Goal: Transaction & Acquisition: Purchase product/service

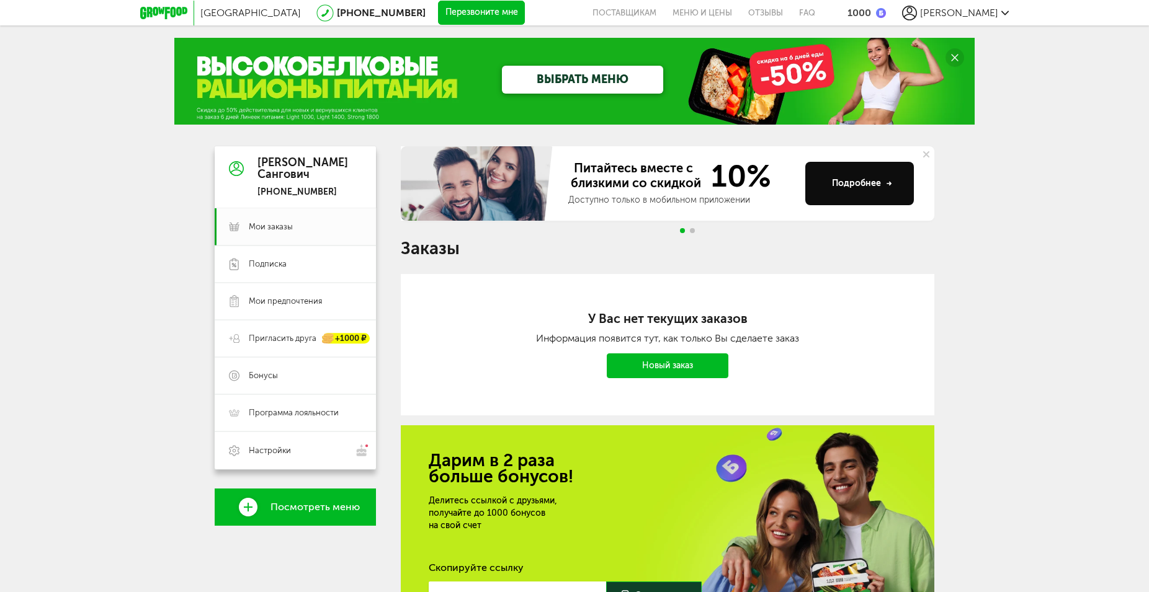
click at [659, 365] on link "Новый заказ" at bounding box center [668, 366] width 122 height 25
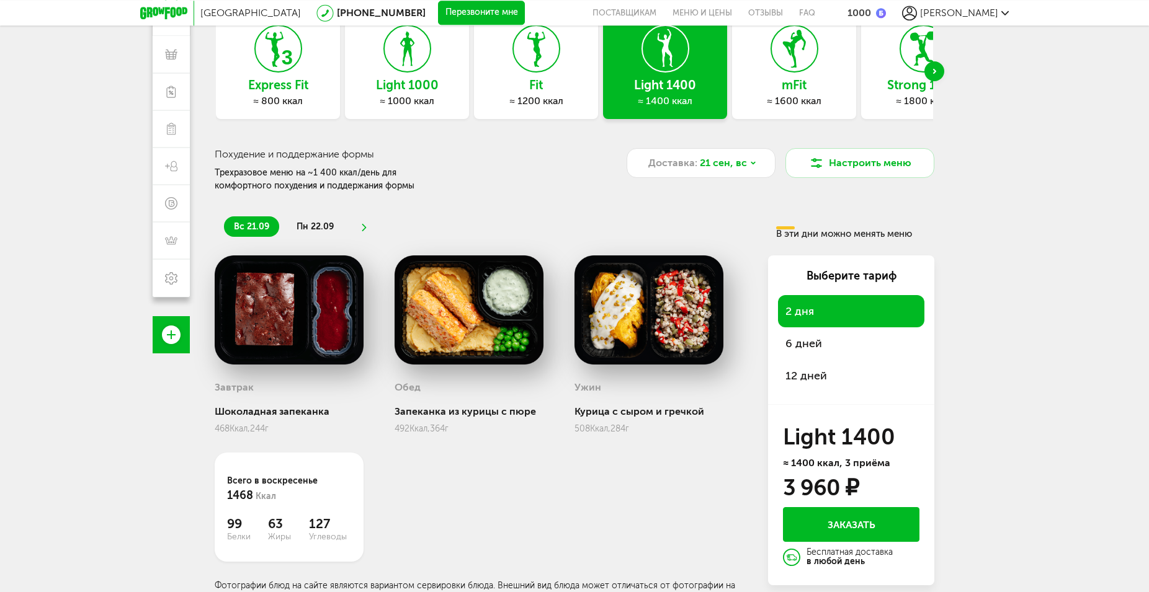
scroll to position [109, 0]
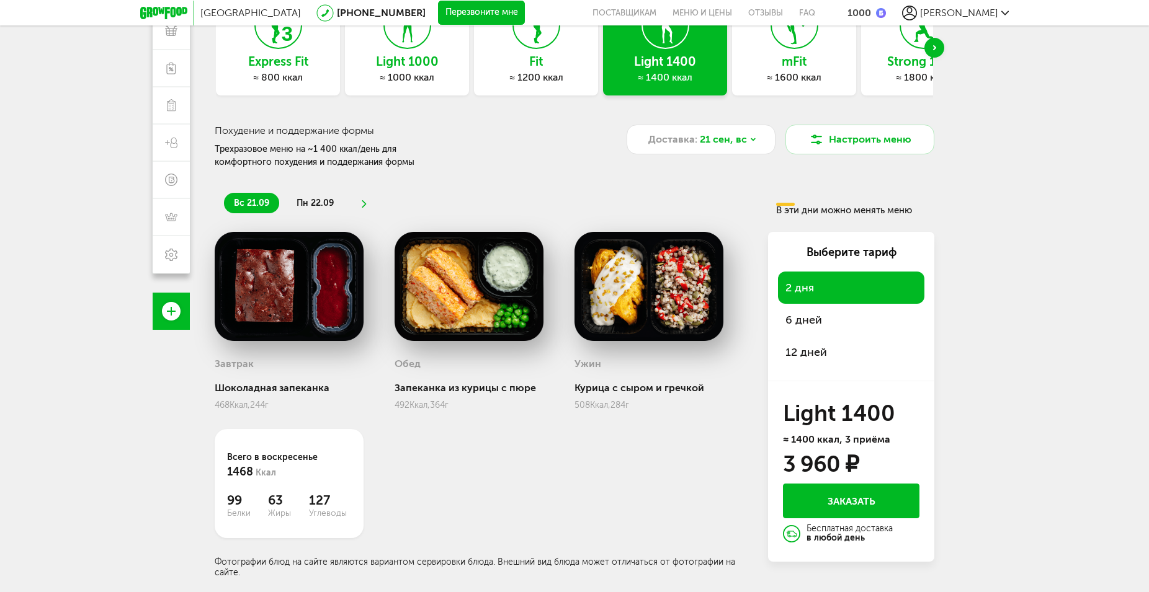
click at [338, 204] on li "пн 22.09" at bounding box center [315, 203] width 57 height 20
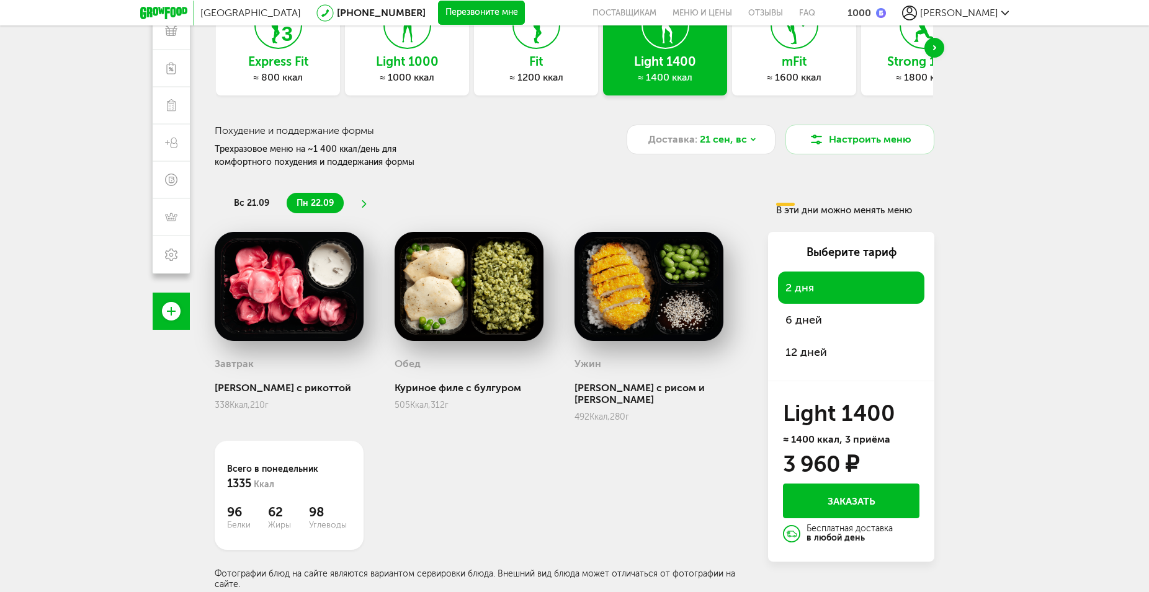
click at [363, 202] on icon at bounding box center [364, 203] width 9 height 7
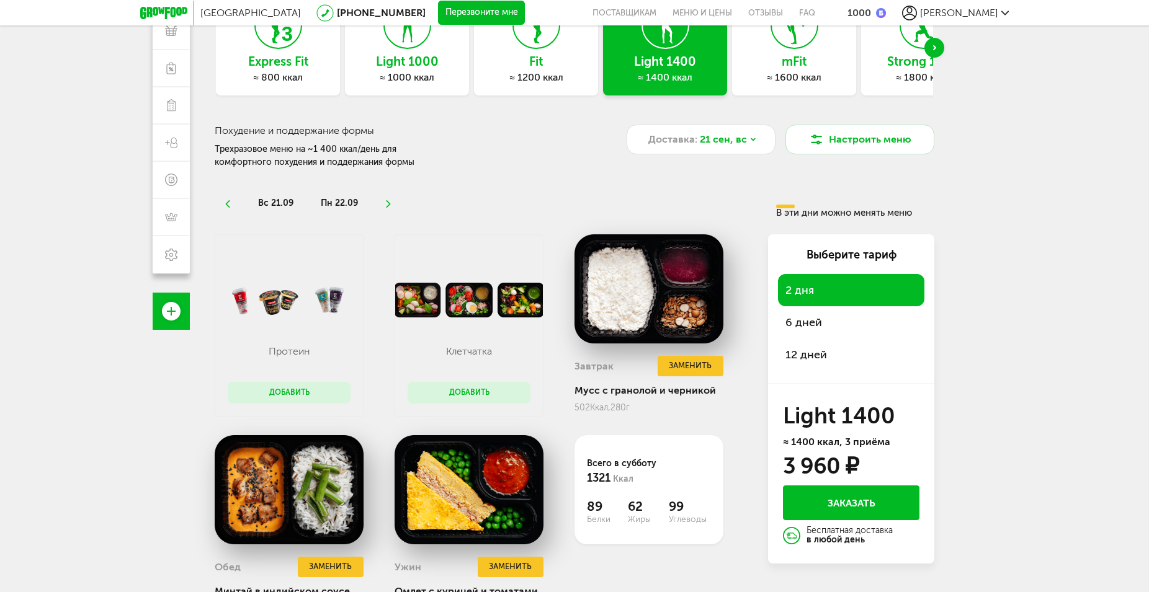
click at [384, 205] on icon at bounding box center [388, 203] width 9 height 7
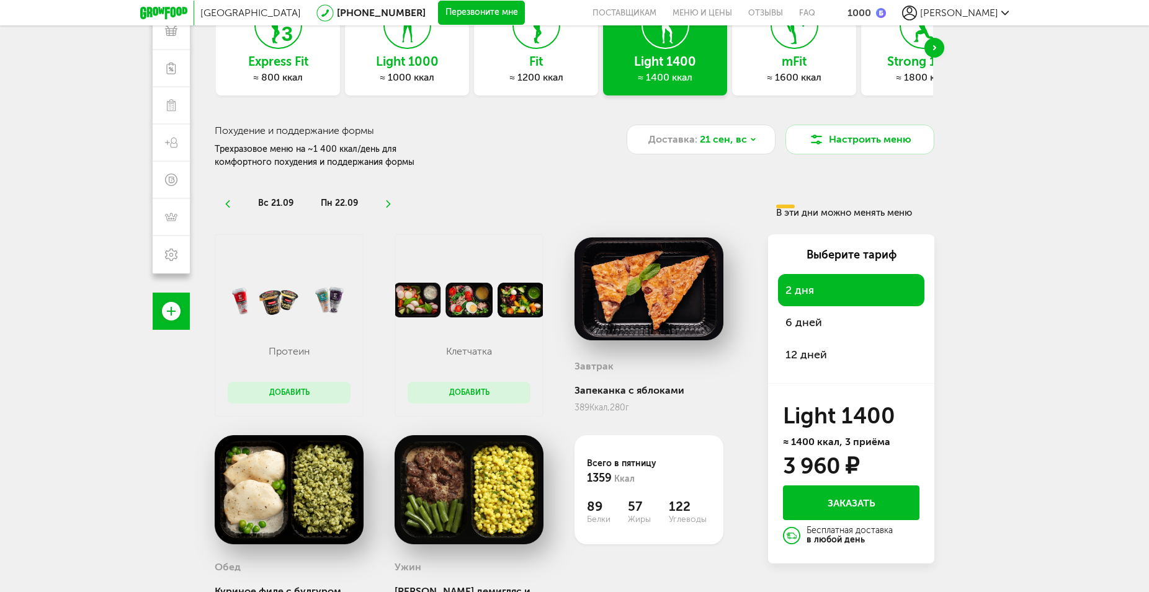
click at [384, 204] on icon at bounding box center [388, 203] width 9 height 7
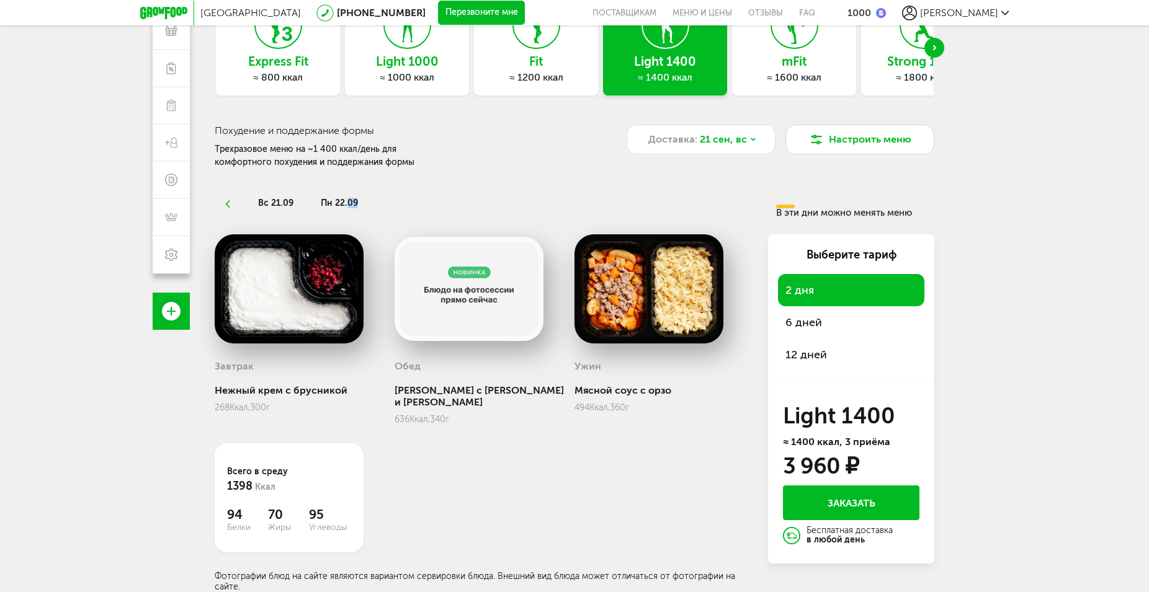
click at [384, 204] on ul "вс 21.09 пн 22.09" at bounding box center [495, 203] width 543 height 20
click at [406, 217] on div "вс 21.09 пн 22.09 В эти дни можно менять меню" at bounding box center [574, 199] width 719 height 37
click at [712, 149] on div "Доставка: 21 сен, вс" at bounding box center [700, 140] width 149 height 30
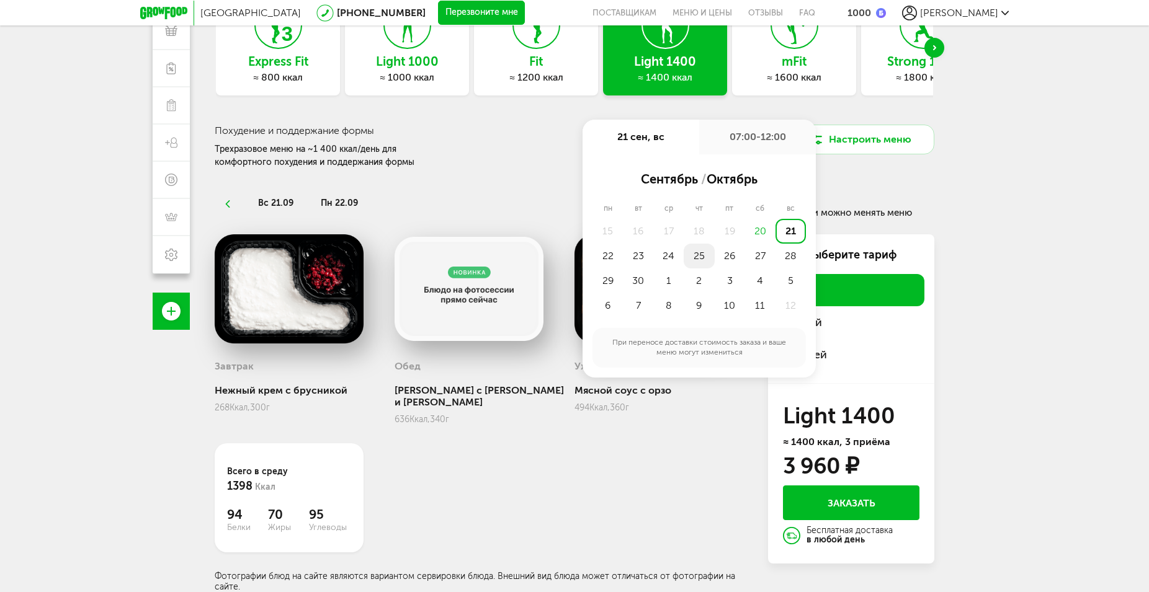
click at [691, 258] on div "25" at bounding box center [698, 256] width 30 height 25
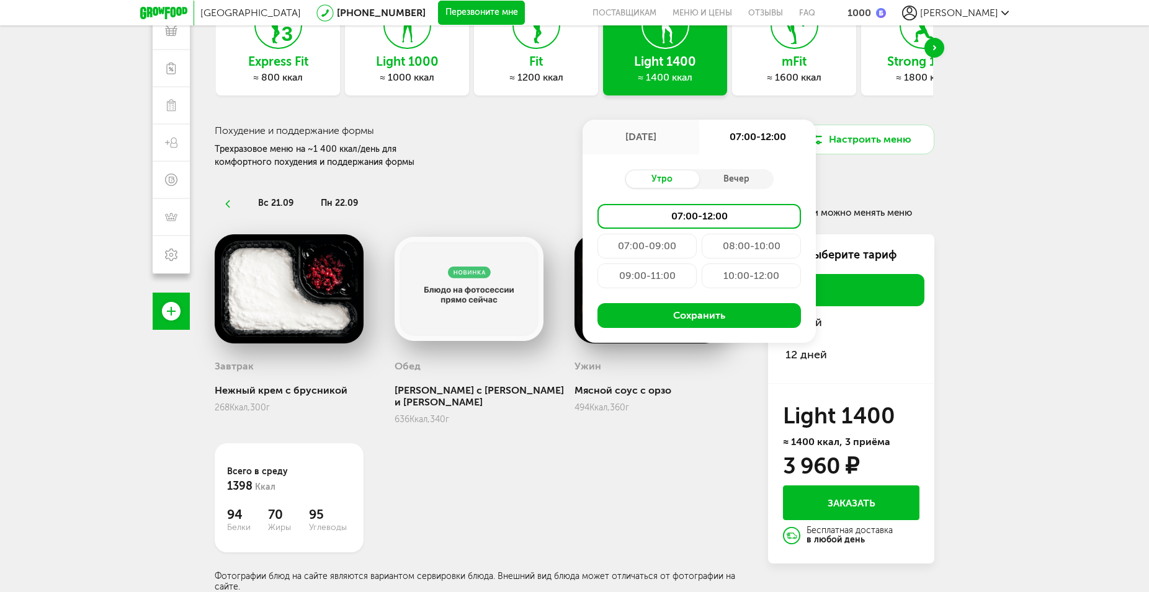
click at [667, 272] on div "09:00-11:00" at bounding box center [646, 276] width 99 height 25
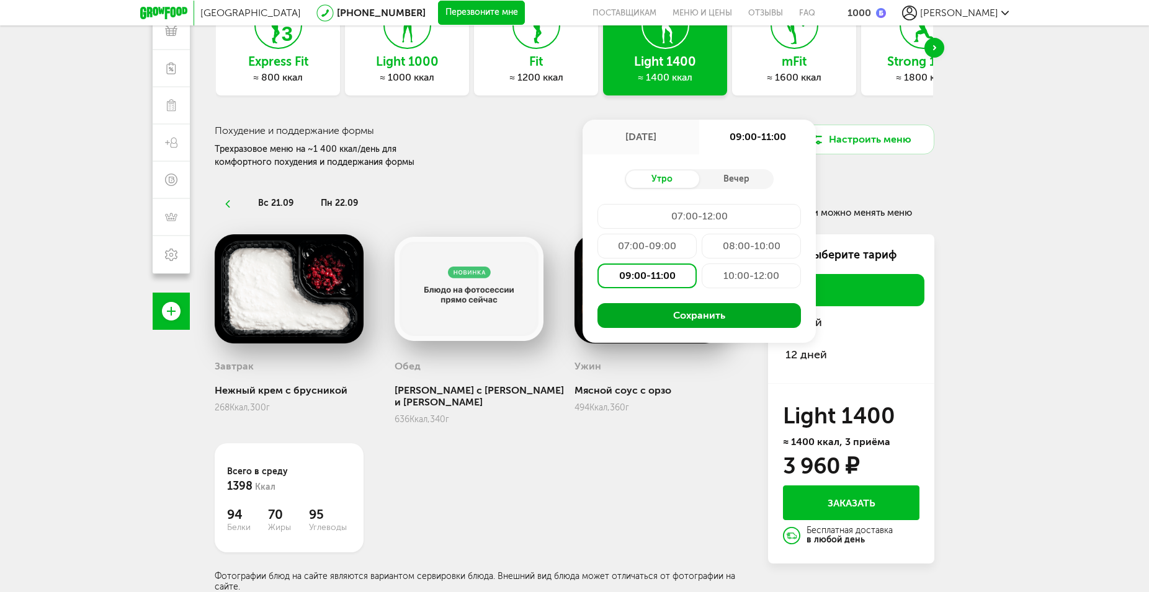
click at [673, 313] on button "Сохранить" at bounding box center [698, 315] width 203 height 25
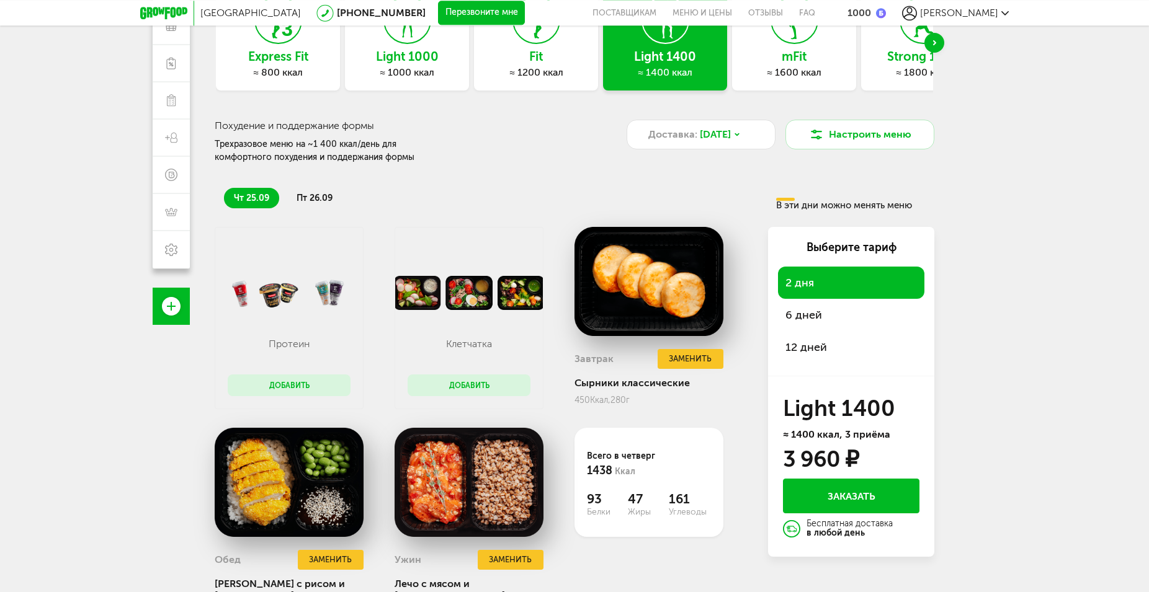
scroll to position [127, 0]
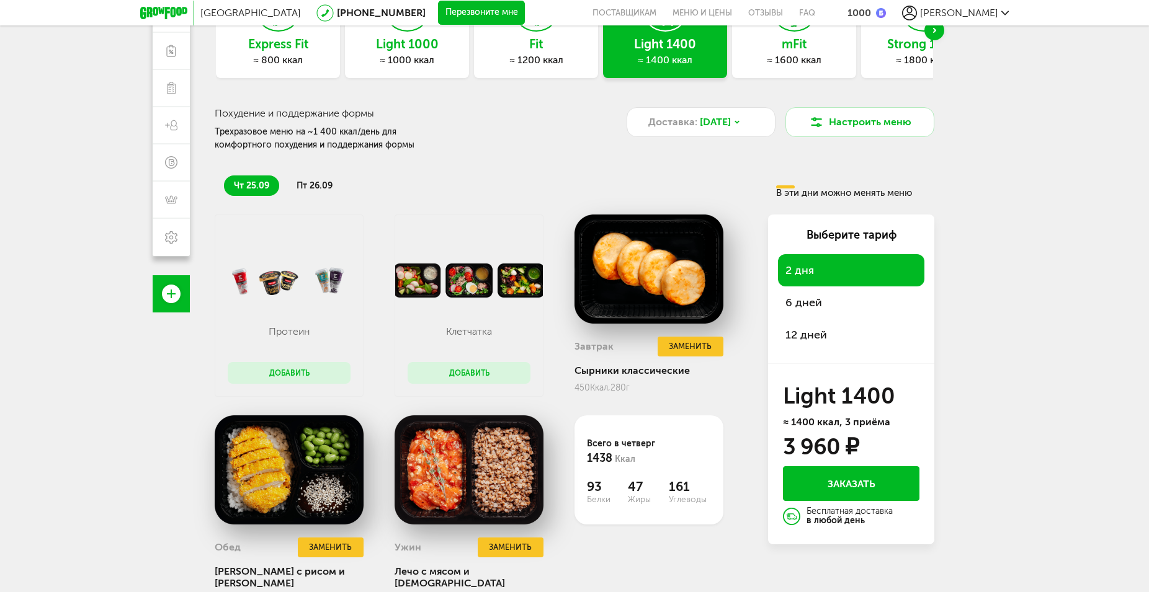
click at [804, 302] on span "6 дней" at bounding box center [850, 302] width 131 height 17
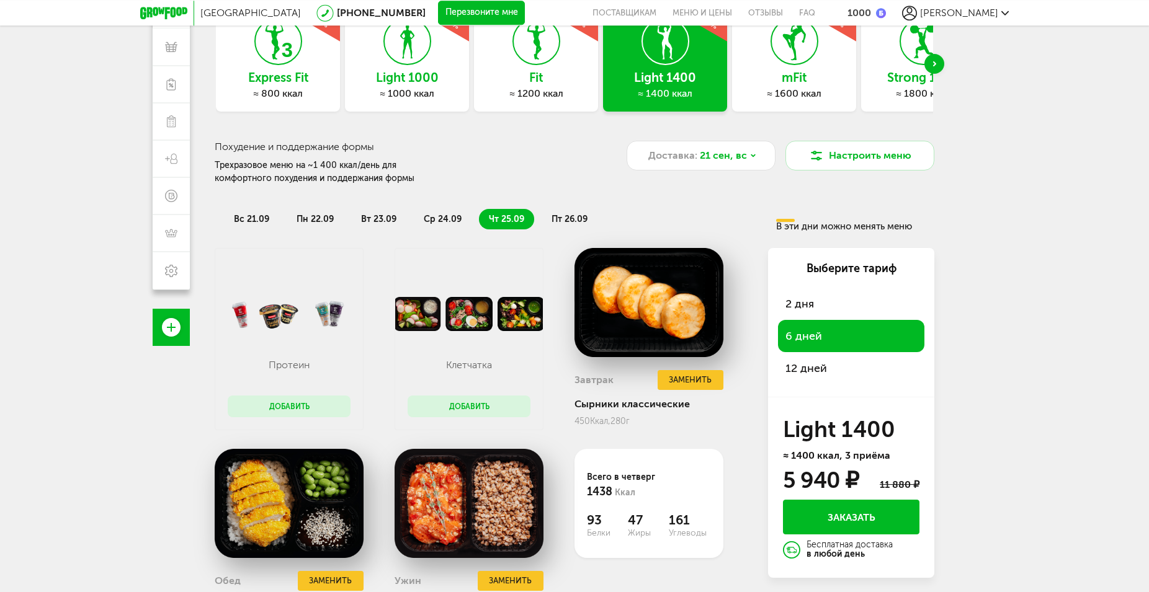
scroll to position [63, 0]
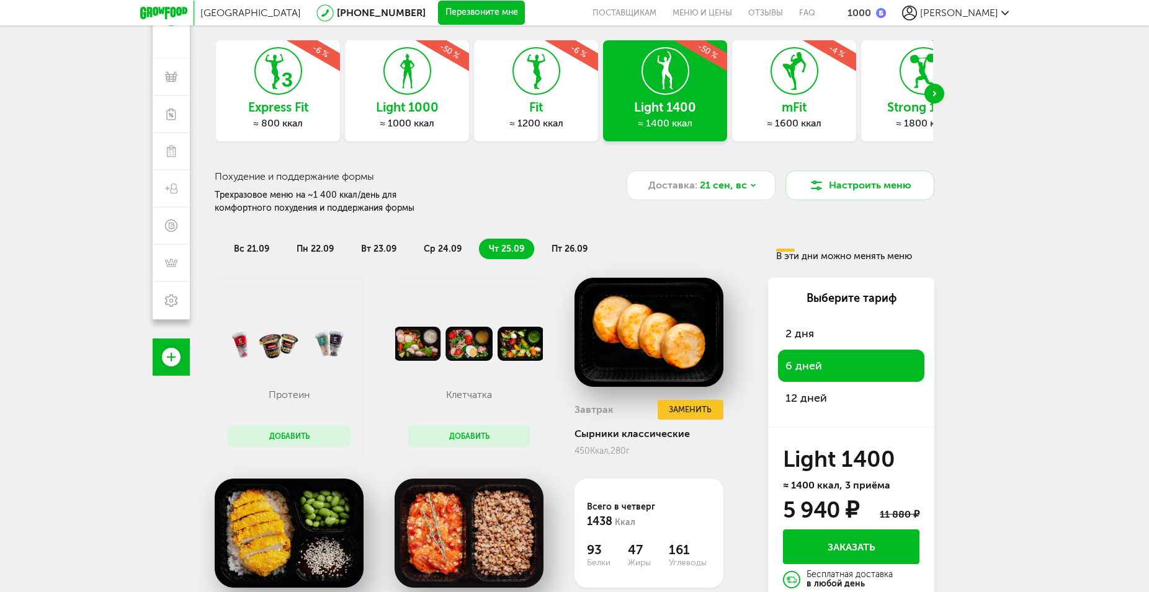
click at [933, 92] on use "Next slide" at bounding box center [934, 93] width 3 height 5
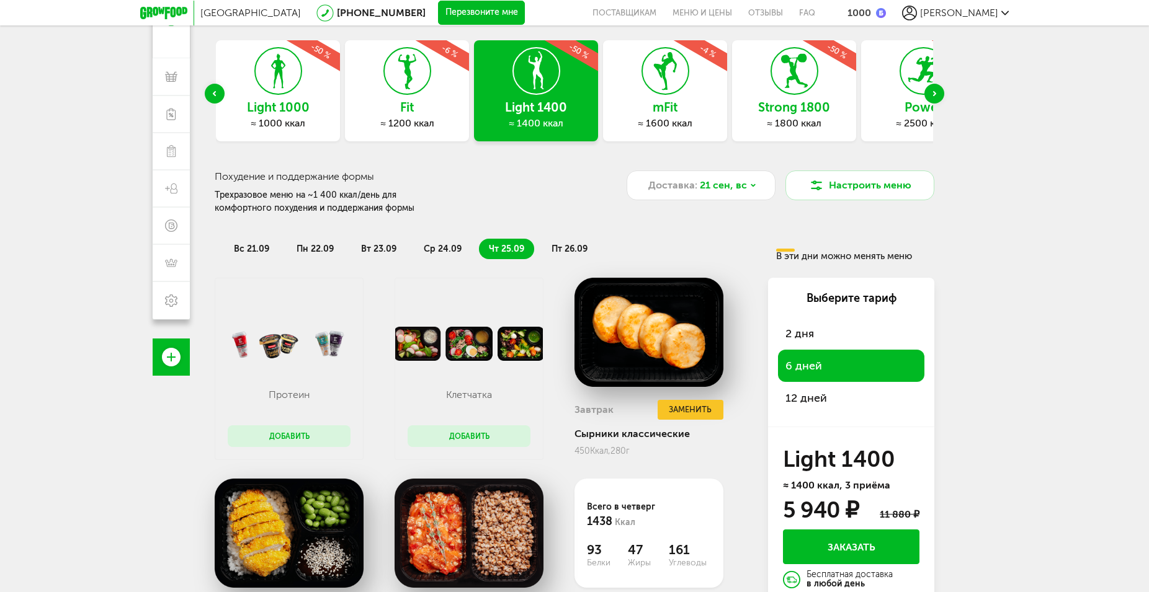
click at [819, 89] on div "Strong 1800 ≈ 1800 ккал -50 %" at bounding box center [794, 90] width 124 height 101
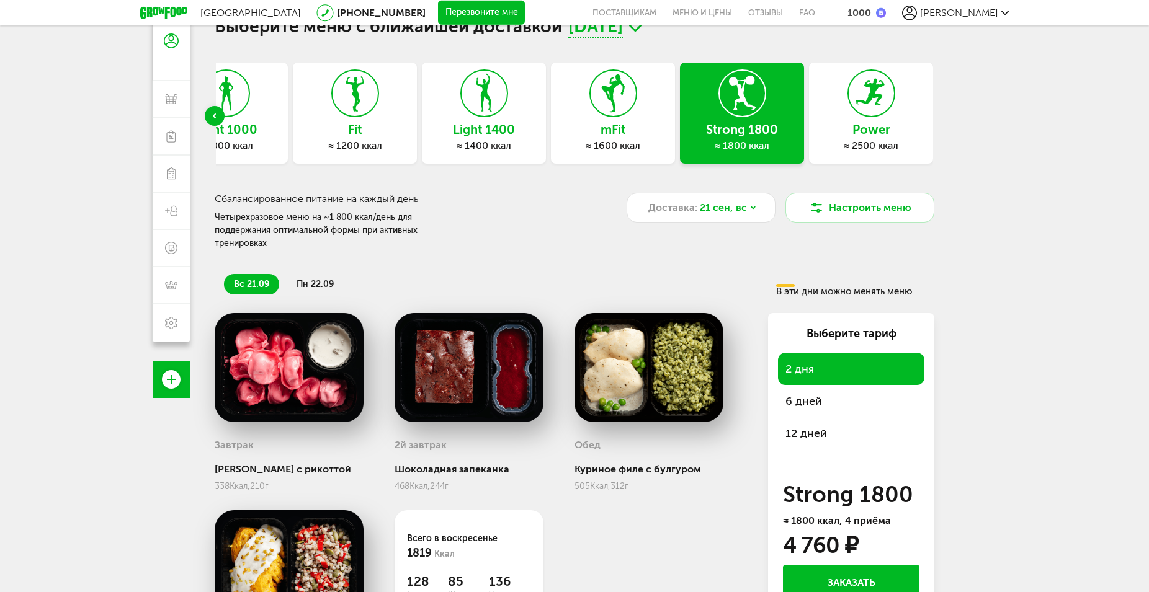
scroll to position [38, 0]
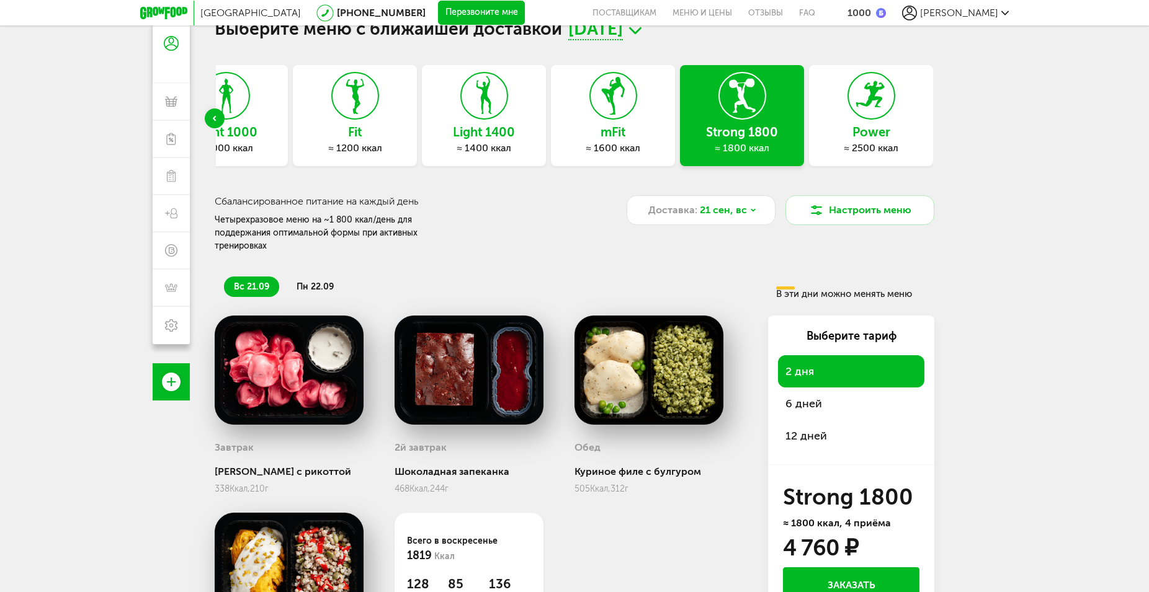
click at [861, 110] on icon at bounding box center [870, 96] width 45 height 47
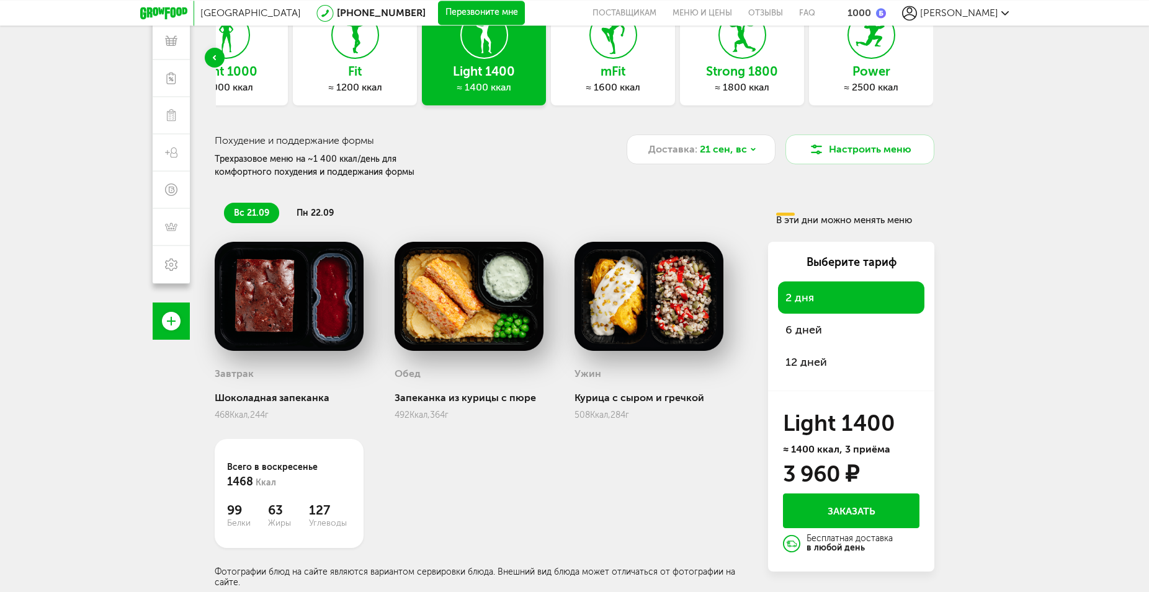
scroll to position [109, 0]
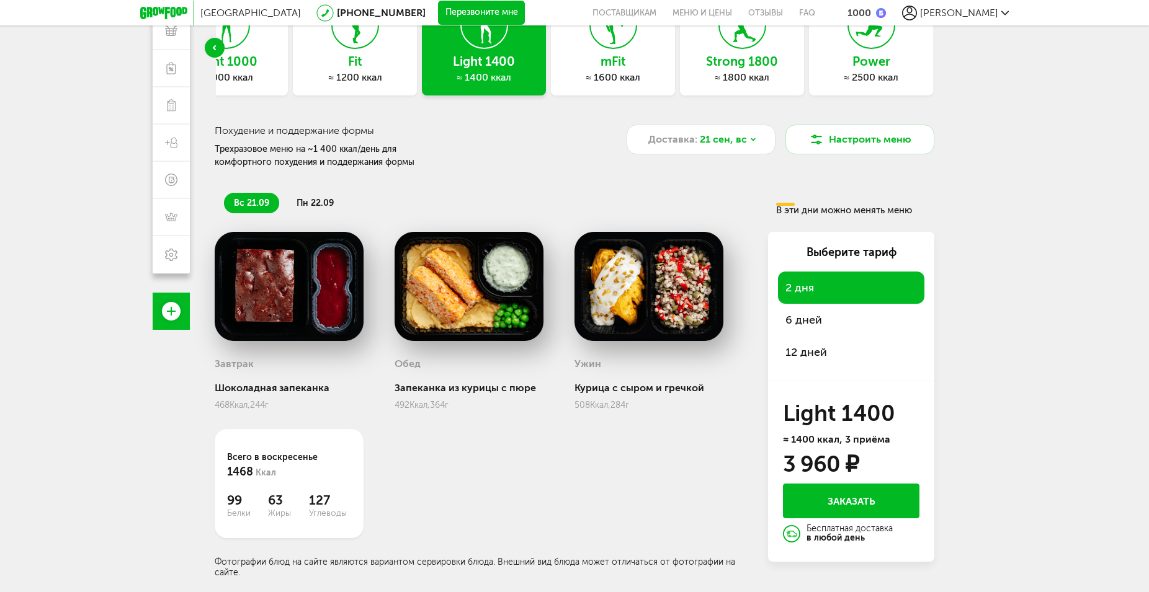
click at [765, 73] on div "≈ 1800 ккал" at bounding box center [742, 77] width 124 height 12
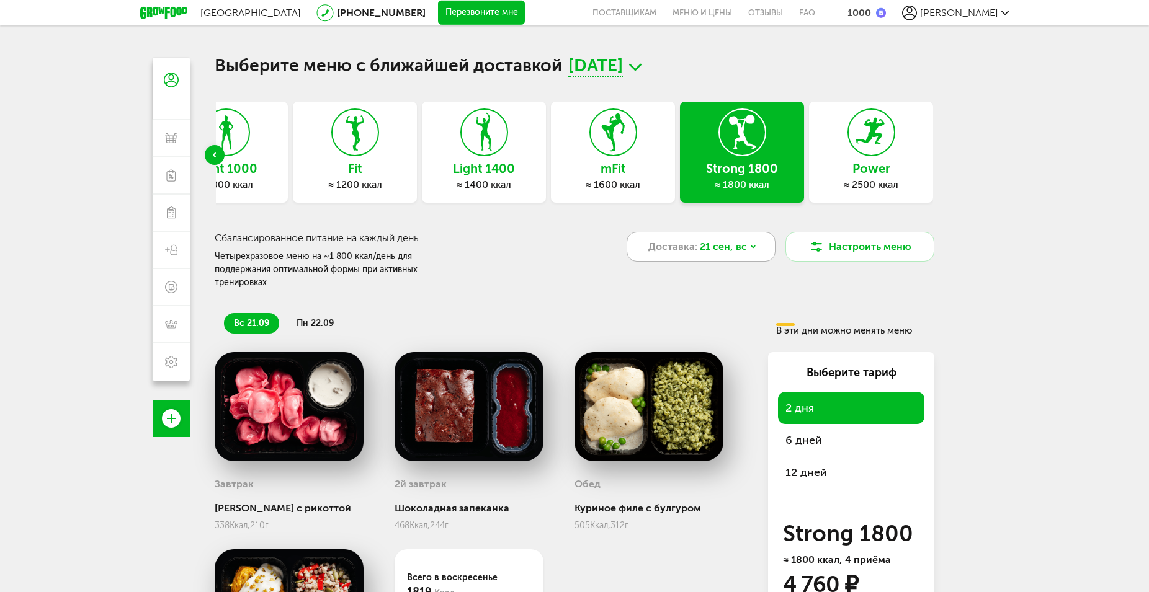
scroll to position [0, 0]
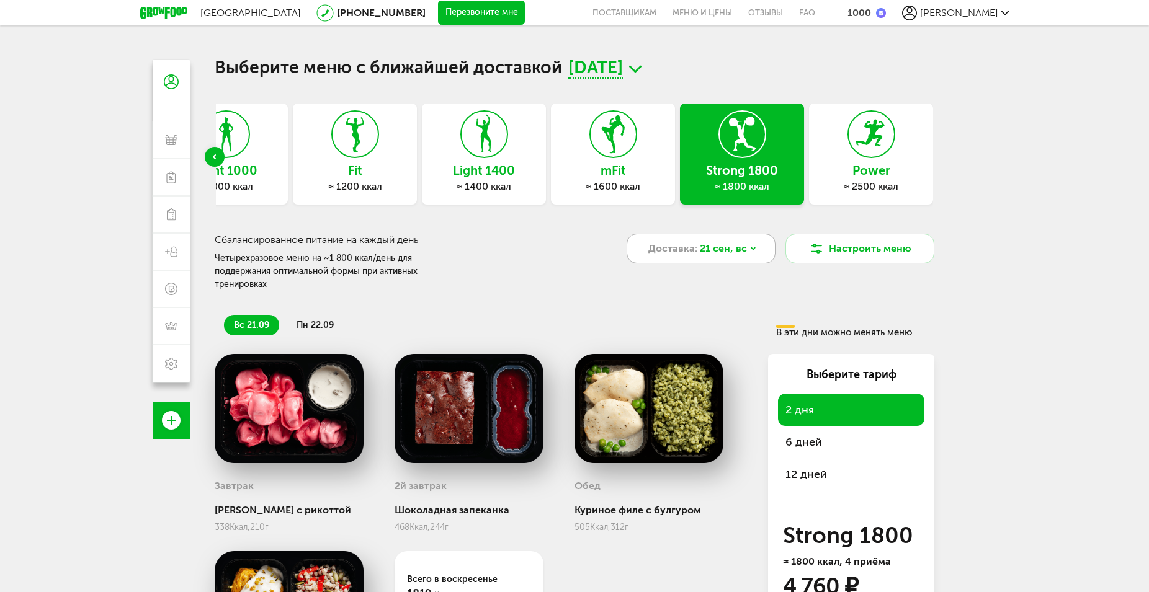
click at [682, 245] on span "Доставка:" at bounding box center [672, 248] width 49 height 15
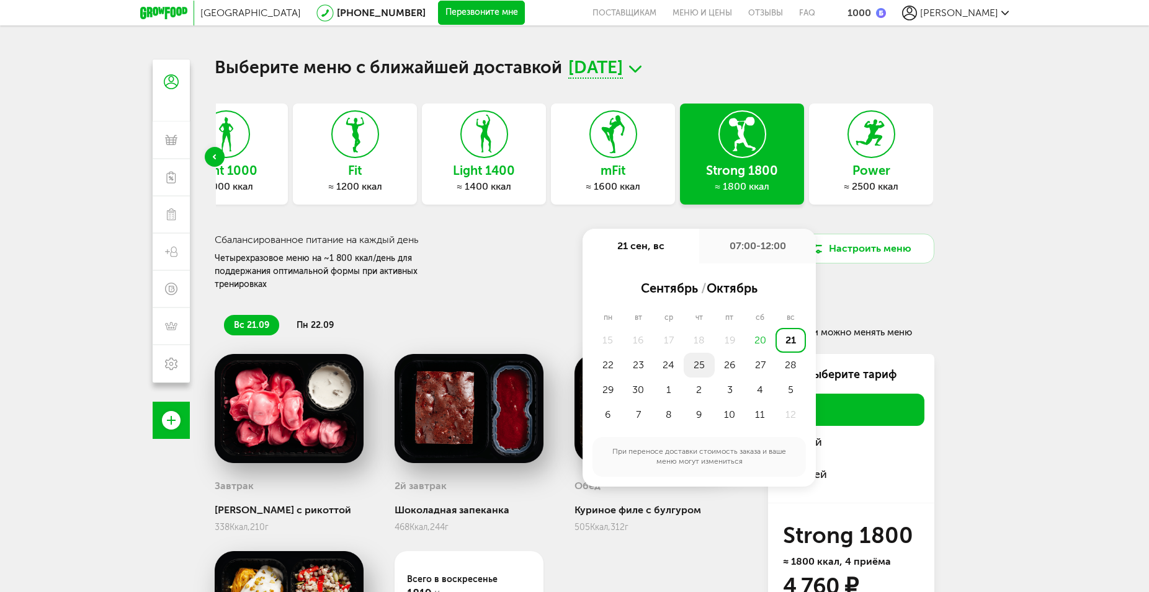
click at [695, 365] on div "25" at bounding box center [698, 365] width 30 height 25
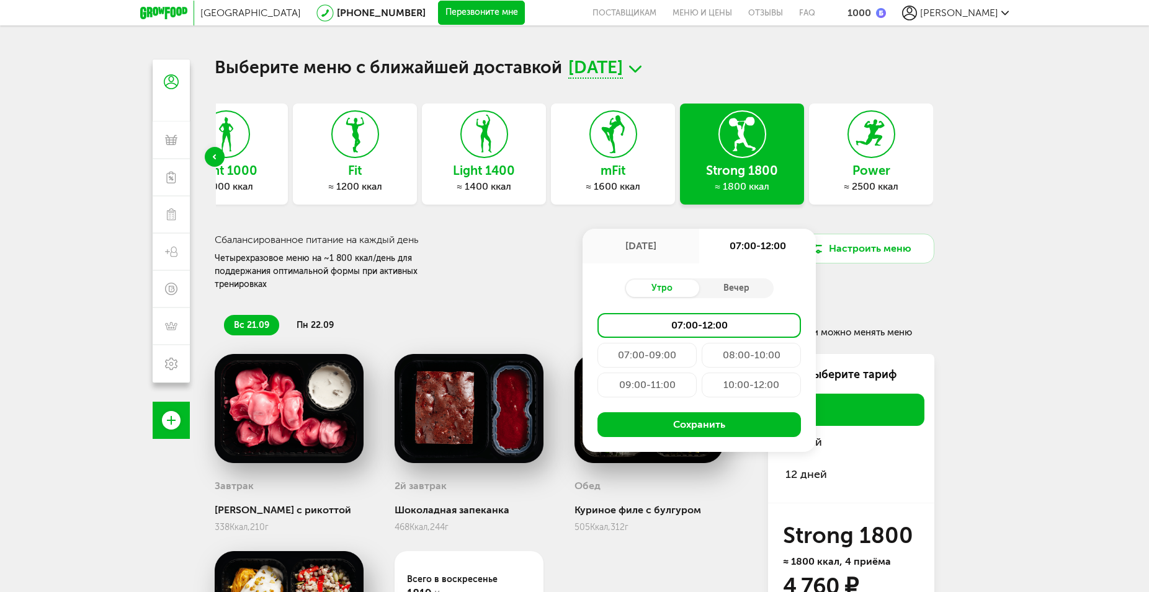
click at [663, 358] on div "07:00-09:00" at bounding box center [646, 355] width 99 height 25
click at [659, 385] on div "09:00-11:00" at bounding box center [646, 385] width 99 height 25
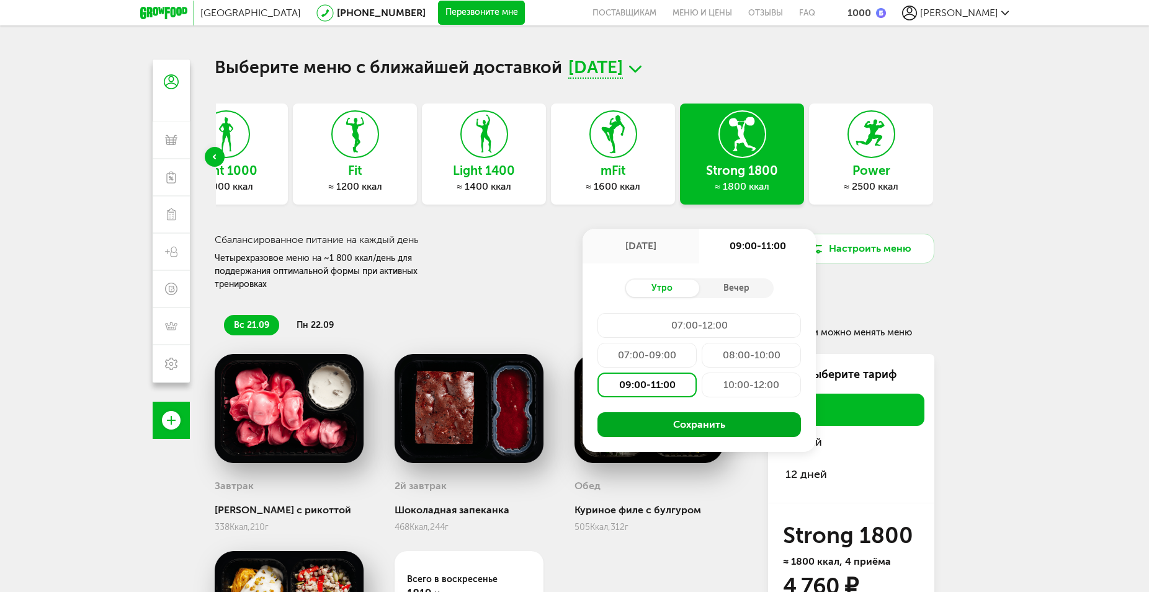
click at [678, 414] on button "Сохранить" at bounding box center [698, 424] width 203 height 25
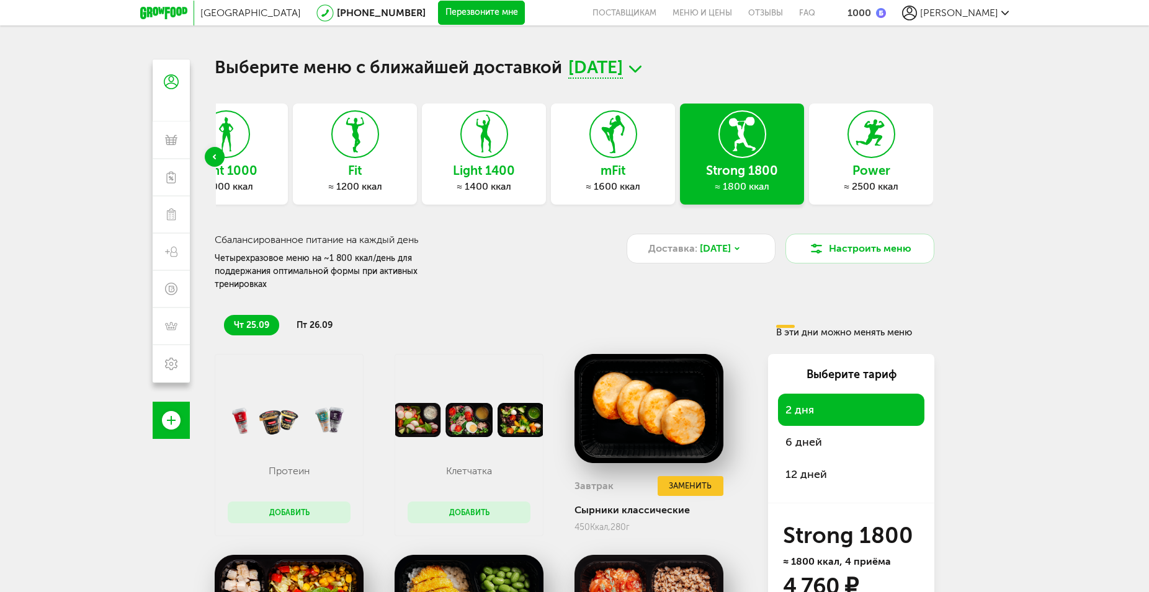
click at [942, 17] on span "[PERSON_NAME]" at bounding box center [959, 13] width 78 height 12
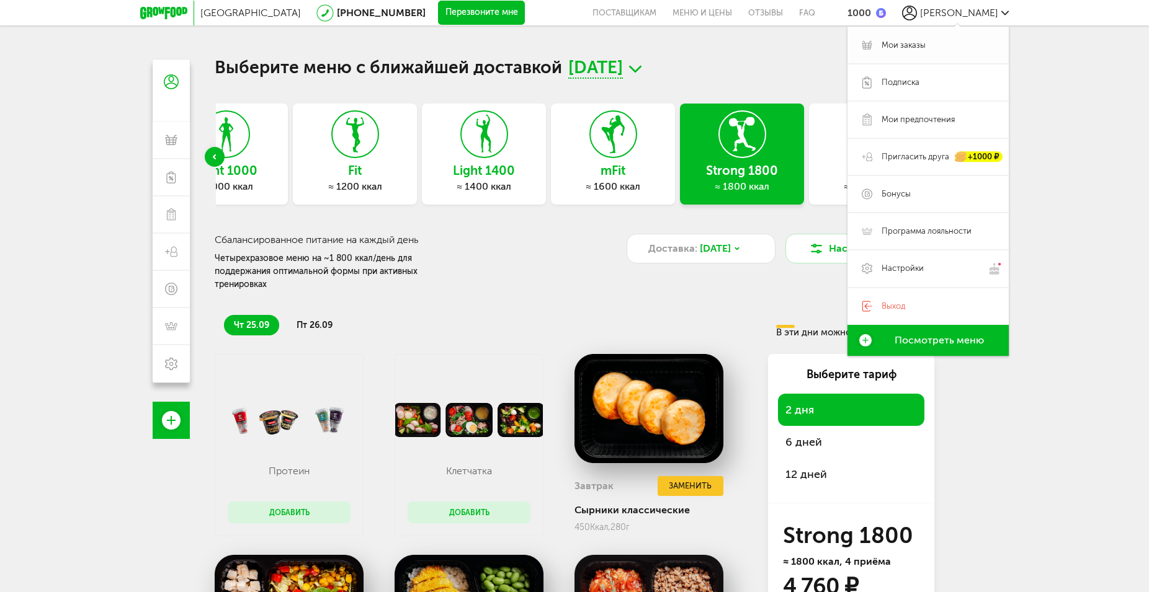
click at [910, 50] on span "Мои заказы" at bounding box center [903, 45] width 44 height 11
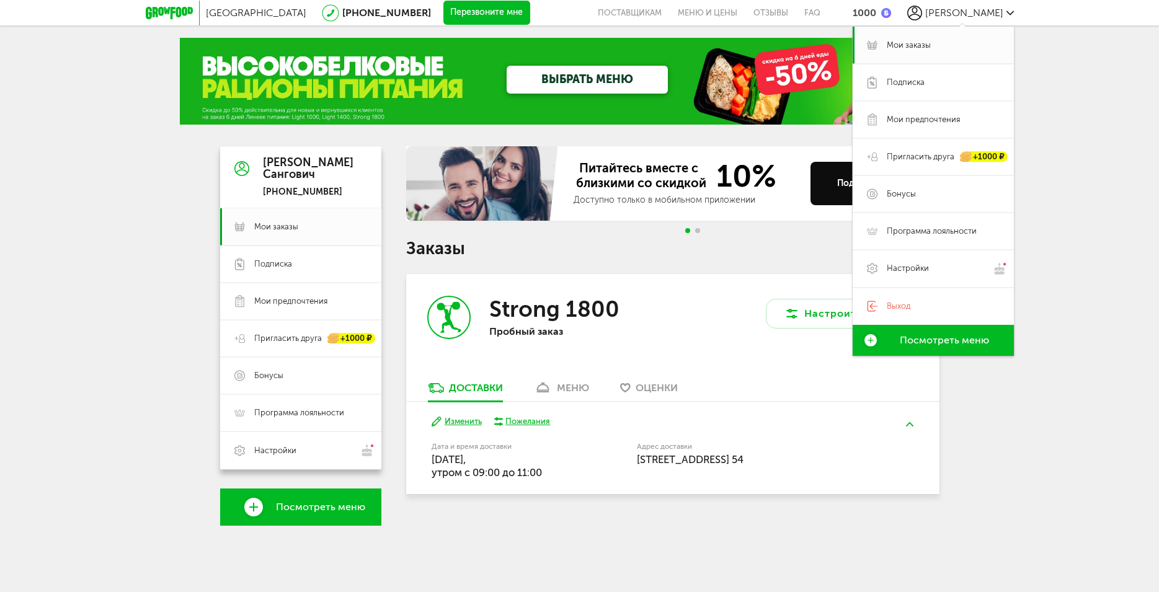
click at [729, 517] on div "Питайтесь вместе с близкими со скидкой 10% Доступно только в мобильном приложен…" at bounding box center [672, 336] width 533 height 380
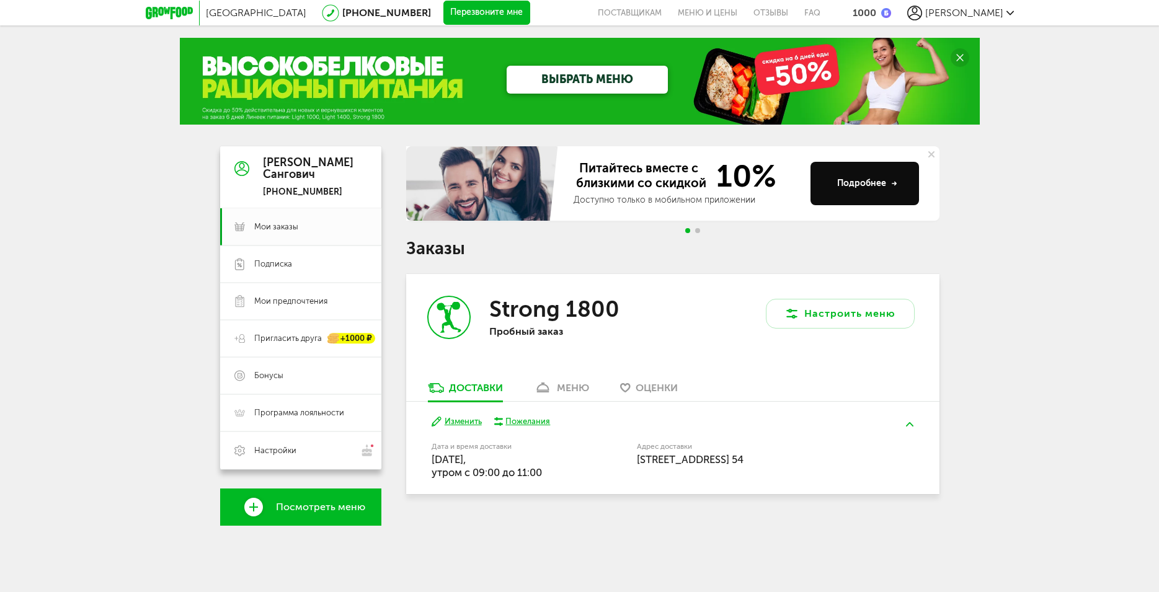
click at [567, 389] on div "меню" at bounding box center [573, 388] width 32 height 12
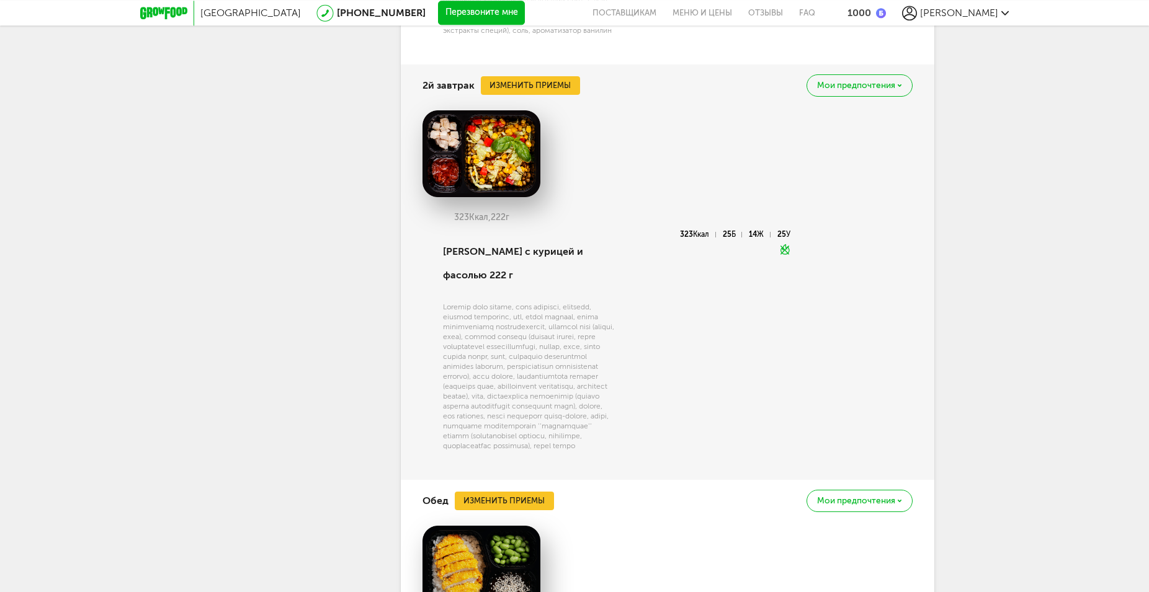
scroll to position [1002, 0]
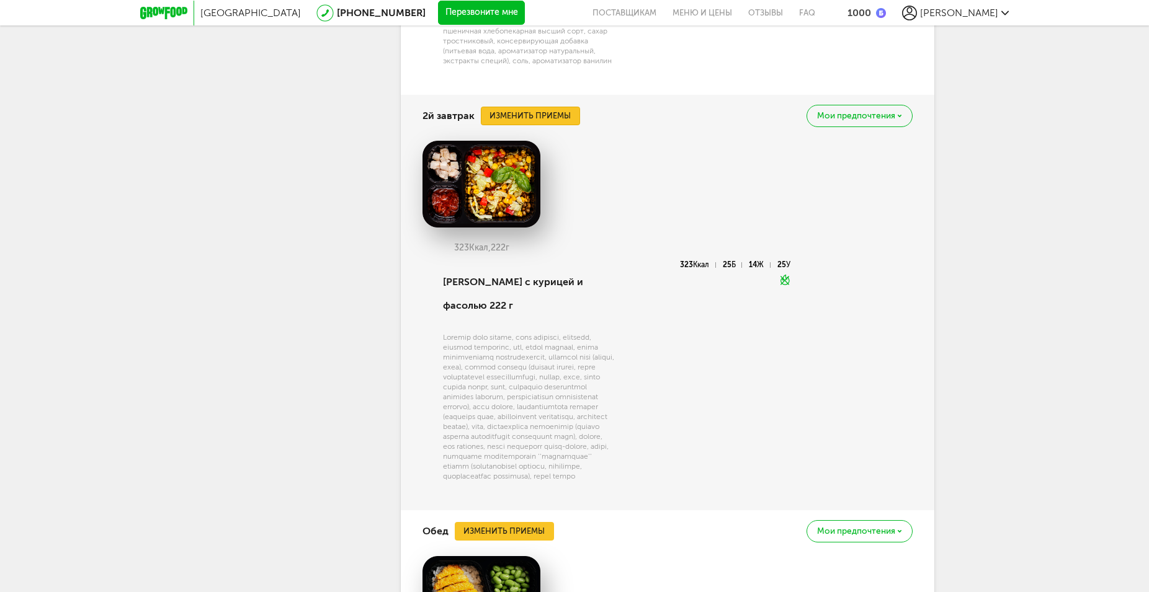
click at [550, 117] on button "Изменить приемы" at bounding box center [530, 116] width 99 height 19
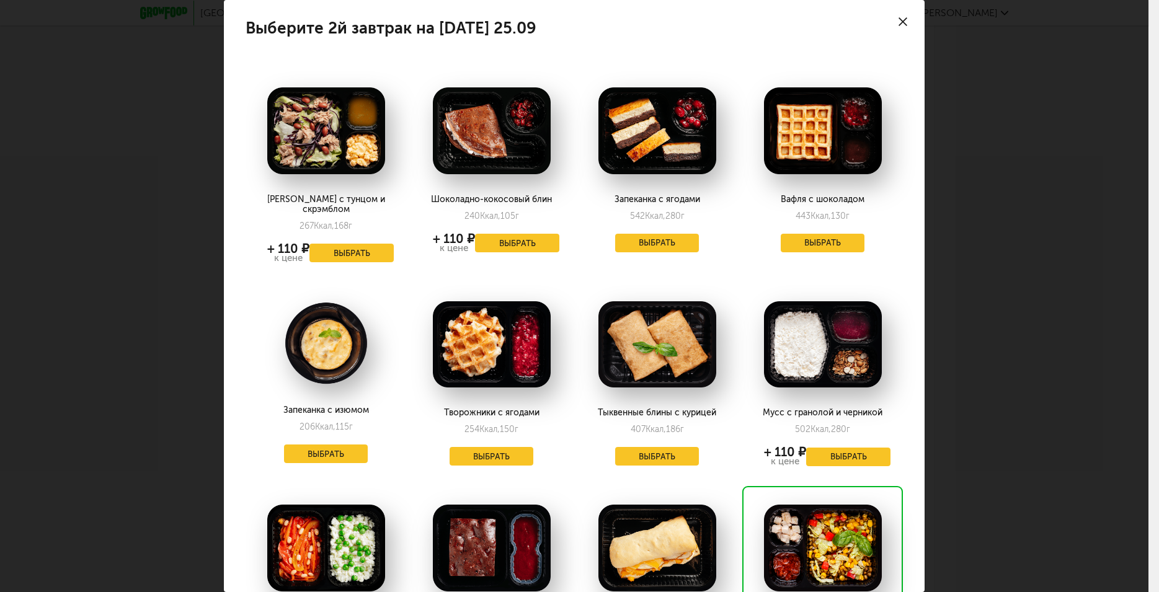
click at [889, 17] on div at bounding box center [902, 21] width 43 height 43
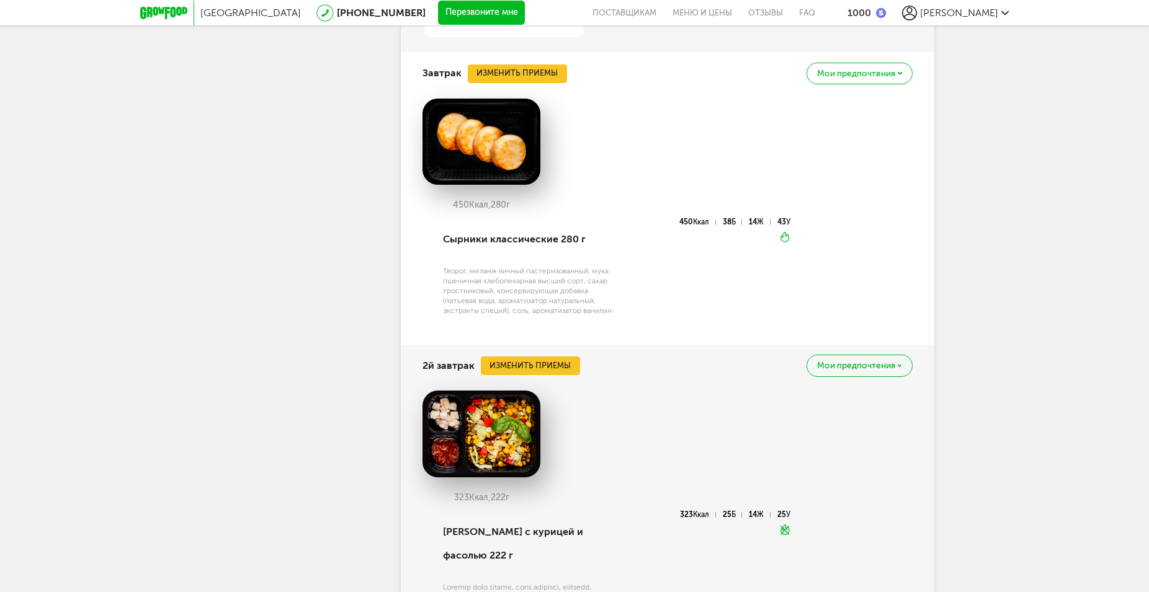
scroll to position [939, 0]
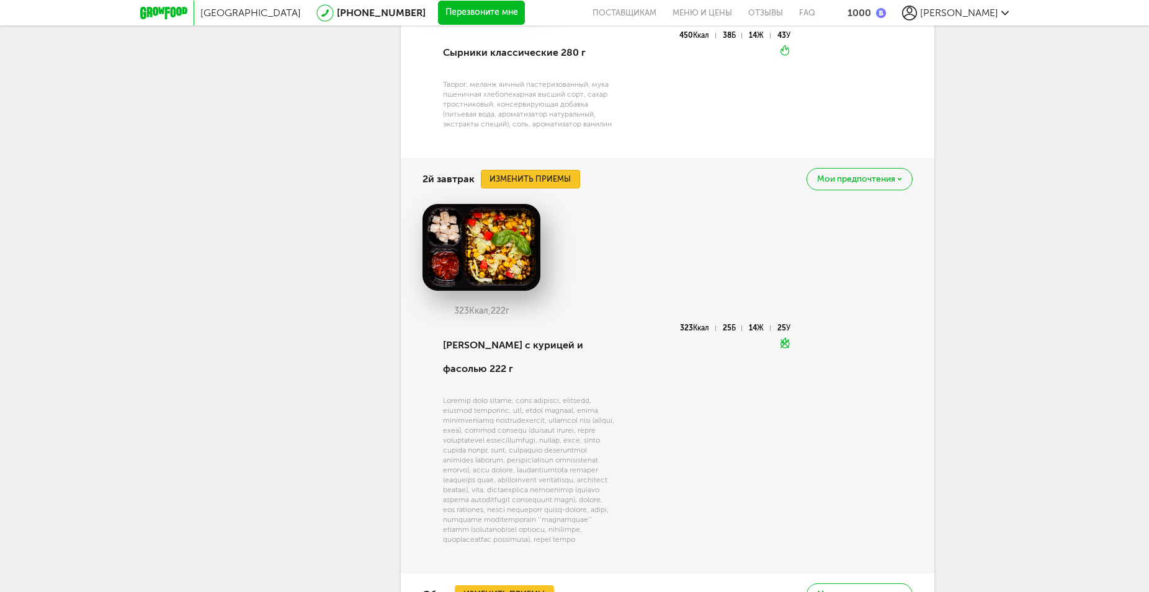
click at [551, 181] on button "Изменить приемы" at bounding box center [530, 179] width 99 height 19
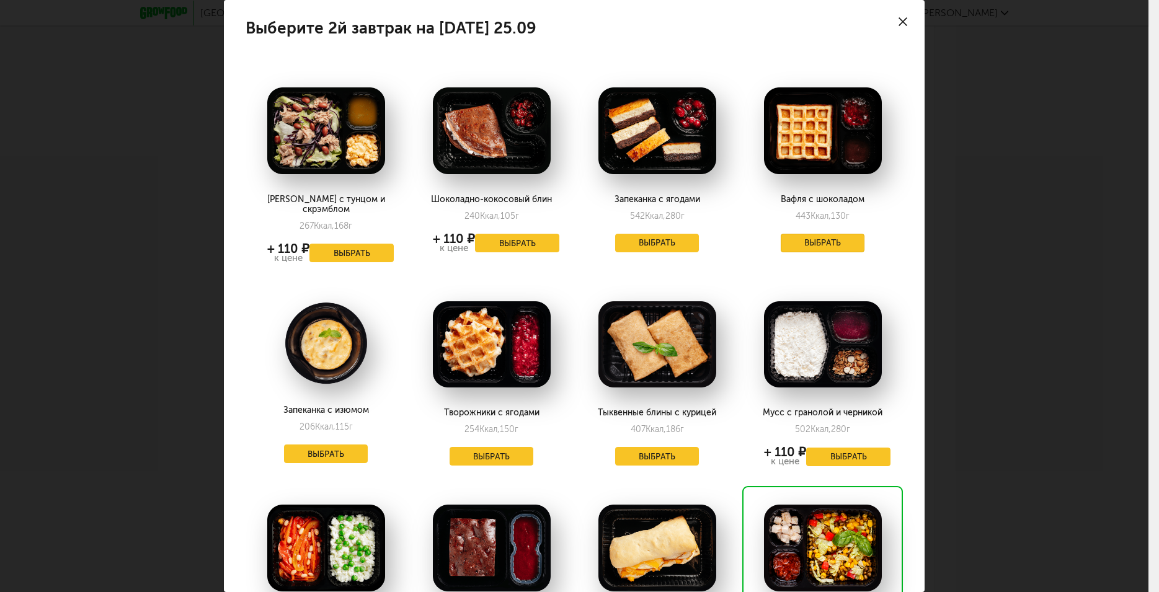
click at [819, 244] on button "Выбрать" at bounding box center [823, 243] width 84 height 19
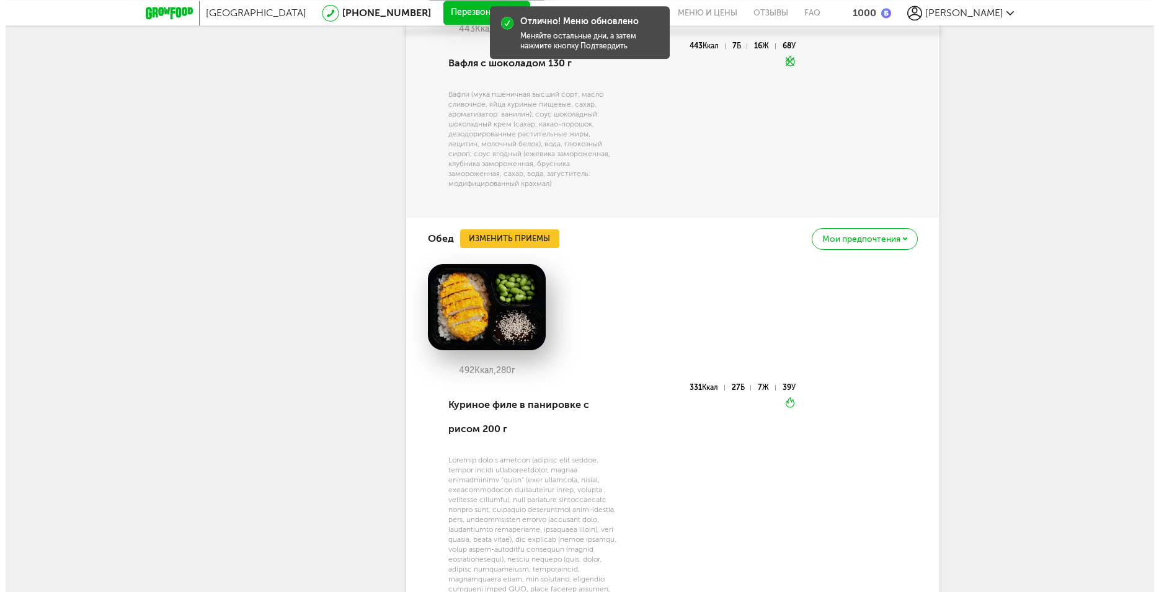
scroll to position [1255, 0]
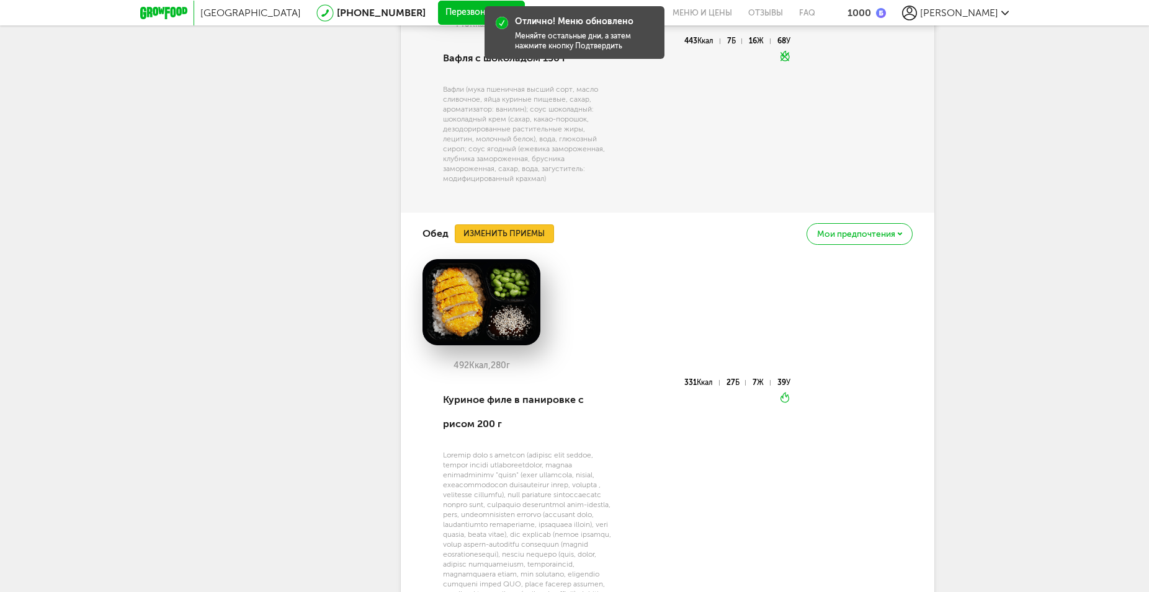
click at [533, 233] on button "Изменить приемы" at bounding box center [504, 234] width 99 height 19
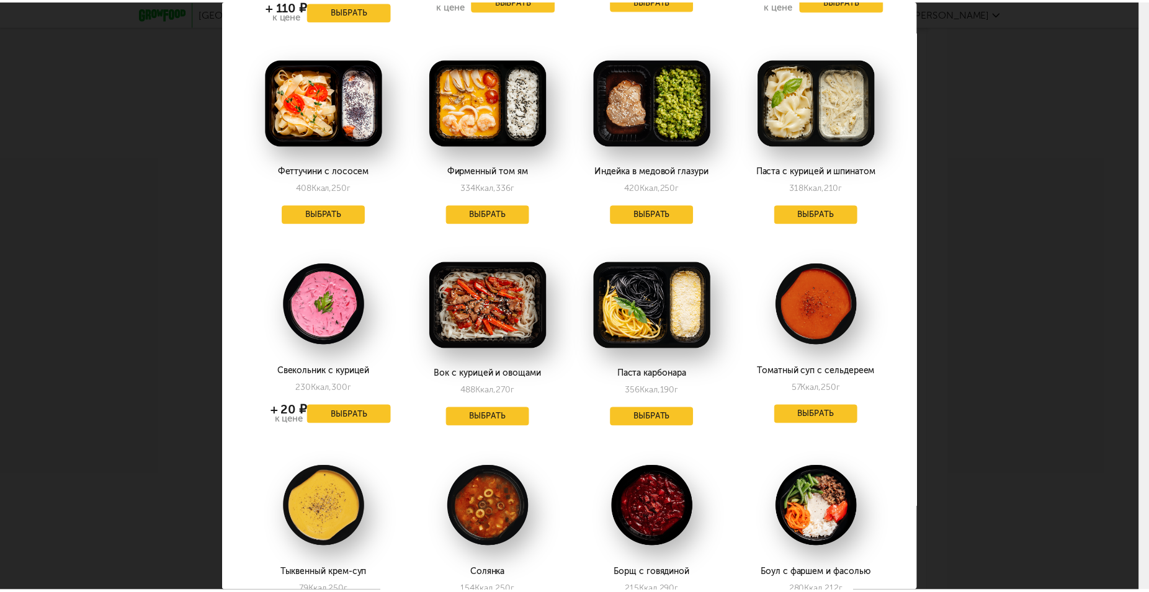
scroll to position [0, 0]
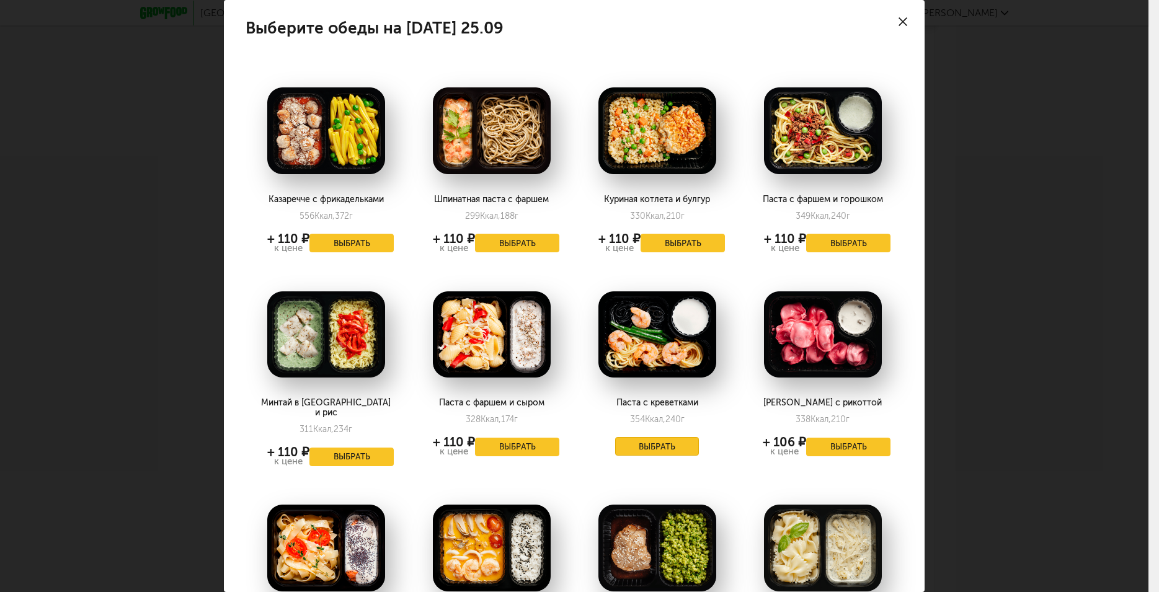
click at [644, 451] on button "Выбрать" at bounding box center [657, 446] width 84 height 19
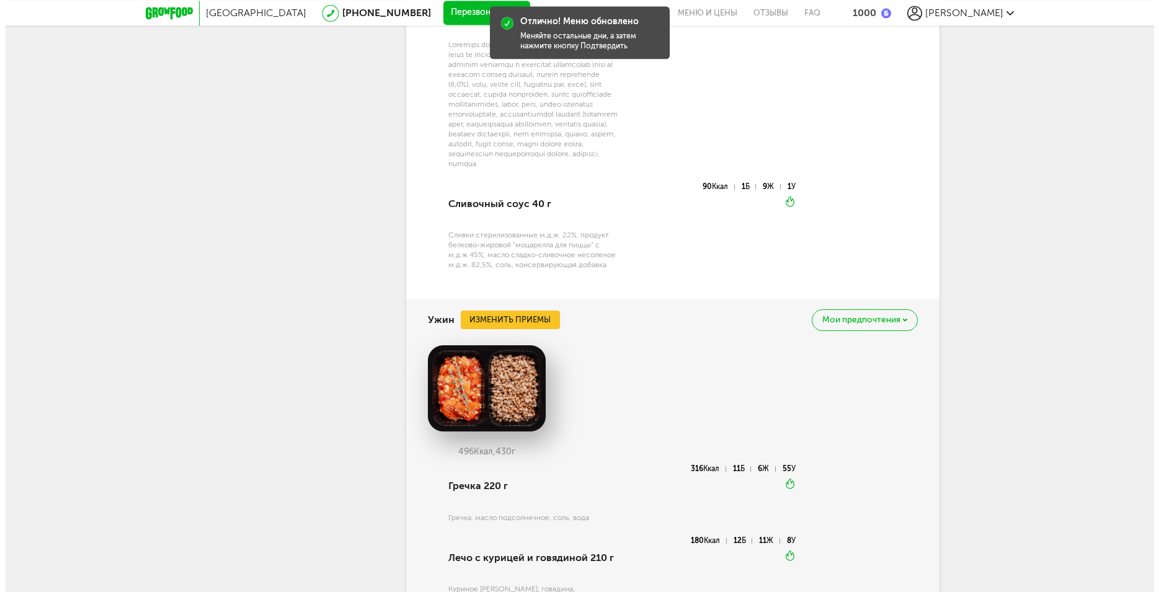
scroll to position [1698, 0]
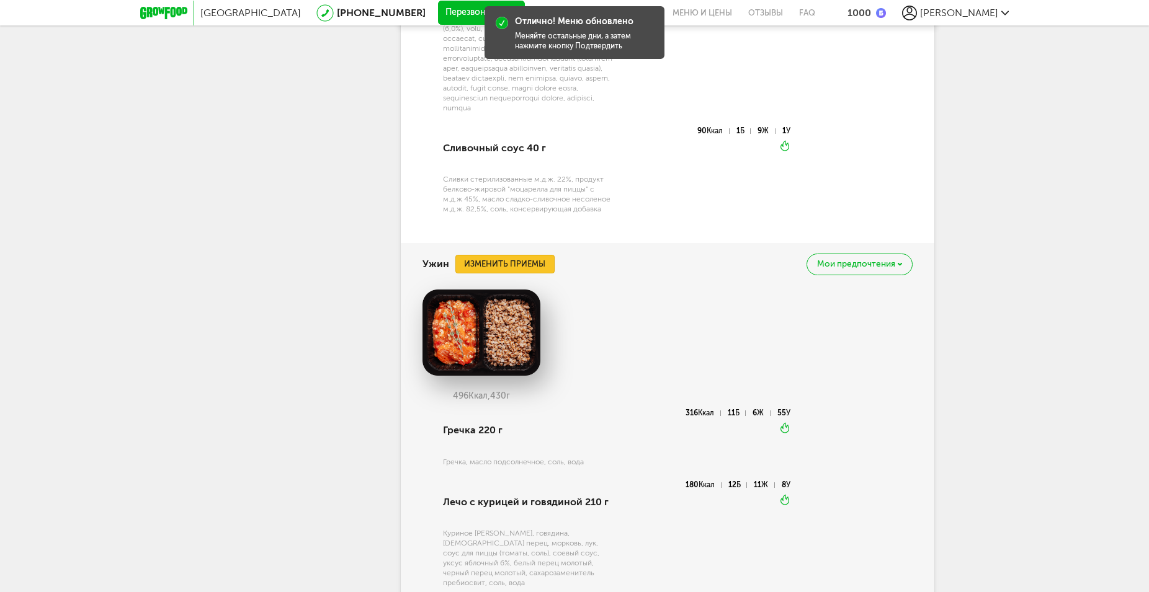
click at [524, 274] on button "Изменить приемы" at bounding box center [504, 264] width 99 height 19
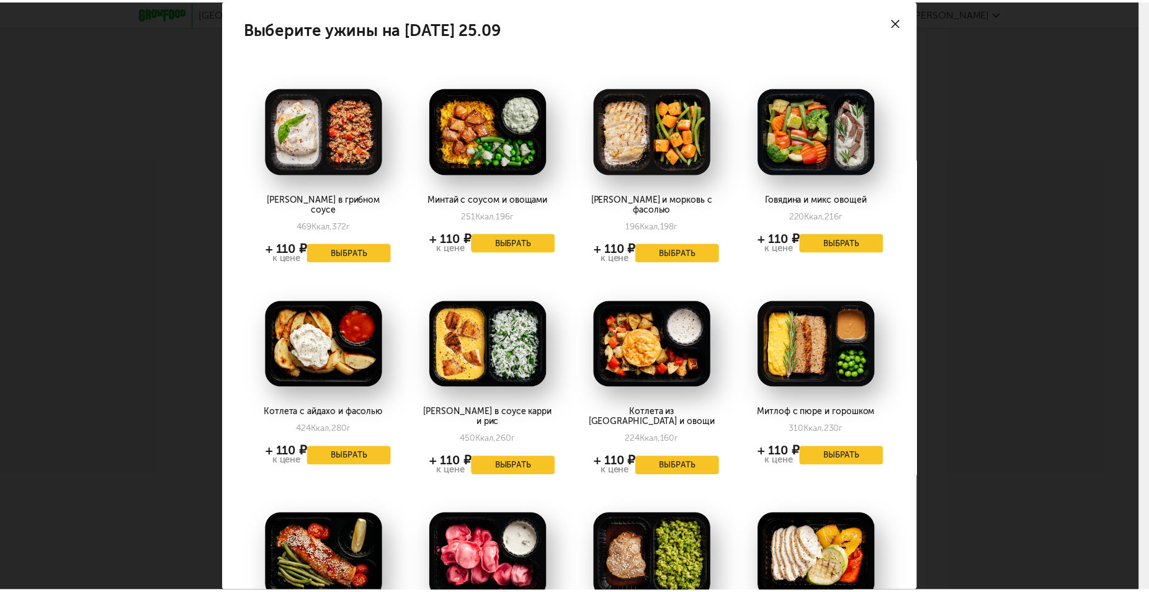
scroll to position [363, 0]
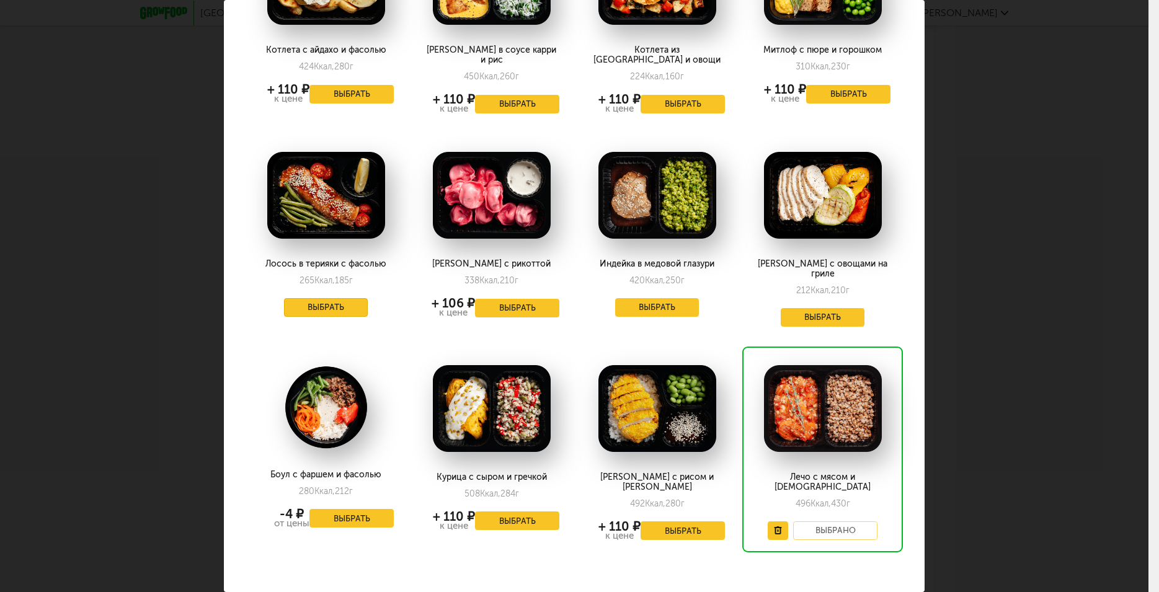
click at [340, 298] on button "Выбрать" at bounding box center [326, 307] width 84 height 19
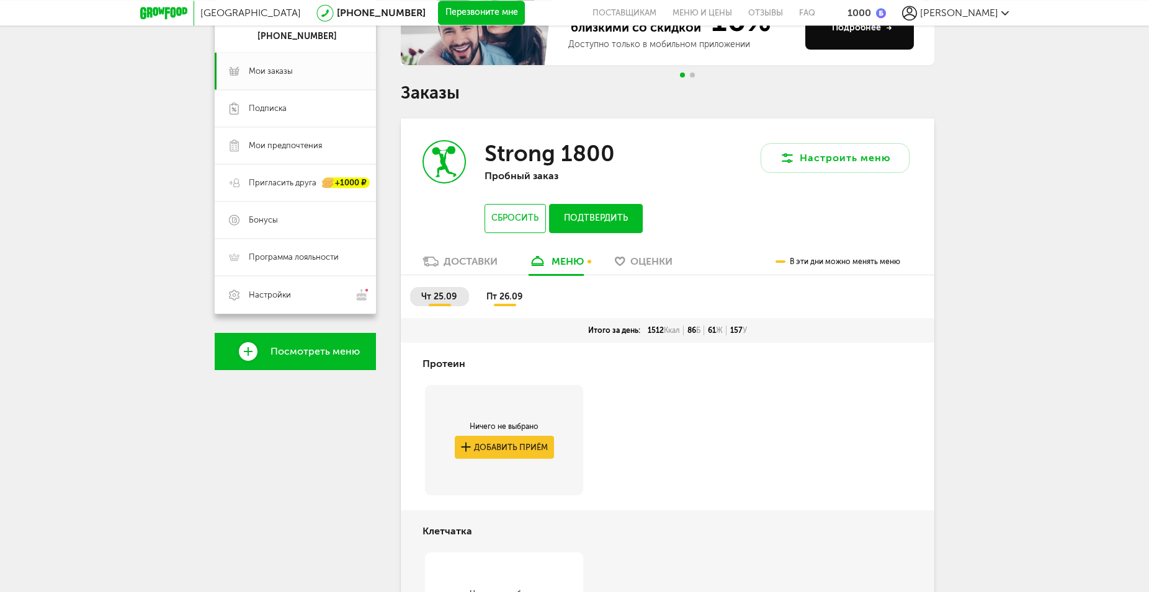
scroll to position [286, 0]
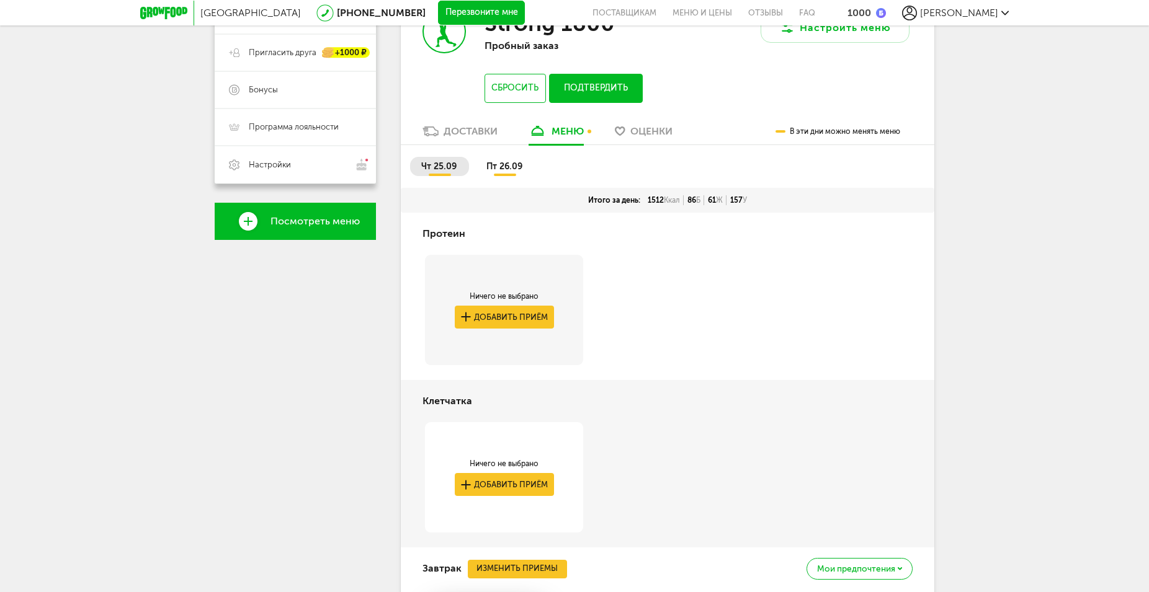
click at [509, 166] on span "пт 26.09" at bounding box center [504, 166] width 36 height 11
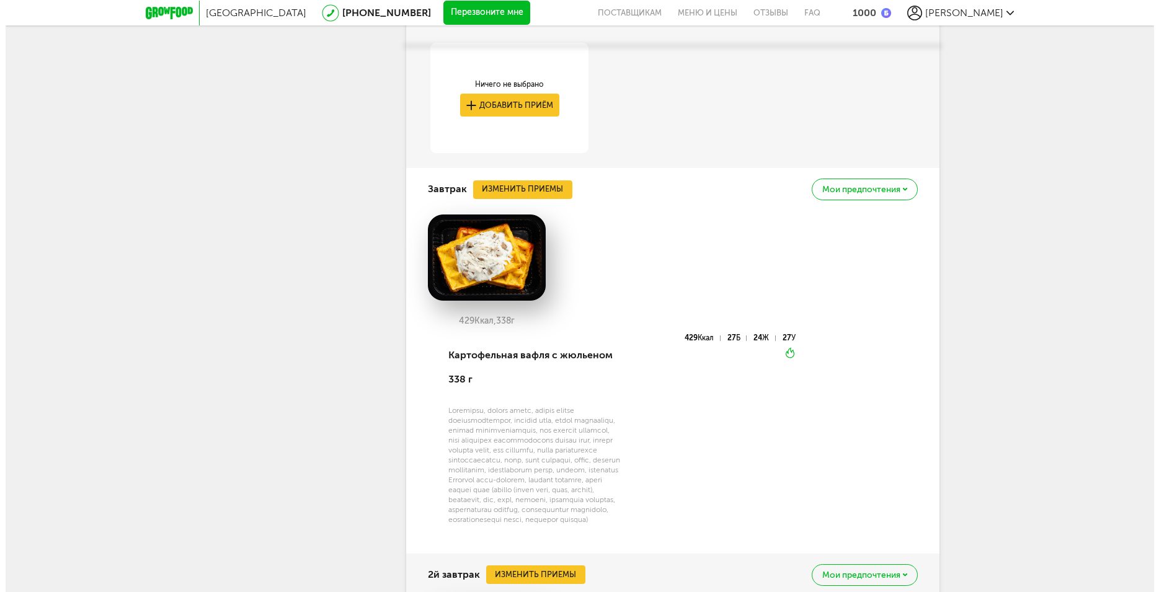
scroll to position [729, 0]
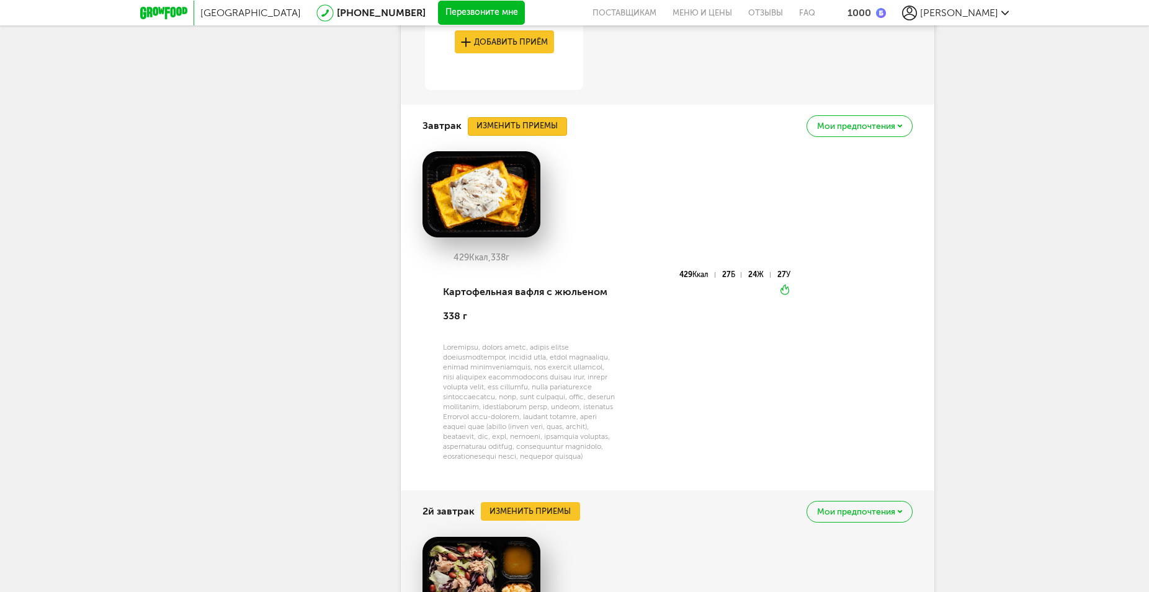
click at [529, 130] on button "Изменить приемы" at bounding box center [517, 126] width 99 height 19
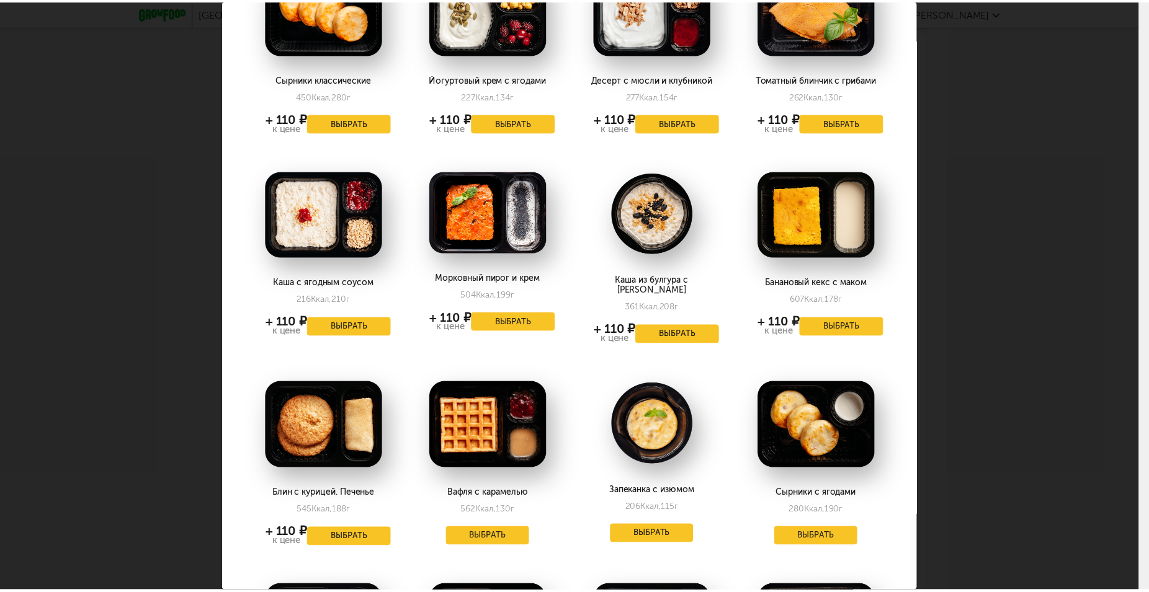
scroll to position [567, 0]
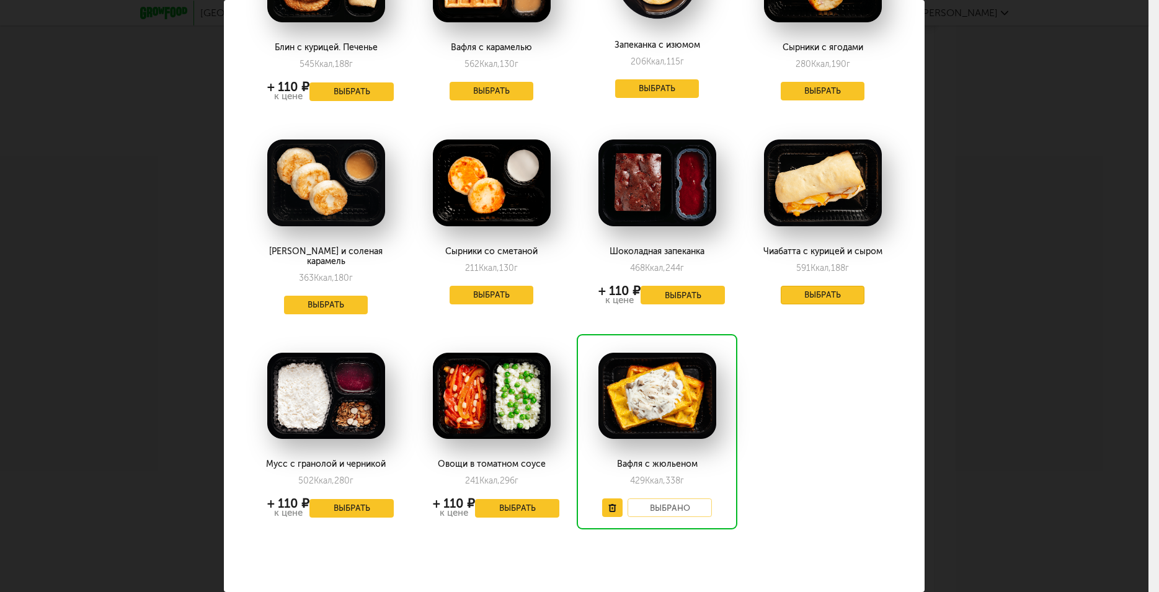
click at [824, 293] on button "Выбрать" at bounding box center [823, 295] width 84 height 19
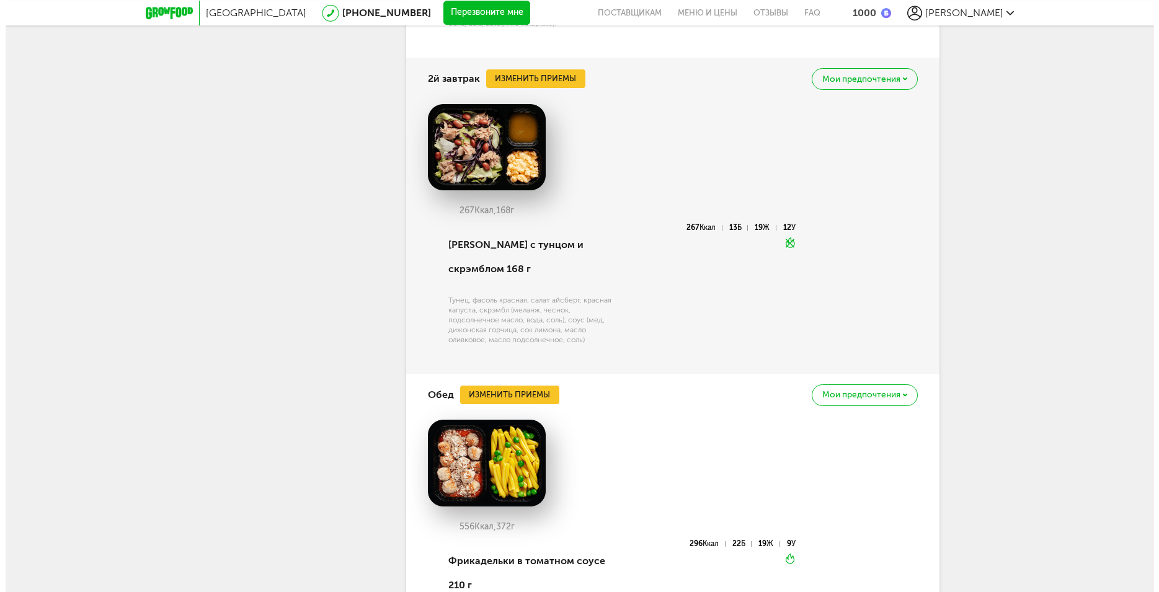
scroll to position [1298, 0]
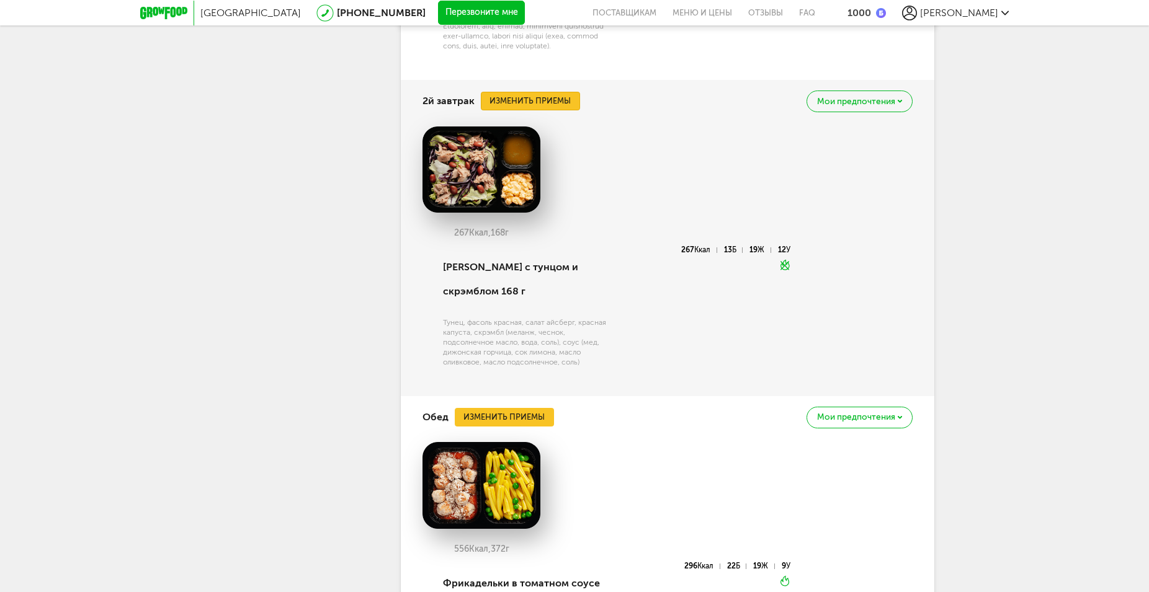
click at [549, 110] on button "Изменить приемы" at bounding box center [530, 101] width 99 height 19
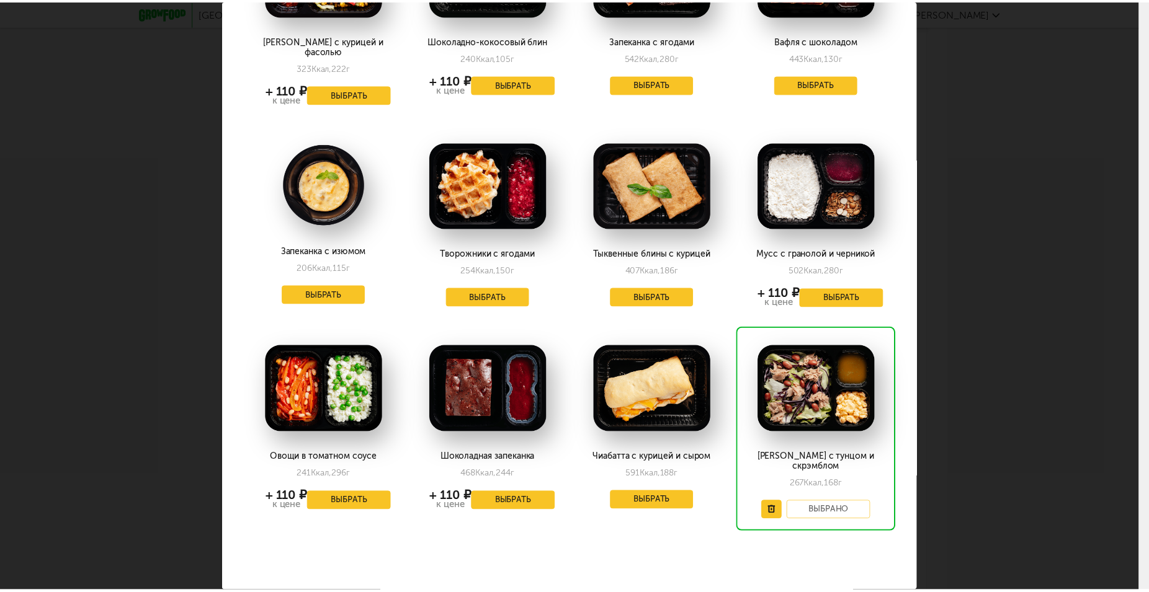
scroll to position [0, 0]
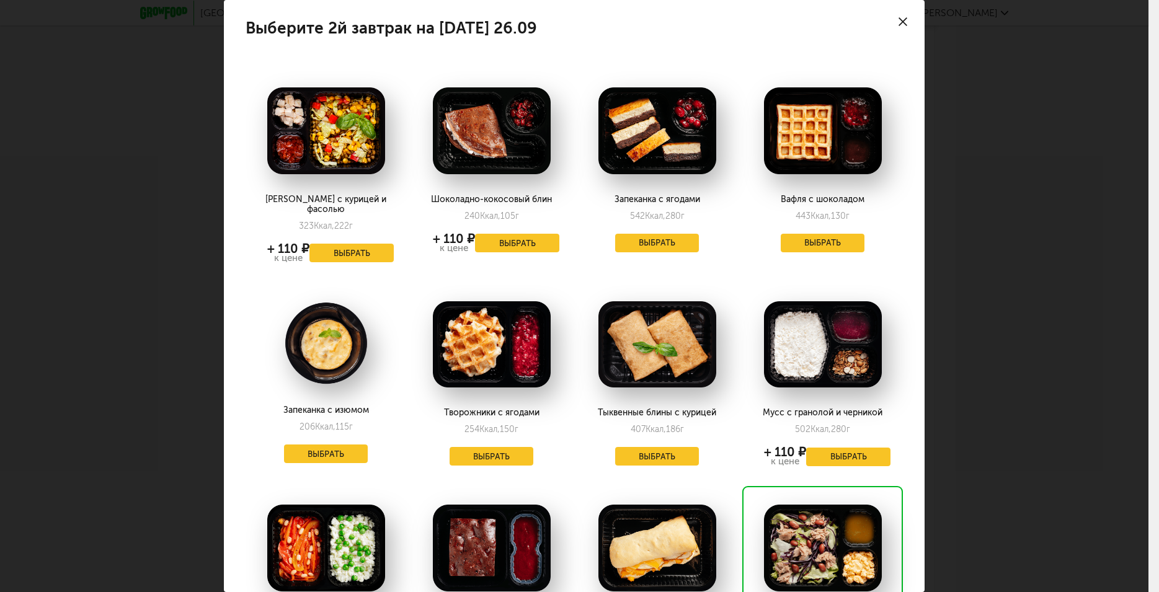
click at [899, 20] on use at bounding box center [903, 21] width 9 height 9
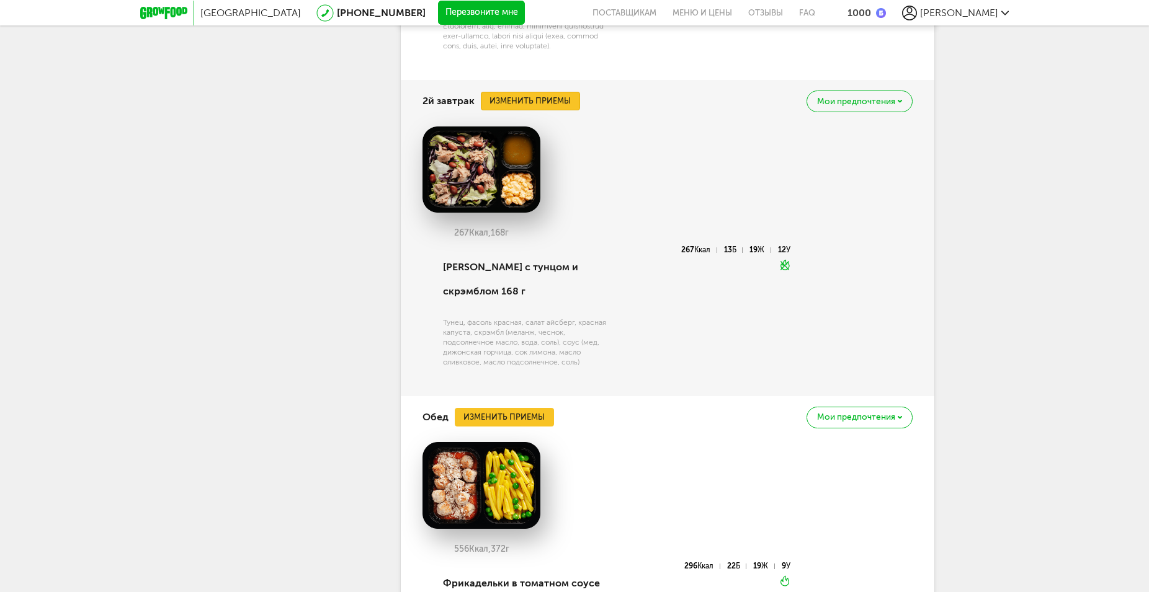
click at [550, 110] on button "Изменить приемы" at bounding box center [530, 101] width 99 height 19
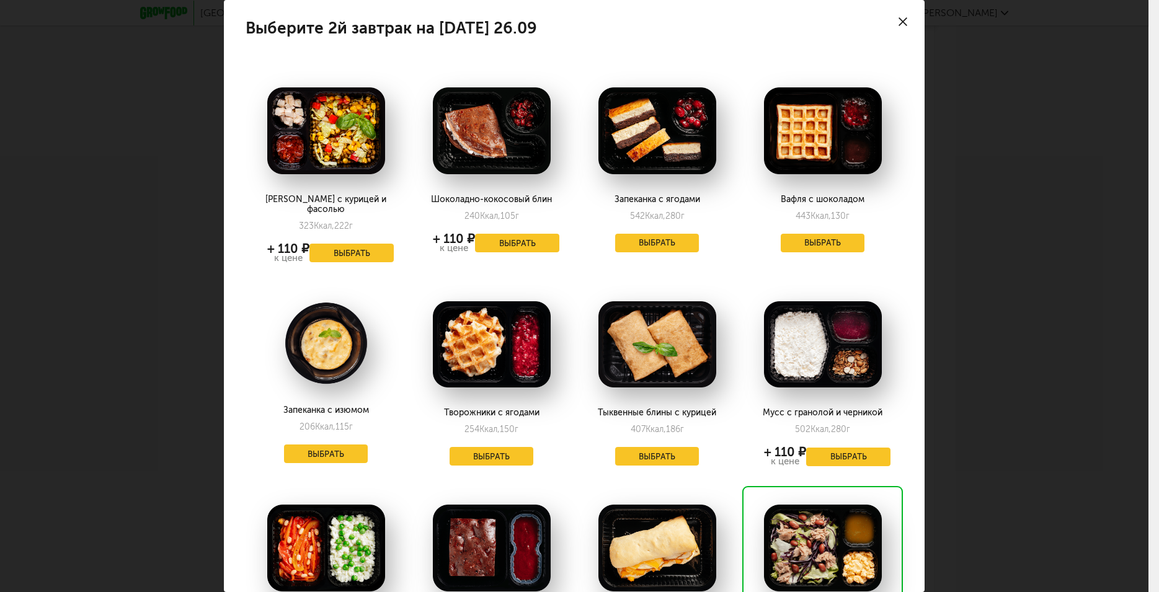
click at [985, 234] on div "Выберите 2й завтрак на пятницу 26.09 Салат с курицей и фасолью 323 Ккал, 222 г …" at bounding box center [574, 296] width 1149 height 592
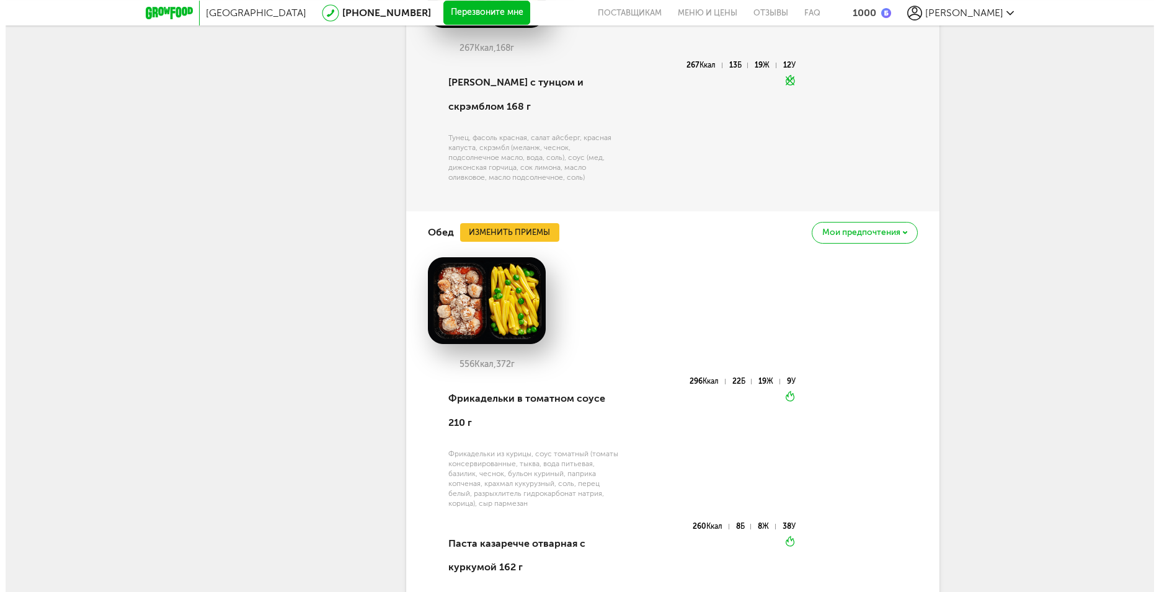
scroll to position [1551, 0]
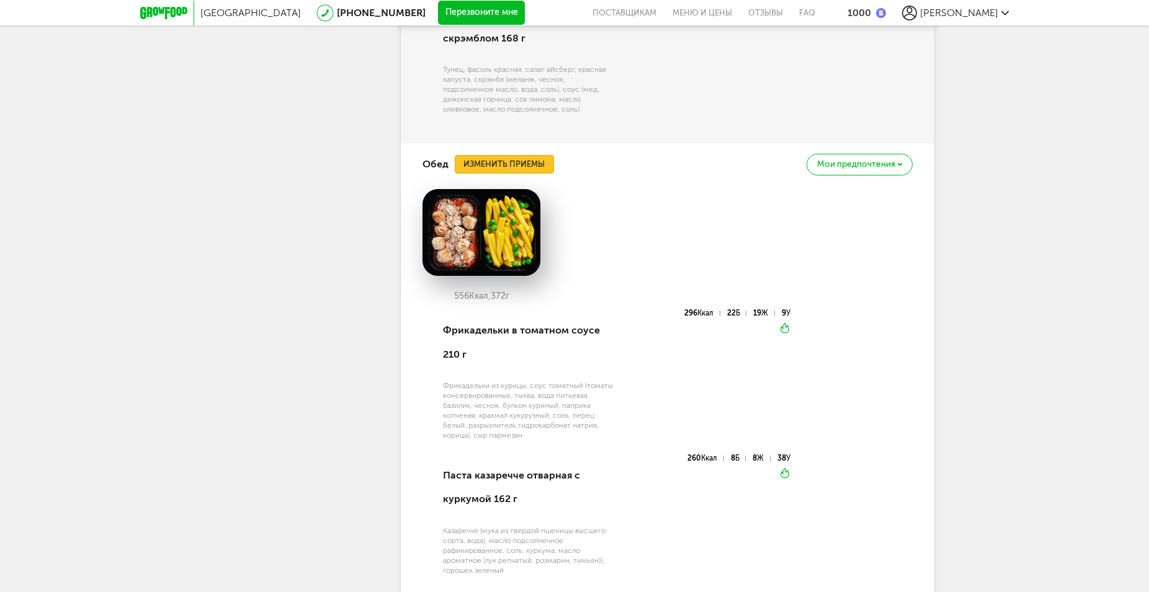
click at [536, 171] on button "Изменить приемы" at bounding box center [504, 164] width 99 height 19
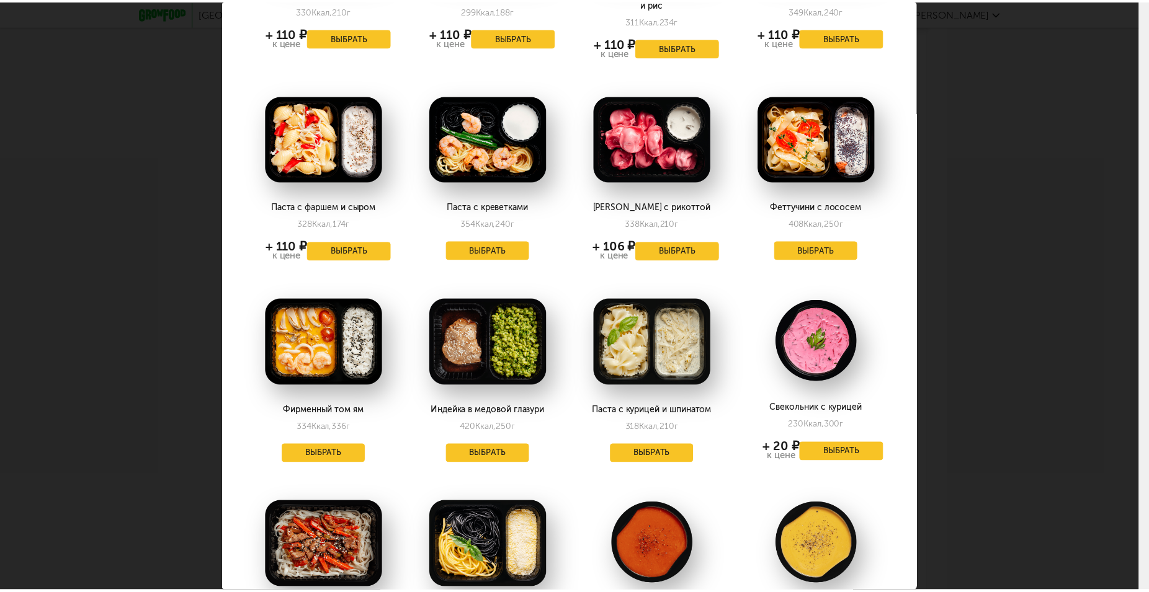
scroll to position [0, 0]
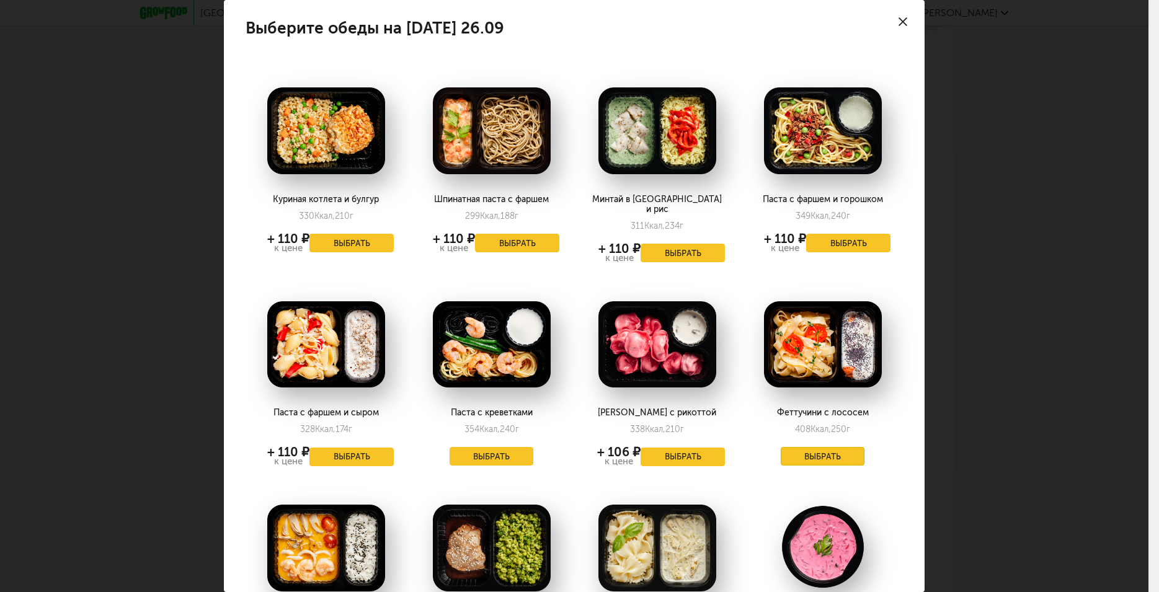
click at [826, 448] on button "Выбрать" at bounding box center [823, 456] width 84 height 19
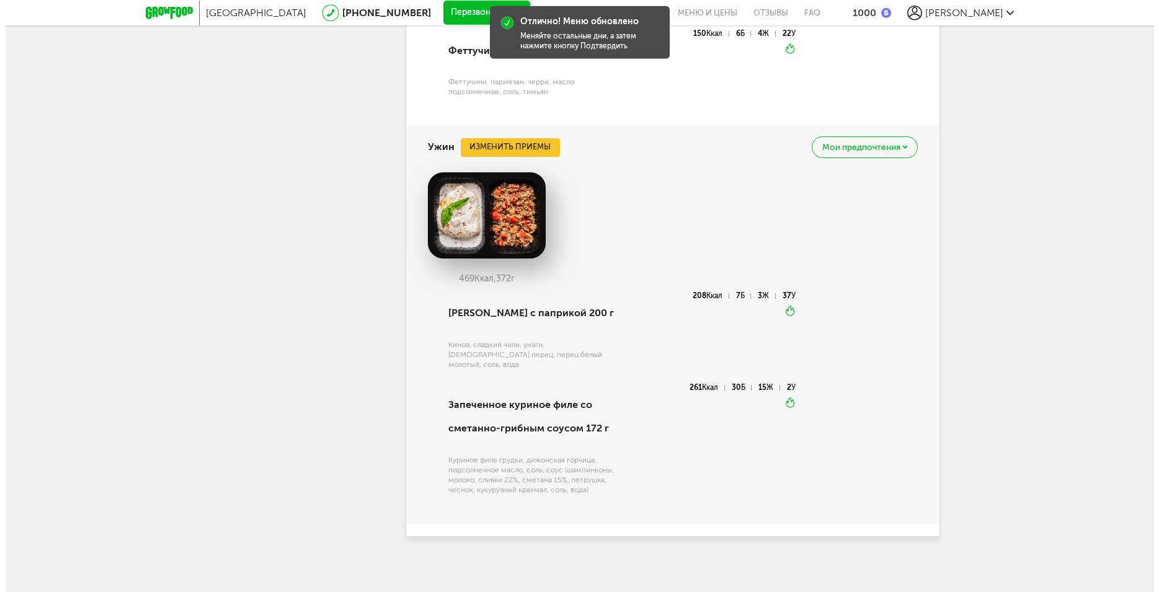
scroll to position [1969, 0]
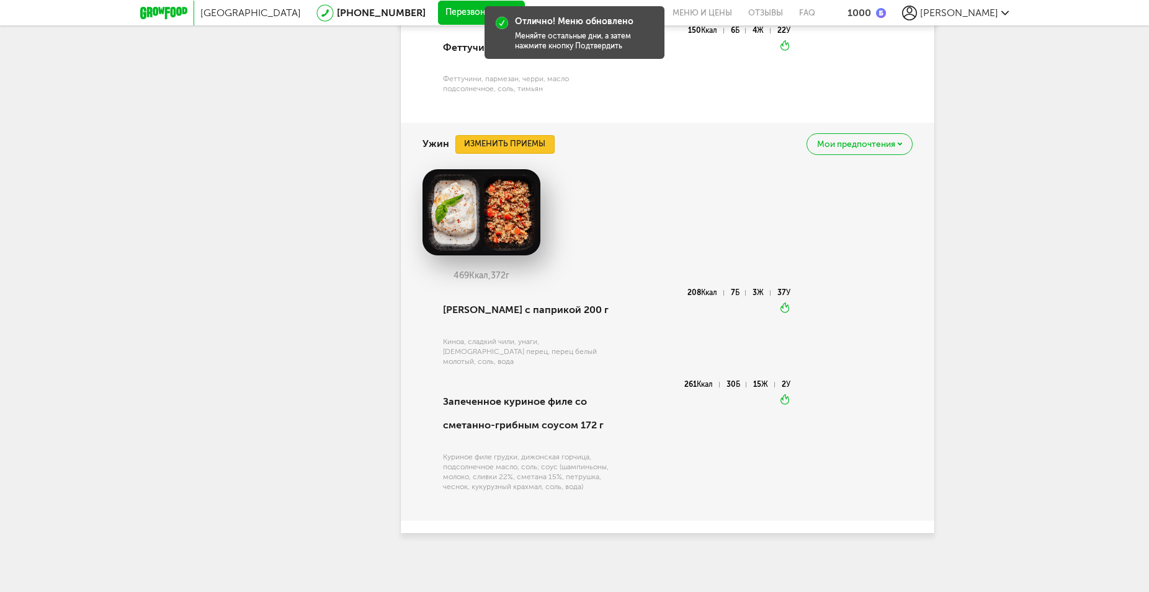
click at [523, 154] on button "Изменить приемы" at bounding box center [504, 144] width 99 height 19
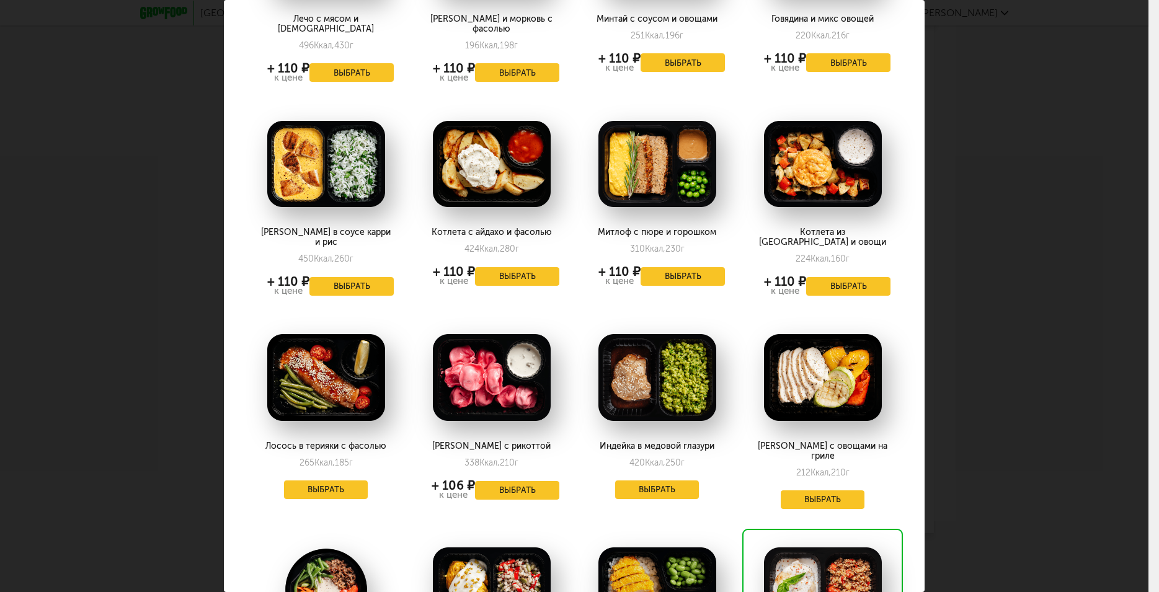
scroll to position [363, 0]
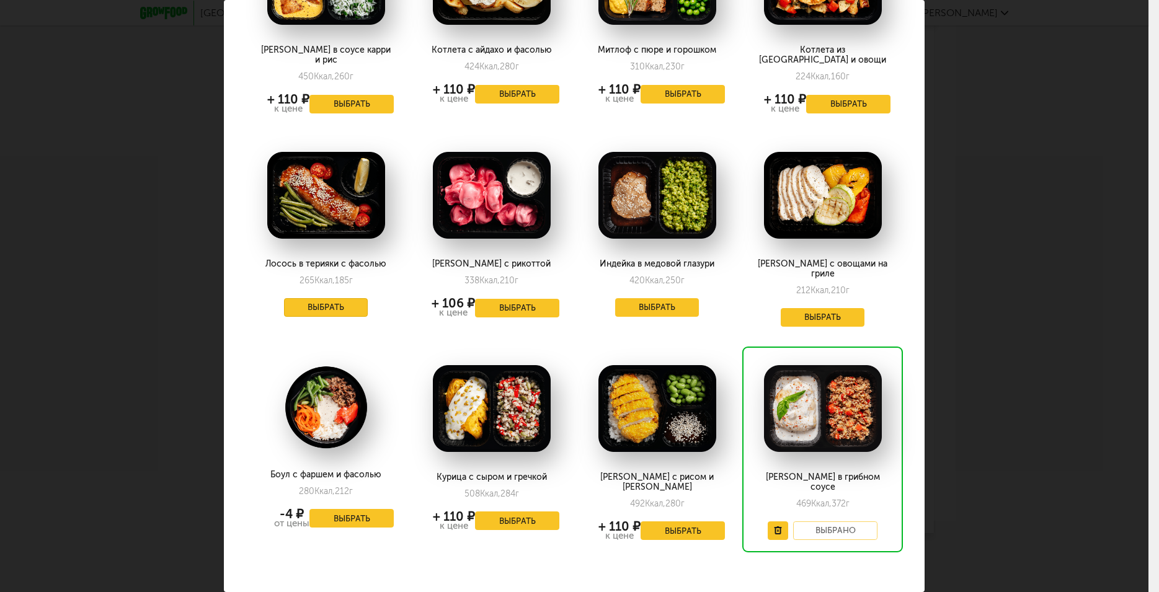
click at [326, 298] on button "Выбрать" at bounding box center [326, 307] width 84 height 19
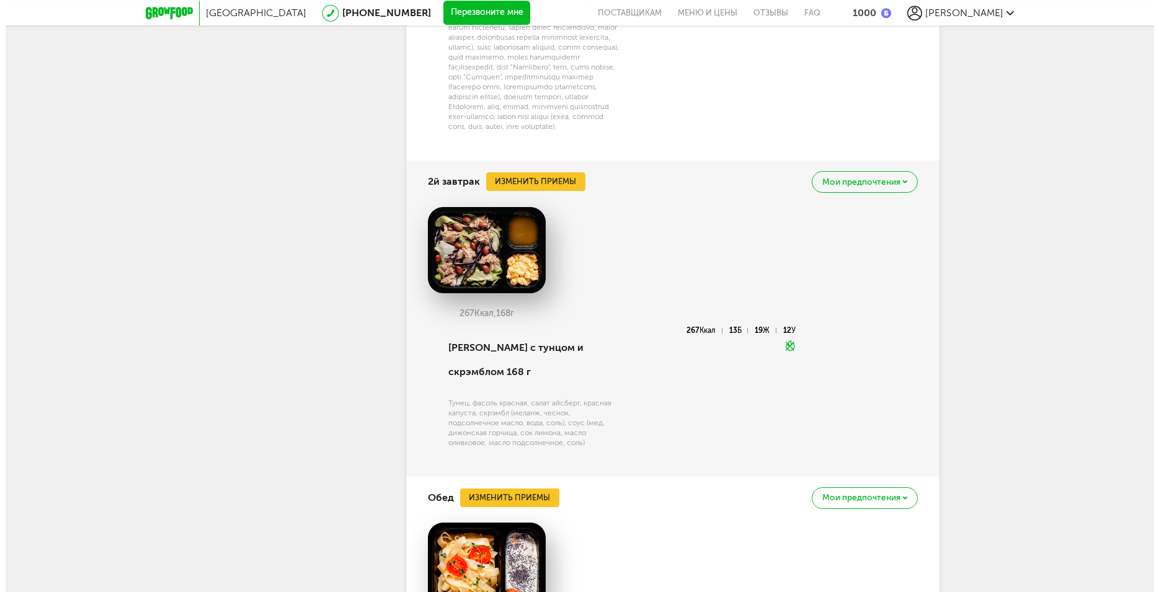
scroll to position [1245, 0]
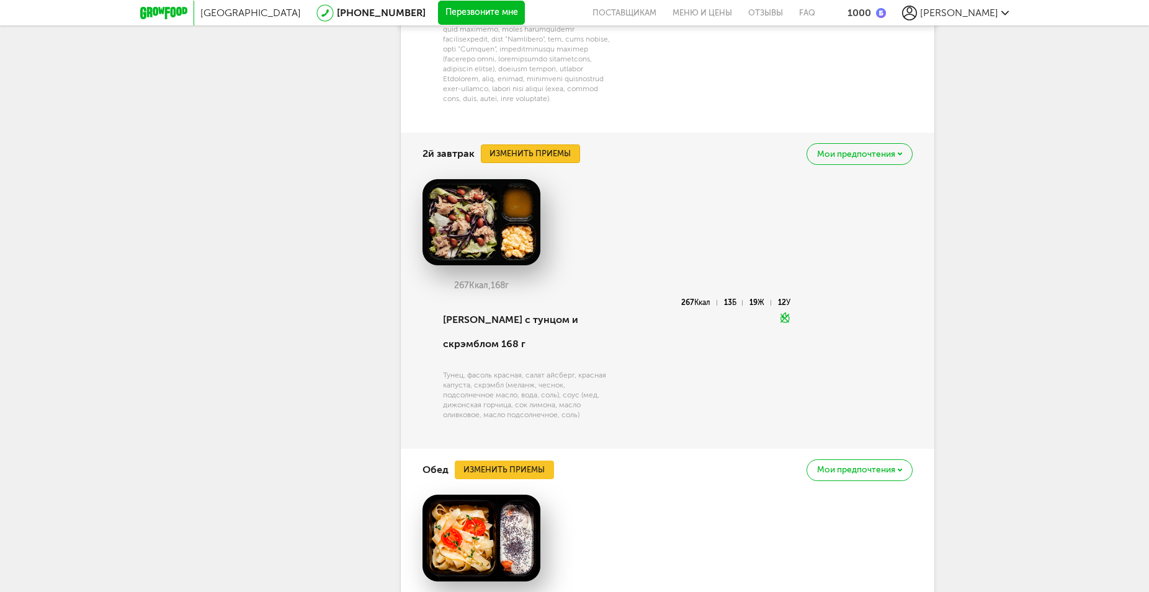
click at [548, 163] on button "Изменить приемы" at bounding box center [530, 154] width 99 height 19
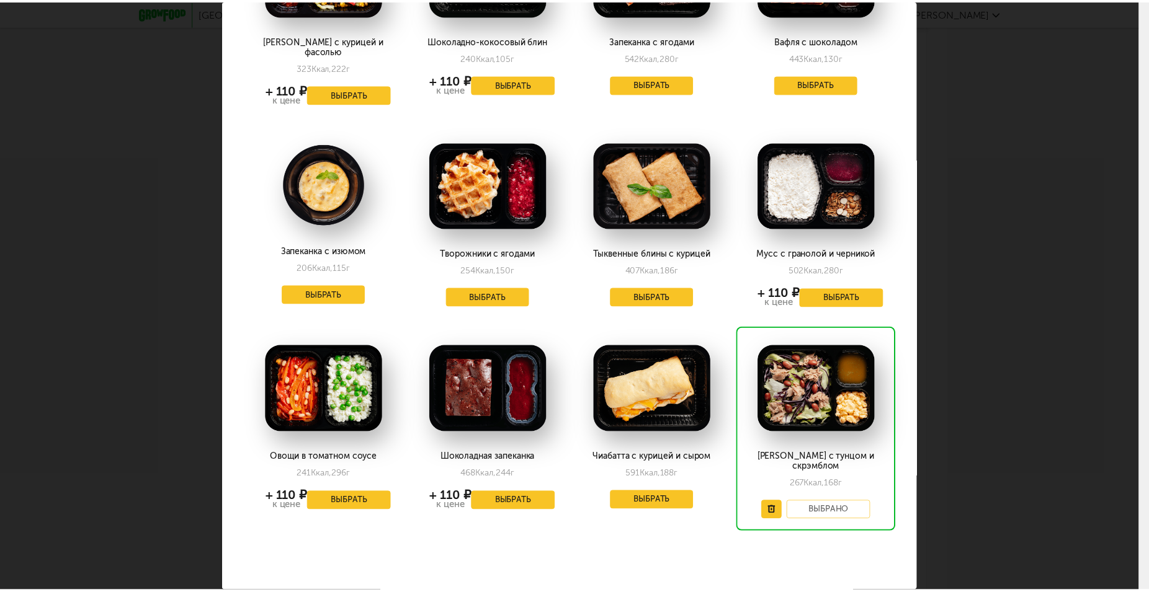
scroll to position [0, 0]
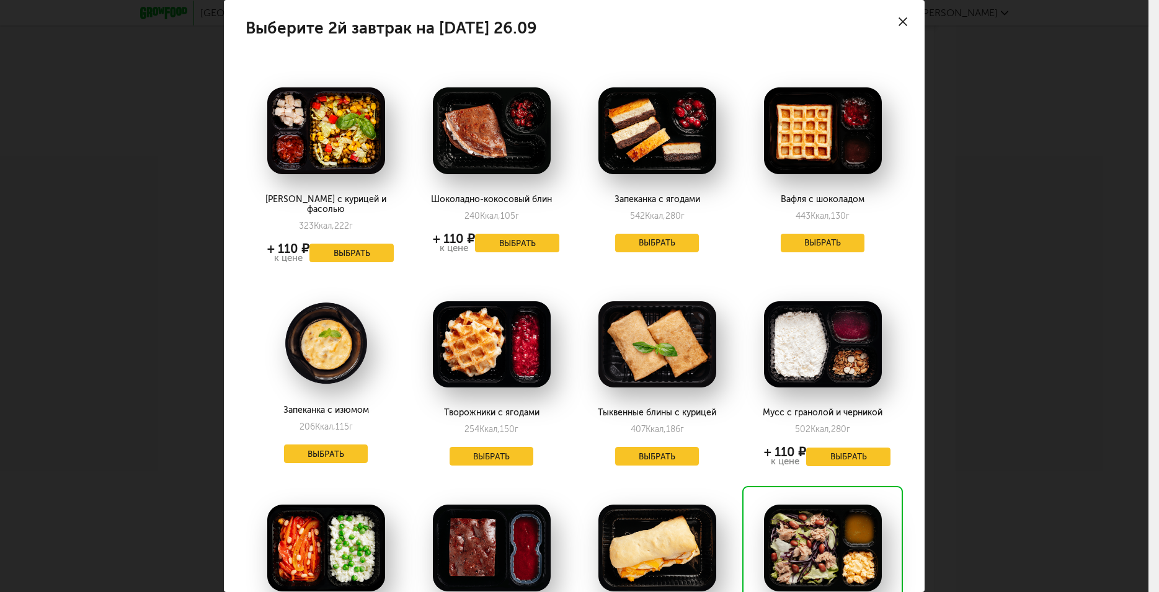
click at [899, 19] on use at bounding box center [903, 21] width 9 height 9
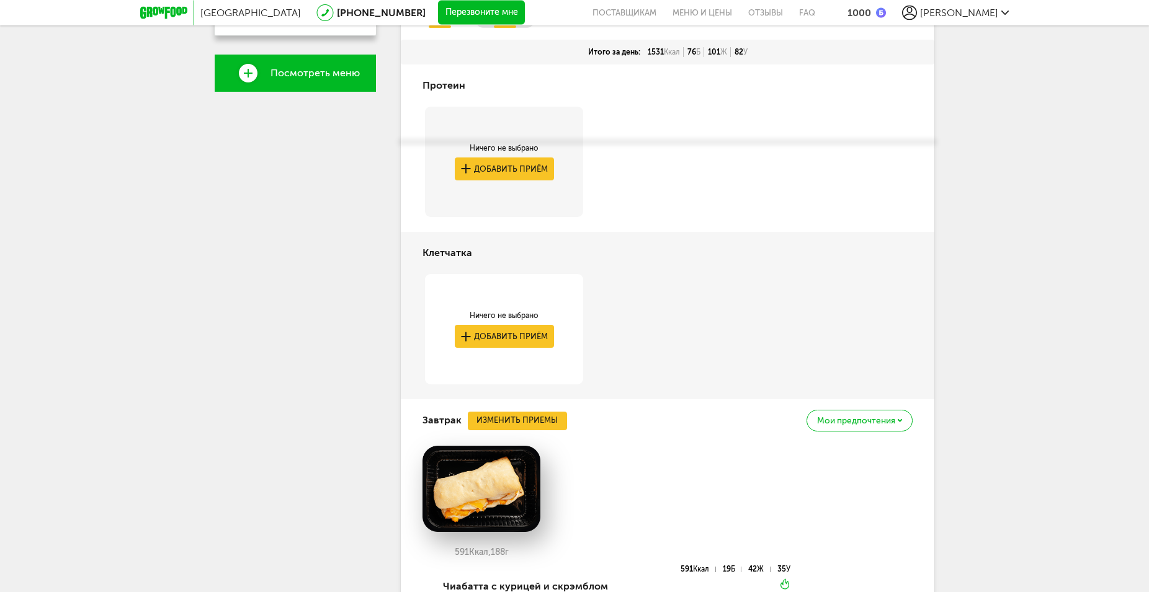
scroll to position [296, 0]
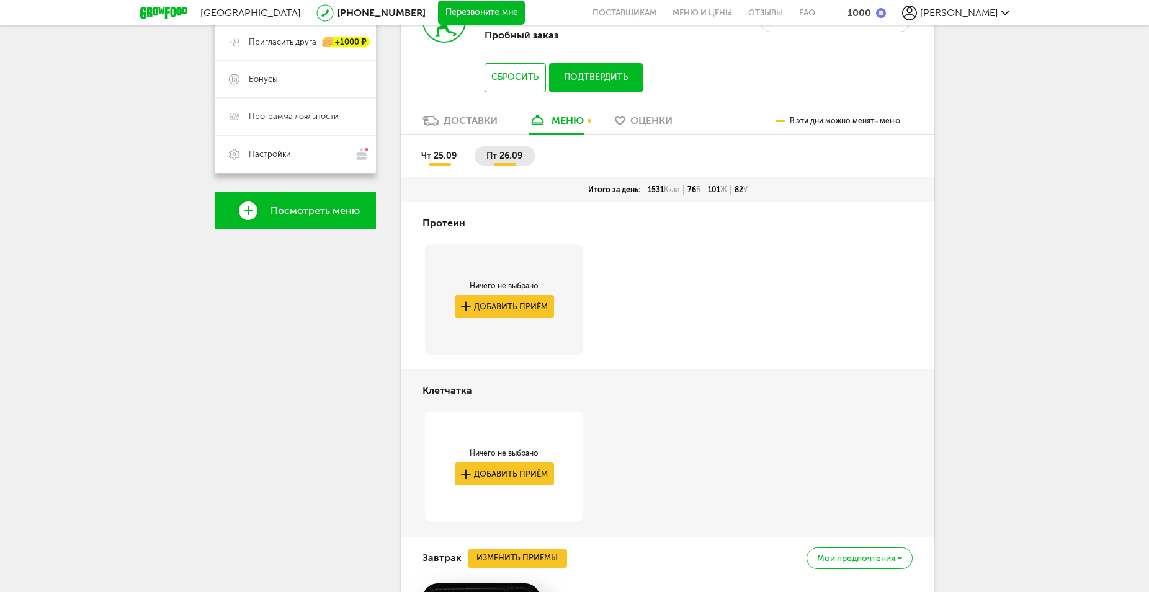
click at [449, 151] on span "чт 25.09" at bounding box center [438, 156] width 35 height 11
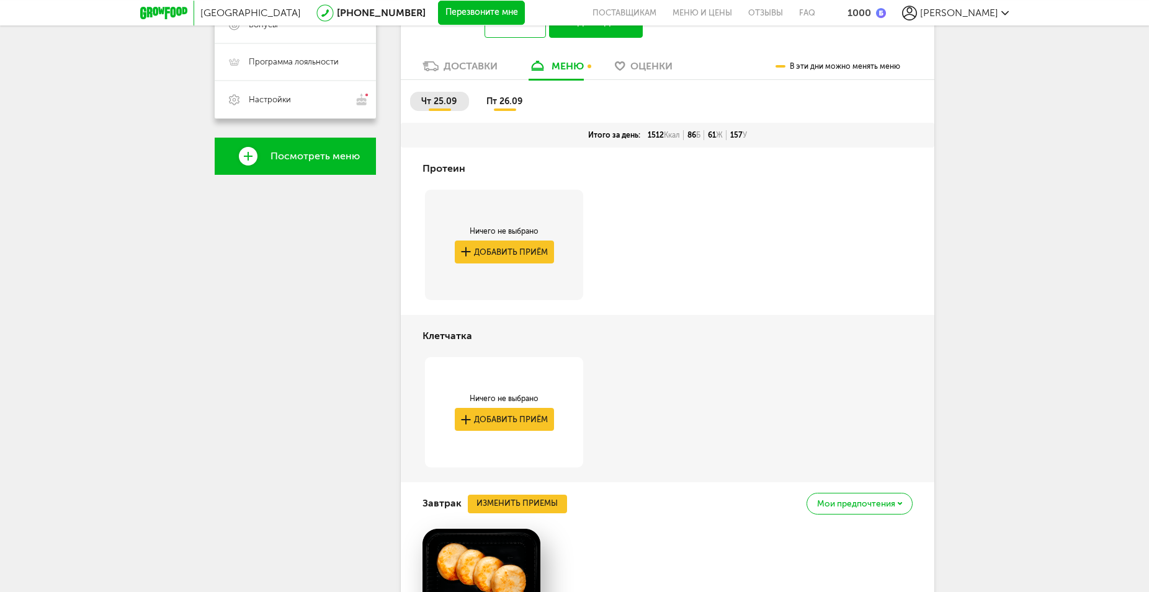
scroll to position [286, 0]
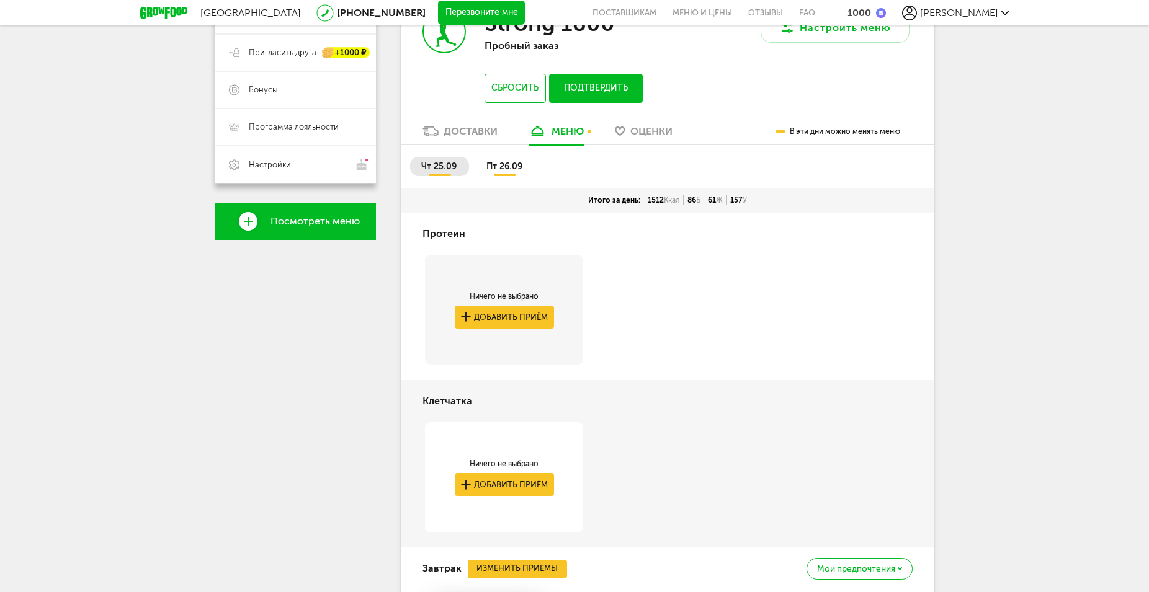
click at [515, 160] on li "пт 26.09" at bounding box center [505, 166] width 60 height 19
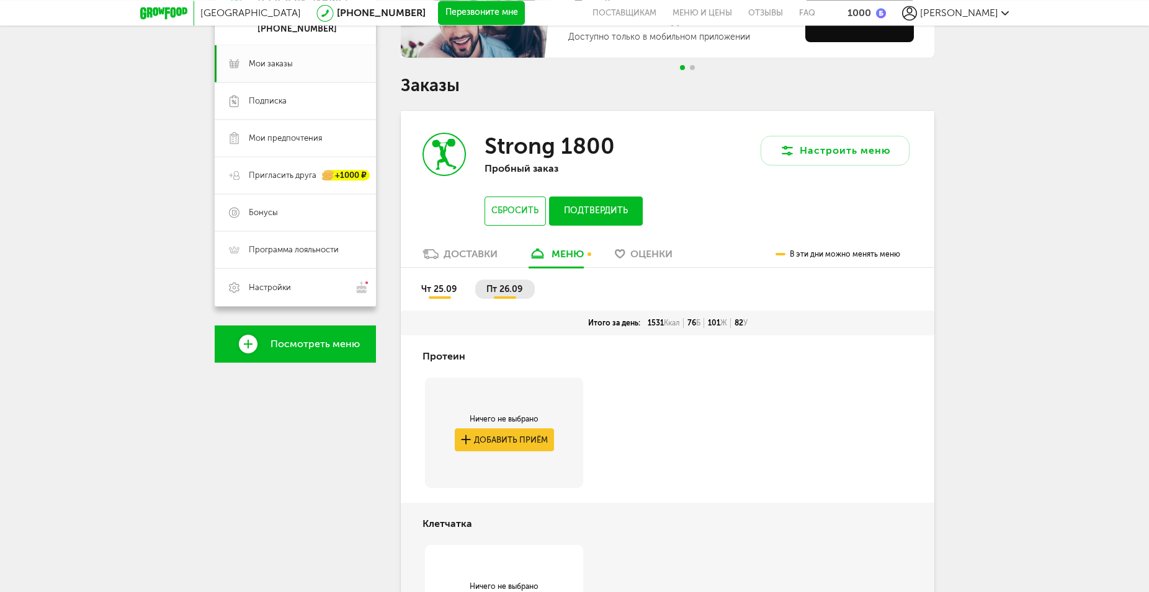
scroll to position [127, 0]
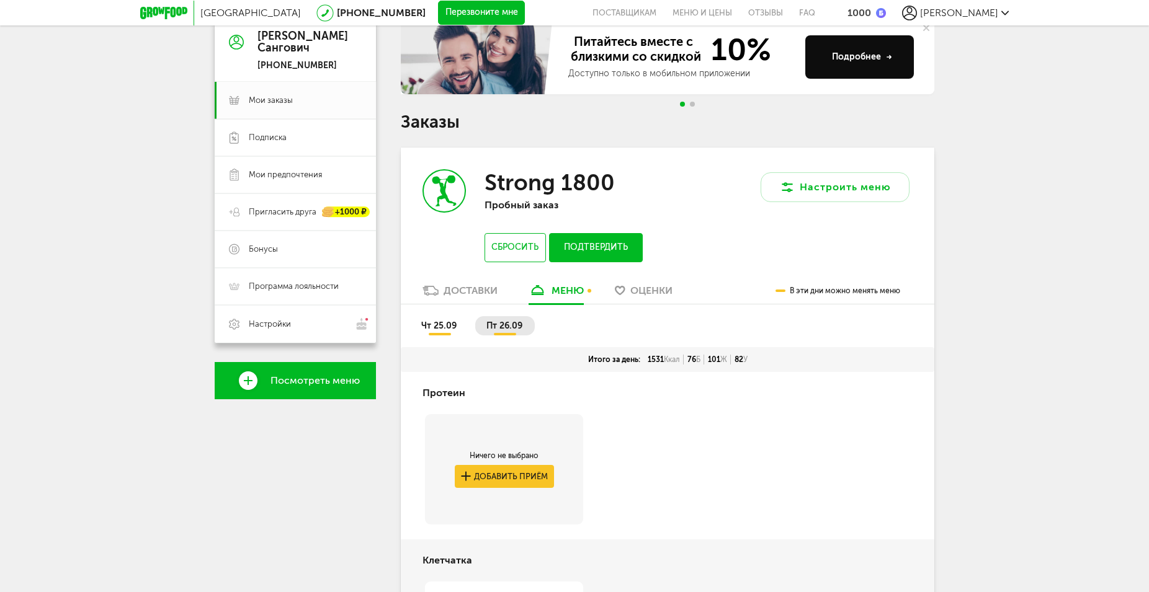
click at [436, 324] on span "чт 25.09" at bounding box center [438, 326] width 35 height 11
click at [461, 290] on div "Доставки" at bounding box center [470, 291] width 54 height 12
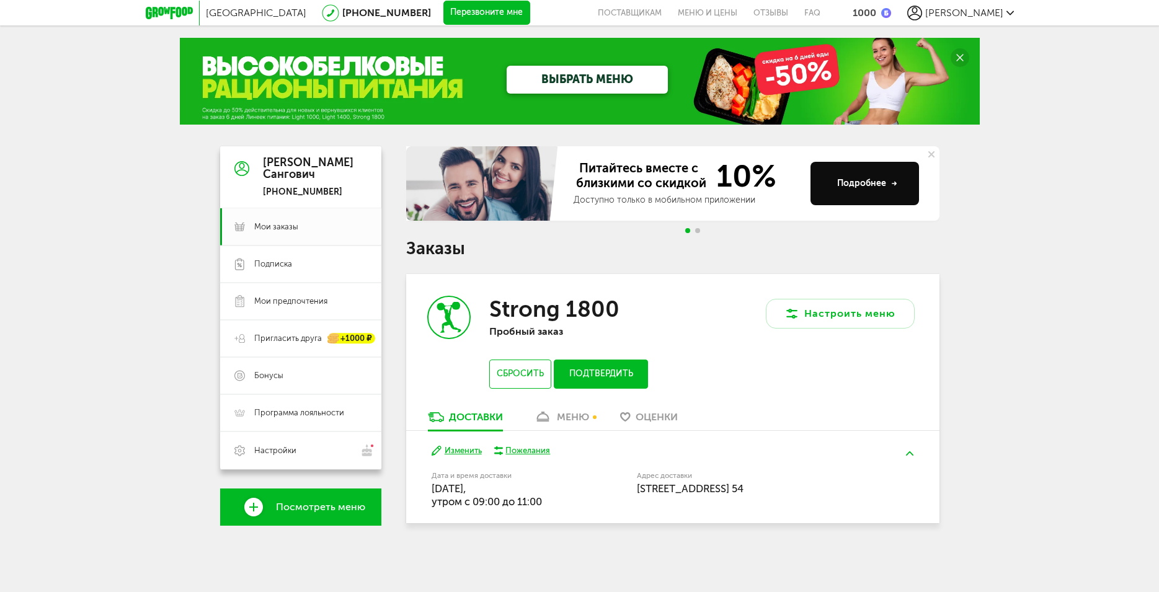
click at [559, 416] on div "меню" at bounding box center [573, 417] width 32 height 12
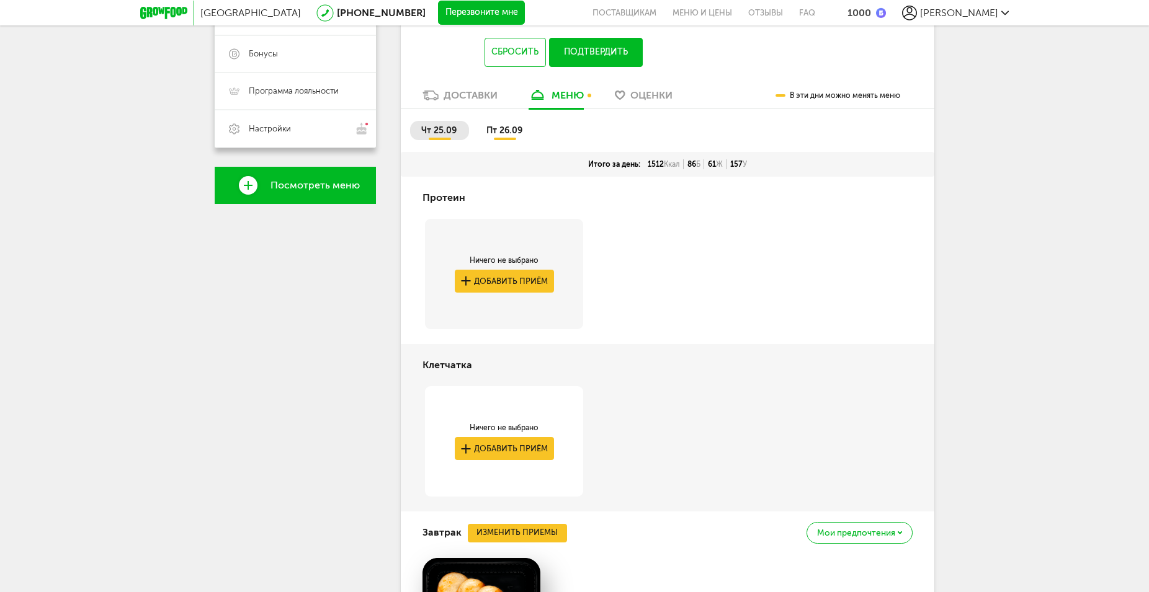
scroll to position [223, 0]
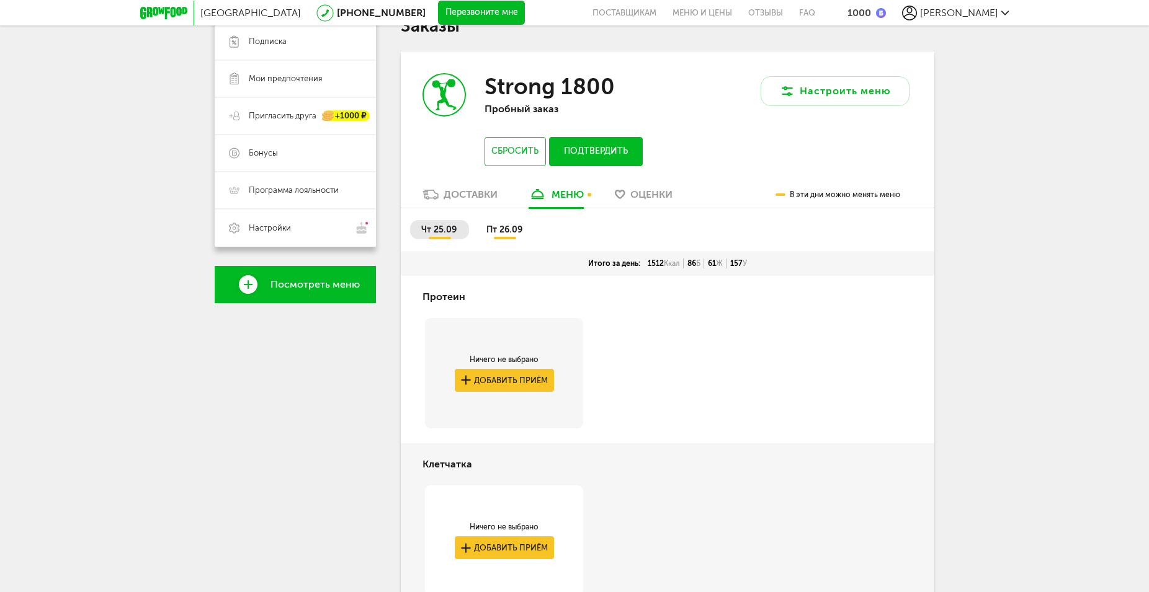
click at [512, 225] on span "пт 26.09" at bounding box center [504, 230] width 36 height 11
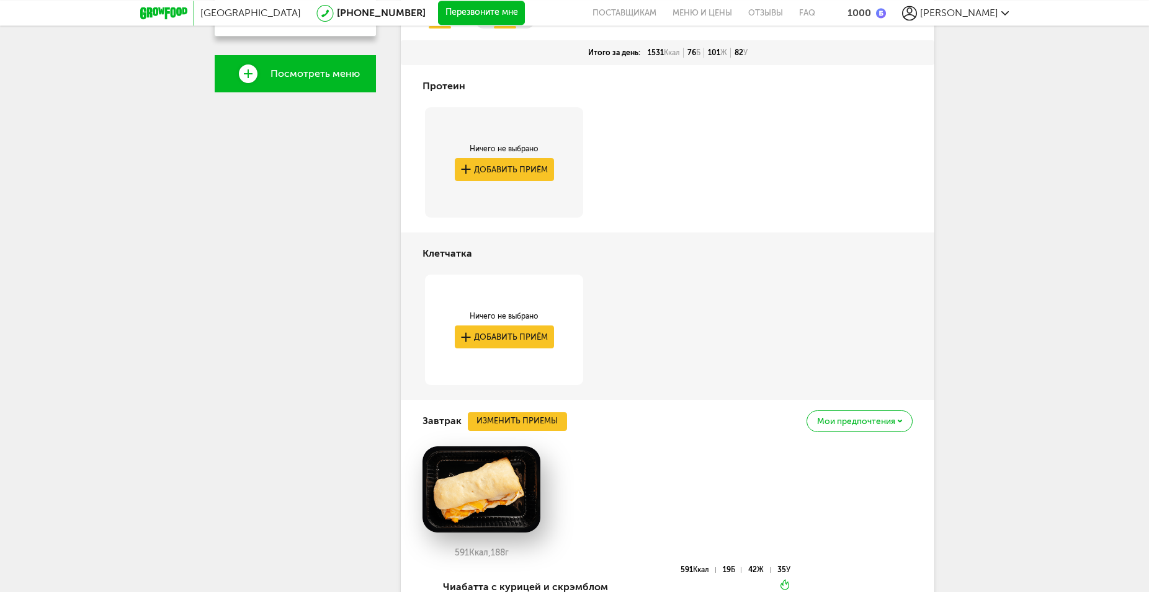
scroll to position [0, 0]
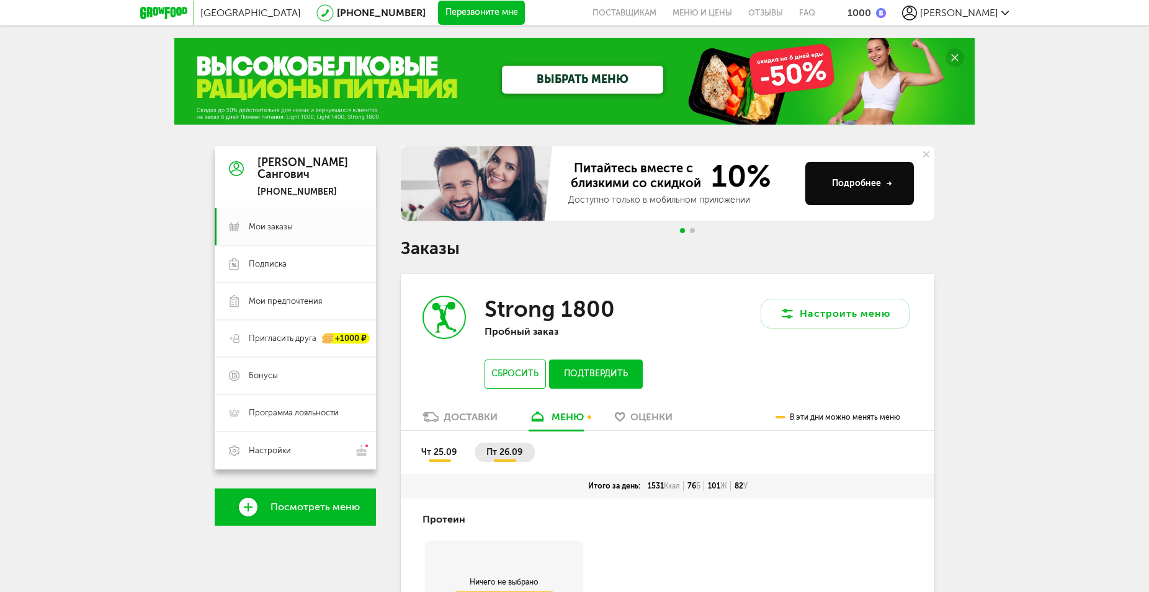
click at [619, 372] on button "Подтвердить" at bounding box center [596, 374] width 94 height 29
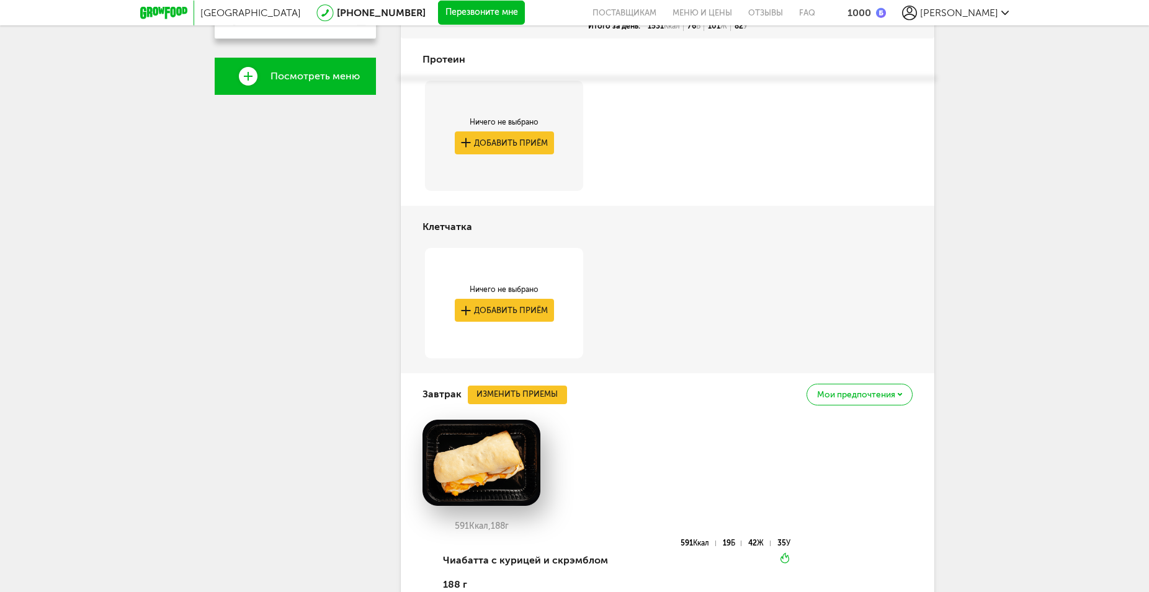
scroll to position [190, 0]
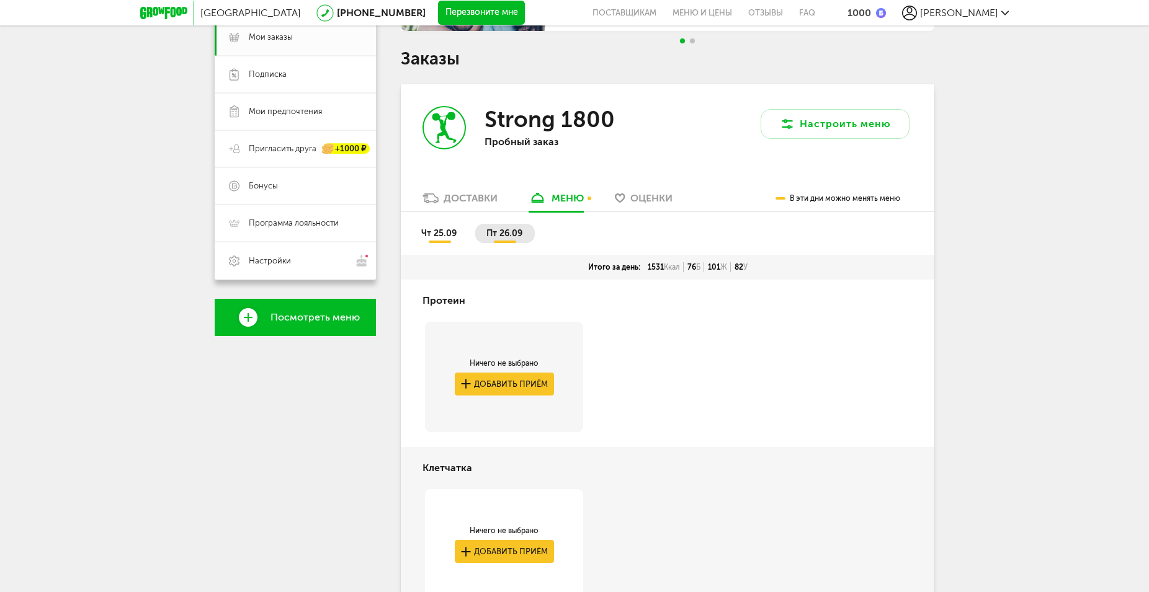
click at [427, 235] on span "чт 25.09" at bounding box center [438, 233] width 35 height 11
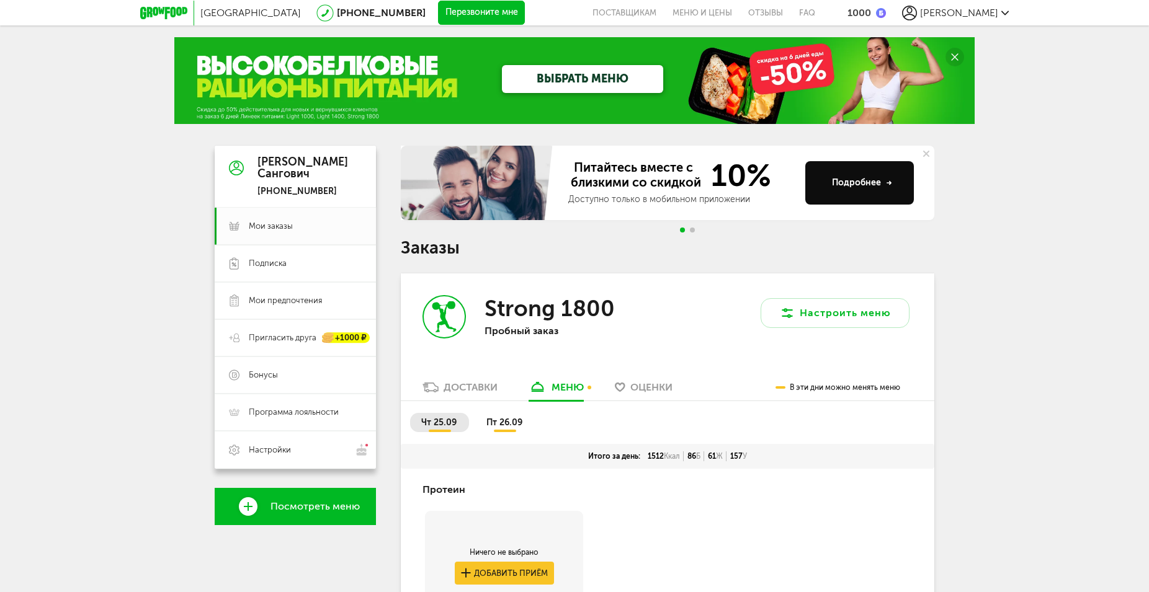
scroll to position [0, 0]
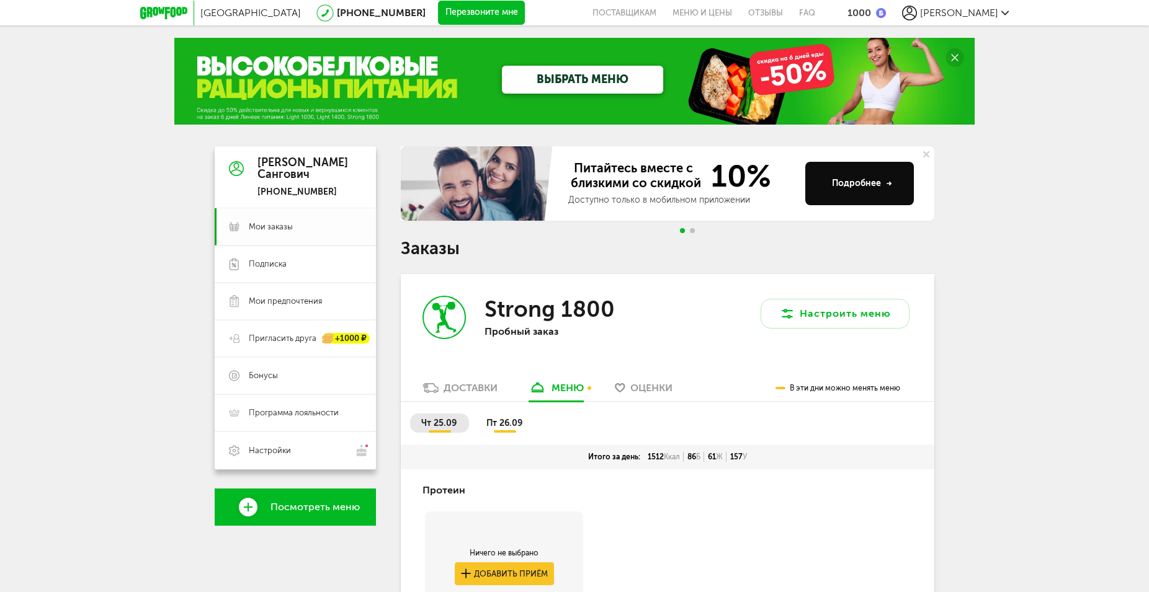
click at [282, 228] on span "Мои заказы" at bounding box center [271, 226] width 44 height 11
click at [950, 11] on span "[PERSON_NAME]" at bounding box center [959, 13] width 78 height 12
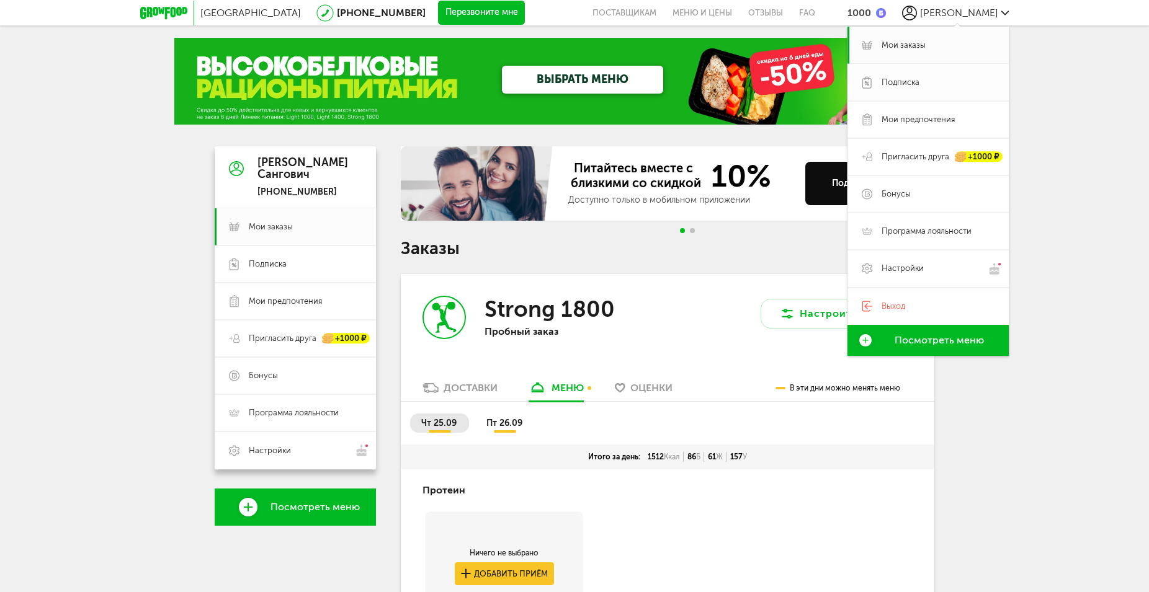
click at [904, 82] on span "Подписка" at bounding box center [900, 82] width 38 height 11
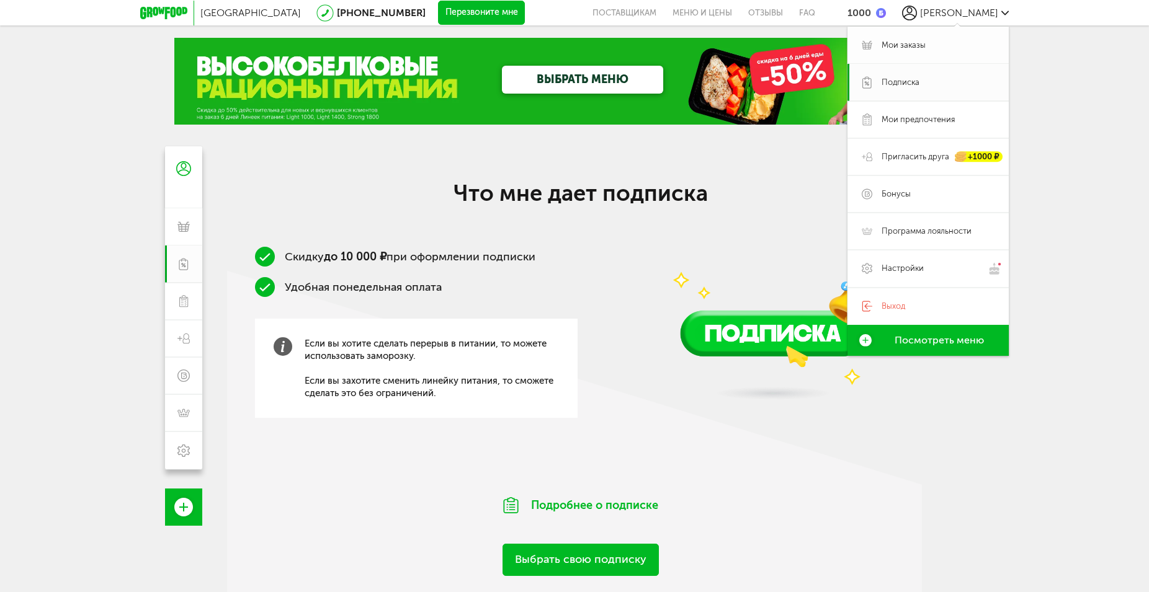
click at [899, 47] on span "Мои заказы" at bounding box center [903, 45] width 44 height 11
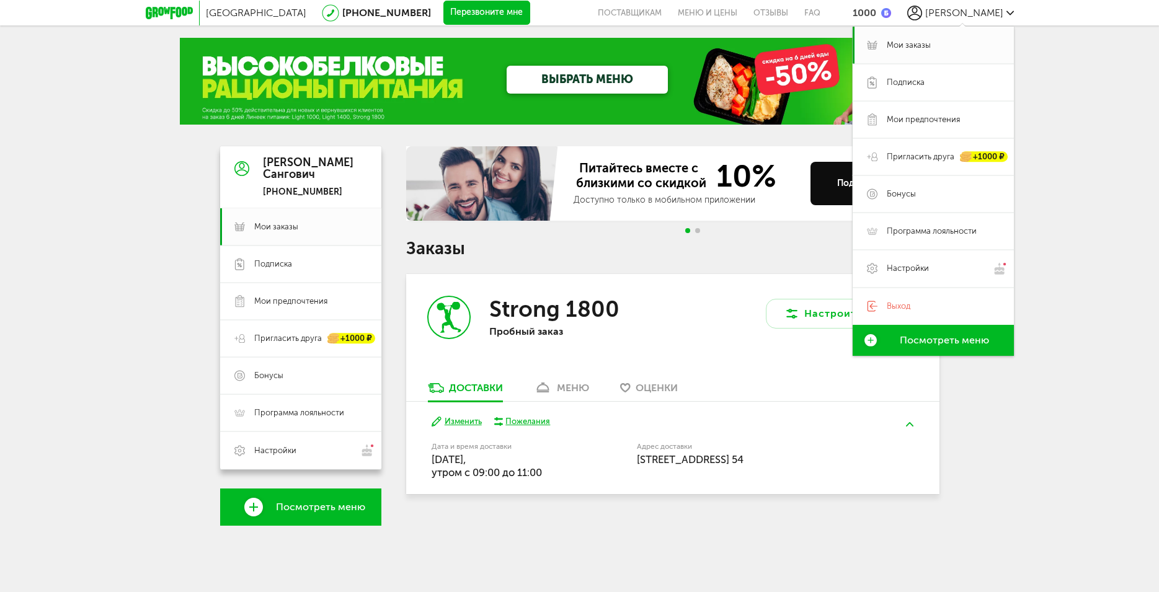
click at [661, 246] on h1 "Заказы" at bounding box center [672, 249] width 533 height 16
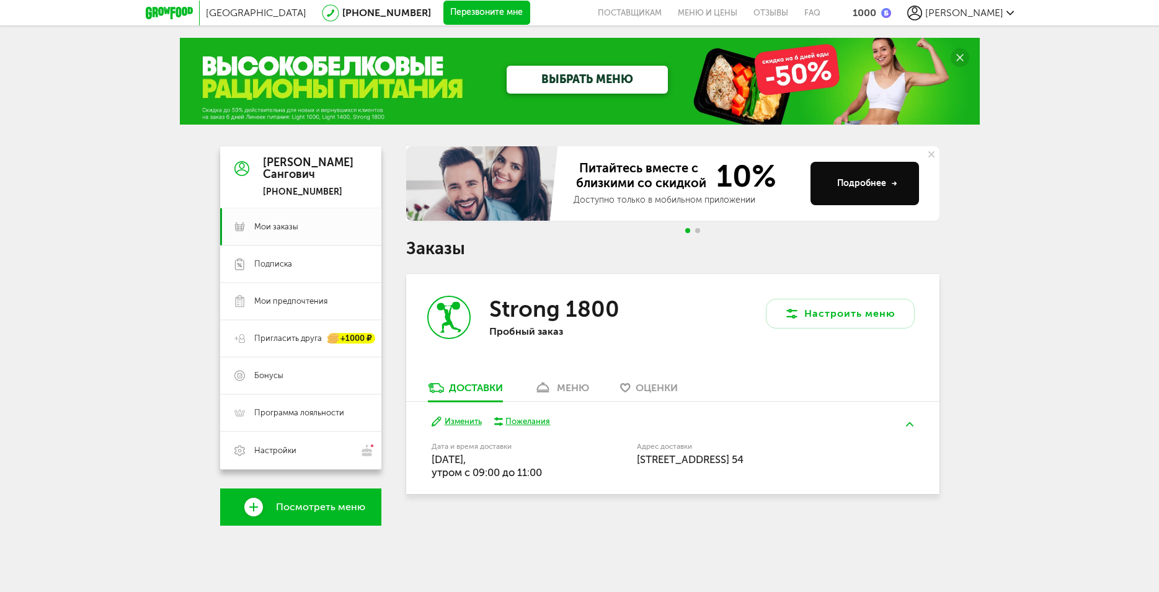
click at [571, 393] on div "меню" at bounding box center [573, 388] width 32 height 12
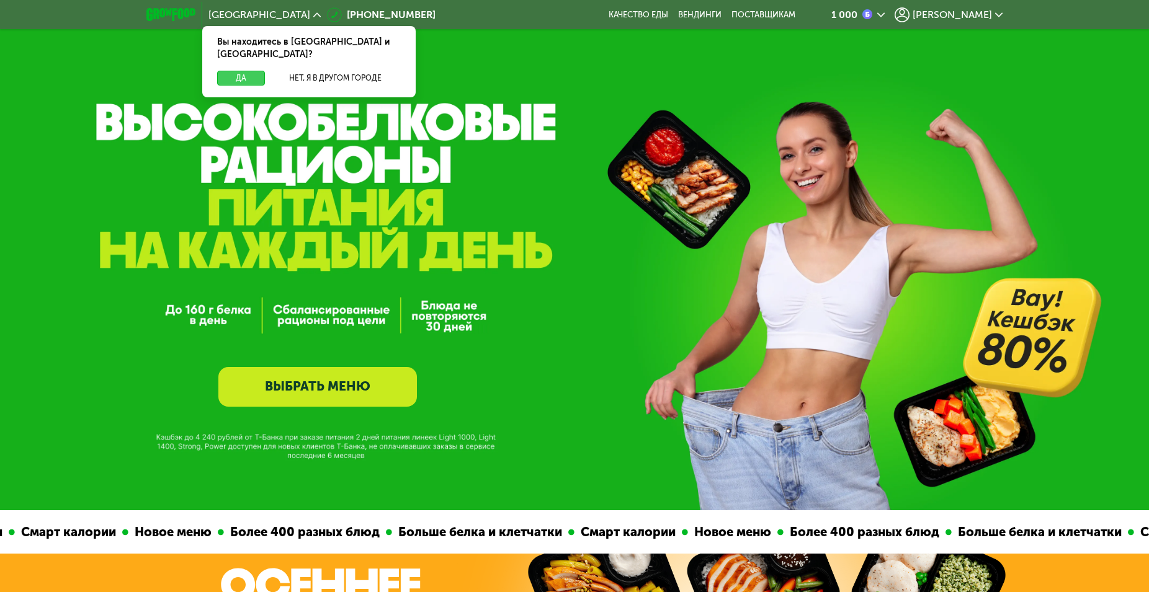
click at [247, 71] on button "Да" at bounding box center [241, 78] width 48 height 15
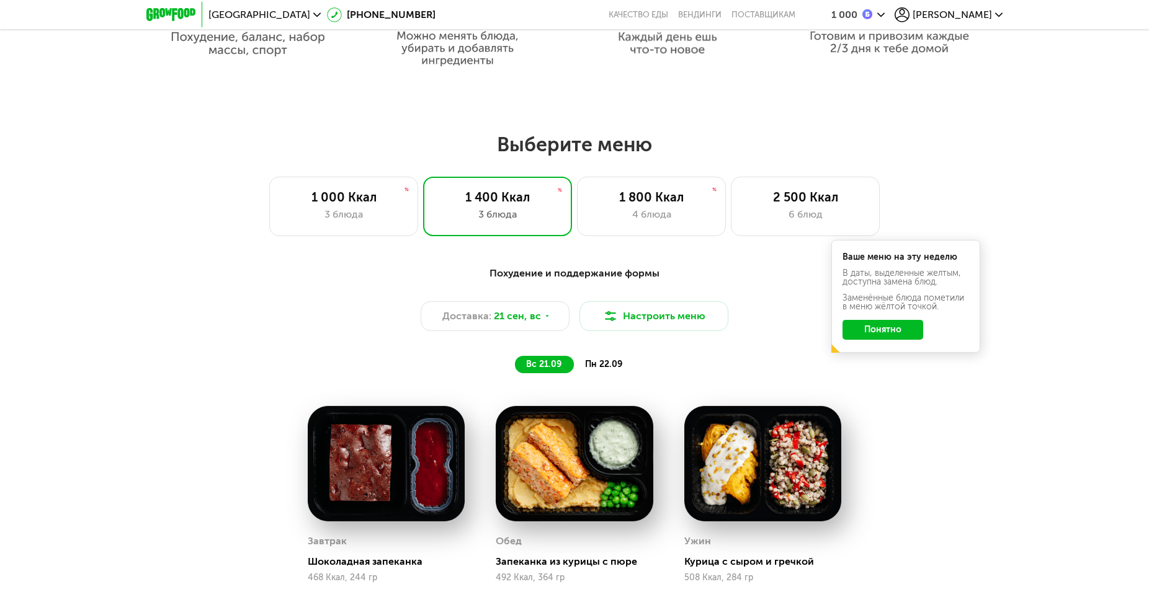
scroll to position [759, 0]
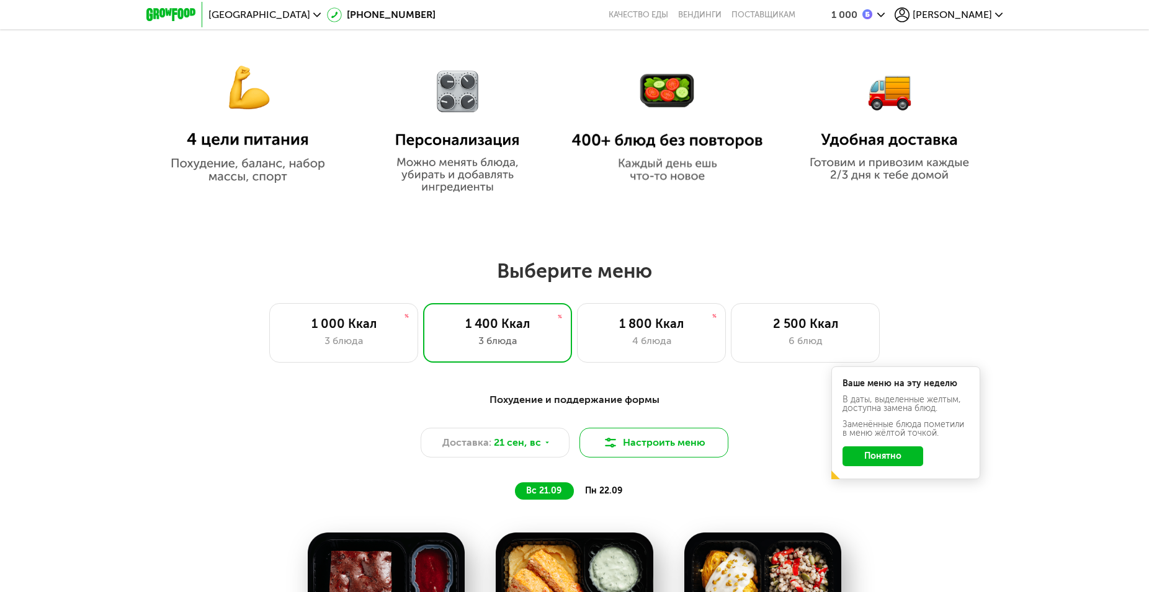
click at [662, 451] on button "Настроить меню" at bounding box center [653, 443] width 149 height 30
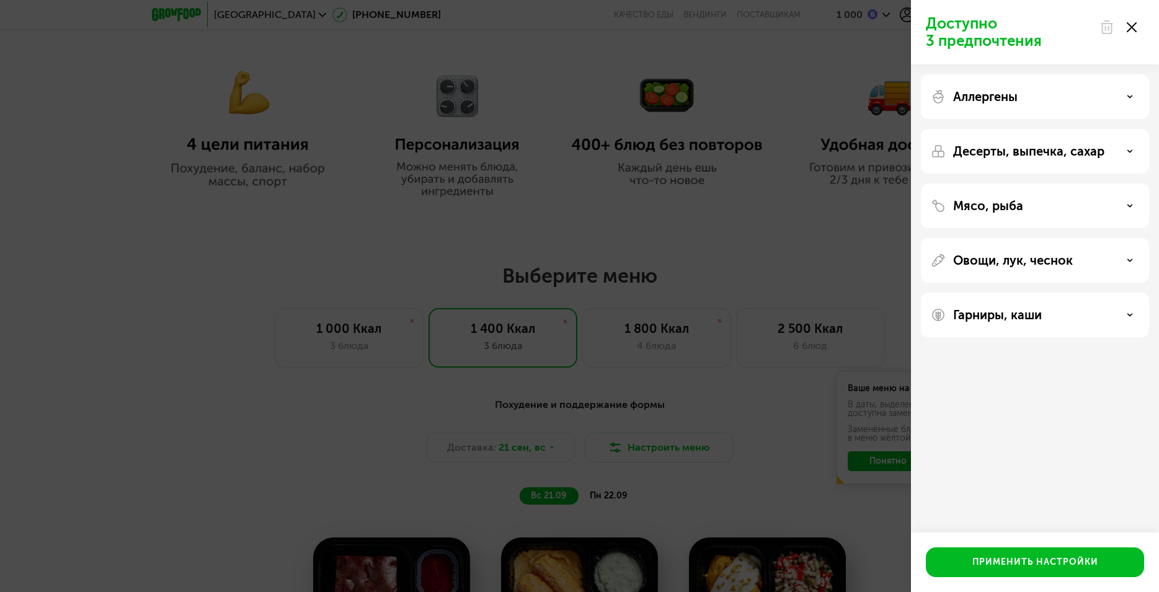
drag, startPoint x: 535, startPoint y: 439, endPoint x: 532, endPoint y: 445, distance: 6.9
click at [535, 439] on div "Доступно 3 предпочтения Аллергены Десерты, выпечка, сахар Мясо, рыба Овощи, лук…" at bounding box center [579, 296] width 1159 height 592
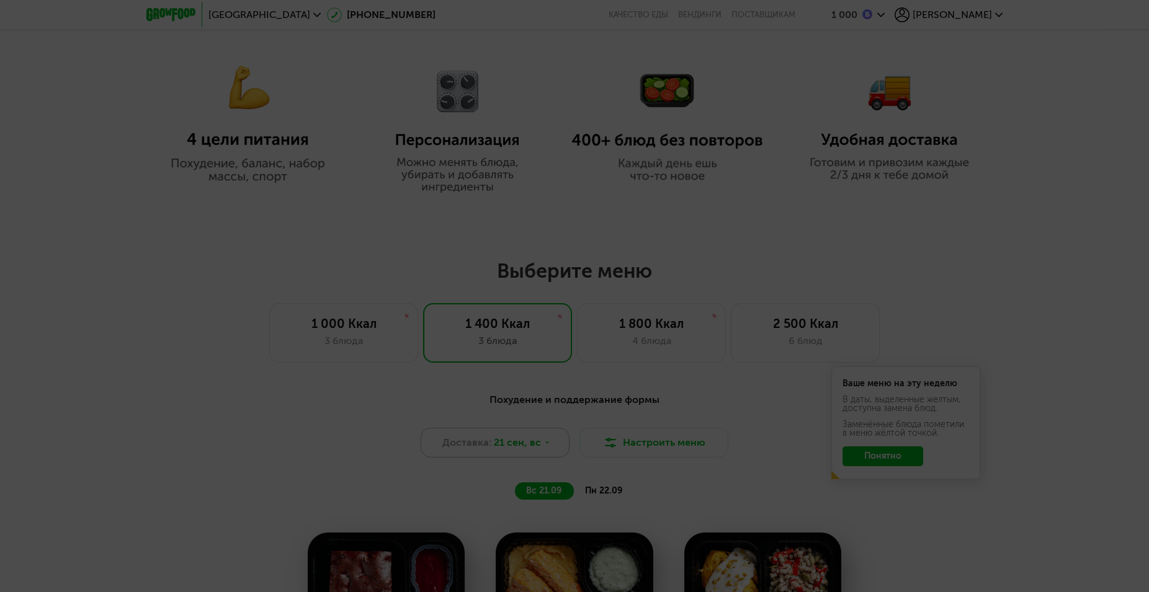
click at [525, 450] on span "21 сен, вс" at bounding box center [517, 442] width 47 height 15
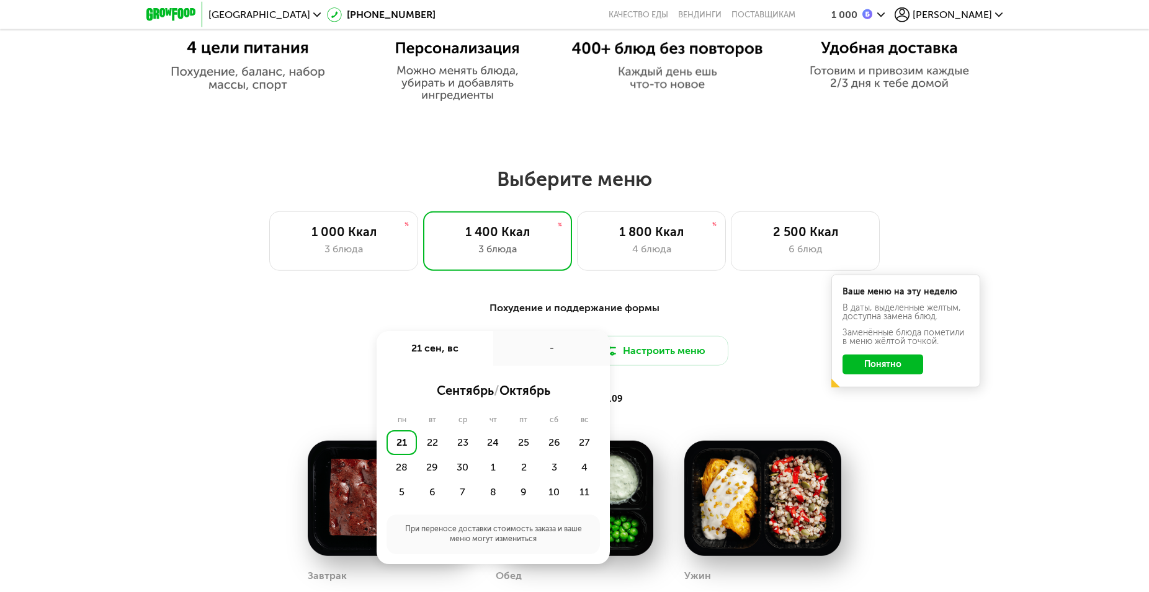
scroll to position [949, 0]
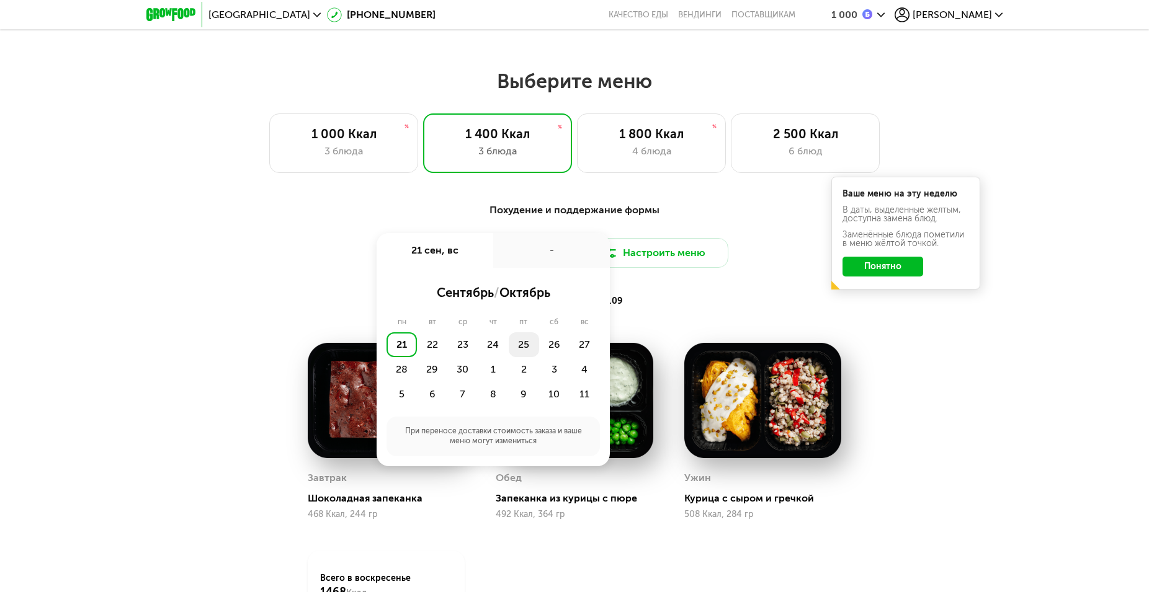
click at [520, 347] on div "25" at bounding box center [524, 344] width 30 height 25
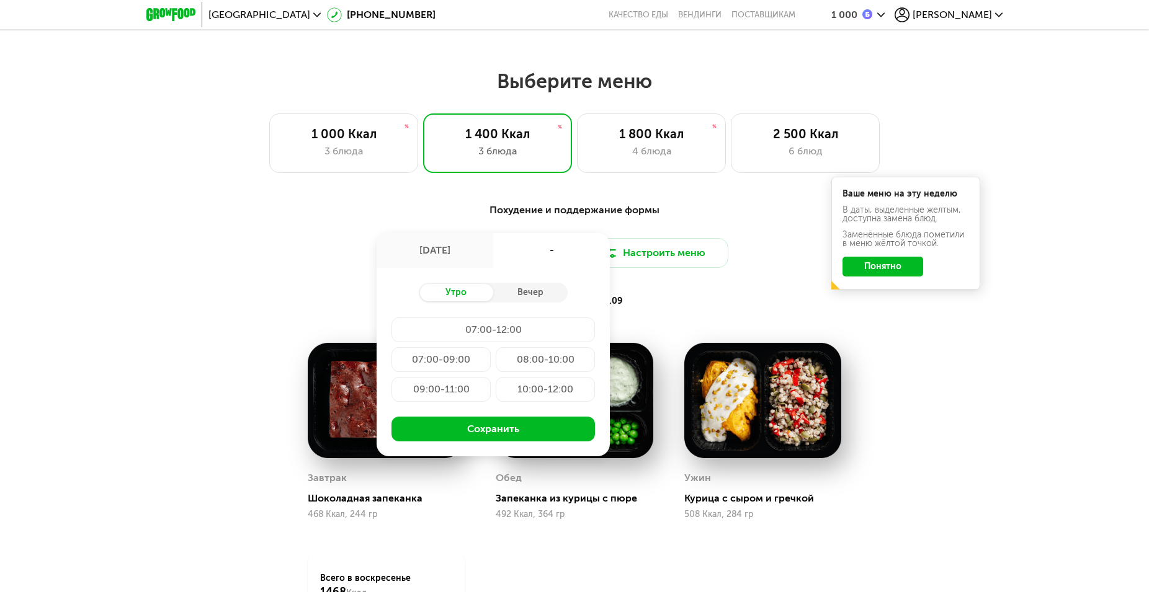
drag, startPoint x: 456, startPoint y: 397, endPoint x: 465, endPoint y: 407, distance: 13.7
click at [456, 397] on div "09:00-11:00" at bounding box center [440, 389] width 99 height 25
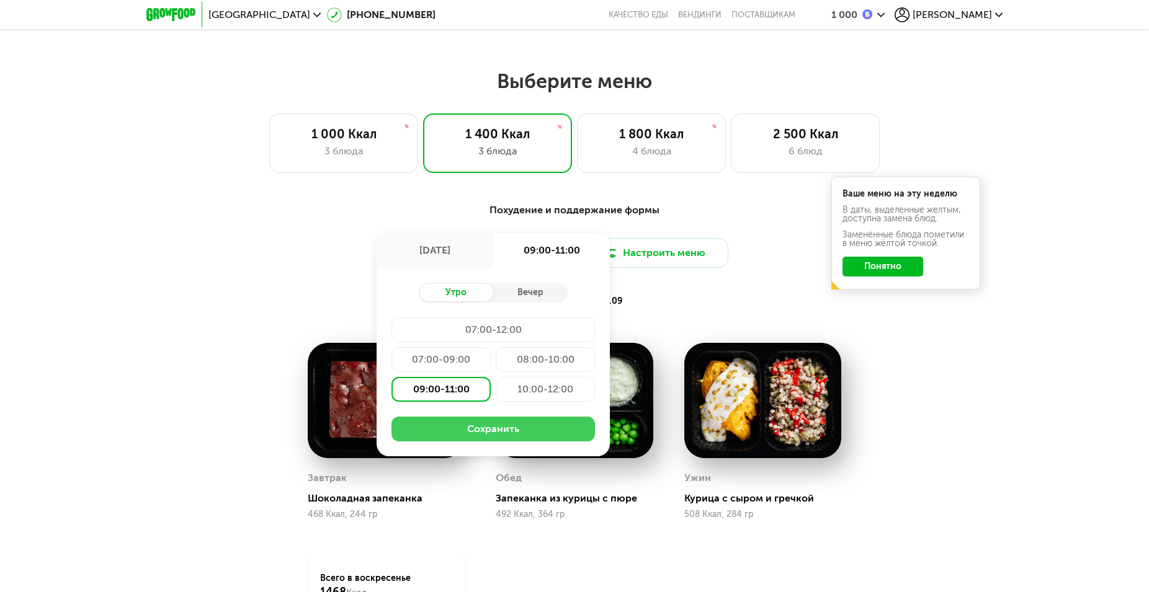
click at [480, 435] on button "Сохранить" at bounding box center [492, 429] width 203 height 25
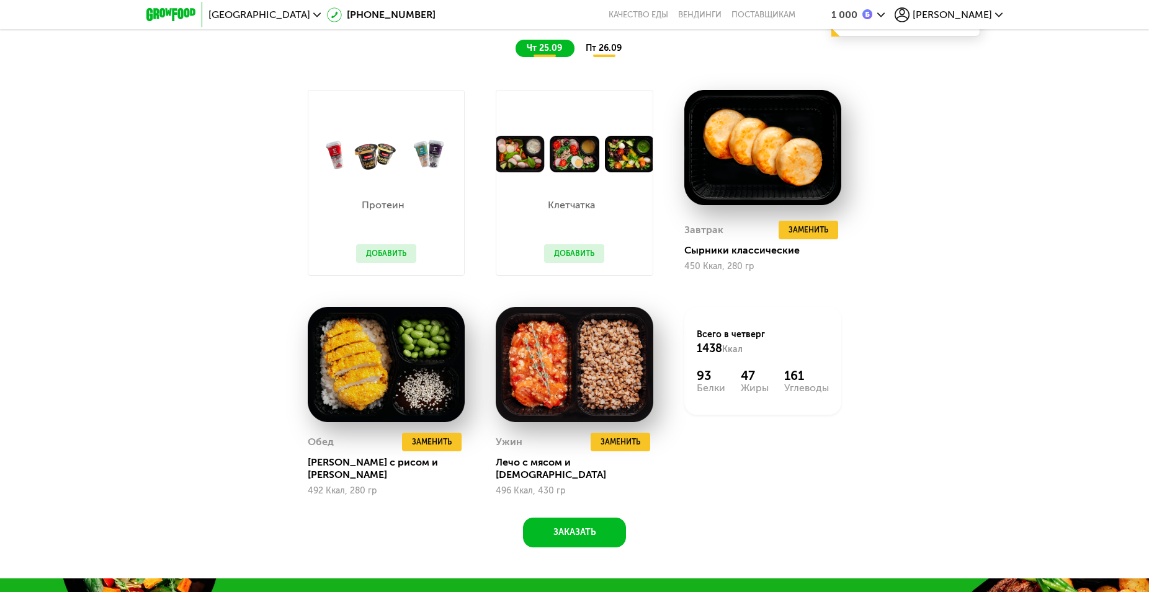
scroll to position [1012, 0]
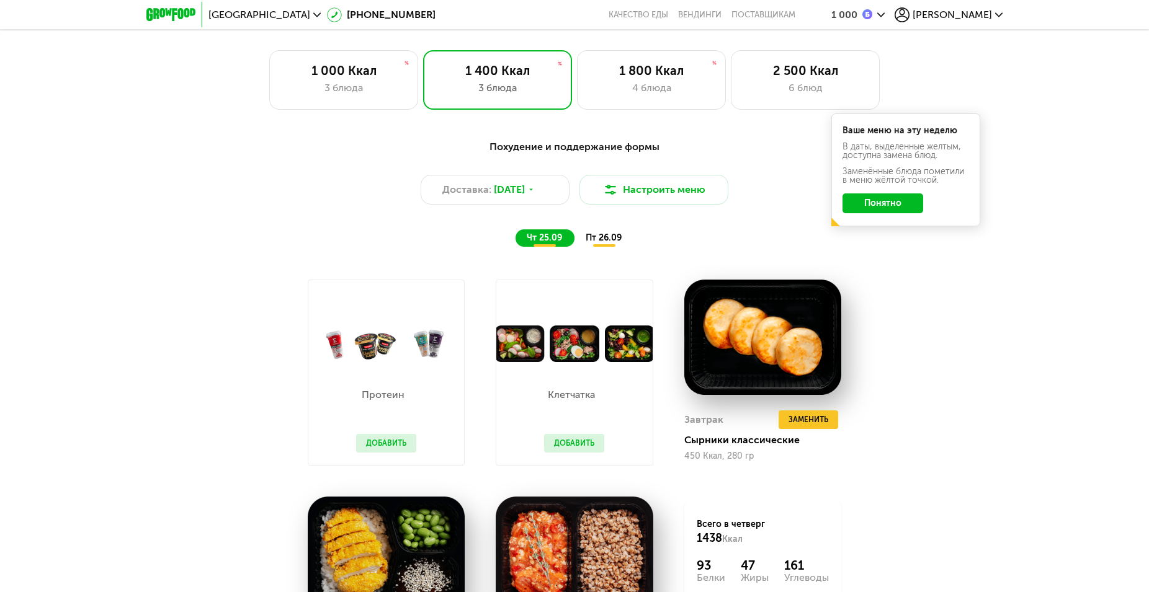
click at [614, 243] on span "пт 26.09" at bounding box center [603, 238] width 36 height 11
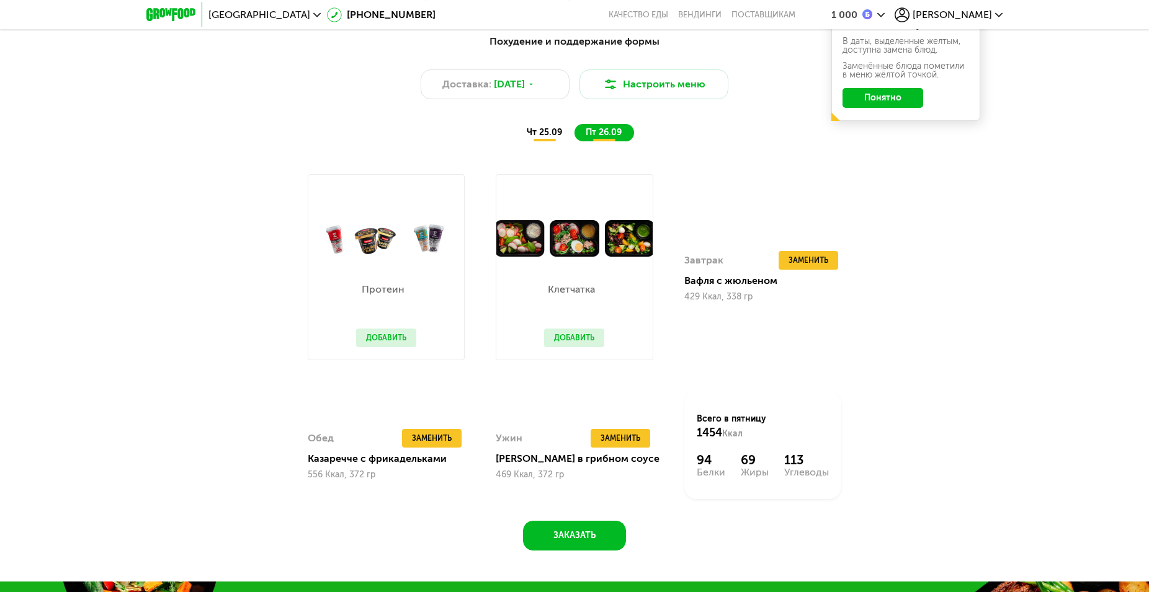
scroll to position [1139, 0]
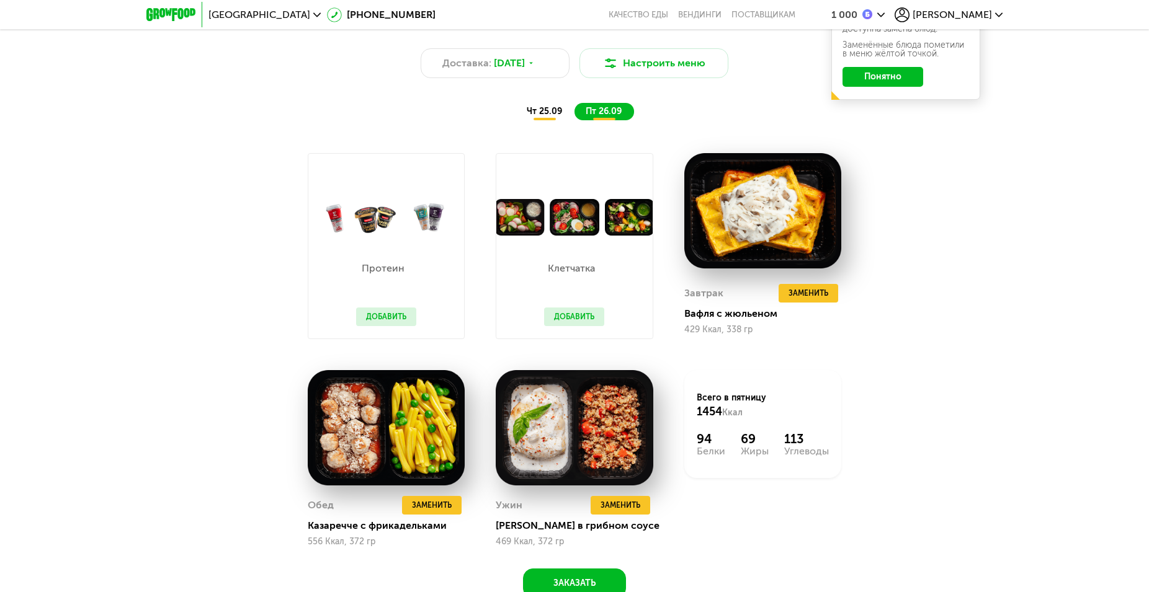
click at [551, 113] on span "чт 25.09" at bounding box center [544, 111] width 35 height 11
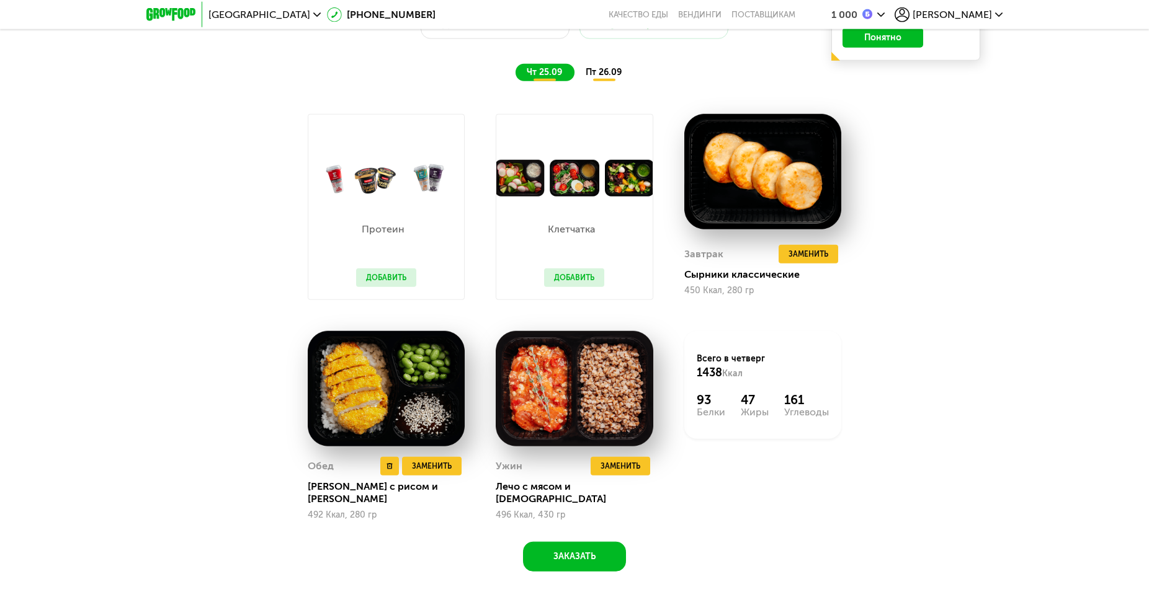
scroll to position [1202, 0]
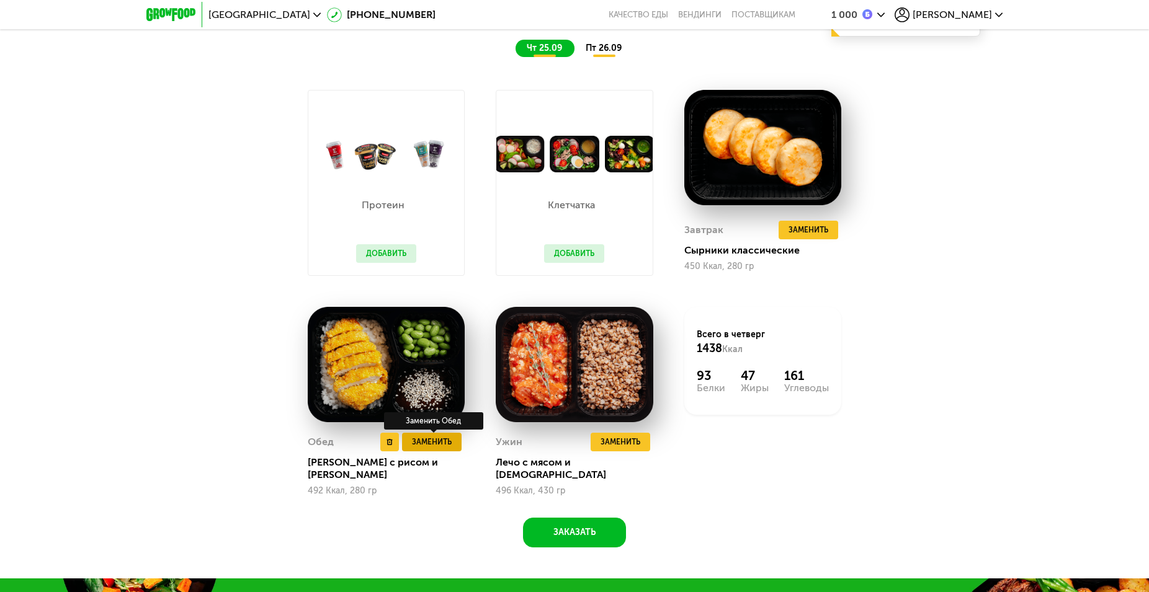
click at [434, 448] on span "Заменить" at bounding box center [432, 442] width 40 height 12
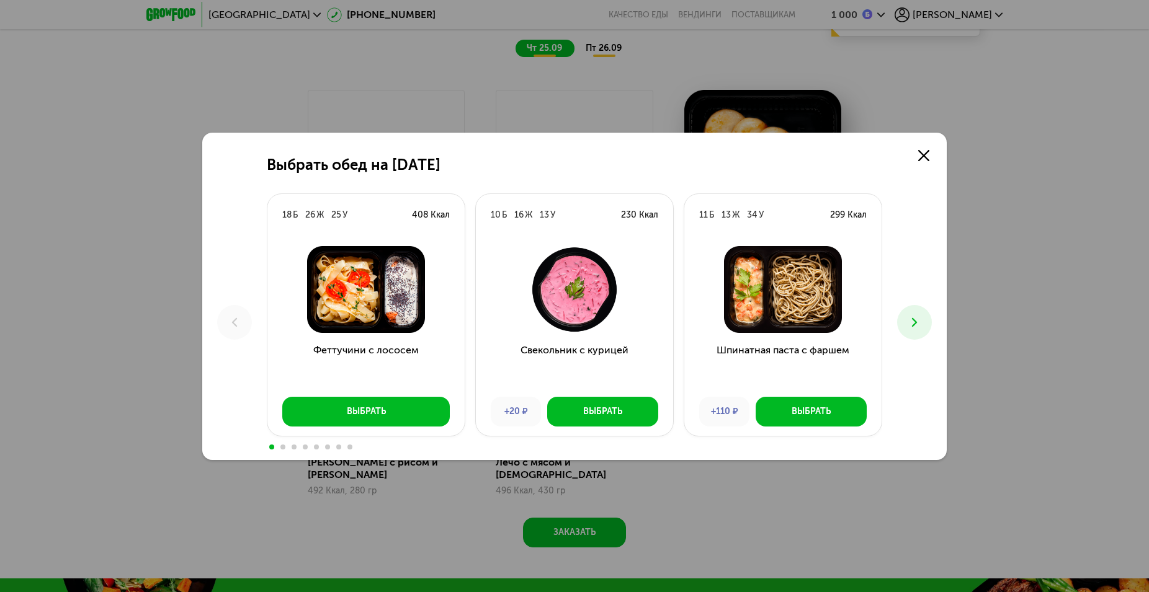
click at [379, 298] on img at bounding box center [365, 289] width 177 height 87
click at [392, 412] on button "Выбрать" at bounding box center [365, 412] width 167 height 30
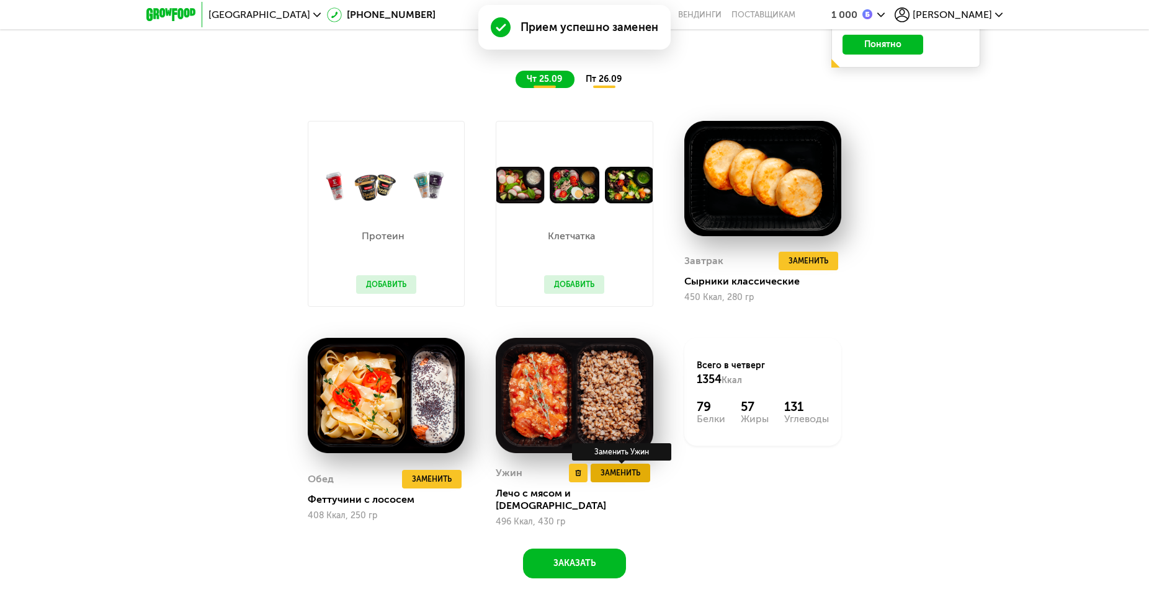
click at [615, 479] on span "Заменить" at bounding box center [620, 473] width 40 height 12
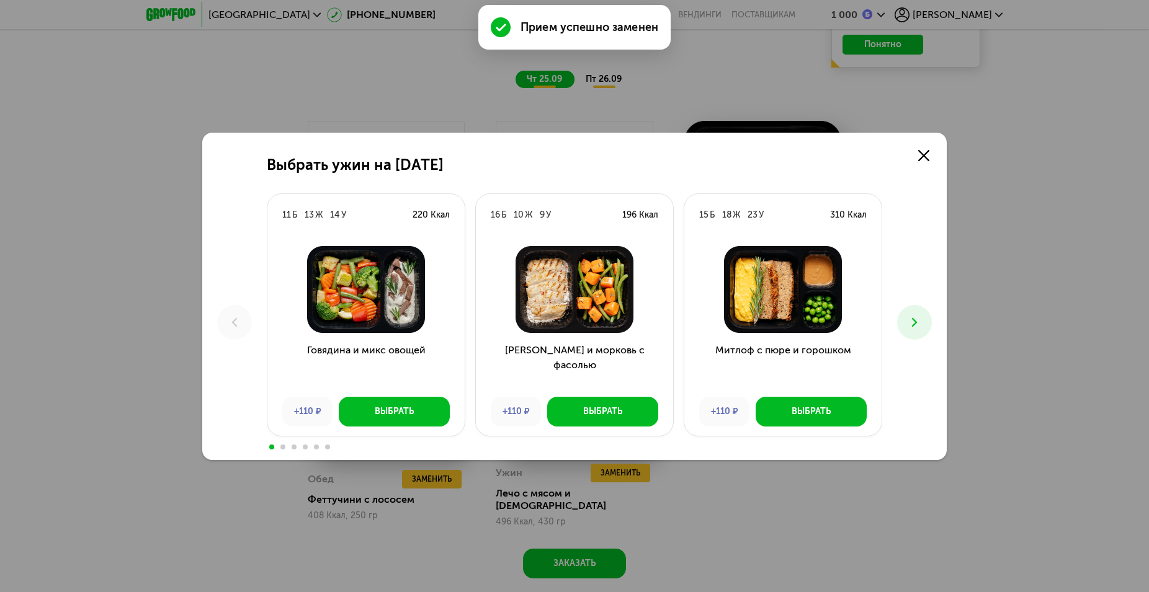
click at [910, 321] on icon at bounding box center [914, 322] width 15 height 15
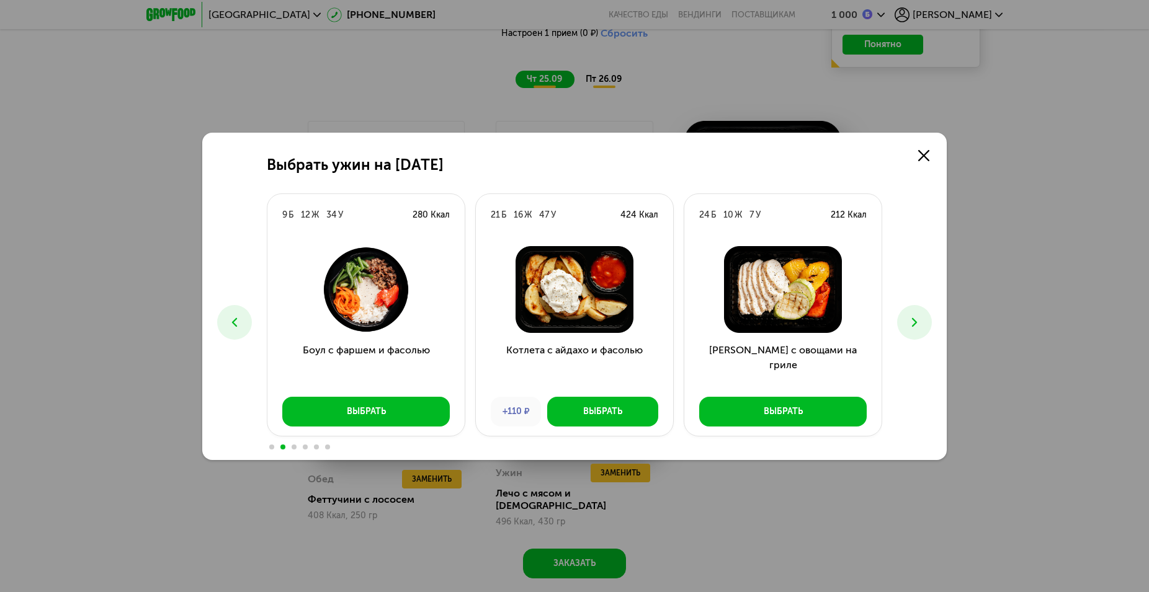
click at [910, 321] on icon at bounding box center [914, 322] width 15 height 15
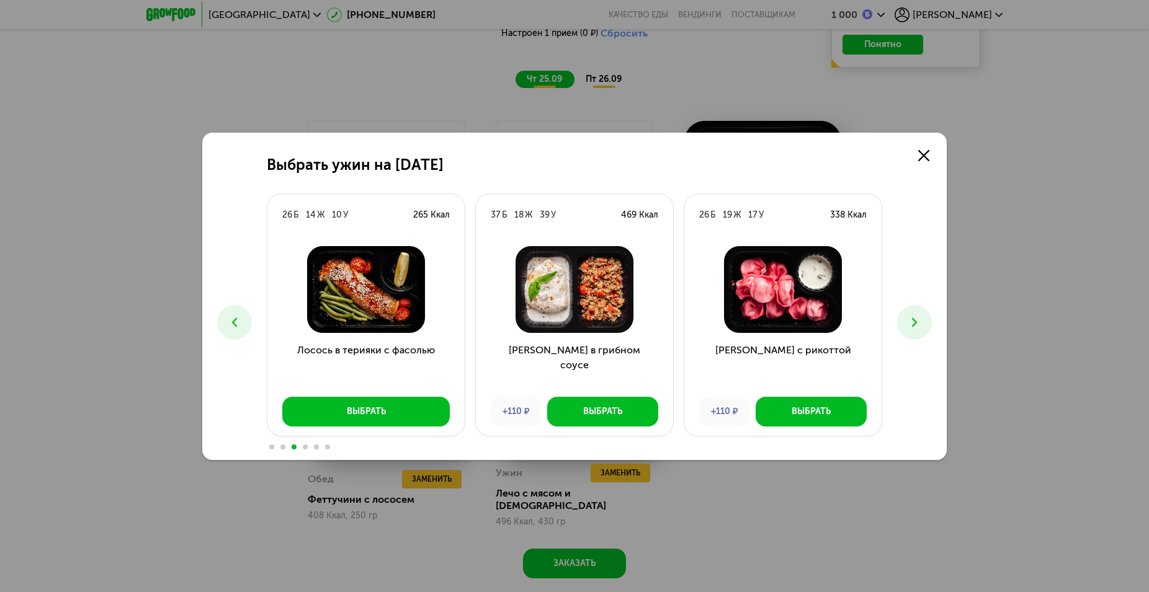
click at [910, 321] on icon at bounding box center [914, 322] width 15 height 15
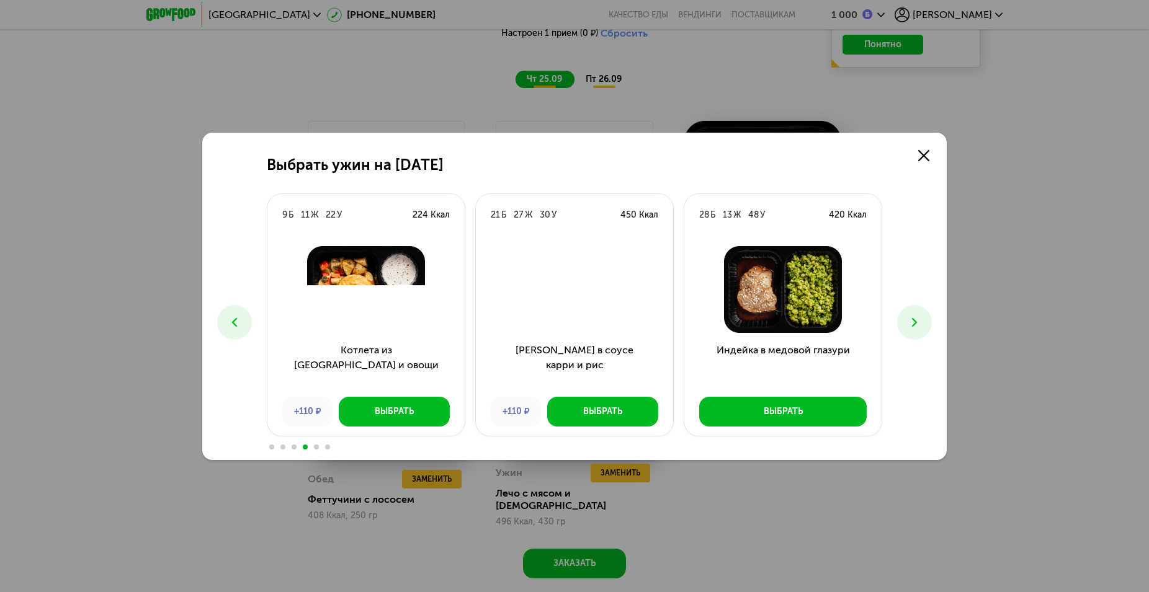
click at [914, 329] on button at bounding box center [914, 322] width 35 height 35
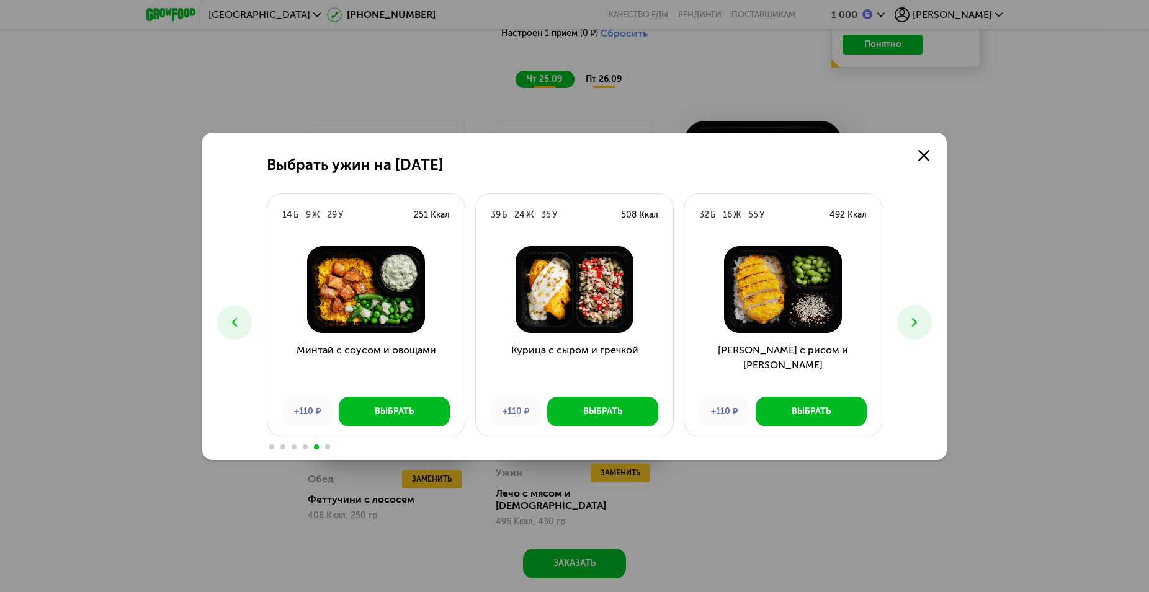
click at [914, 329] on icon at bounding box center [914, 322] width 15 height 15
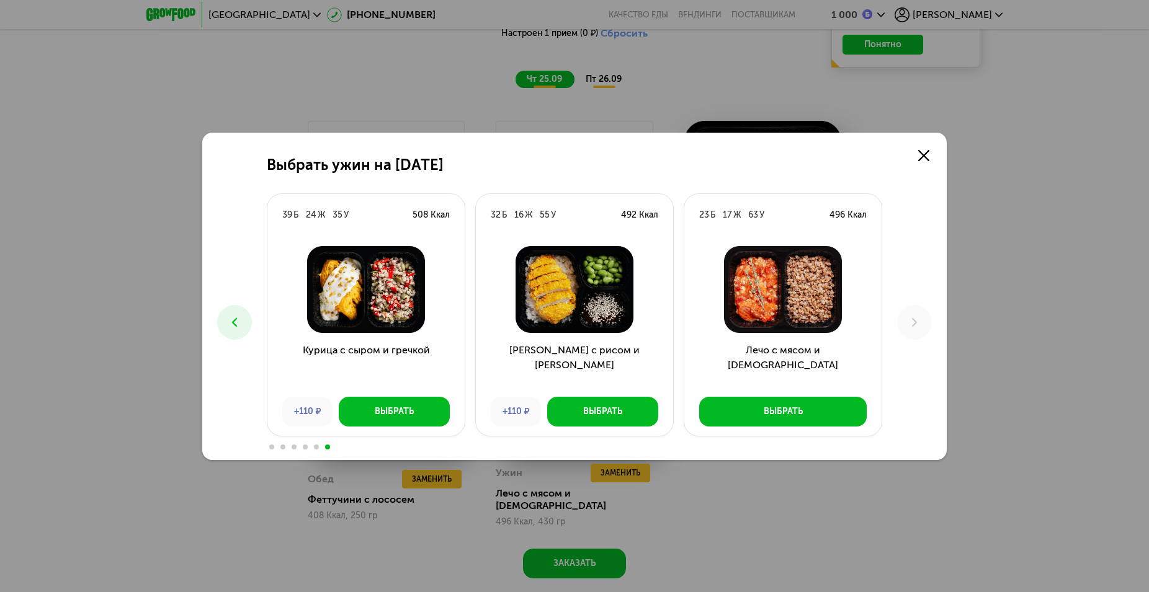
click at [237, 326] on icon at bounding box center [234, 322] width 15 height 15
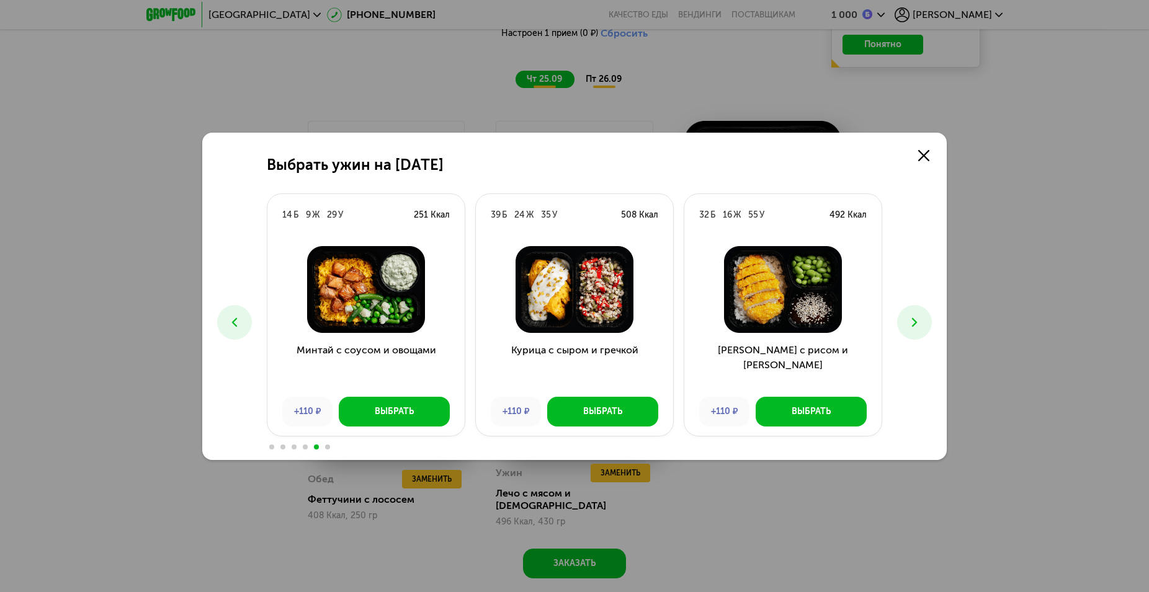
click at [237, 326] on icon at bounding box center [234, 322] width 15 height 15
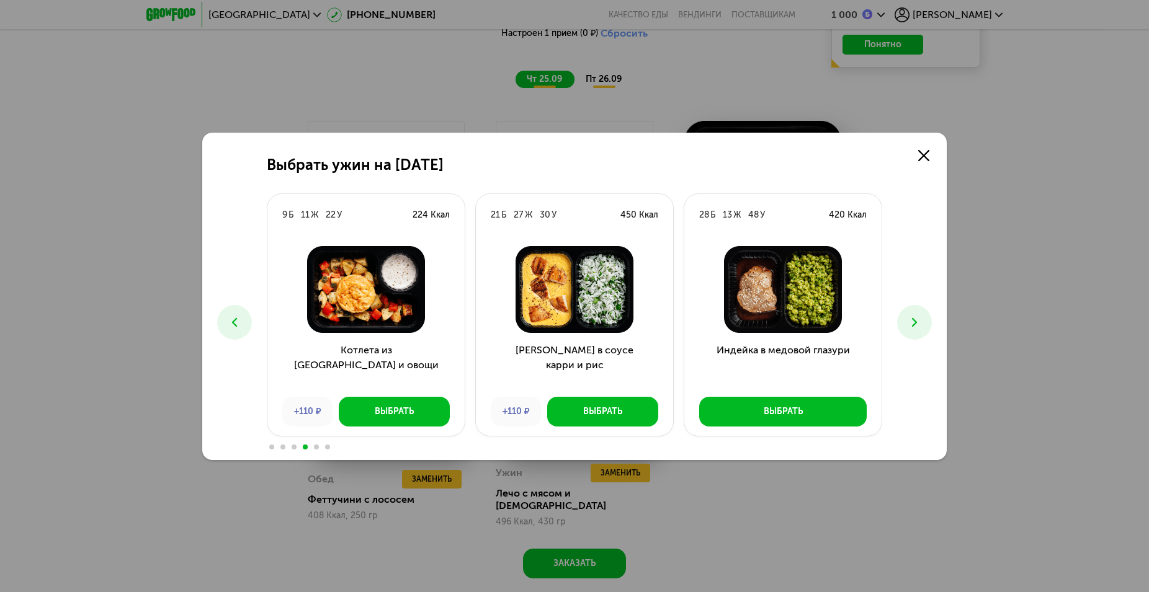
click at [237, 326] on icon at bounding box center [234, 322] width 15 height 15
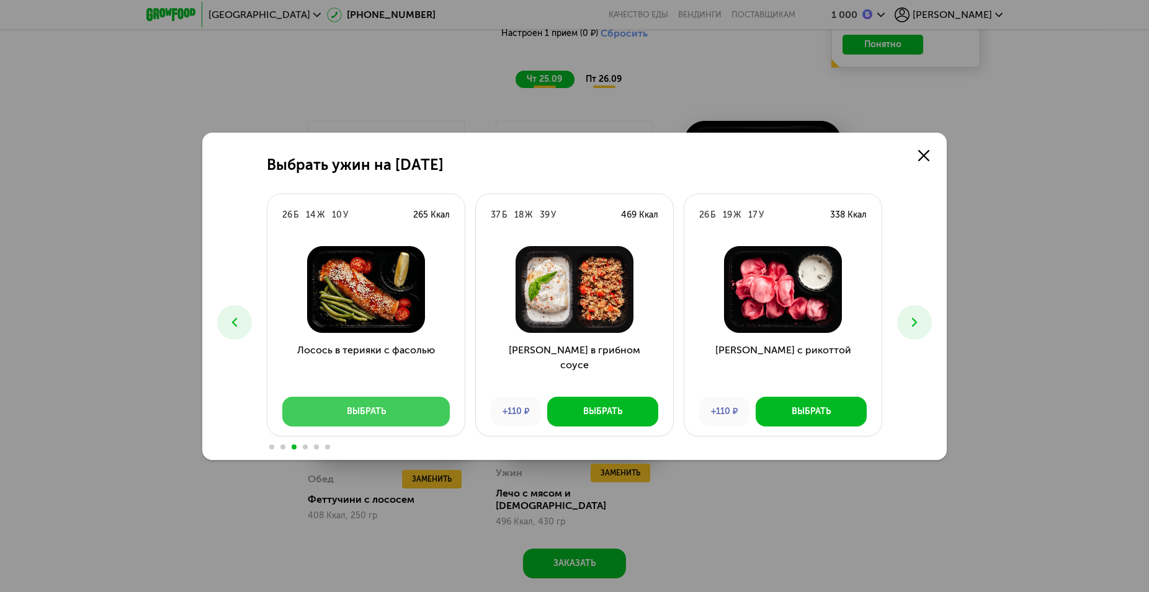
click at [396, 414] on button "Выбрать" at bounding box center [365, 412] width 167 height 30
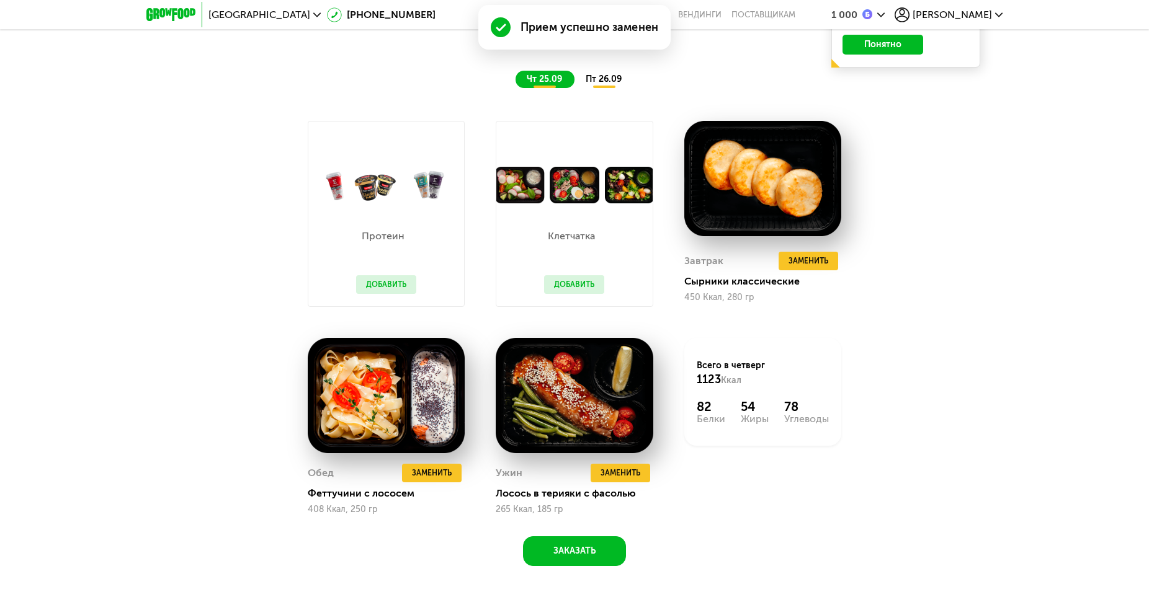
scroll to position [1139, 0]
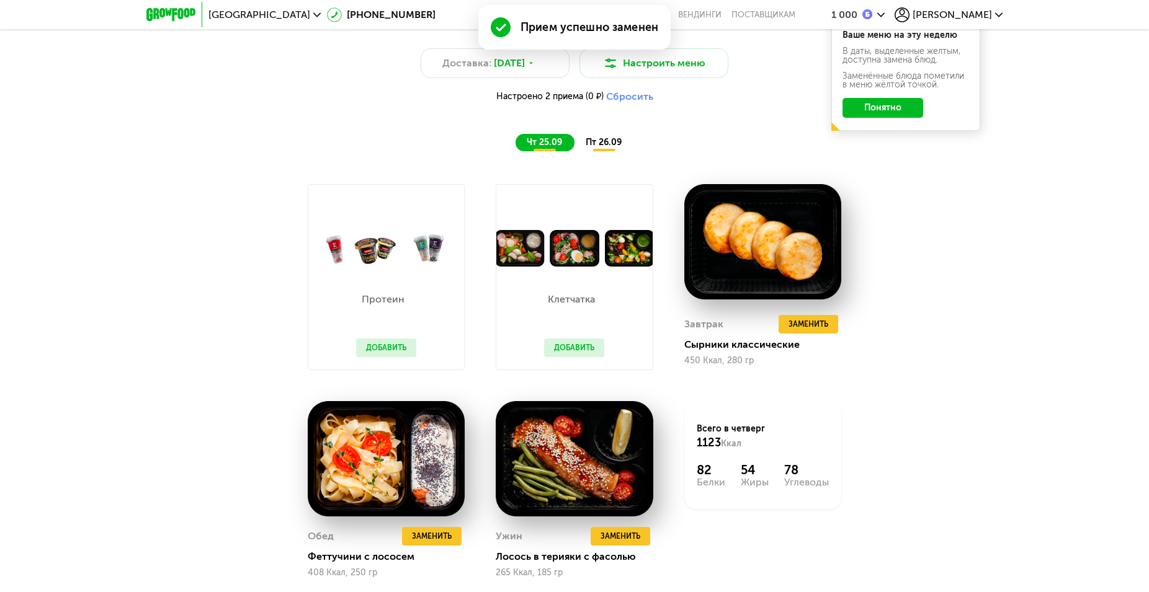
click at [602, 145] on span "пт 26.09" at bounding box center [603, 142] width 36 height 11
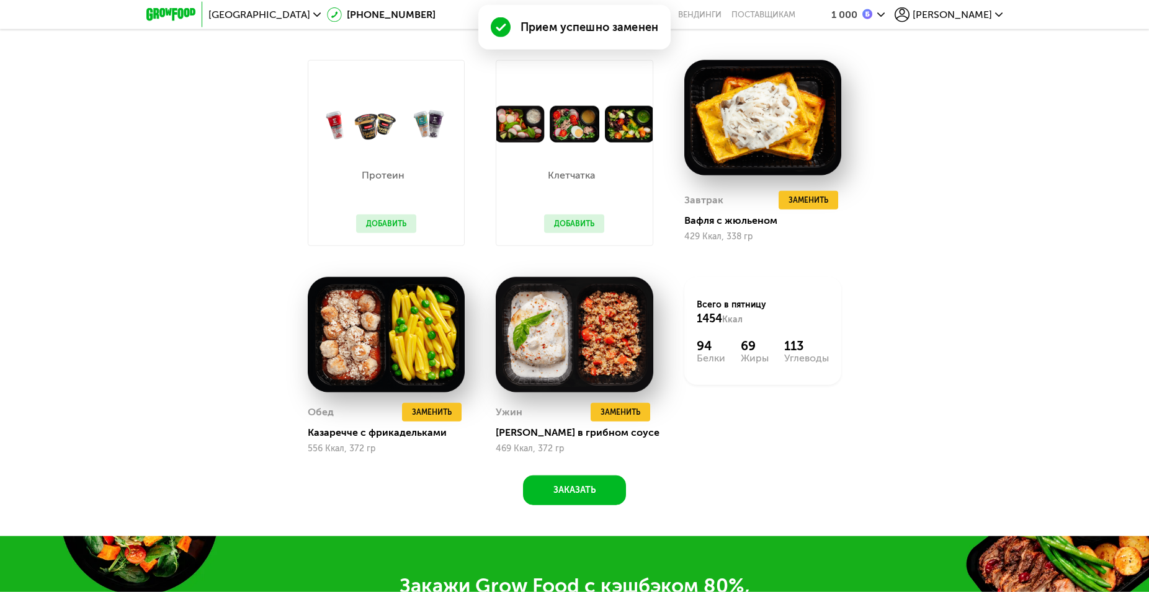
scroll to position [1265, 0]
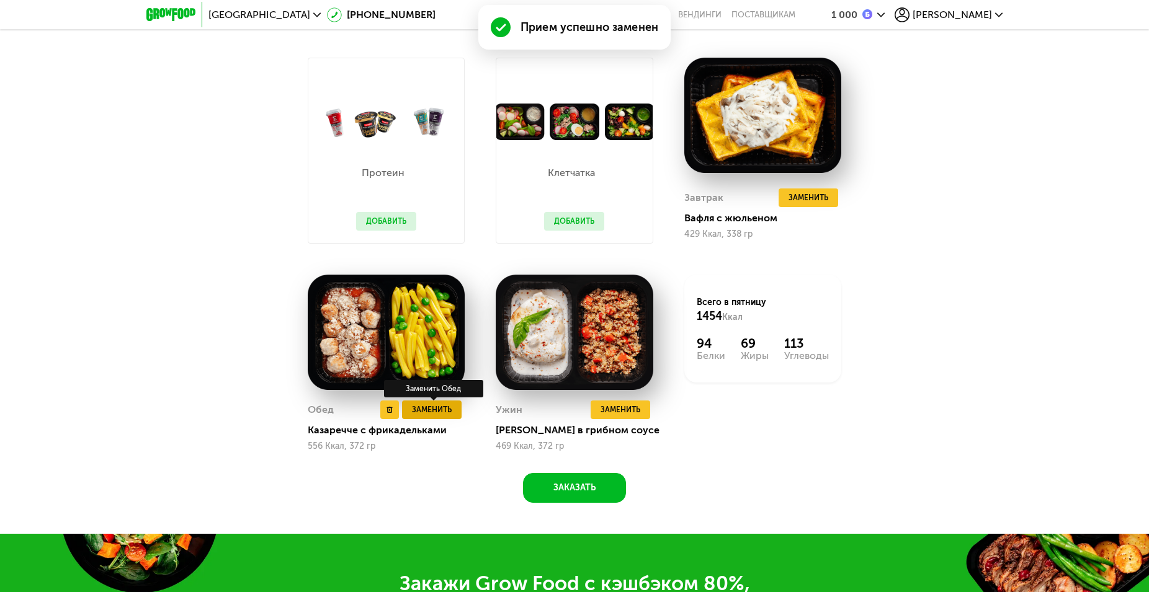
click at [443, 414] on span "Заменить" at bounding box center [432, 410] width 40 height 12
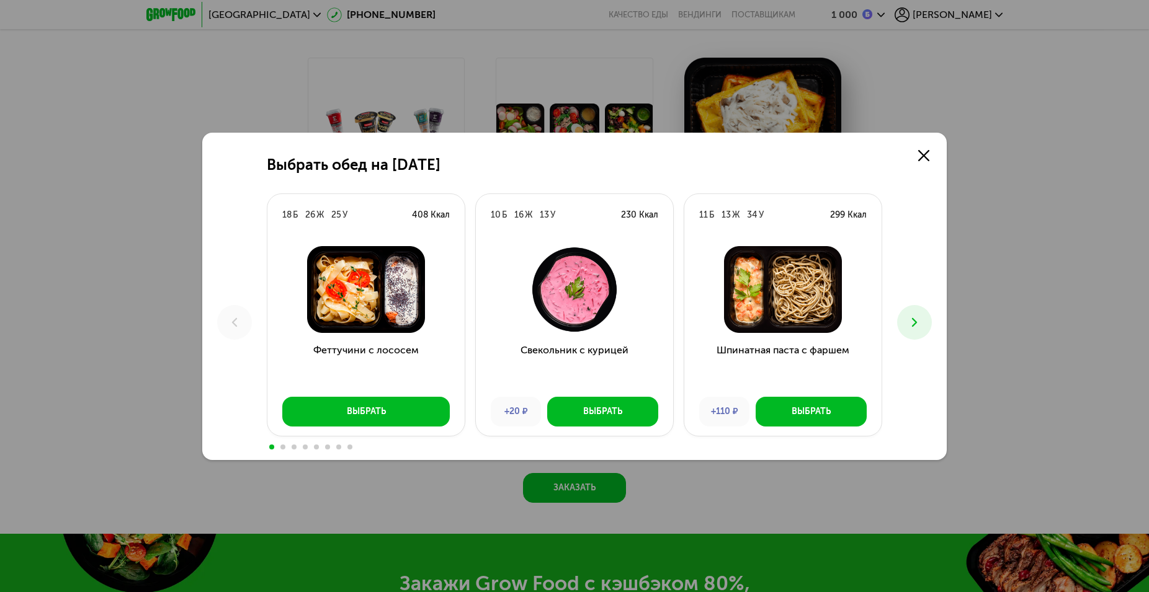
click at [919, 323] on icon at bounding box center [914, 322] width 15 height 15
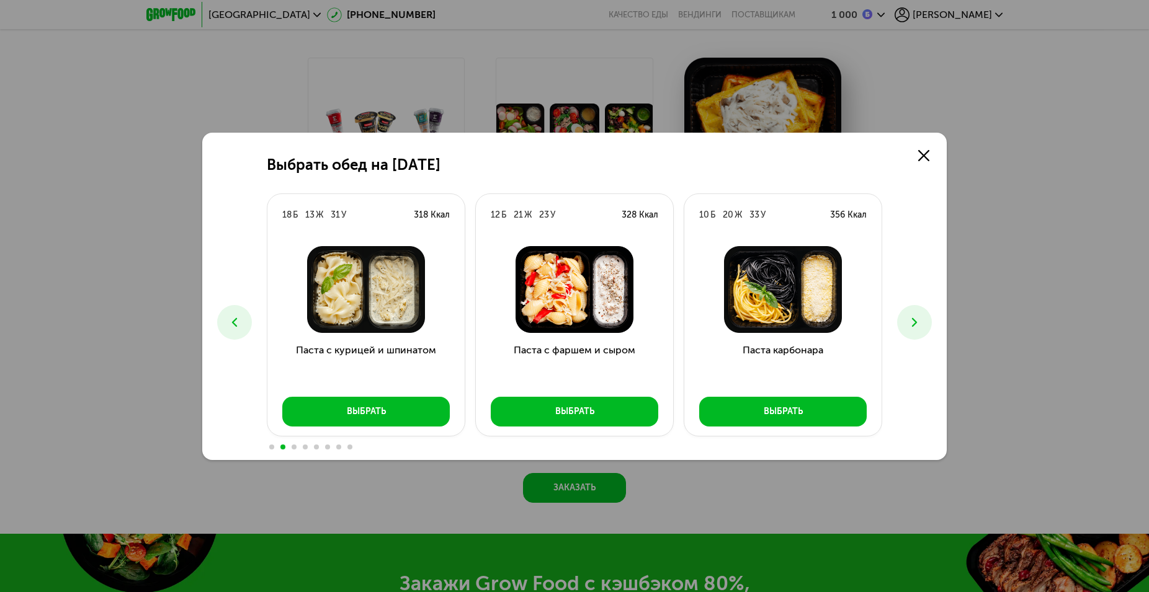
click at [904, 333] on button at bounding box center [914, 322] width 35 height 35
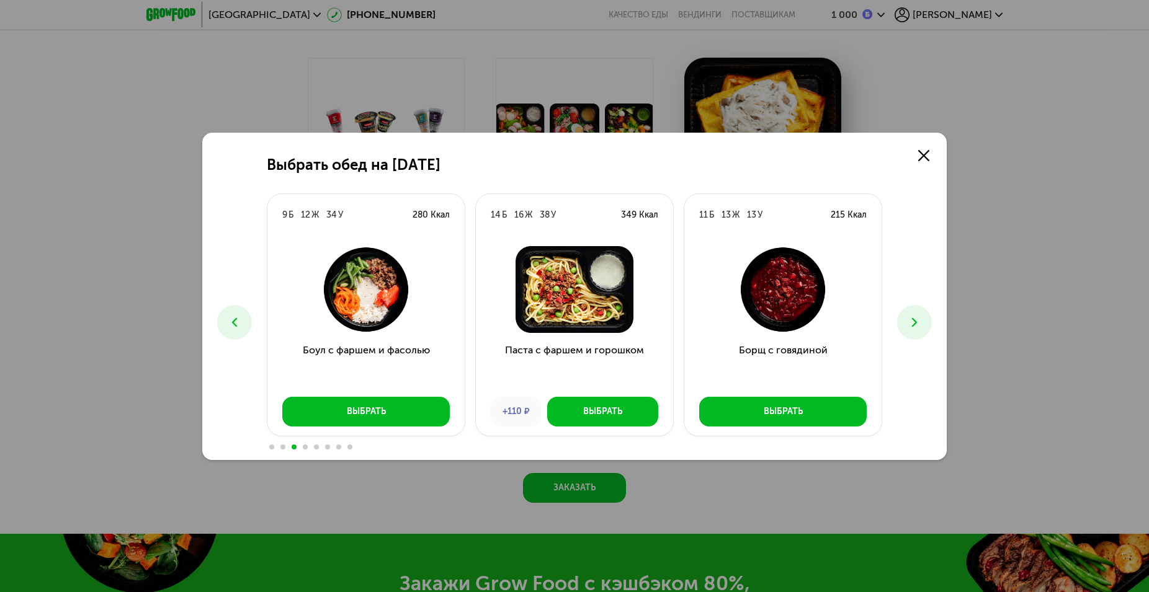
click at [920, 327] on icon at bounding box center [914, 322] width 15 height 15
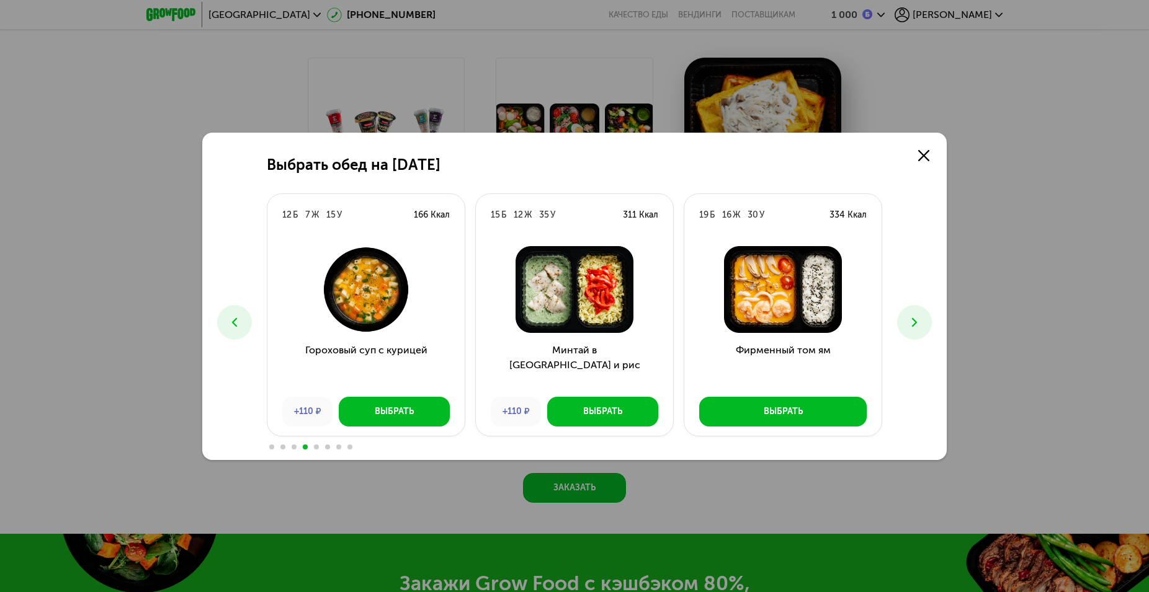
click at [919, 326] on icon at bounding box center [914, 322] width 15 height 15
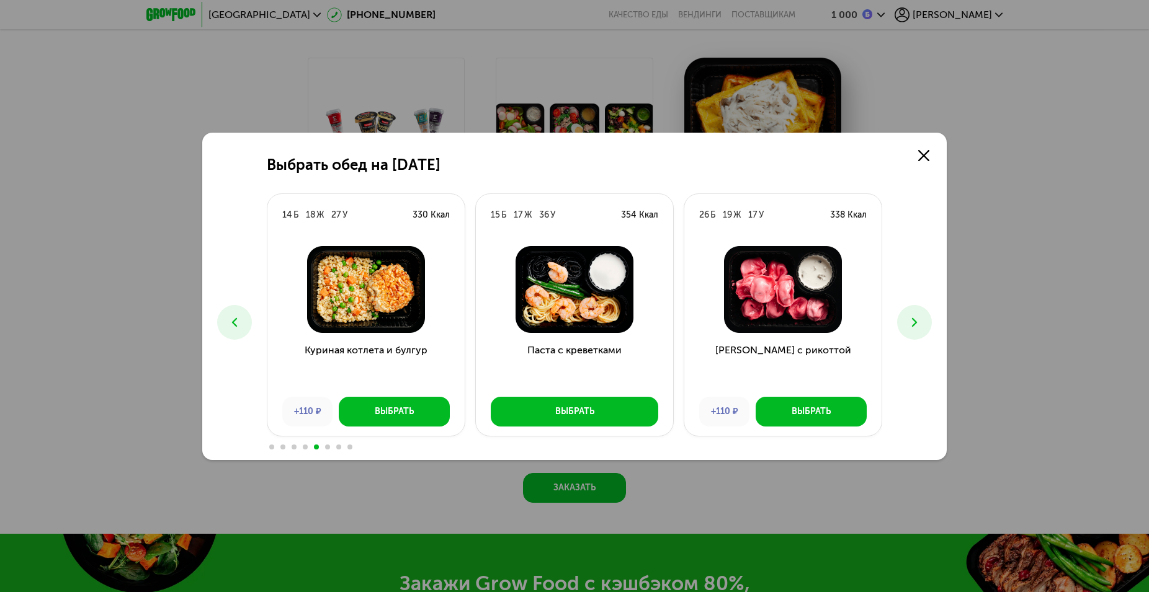
click at [231, 321] on icon at bounding box center [234, 322] width 15 height 15
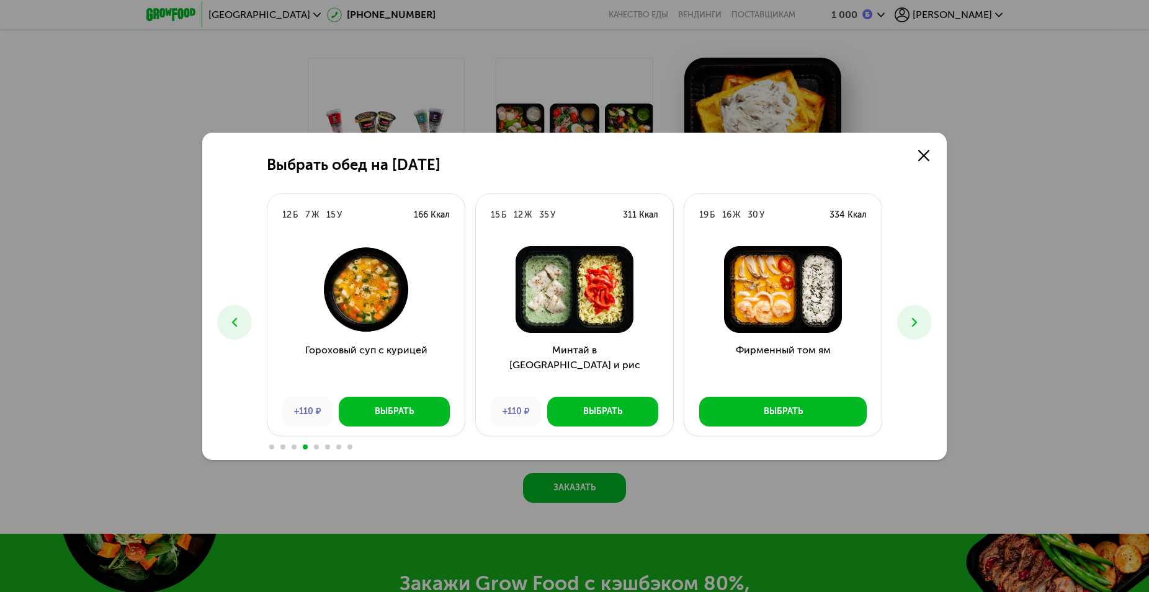
click at [909, 323] on icon at bounding box center [914, 322] width 15 height 15
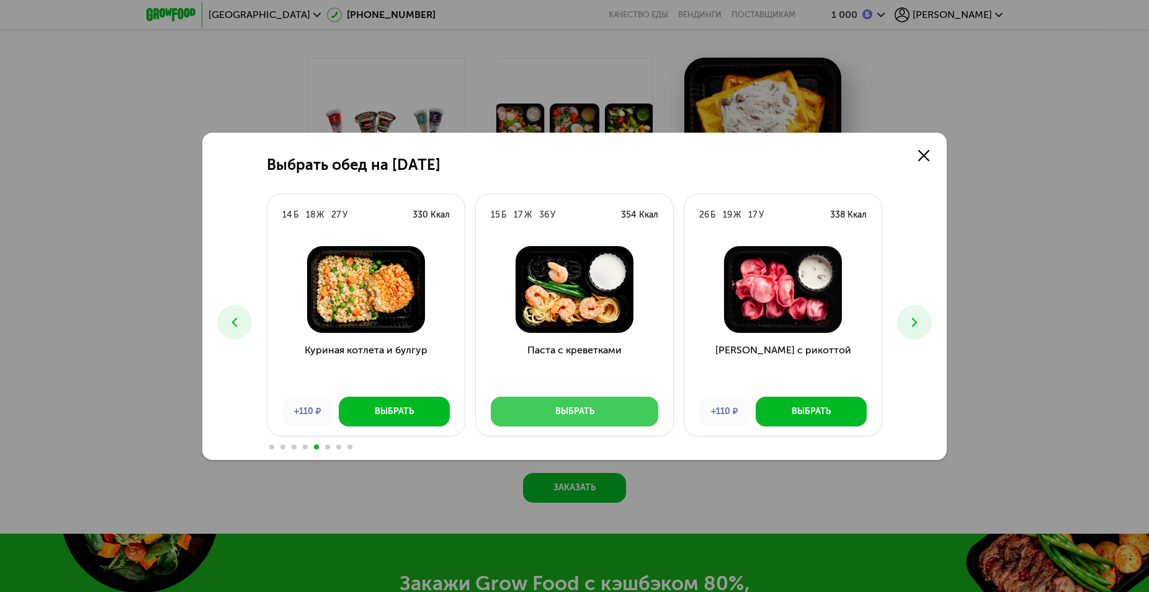
click at [593, 411] on div "Выбрать" at bounding box center [574, 412] width 39 height 12
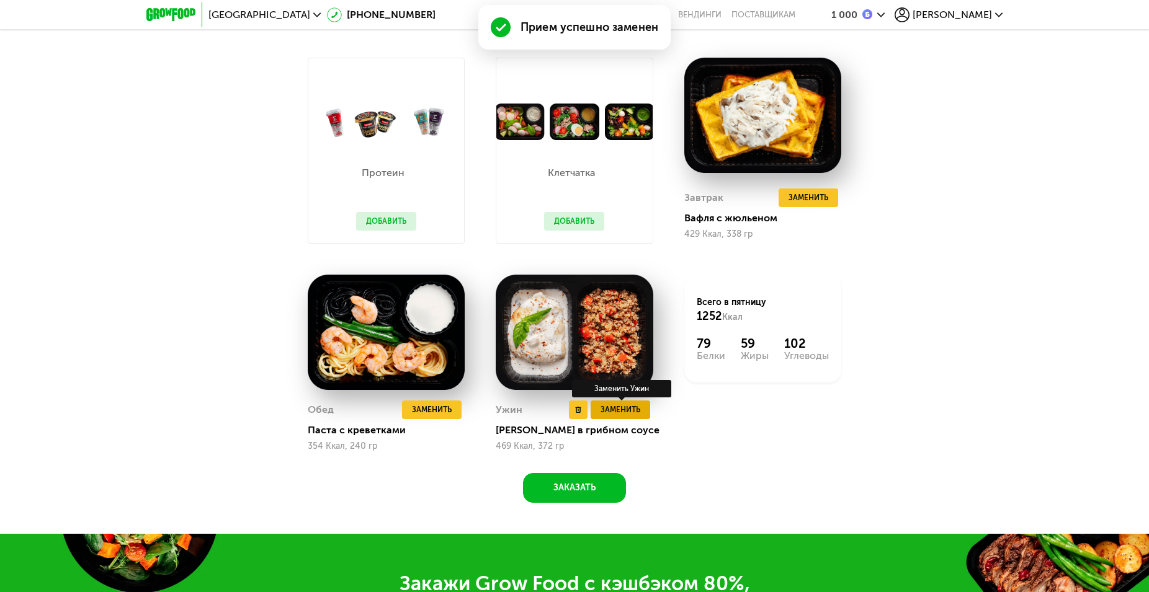
click at [623, 414] on span "Заменить" at bounding box center [620, 410] width 40 height 12
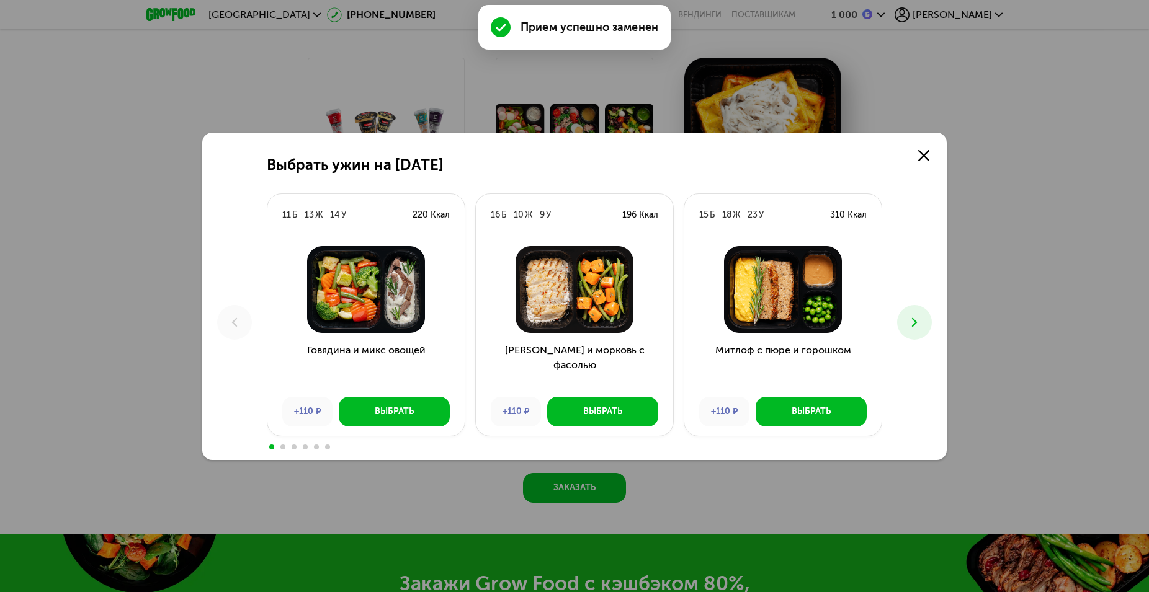
click at [923, 324] on button at bounding box center [914, 322] width 35 height 35
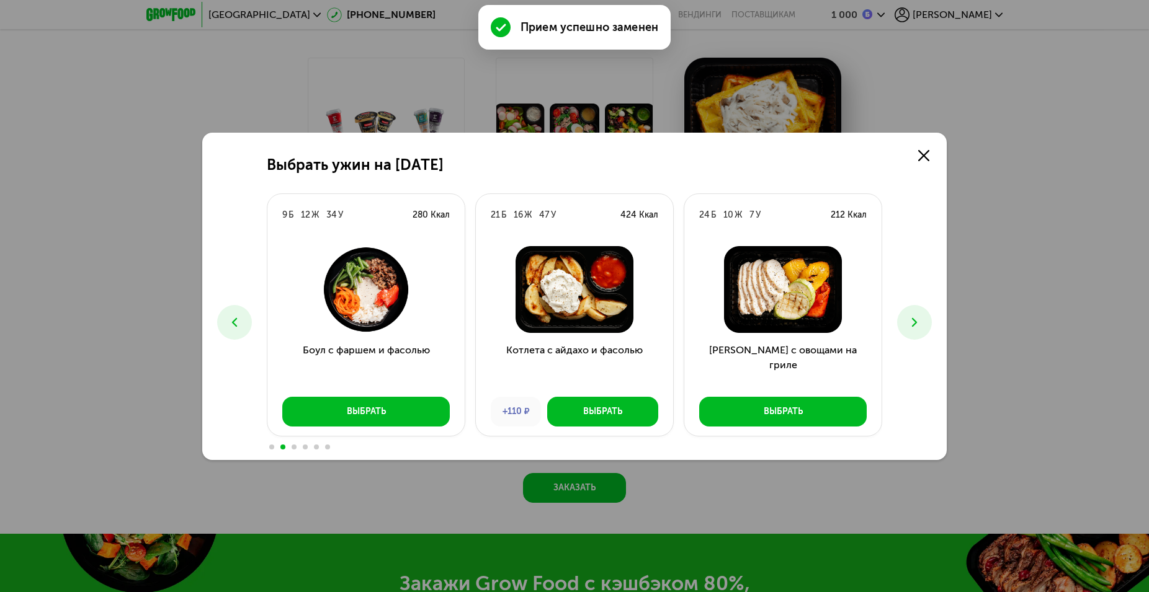
click at [918, 324] on icon at bounding box center [914, 322] width 15 height 15
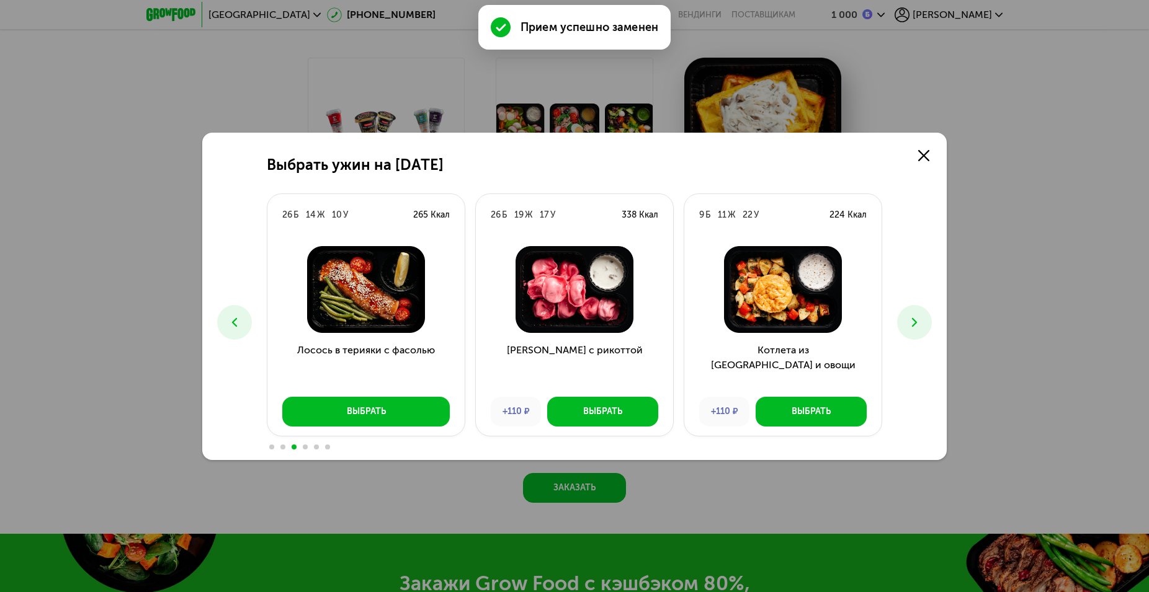
click at [918, 324] on icon at bounding box center [914, 322] width 15 height 15
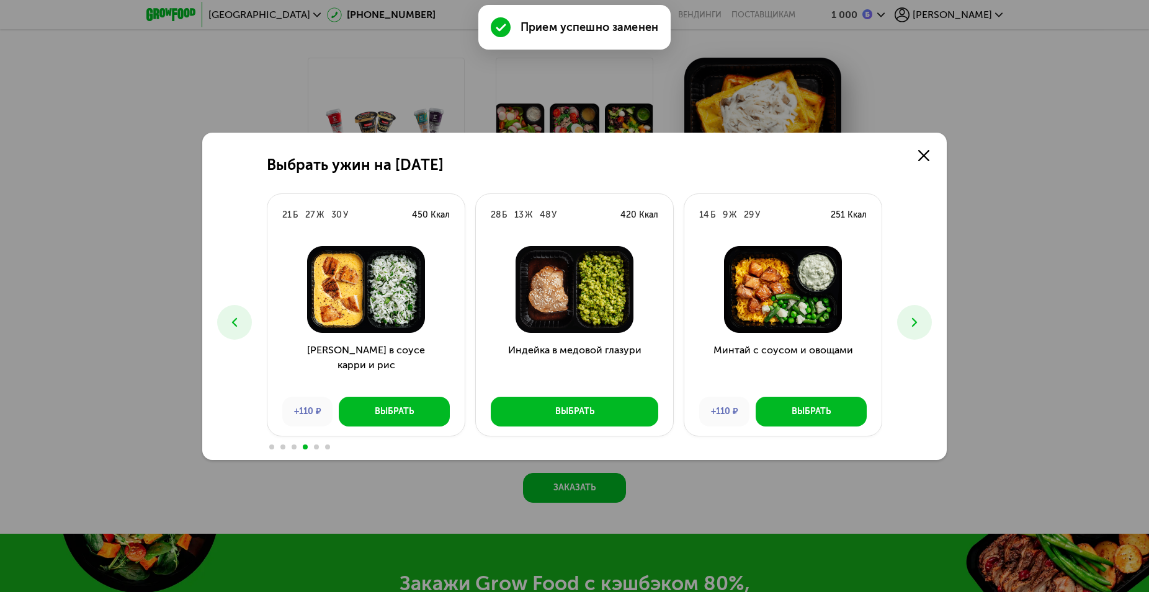
click at [918, 324] on icon at bounding box center [914, 322] width 15 height 15
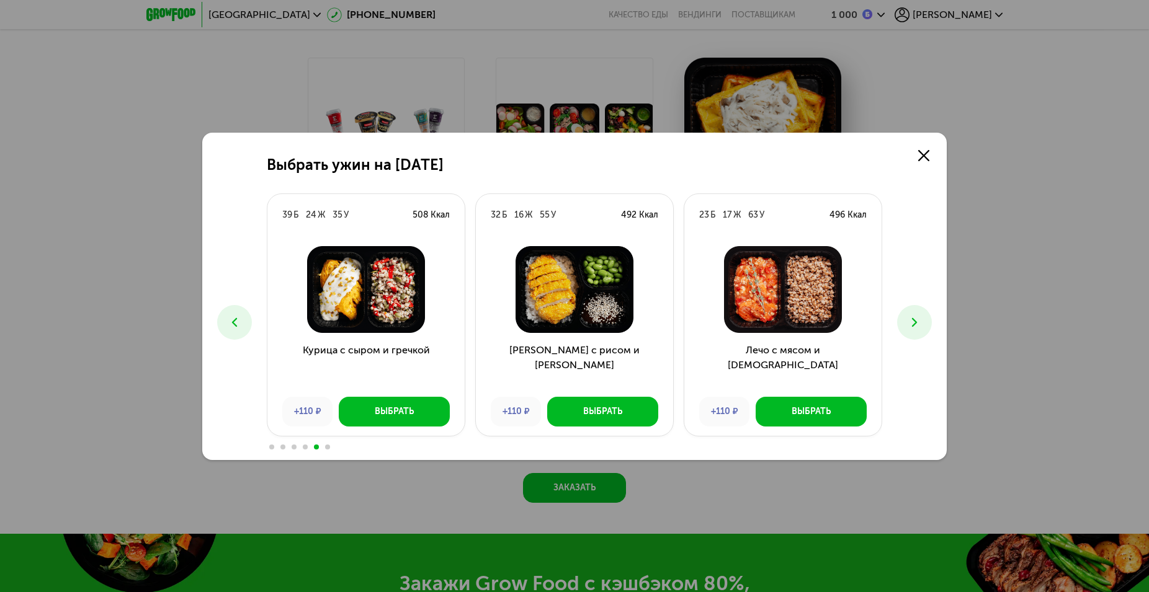
click at [918, 324] on icon at bounding box center [914, 322] width 15 height 15
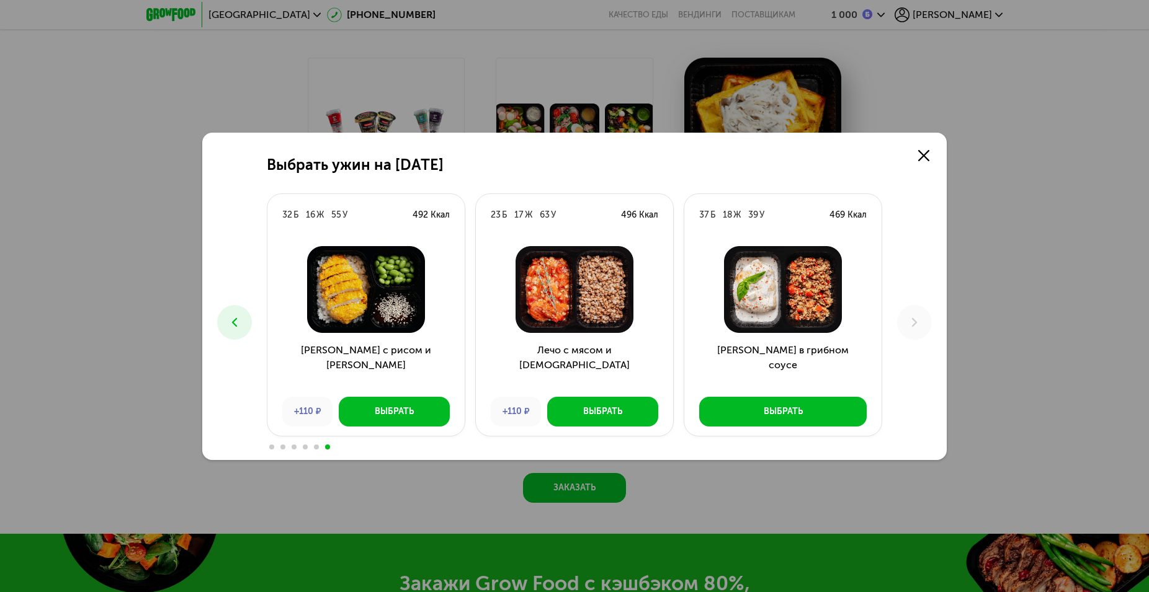
click at [241, 321] on icon at bounding box center [234, 322] width 15 height 15
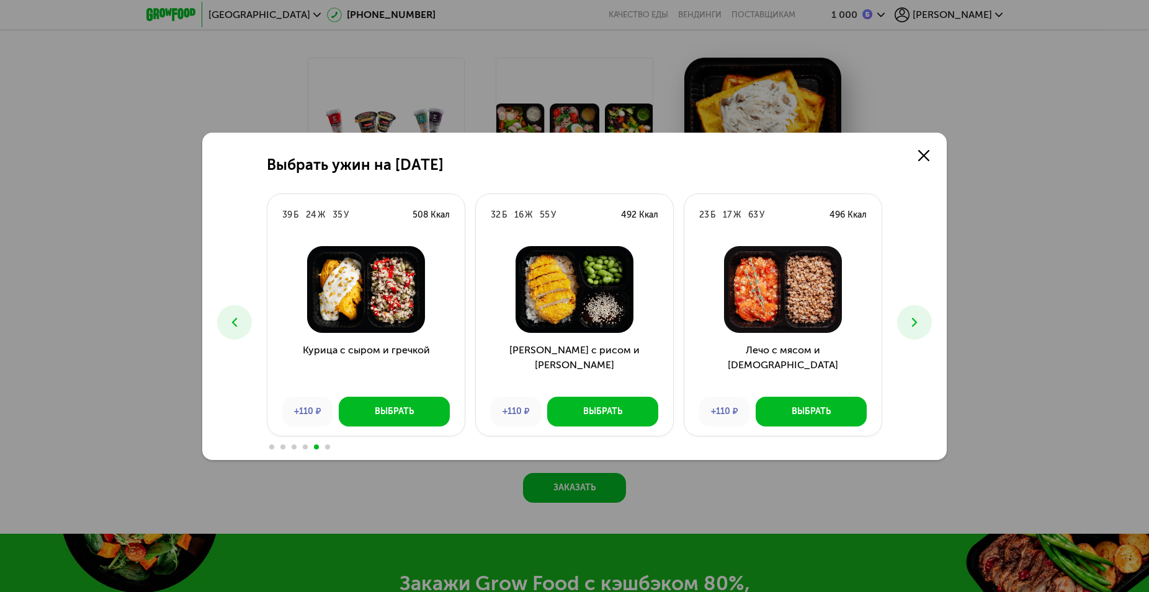
click at [241, 321] on icon at bounding box center [234, 322] width 15 height 15
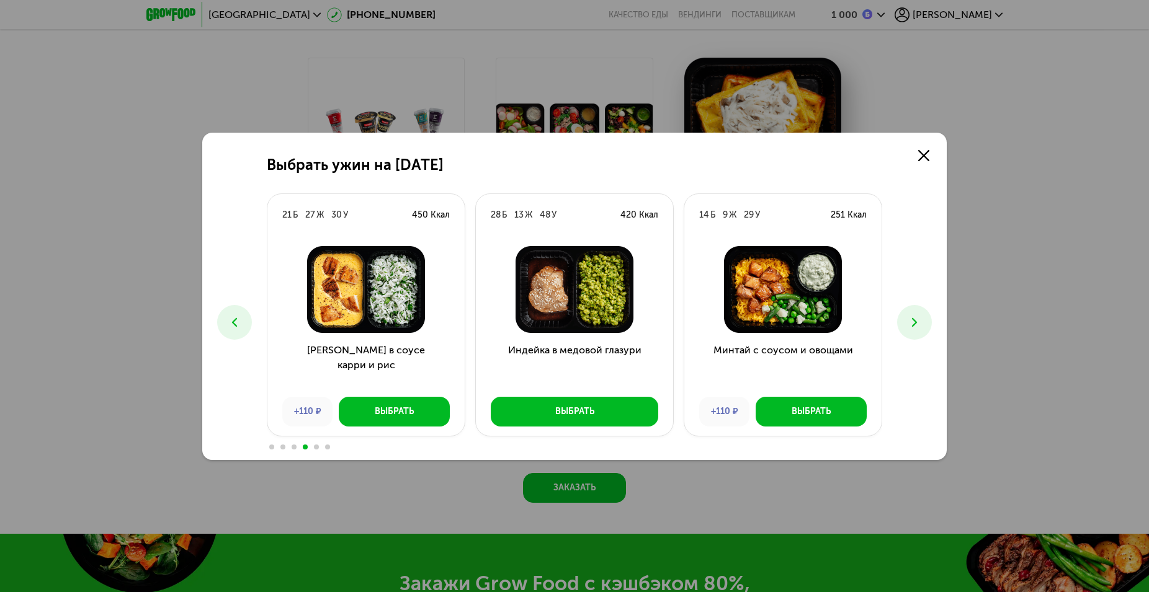
click at [241, 321] on icon at bounding box center [234, 322] width 15 height 15
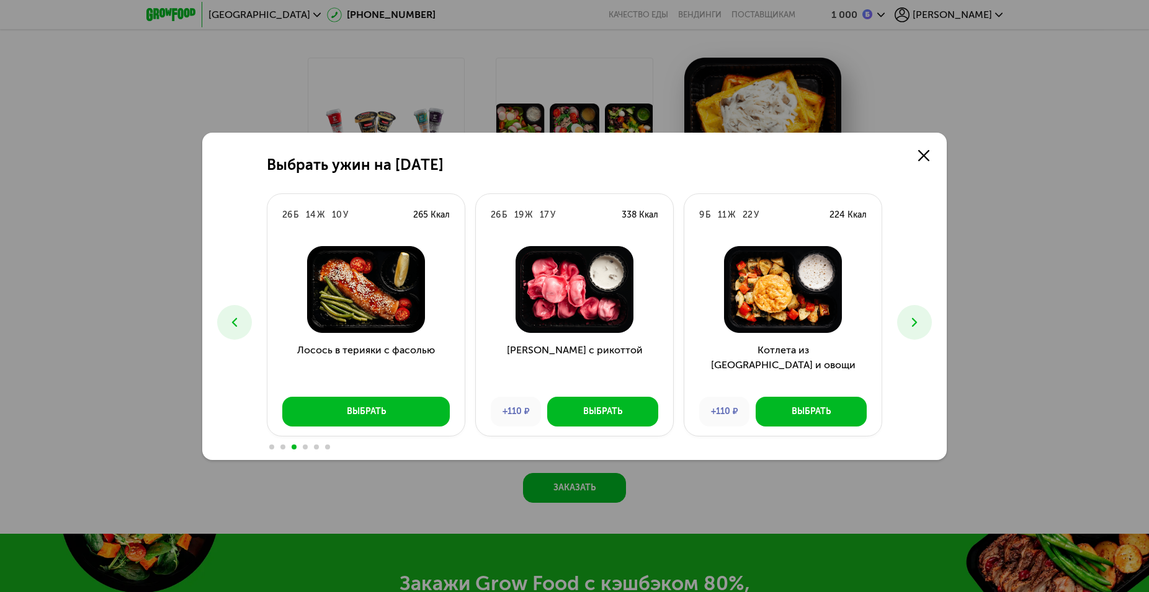
click at [241, 321] on icon at bounding box center [234, 322] width 15 height 15
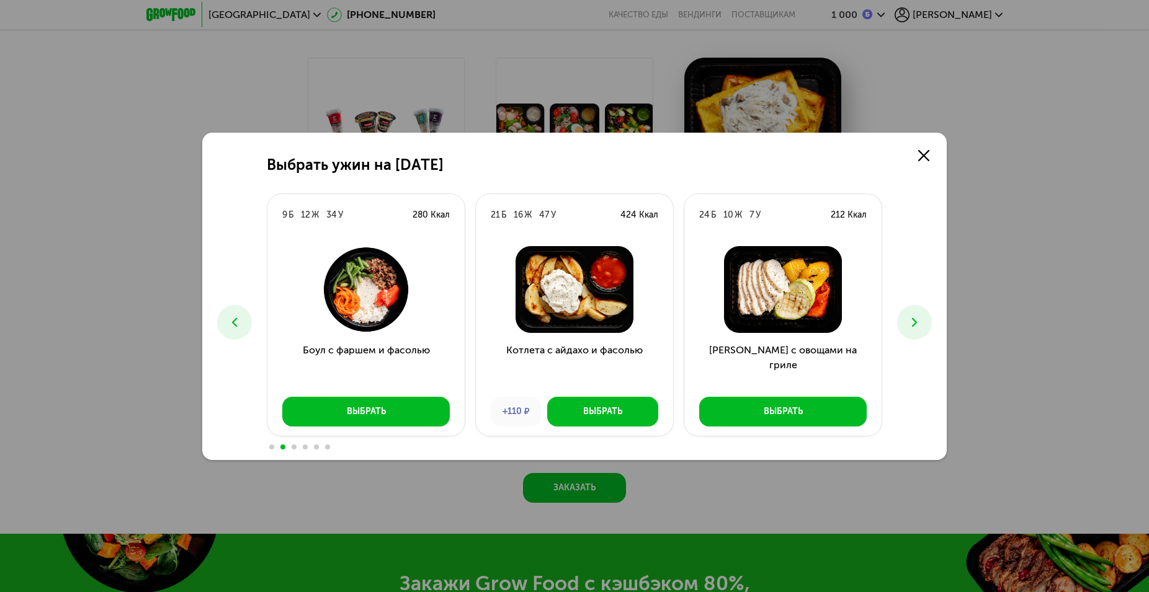
click at [241, 321] on icon at bounding box center [234, 322] width 15 height 15
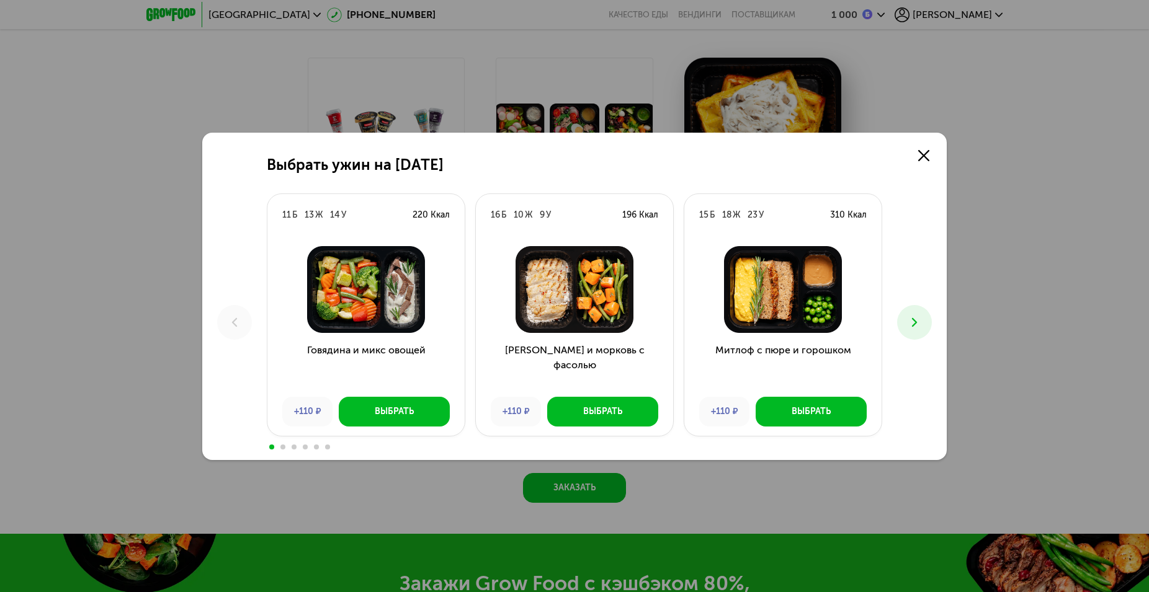
click at [922, 322] on button at bounding box center [914, 322] width 35 height 35
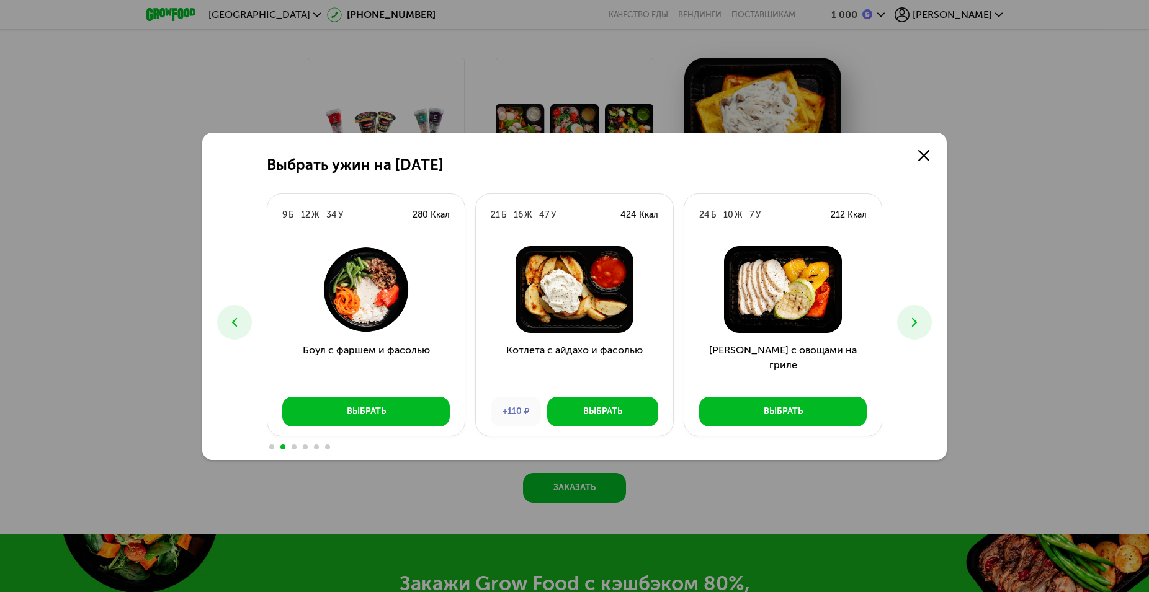
click at [909, 320] on icon at bounding box center [914, 322] width 15 height 15
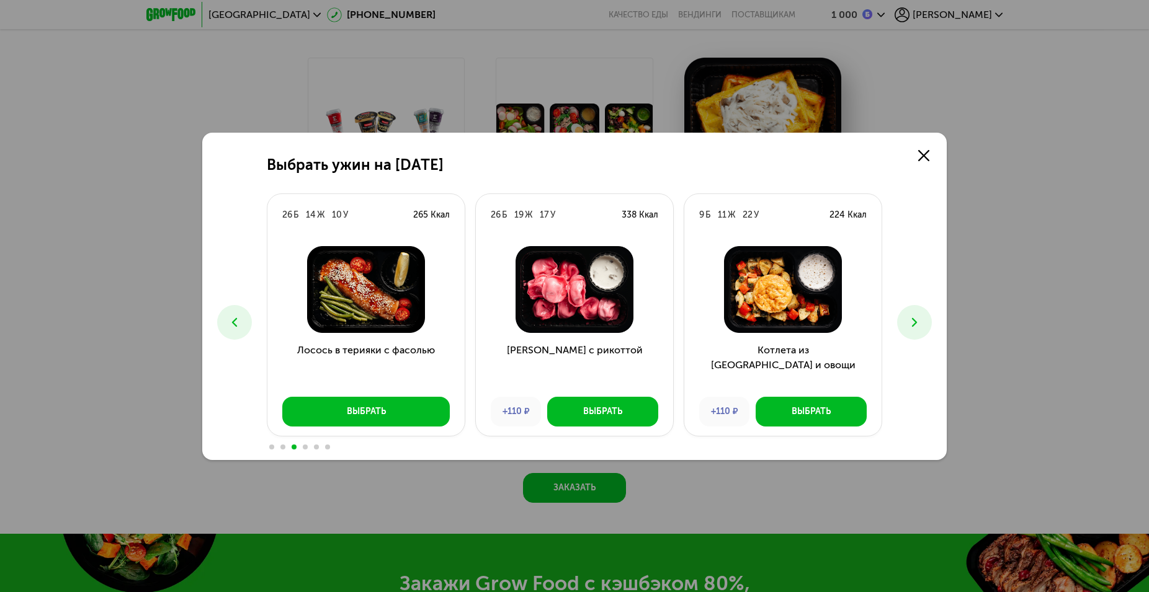
click at [238, 324] on icon at bounding box center [234, 322] width 15 height 15
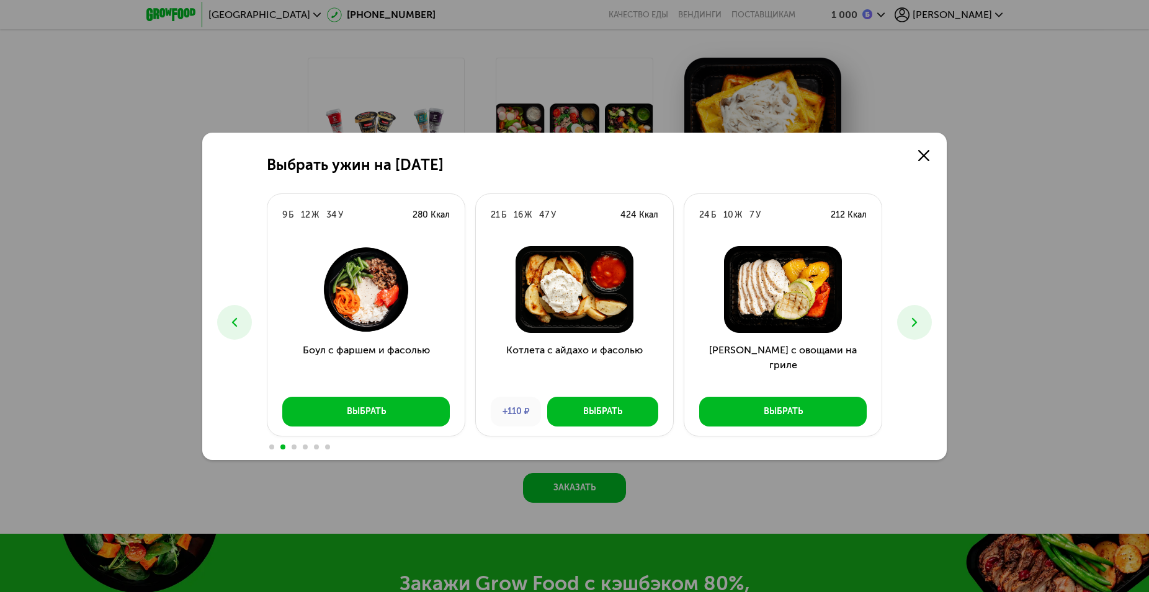
click at [238, 324] on icon at bounding box center [234, 322] width 15 height 15
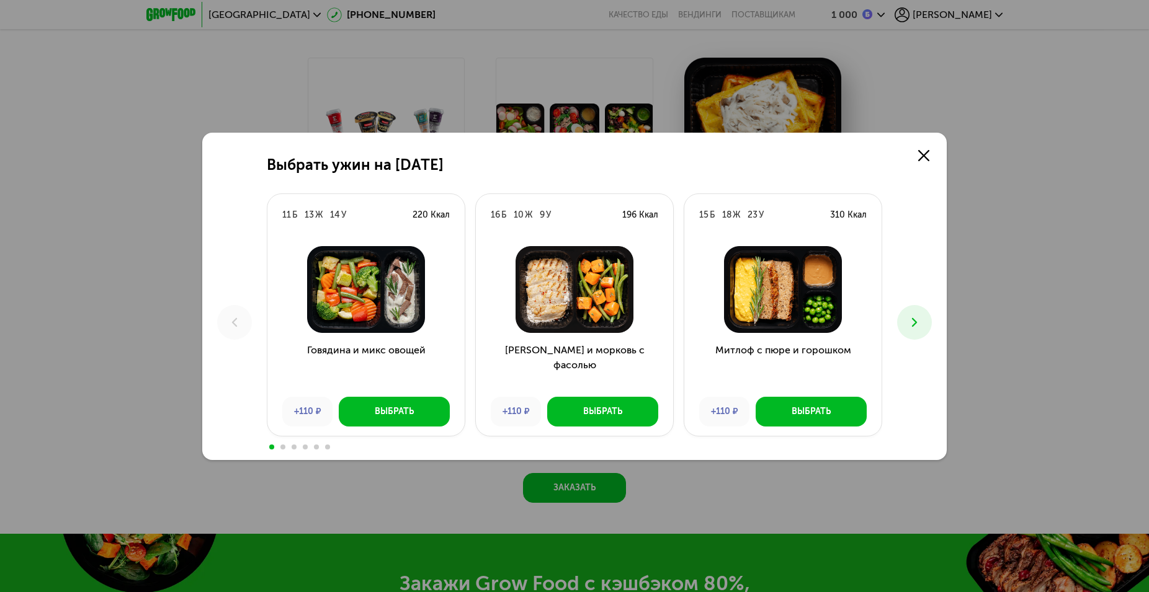
click at [910, 320] on icon at bounding box center [914, 322] width 15 height 15
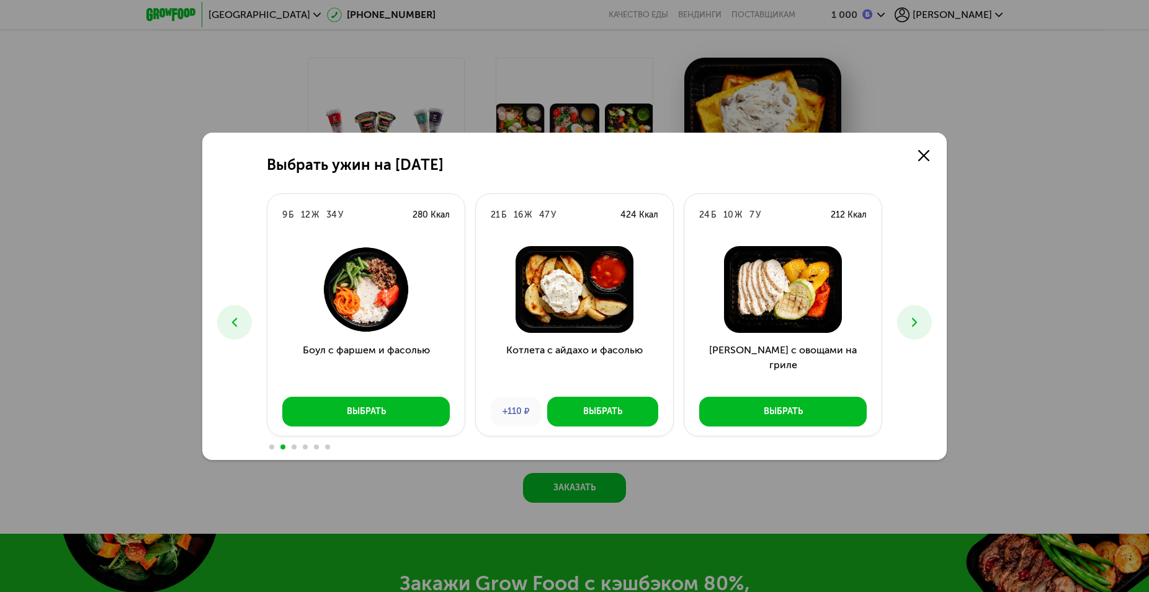
click at [910, 320] on icon at bounding box center [914, 322] width 15 height 15
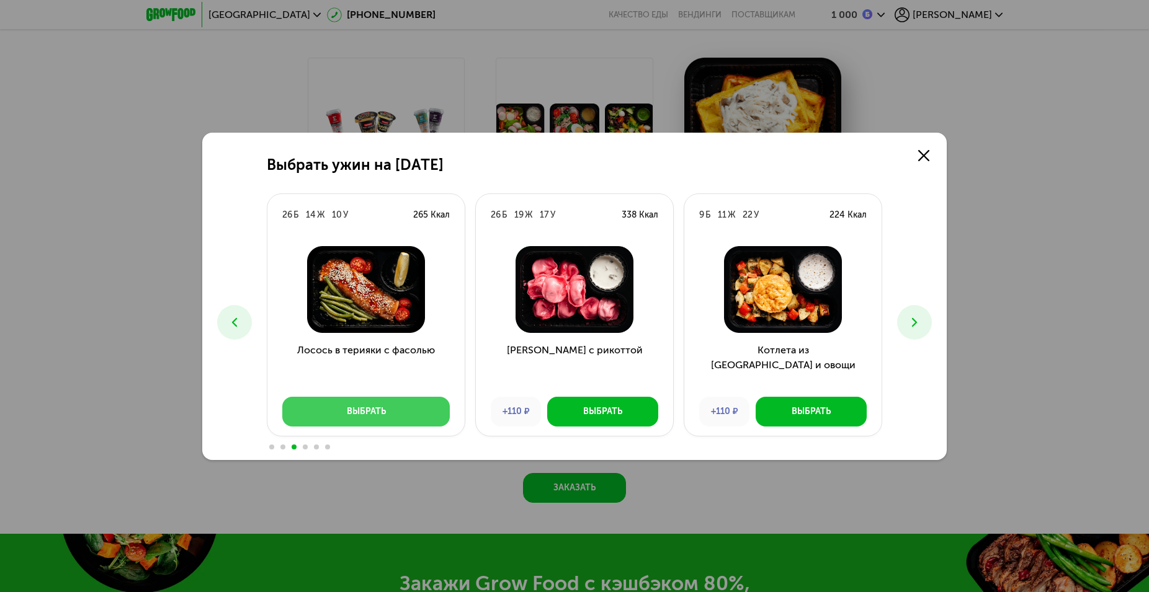
click at [382, 412] on div "Выбрать" at bounding box center [366, 412] width 39 height 12
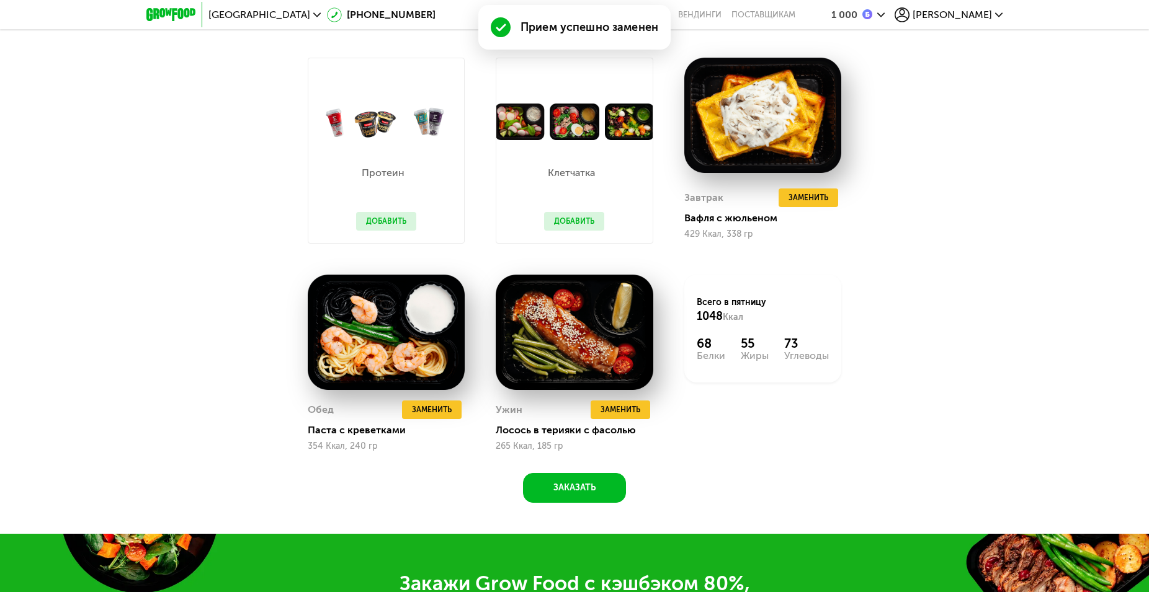
scroll to position [1202, 0]
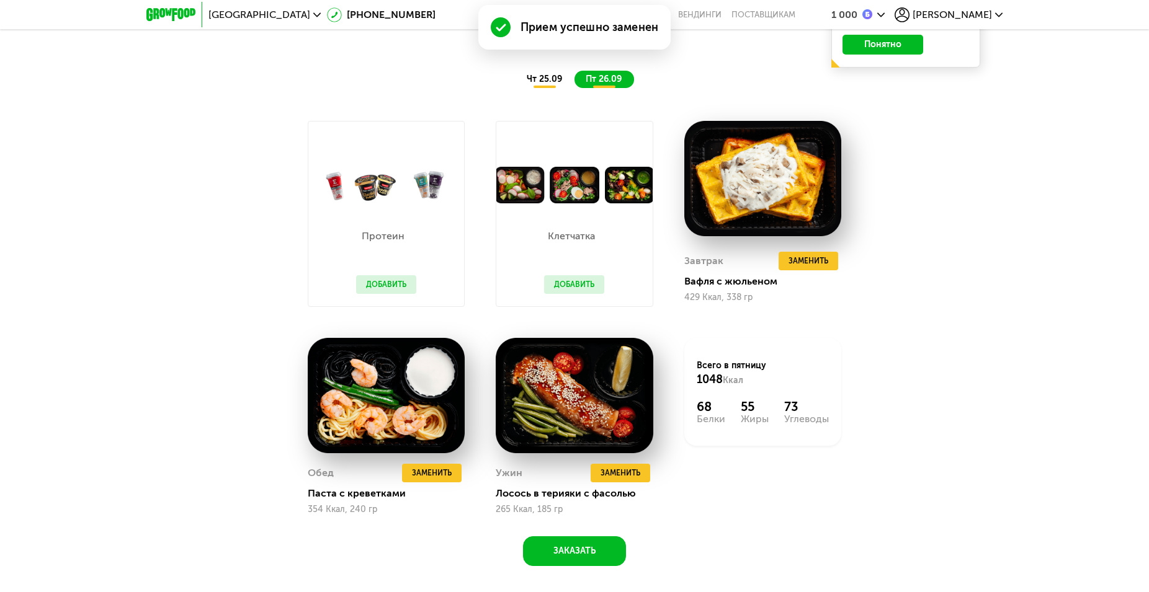
click at [546, 88] on div "чт 25.09" at bounding box center [544, 79] width 59 height 17
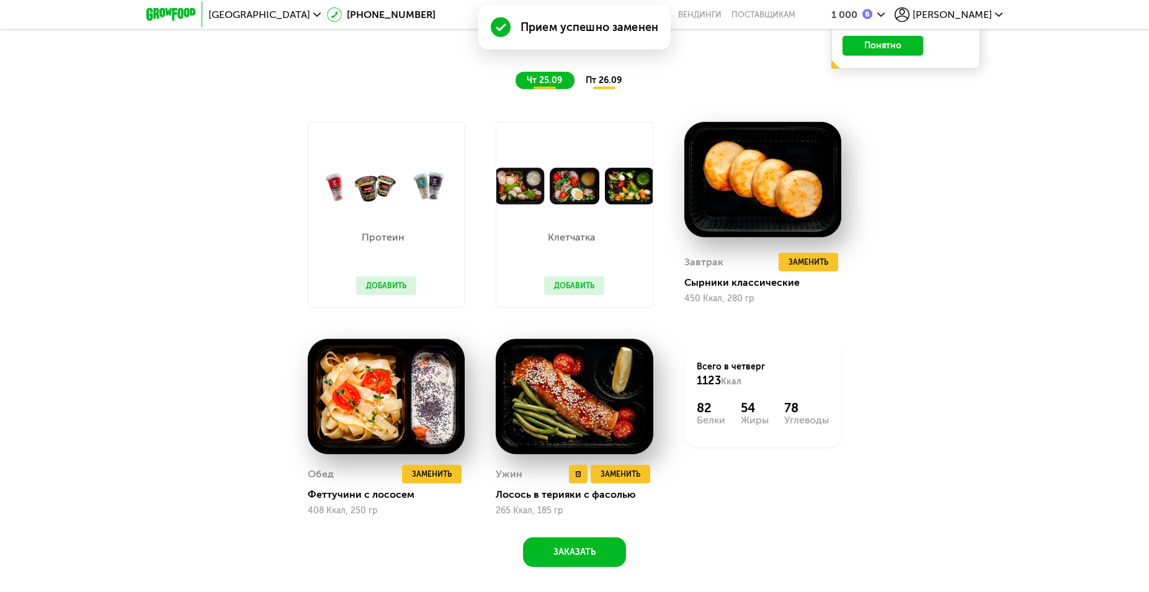
scroll to position [1265, 0]
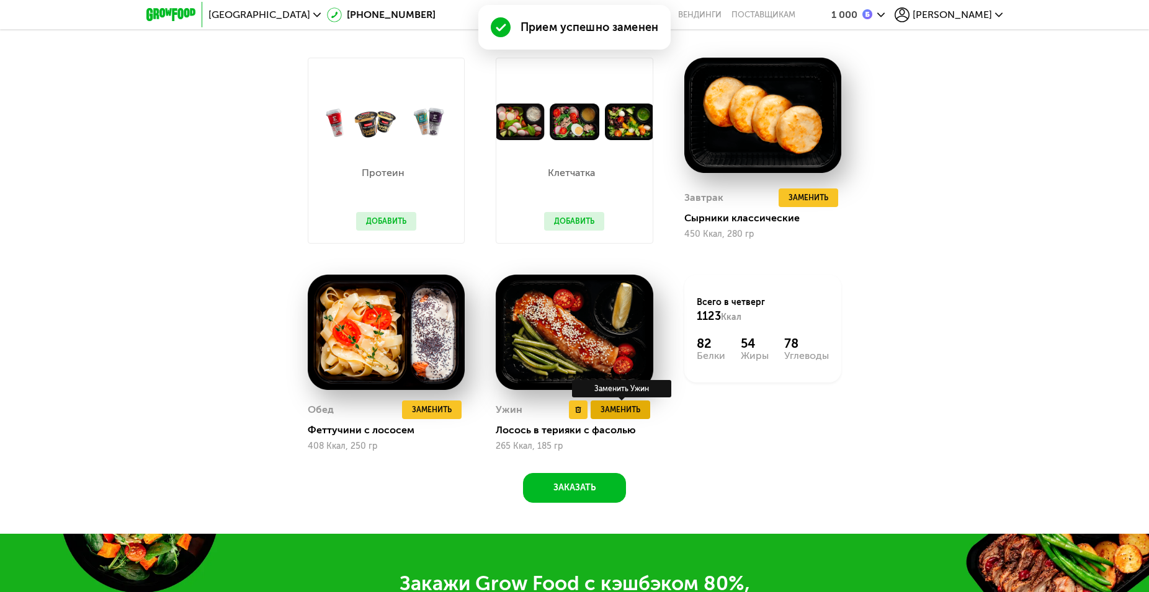
click at [620, 414] on span "Заменить" at bounding box center [620, 410] width 40 height 12
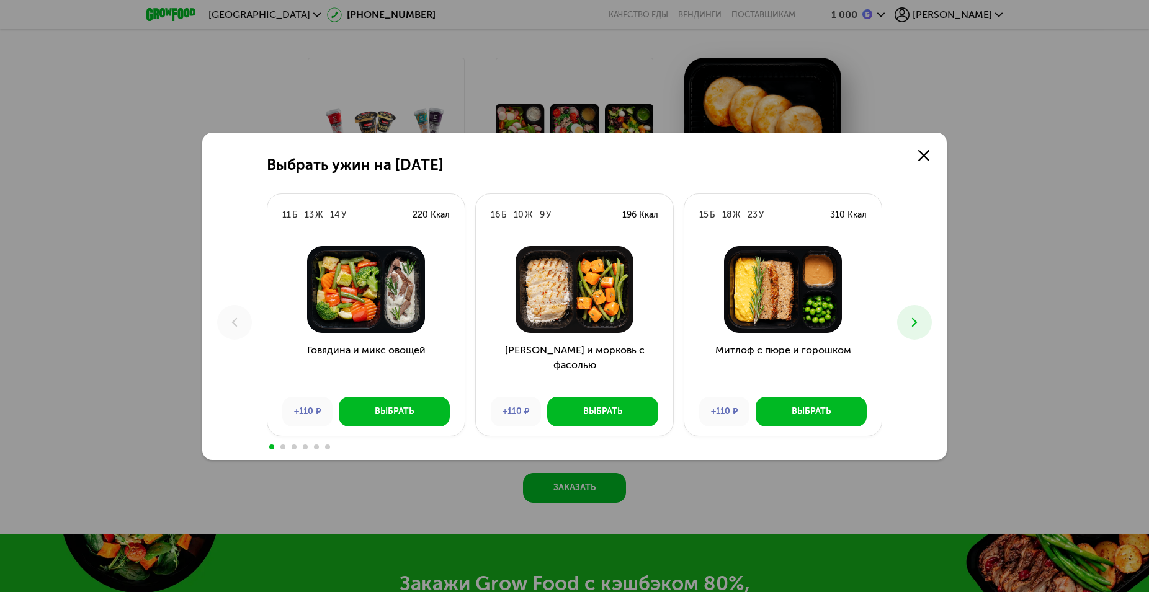
click at [915, 311] on button at bounding box center [914, 322] width 35 height 35
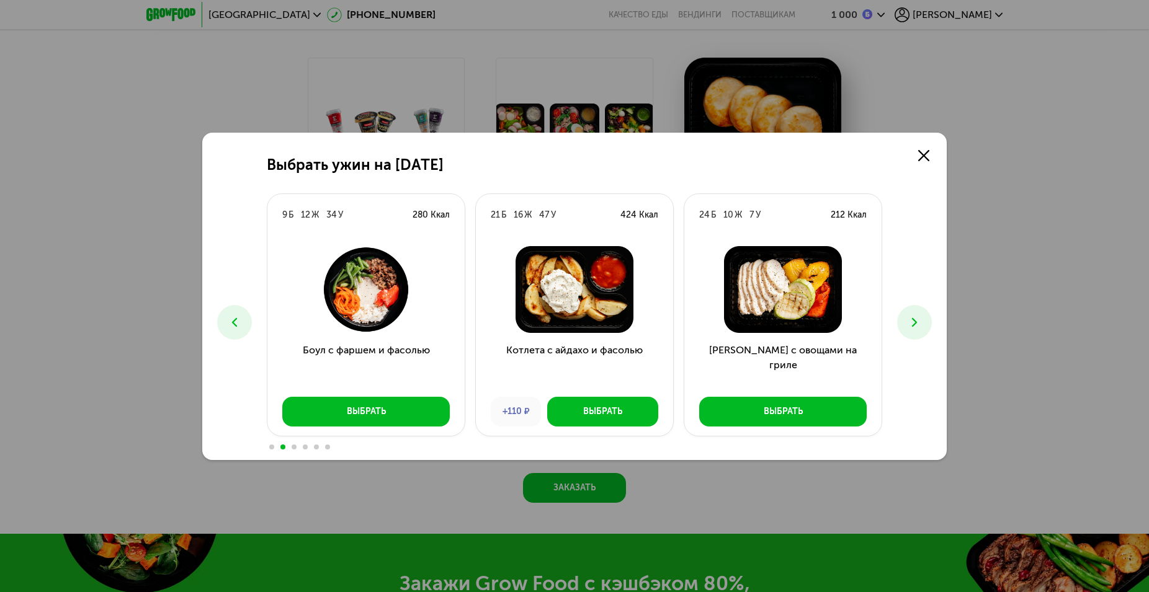
click at [915, 318] on icon at bounding box center [914, 322] width 15 height 15
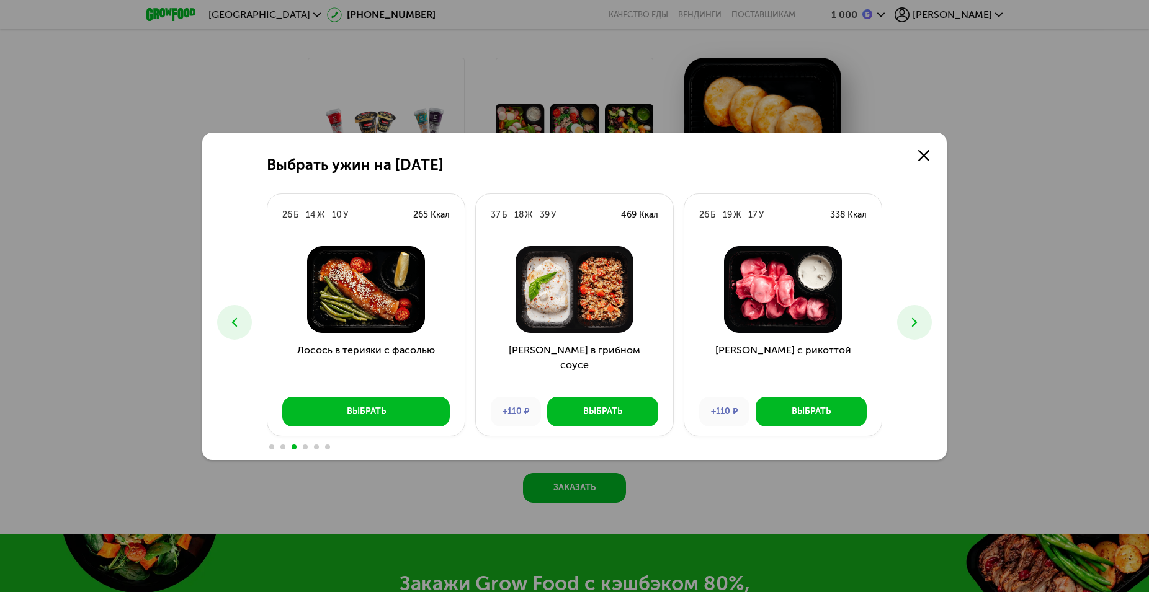
click at [915, 318] on icon at bounding box center [914, 322] width 15 height 15
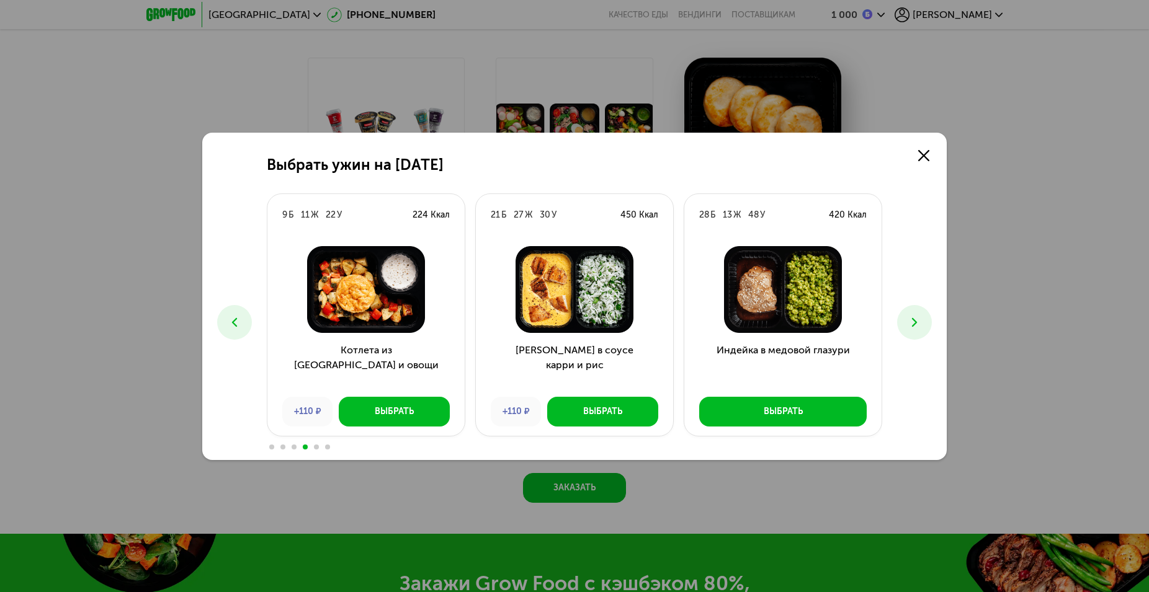
click at [915, 318] on icon at bounding box center [914, 322] width 15 height 15
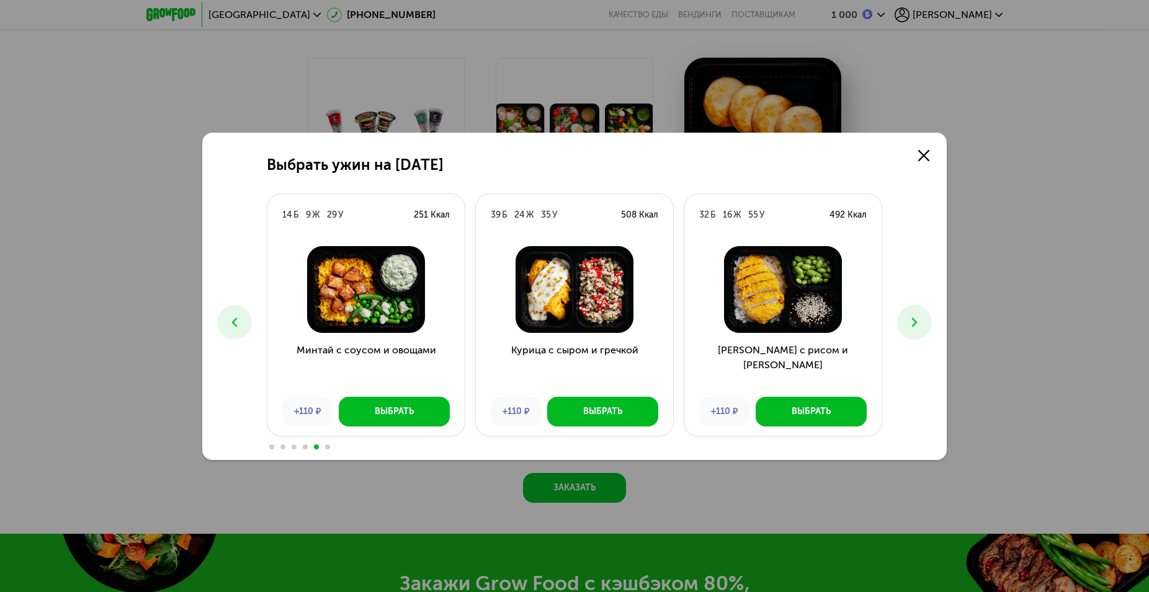
click at [915, 318] on icon at bounding box center [914, 322] width 15 height 15
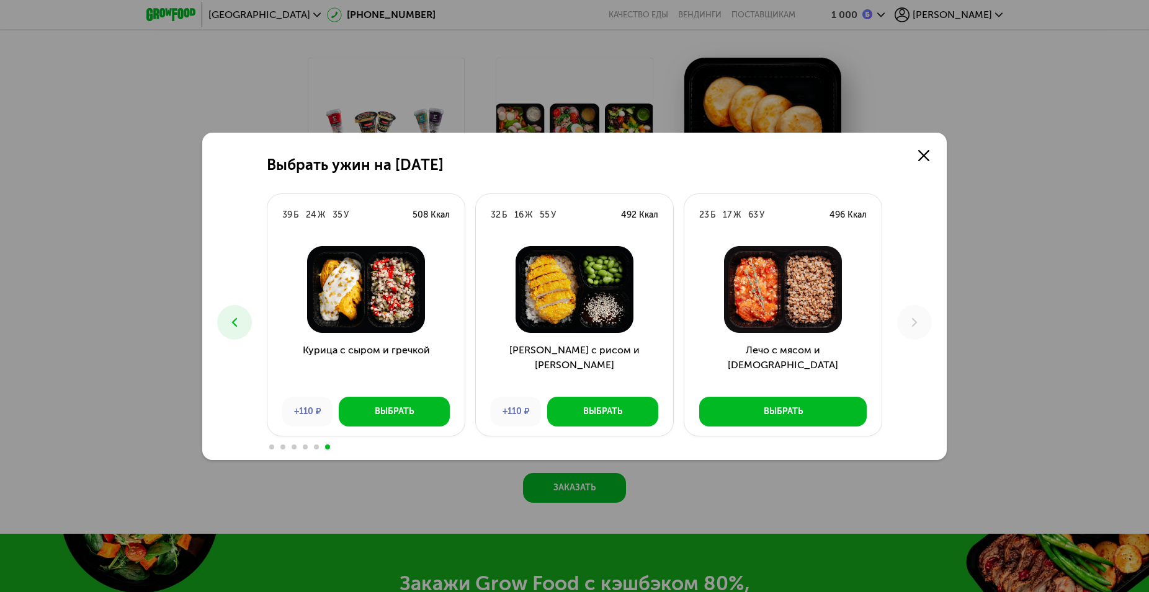
click at [235, 321] on icon at bounding box center [234, 322] width 15 height 15
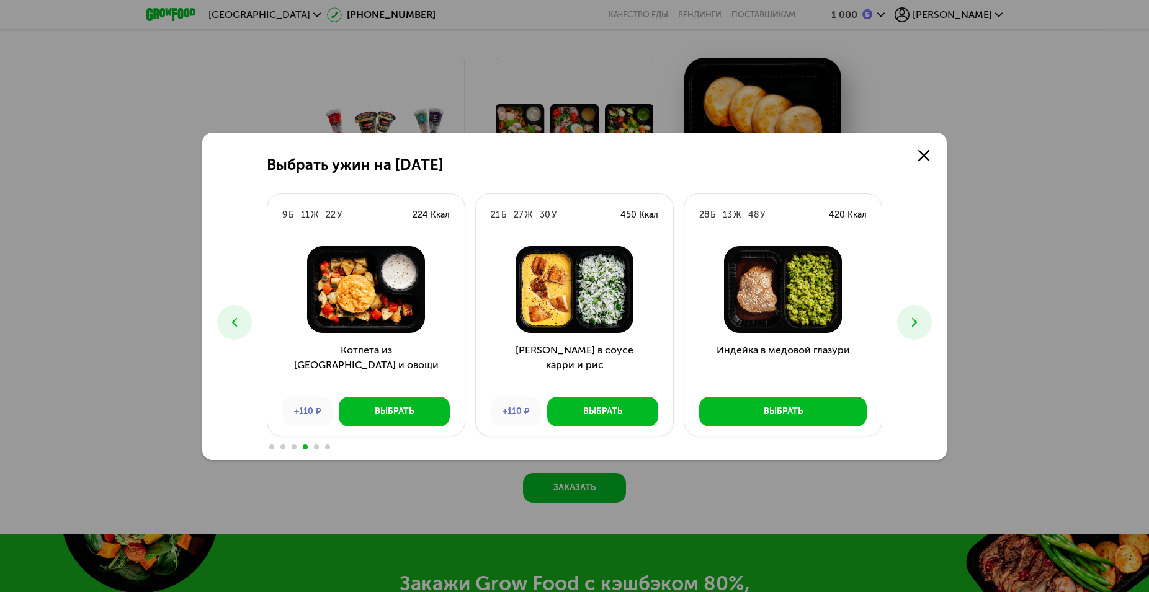
click at [235, 321] on icon at bounding box center [234, 322] width 15 height 15
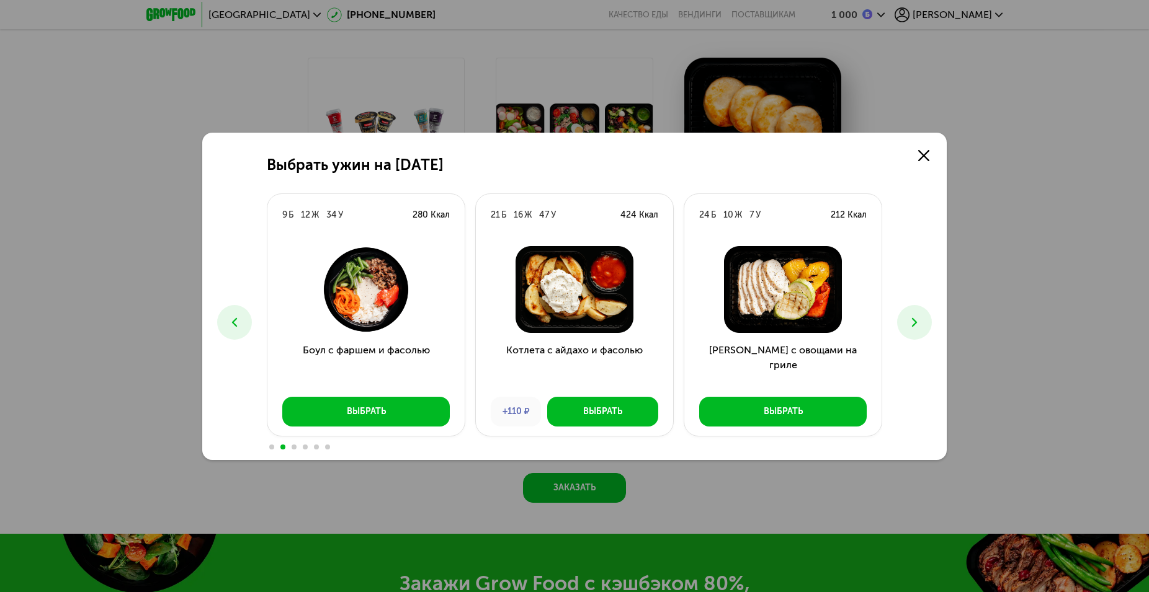
click at [235, 321] on icon at bounding box center [234, 322] width 15 height 15
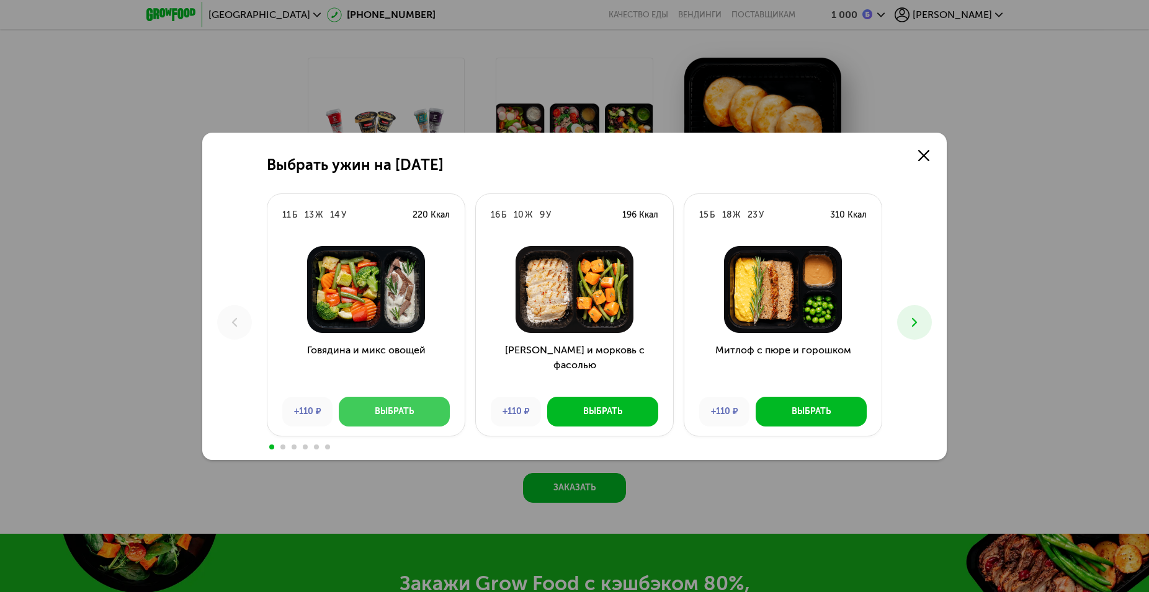
click at [403, 417] on div "Выбрать" at bounding box center [394, 412] width 39 height 12
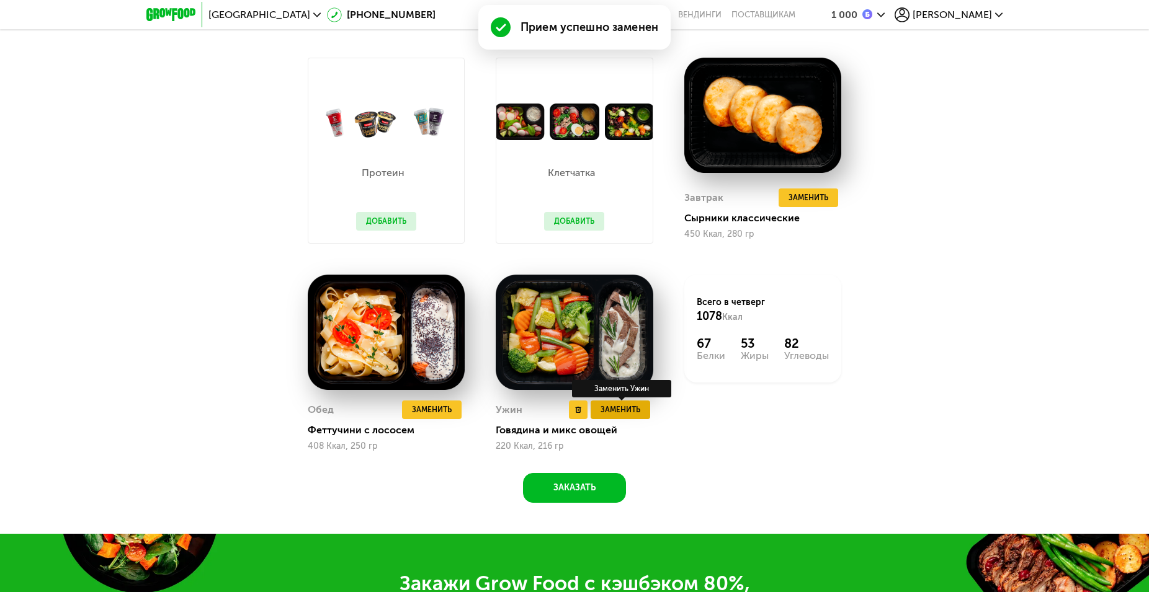
click at [621, 416] on span "Заменить" at bounding box center [620, 410] width 40 height 12
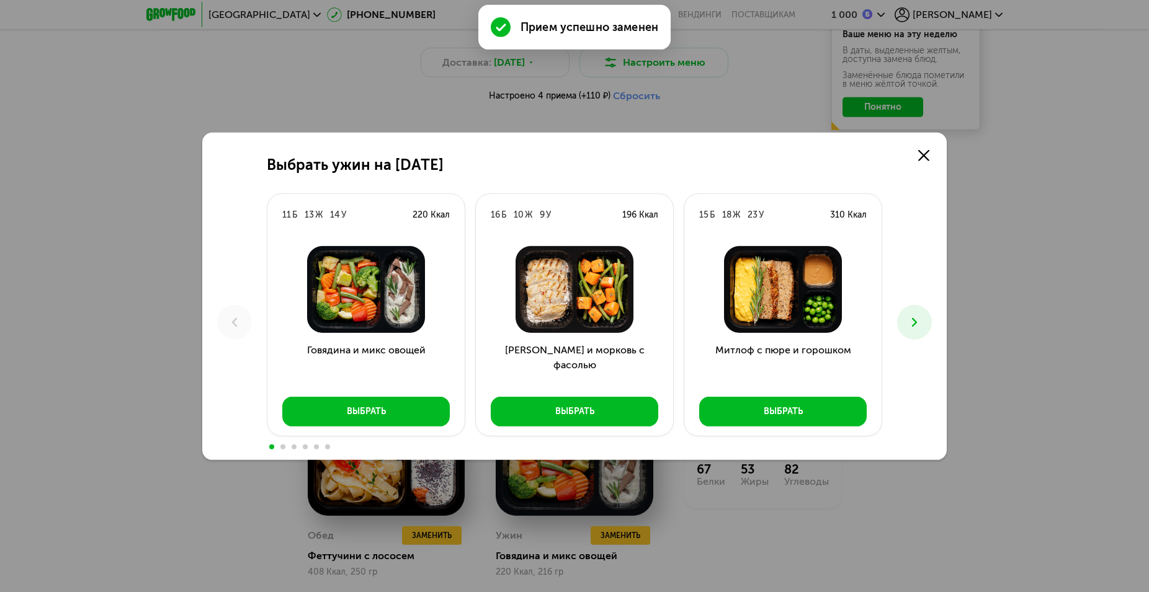
scroll to position [1139, 0]
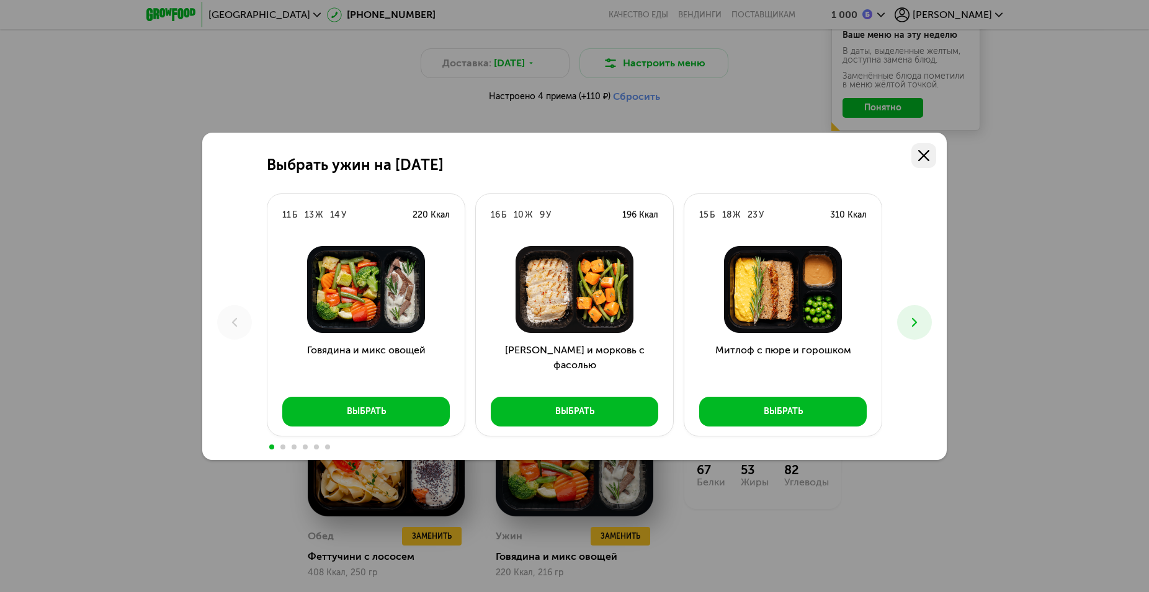
click at [931, 159] on link at bounding box center [923, 155] width 25 height 25
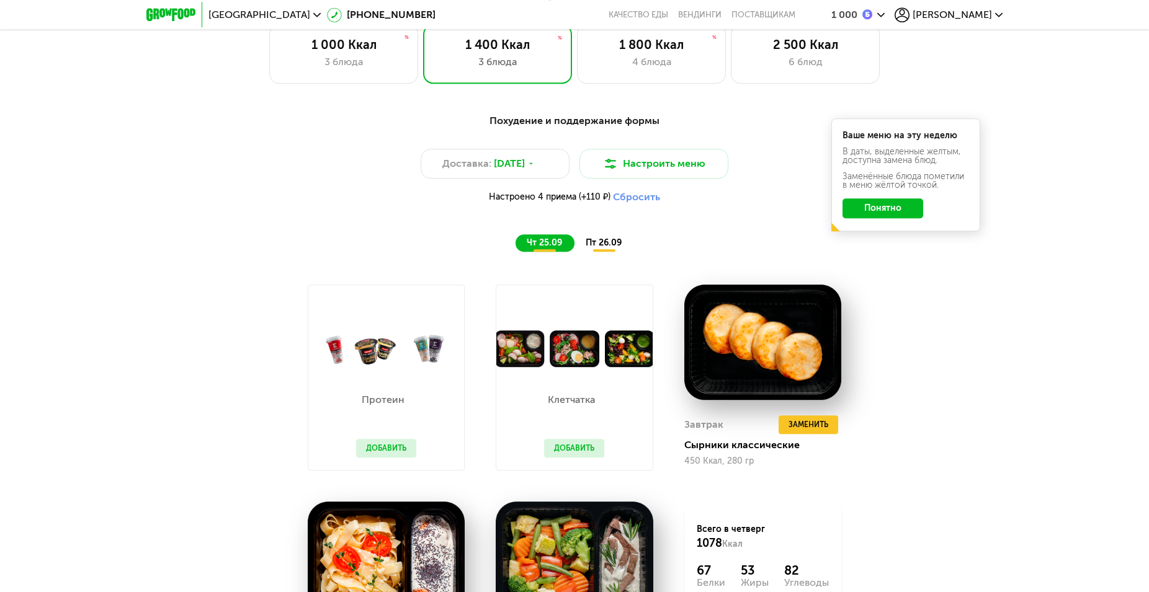
scroll to position [1012, 0]
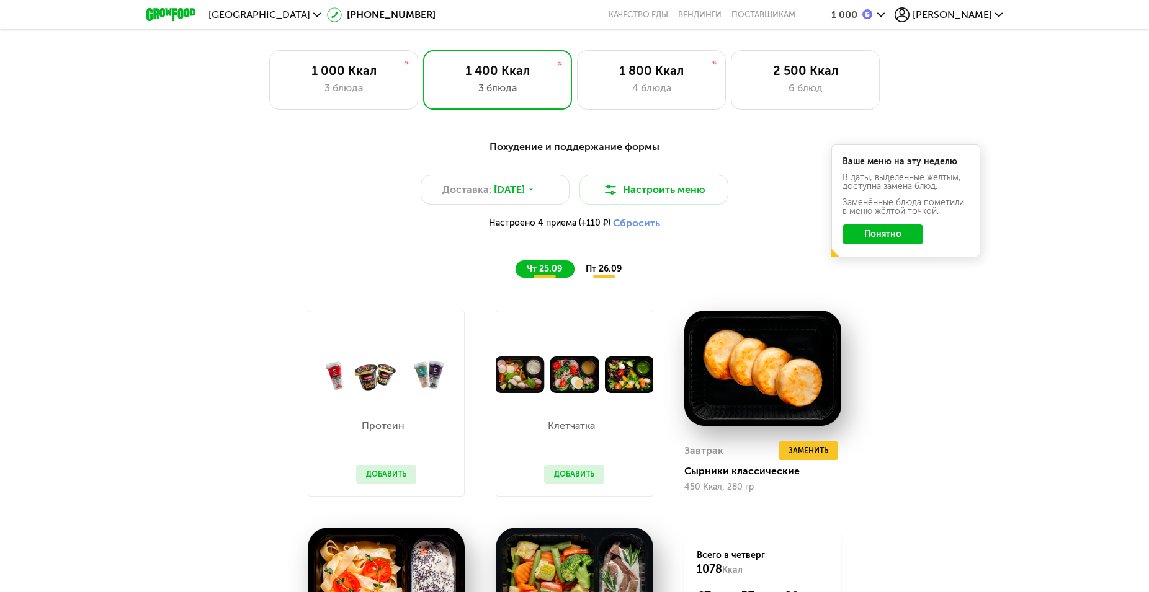
click at [604, 274] on span "пт 26.09" at bounding box center [603, 269] width 36 height 11
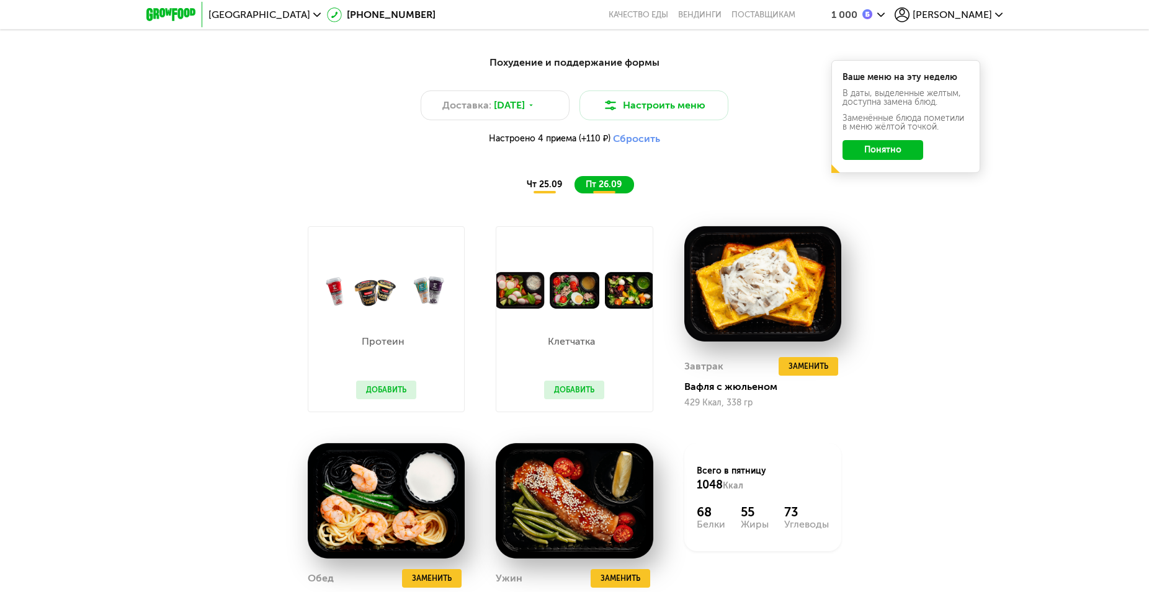
scroll to position [1202, 0]
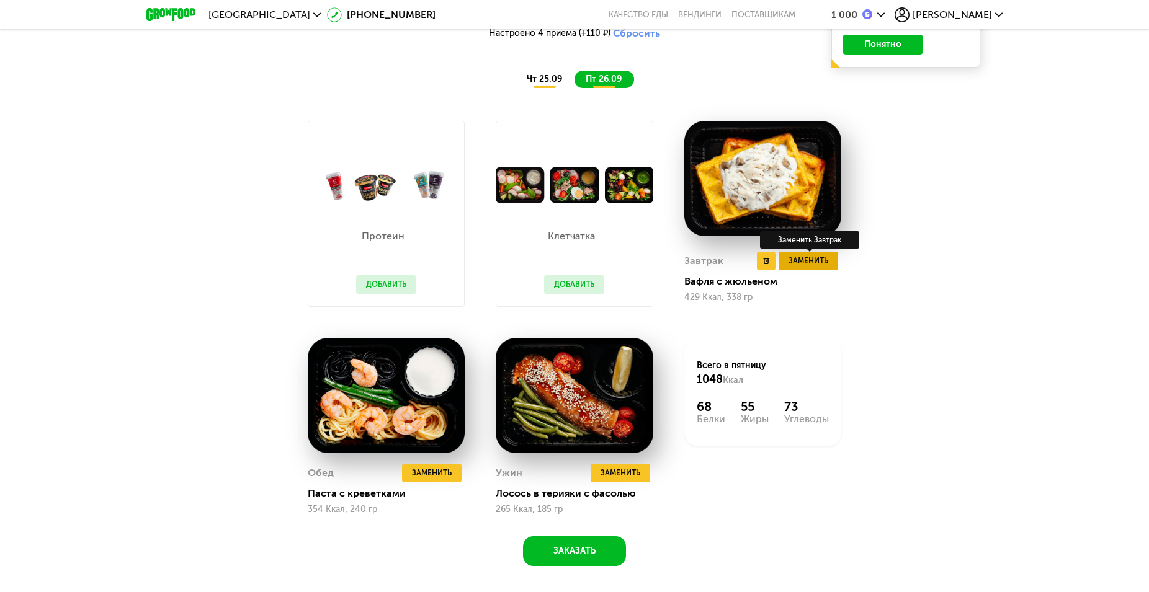
click at [791, 267] on span "Заменить" at bounding box center [808, 261] width 40 height 12
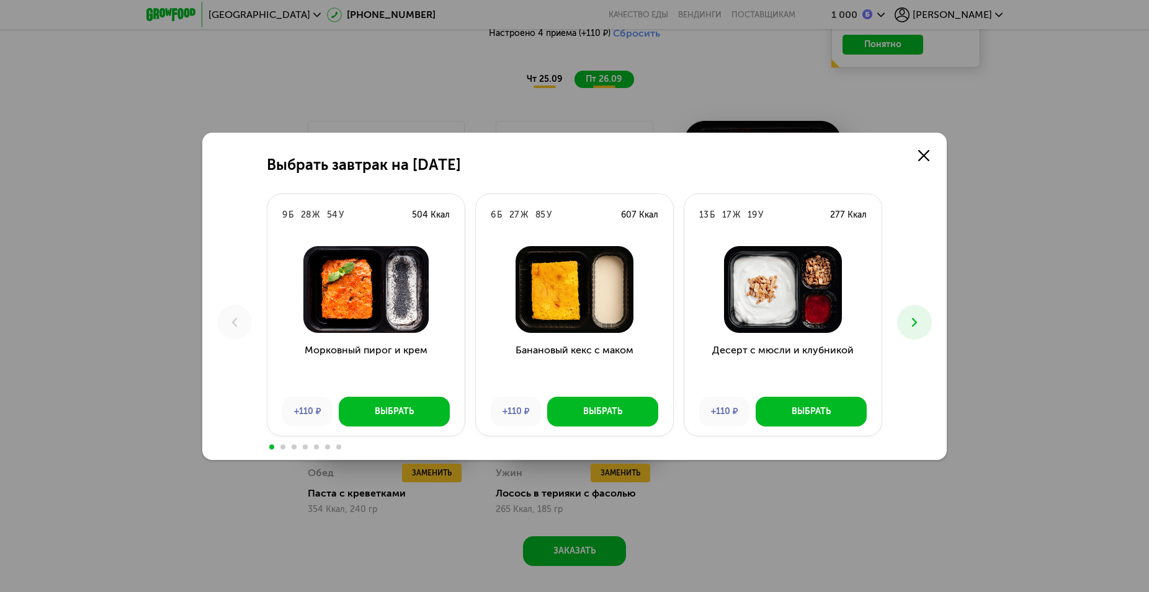
click at [915, 322] on use at bounding box center [914, 322] width 5 height 9
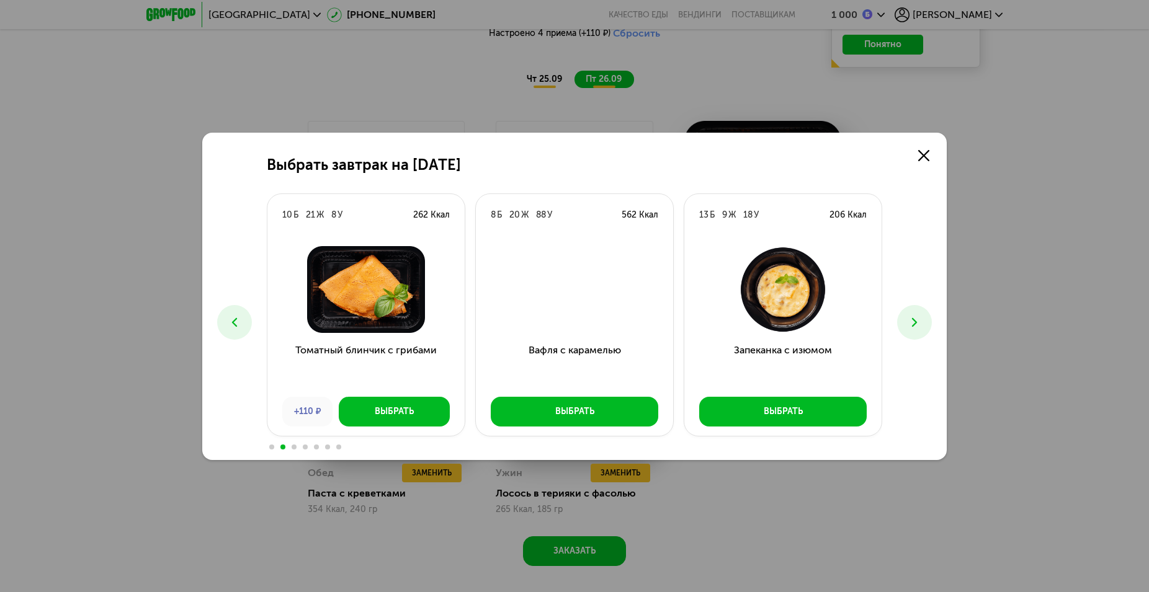
click at [915, 322] on use at bounding box center [914, 322] width 5 height 9
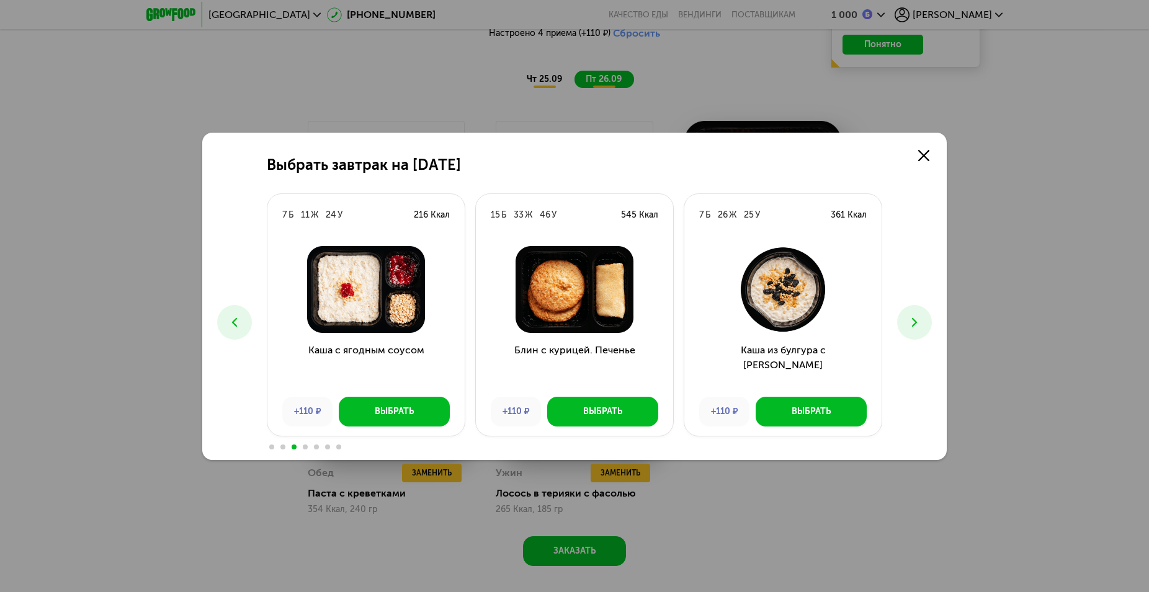
click at [915, 323] on use at bounding box center [914, 322] width 5 height 9
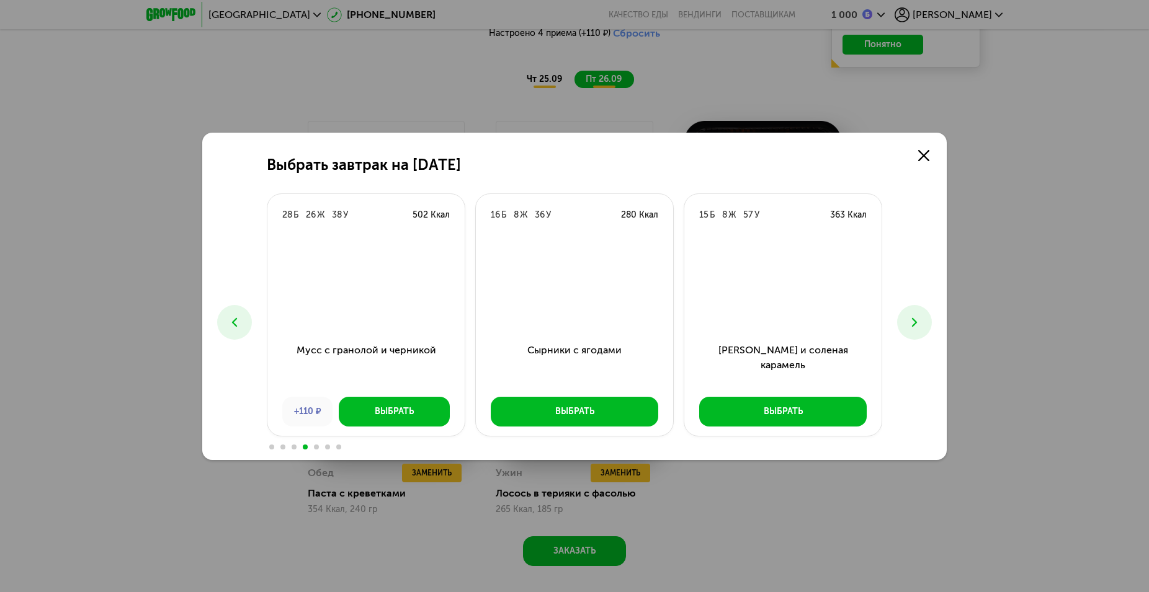
click at [915, 323] on use at bounding box center [914, 322] width 5 height 9
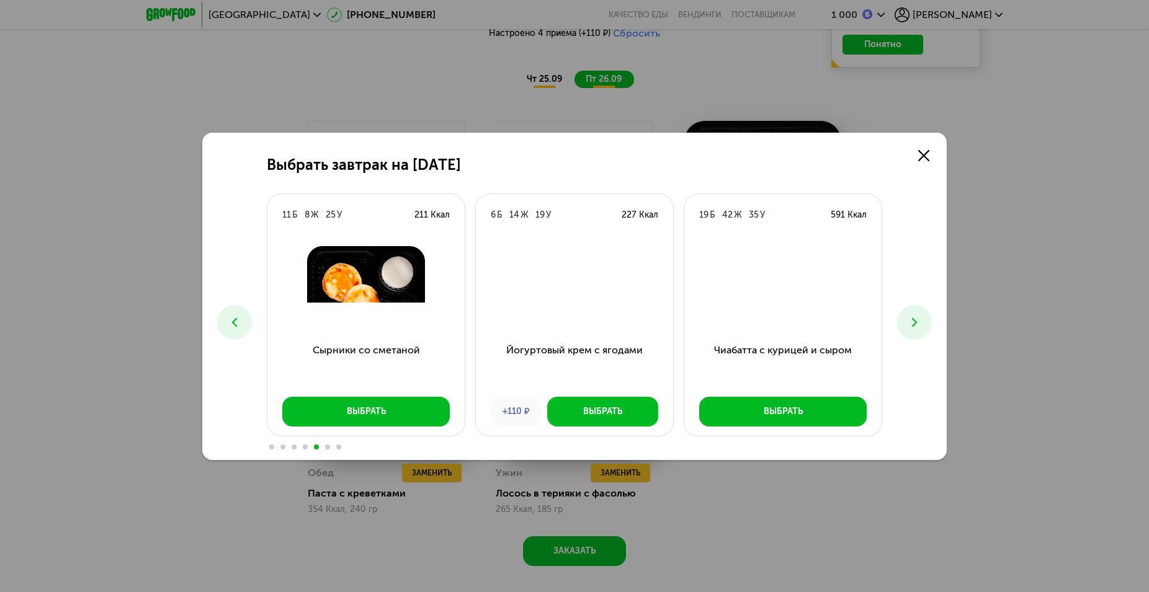
click at [915, 323] on use at bounding box center [914, 322] width 5 height 9
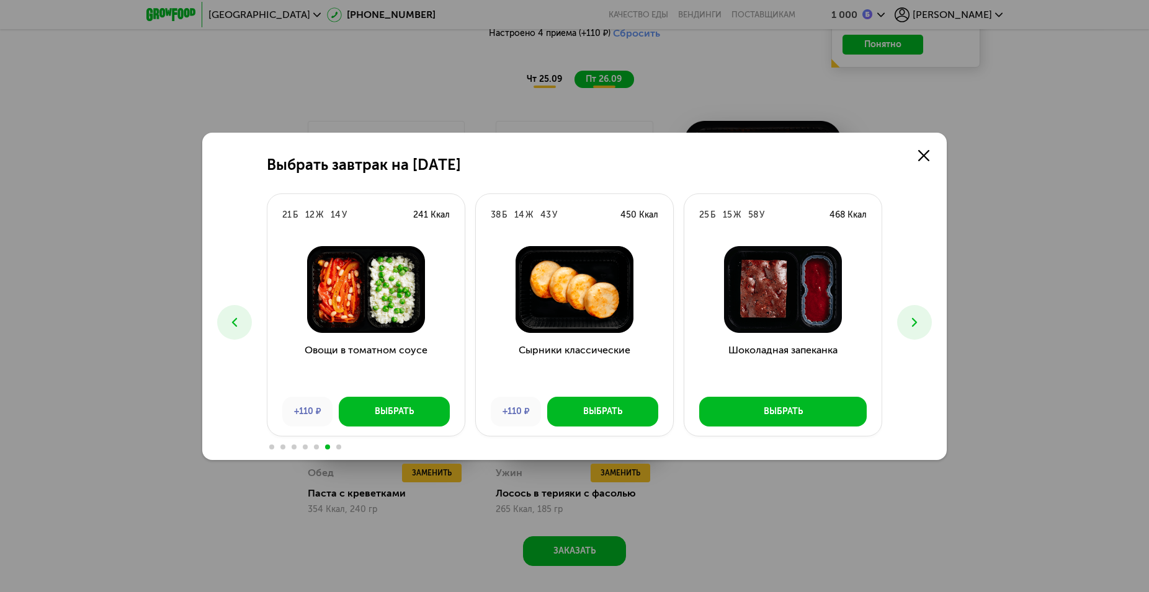
click at [917, 323] on use at bounding box center [914, 322] width 5 height 9
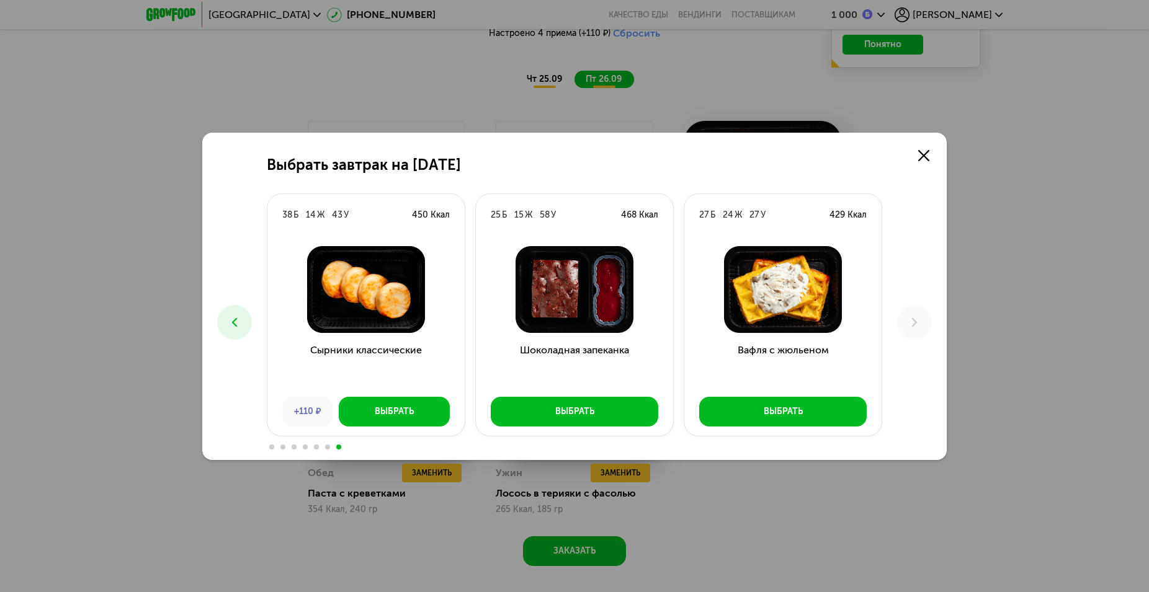
click at [237, 321] on icon at bounding box center [234, 322] width 15 height 15
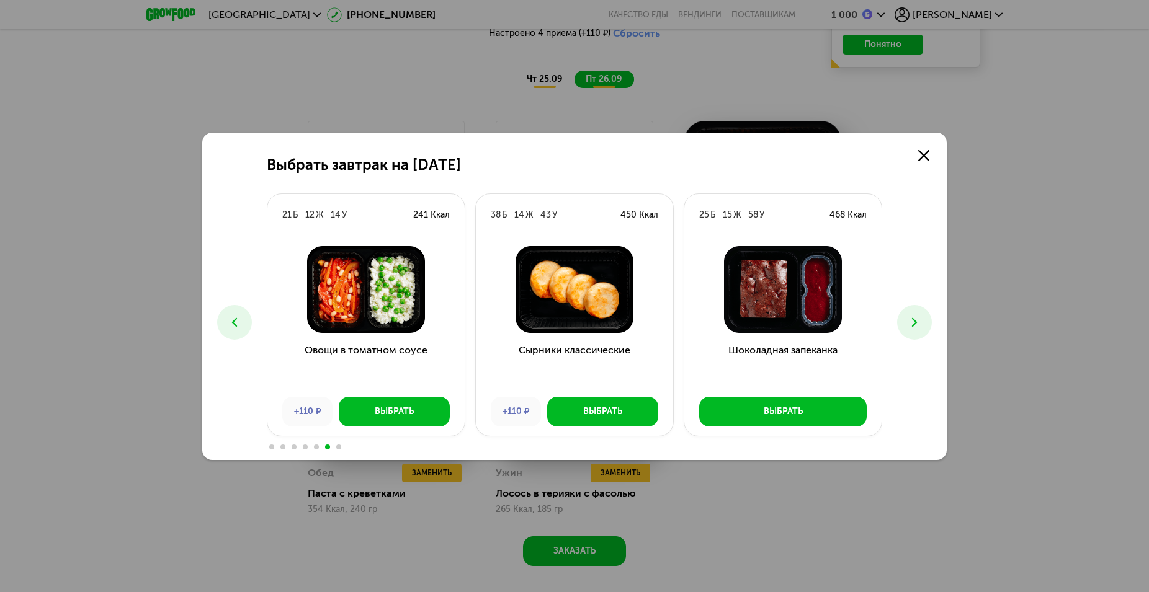
click at [237, 321] on icon at bounding box center [234, 322] width 15 height 15
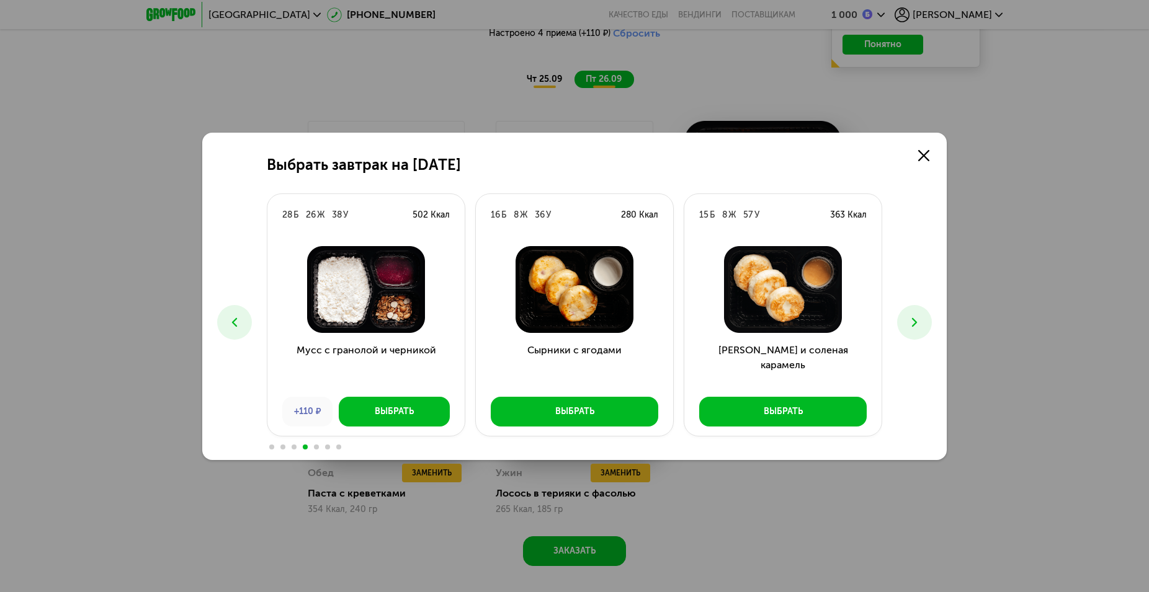
click at [237, 321] on icon at bounding box center [234, 322] width 15 height 15
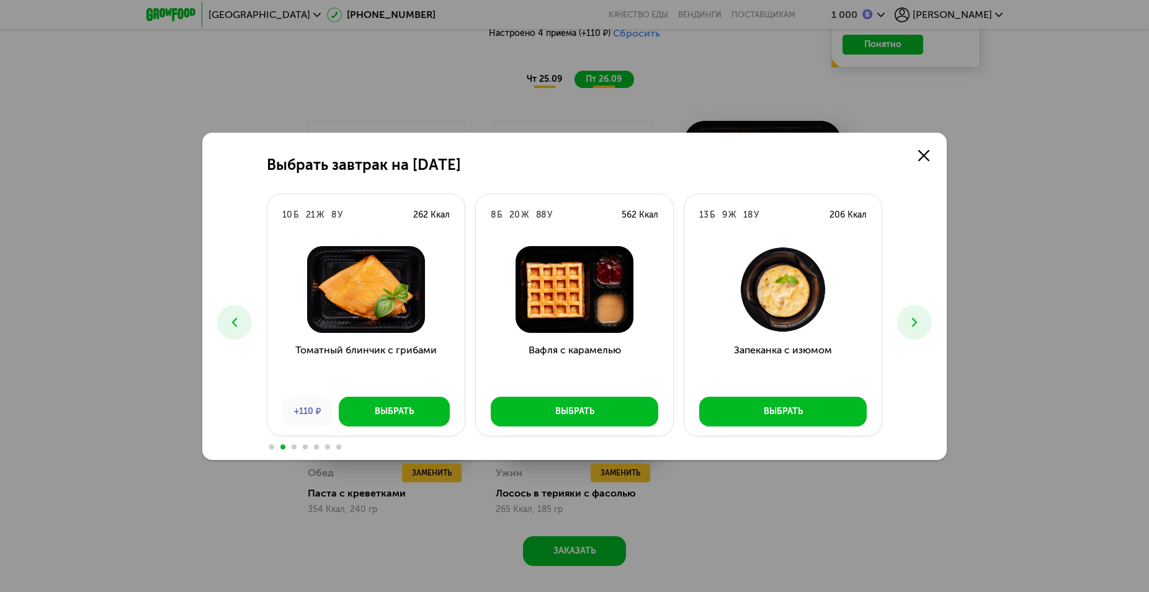
click at [237, 321] on icon at bounding box center [234, 322] width 15 height 15
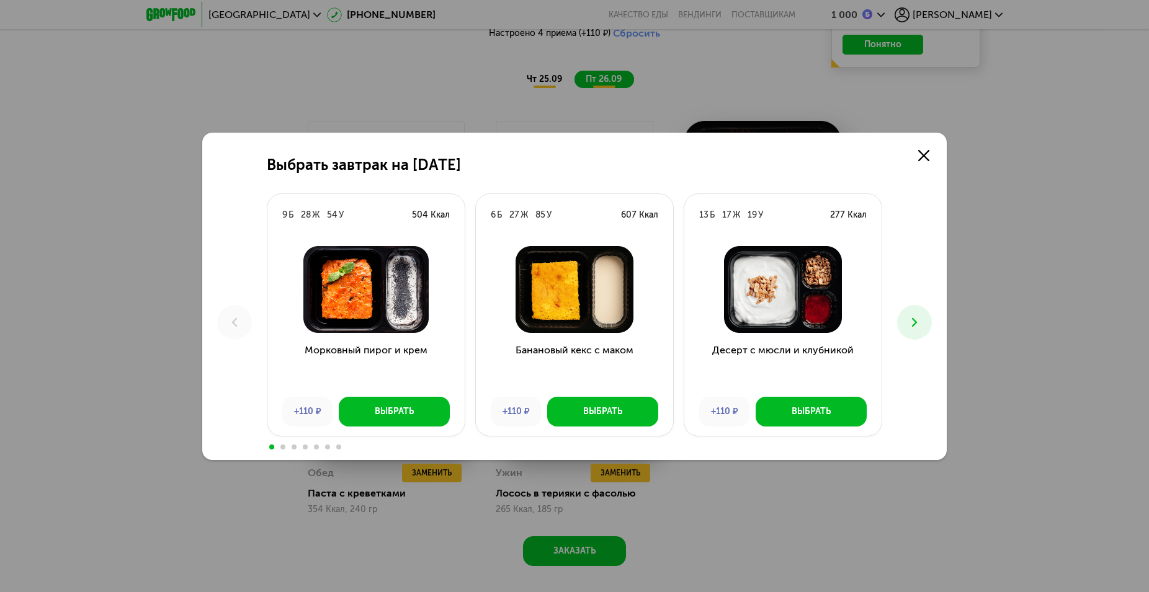
click at [915, 327] on icon at bounding box center [914, 322] width 15 height 15
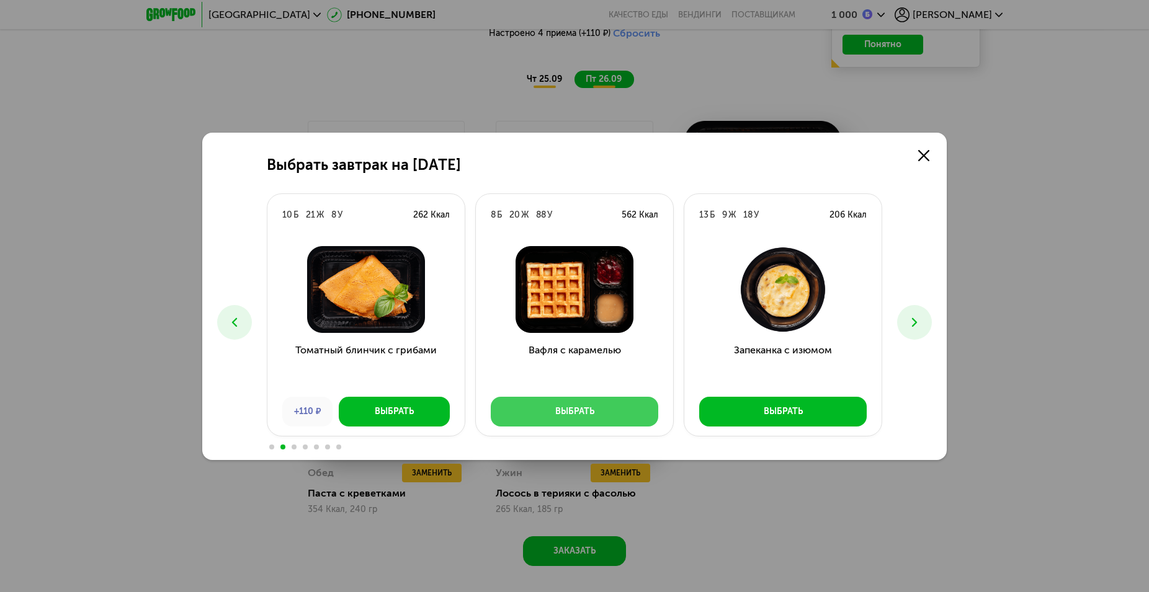
click at [579, 411] on div "Выбрать" at bounding box center [574, 412] width 39 height 12
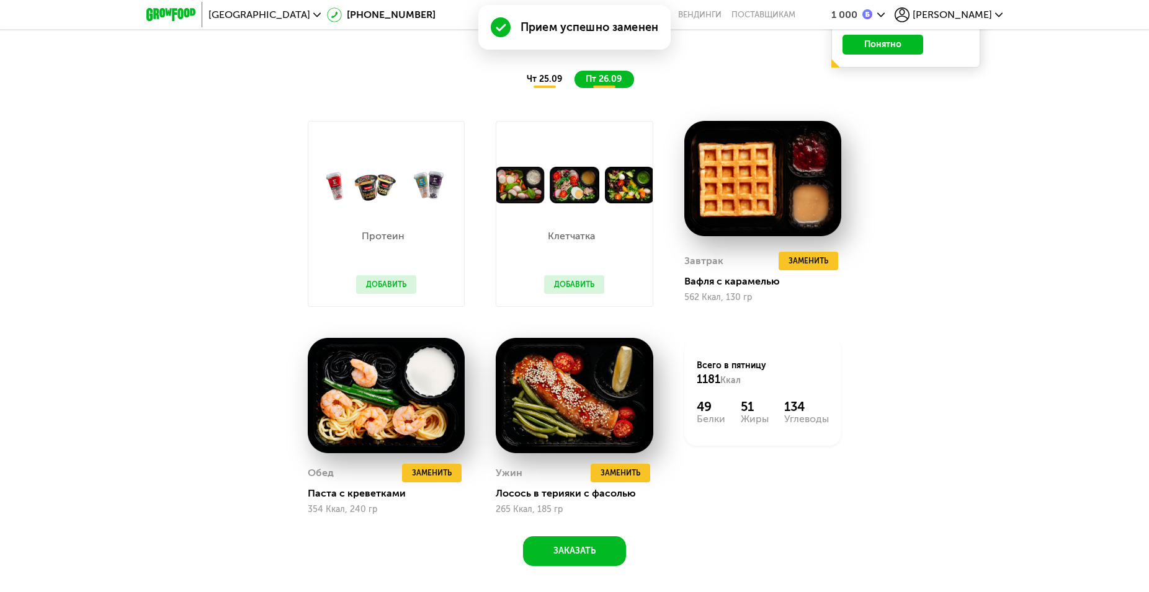
click at [541, 82] on span "чт 25.09" at bounding box center [544, 79] width 35 height 11
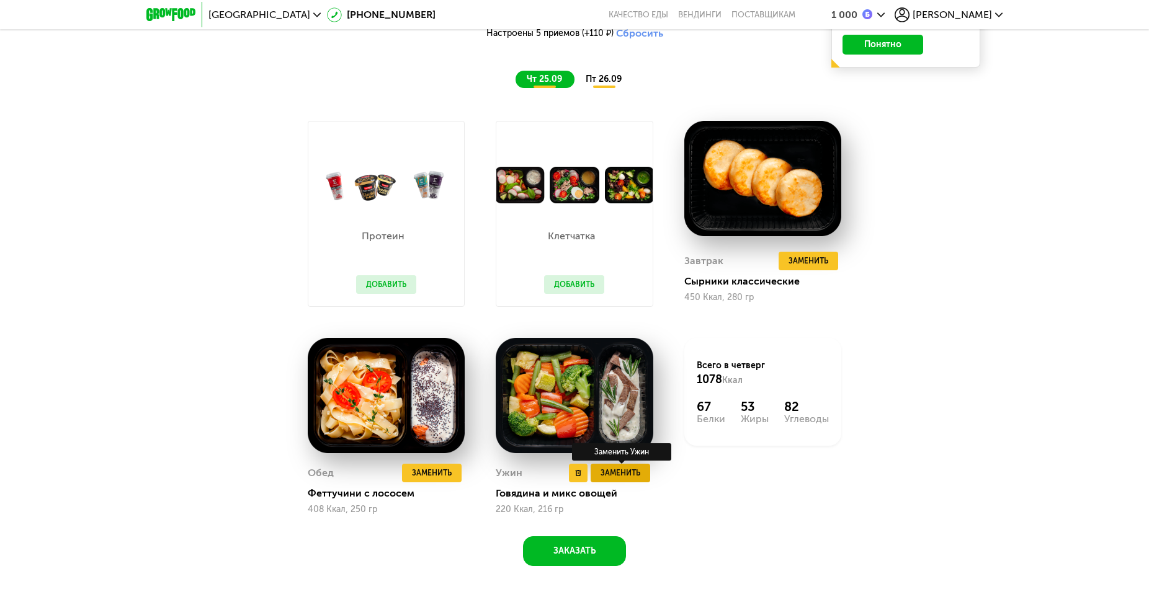
click at [631, 476] on span "Заменить" at bounding box center [620, 473] width 40 height 12
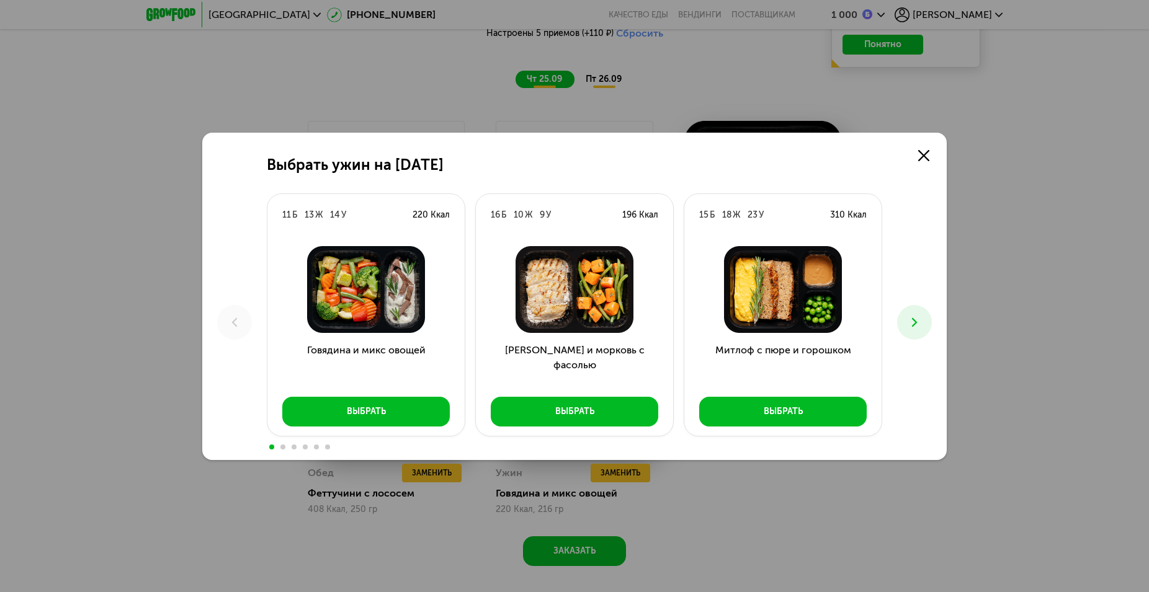
click at [914, 323] on icon at bounding box center [914, 322] width 15 height 15
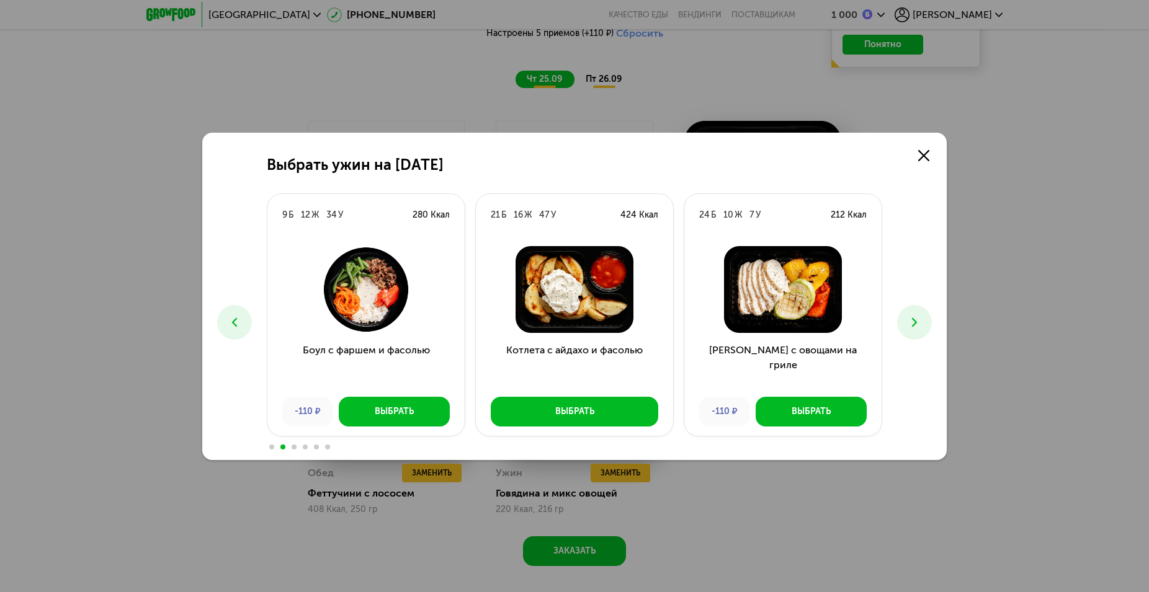
click at [914, 323] on icon at bounding box center [914, 322] width 15 height 15
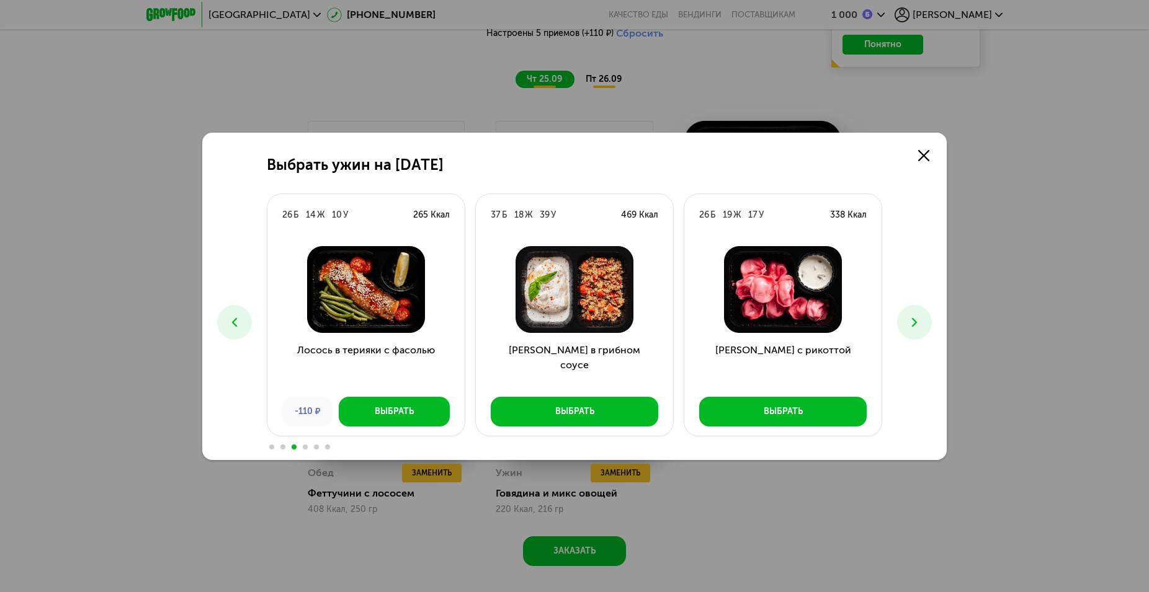
click at [914, 323] on icon at bounding box center [914, 322] width 15 height 15
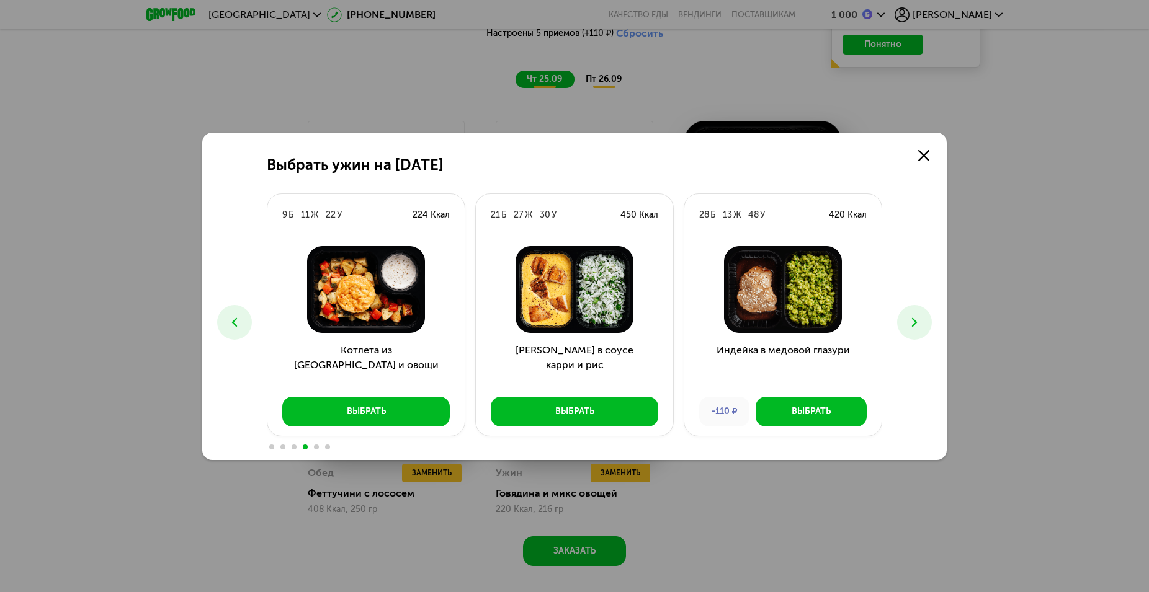
click at [914, 323] on icon at bounding box center [914, 322] width 15 height 15
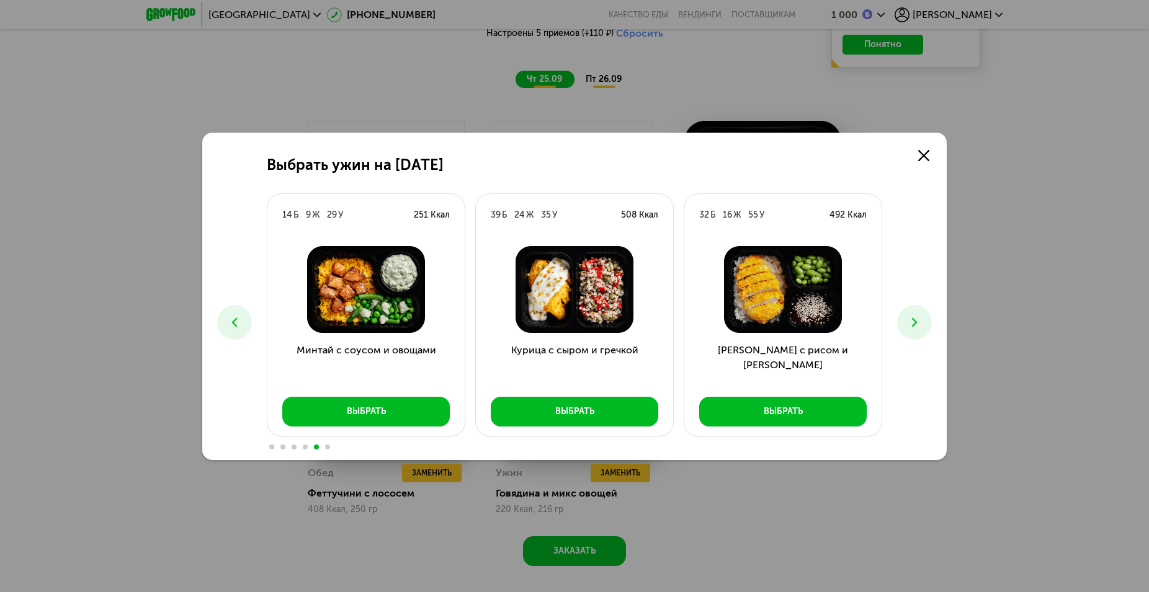
click at [914, 323] on icon at bounding box center [914, 322] width 15 height 15
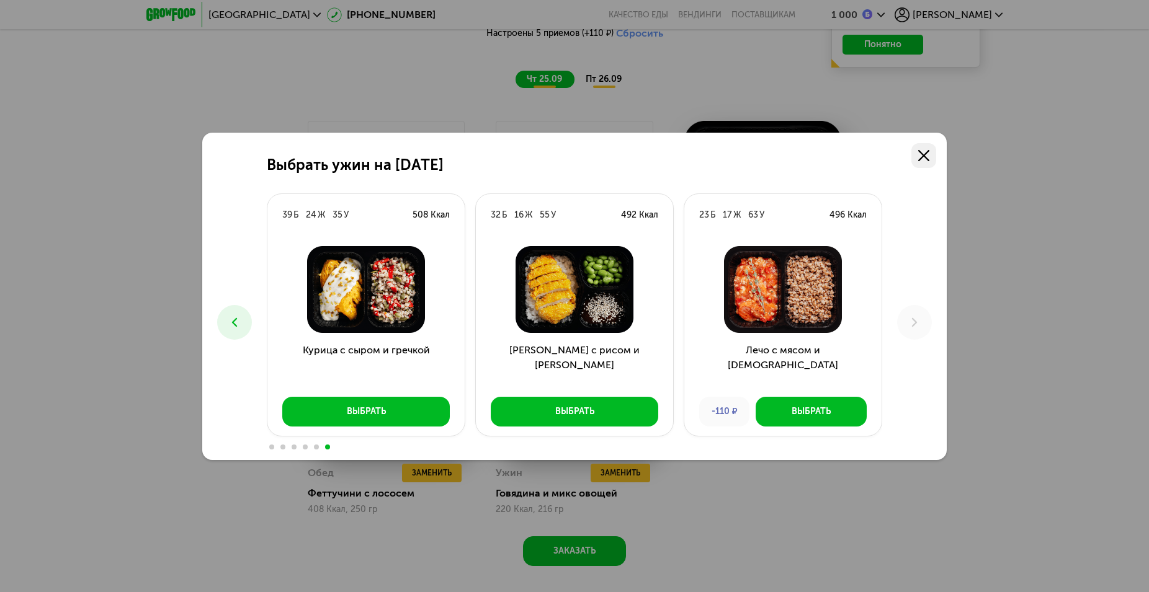
click at [922, 160] on icon at bounding box center [923, 155] width 11 height 11
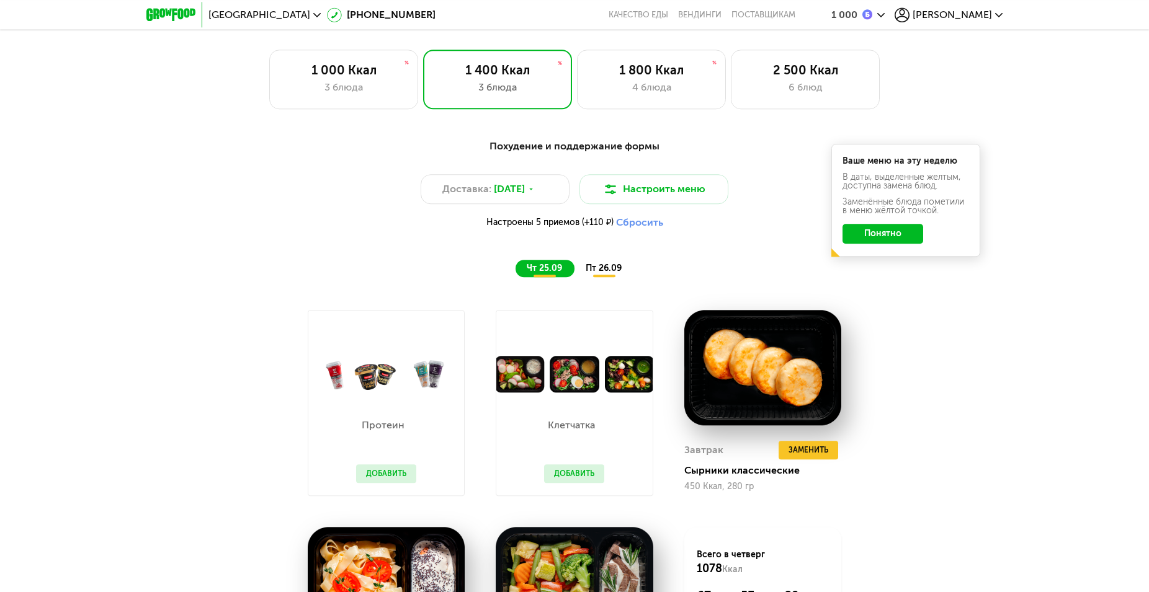
scroll to position [1012, 0]
click at [885, 238] on button "Понятно" at bounding box center [882, 235] width 81 height 20
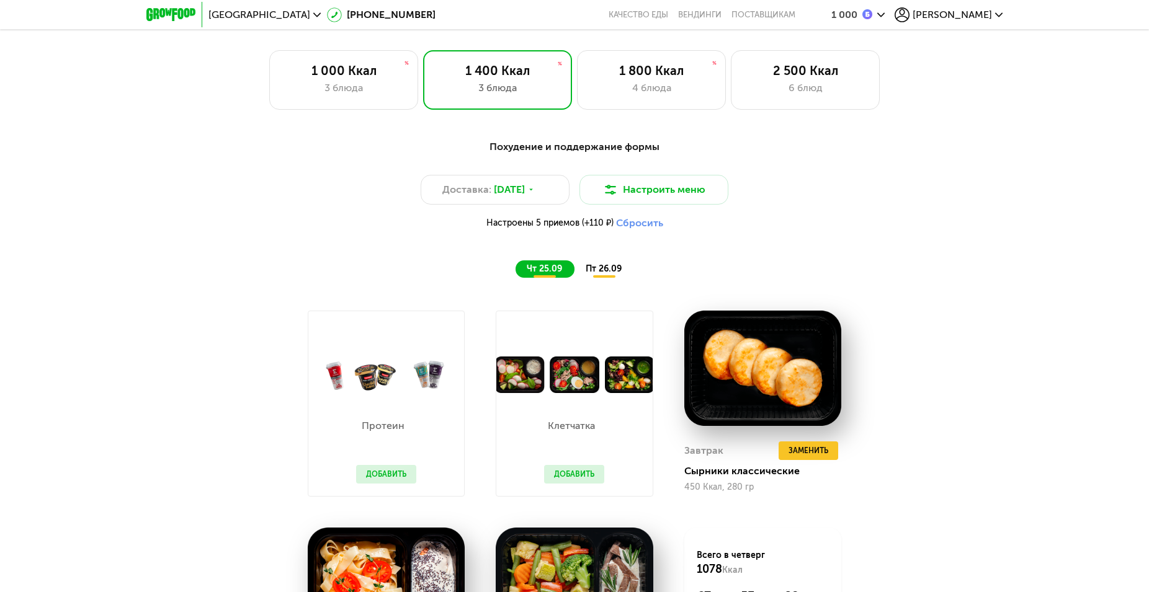
click at [601, 270] on span "пт 26.09" at bounding box center [603, 269] width 36 height 11
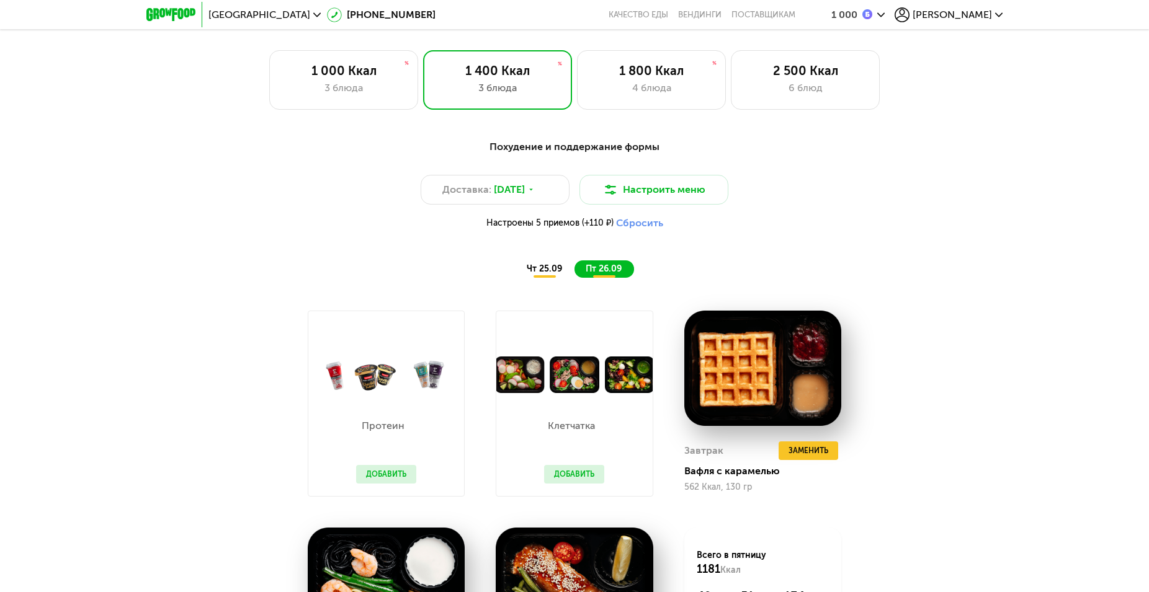
click at [639, 228] on button "Сбросить" at bounding box center [639, 223] width 47 height 12
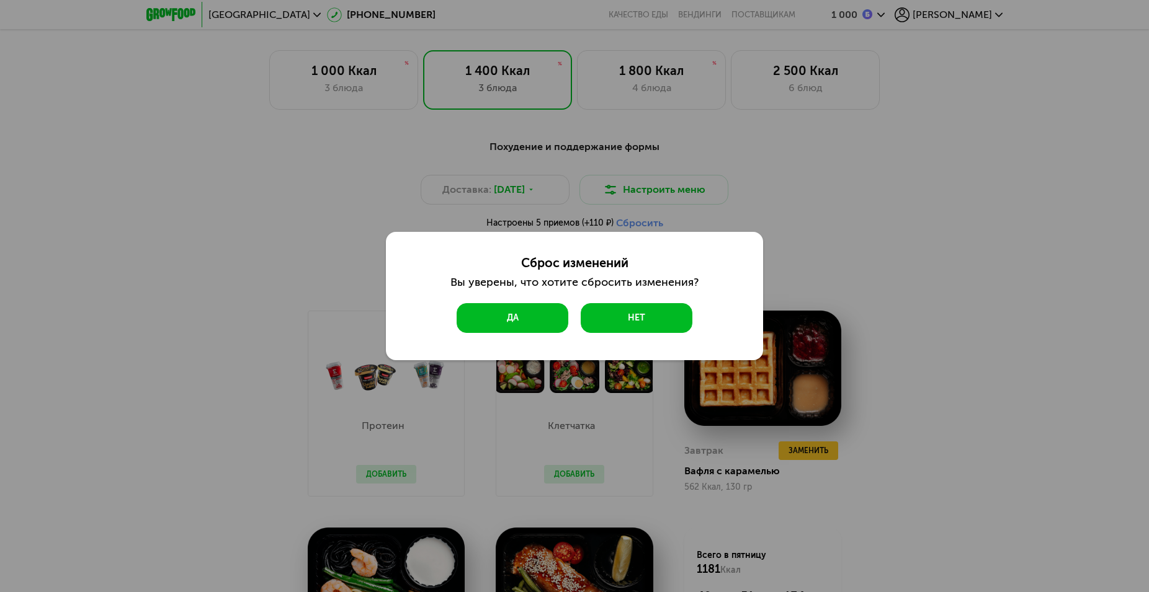
click at [512, 327] on button "Да" at bounding box center [512, 318] width 112 height 30
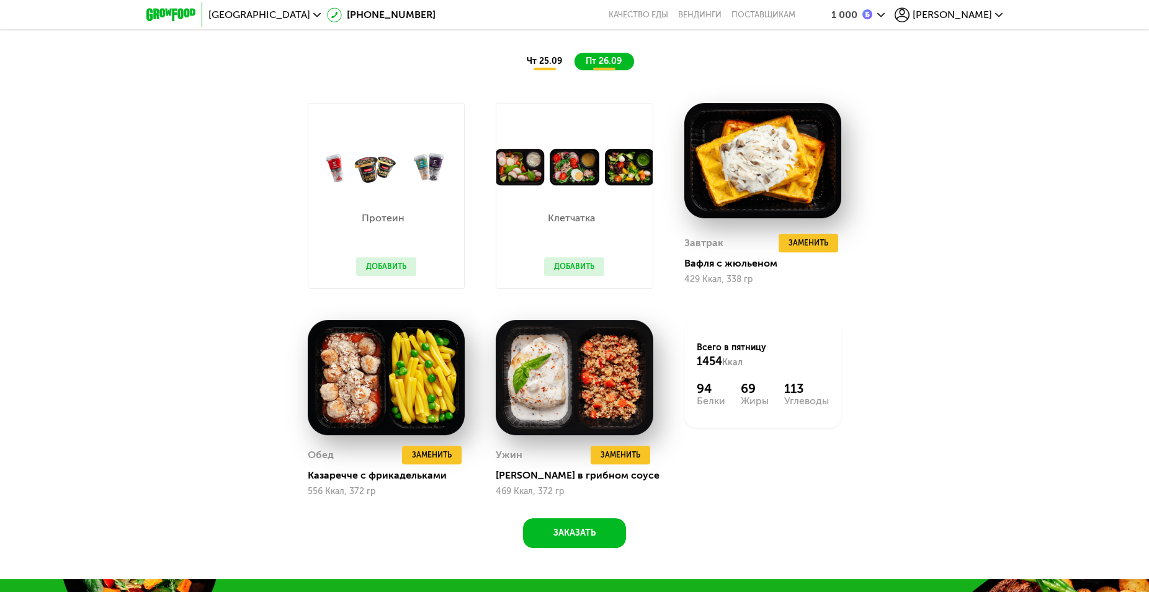
scroll to position [1202, 0]
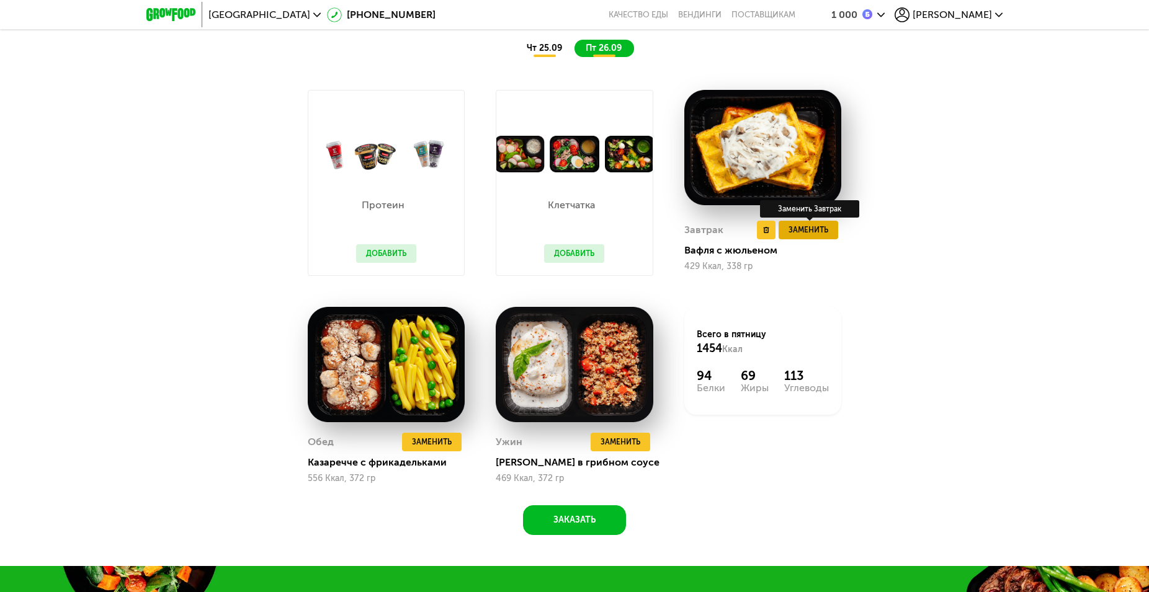
click at [798, 239] on button "Заменить" at bounding box center [808, 230] width 60 height 19
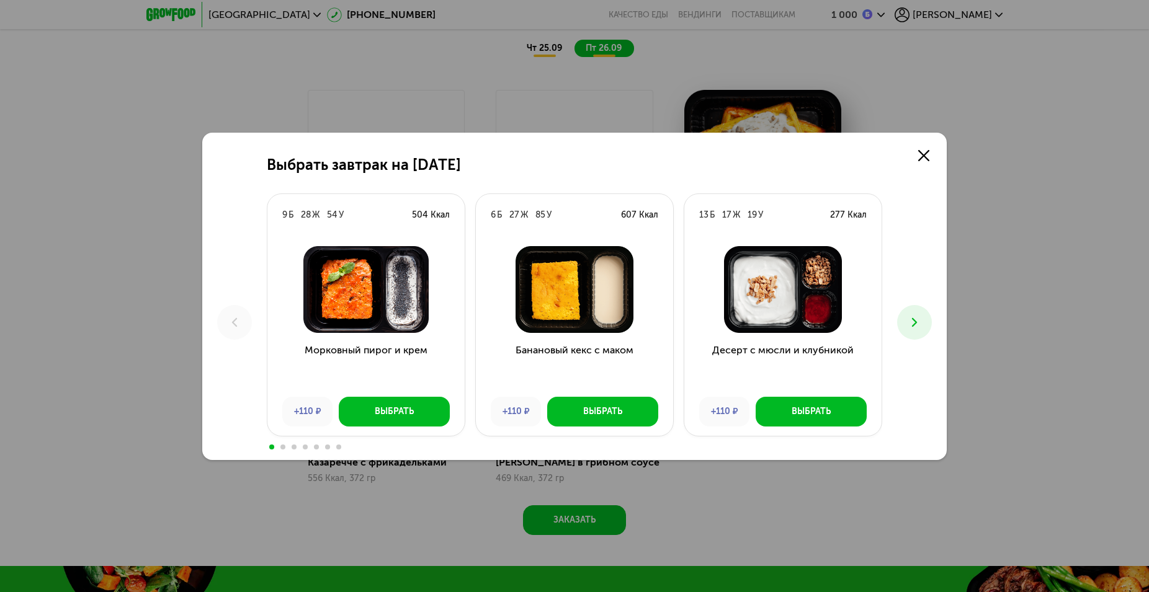
click at [912, 326] on icon at bounding box center [914, 322] width 15 height 15
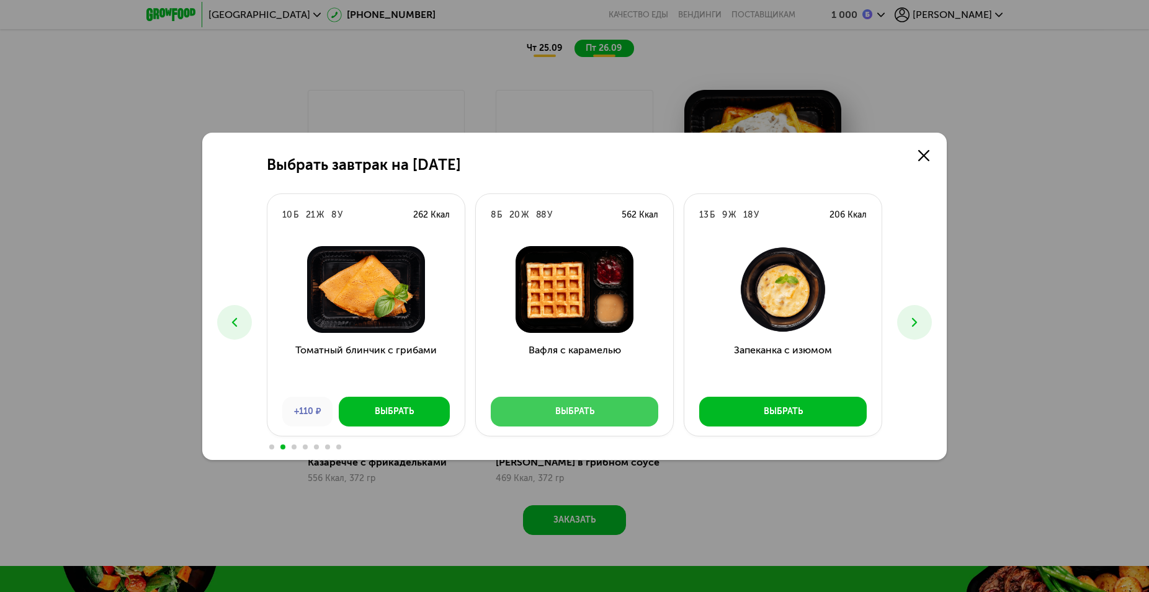
click at [631, 413] on button "Выбрать" at bounding box center [574, 412] width 167 height 30
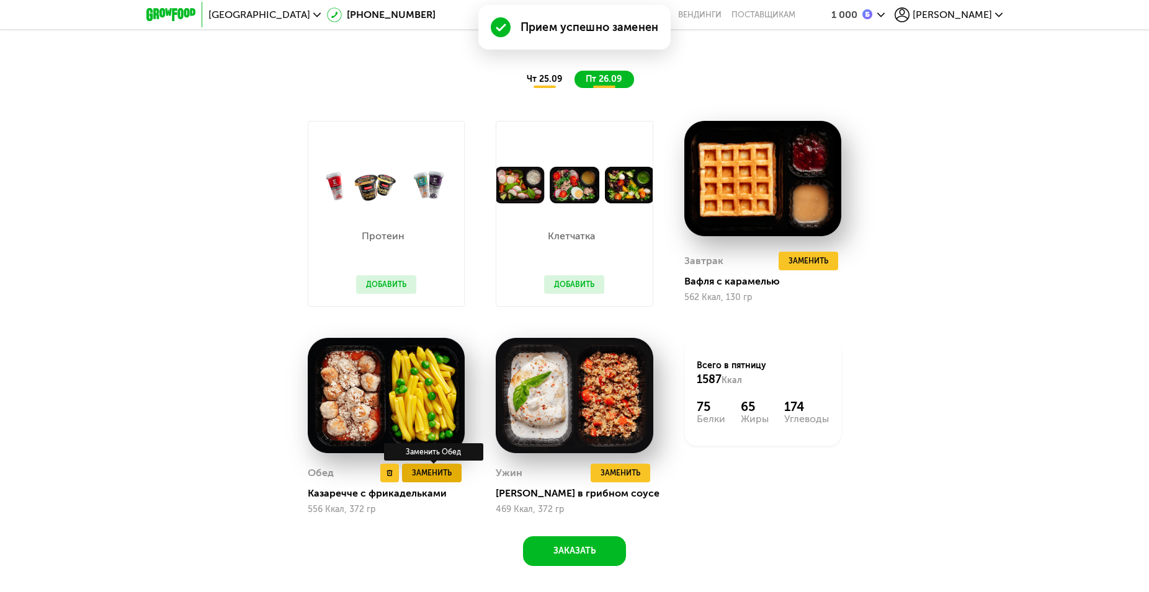
click at [442, 479] on span "Заменить" at bounding box center [432, 473] width 40 height 12
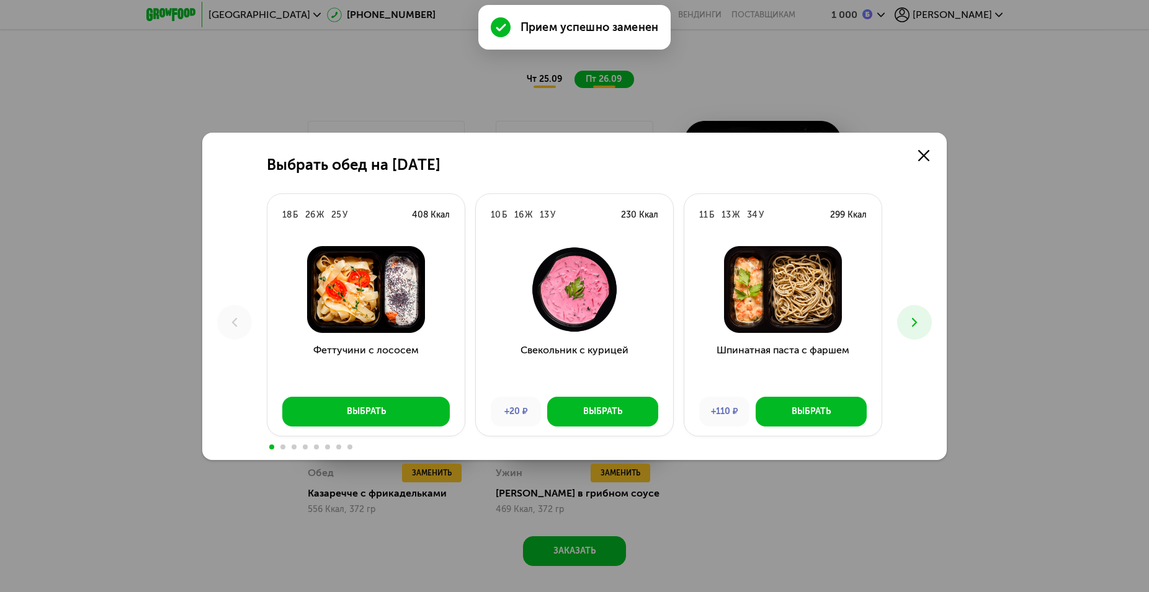
click at [919, 324] on icon at bounding box center [914, 322] width 15 height 15
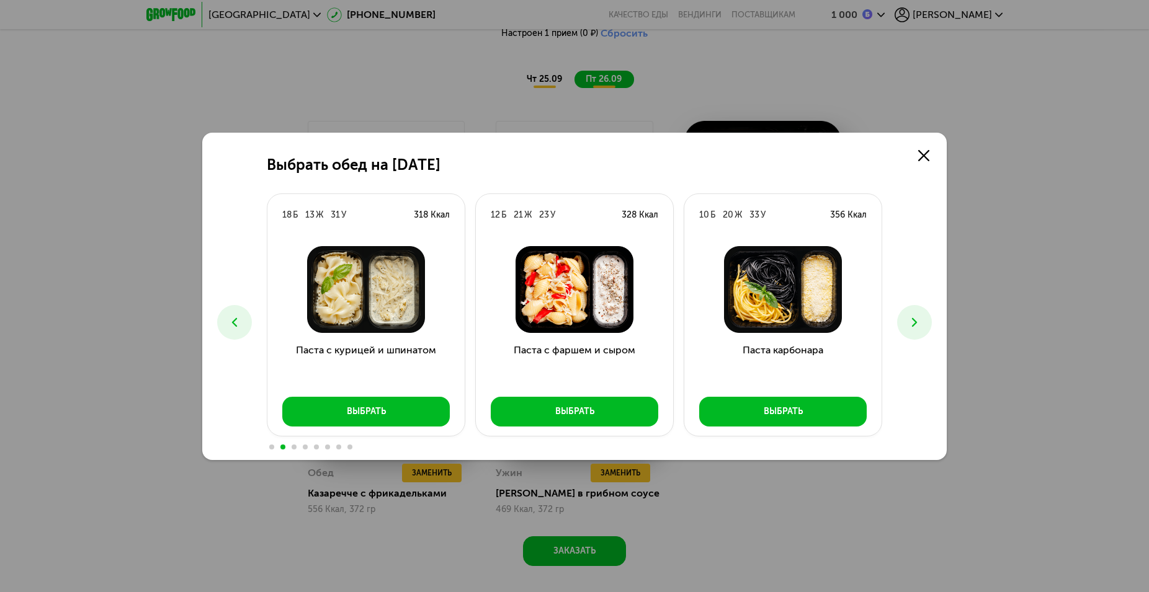
click at [912, 323] on icon at bounding box center [914, 322] width 15 height 15
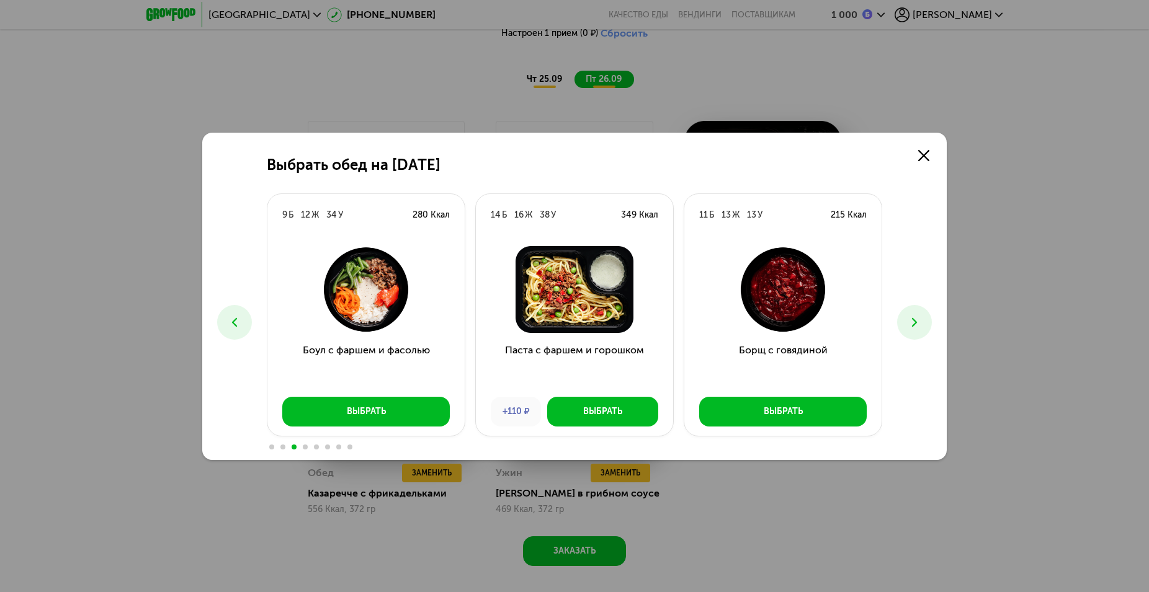
click at [912, 323] on icon at bounding box center [914, 322] width 15 height 15
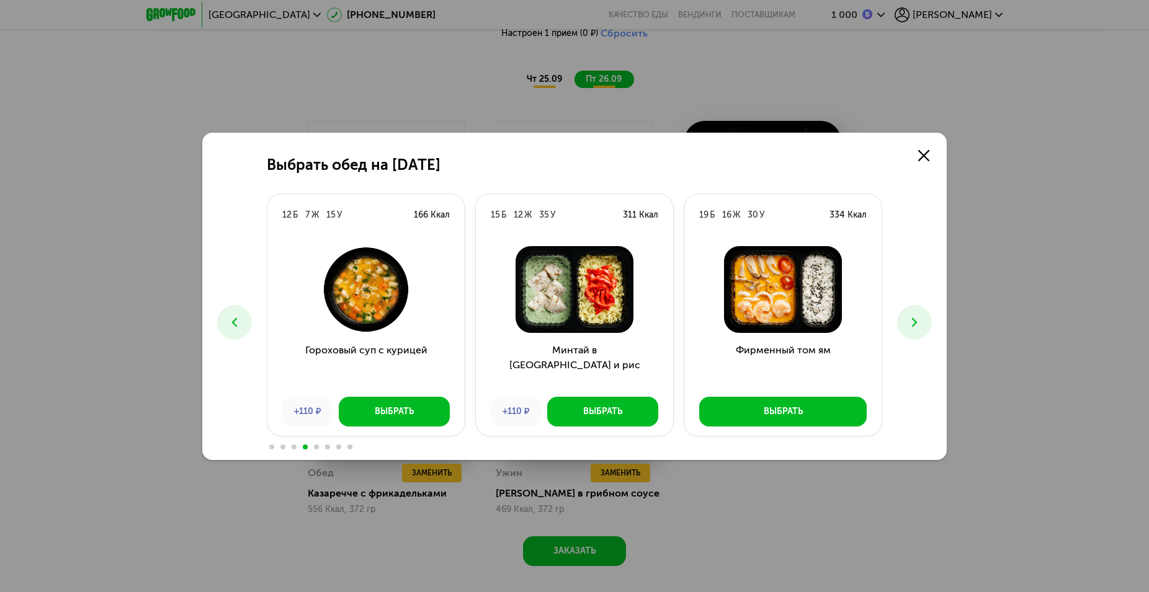
click at [922, 322] on button at bounding box center [914, 322] width 35 height 35
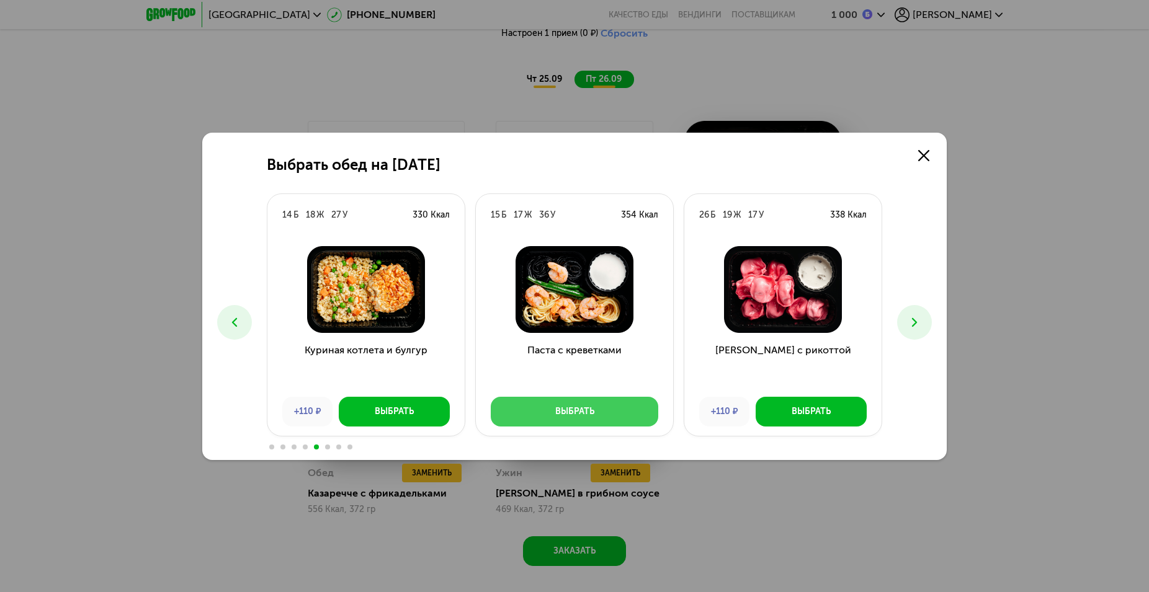
click at [582, 415] on div "Выбрать" at bounding box center [574, 412] width 39 height 12
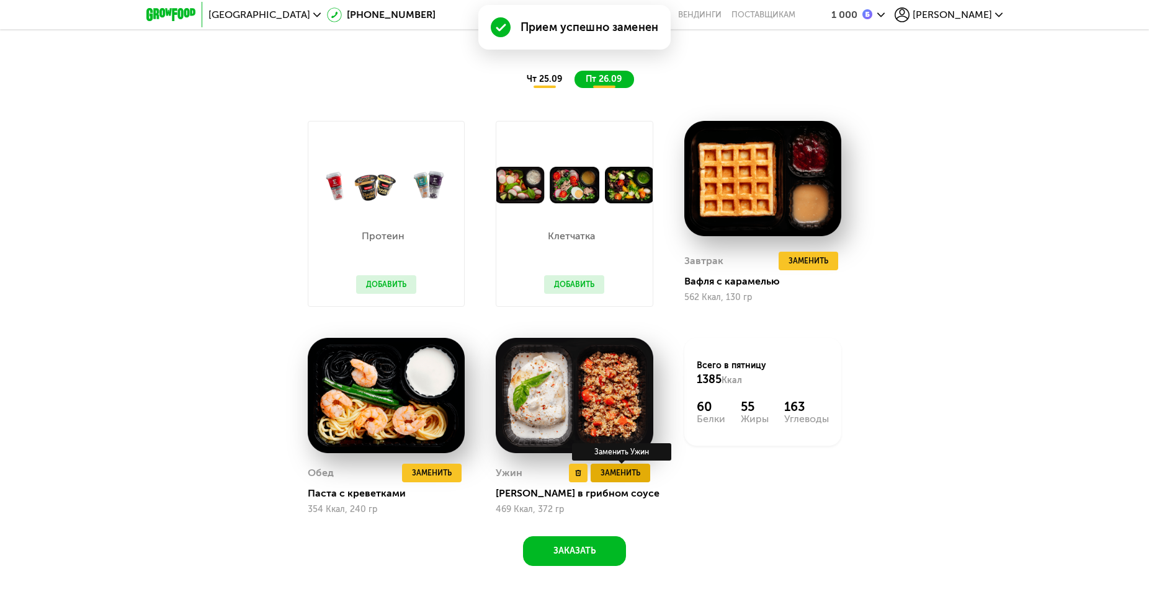
click at [630, 478] on span "Заменить" at bounding box center [620, 473] width 40 height 12
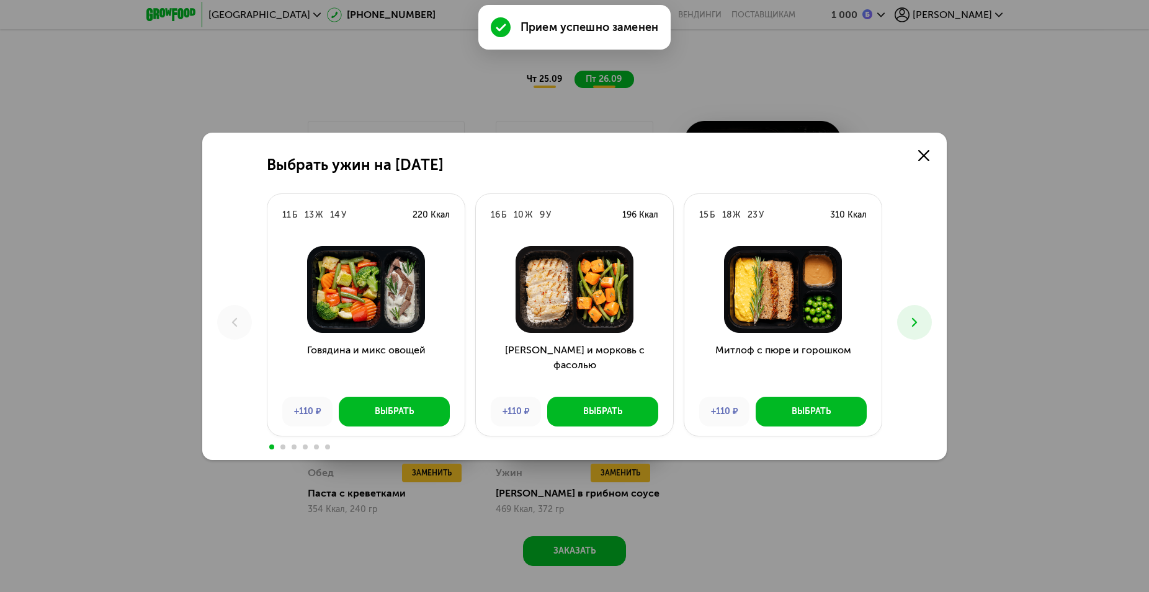
click at [921, 324] on icon at bounding box center [914, 322] width 15 height 15
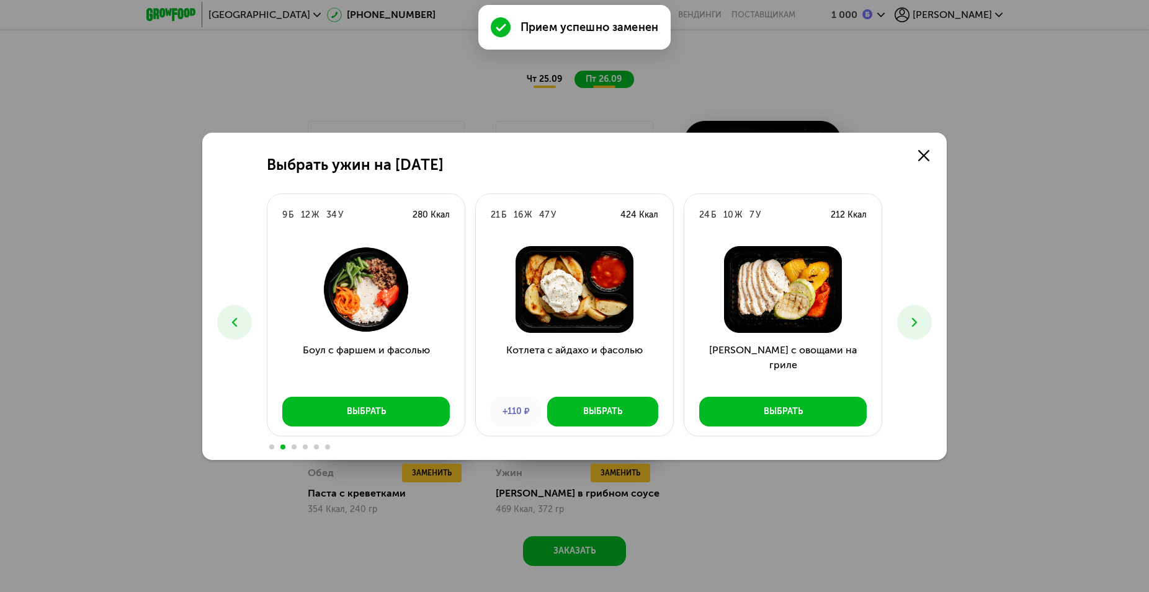
click at [921, 324] on icon at bounding box center [914, 322] width 15 height 15
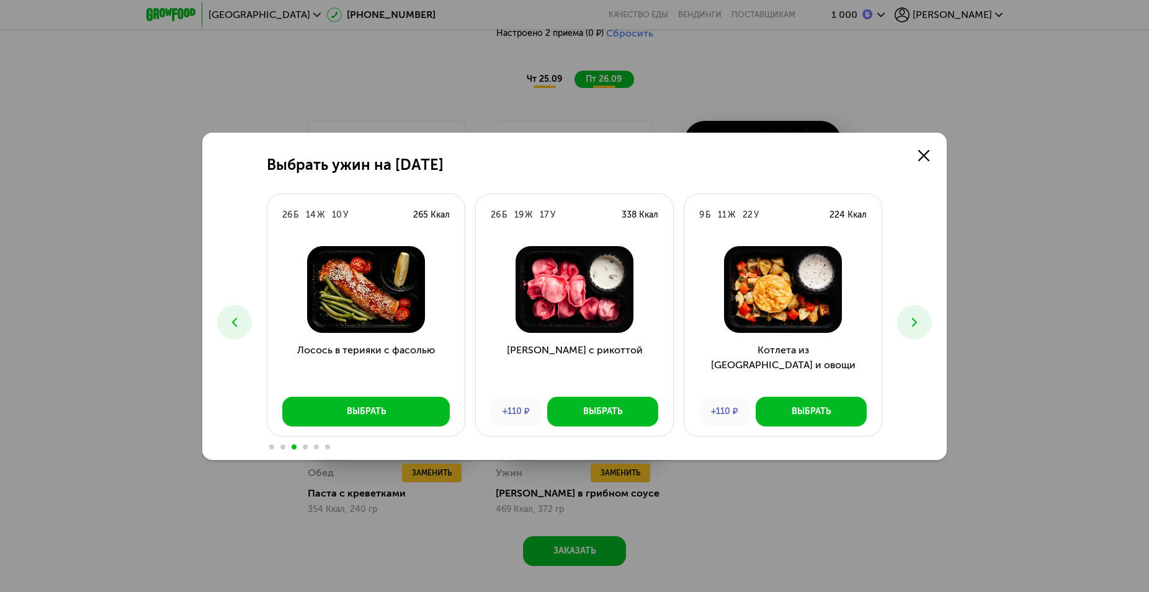
click at [921, 324] on icon at bounding box center [914, 322] width 15 height 15
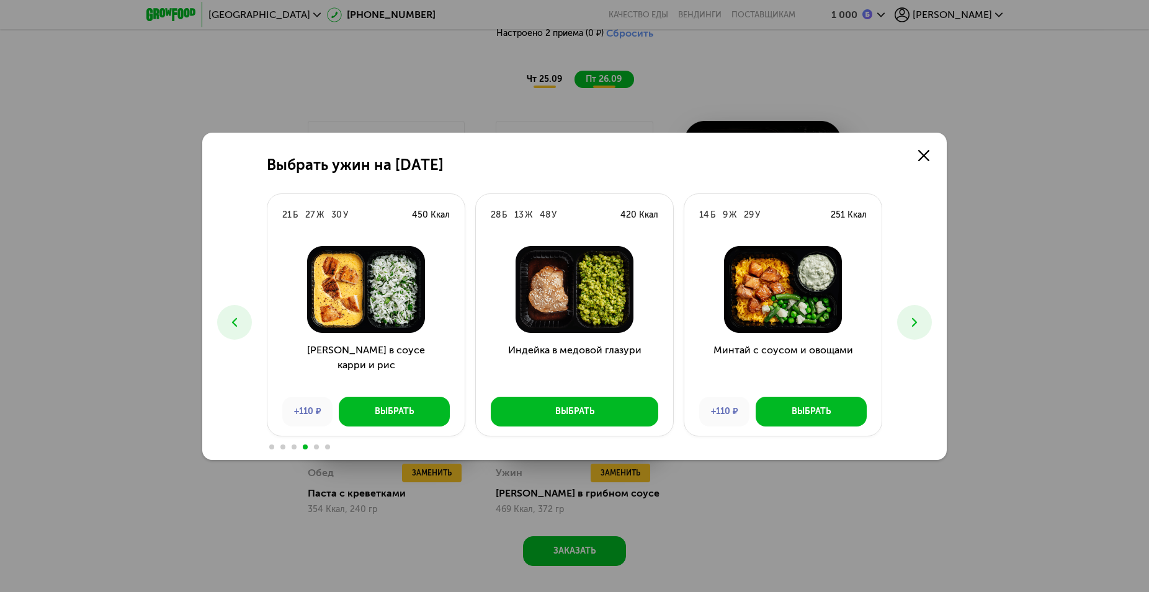
click at [921, 324] on icon at bounding box center [914, 322] width 15 height 15
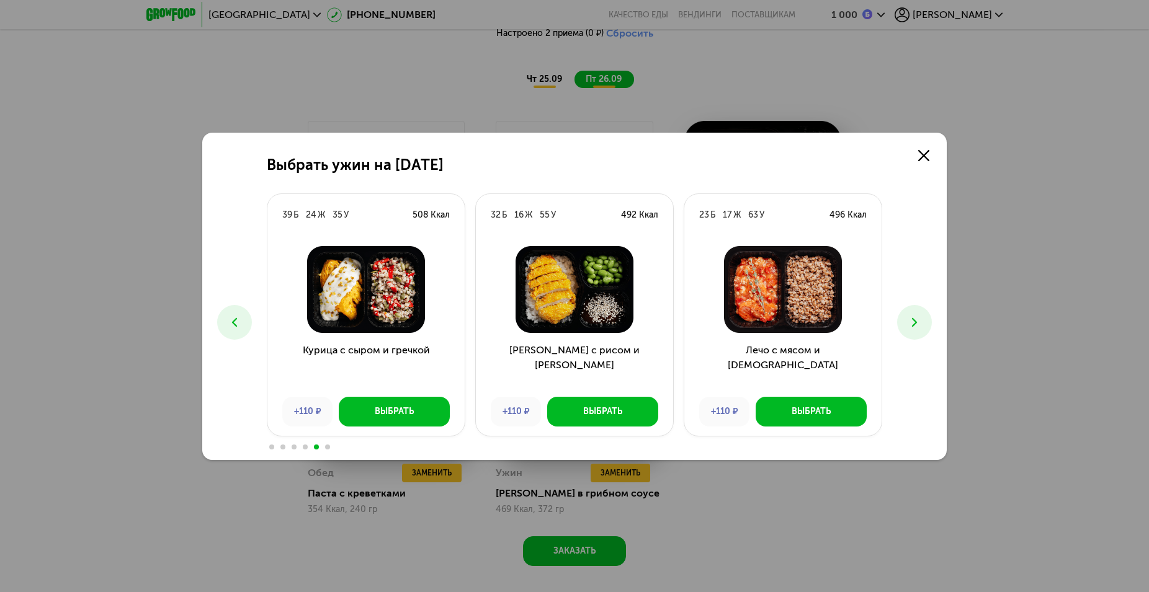
click at [921, 324] on icon at bounding box center [914, 322] width 15 height 15
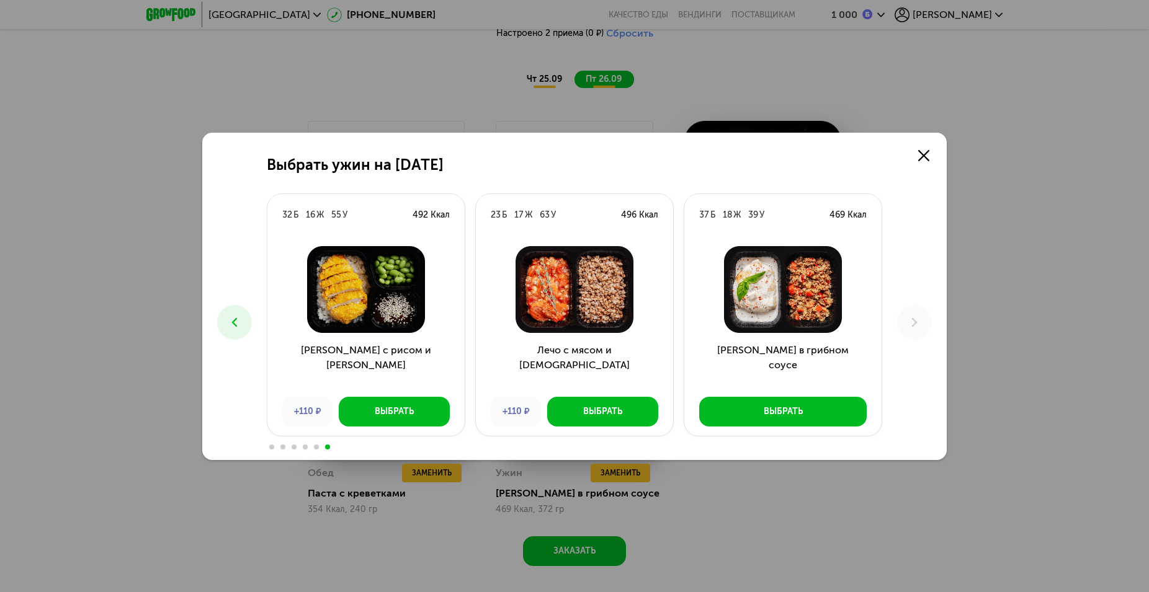
click at [245, 319] on button at bounding box center [234, 322] width 35 height 35
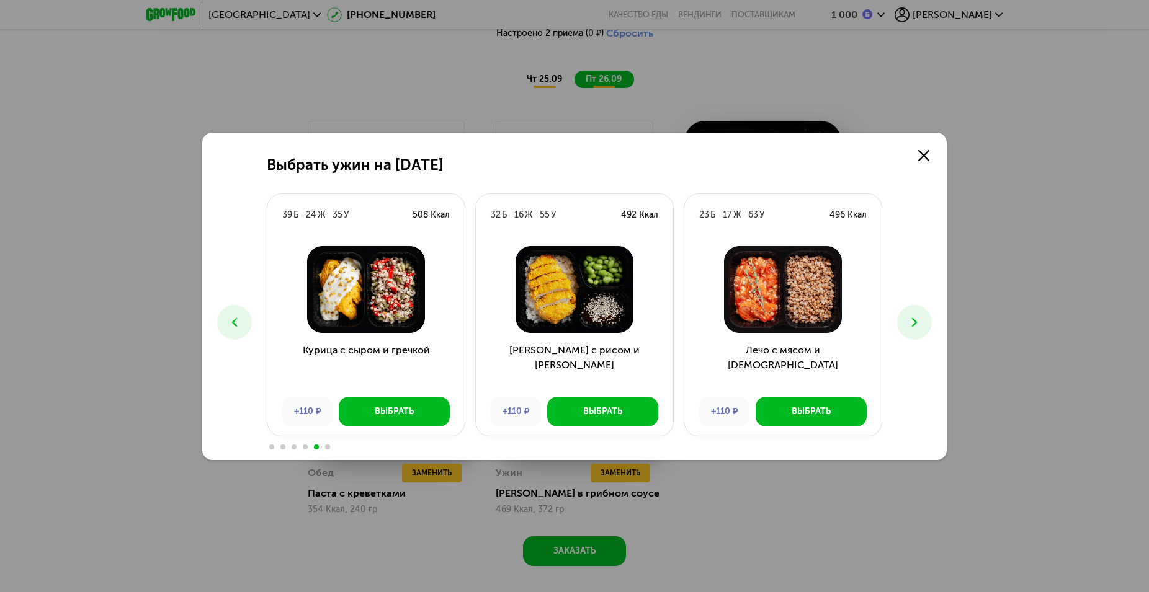
click at [245, 319] on button at bounding box center [234, 322] width 35 height 35
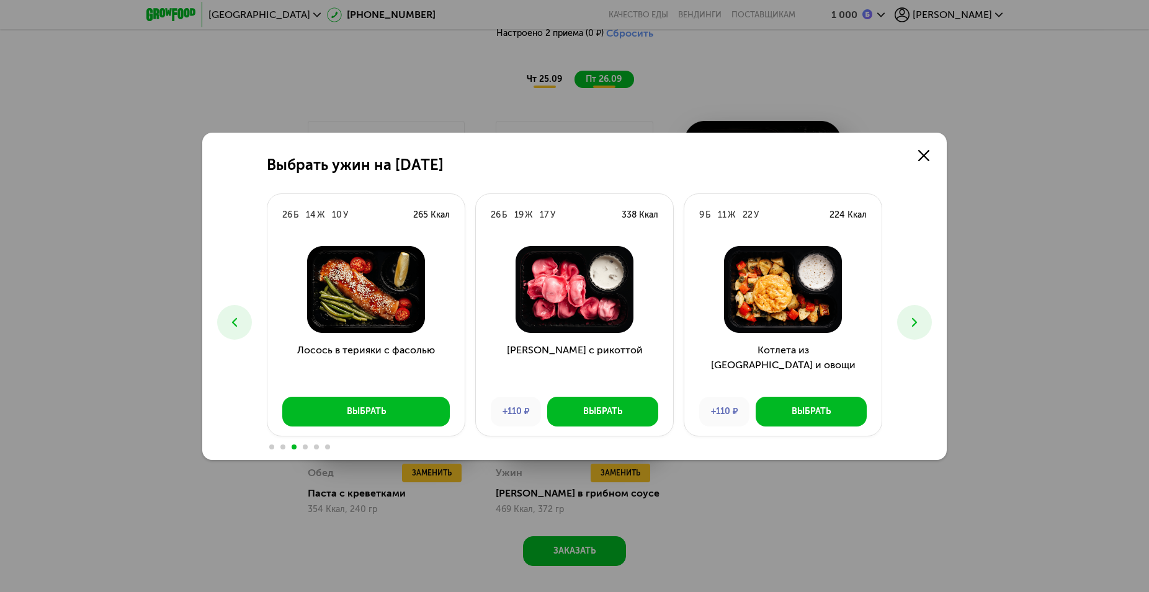
click at [246, 319] on button at bounding box center [234, 322] width 35 height 35
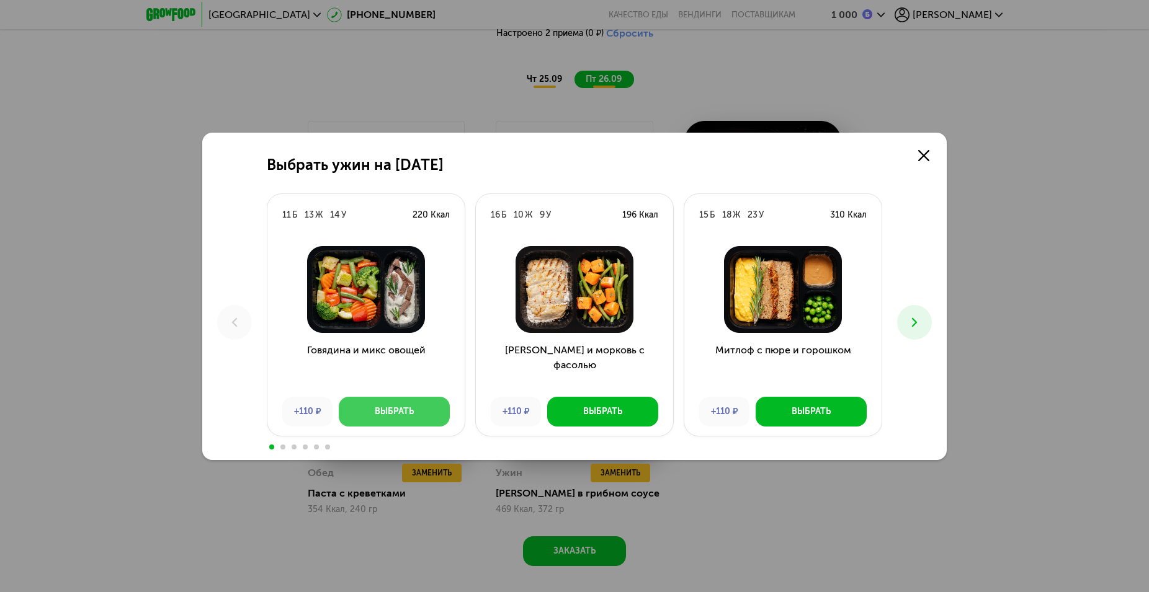
click at [420, 415] on button "Выбрать" at bounding box center [394, 412] width 111 height 30
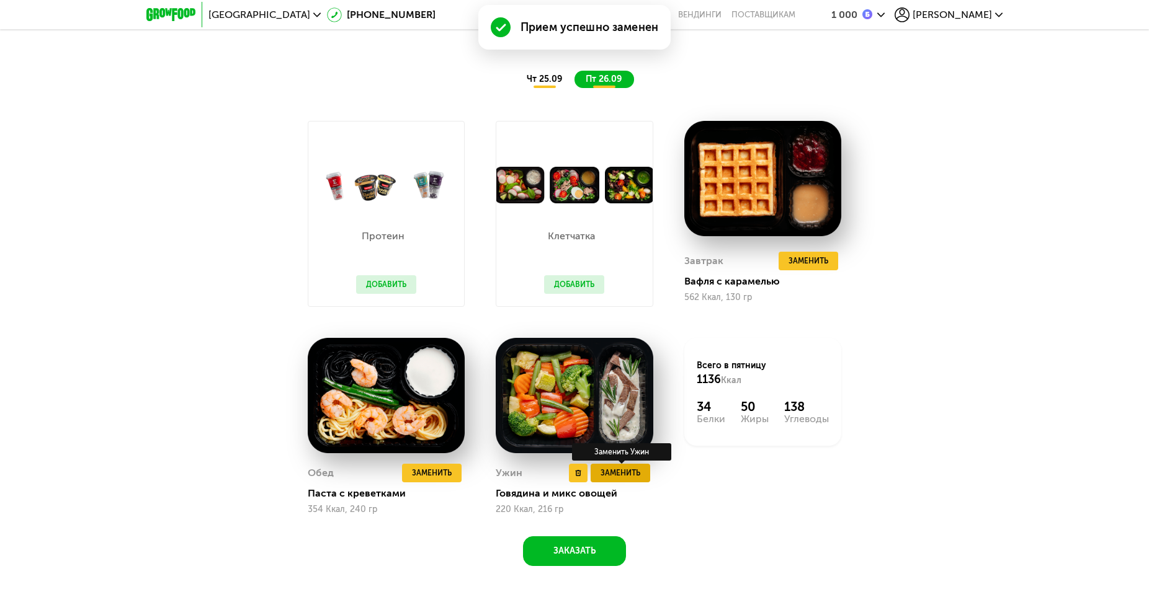
click at [634, 477] on span "Заменить" at bounding box center [620, 473] width 40 height 12
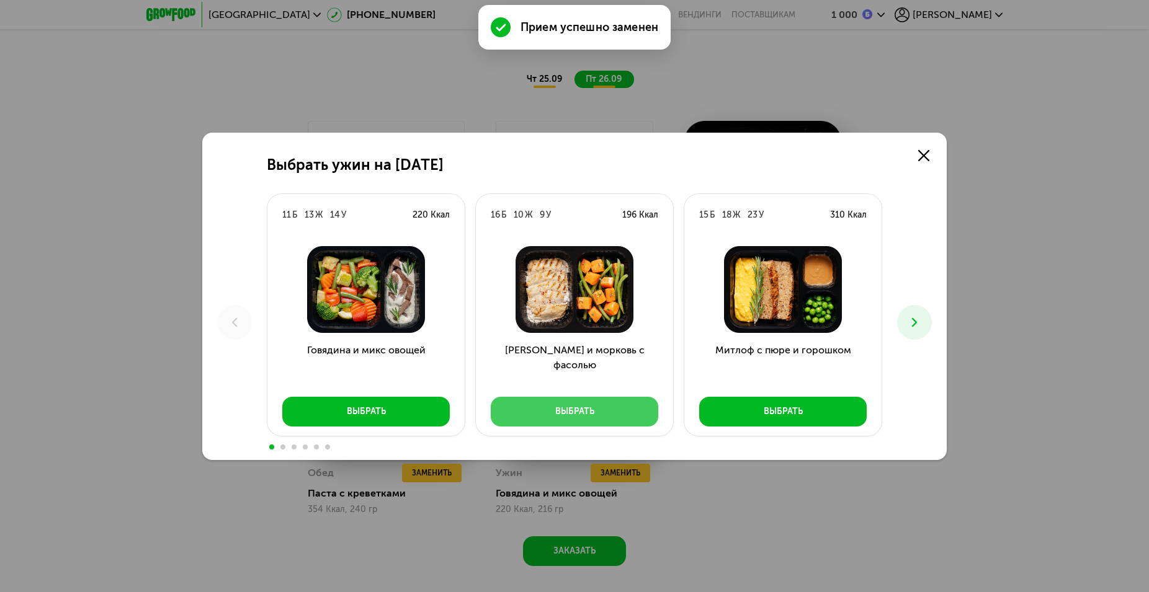
click at [610, 414] on button "Выбрать" at bounding box center [574, 412] width 167 height 30
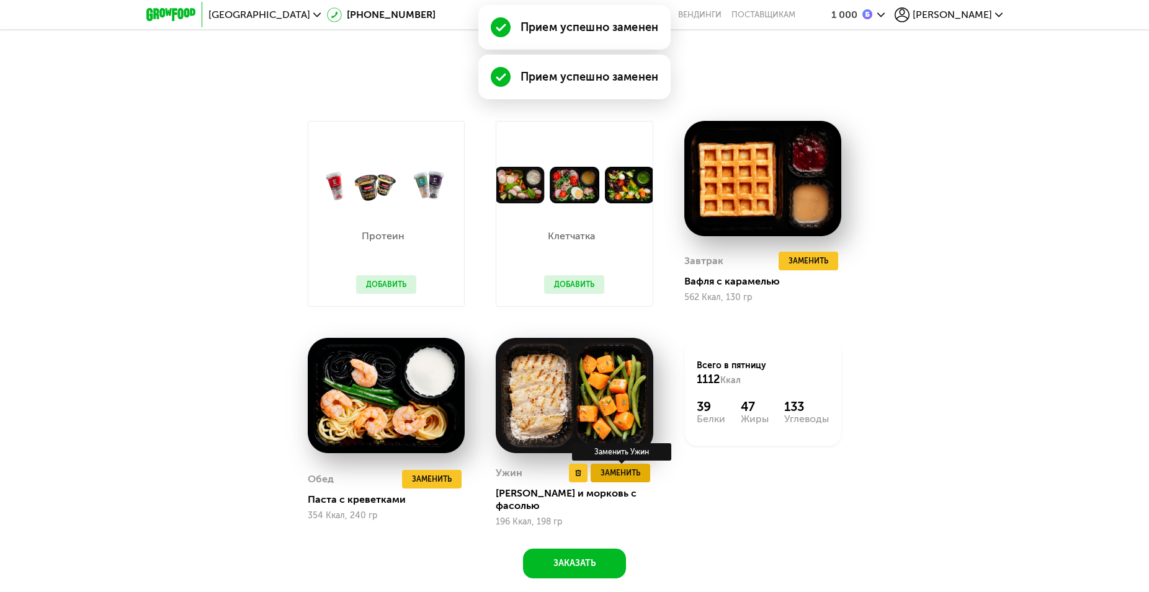
click at [621, 479] on span "Заменить" at bounding box center [620, 473] width 40 height 12
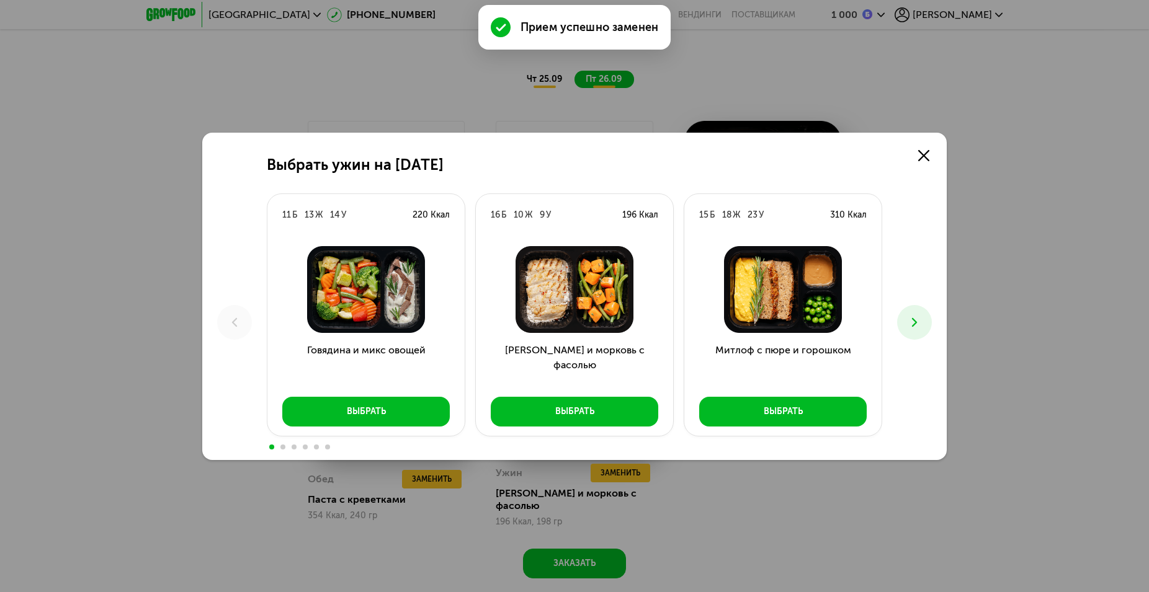
click at [910, 324] on icon at bounding box center [914, 322] width 15 height 15
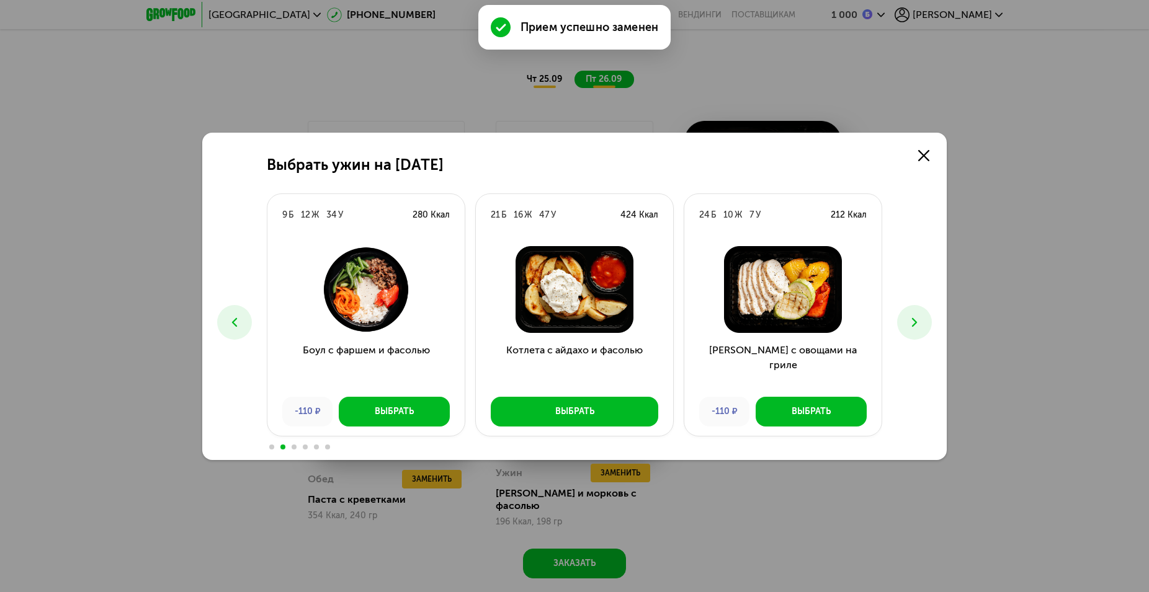
click at [910, 324] on icon at bounding box center [914, 322] width 15 height 15
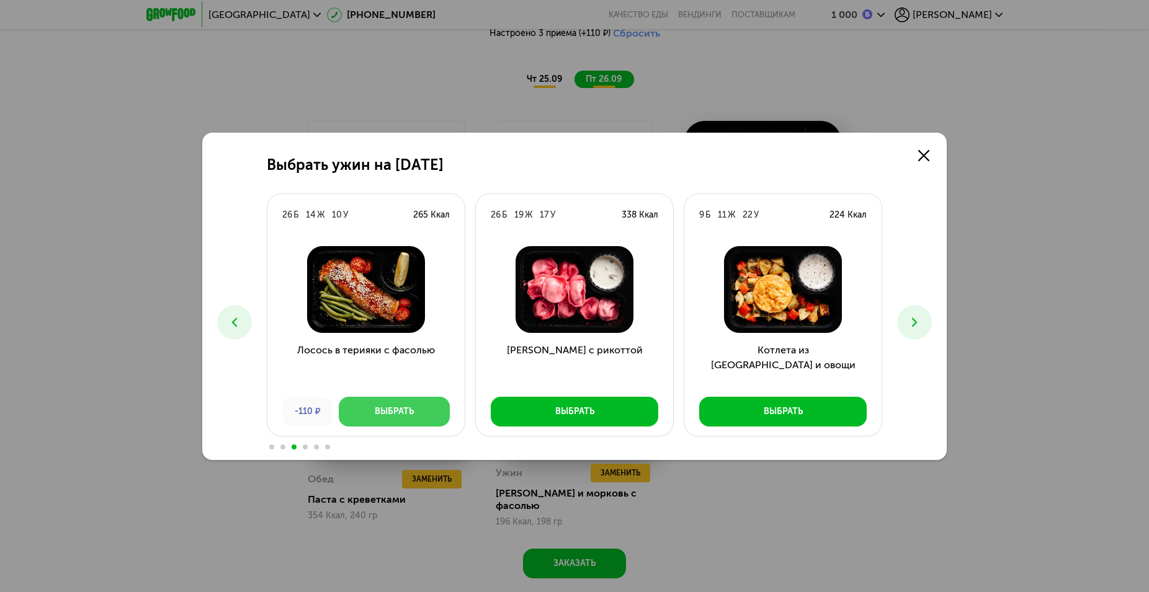
click at [415, 412] on button "Выбрать" at bounding box center [394, 412] width 111 height 30
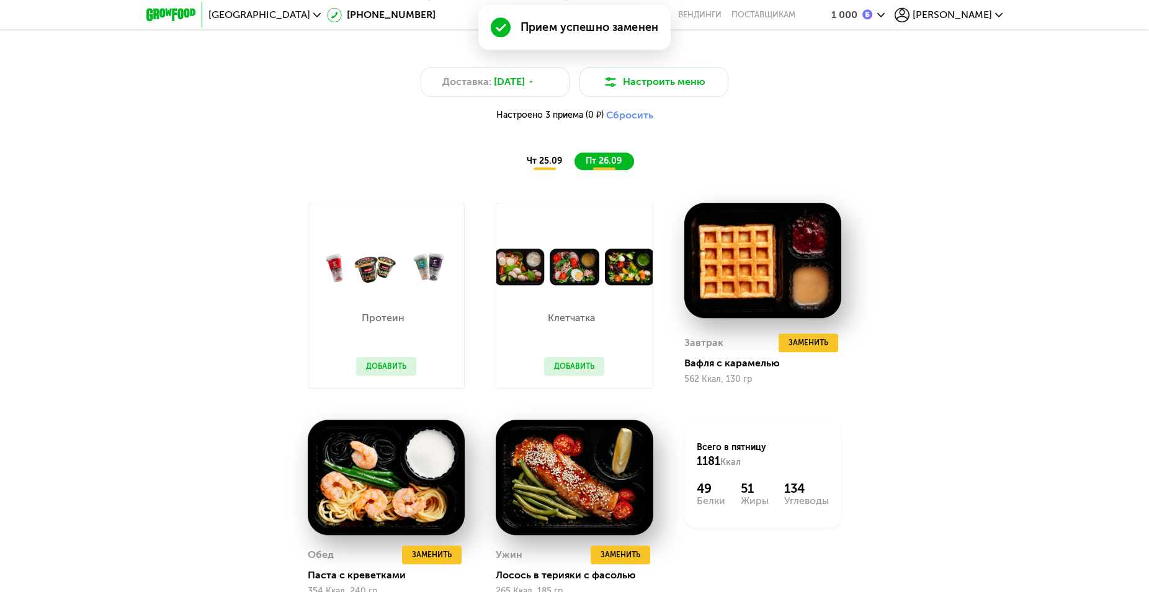
scroll to position [1139, 0]
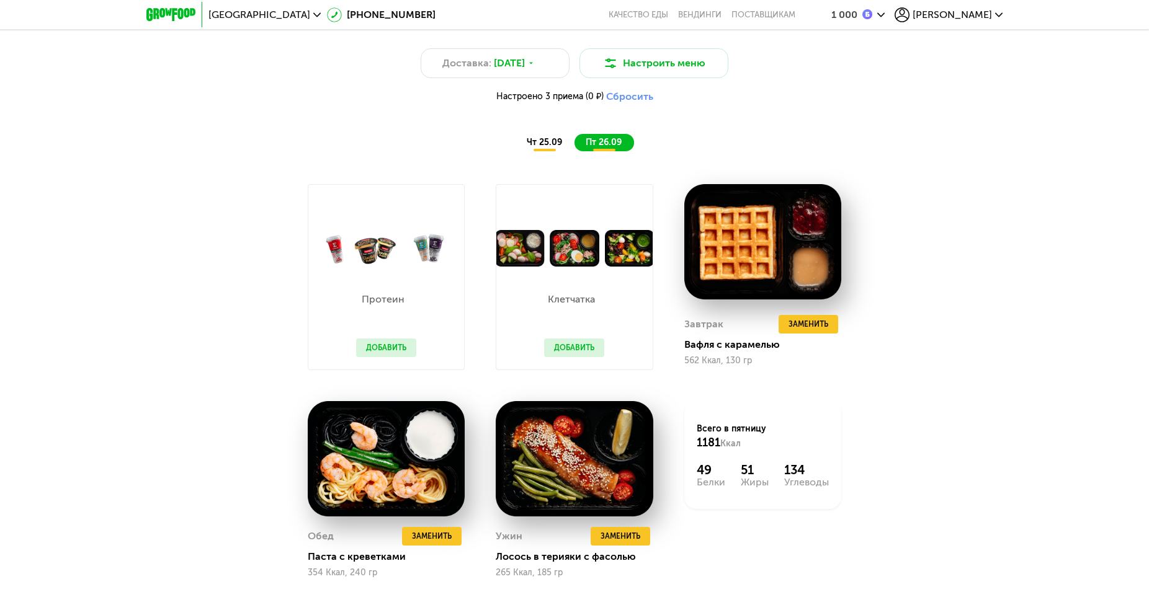
click at [546, 148] on span "чт 25.09" at bounding box center [544, 142] width 35 height 11
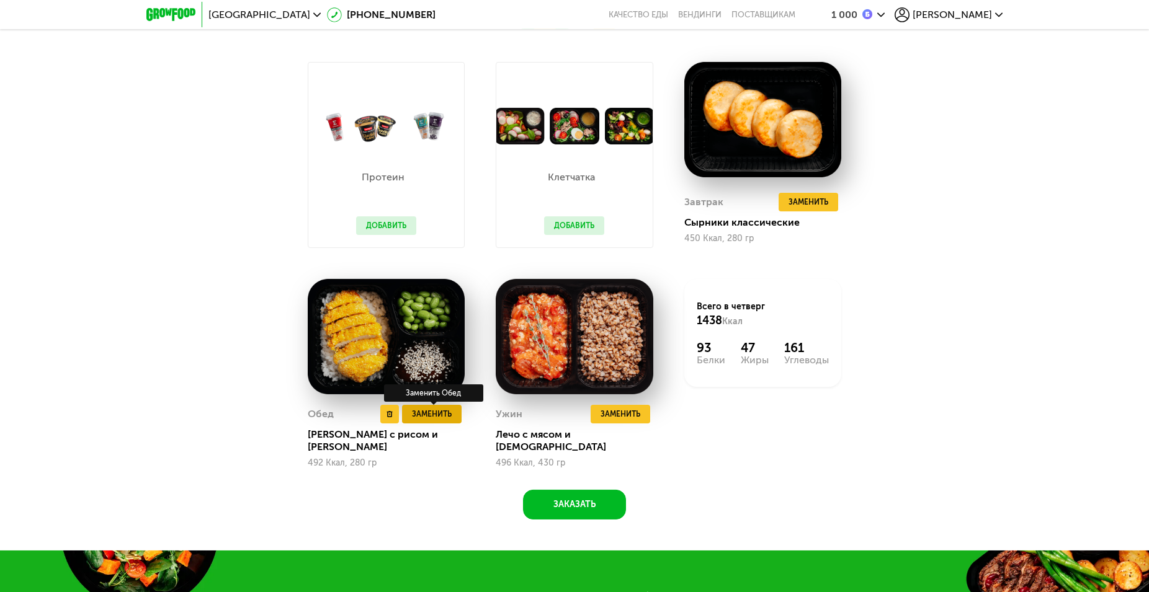
scroll to position [1265, 0]
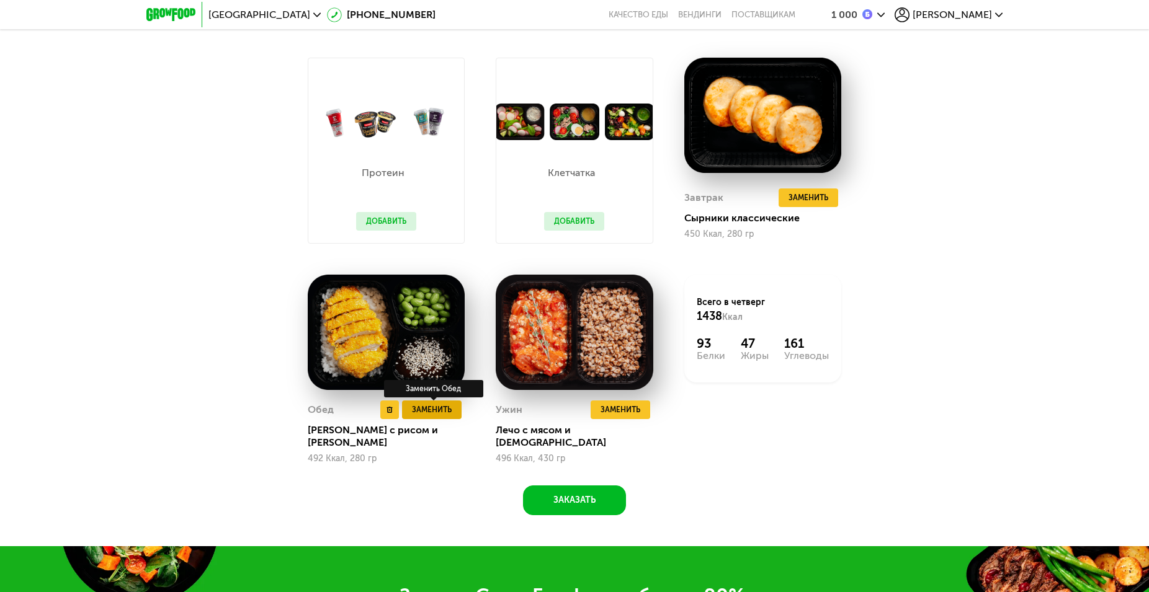
click at [445, 414] on span "Заменить" at bounding box center [432, 410] width 40 height 12
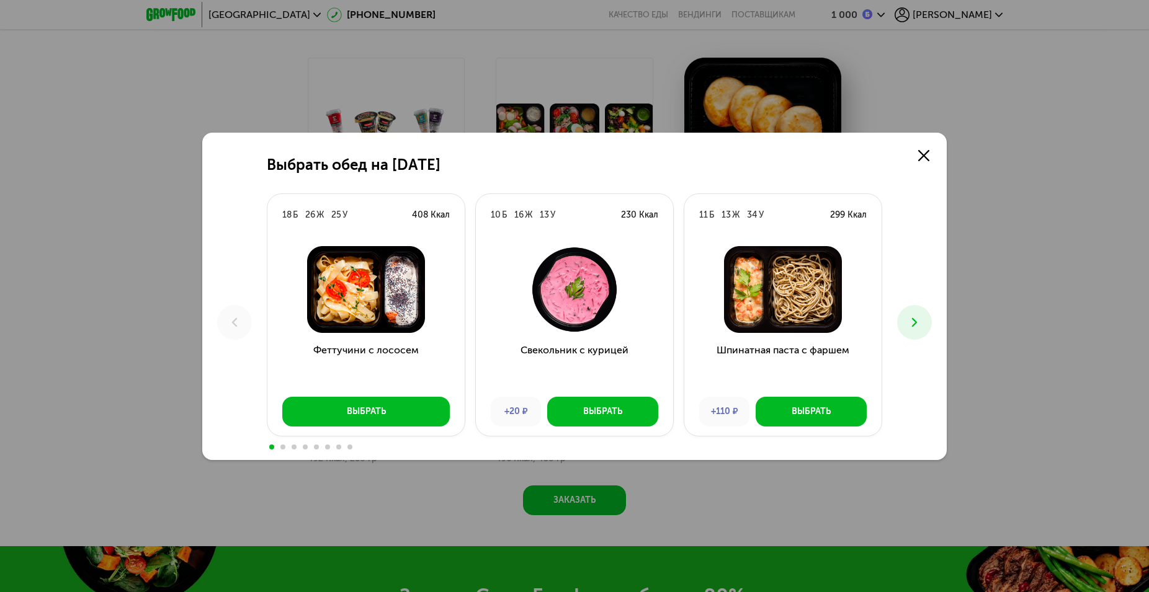
click at [396, 311] on img at bounding box center [365, 289] width 177 height 87
click at [394, 409] on button "Выбрать" at bounding box center [365, 412] width 167 height 30
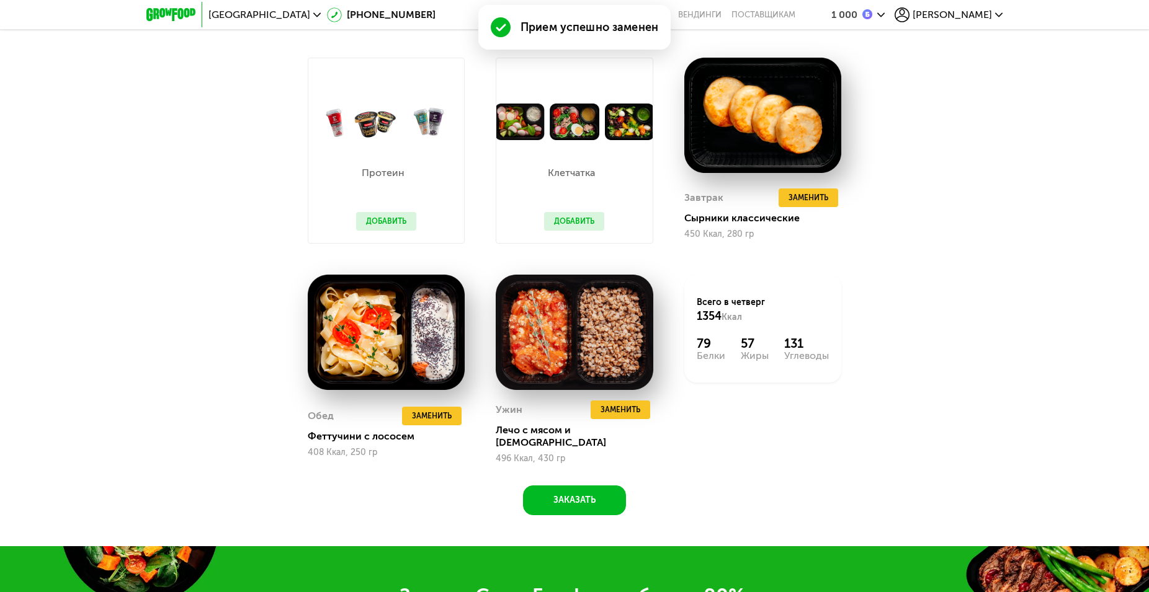
scroll to position [1139, 0]
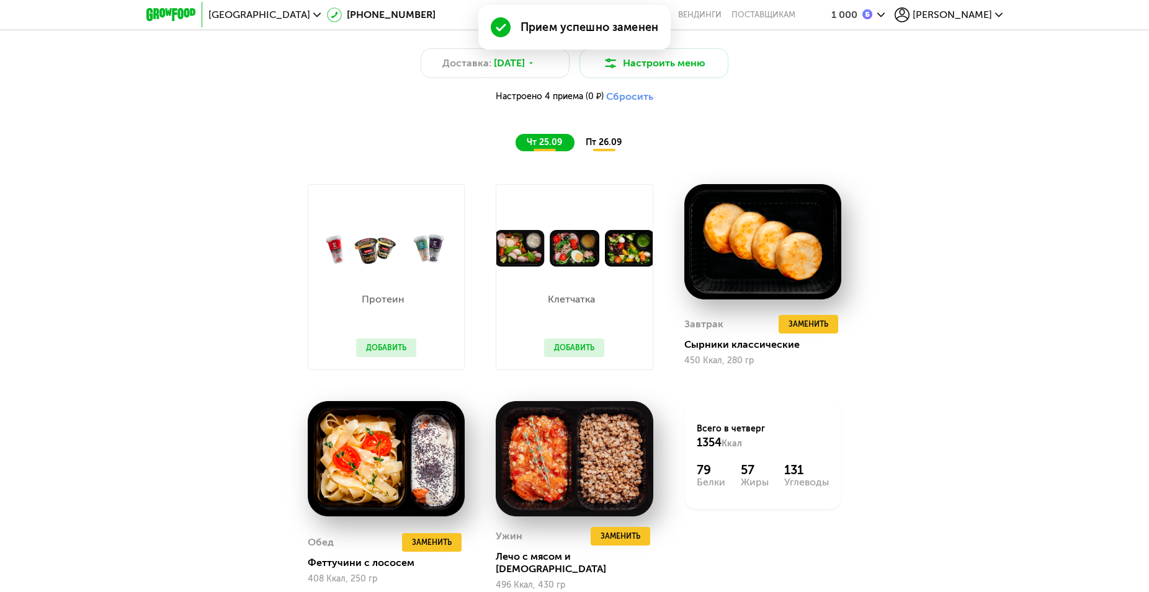
click at [603, 146] on span "пт 26.09" at bounding box center [603, 142] width 36 height 11
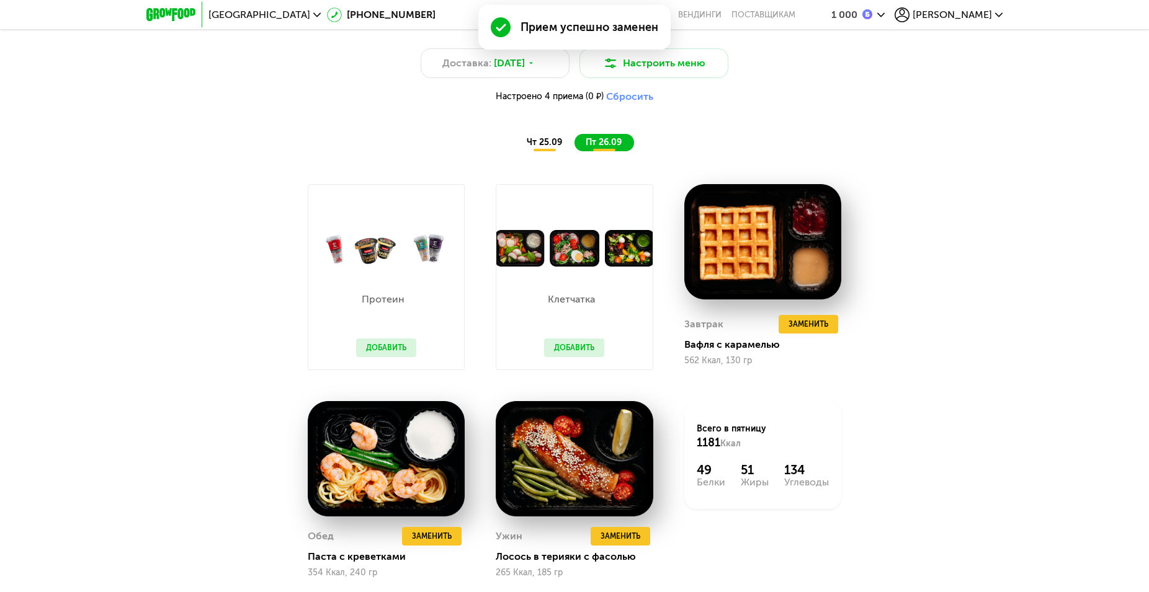
click at [546, 148] on span "чт 25.09" at bounding box center [544, 142] width 35 height 11
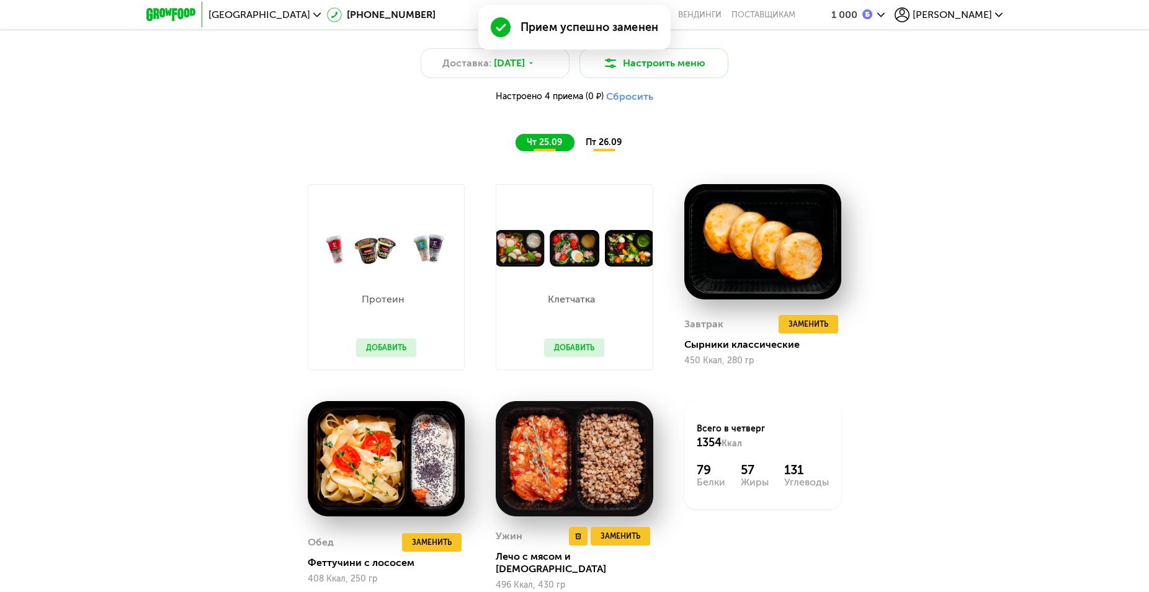
scroll to position [1202, 0]
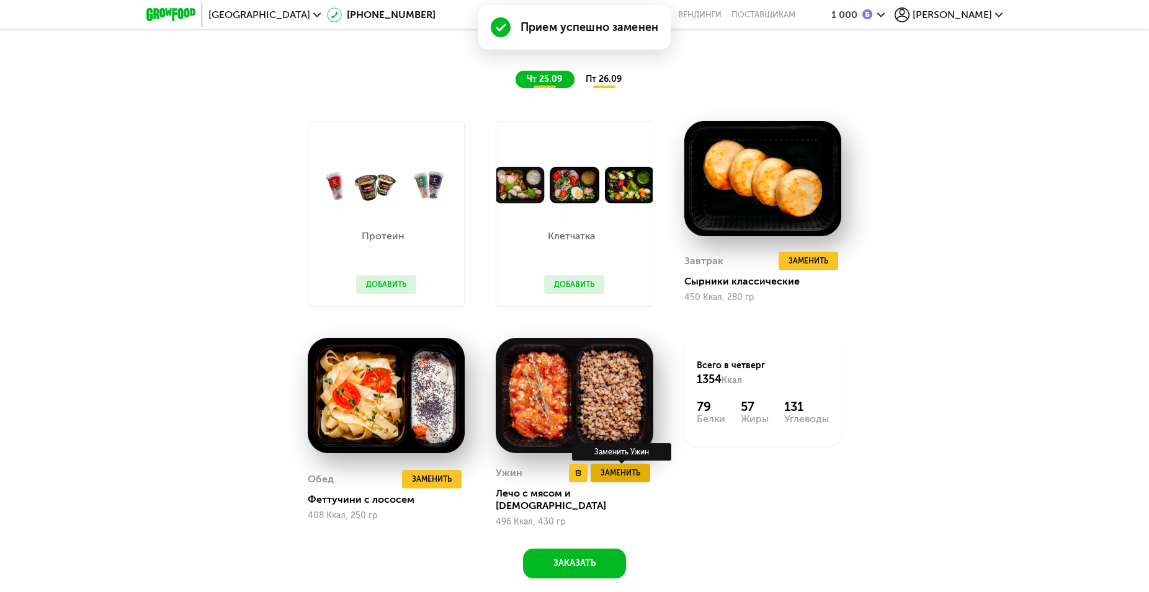
click at [633, 476] on span "Заменить" at bounding box center [620, 473] width 40 height 12
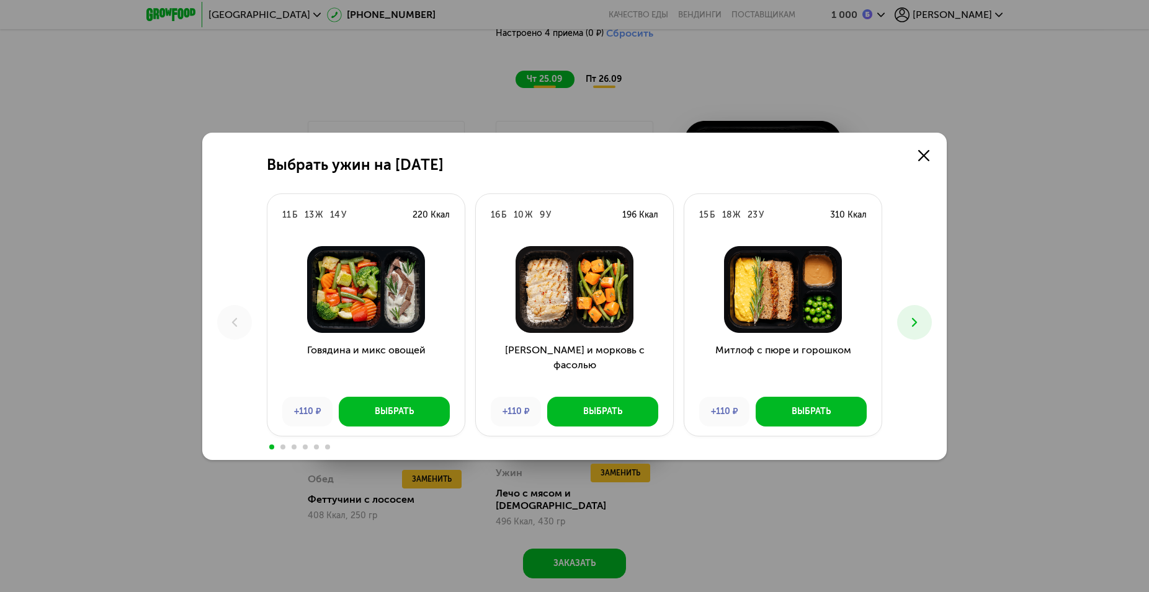
click at [930, 323] on button at bounding box center [914, 322] width 35 height 35
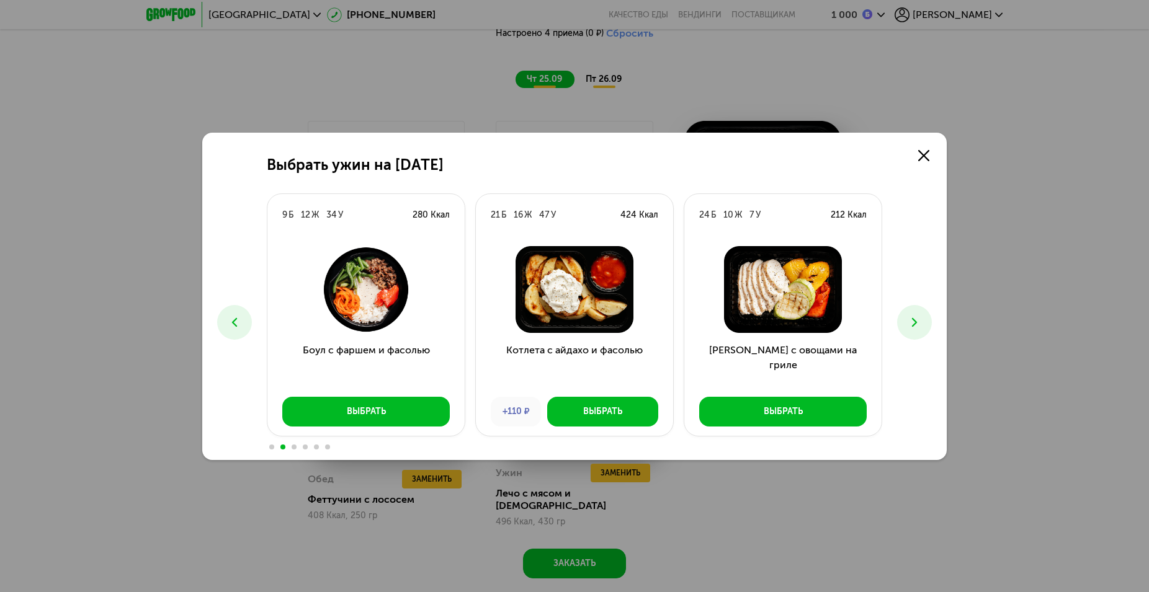
click at [930, 323] on button at bounding box center [914, 322] width 35 height 35
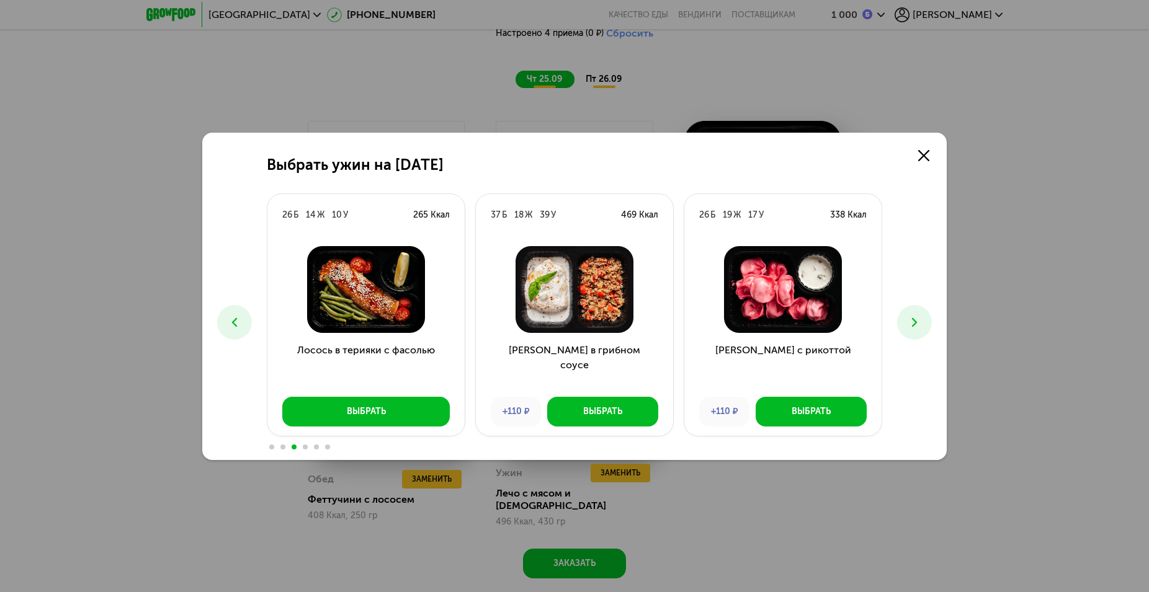
click at [930, 323] on button at bounding box center [914, 322] width 35 height 35
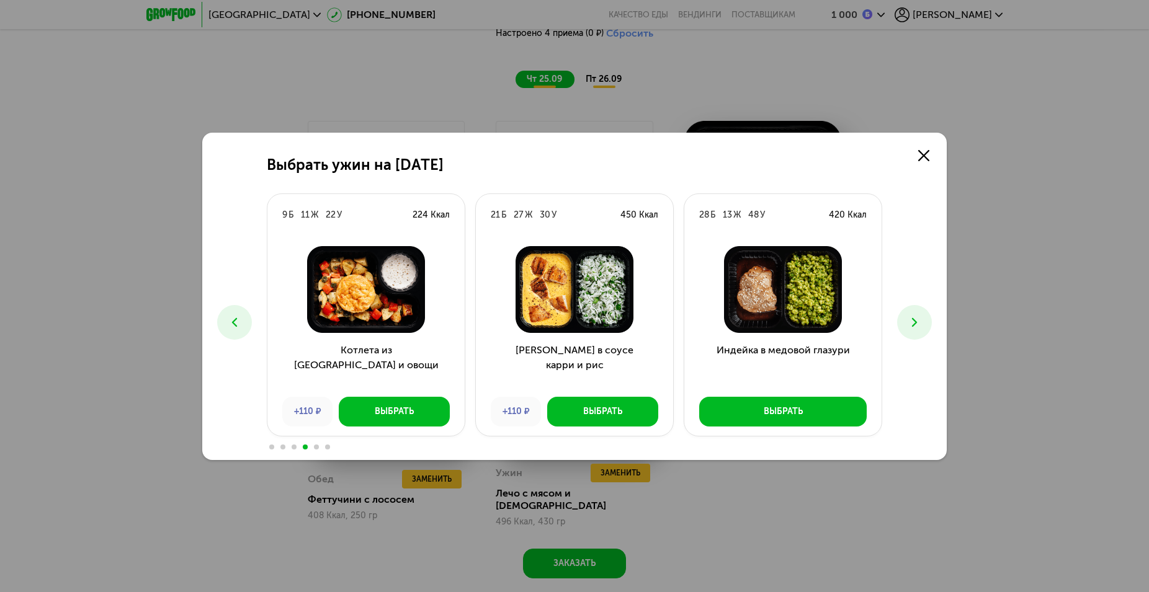
click at [931, 323] on button at bounding box center [914, 322] width 35 height 35
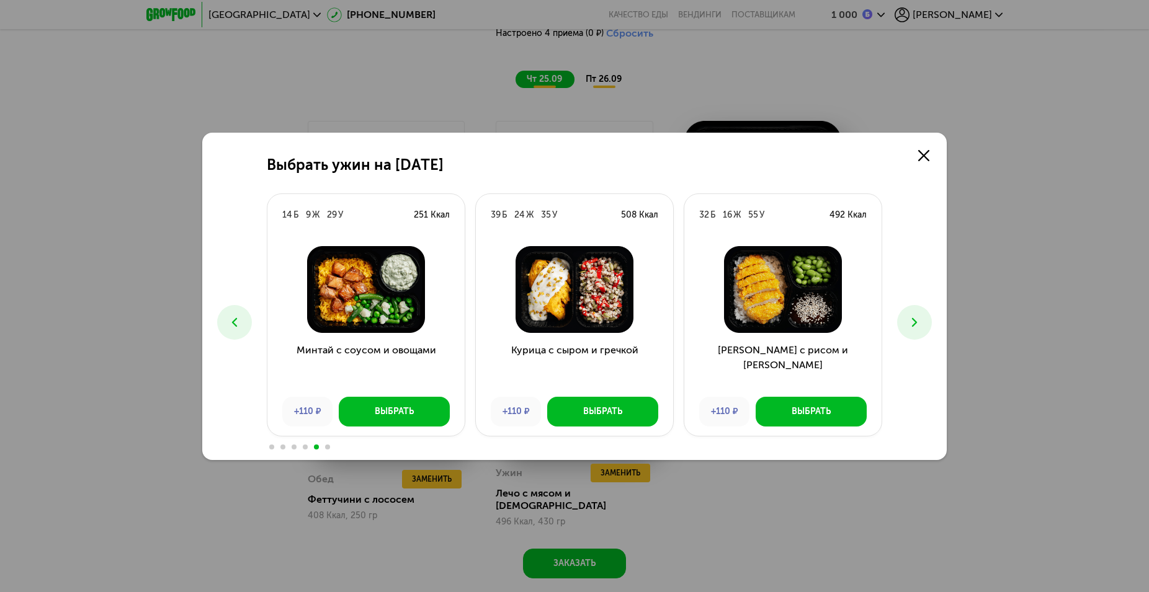
click at [929, 323] on button at bounding box center [914, 322] width 35 height 35
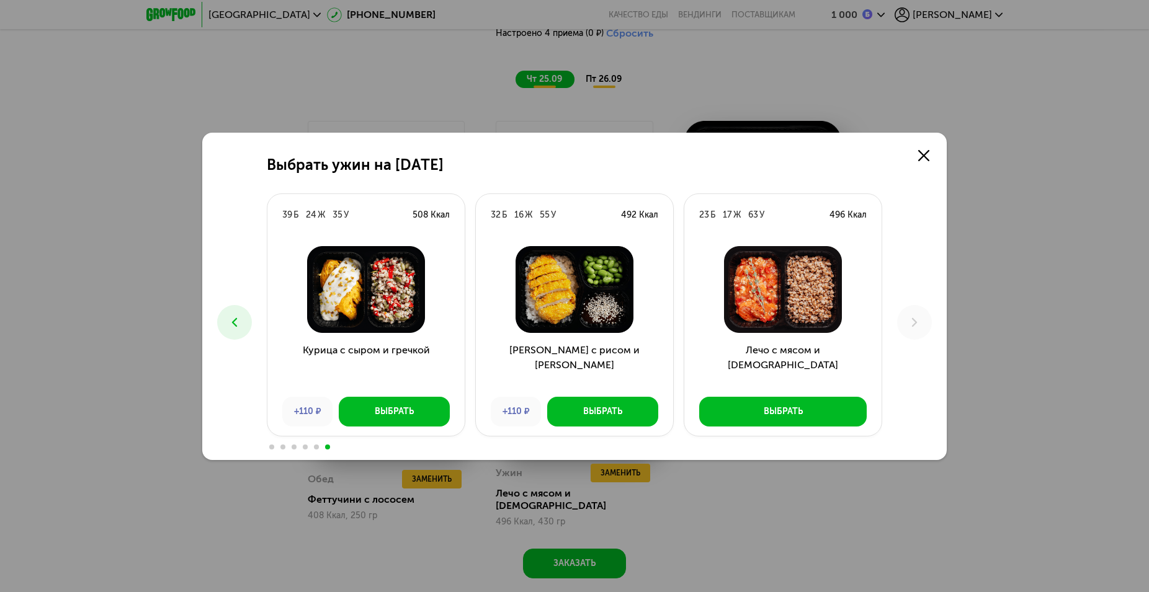
click at [238, 323] on icon at bounding box center [234, 322] width 15 height 15
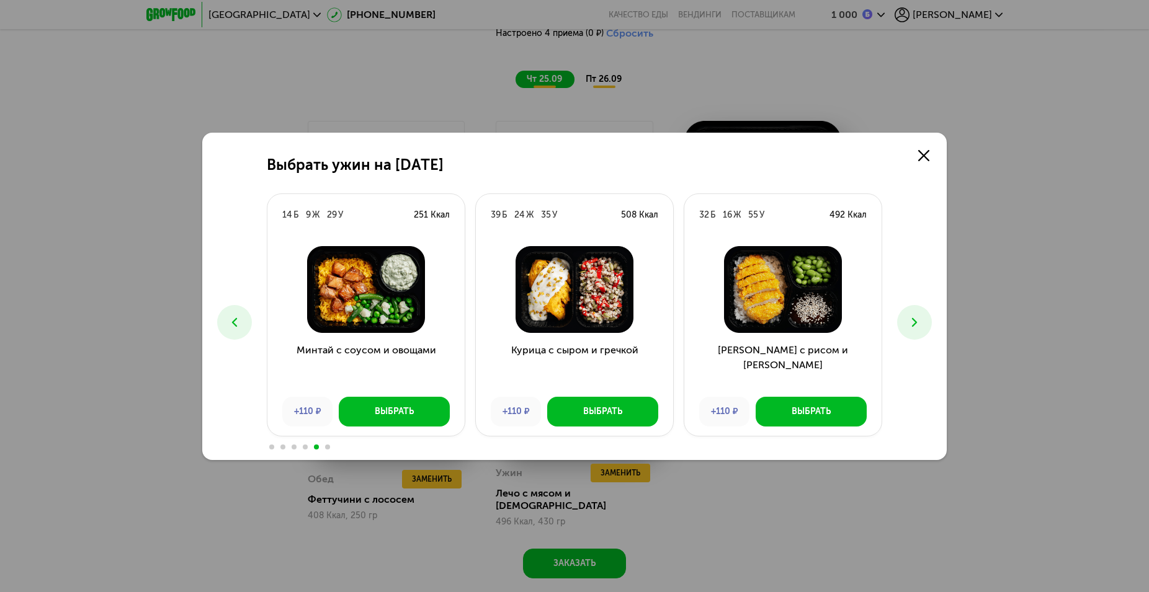
click at [238, 323] on icon at bounding box center [234, 322] width 15 height 15
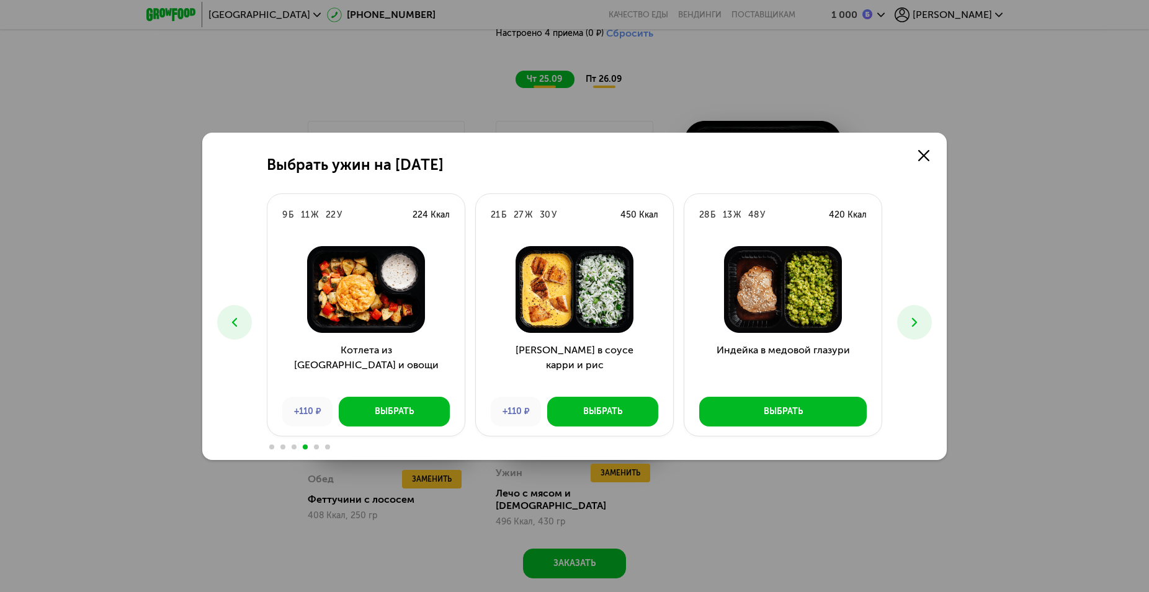
click at [238, 323] on icon at bounding box center [234, 322] width 15 height 15
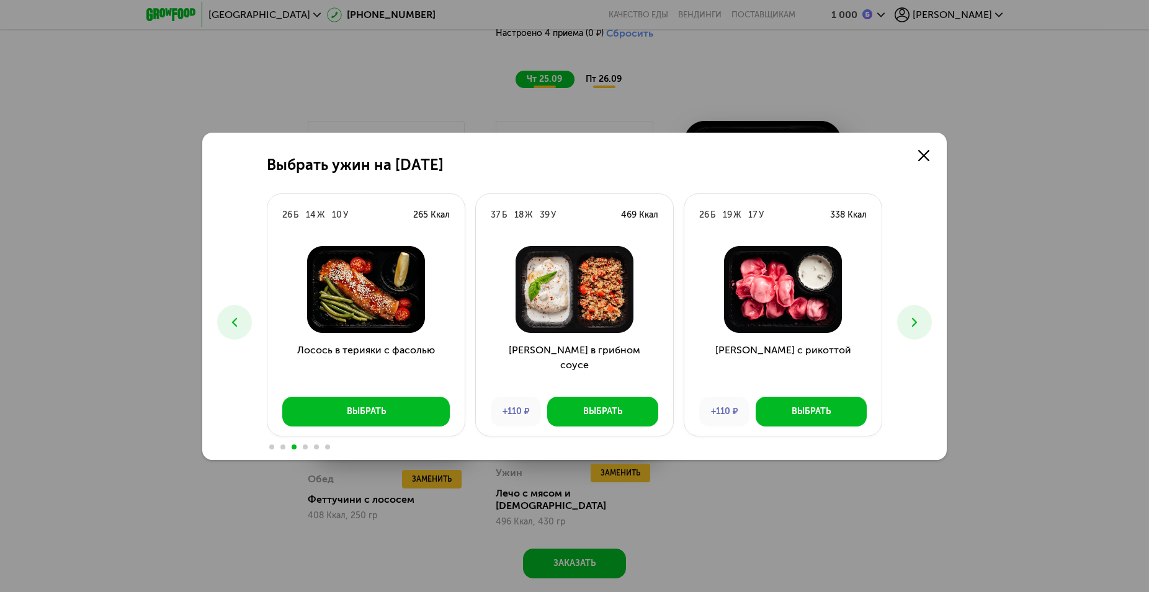
click at [238, 323] on icon at bounding box center [234, 322] width 15 height 15
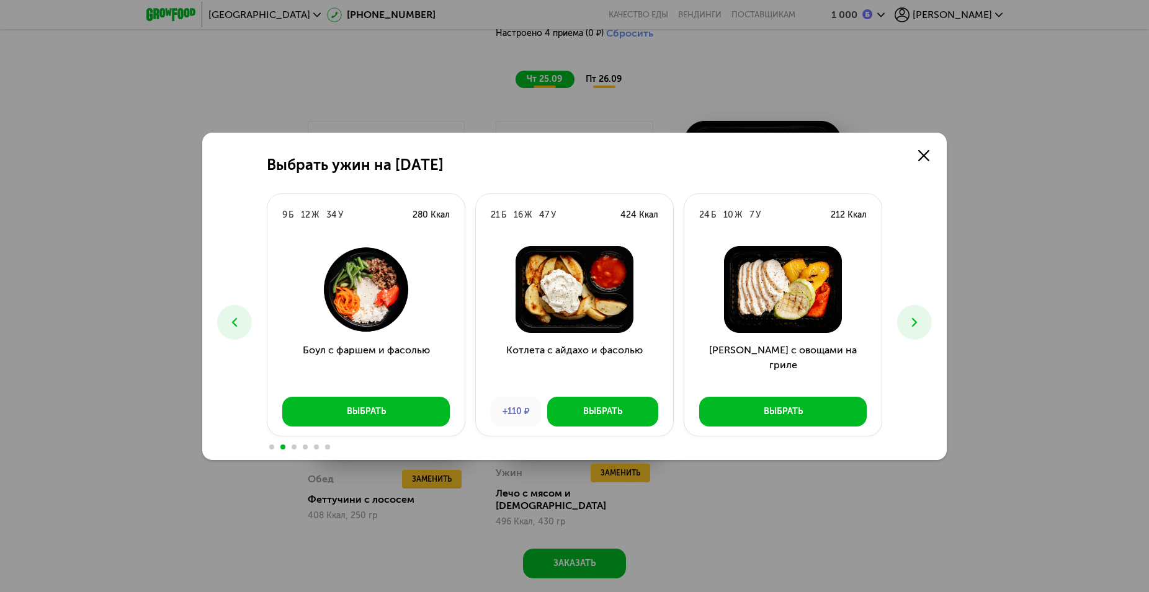
click at [230, 329] on icon at bounding box center [234, 322] width 15 height 15
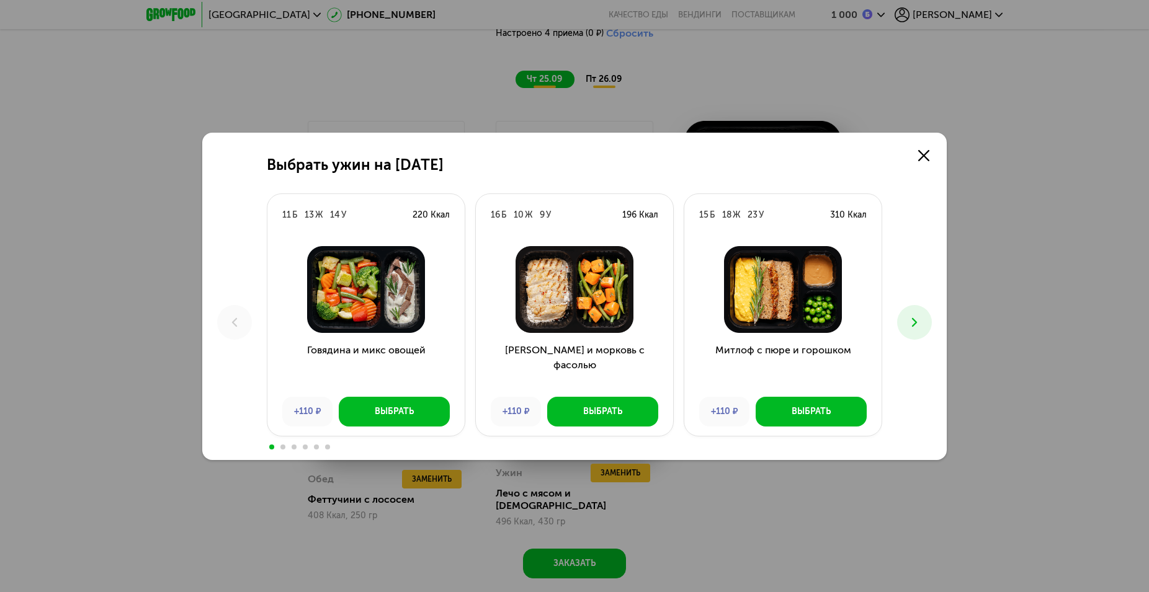
click at [919, 318] on icon at bounding box center [914, 322] width 15 height 15
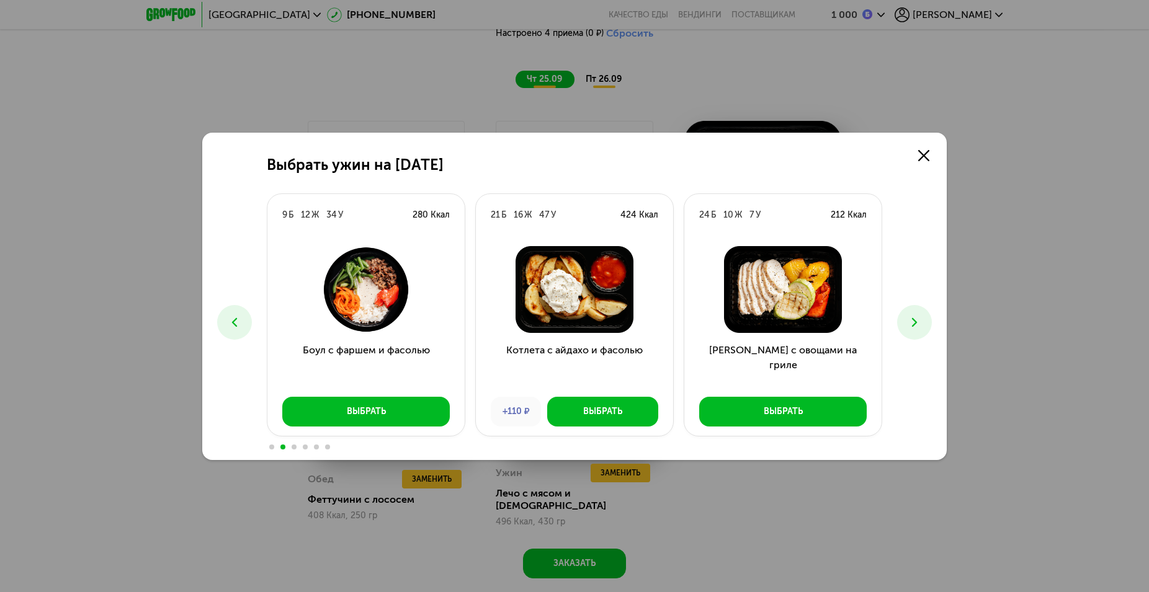
click at [919, 325] on icon at bounding box center [914, 322] width 15 height 15
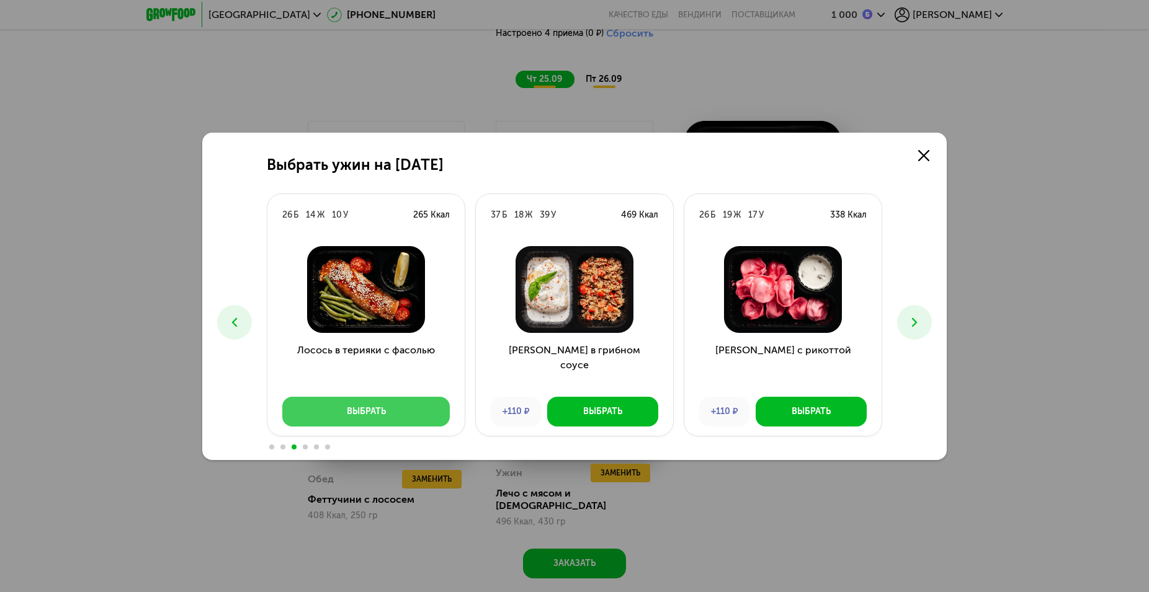
click at [399, 419] on button "Выбрать" at bounding box center [365, 412] width 167 height 30
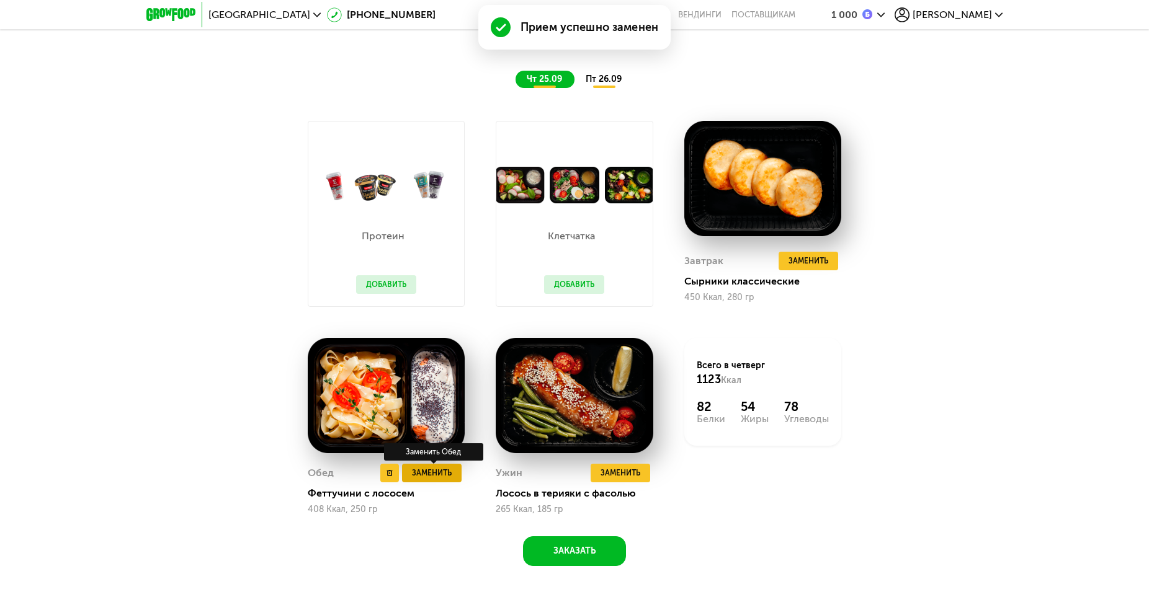
click at [423, 479] on span "Заменить" at bounding box center [432, 473] width 40 height 12
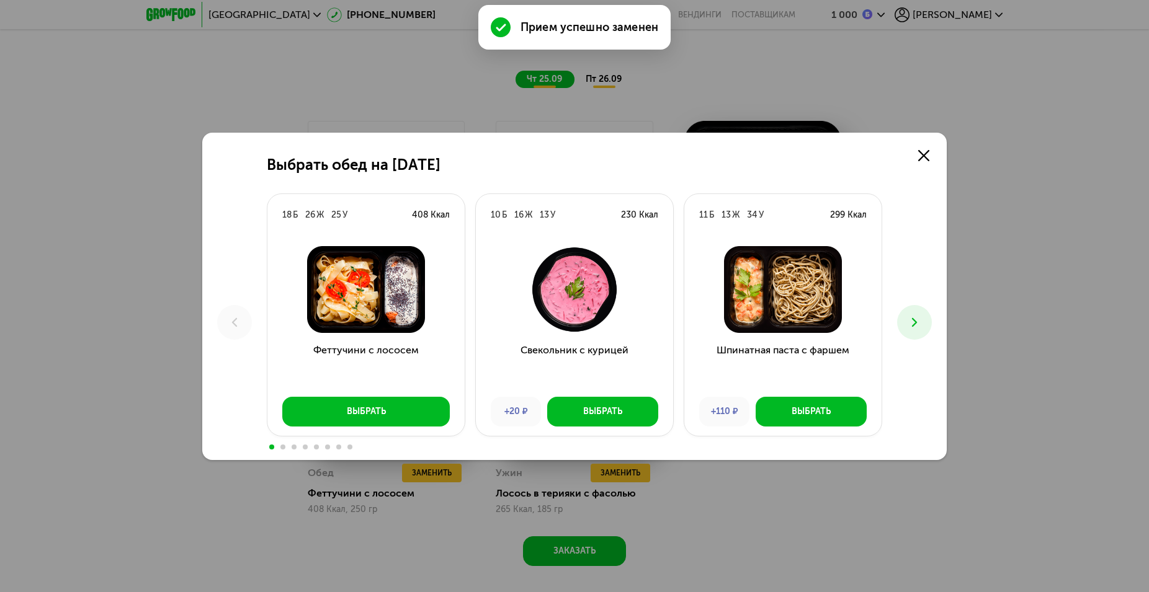
click at [915, 320] on icon at bounding box center [914, 322] width 15 height 15
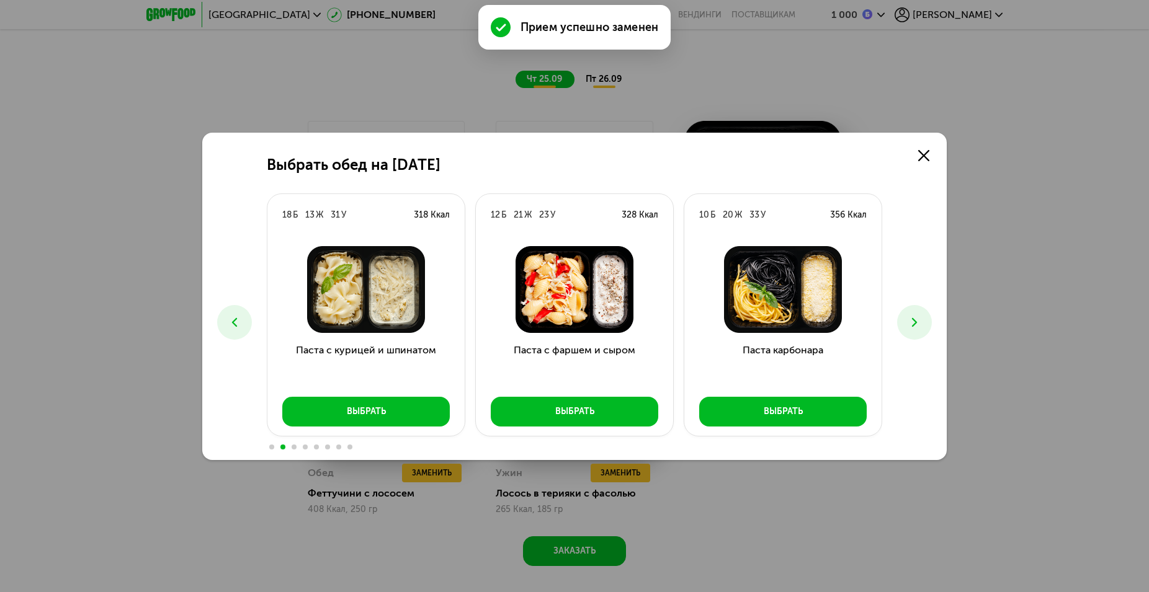
click at [909, 323] on icon at bounding box center [914, 322] width 15 height 15
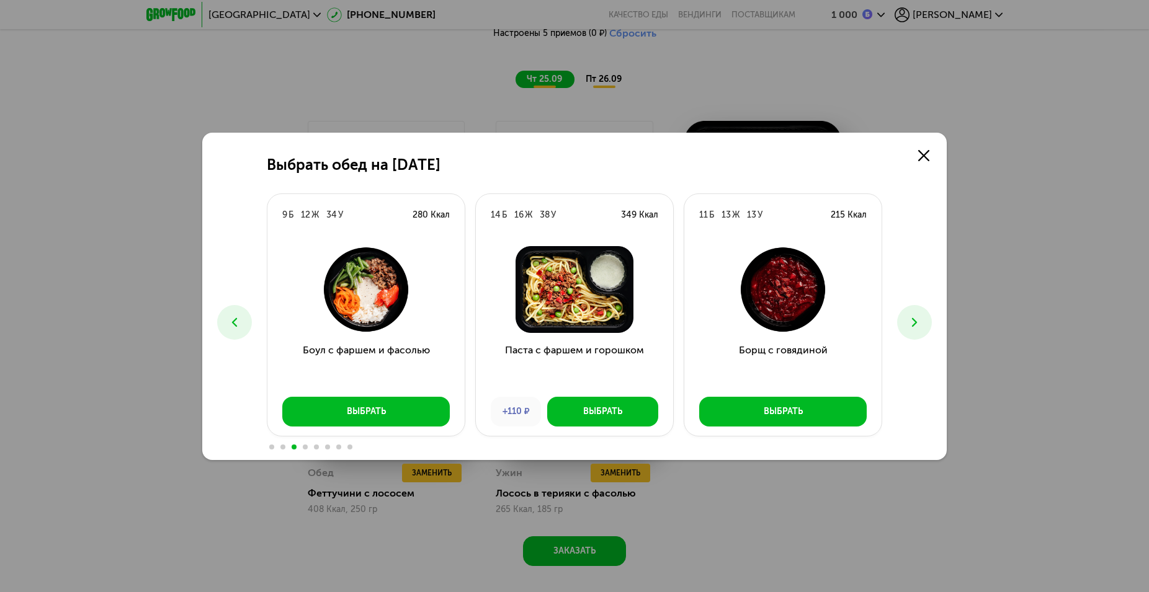
click at [911, 322] on icon at bounding box center [914, 322] width 15 height 15
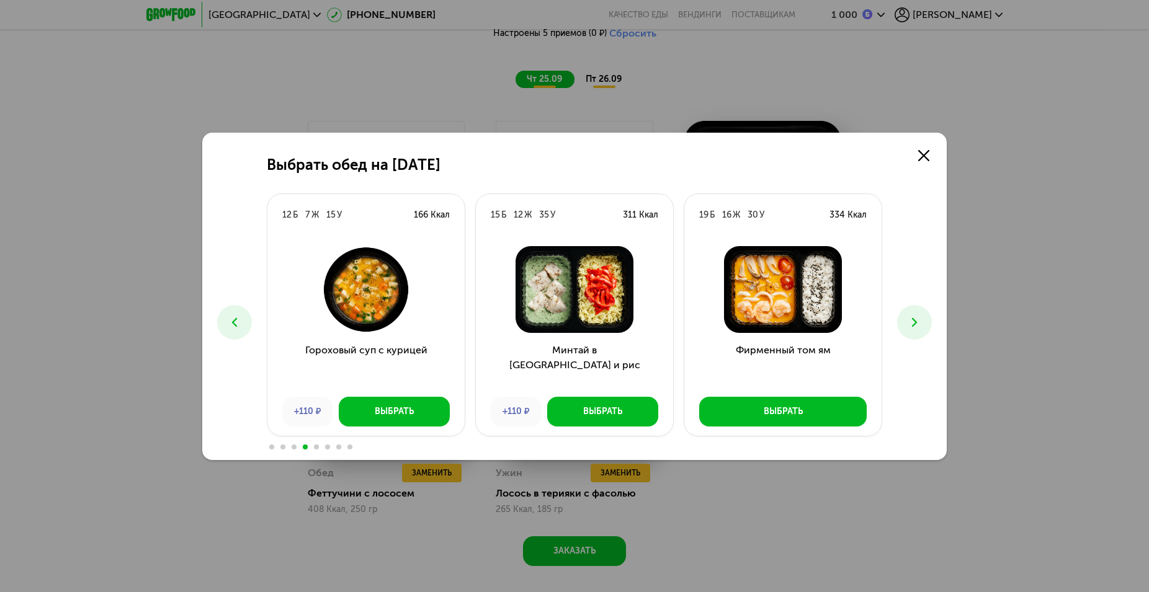
click at [911, 321] on icon at bounding box center [914, 322] width 15 height 15
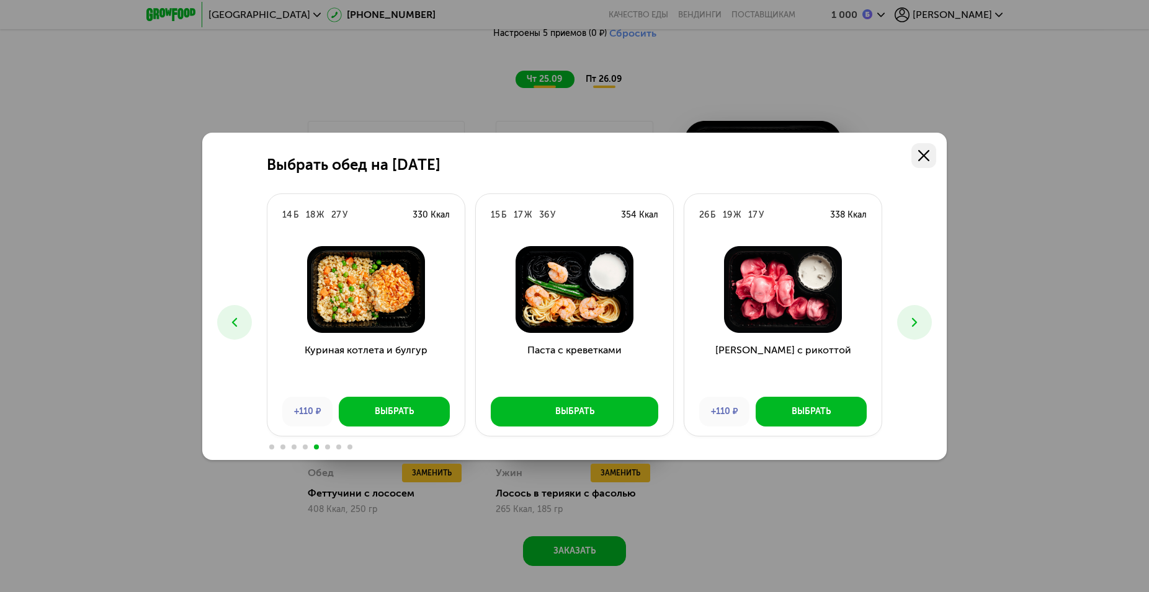
click at [921, 163] on link at bounding box center [923, 155] width 25 height 25
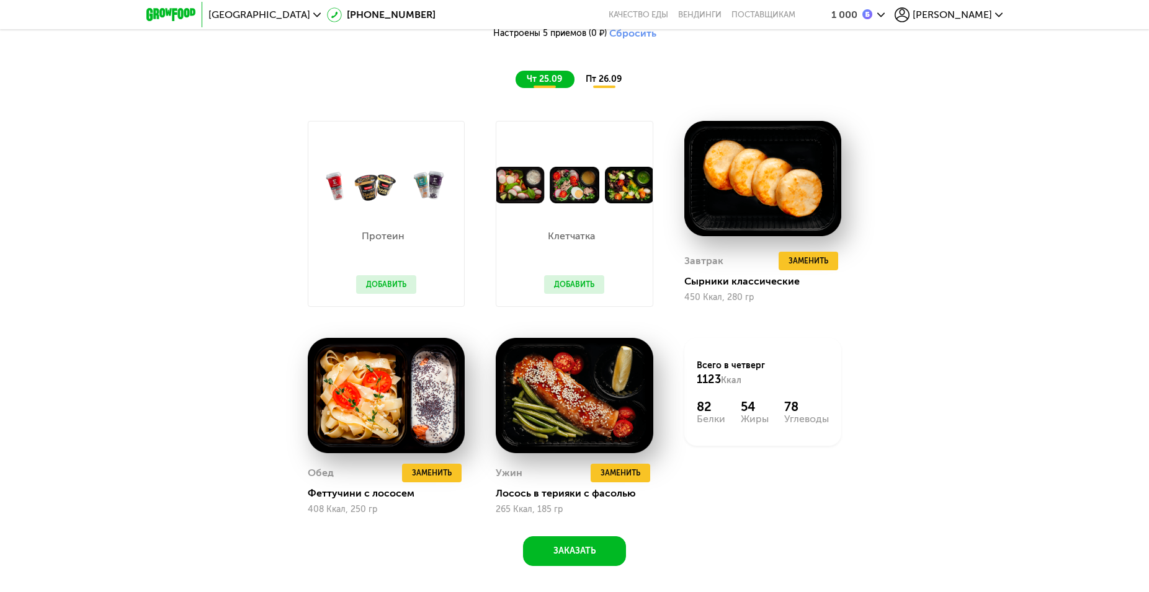
click at [602, 81] on span "пт 26.09" at bounding box center [603, 79] width 36 height 11
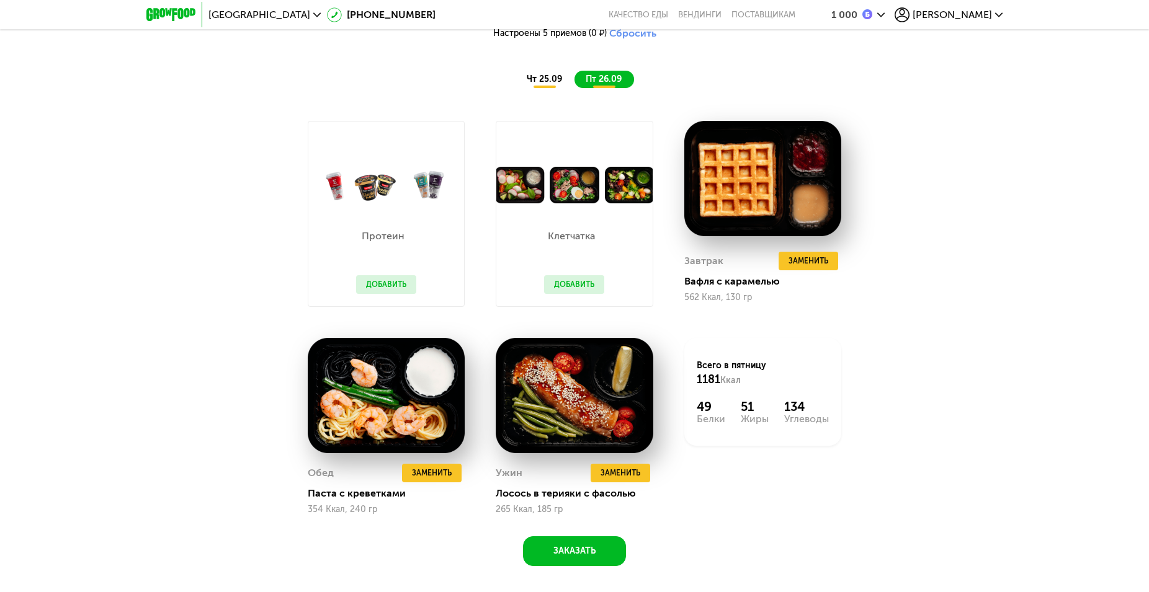
click at [533, 80] on span "чт 25.09" at bounding box center [544, 79] width 35 height 11
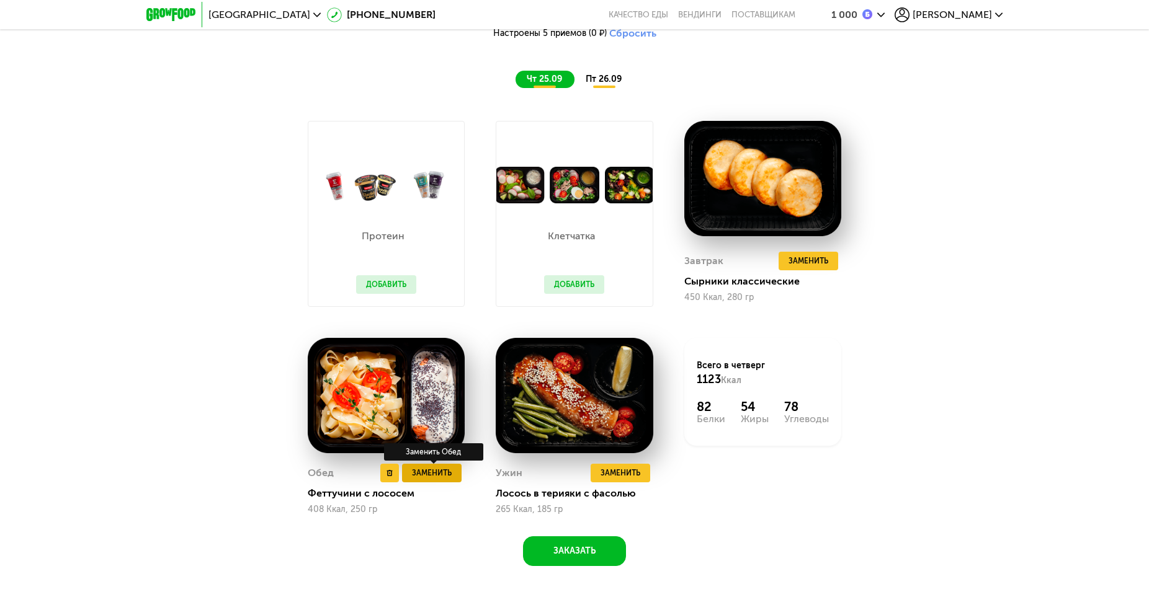
click at [430, 478] on span "Заменить" at bounding box center [432, 473] width 40 height 12
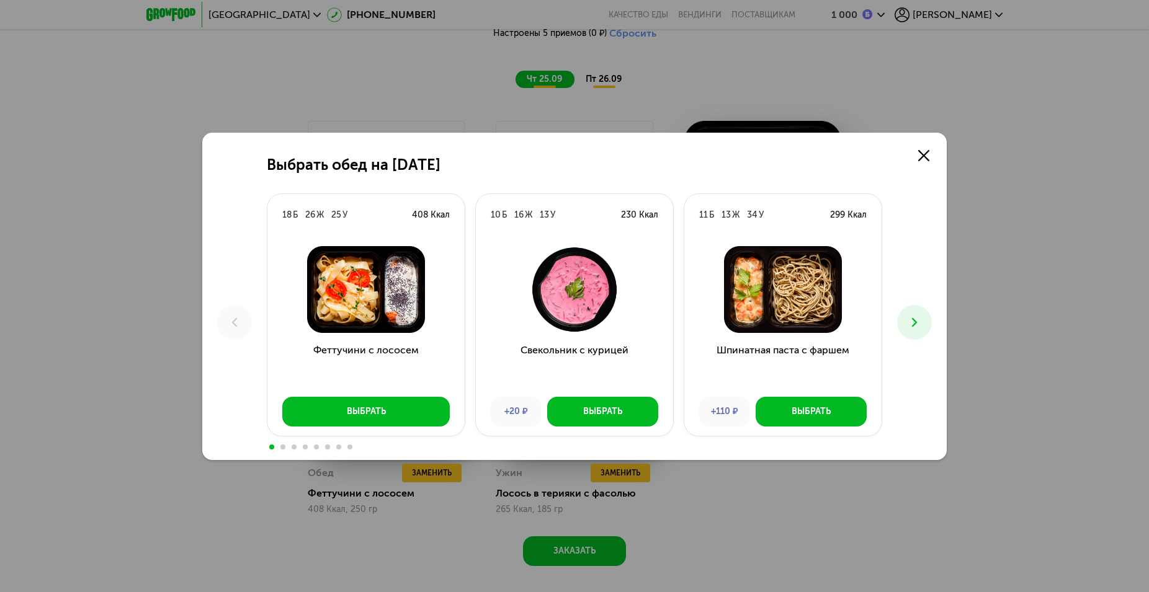
click at [907, 326] on icon at bounding box center [914, 322] width 15 height 15
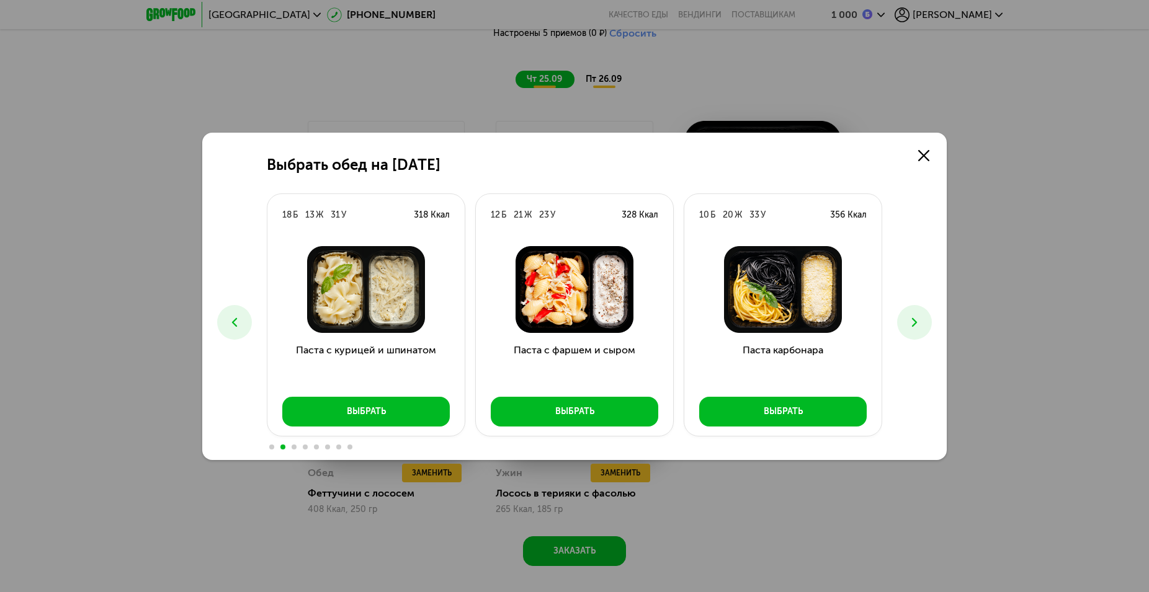
click at [907, 329] on icon at bounding box center [914, 322] width 15 height 15
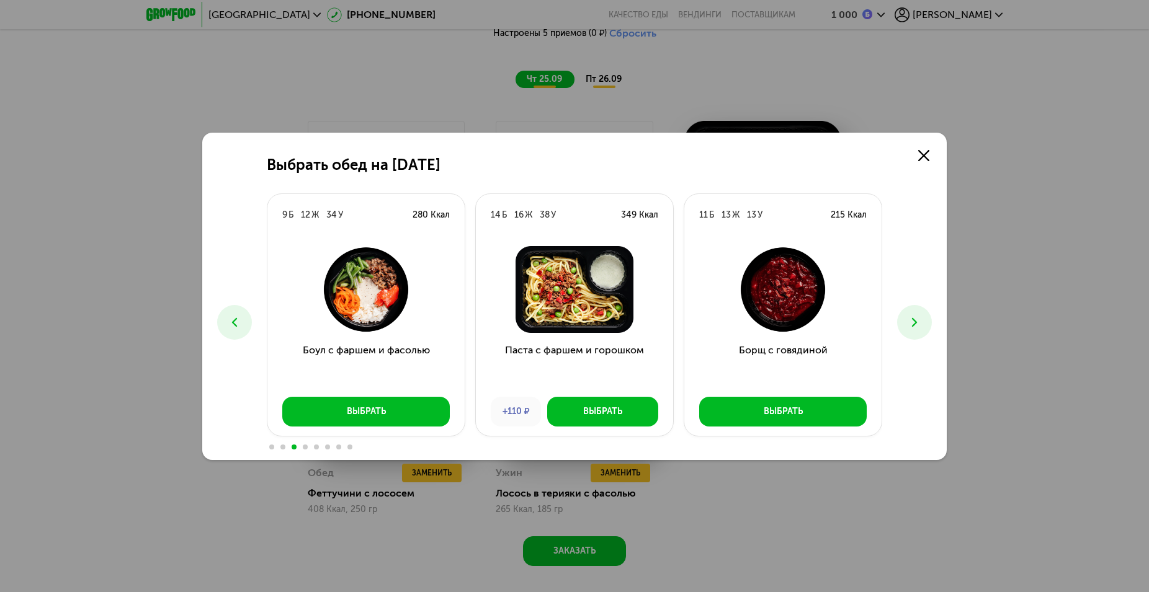
click at [909, 326] on icon at bounding box center [914, 322] width 15 height 15
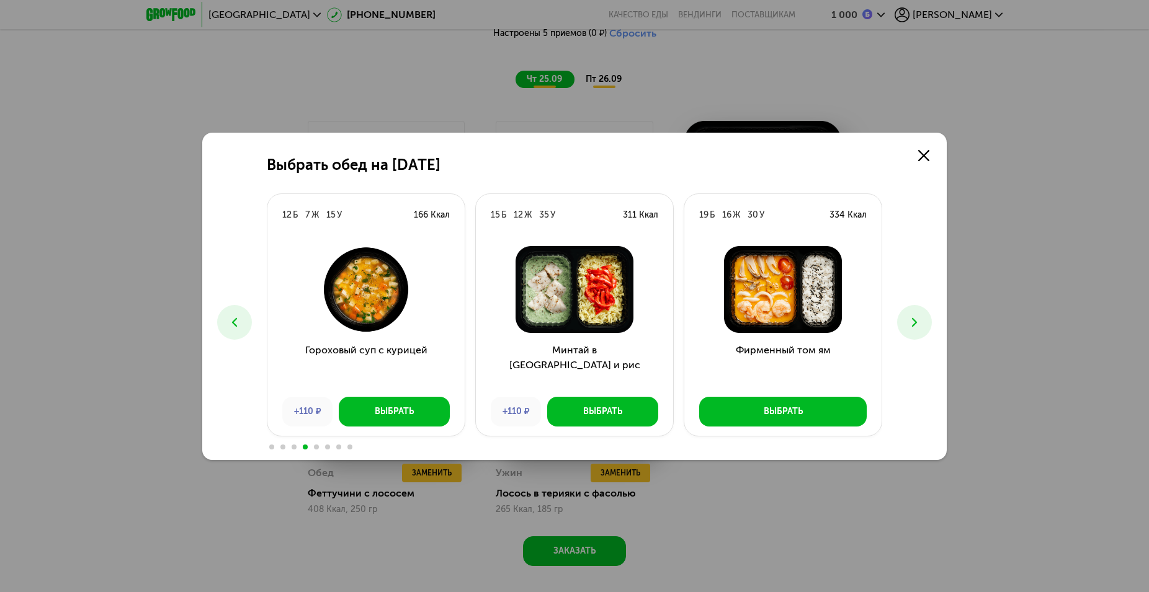
click at [910, 326] on icon at bounding box center [914, 322] width 15 height 15
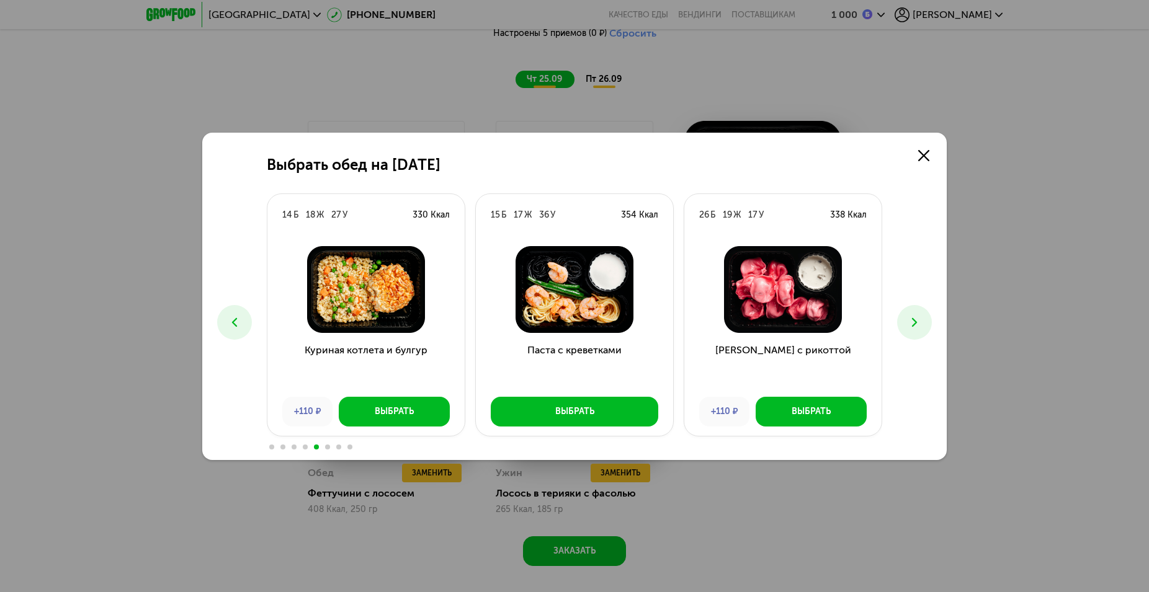
click at [911, 326] on icon at bounding box center [914, 322] width 15 height 15
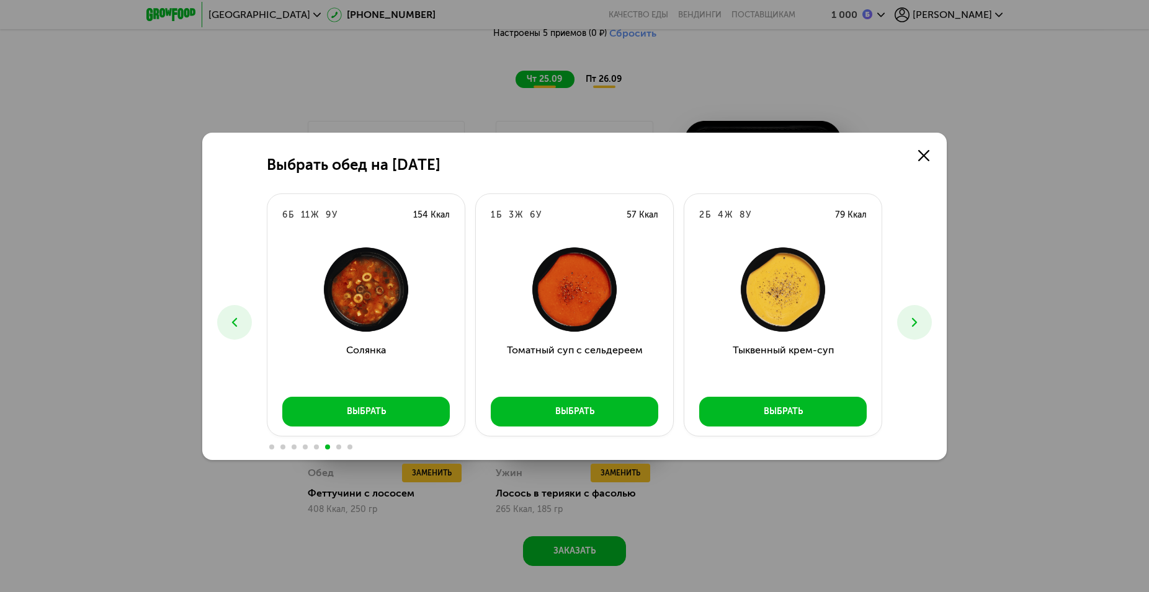
click at [911, 326] on icon at bounding box center [914, 322] width 15 height 15
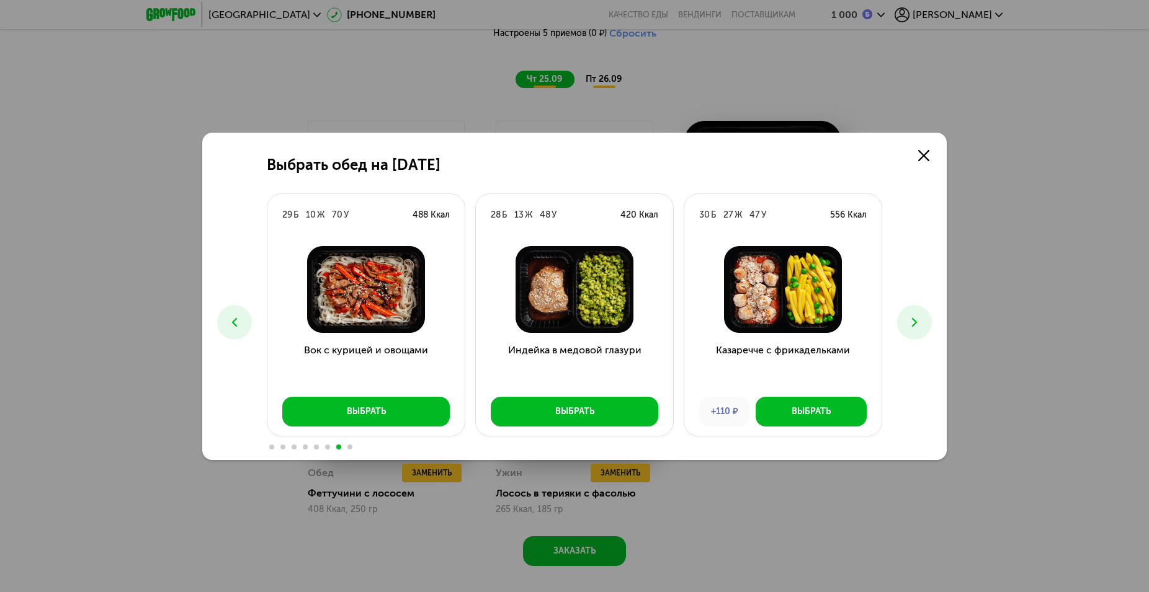
click at [911, 326] on icon at bounding box center [914, 322] width 15 height 15
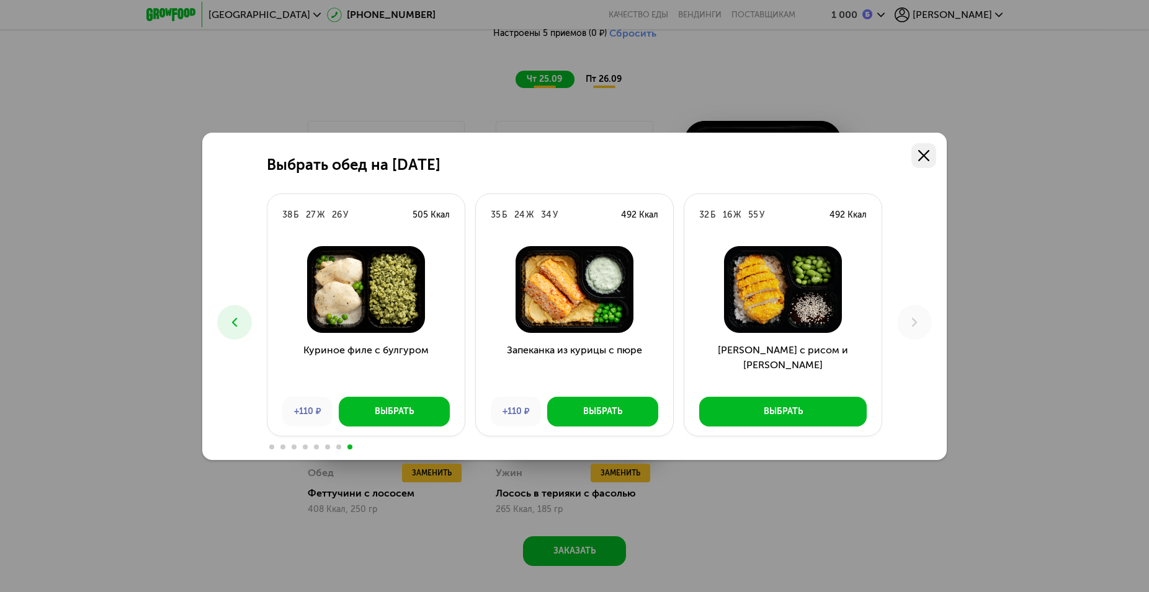
click at [915, 159] on link at bounding box center [923, 155] width 25 height 25
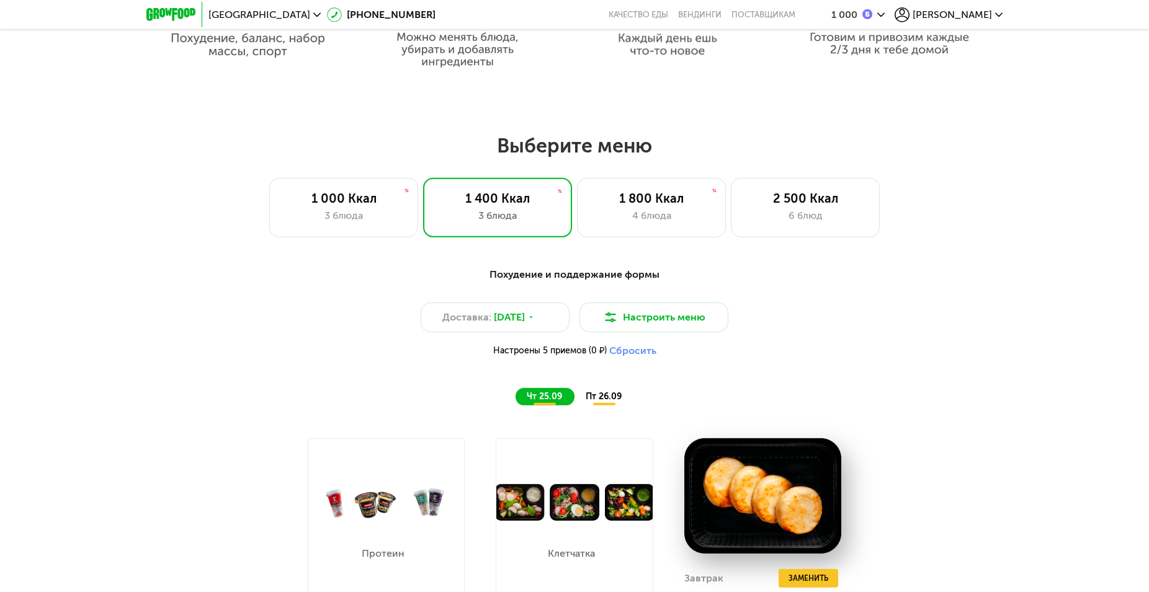
scroll to position [886, 0]
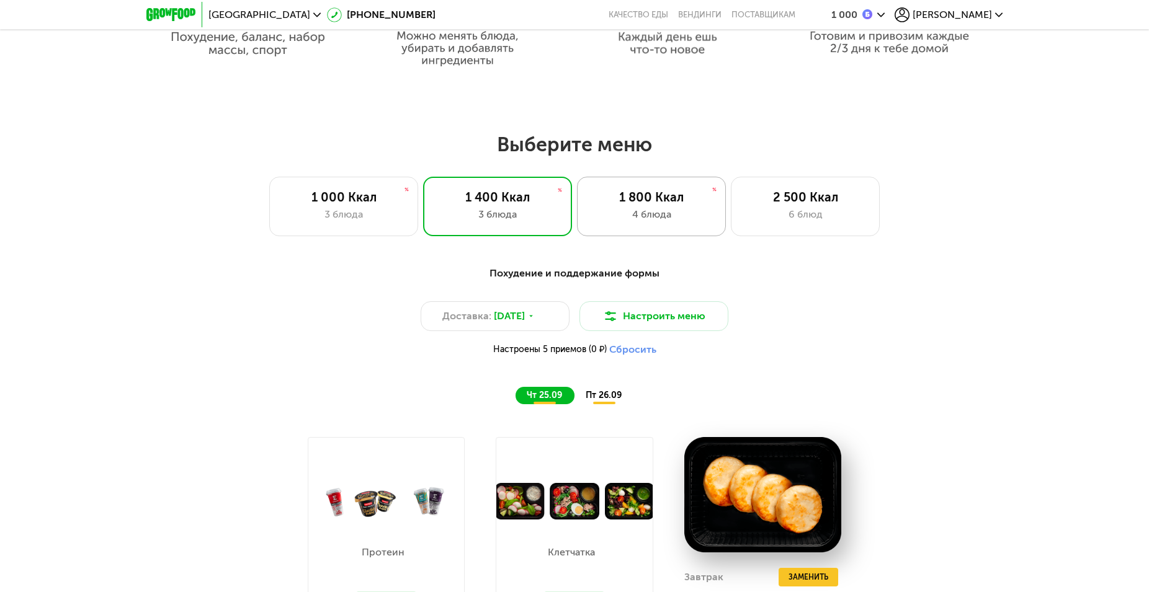
click at [654, 227] on div "1 800 Ккал 4 блюда" at bounding box center [651, 207] width 149 height 60
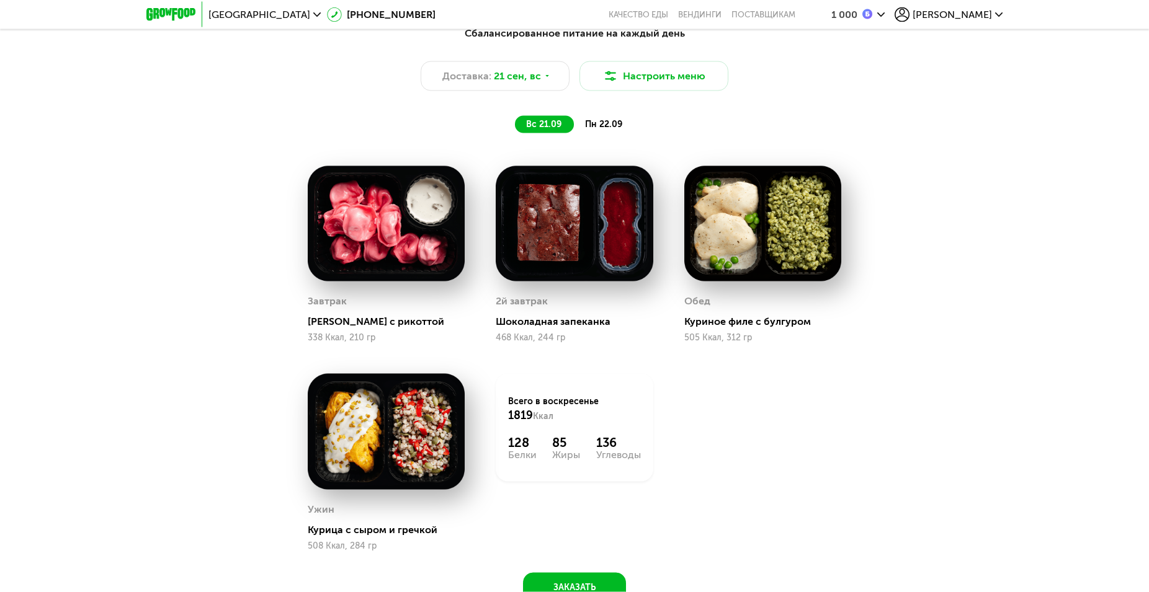
scroll to position [1012, 0]
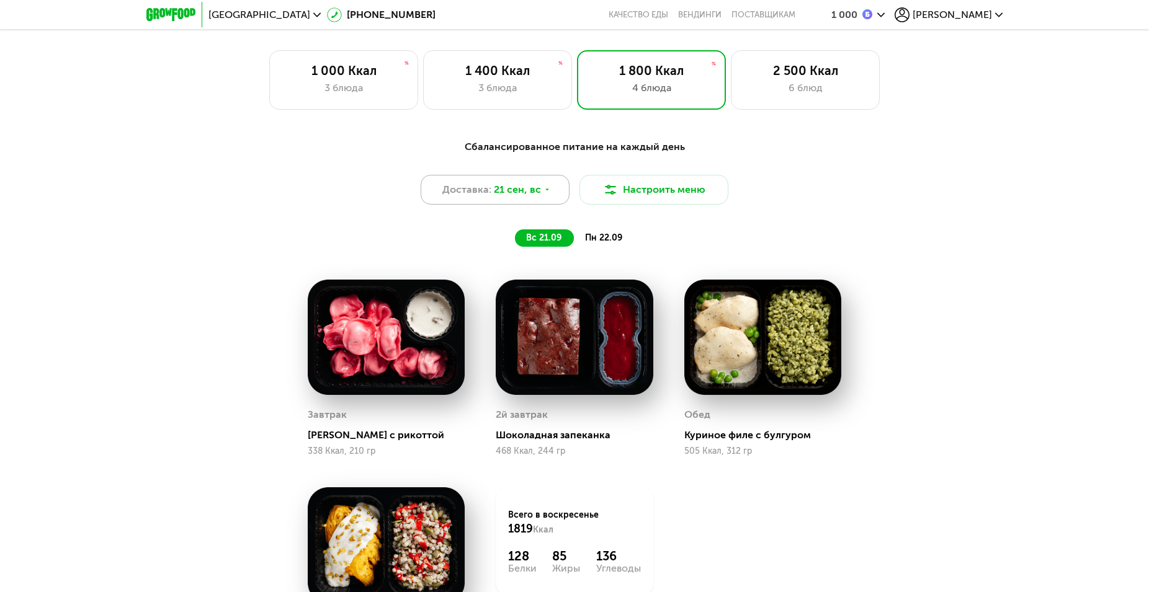
click at [540, 200] on div "Доставка: 21 сен, вс" at bounding box center [495, 190] width 149 height 30
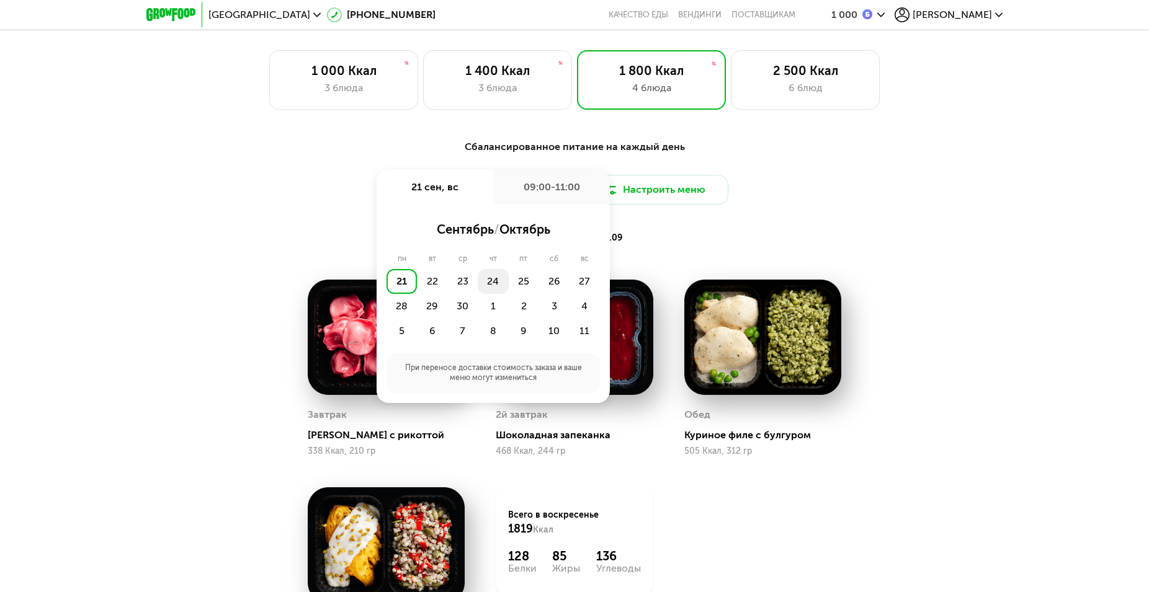
click at [494, 285] on div "24" at bounding box center [493, 281] width 30 height 25
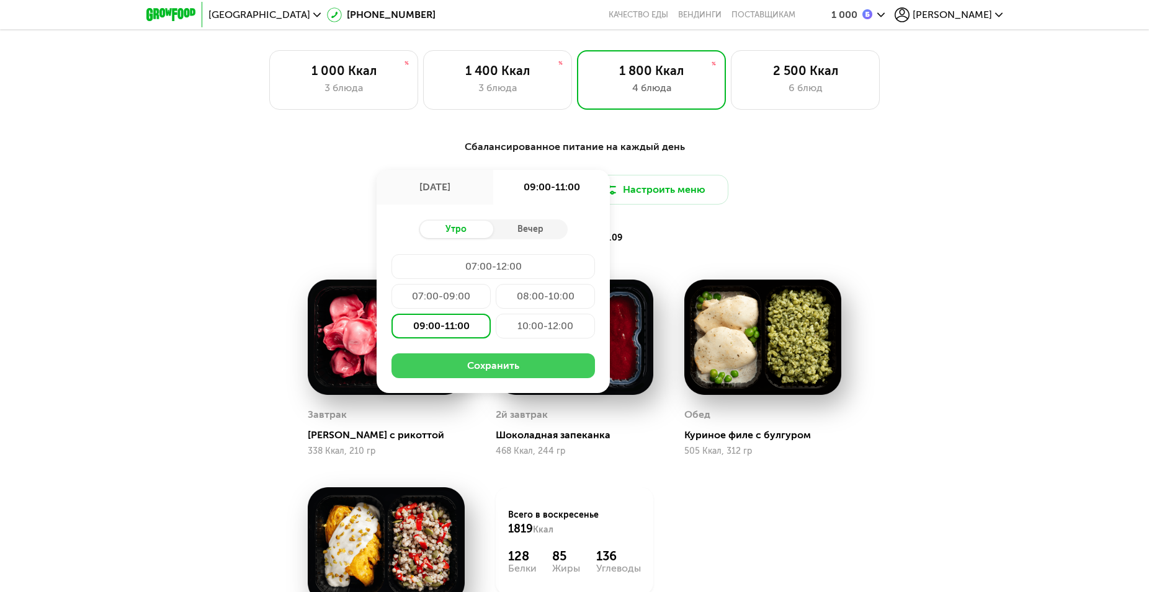
click at [497, 371] on button "Сохранить" at bounding box center [492, 366] width 203 height 25
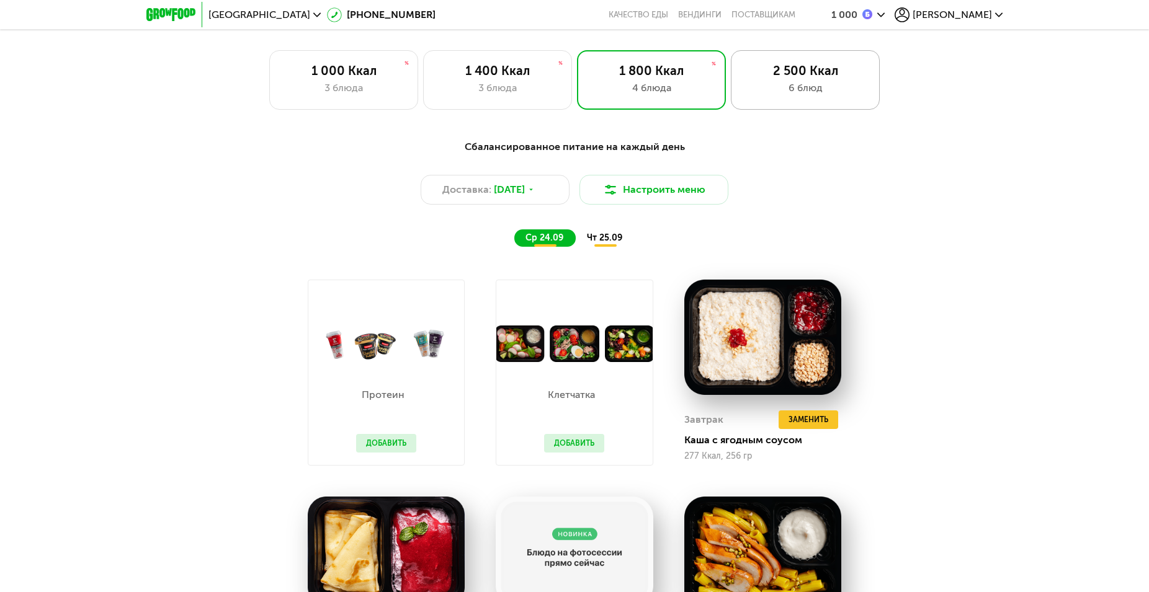
click at [803, 96] on div "6 блюд" at bounding box center [805, 88] width 123 height 15
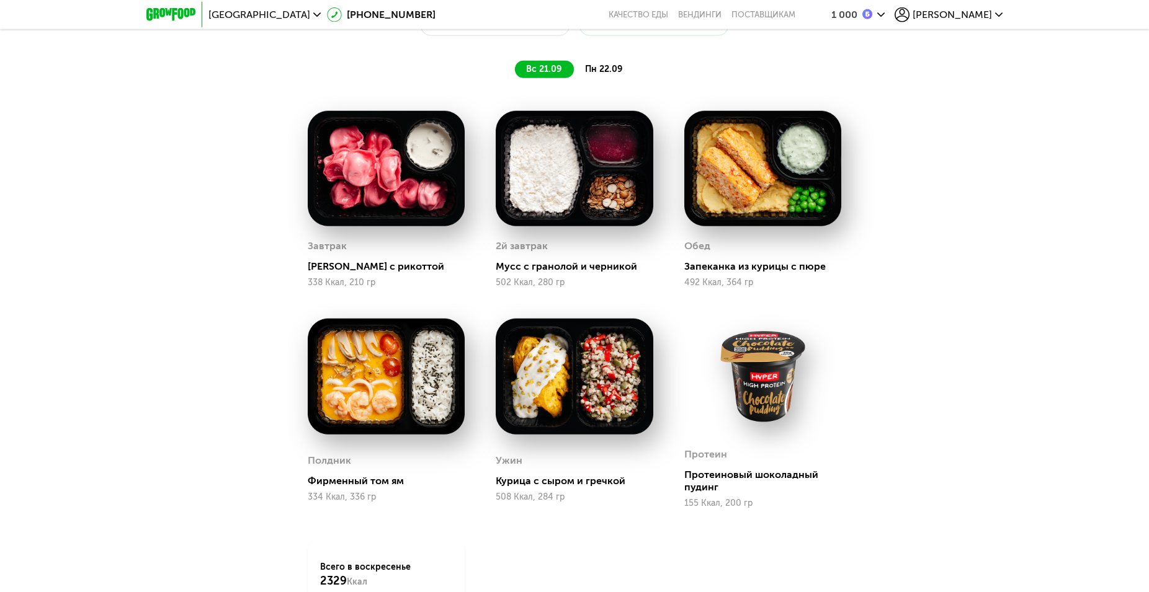
scroll to position [1139, 0]
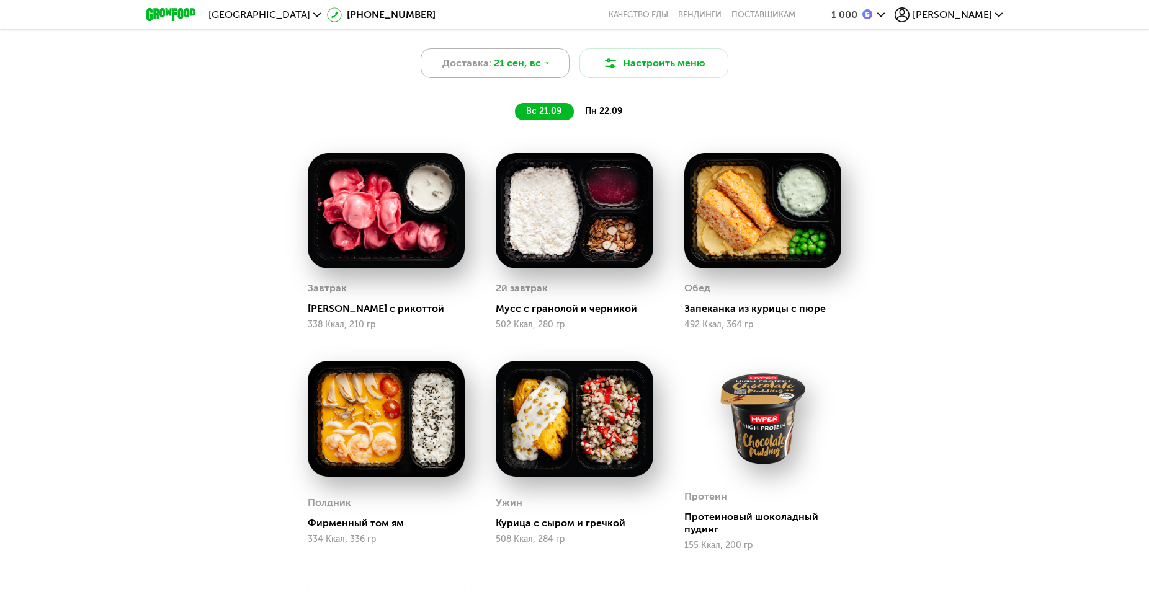
click at [528, 69] on span "21 сен, вс" at bounding box center [517, 63] width 47 height 15
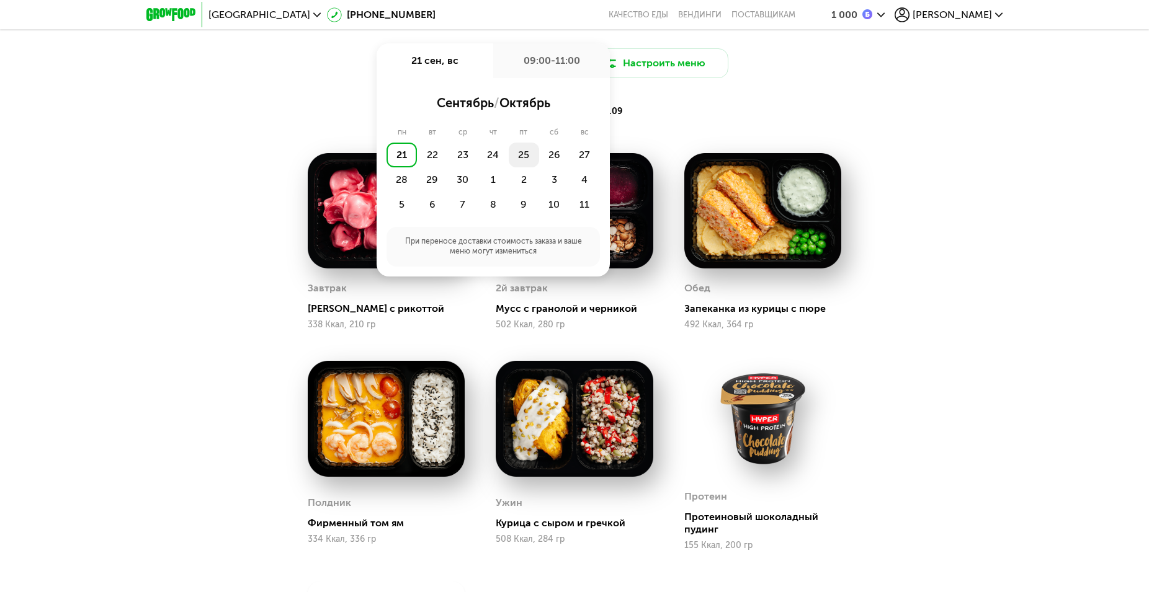
click at [524, 163] on div "25" at bounding box center [524, 155] width 30 height 25
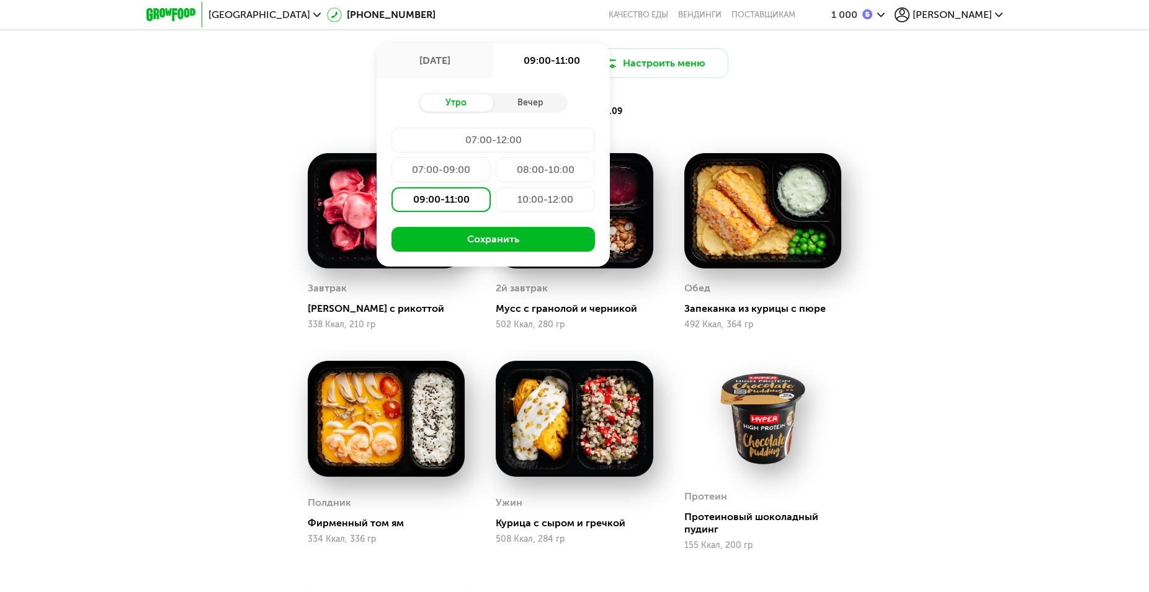
click at [465, 72] on div "25 сен, чт" at bounding box center [434, 60] width 117 height 35
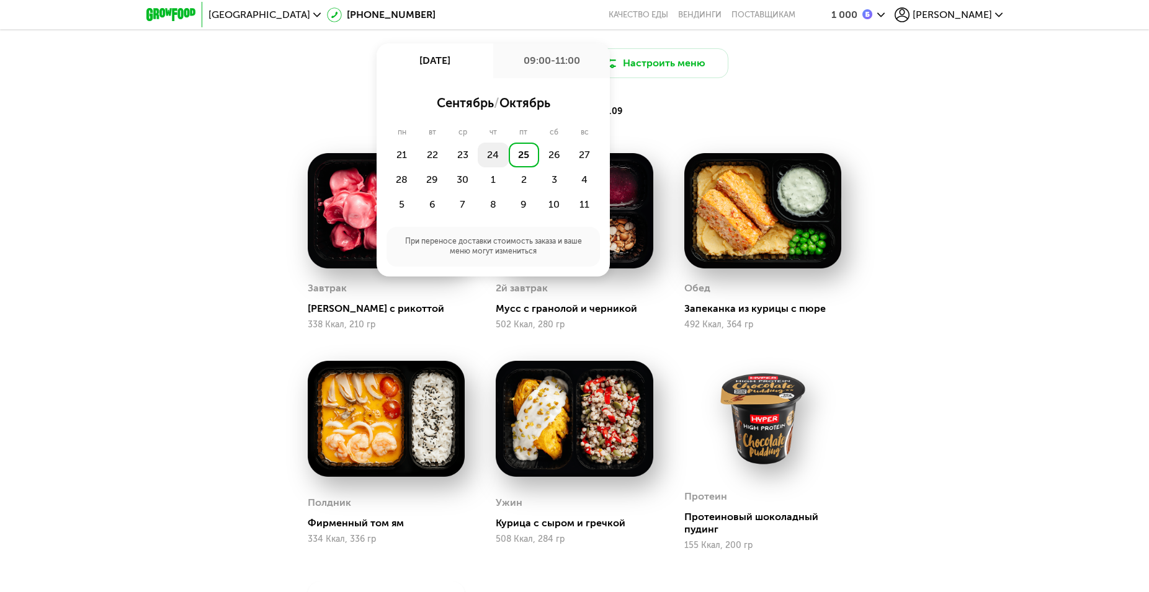
click at [496, 159] on div "24" at bounding box center [493, 155] width 30 height 25
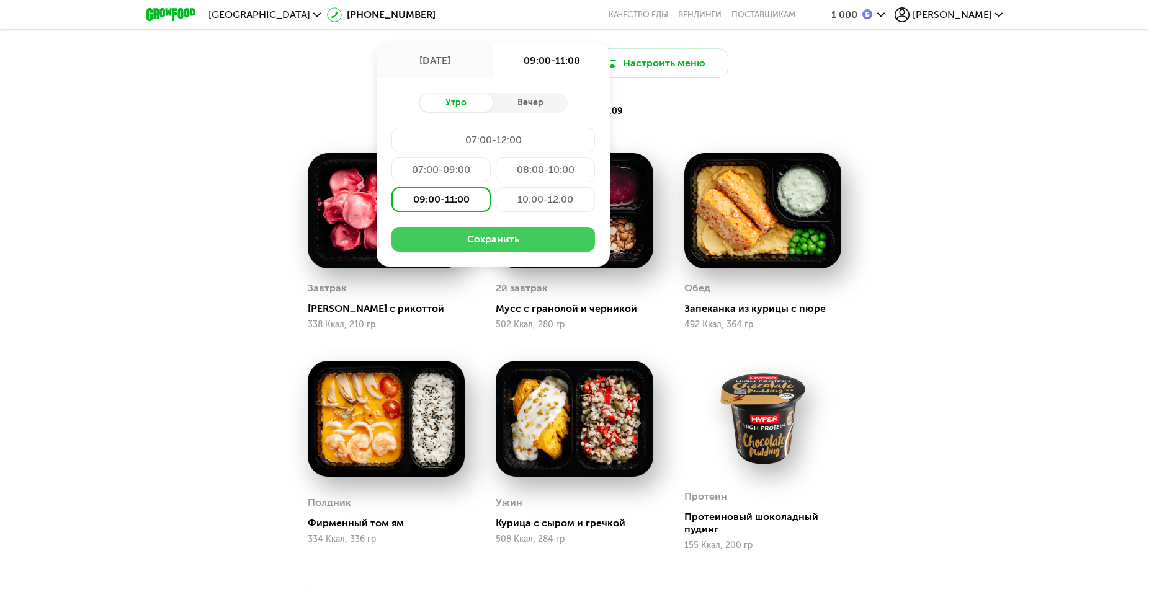
click at [480, 252] on button "Сохранить" at bounding box center [492, 239] width 203 height 25
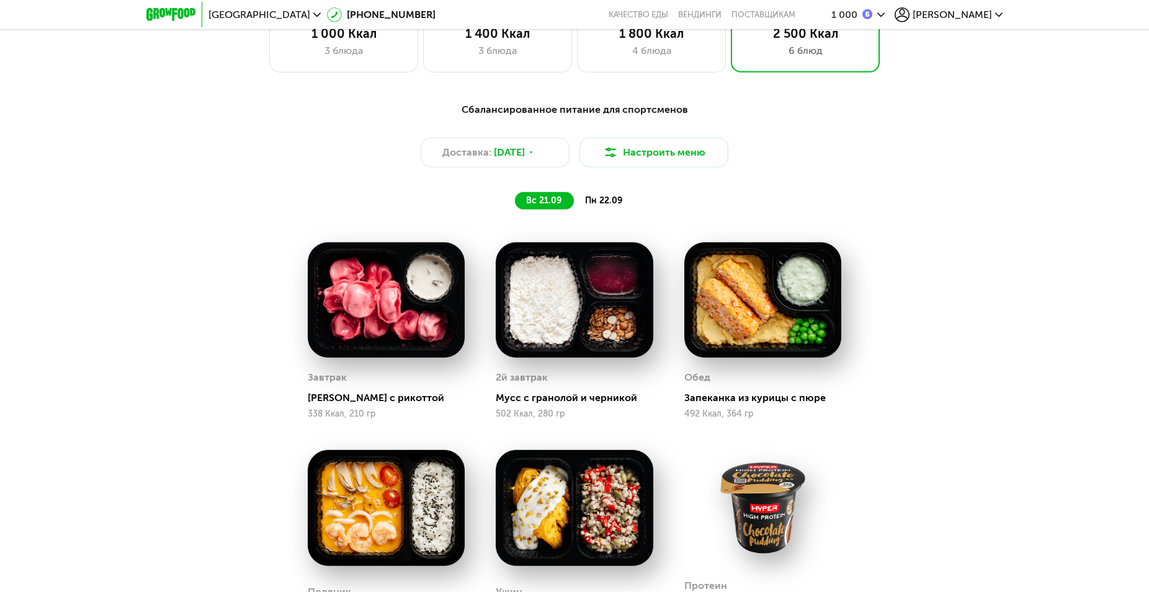
scroll to position [1012, 0]
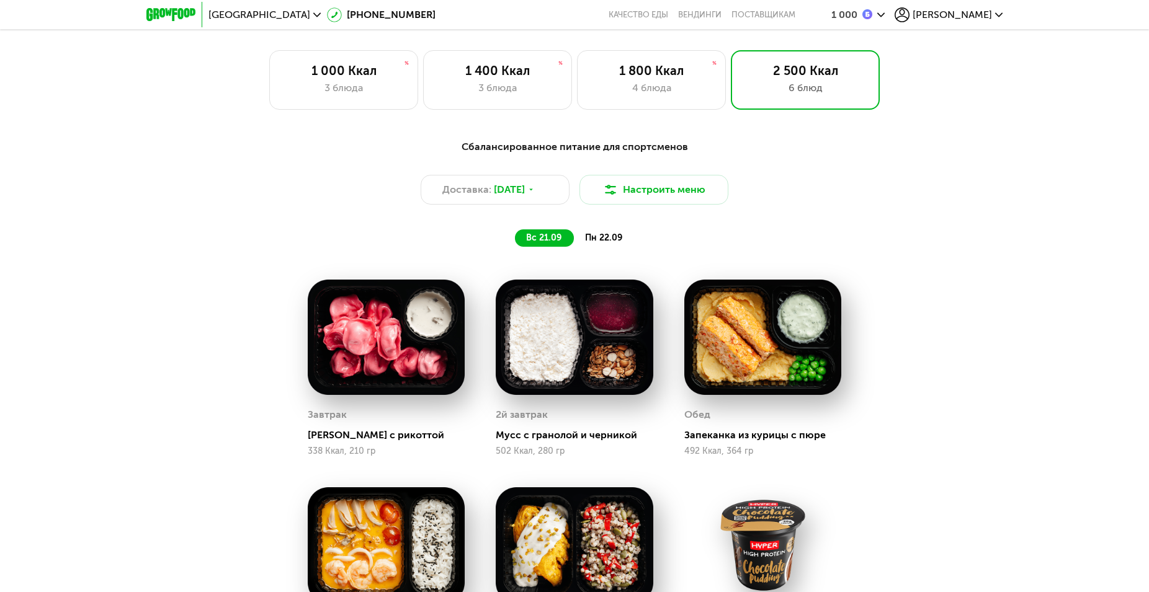
click at [638, 247] on div "вс 21.09 пн 22.09" at bounding box center [574, 237] width 515 height 17
click at [612, 242] on span "пн 22.09" at bounding box center [603, 238] width 37 height 11
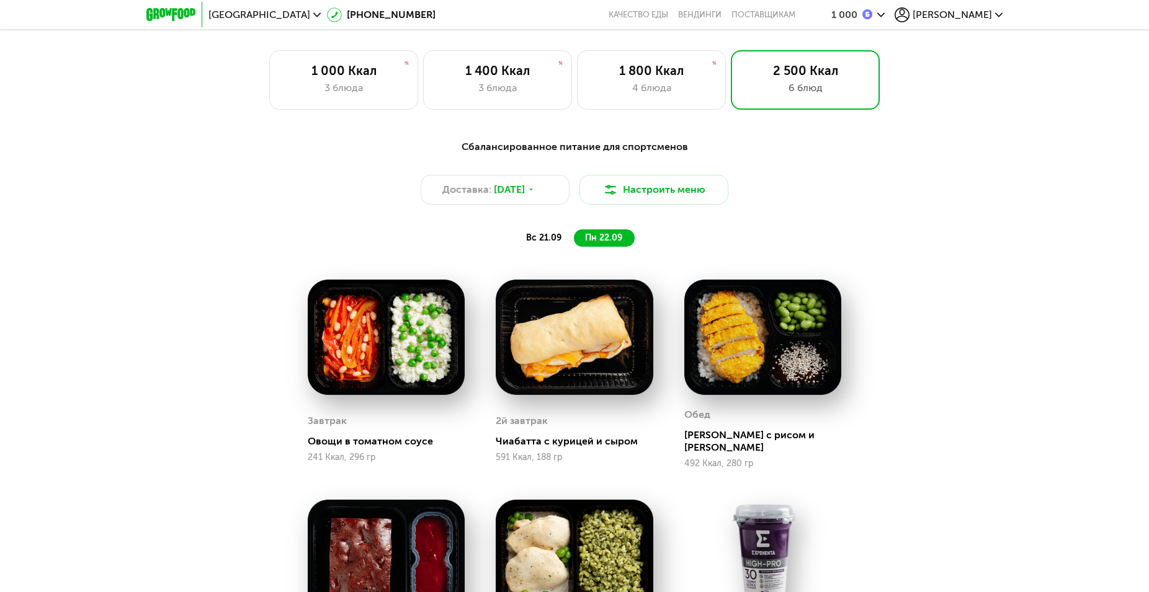
click at [525, 244] on div "вс 21.09" at bounding box center [544, 237] width 59 height 17
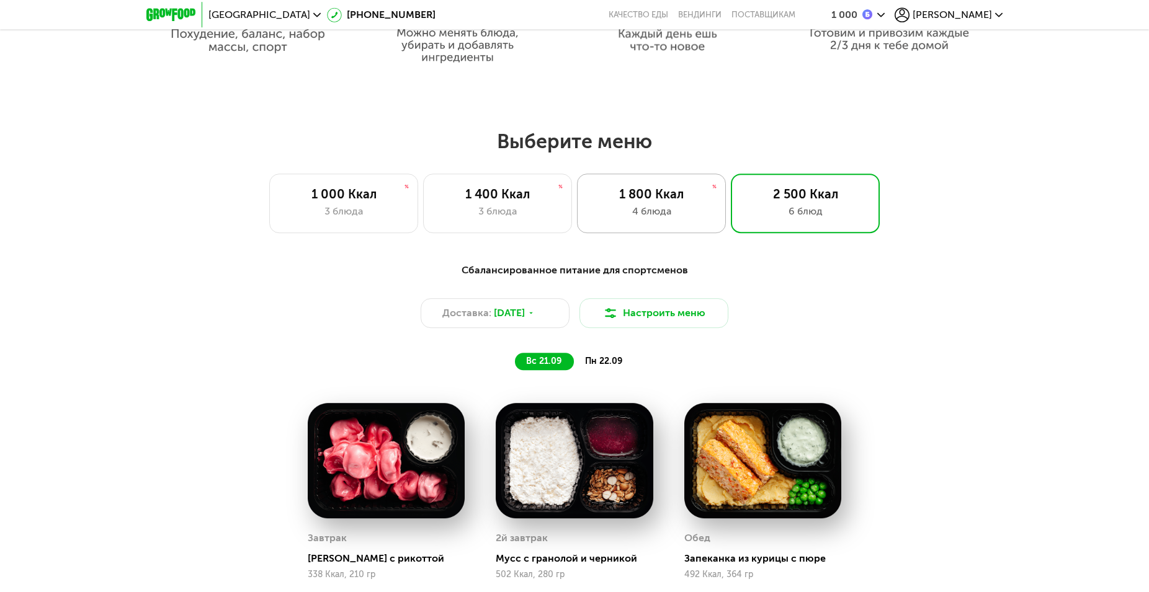
scroll to position [886, 0]
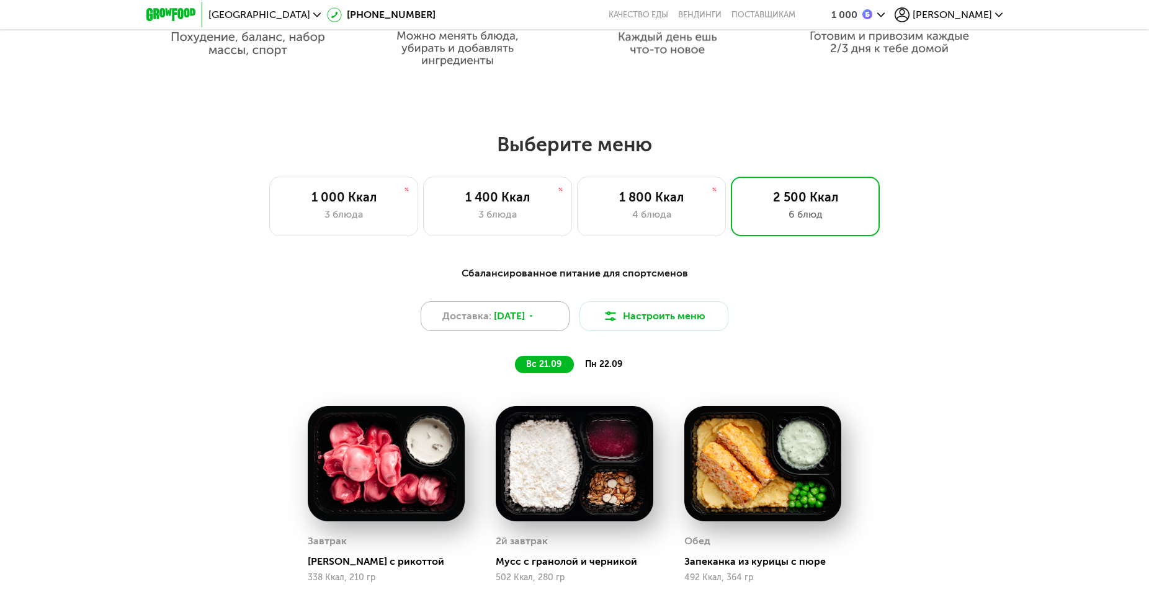
click at [491, 331] on div "Доставка: 24 сен, ср" at bounding box center [495, 316] width 149 height 30
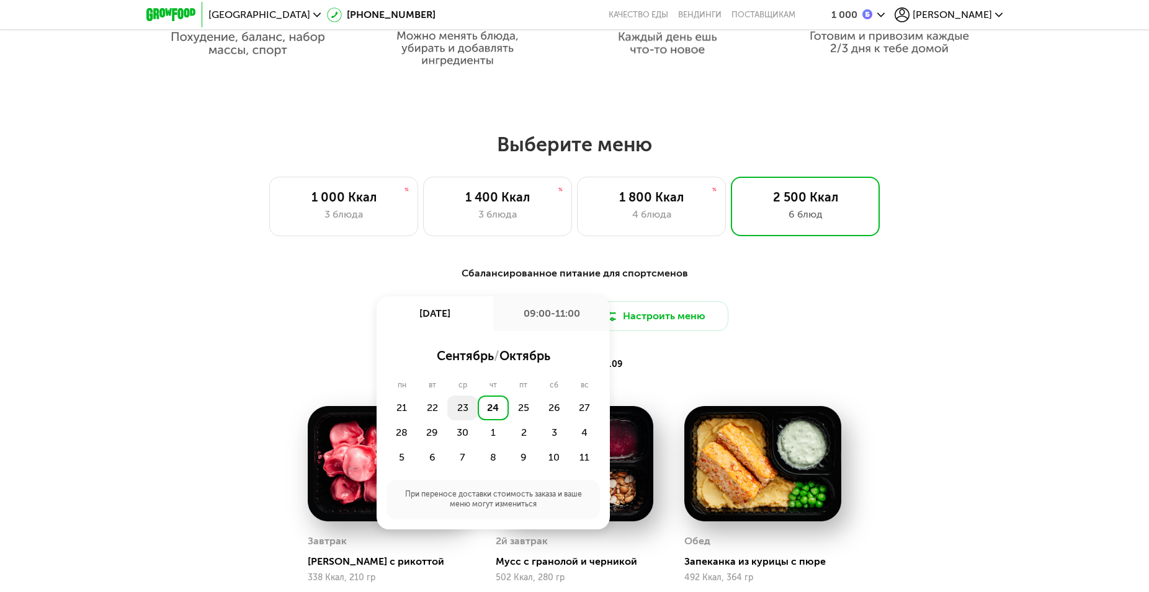
click at [471, 407] on div "23" at bounding box center [462, 408] width 30 height 25
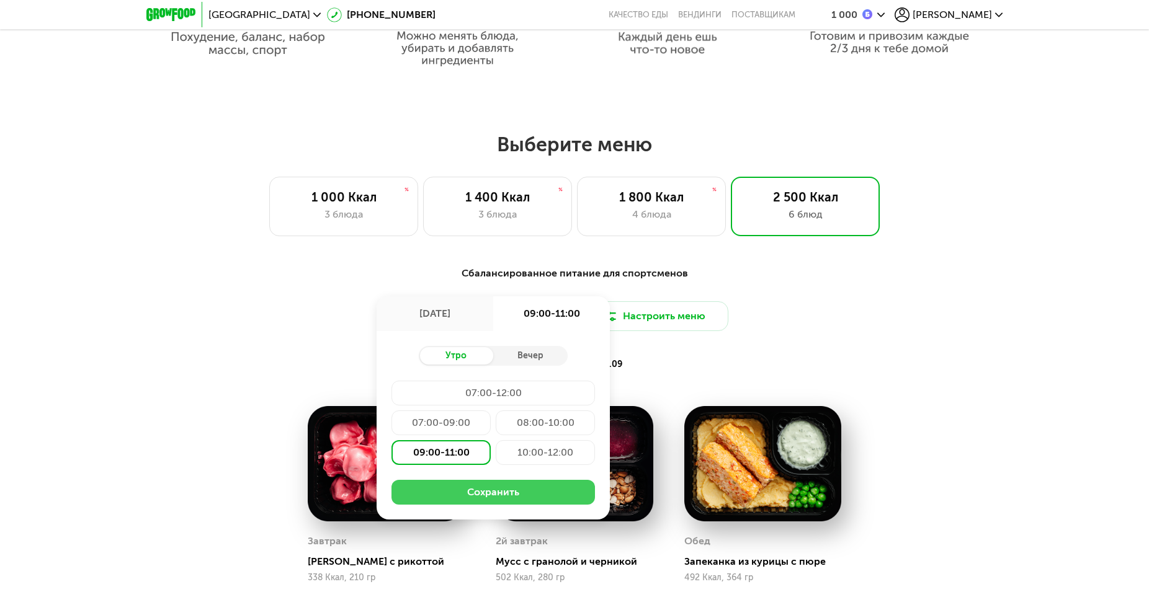
click at [487, 489] on button "Сохранить" at bounding box center [492, 492] width 203 height 25
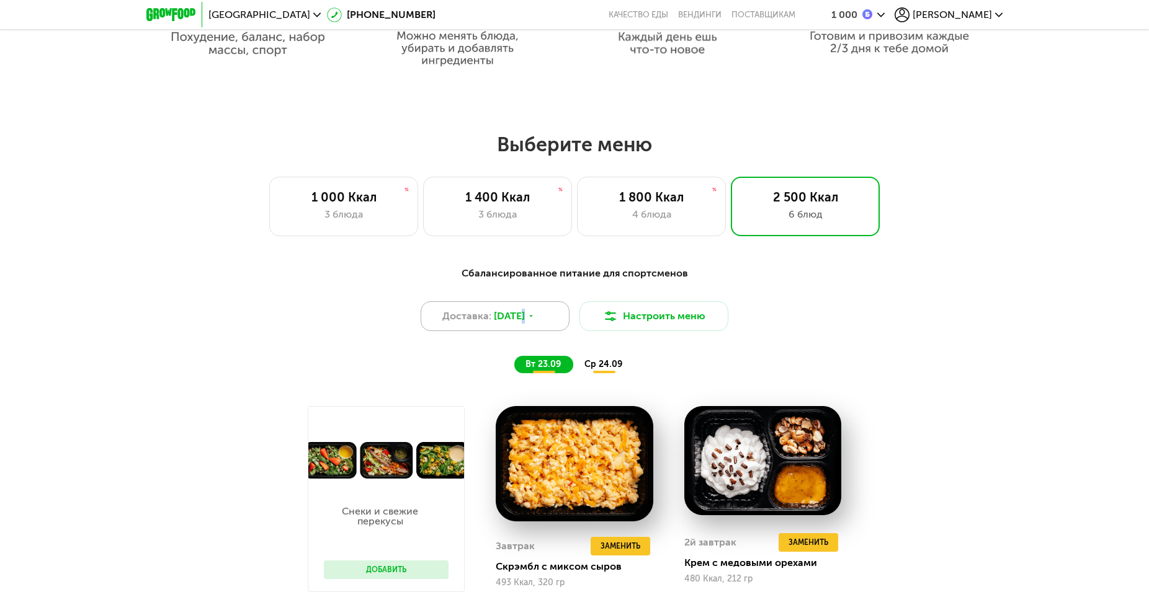
click at [521, 323] on span "23 сен, вт" at bounding box center [509, 316] width 31 height 15
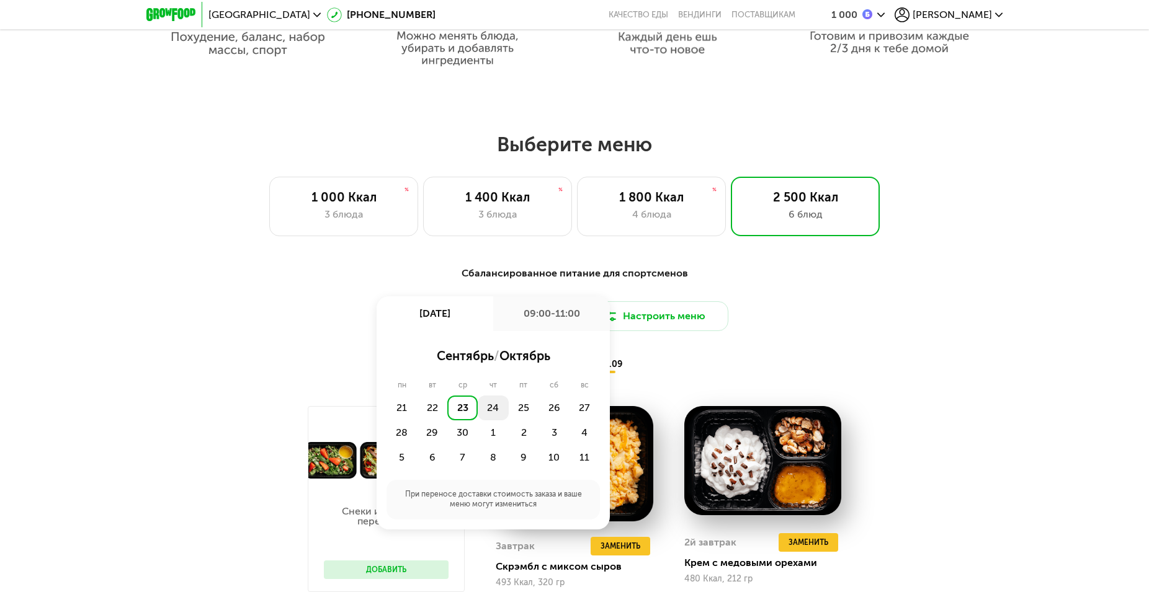
click at [489, 414] on div "24" at bounding box center [493, 408] width 30 height 25
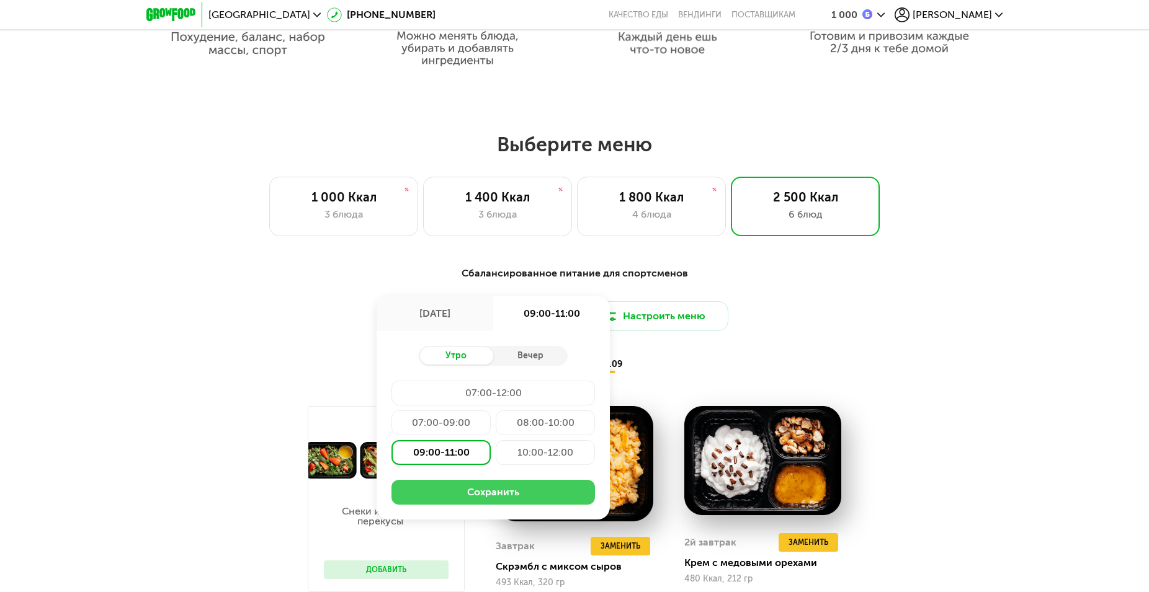
click at [505, 494] on button "Сохранить" at bounding box center [492, 492] width 203 height 25
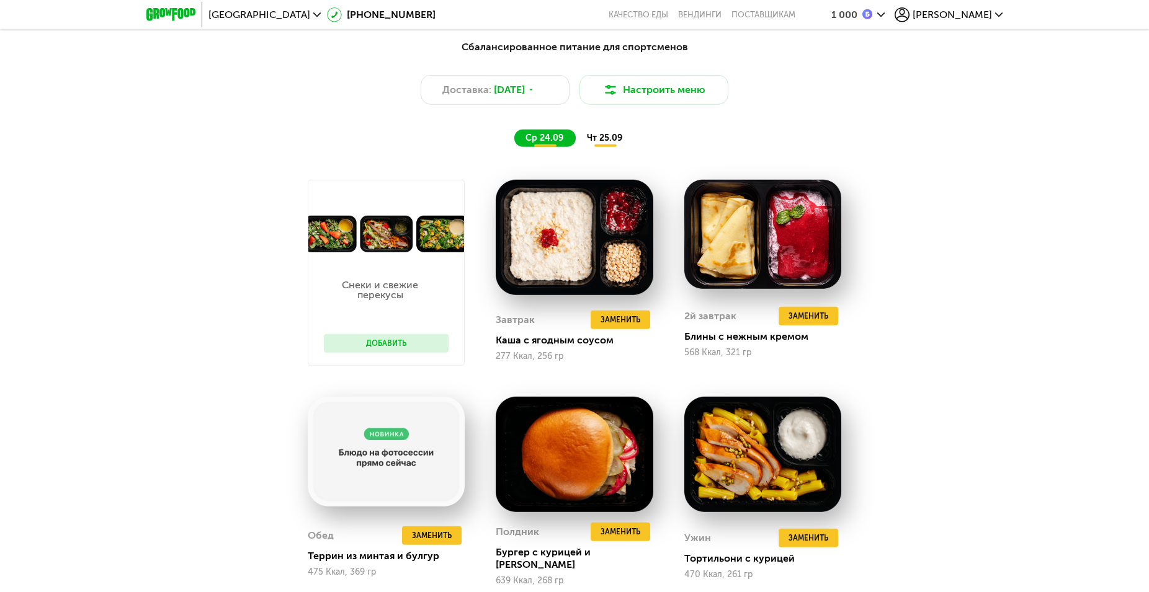
scroll to position [1139, 0]
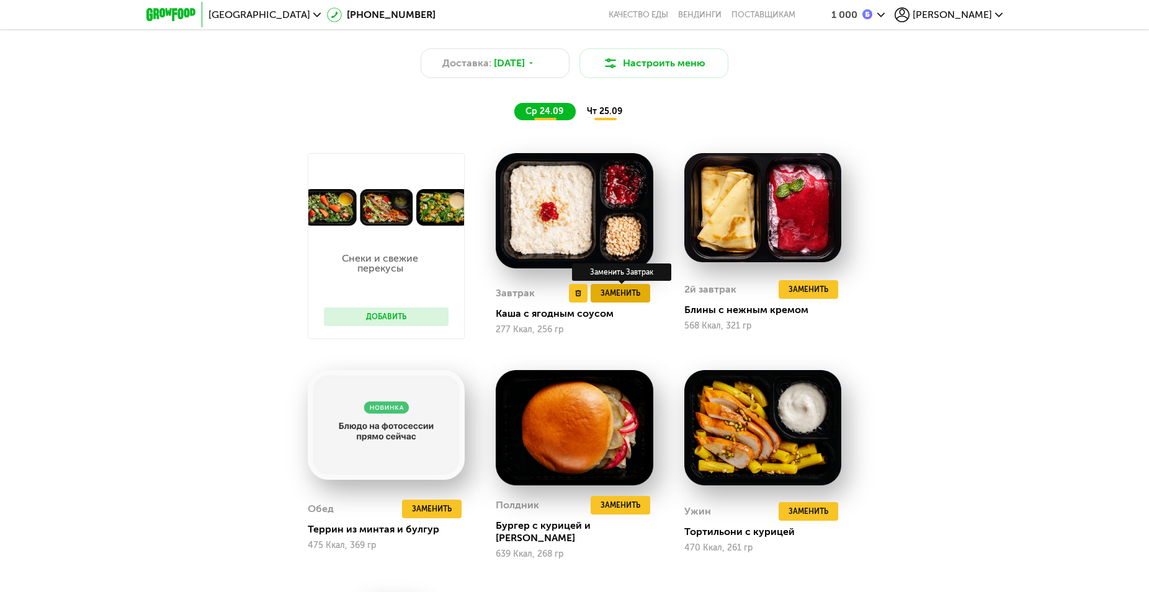
click at [608, 300] on span "Заменить" at bounding box center [620, 293] width 40 height 12
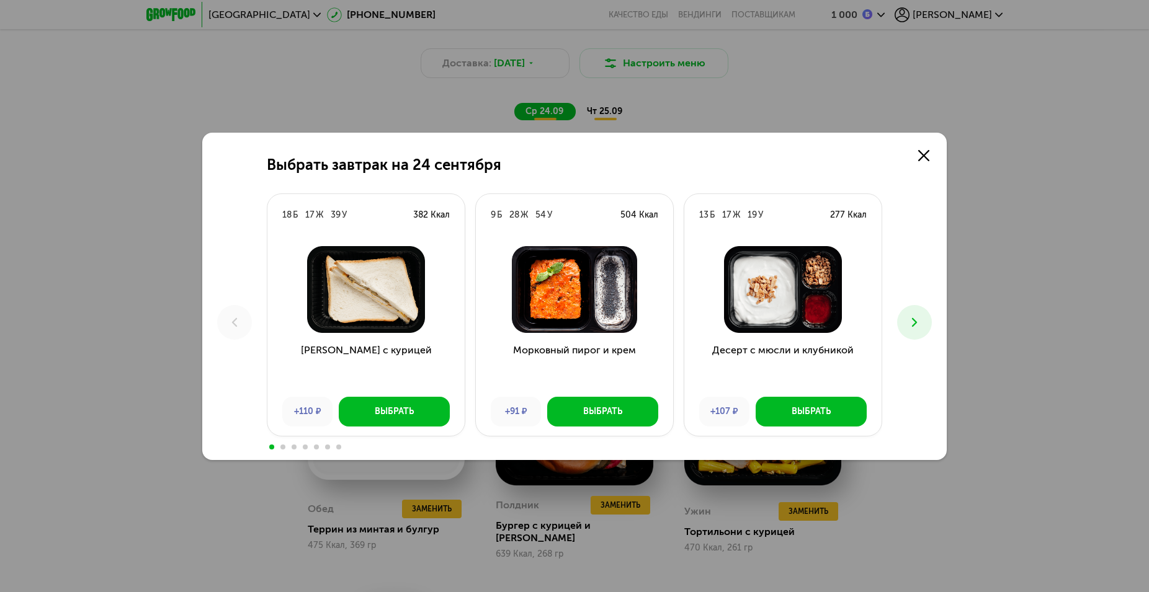
click at [914, 331] on button at bounding box center [914, 322] width 35 height 35
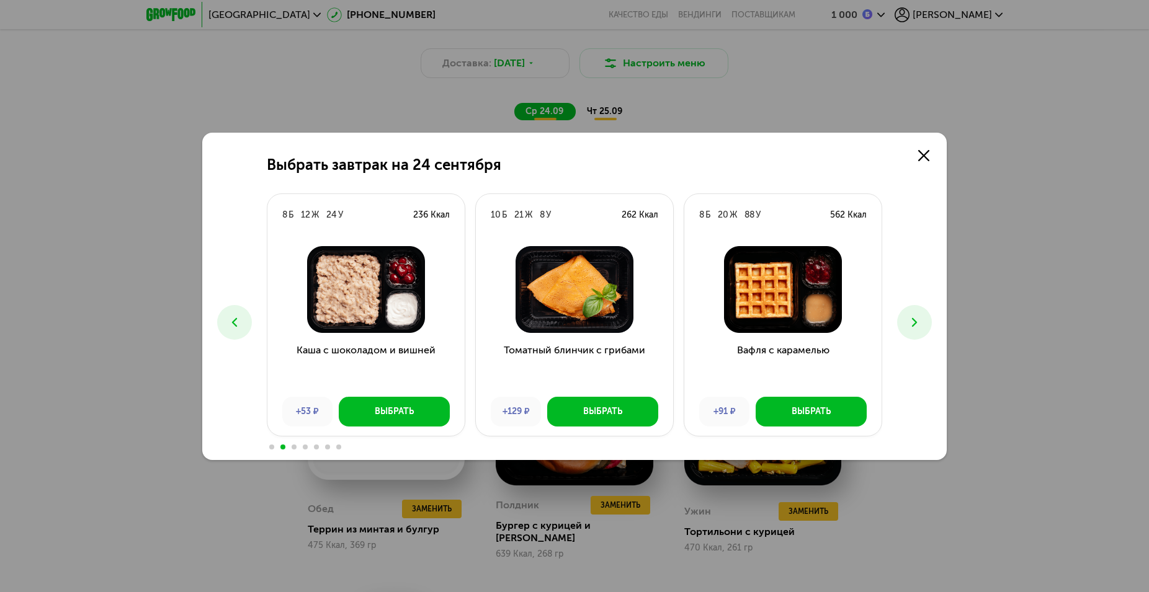
click at [914, 323] on icon at bounding box center [914, 322] width 15 height 15
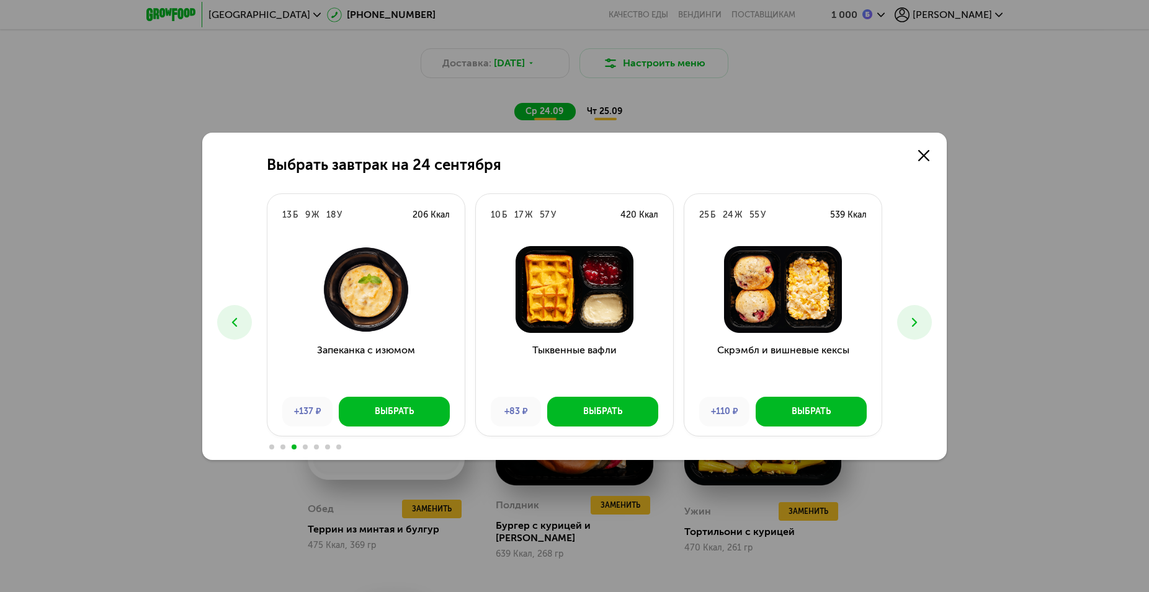
click at [914, 323] on icon at bounding box center [914, 322] width 15 height 15
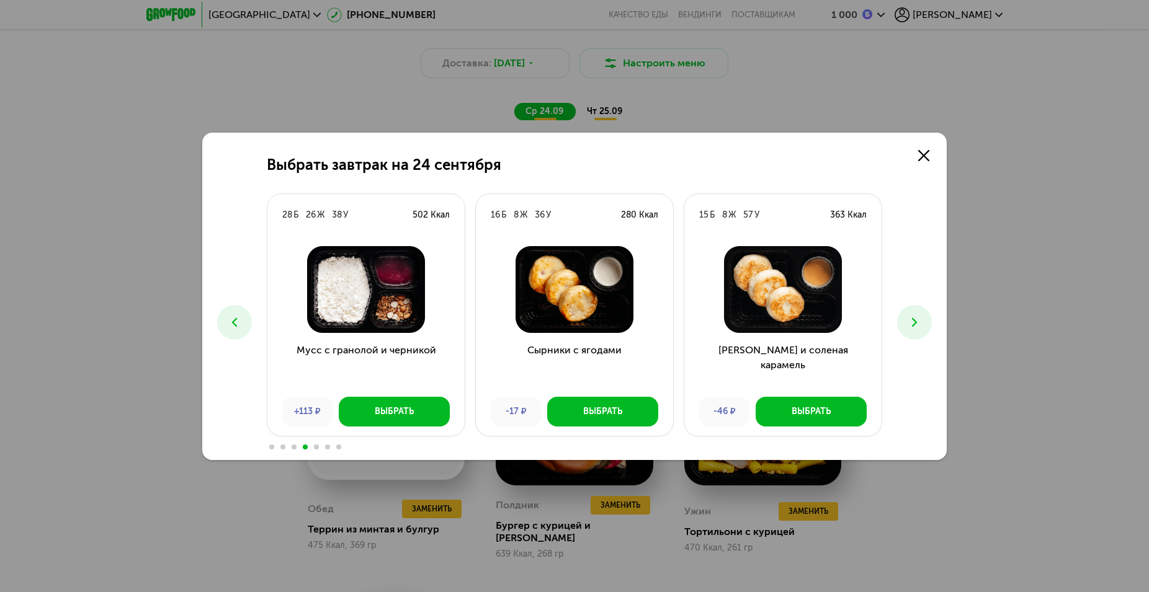
click at [914, 323] on icon at bounding box center [914, 322] width 15 height 15
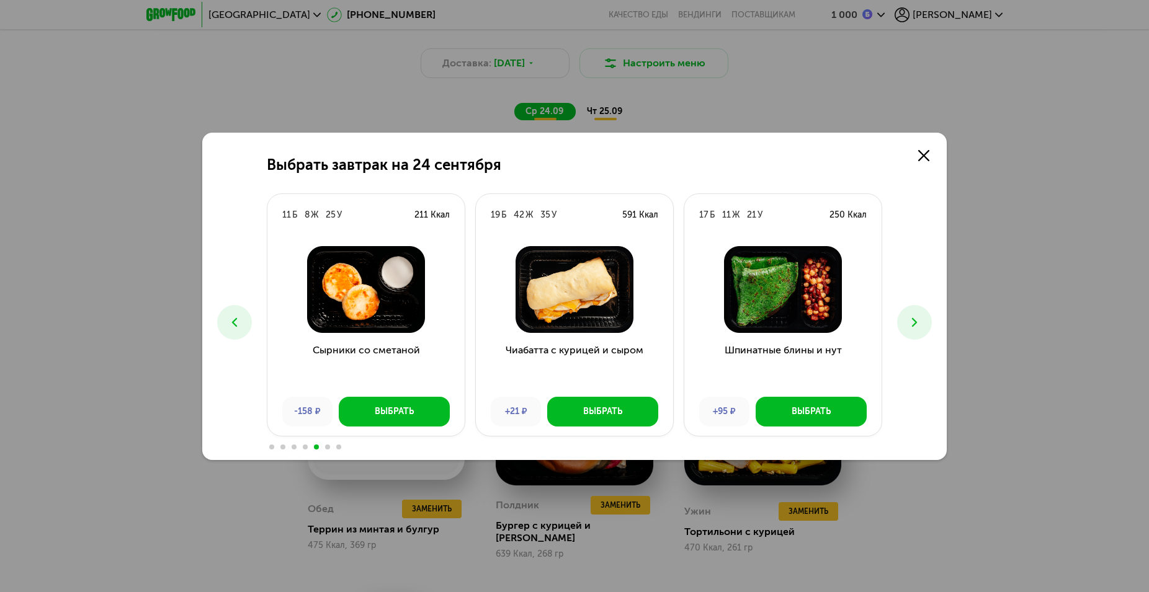
click at [235, 321] on icon at bounding box center [234, 322] width 15 height 15
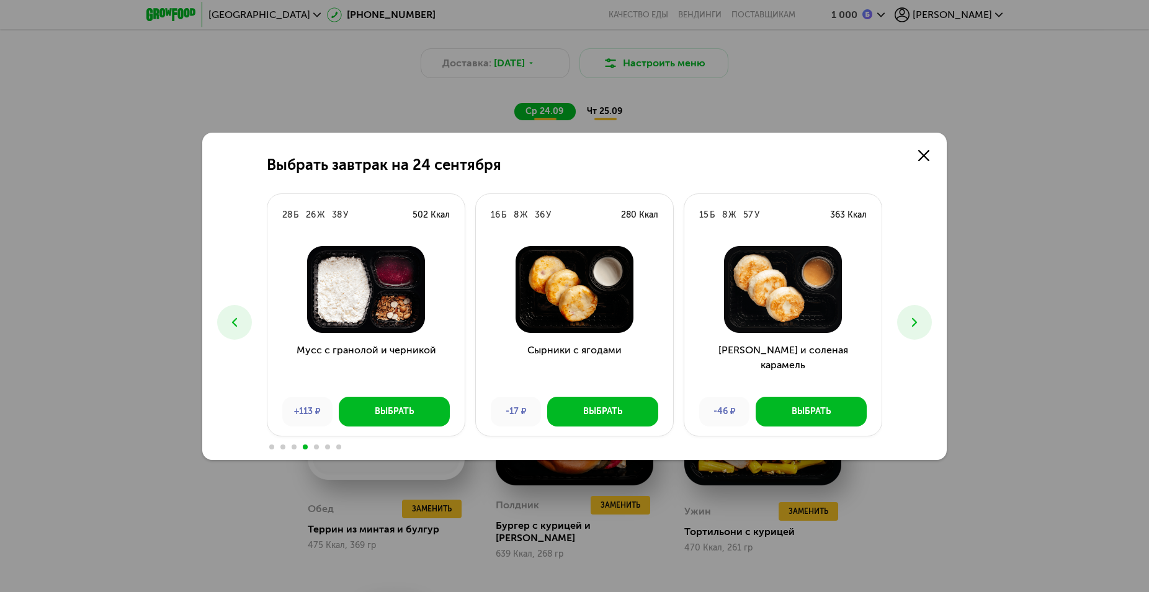
click at [917, 321] on icon at bounding box center [914, 322] width 15 height 15
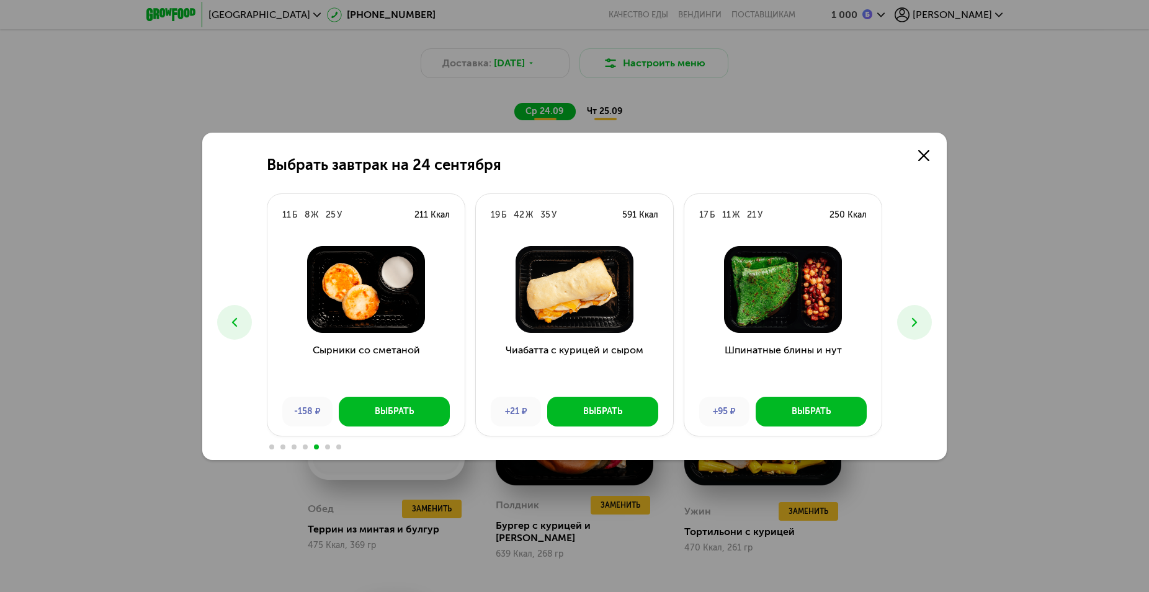
click at [917, 321] on icon at bounding box center [914, 322] width 15 height 15
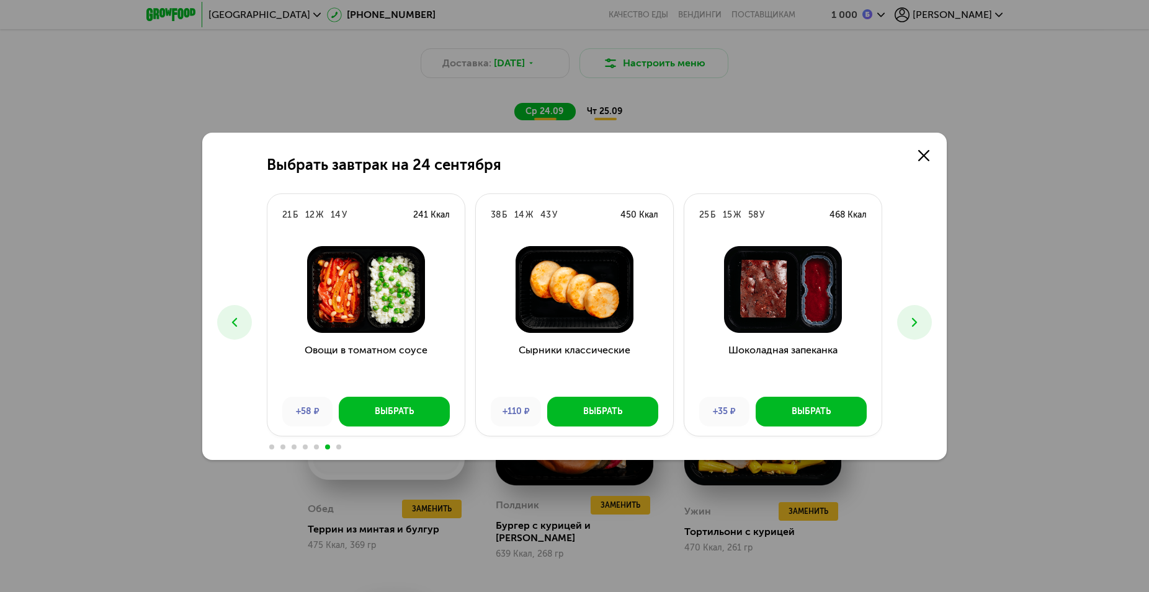
click at [917, 321] on icon at bounding box center [914, 322] width 15 height 15
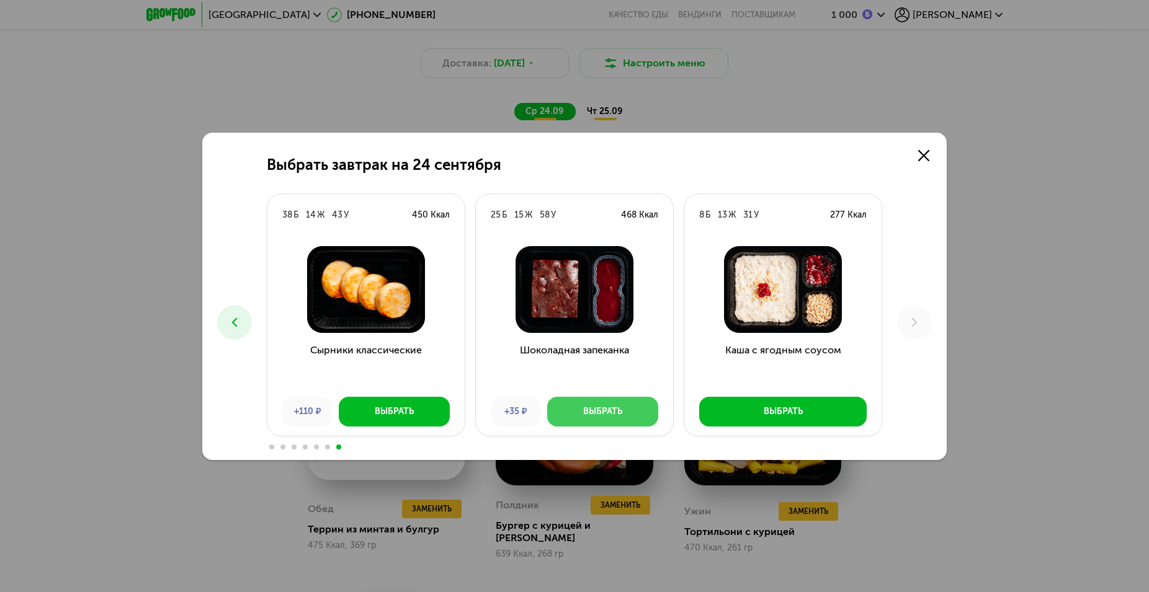
click at [621, 416] on div "Выбрать" at bounding box center [602, 412] width 39 height 12
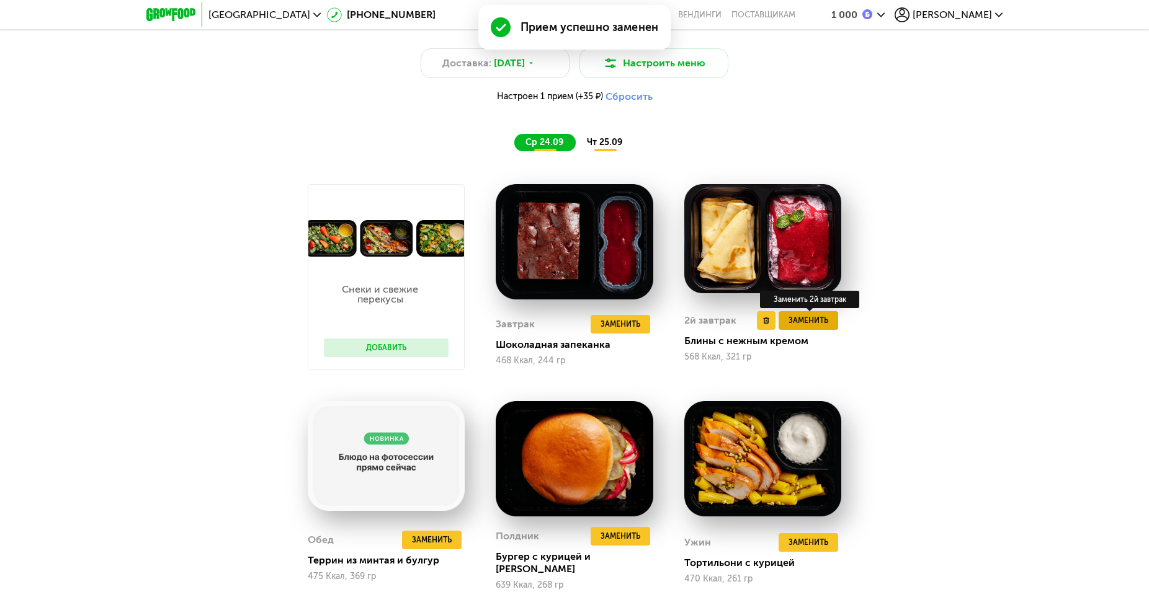
click at [820, 327] on span "Заменить" at bounding box center [808, 320] width 40 height 12
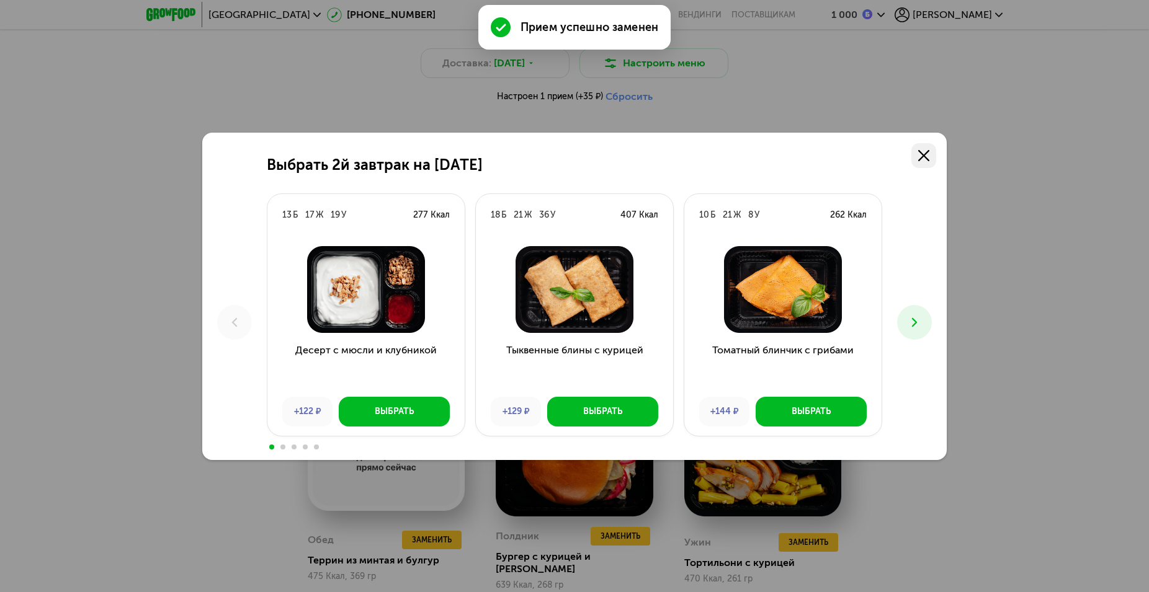
click at [922, 160] on icon at bounding box center [923, 155] width 11 height 11
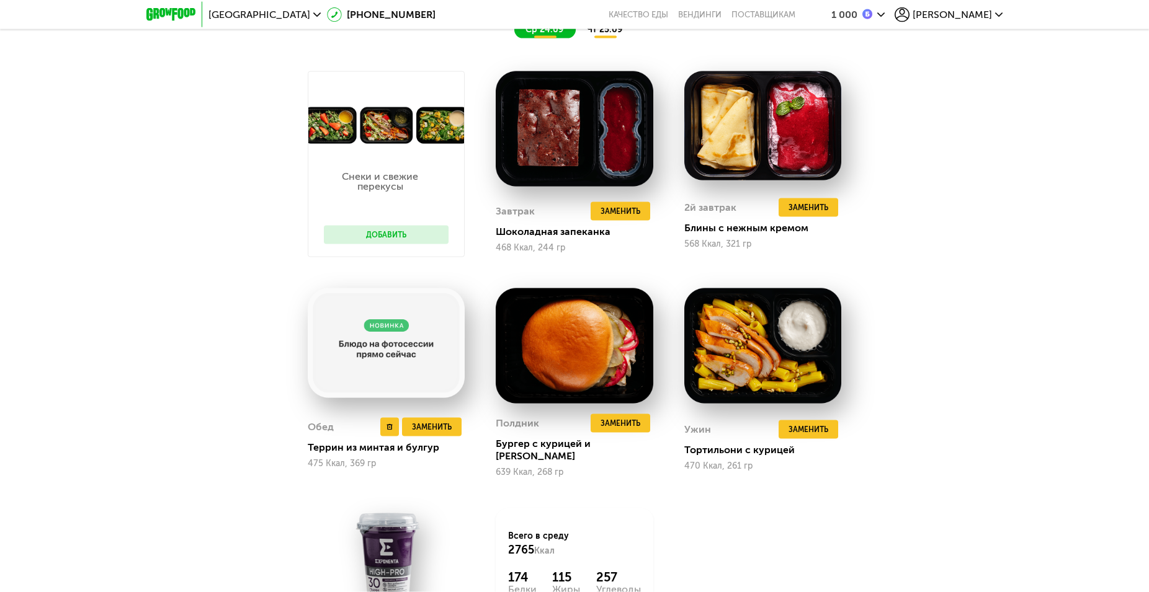
scroll to position [1265, 0]
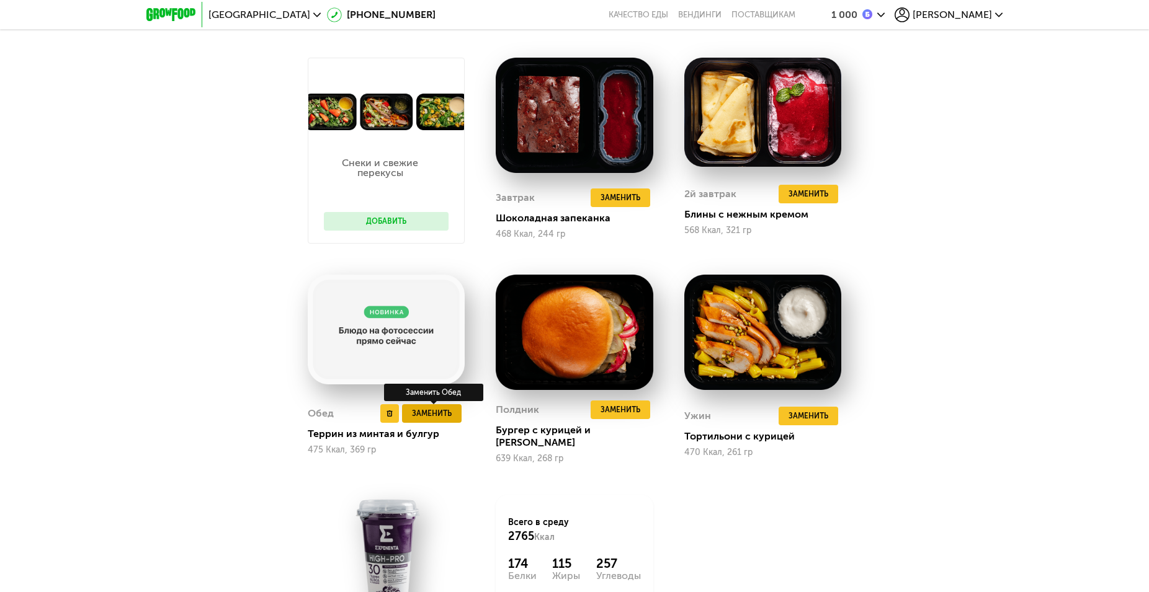
click at [435, 408] on span "Заменить" at bounding box center [432, 413] width 40 height 12
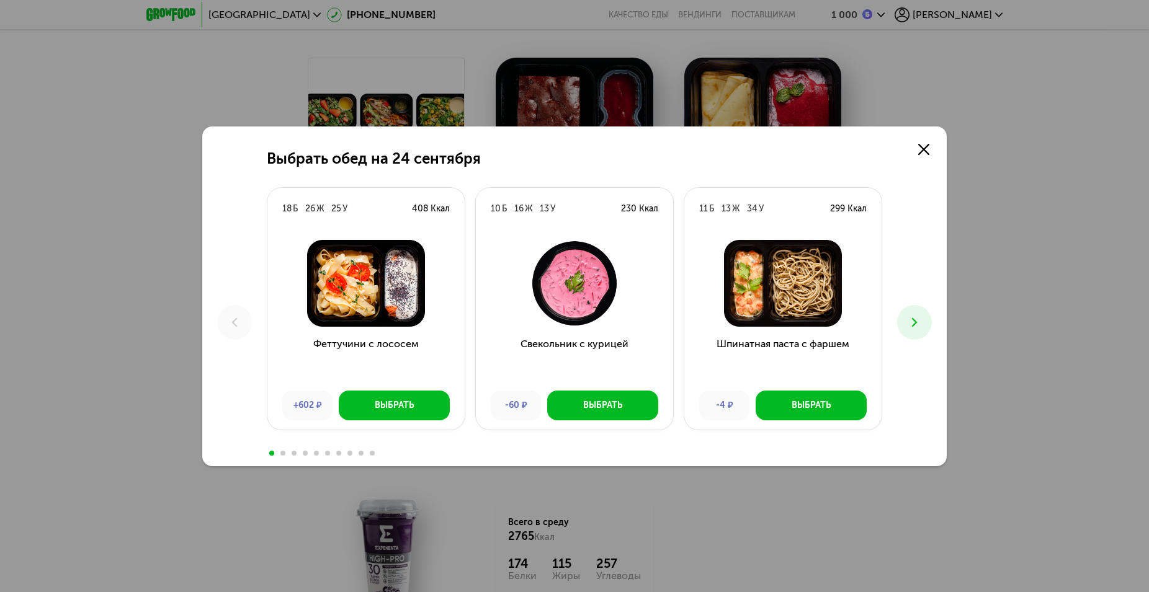
click at [917, 323] on use at bounding box center [914, 322] width 5 height 9
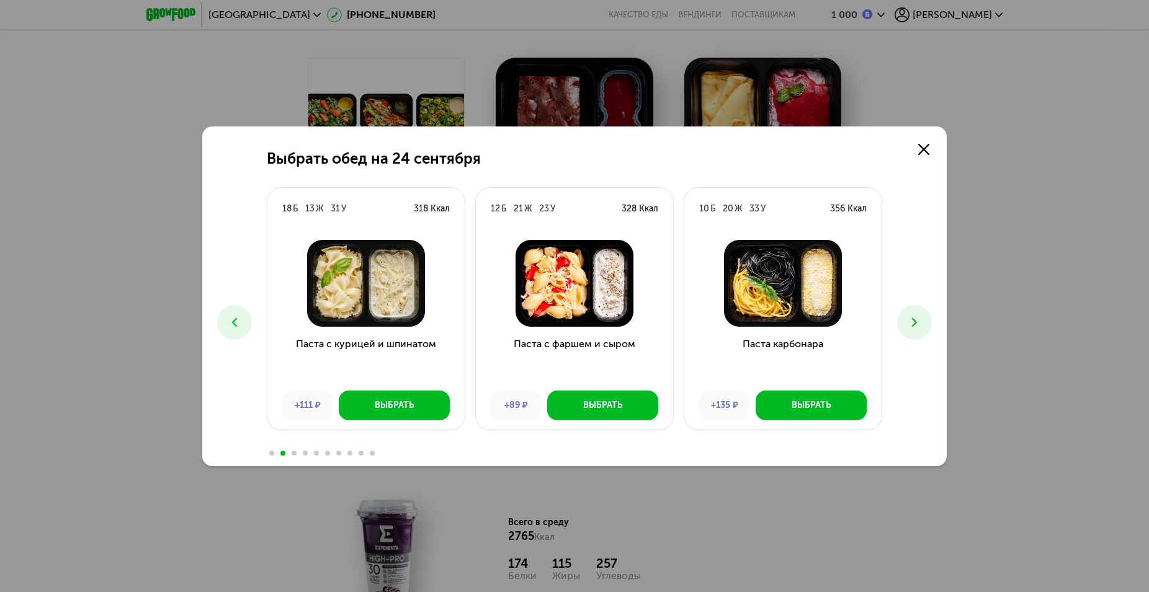
click at [917, 323] on use at bounding box center [914, 322] width 5 height 9
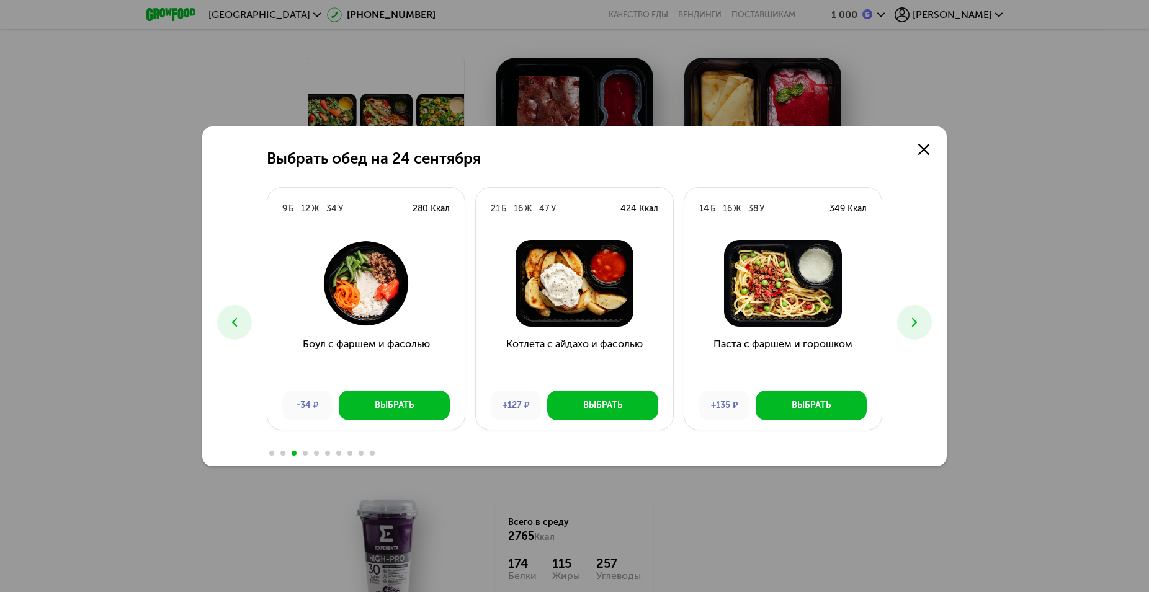
click at [917, 323] on use at bounding box center [914, 322] width 5 height 9
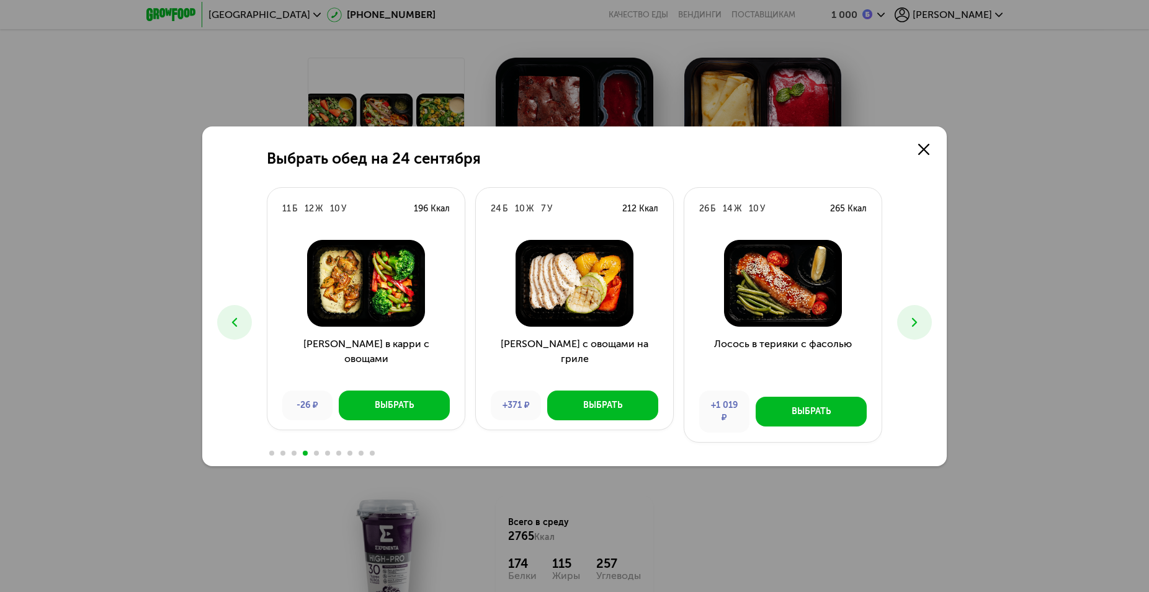
click at [917, 323] on use at bounding box center [914, 322] width 5 height 9
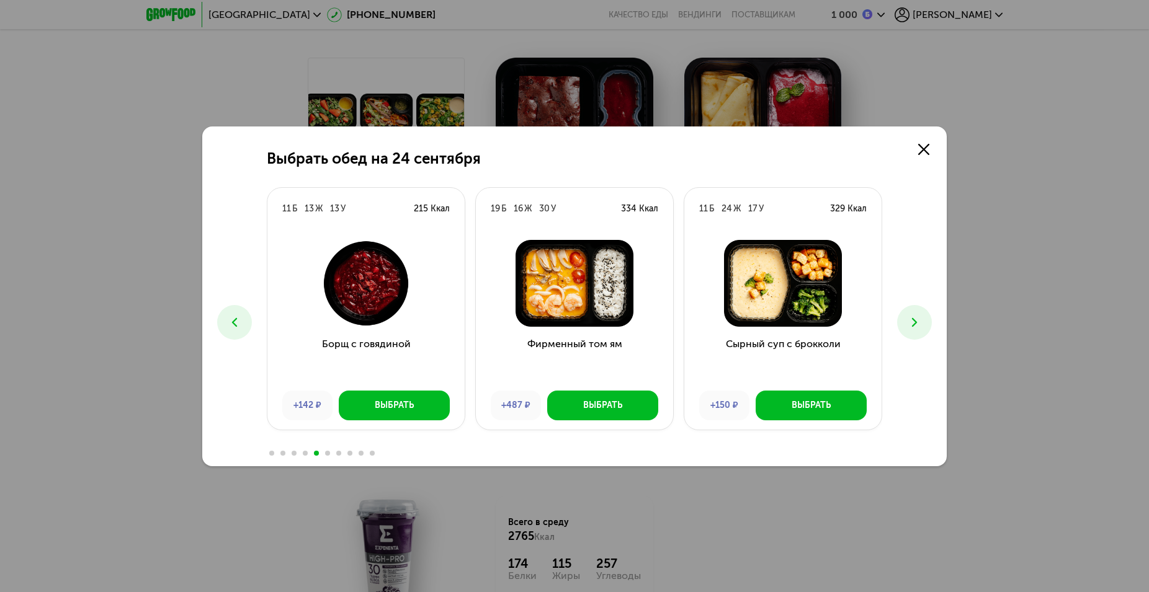
click at [917, 323] on use at bounding box center [914, 322] width 5 height 9
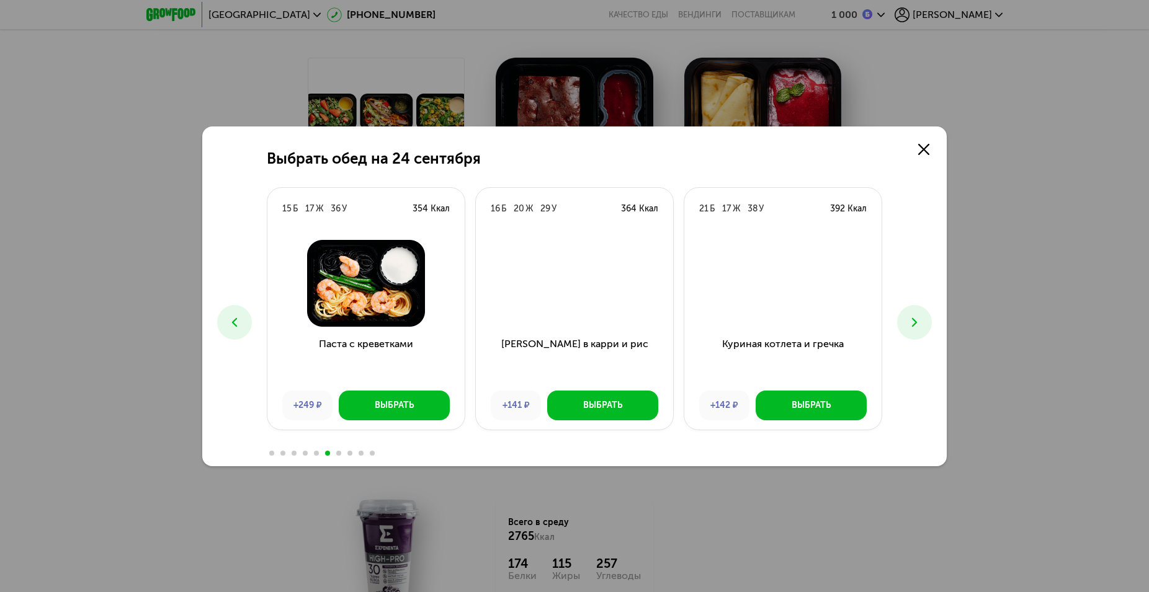
click at [917, 323] on use at bounding box center [914, 322] width 5 height 9
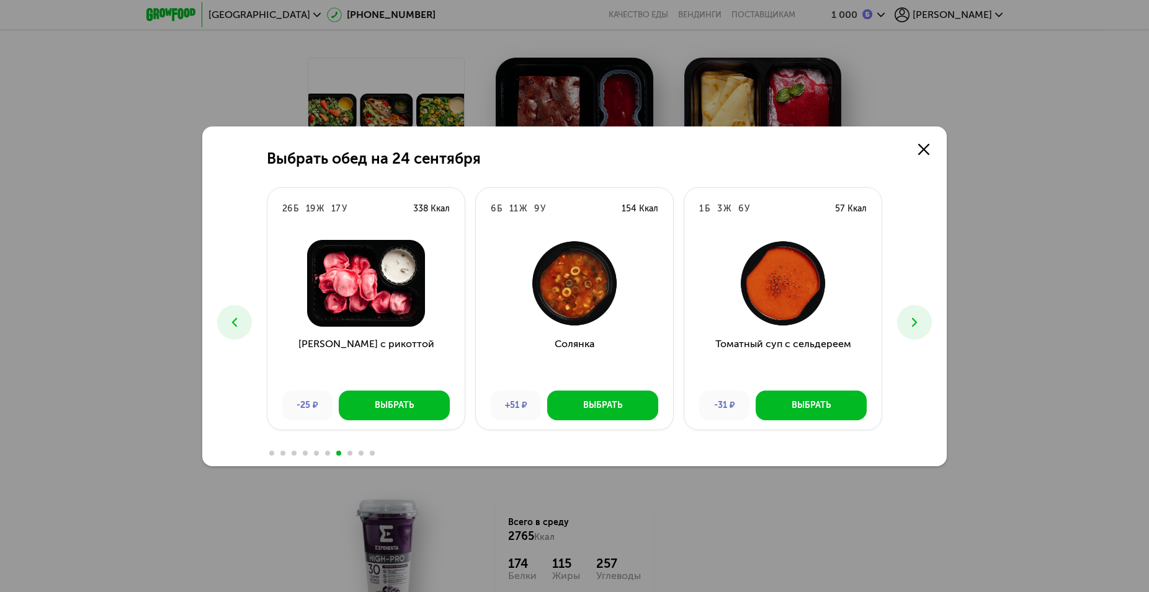
click at [917, 323] on icon at bounding box center [914, 322] width 15 height 15
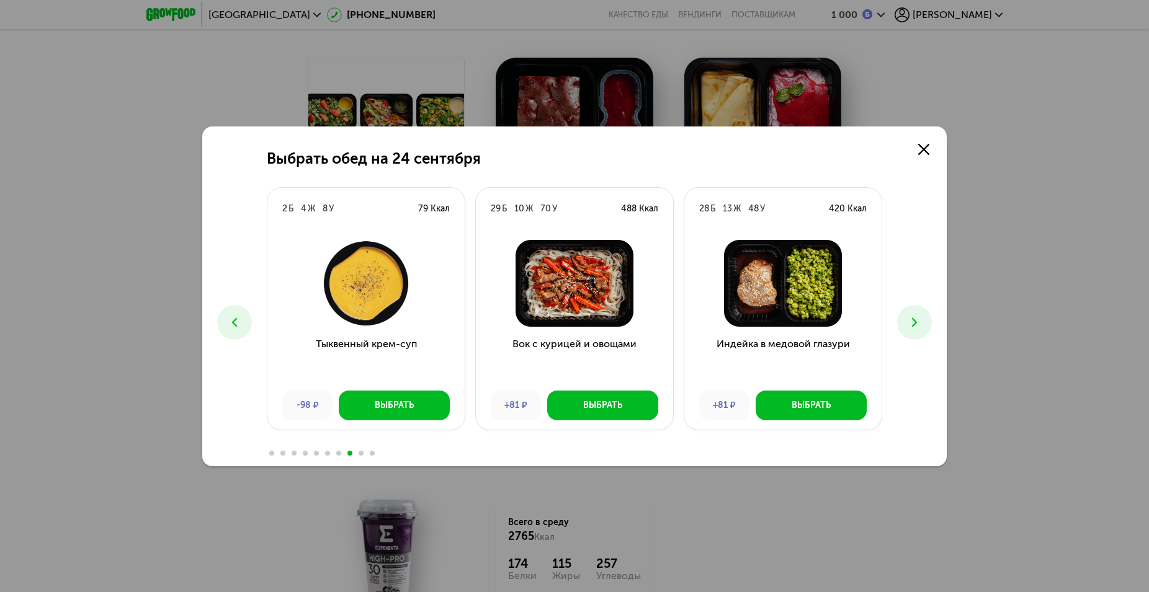
click at [918, 323] on icon at bounding box center [914, 322] width 15 height 15
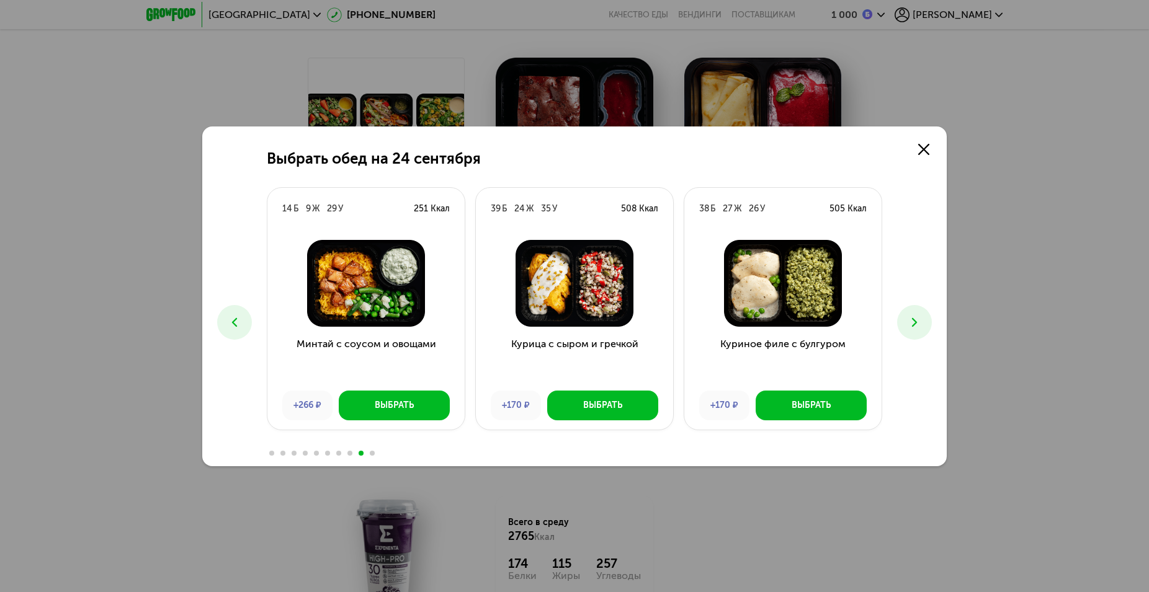
click at [918, 323] on icon at bounding box center [914, 322] width 15 height 15
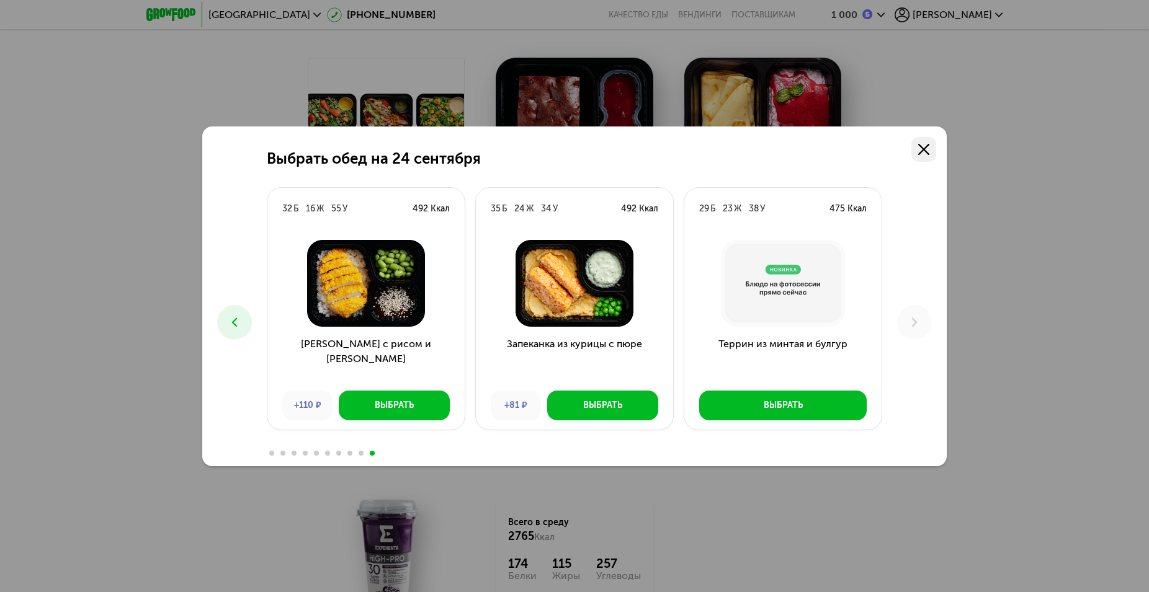
click at [927, 148] on icon at bounding box center [923, 149] width 11 height 11
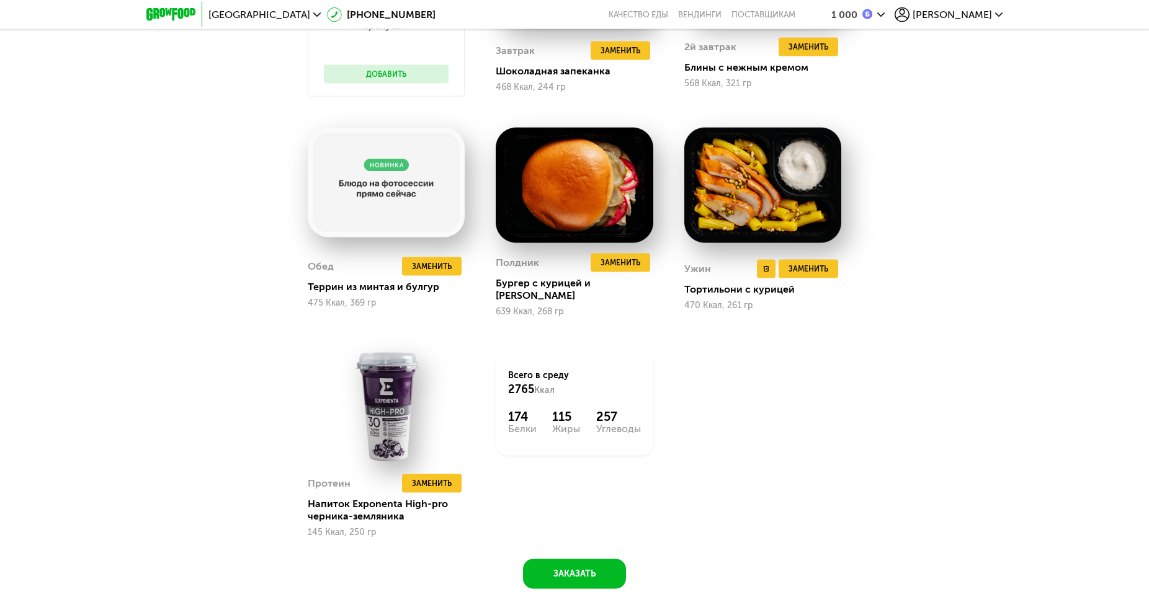
scroll to position [1392, 0]
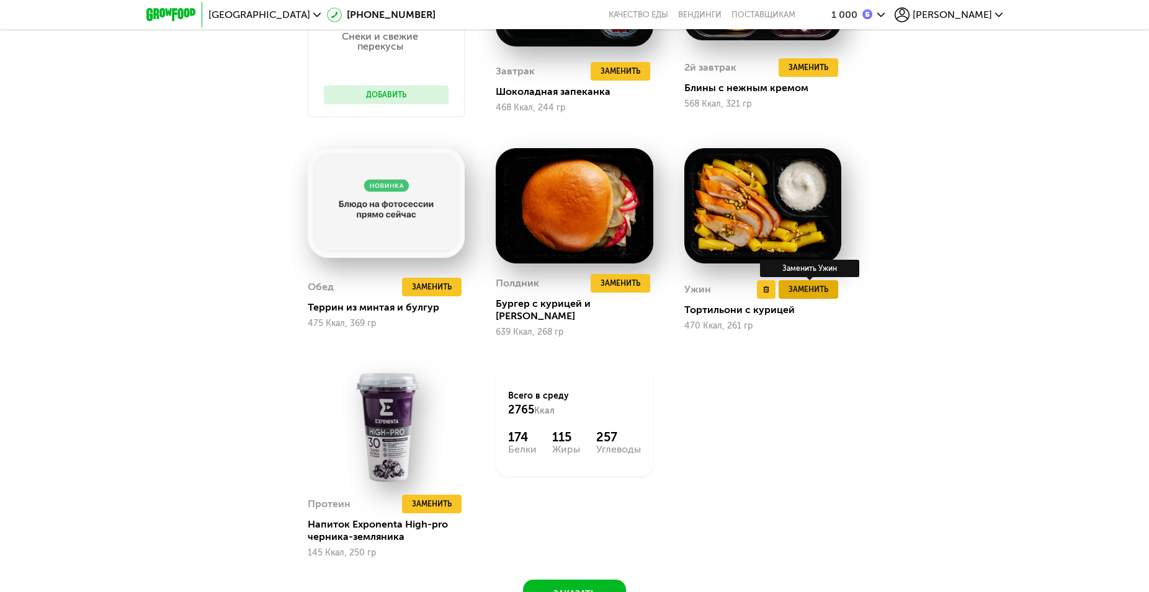
click at [805, 283] on span "Заменить" at bounding box center [808, 289] width 40 height 12
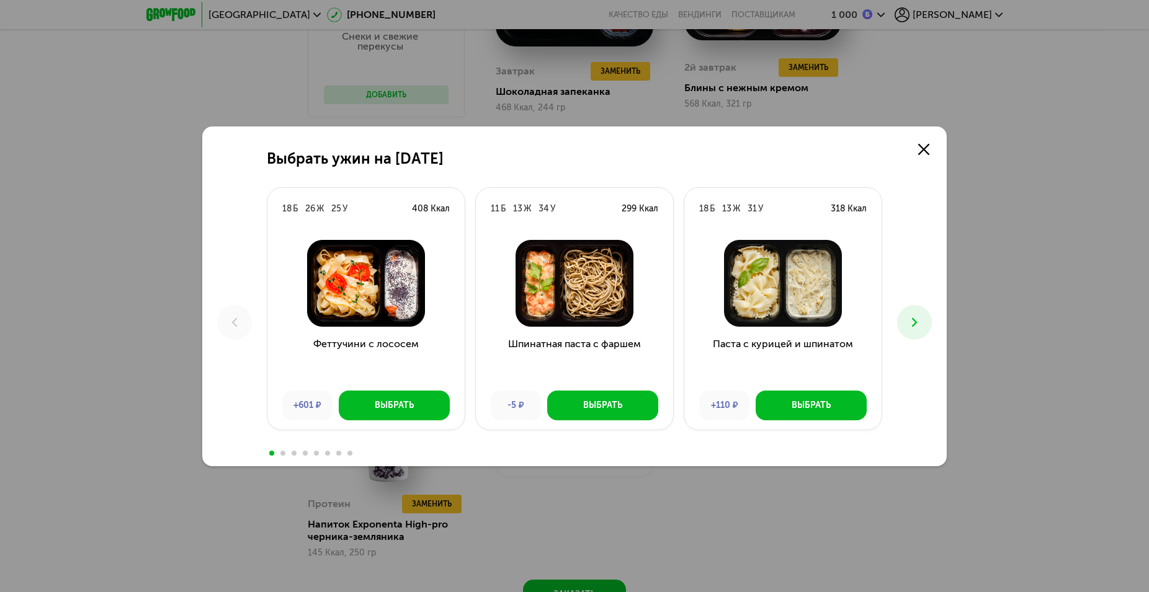
click at [923, 317] on button at bounding box center [914, 322] width 35 height 35
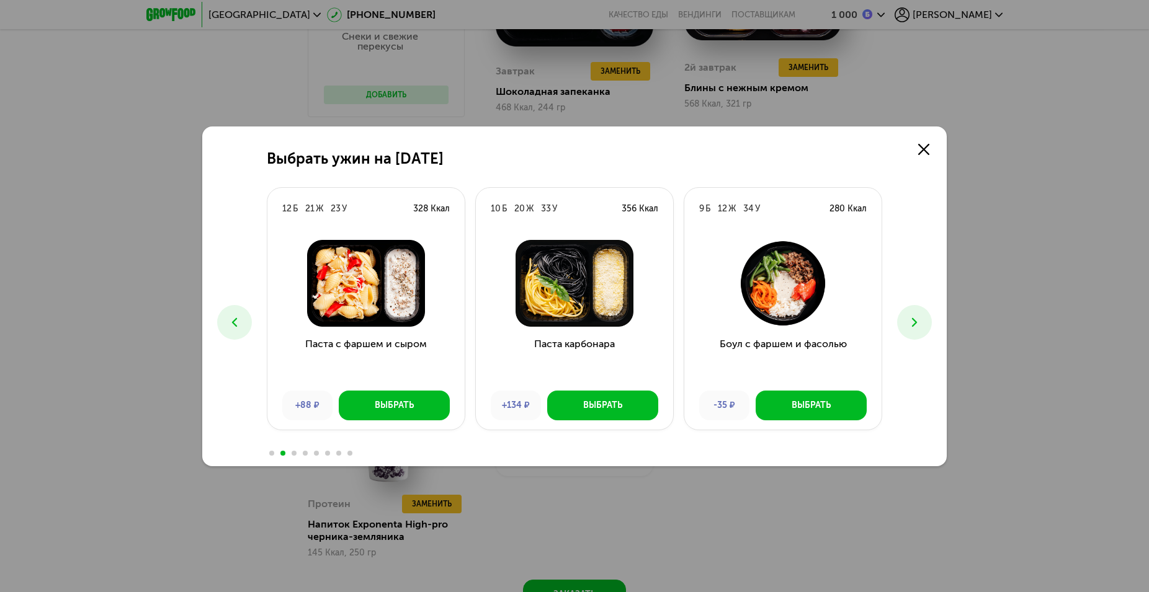
click at [922, 318] on button at bounding box center [914, 322] width 35 height 35
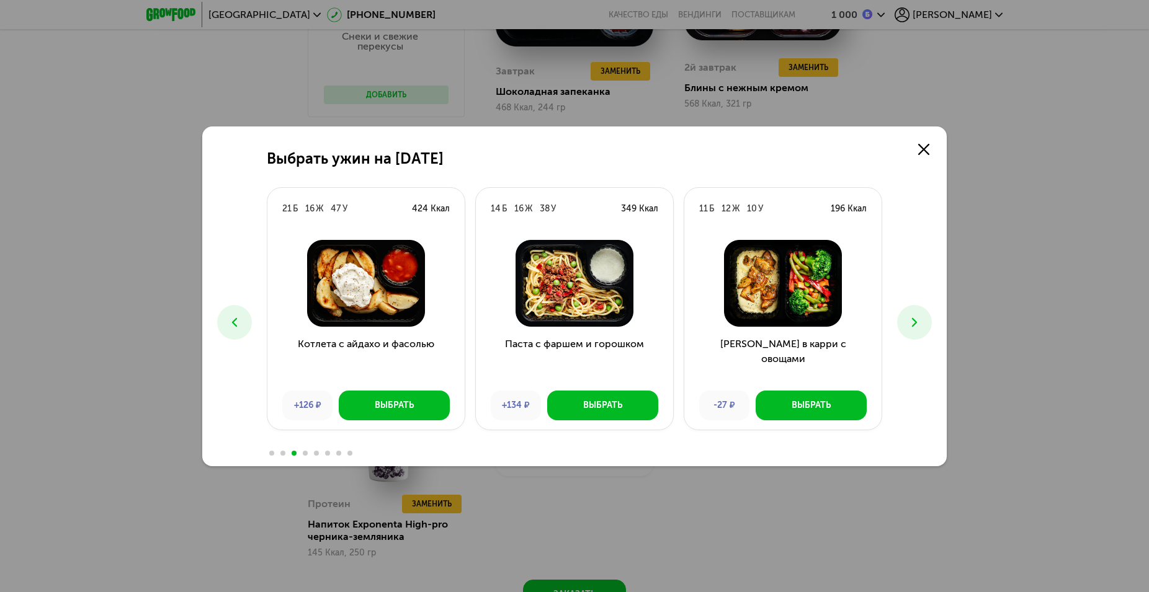
click at [922, 318] on button at bounding box center [914, 322] width 35 height 35
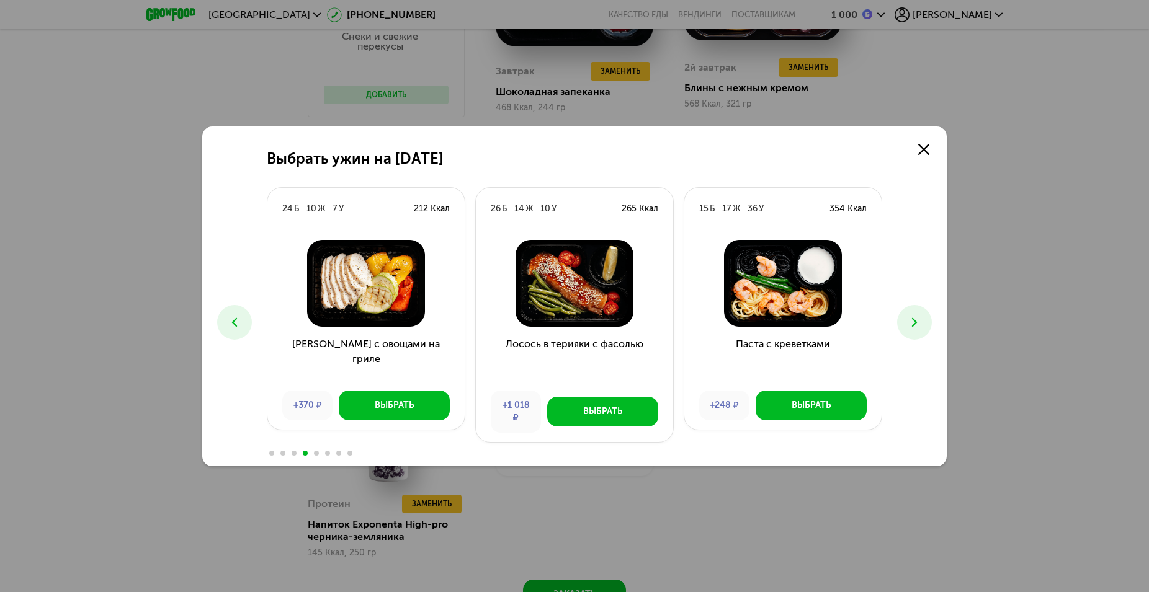
click at [922, 318] on button at bounding box center [914, 322] width 35 height 35
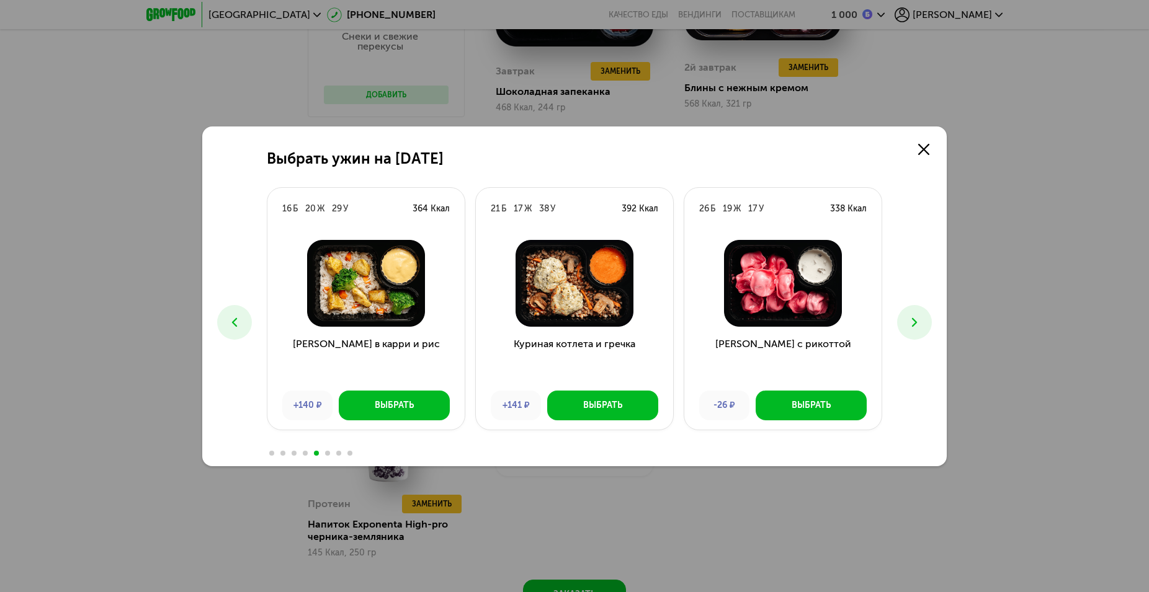
click at [244, 334] on button at bounding box center [234, 322] width 35 height 35
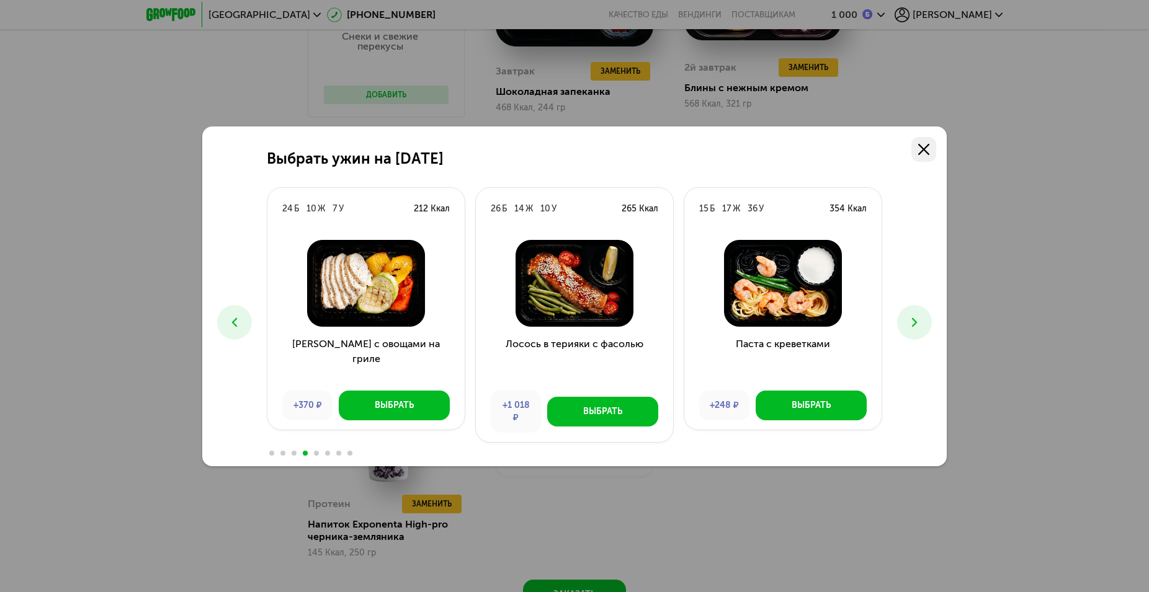
click at [918, 156] on link at bounding box center [923, 149] width 25 height 25
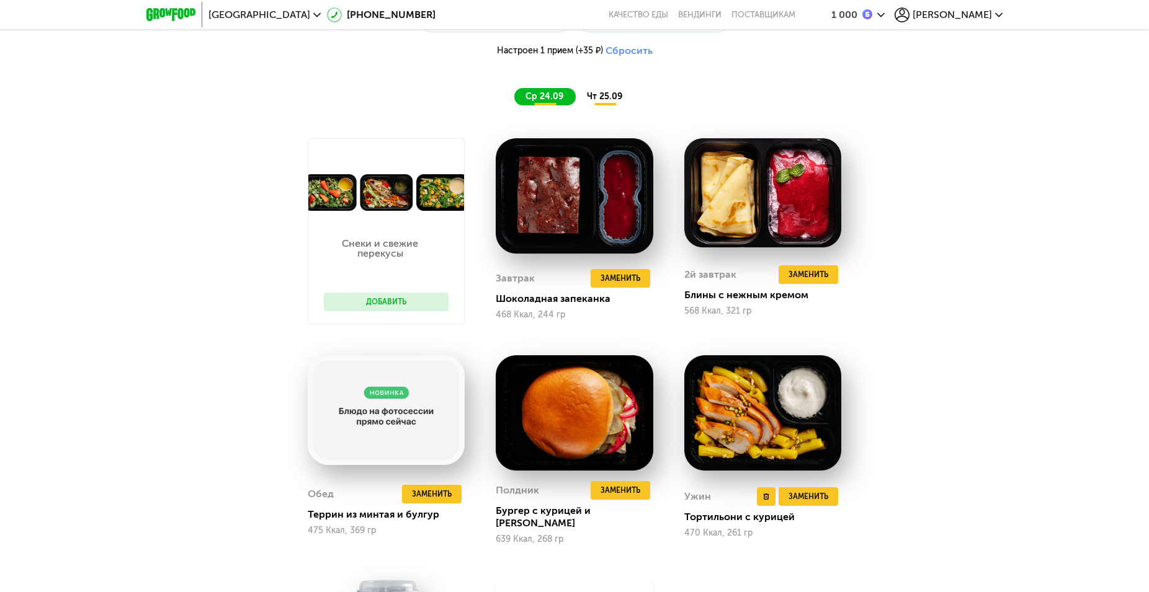
scroll to position [1139, 0]
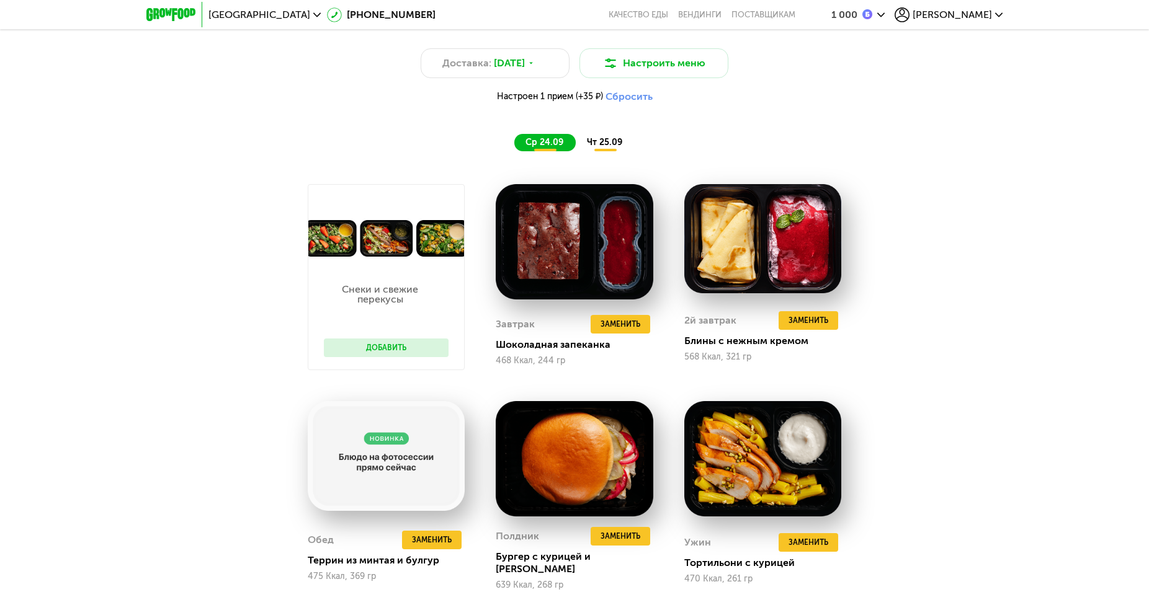
click at [609, 145] on span "чт 25.09" at bounding box center [604, 142] width 35 height 11
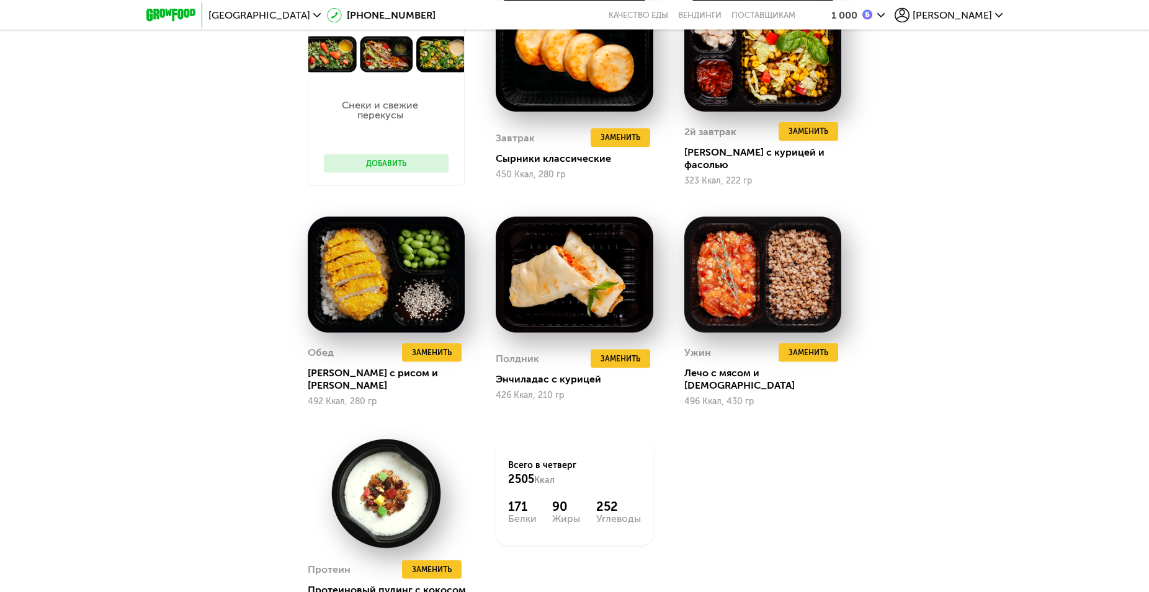
scroll to position [1328, 0]
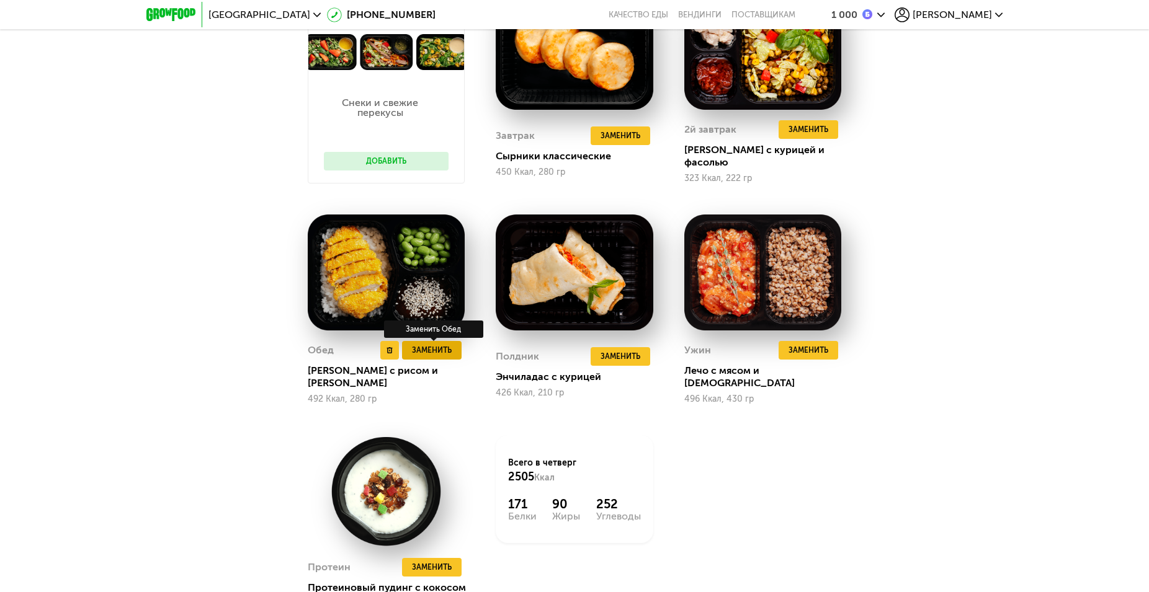
click at [435, 347] on span "Заменить" at bounding box center [432, 350] width 40 height 12
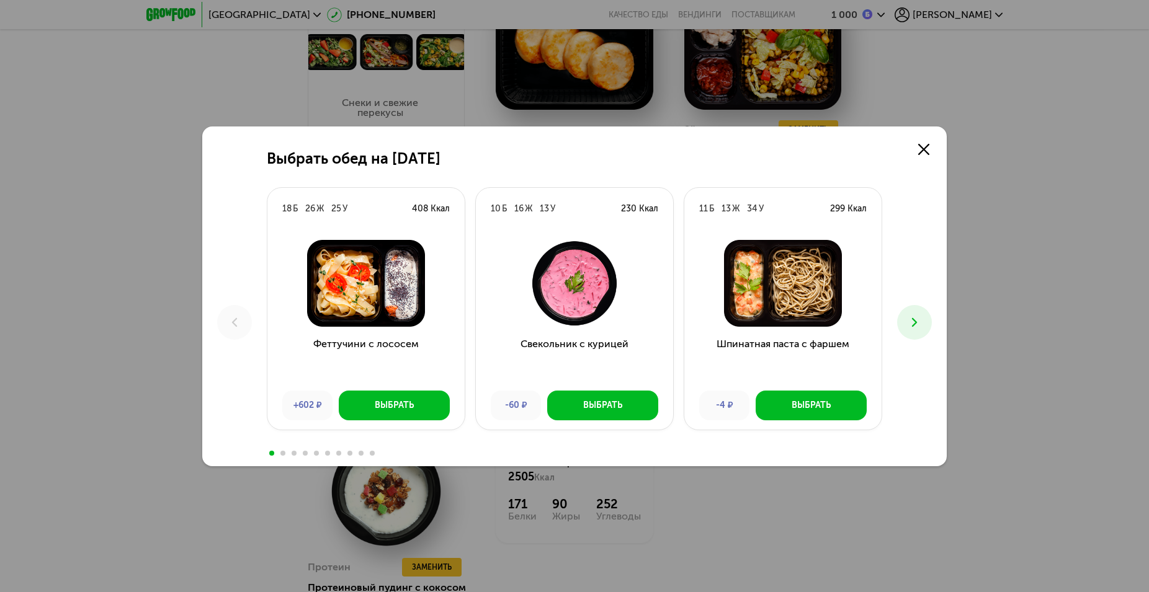
click at [917, 325] on icon at bounding box center [914, 322] width 15 height 15
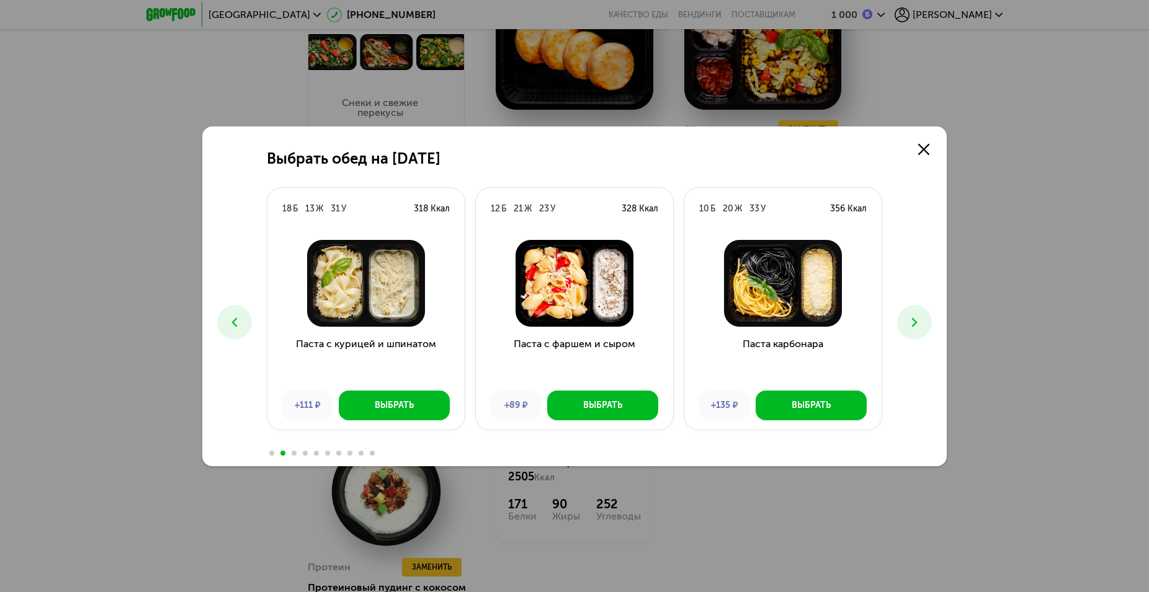
click at [917, 325] on icon at bounding box center [914, 322] width 15 height 15
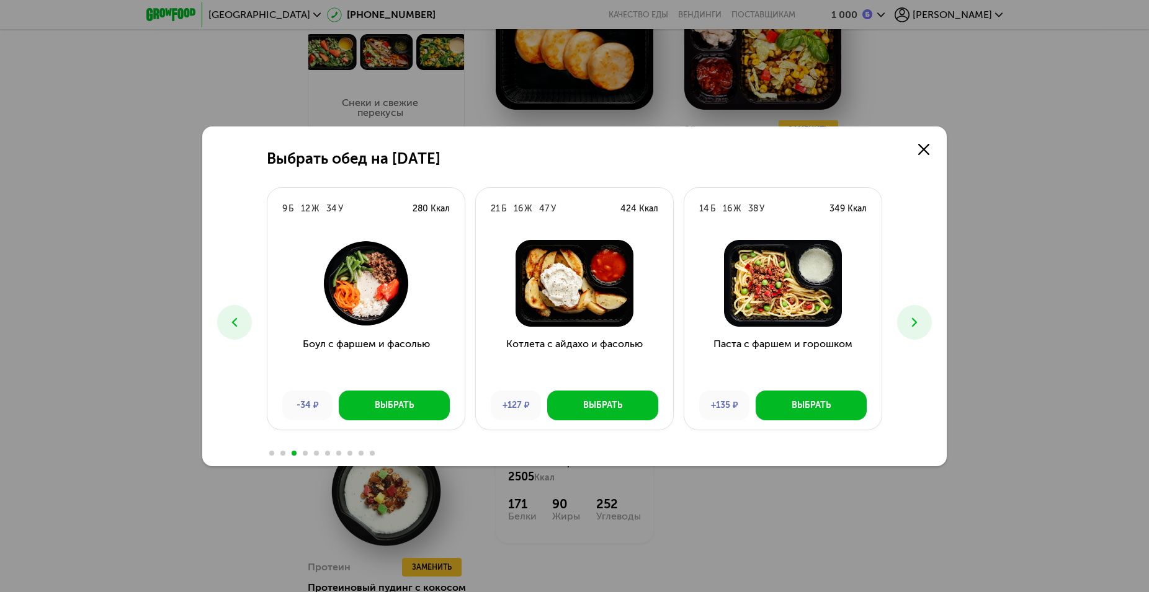
click at [917, 325] on icon at bounding box center [914, 322] width 15 height 15
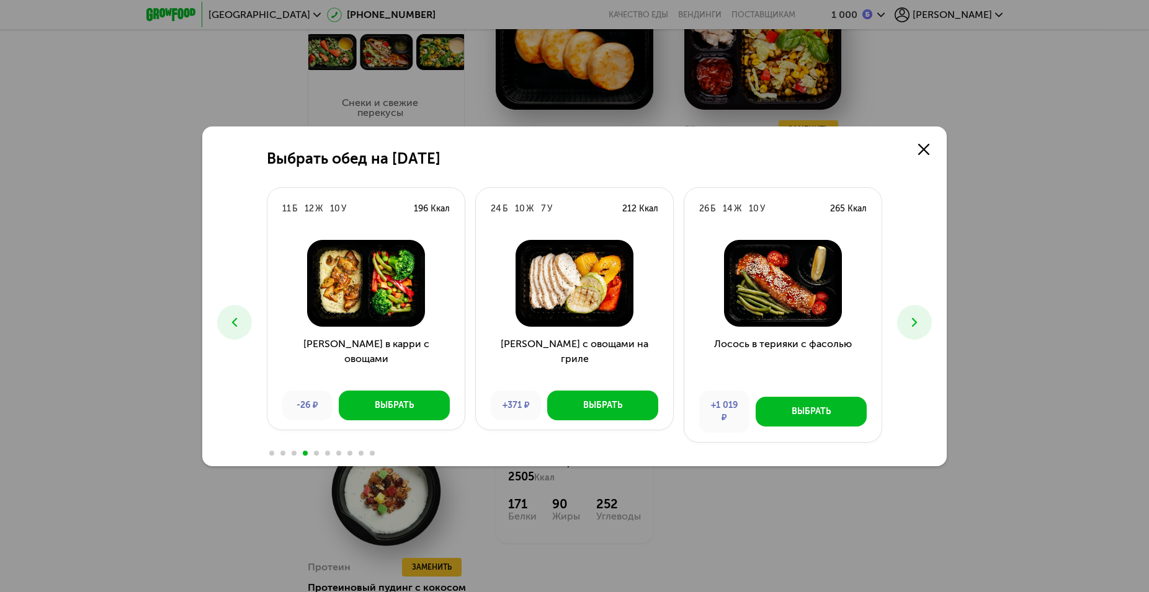
click at [917, 325] on icon at bounding box center [914, 322] width 15 height 15
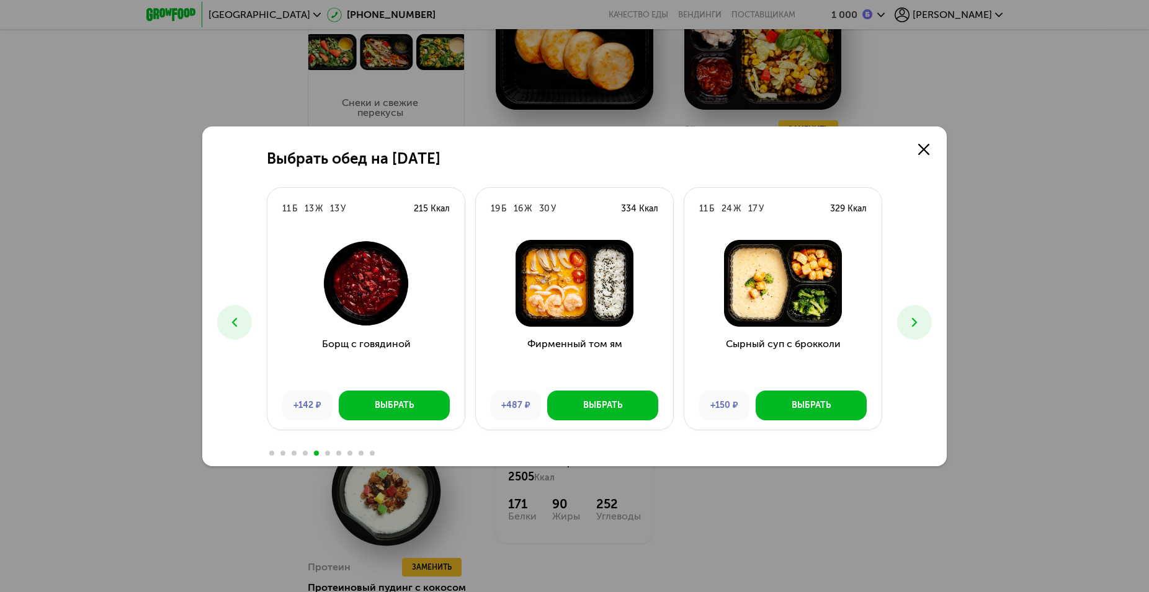
click at [917, 325] on icon at bounding box center [914, 322] width 15 height 15
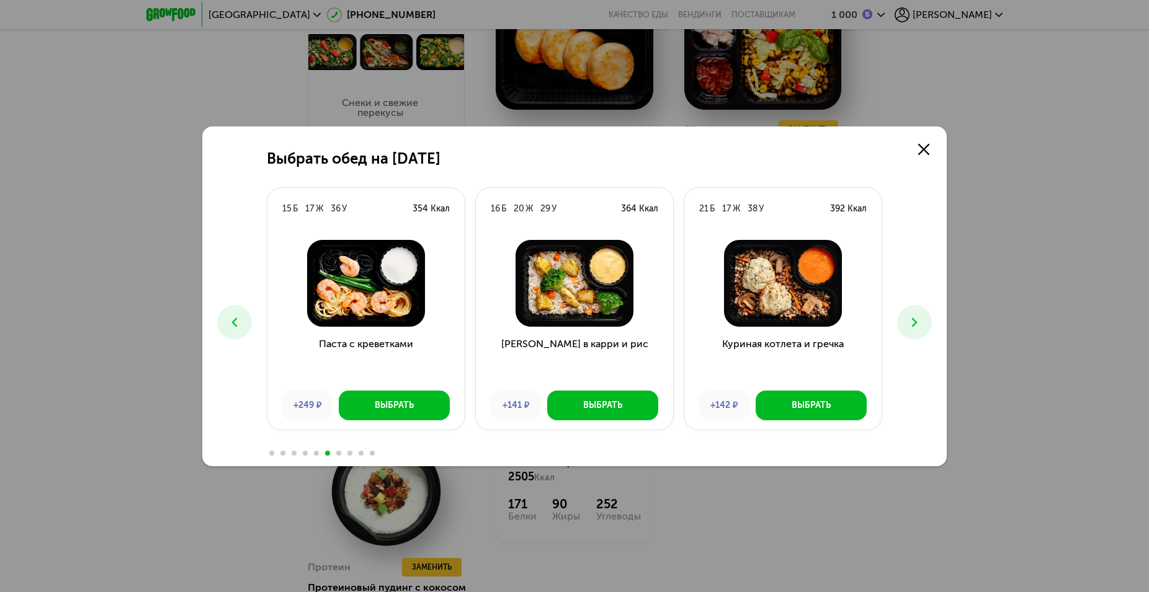
click at [917, 325] on icon at bounding box center [914, 322] width 15 height 15
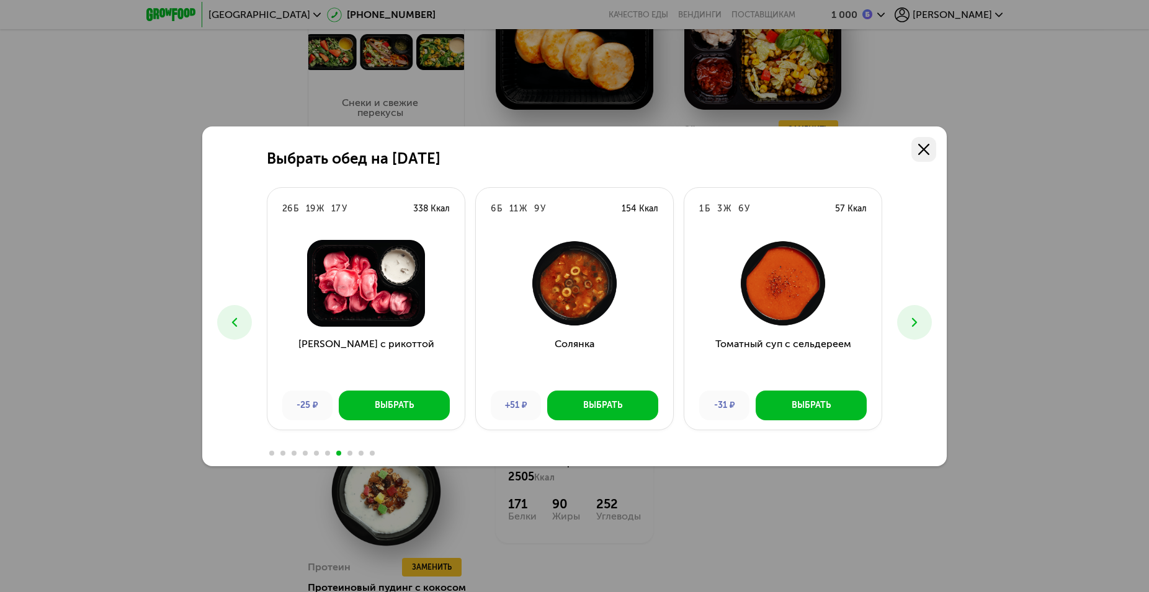
click at [914, 143] on link at bounding box center [923, 149] width 25 height 25
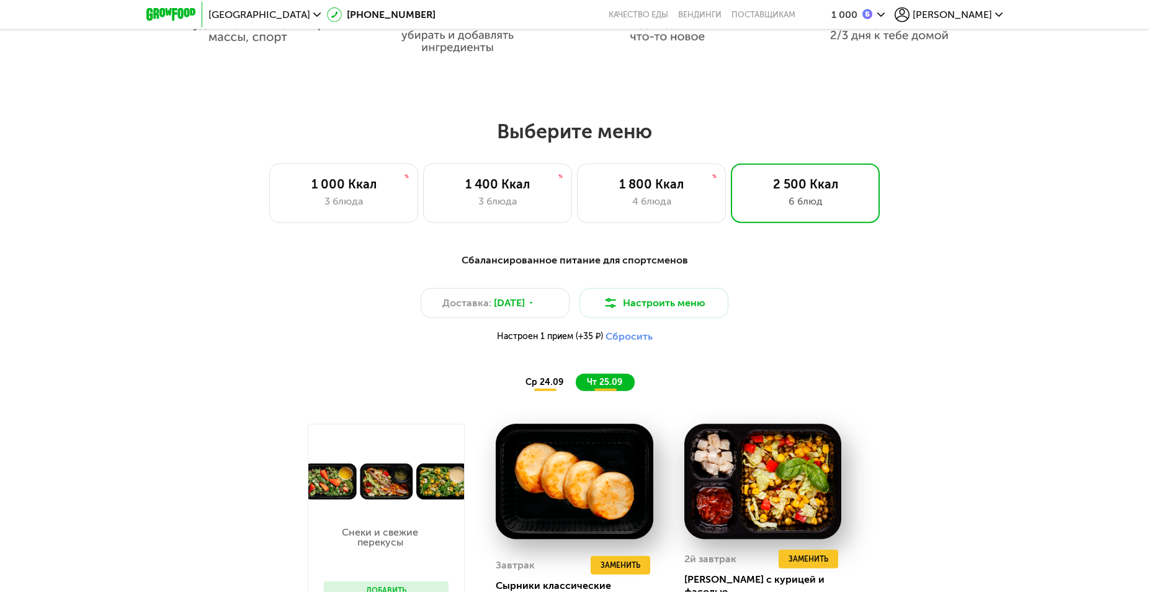
scroll to position [886, 0]
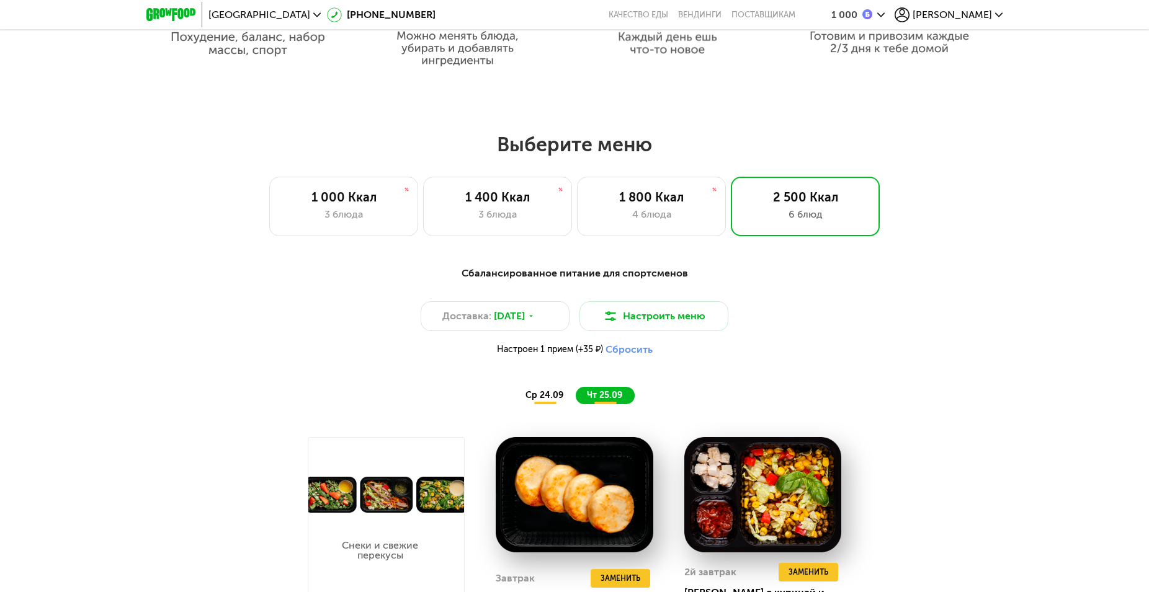
click at [618, 353] on button "Сбросить" at bounding box center [628, 350] width 47 height 12
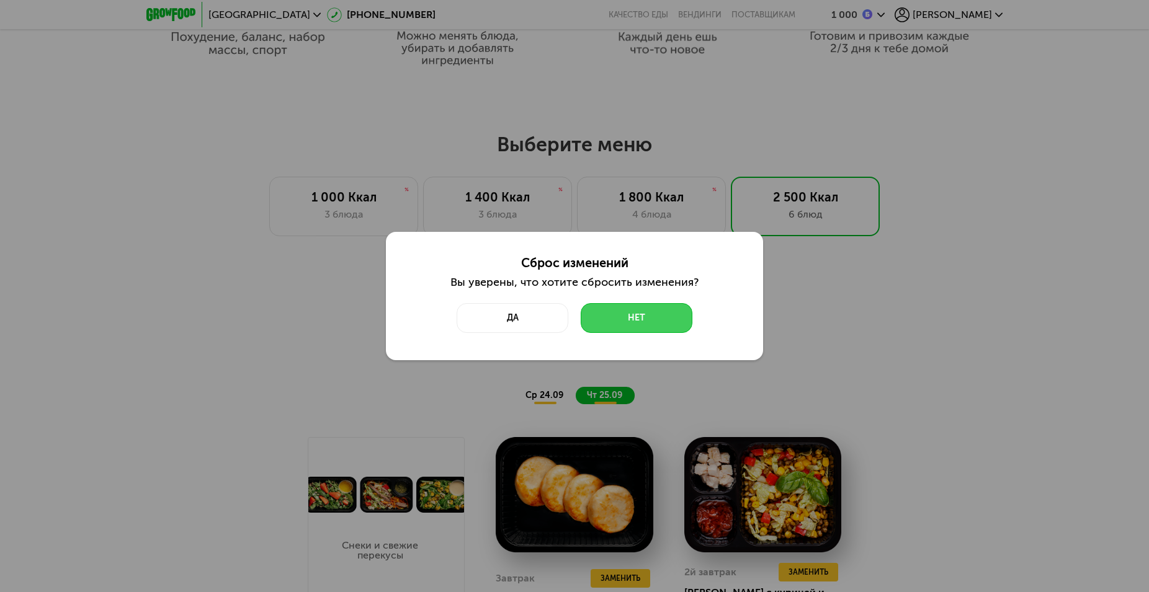
click at [647, 320] on button "Нет" at bounding box center [637, 318] width 112 height 30
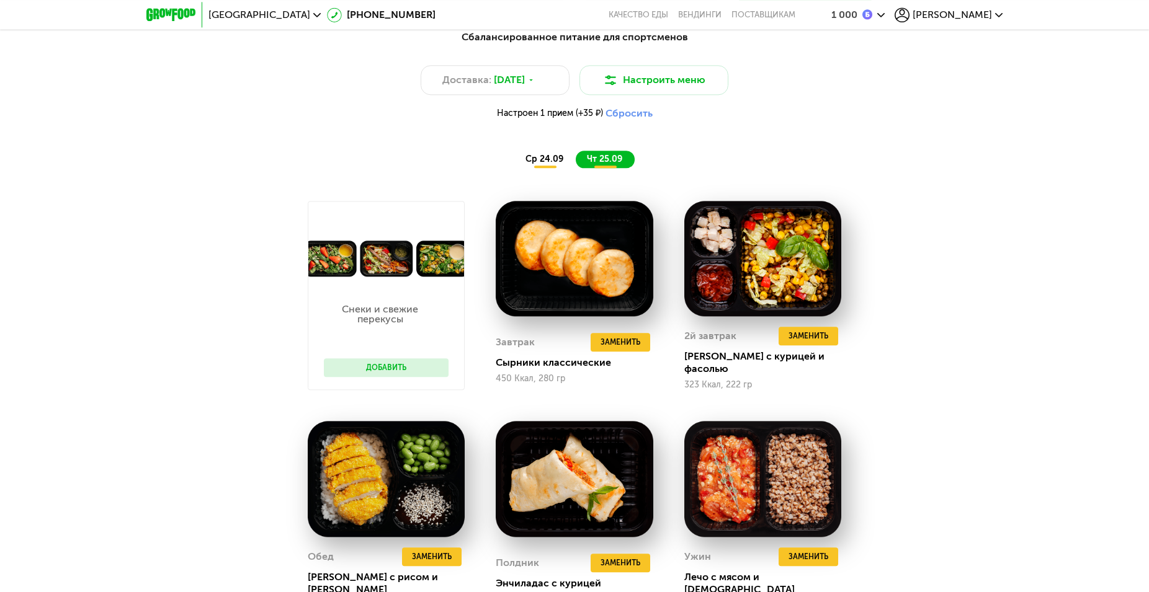
scroll to position [1202, 0]
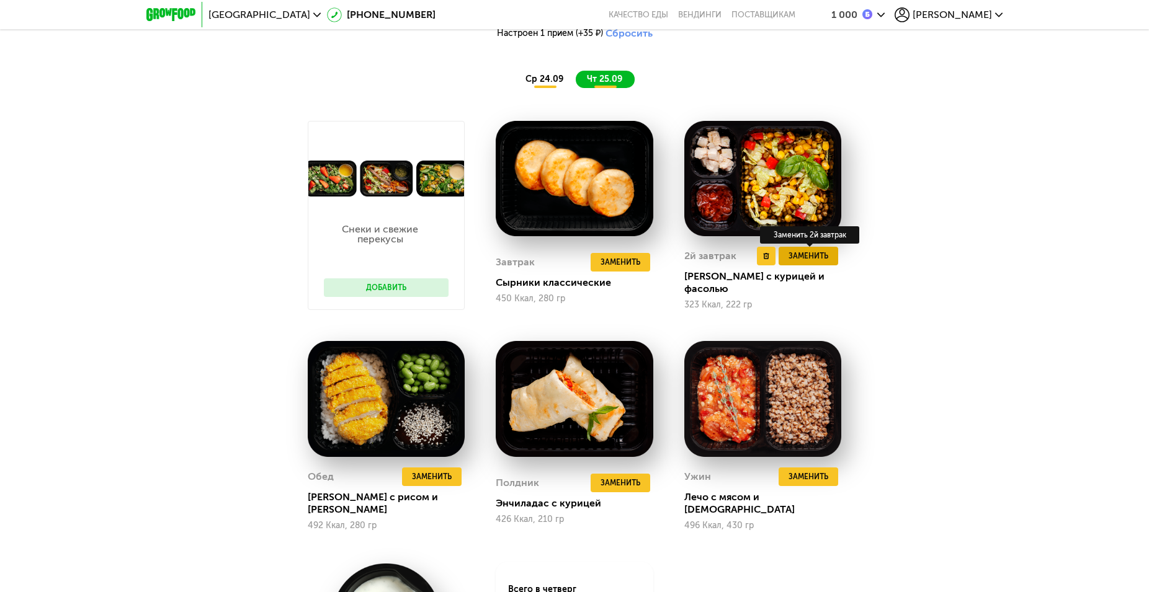
click at [794, 262] on span "Заменить" at bounding box center [808, 256] width 40 height 12
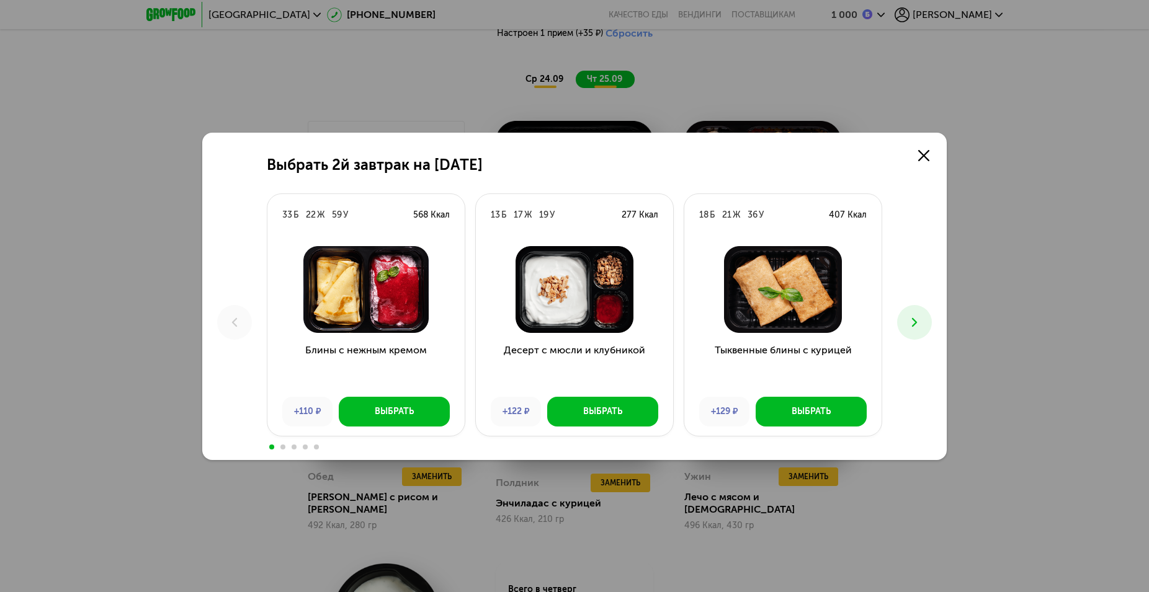
click at [917, 326] on icon at bounding box center [914, 322] width 15 height 15
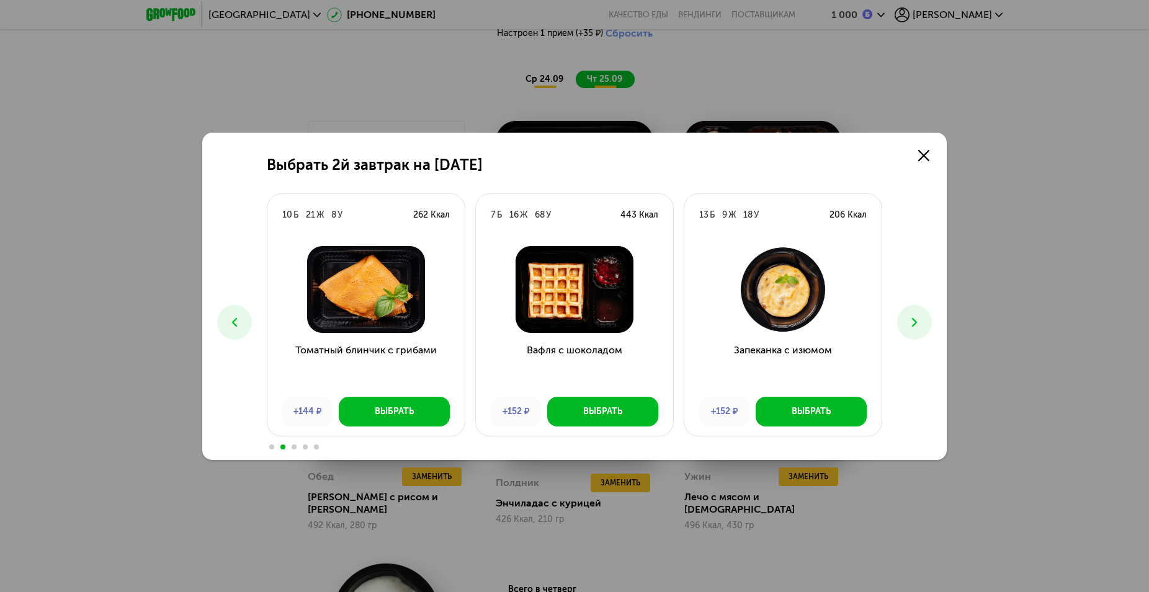
click at [917, 326] on icon at bounding box center [914, 322] width 15 height 15
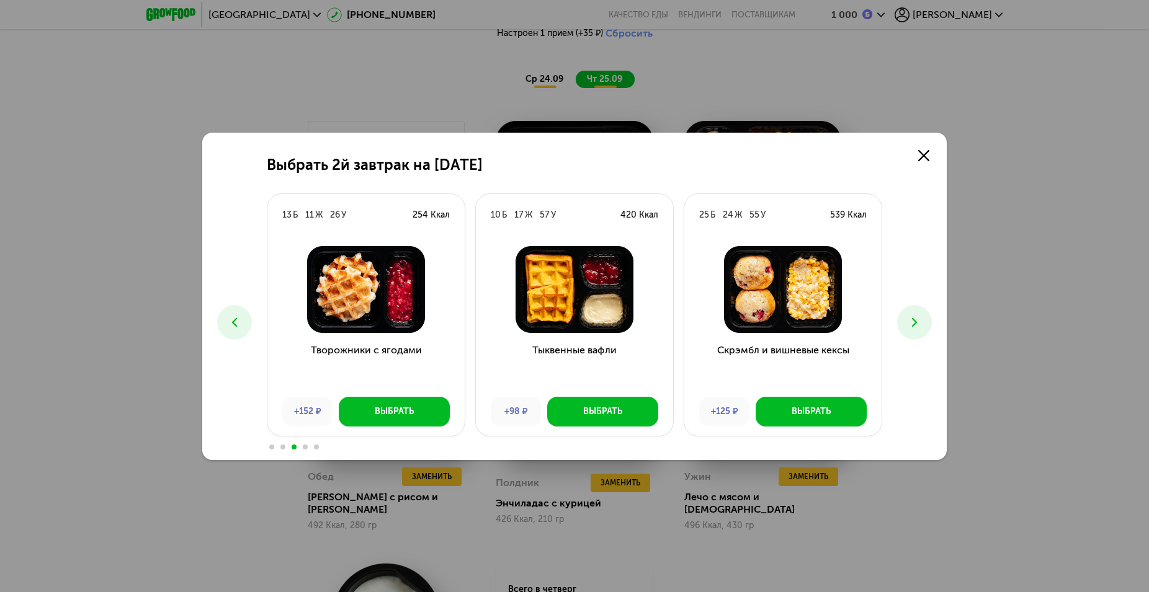
click at [917, 326] on icon at bounding box center [914, 322] width 15 height 15
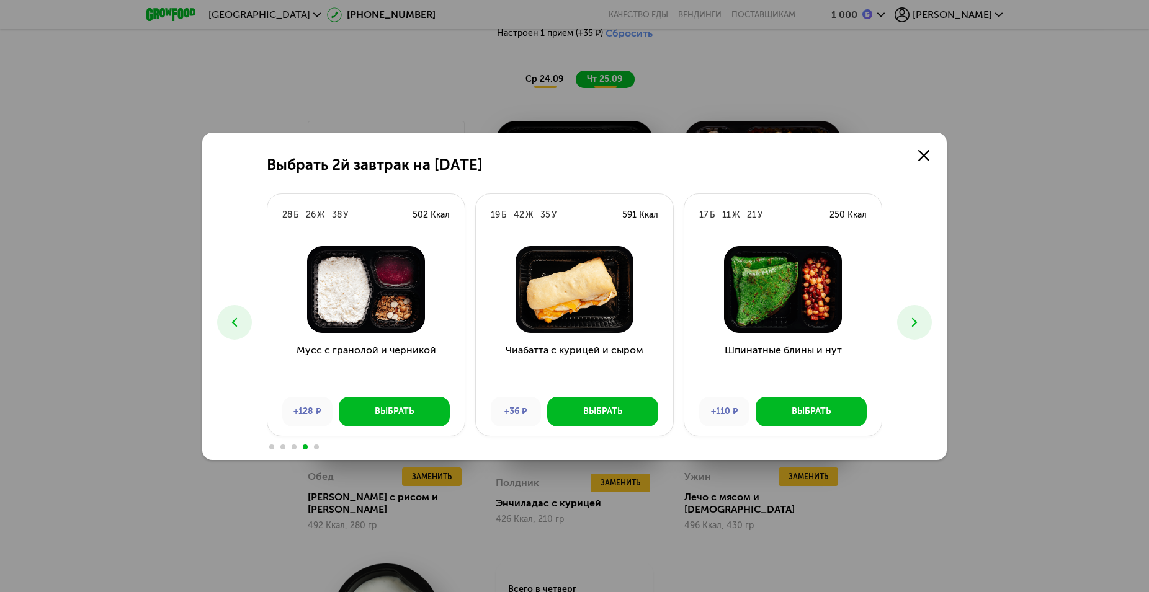
click at [917, 326] on icon at bounding box center [914, 322] width 15 height 15
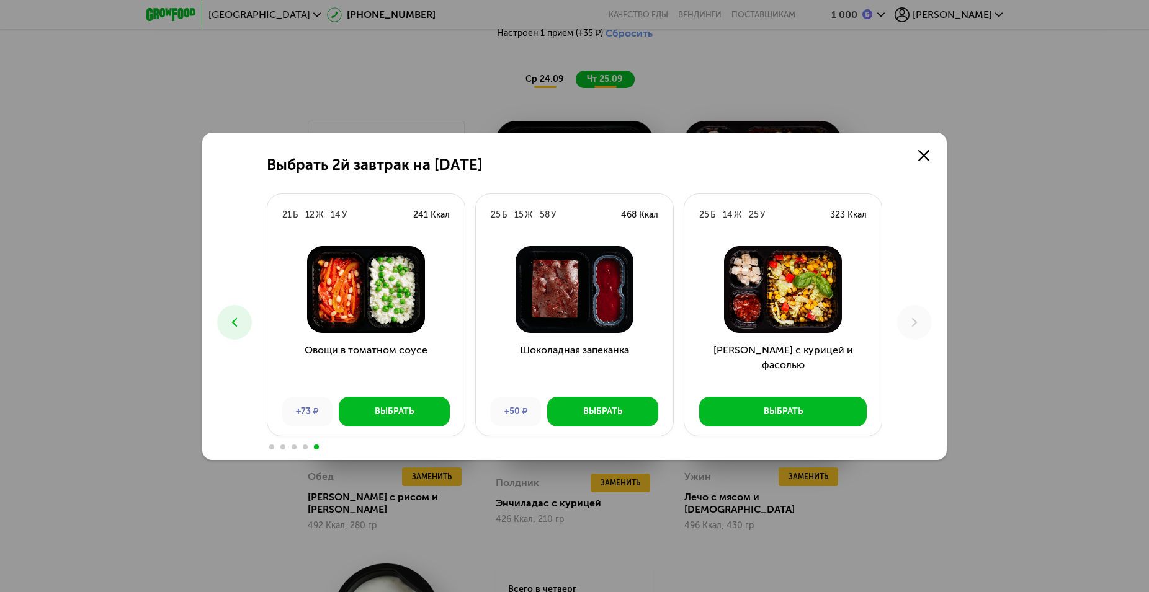
click at [234, 323] on icon at bounding box center [234, 322] width 15 height 15
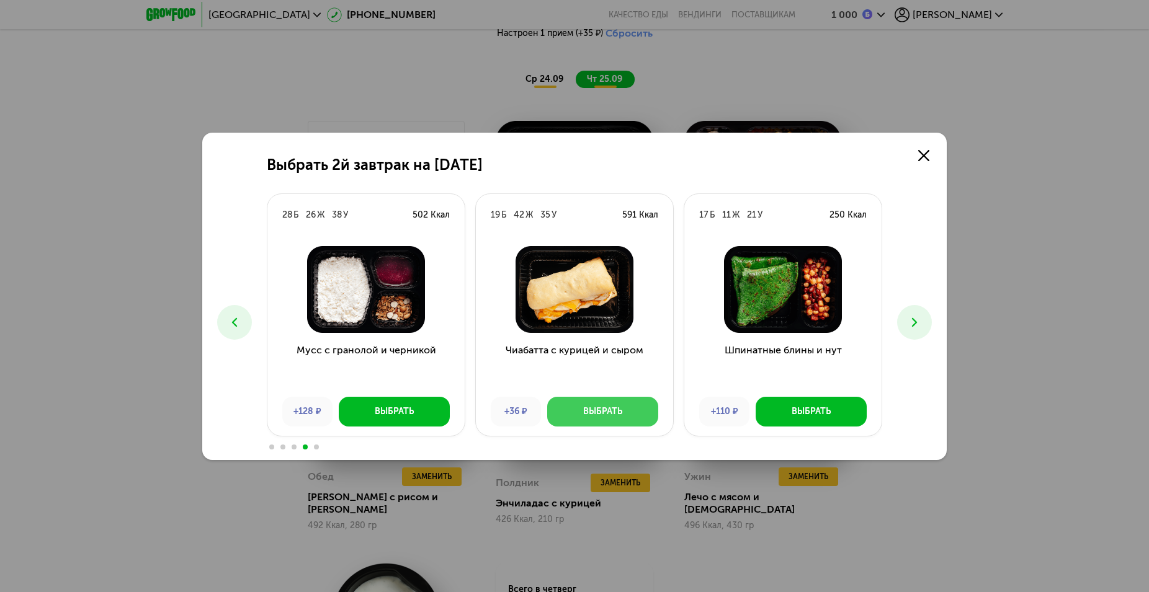
click at [607, 417] on div "Выбрать" at bounding box center [602, 412] width 39 height 12
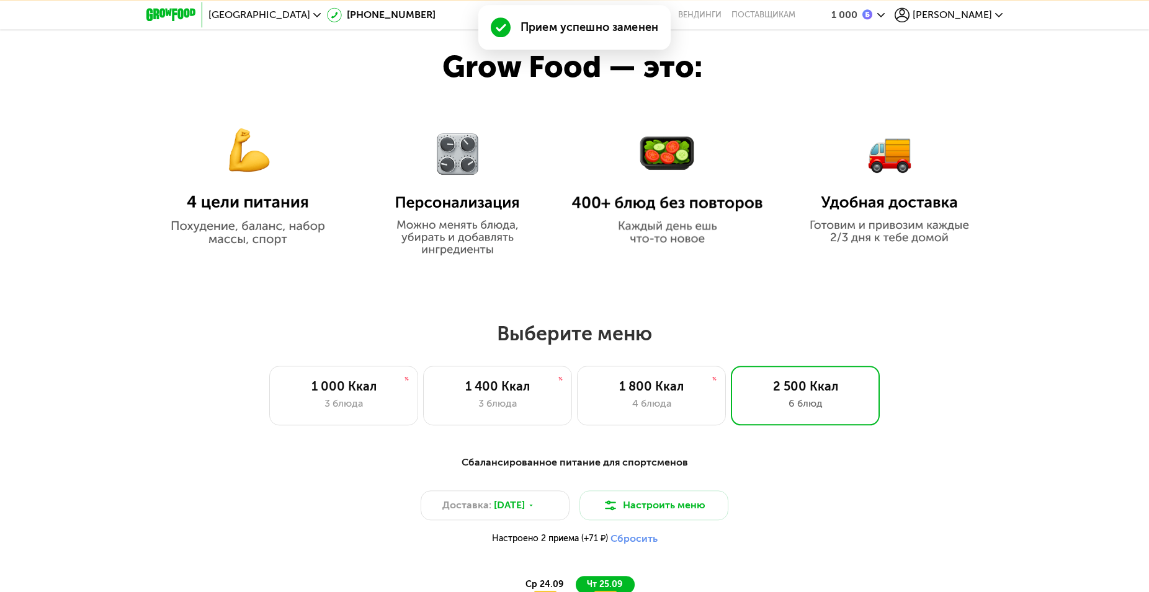
scroll to position [949, 0]
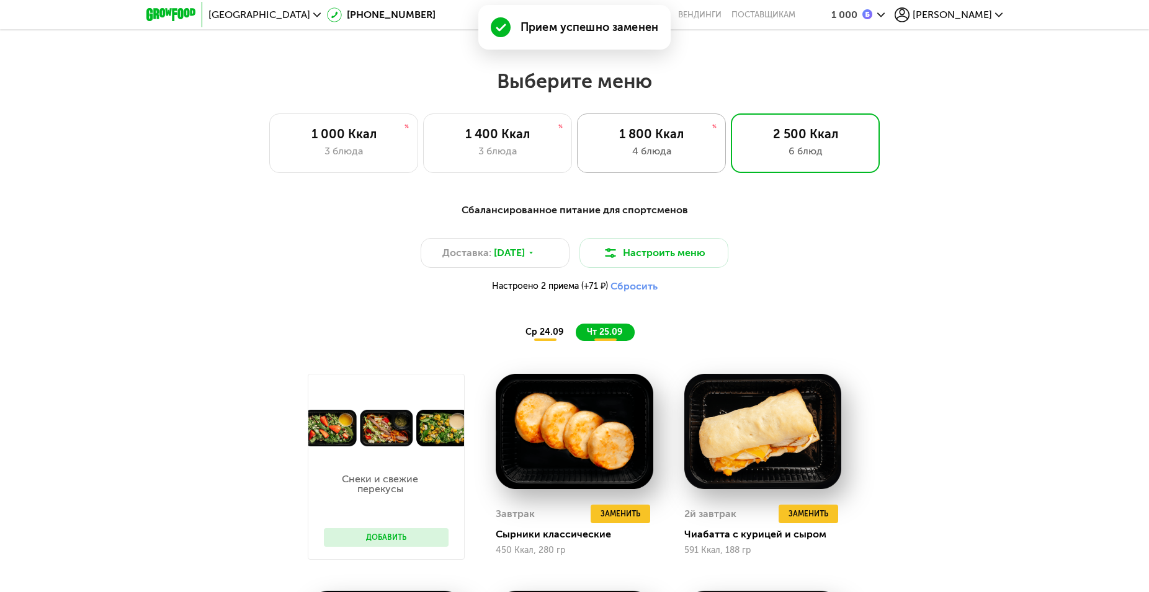
click at [664, 156] on div "4 блюда" at bounding box center [651, 151] width 123 height 15
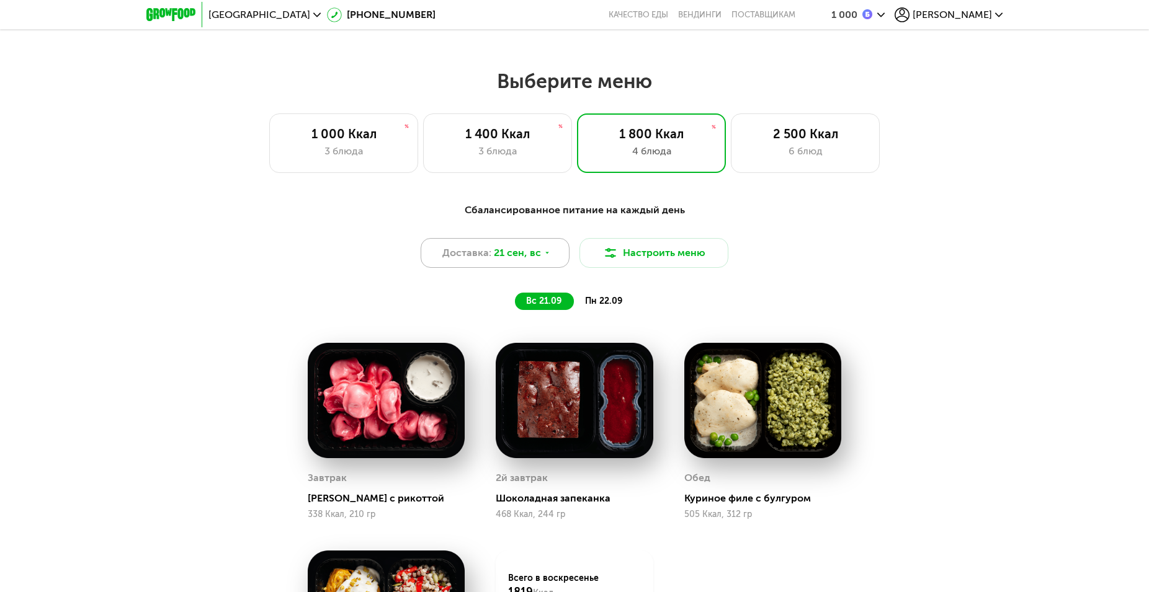
click at [530, 260] on span "21 сен, вс" at bounding box center [517, 253] width 47 height 15
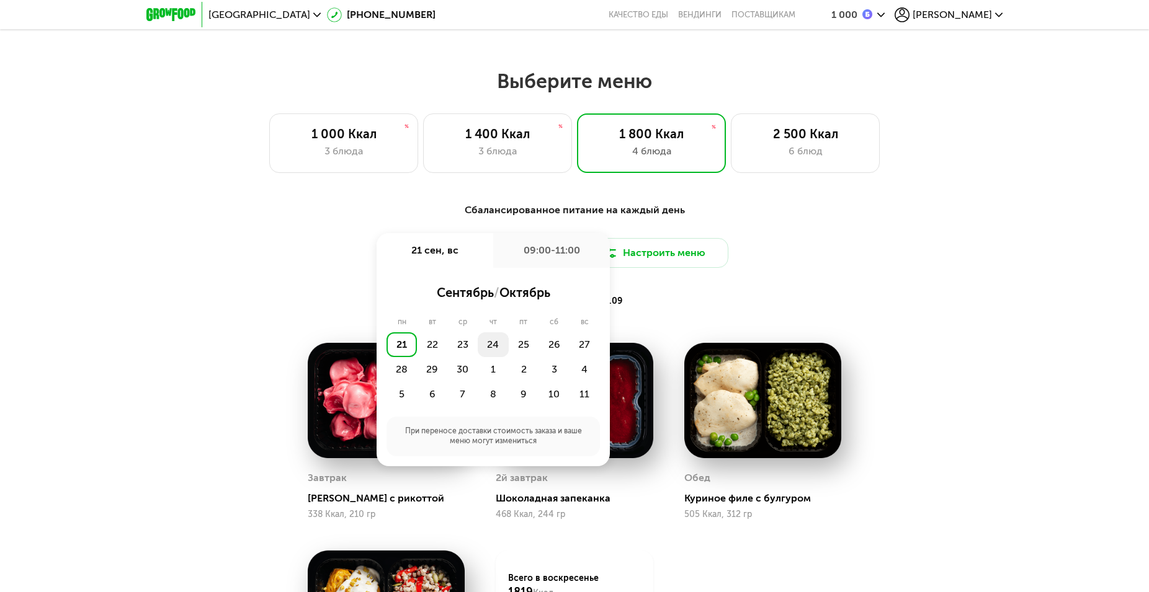
click at [494, 349] on div "24" at bounding box center [493, 344] width 30 height 25
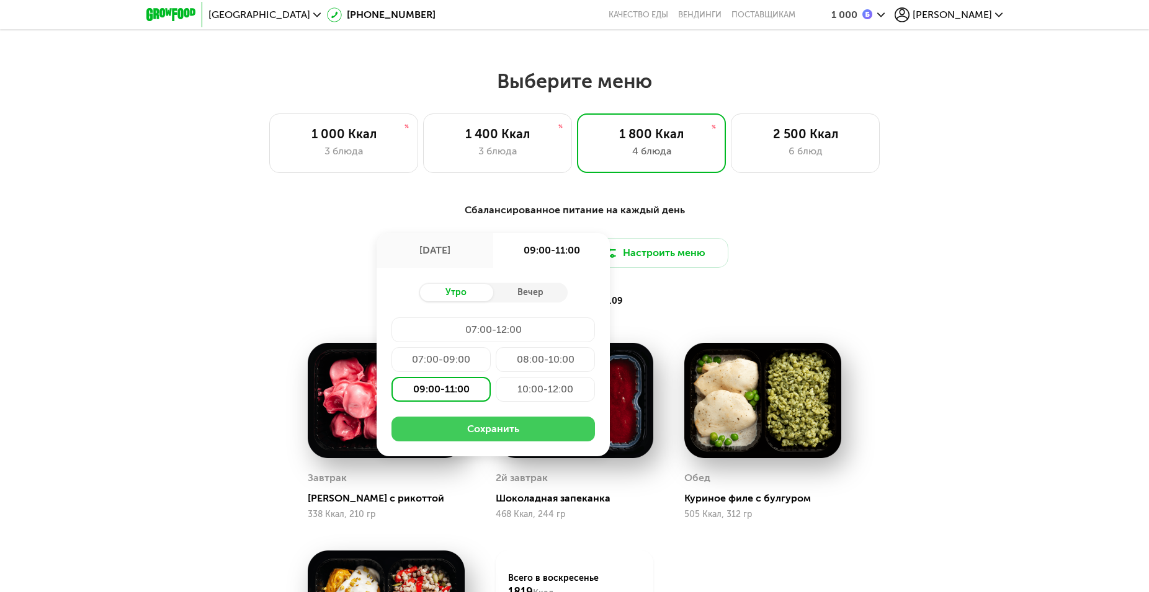
click at [492, 428] on button "Сохранить" at bounding box center [492, 429] width 203 height 25
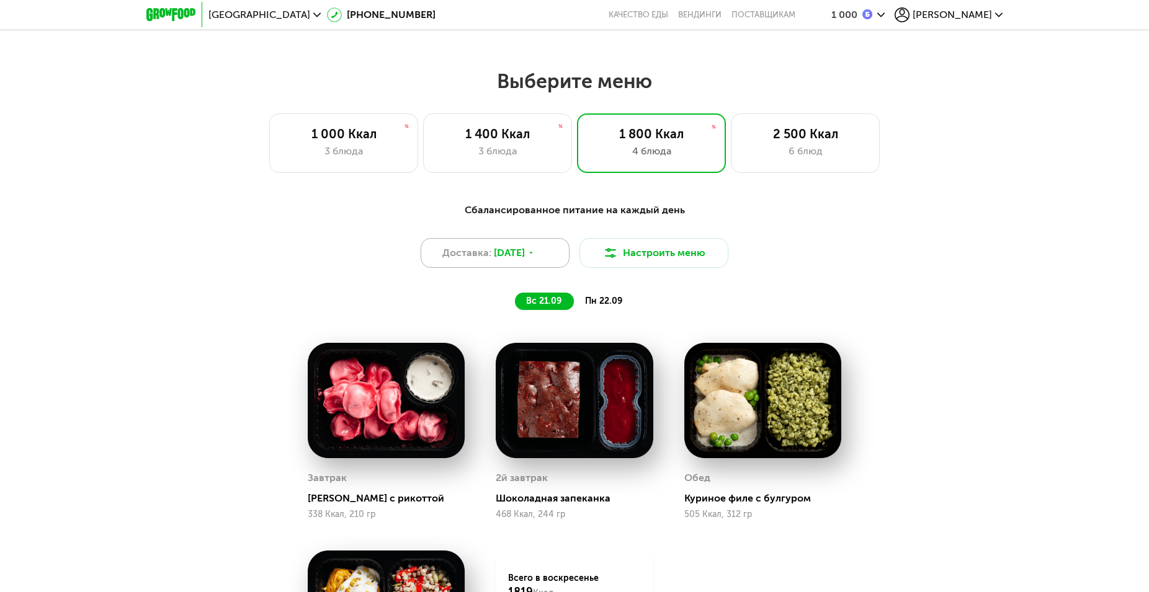
click at [515, 260] on span "24 сен, ср" at bounding box center [509, 253] width 31 height 15
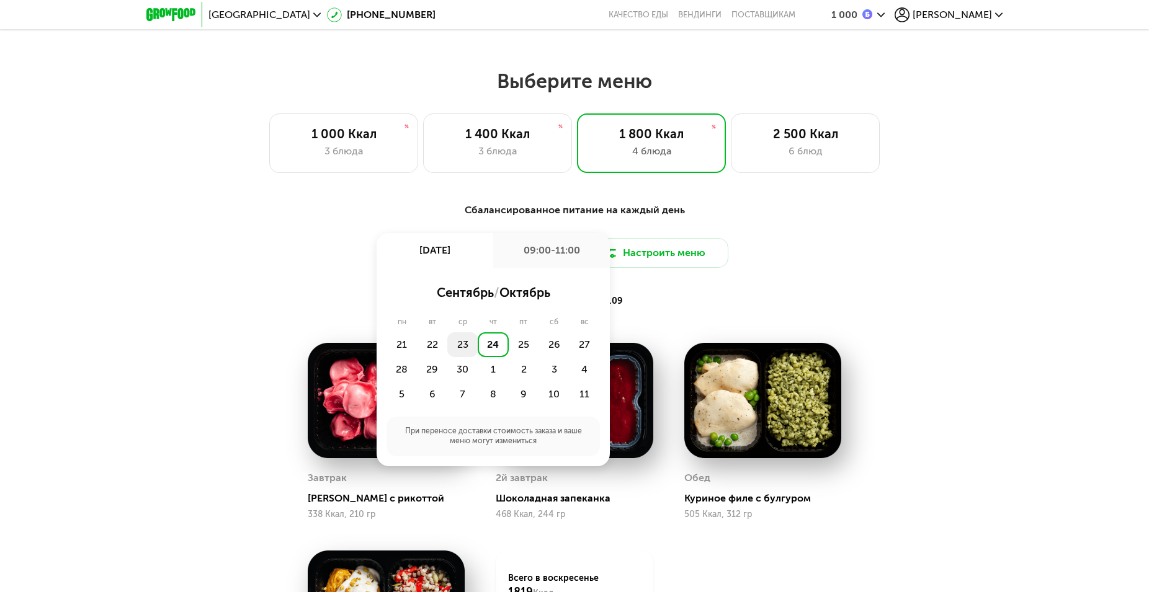
click at [469, 357] on div "23" at bounding box center [462, 344] width 30 height 25
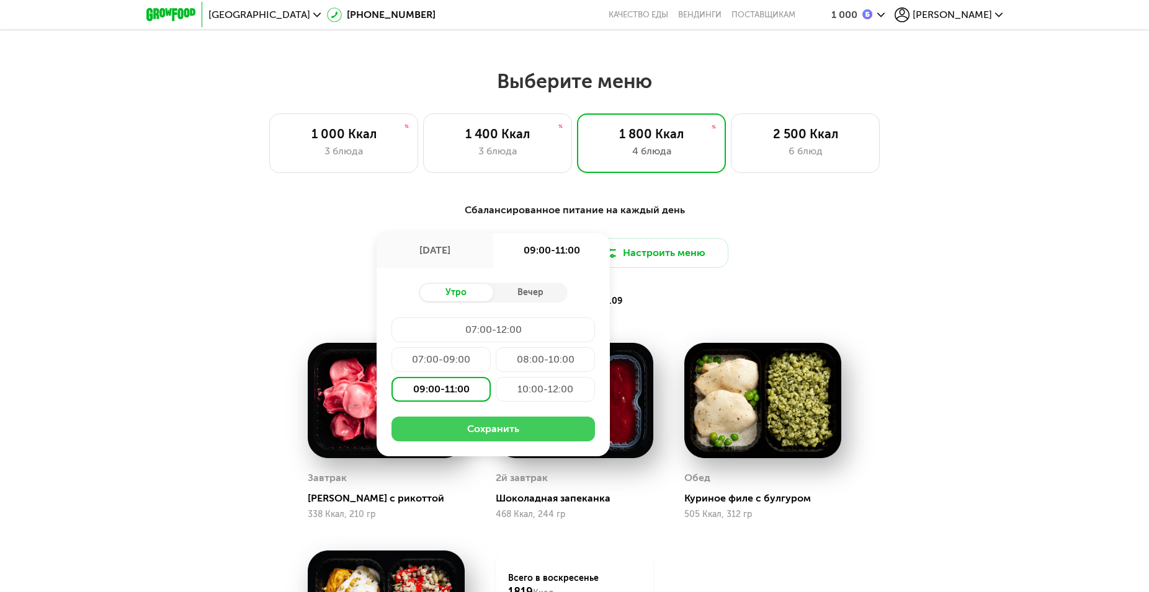
click at [504, 427] on button "Сохранить" at bounding box center [492, 429] width 203 height 25
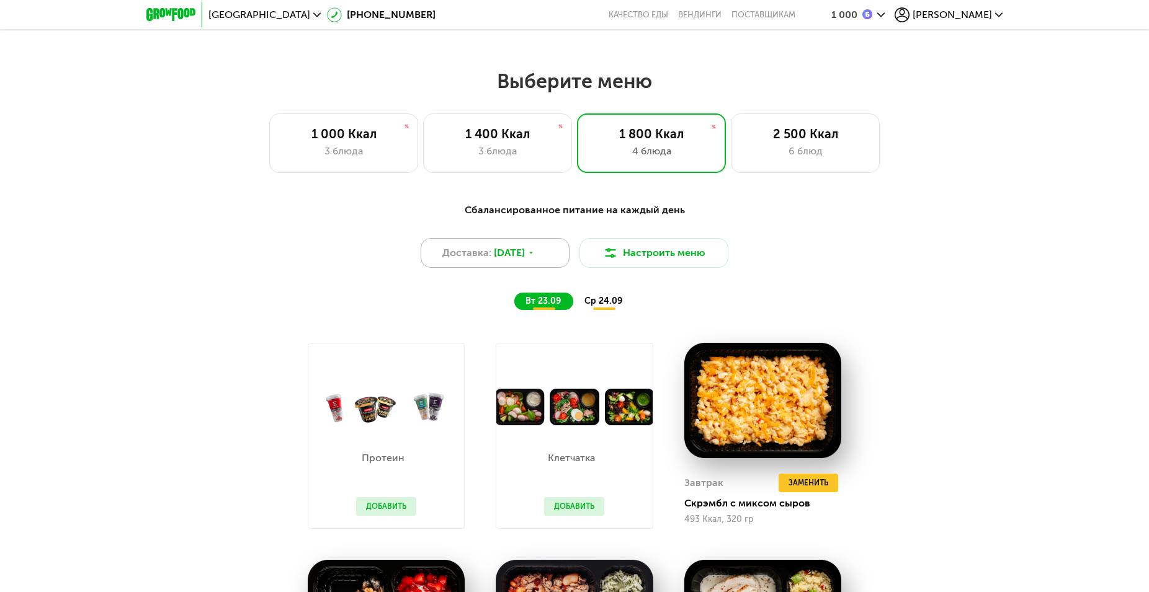
click at [515, 259] on span "23 сен, вт" at bounding box center [509, 253] width 31 height 15
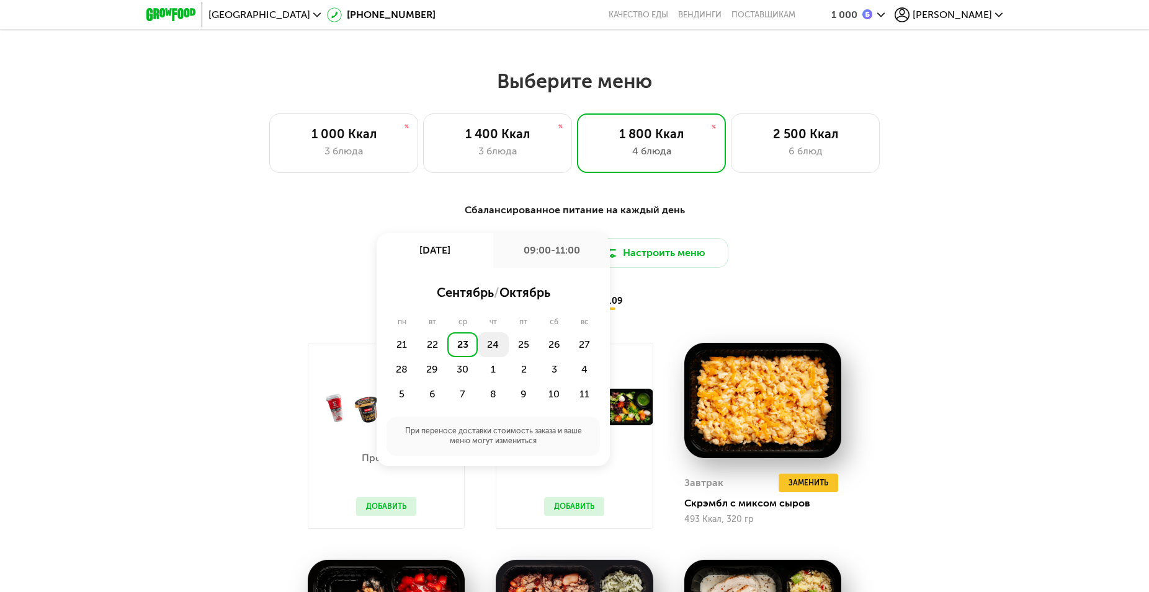
click at [489, 350] on div "24" at bounding box center [493, 344] width 30 height 25
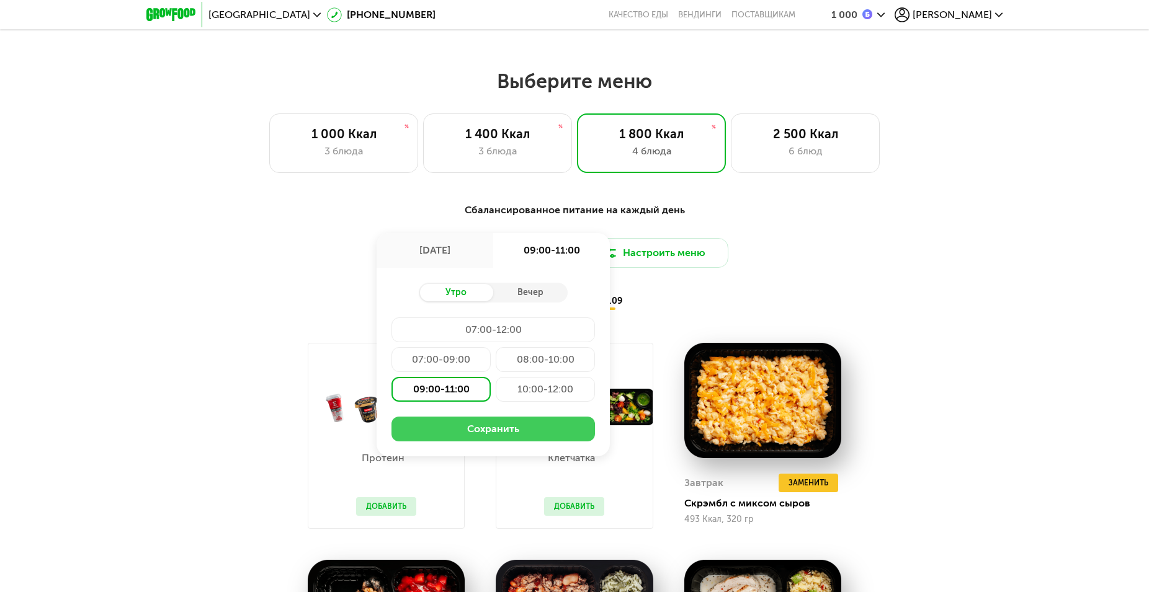
click at [494, 435] on button "Сохранить" at bounding box center [492, 429] width 203 height 25
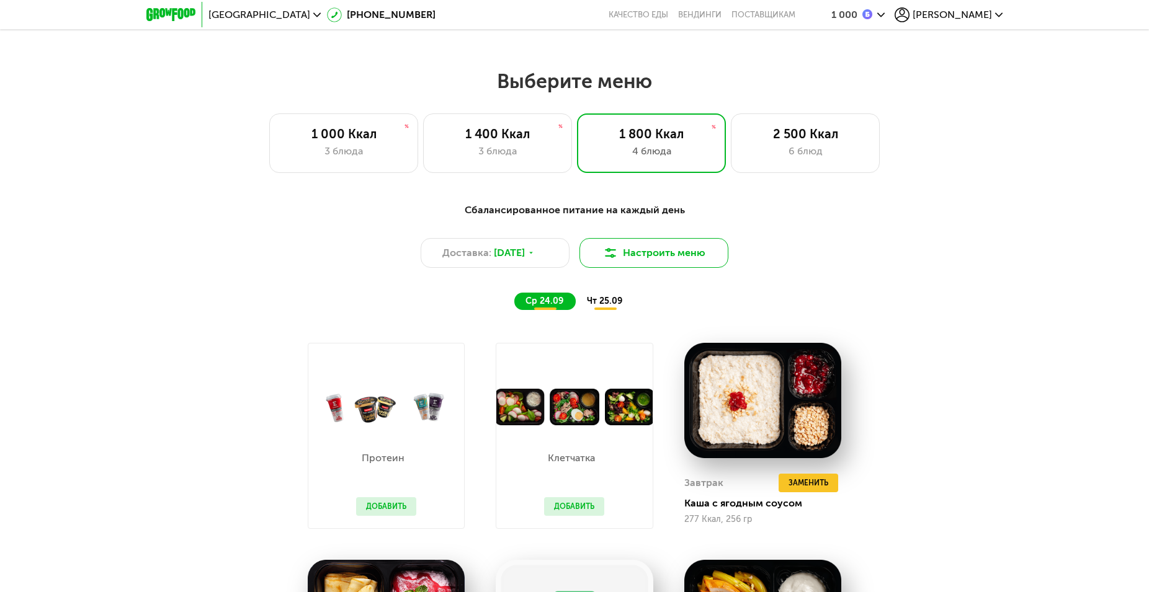
click at [631, 254] on button "Настроить меню" at bounding box center [653, 253] width 149 height 30
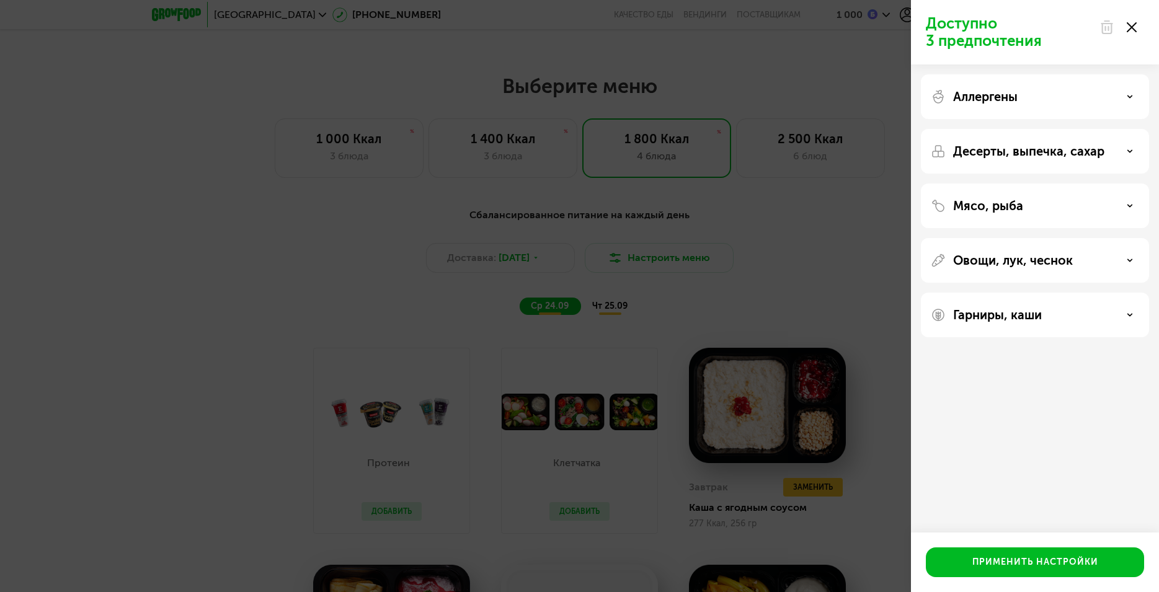
click at [1024, 99] on div "Аллергены" at bounding box center [1035, 96] width 208 height 15
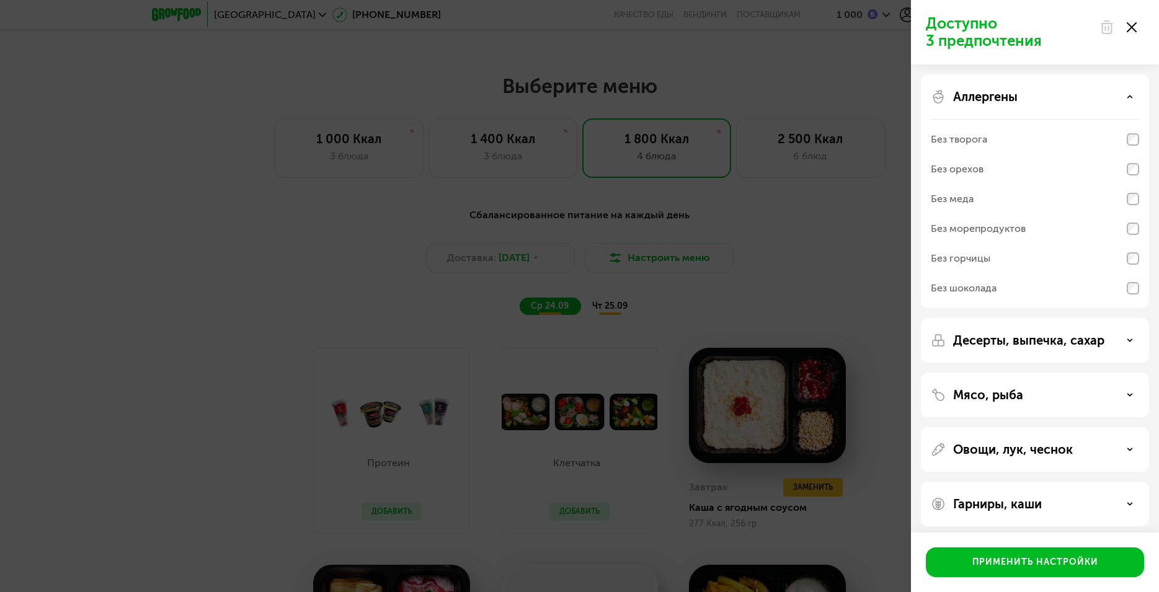
click at [1013, 95] on p "Аллергены" at bounding box center [985, 96] width 65 height 15
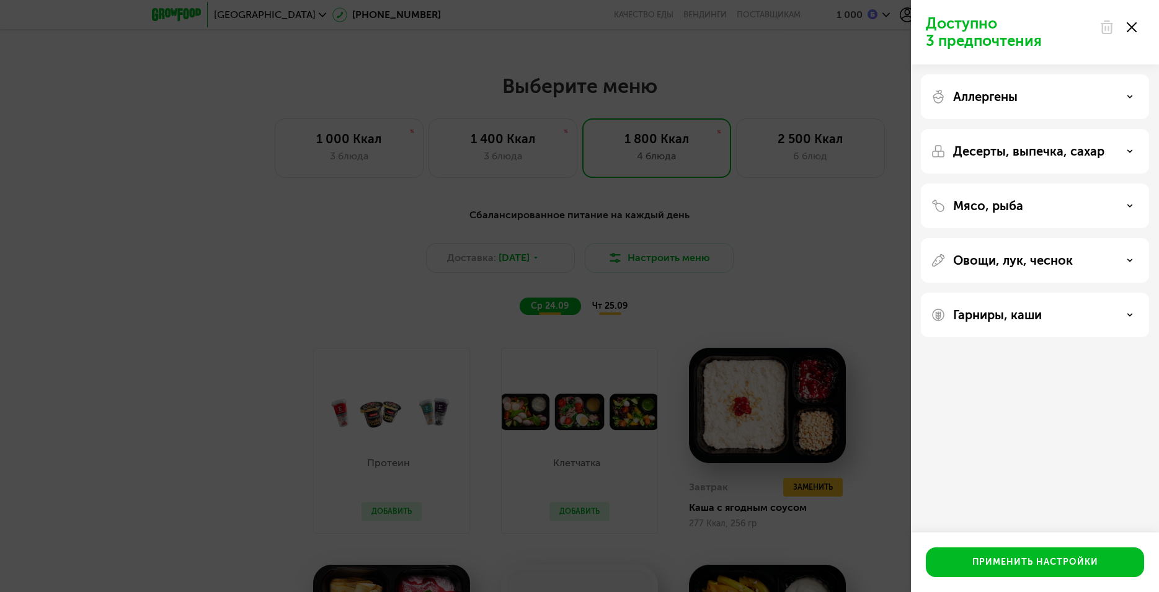
click at [852, 246] on div "Доступно 3 предпочтения Аллергены Десерты, выпечка, сахар Мясо, рыба Овощи, лук…" at bounding box center [579, 296] width 1159 height 592
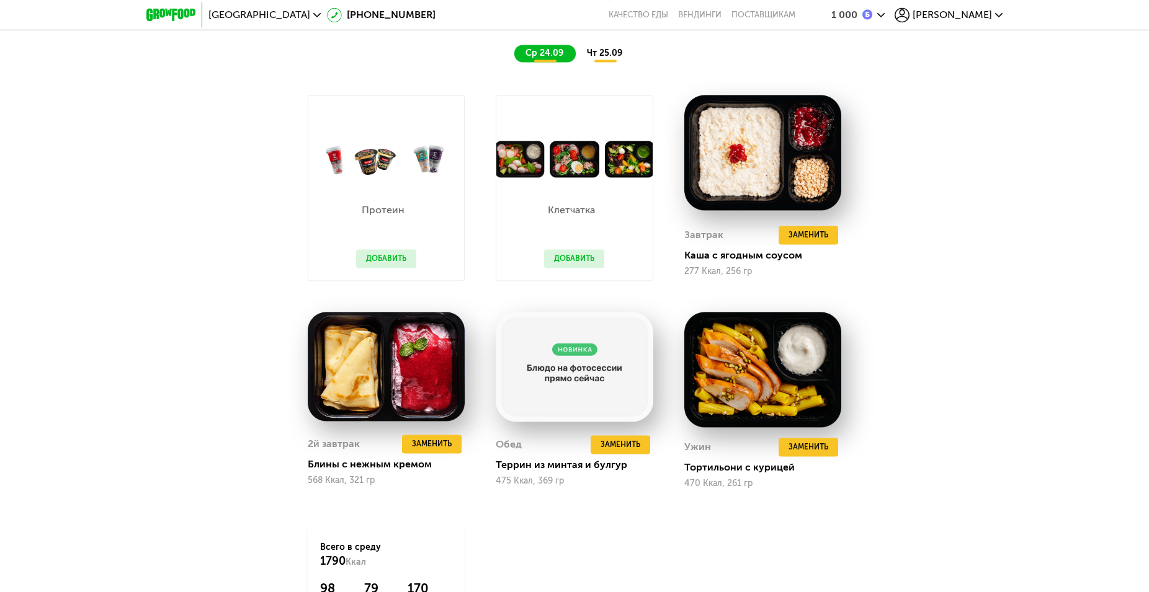
scroll to position [1202, 0]
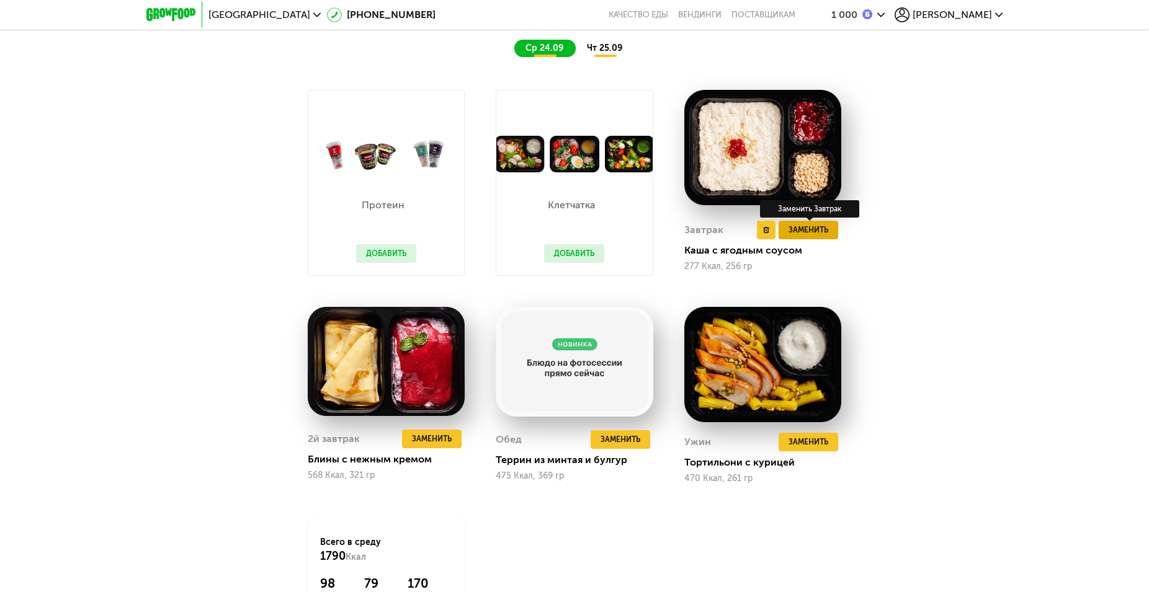
click at [812, 236] on span "Заменить" at bounding box center [808, 230] width 40 height 12
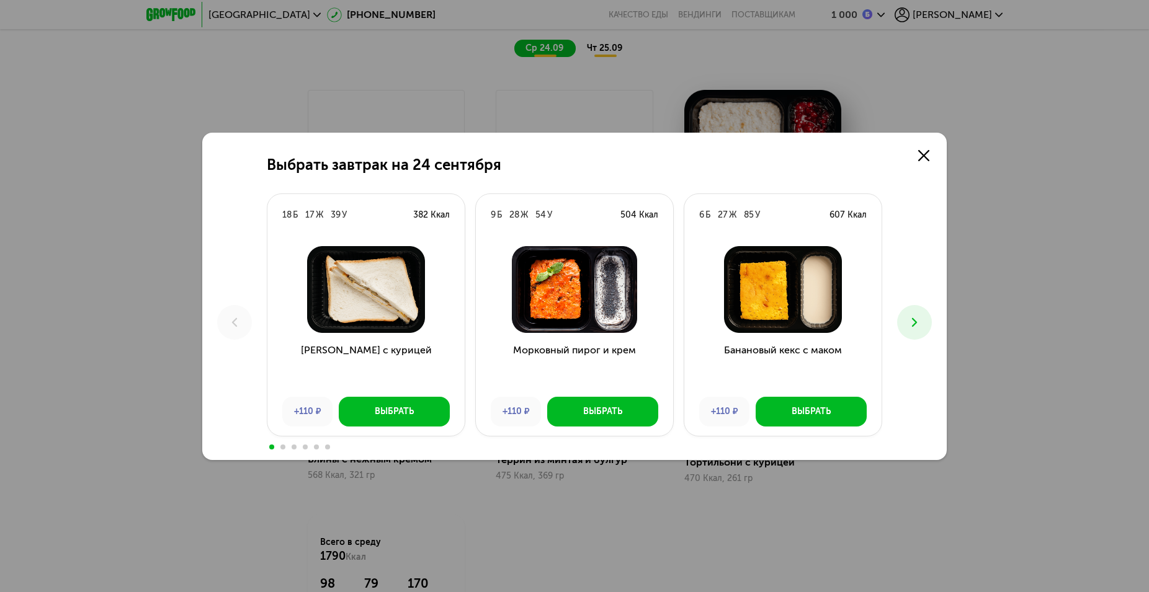
click at [918, 324] on icon at bounding box center [914, 322] width 15 height 15
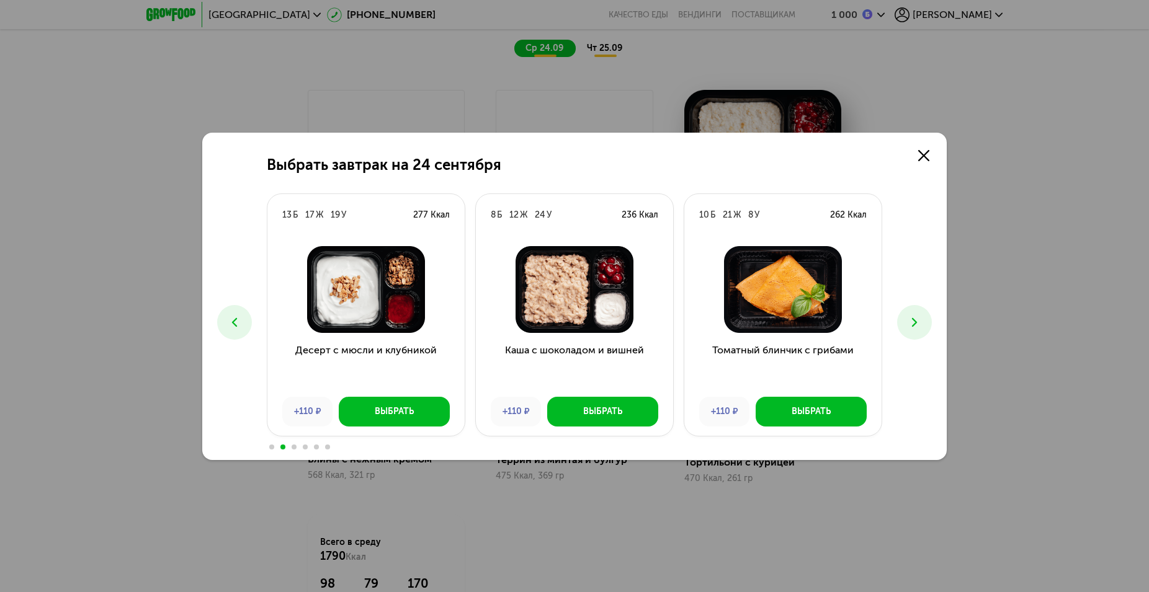
click at [918, 324] on icon at bounding box center [914, 322] width 15 height 15
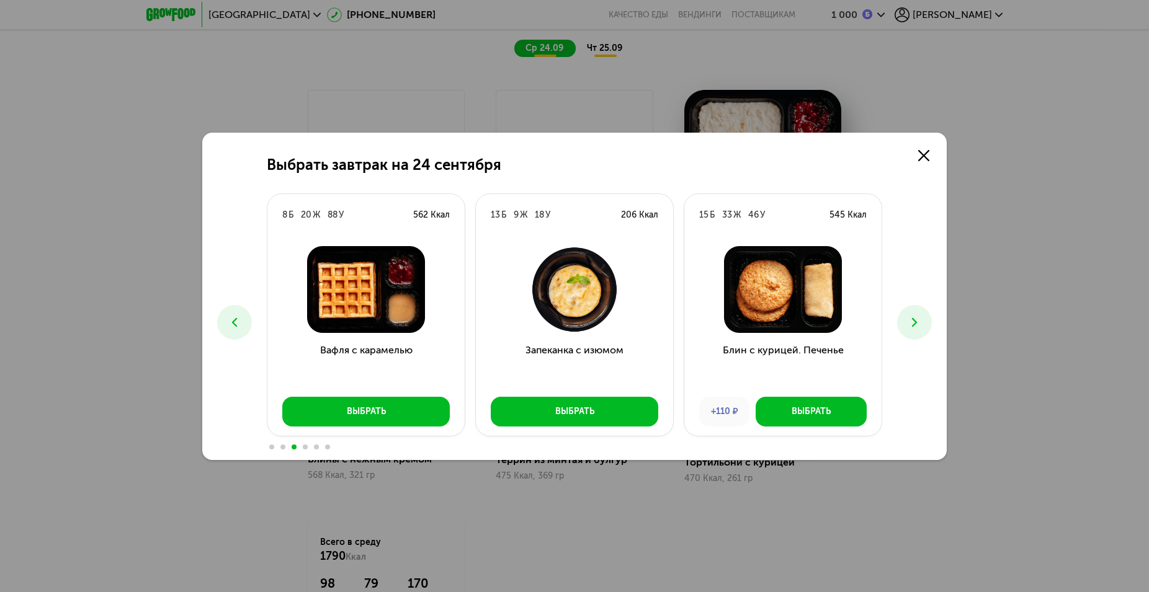
click at [918, 324] on icon at bounding box center [914, 322] width 15 height 15
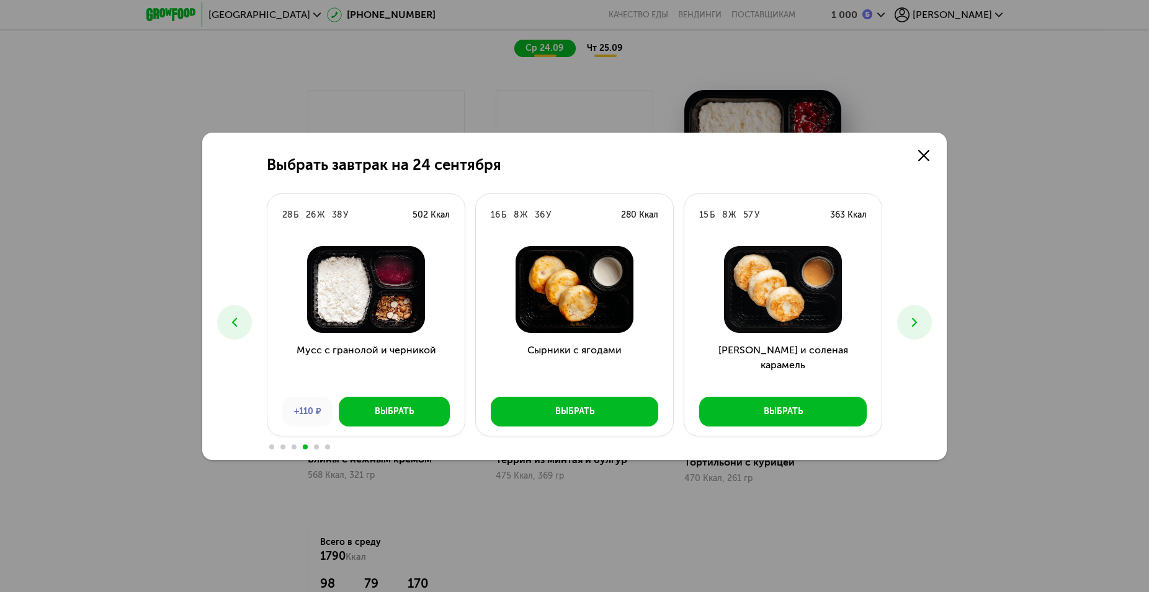
click at [918, 324] on icon at bounding box center [914, 322] width 15 height 15
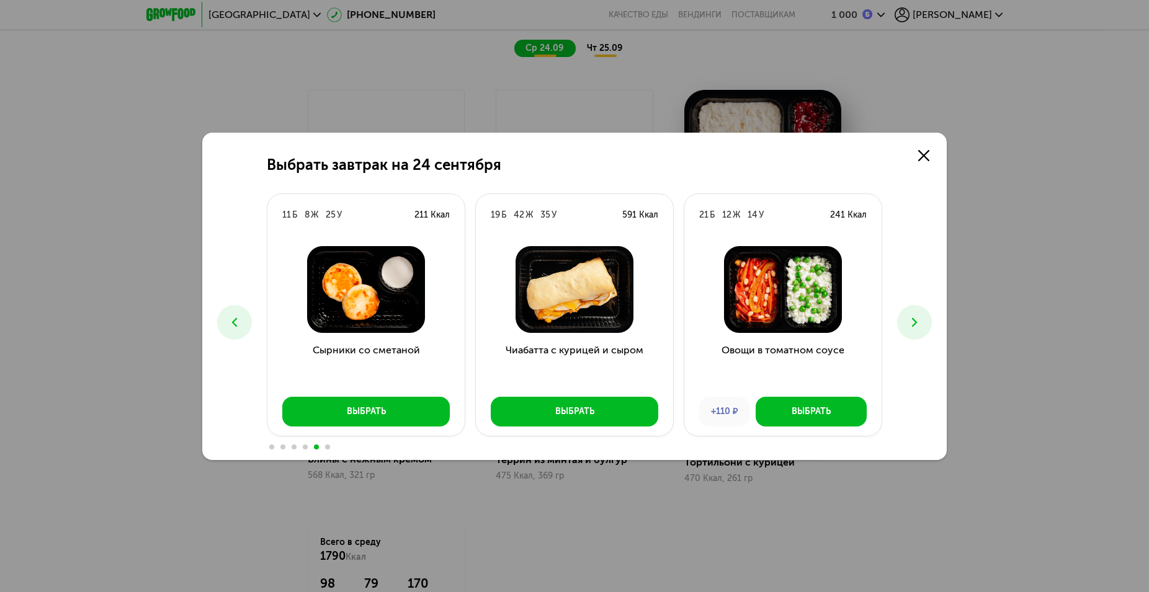
click at [918, 324] on icon at bounding box center [914, 322] width 15 height 15
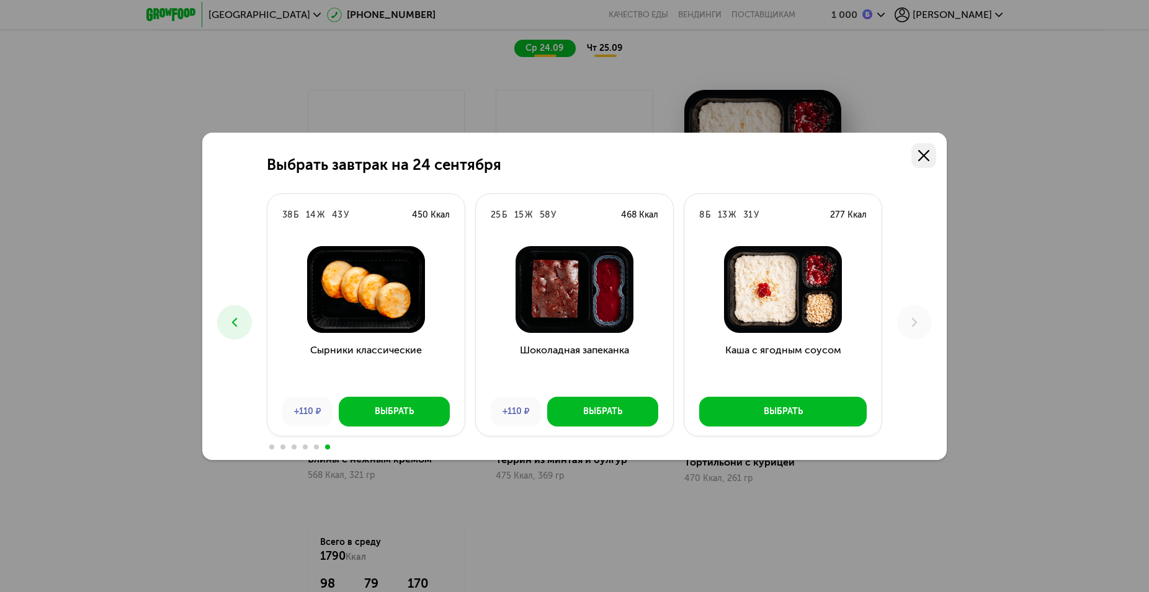
click at [913, 159] on link at bounding box center [923, 155] width 25 height 25
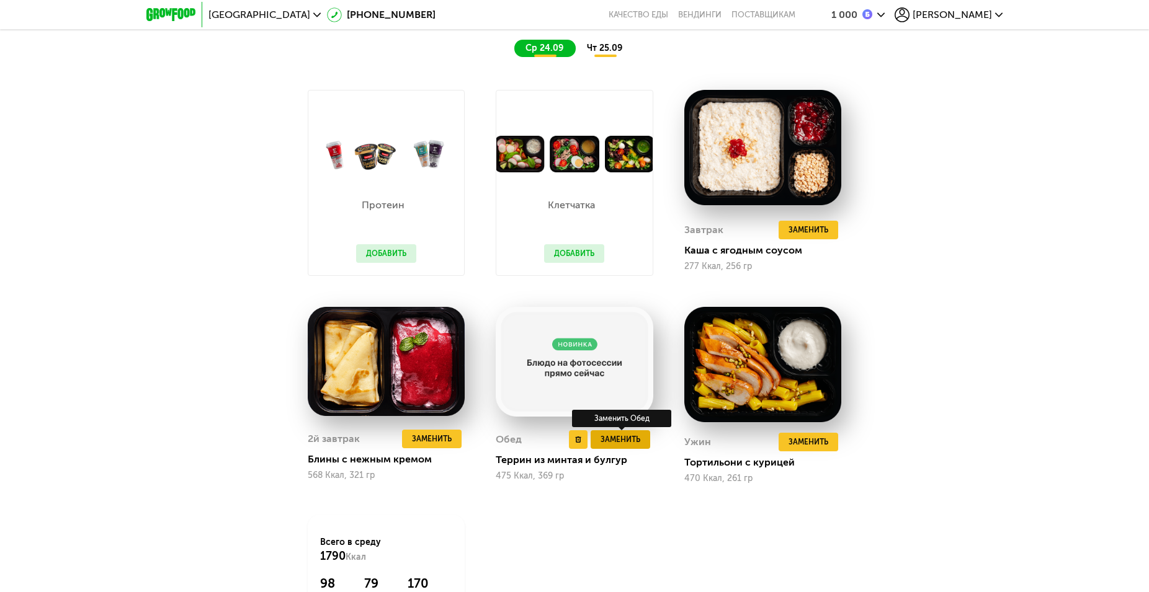
click at [625, 446] on span "Заменить" at bounding box center [620, 440] width 40 height 12
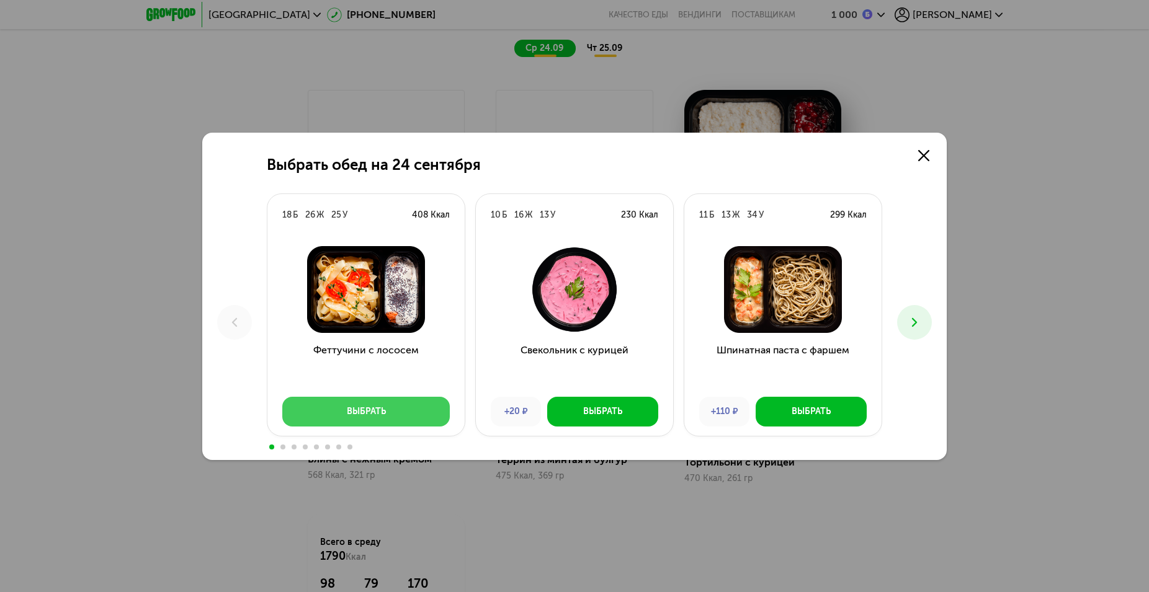
click at [376, 416] on div "Выбрать" at bounding box center [366, 412] width 39 height 12
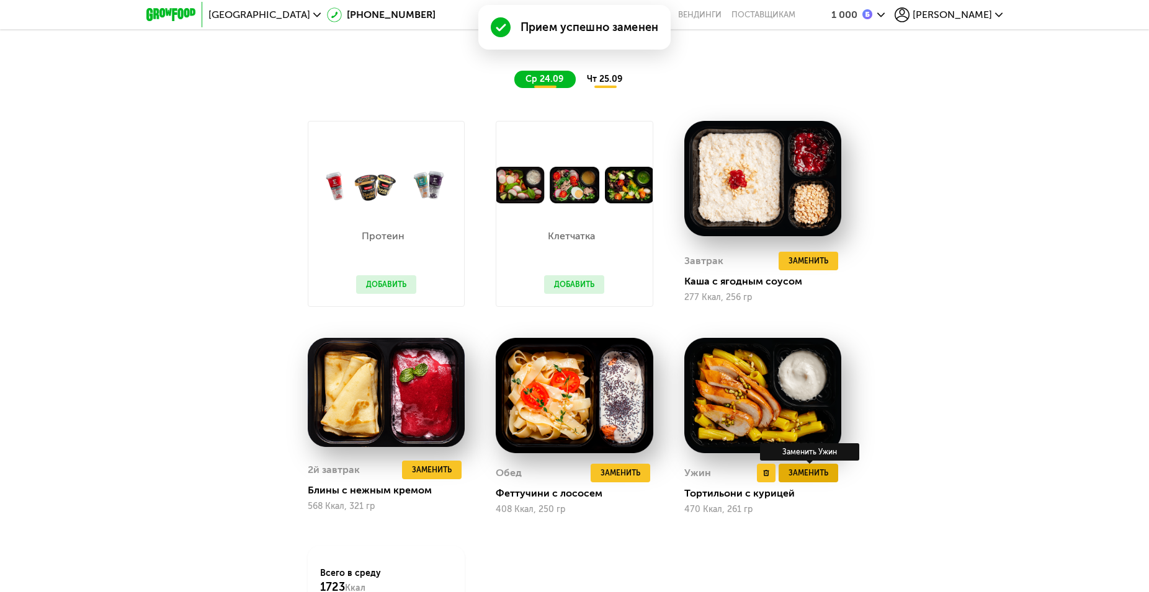
click at [817, 479] on span "Заменить" at bounding box center [808, 473] width 40 height 12
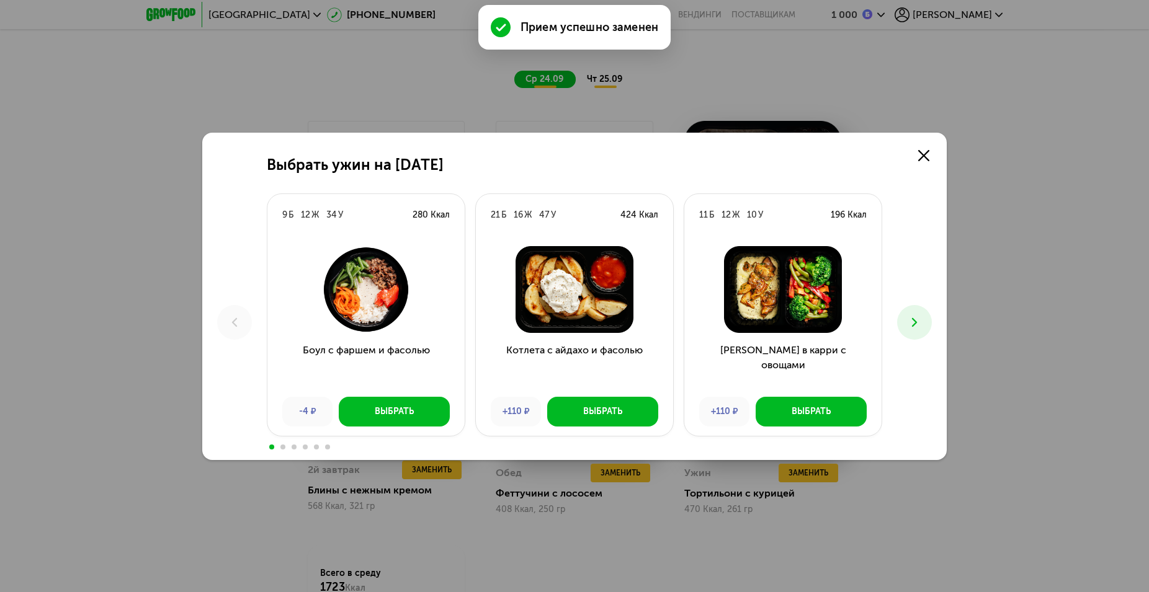
click at [915, 319] on icon at bounding box center [914, 322] width 15 height 15
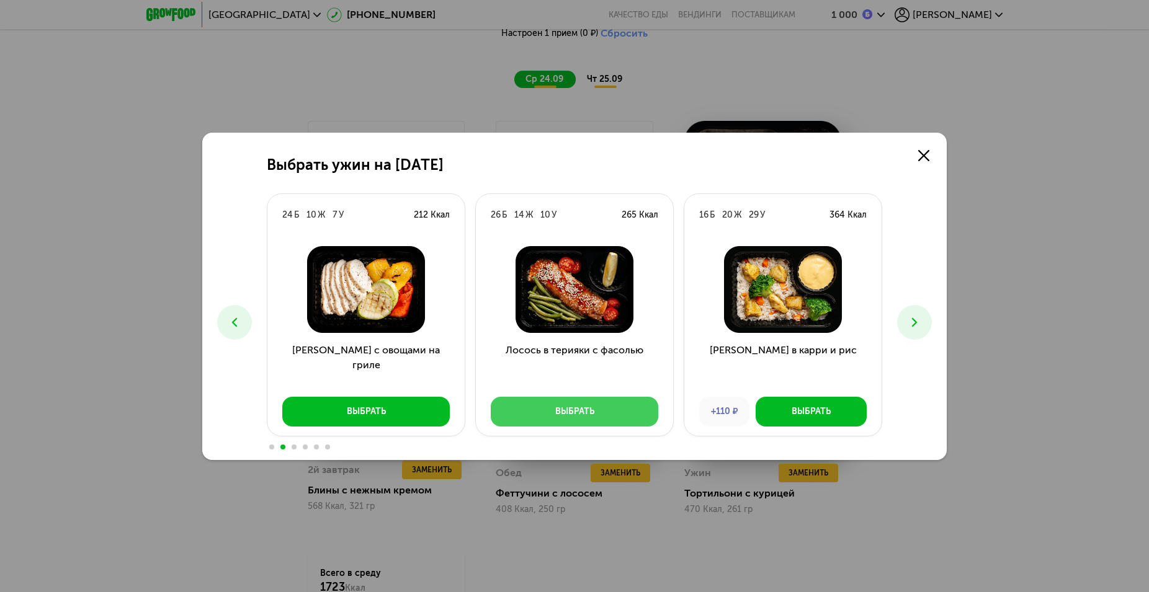
click at [594, 421] on button "Выбрать" at bounding box center [574, 412] width 167 height 30
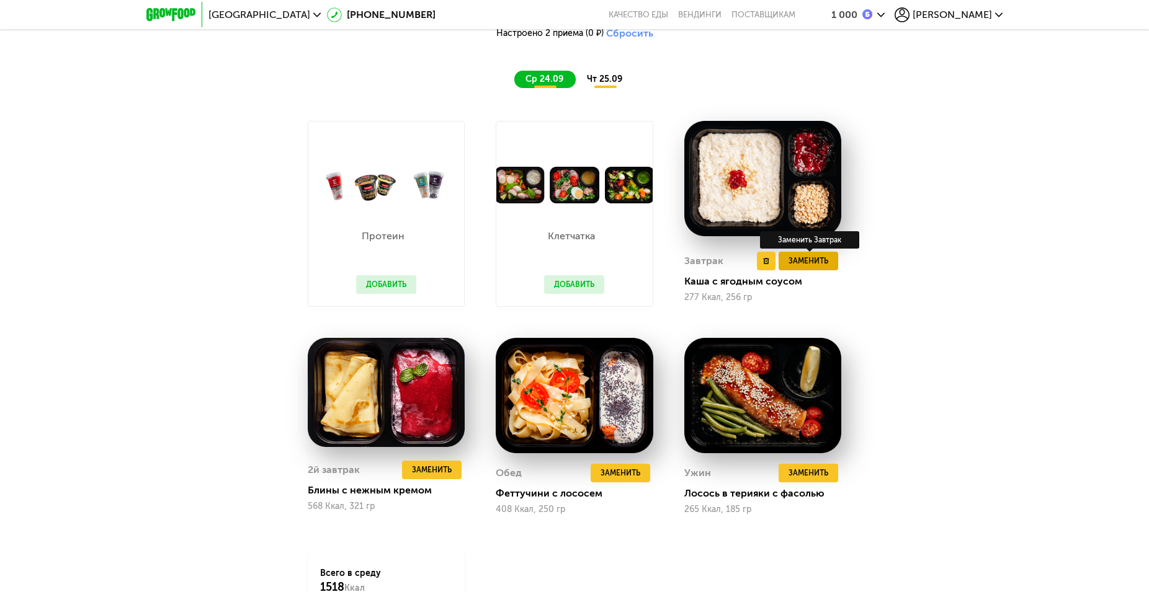
click at [806, 267] on span "Заменить" at bounding box center [808, 261] width 40 height 12
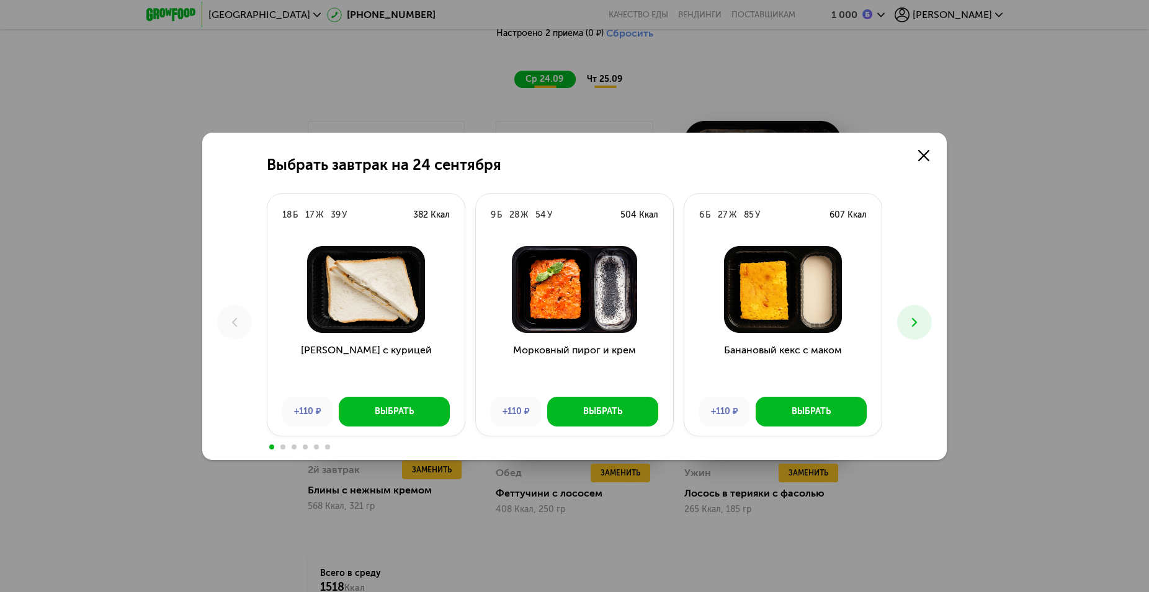
click at [913, 323] on icon at bounding box center [914, 322] width 15 height 15
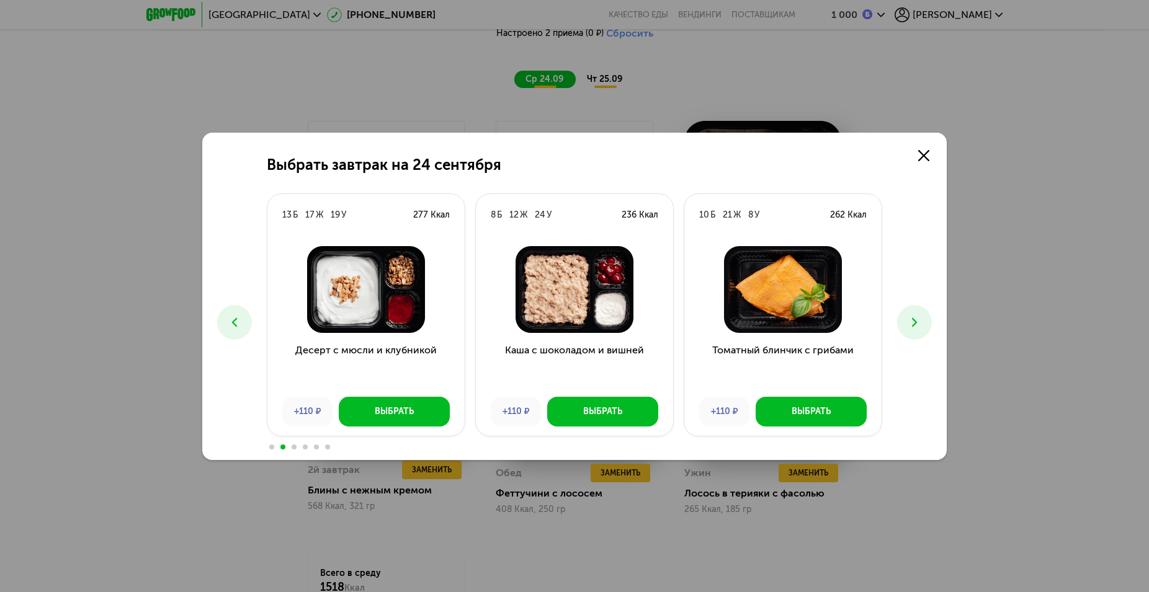
click at [913, 323] on icon at bounding box center [914, 322] width 15 height 15
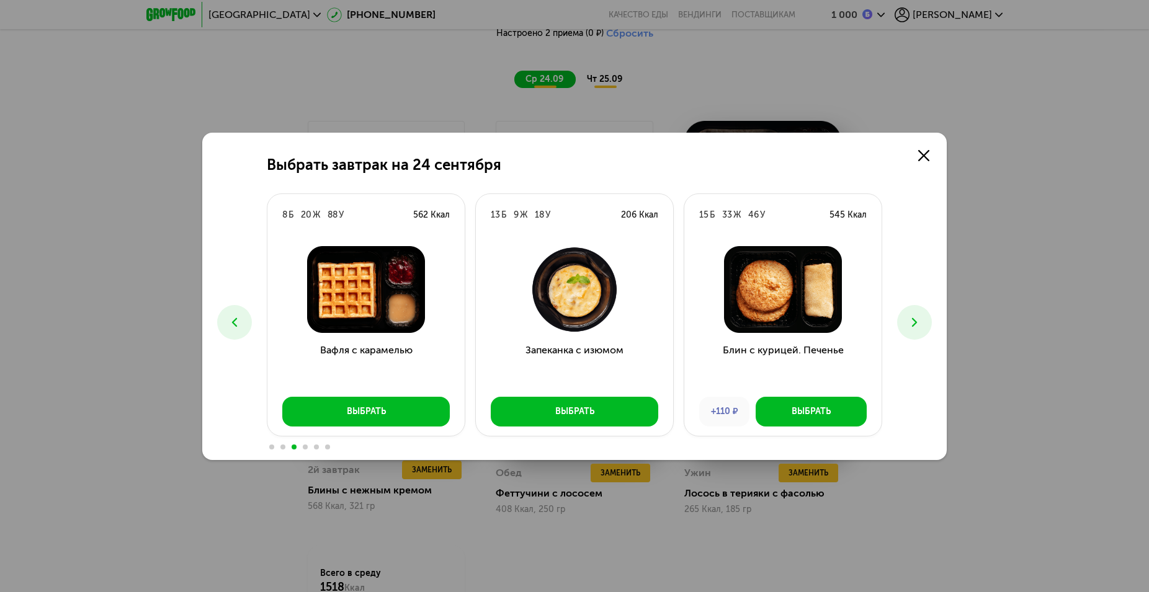
click at [913, 323] on icon at bounding box center [914, 322] width 15 height 15
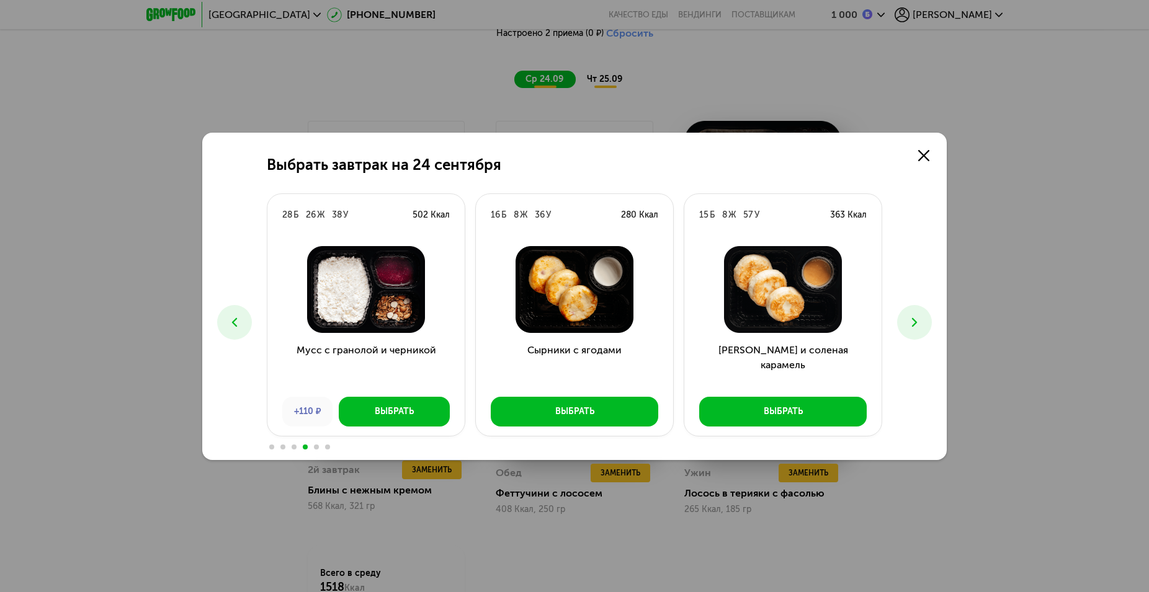
click at [913, 323] on icon at bounding box center [914, 322] width 15 height 15
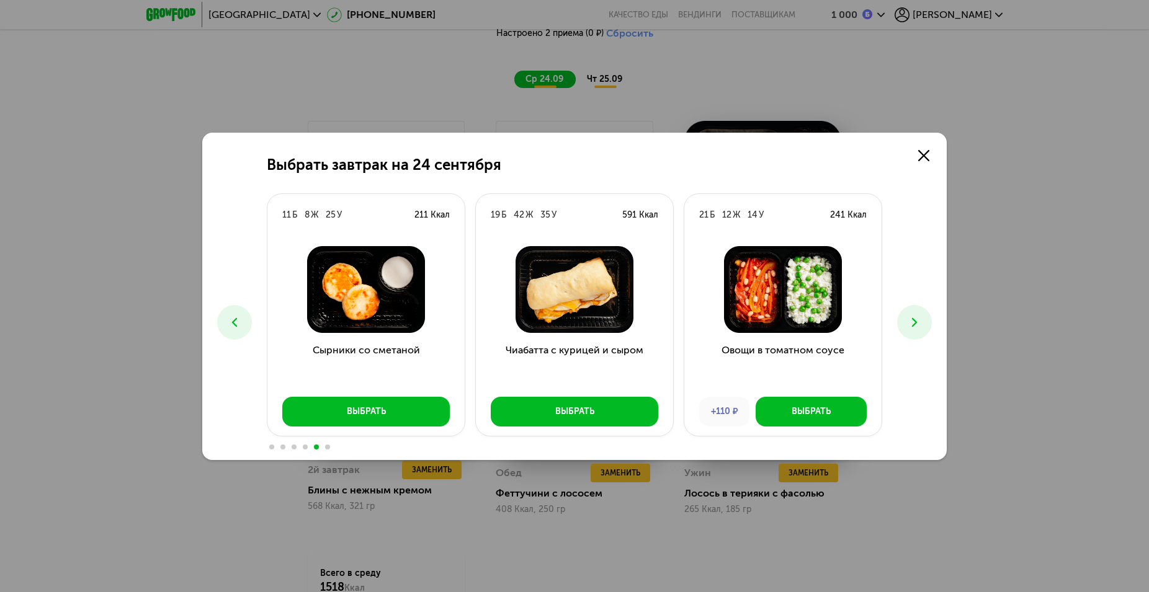
click at [906, 324] on button at bounding box center [914, 322] width 35 height 35
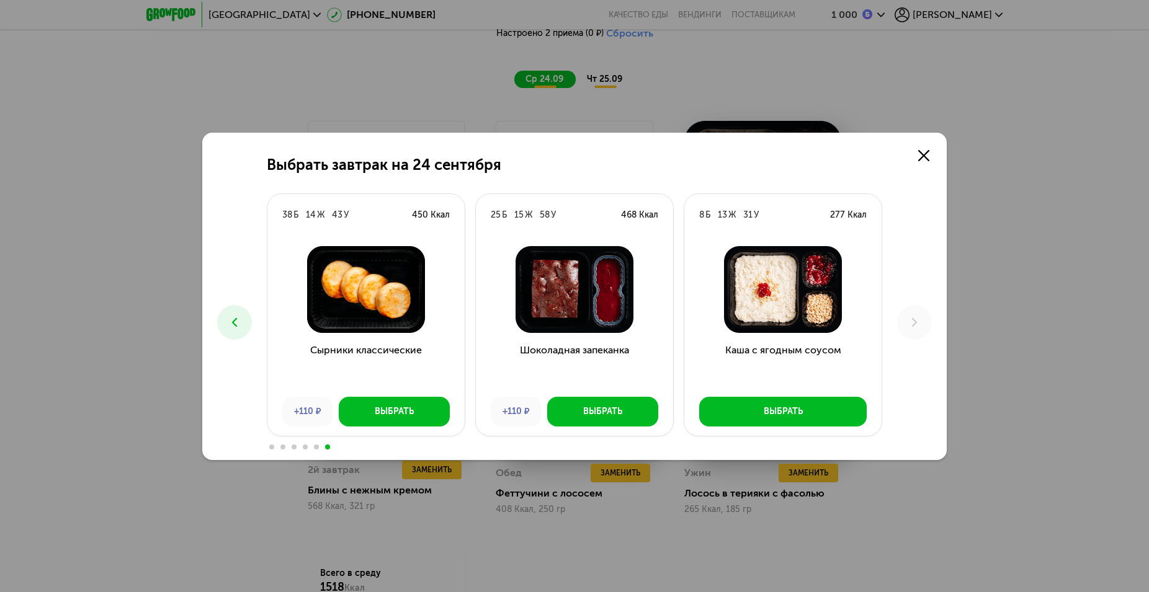
click at [226, 321] on button at bounding box center [234, 322] width 35 height 35
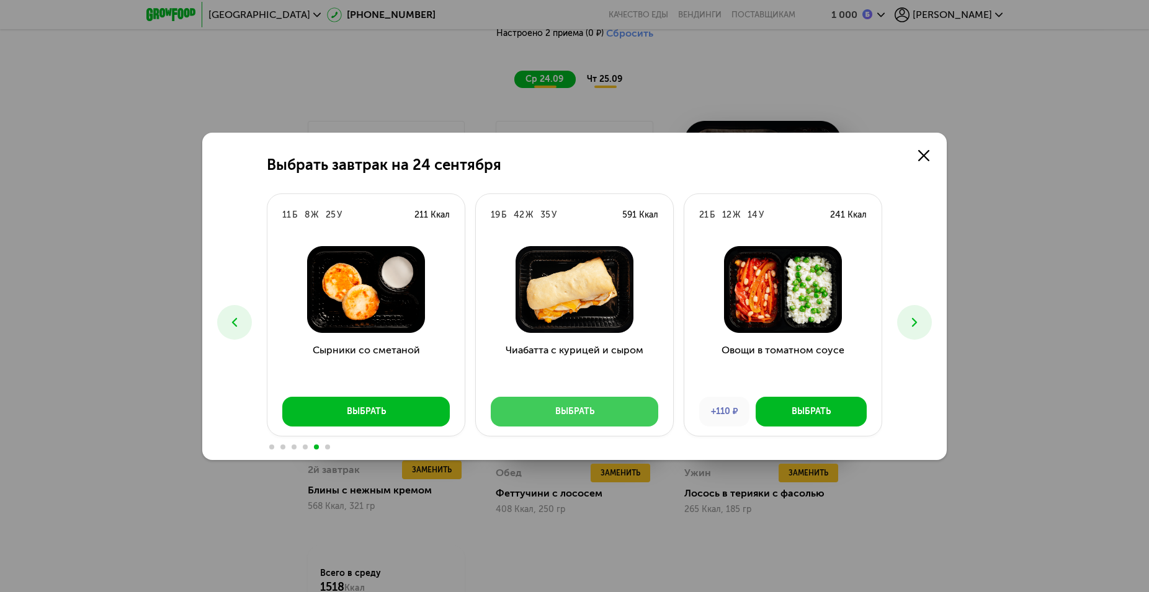
click at [589, 411] on div "Выбрать" at bounding box center [574, 412] width 39 height 12
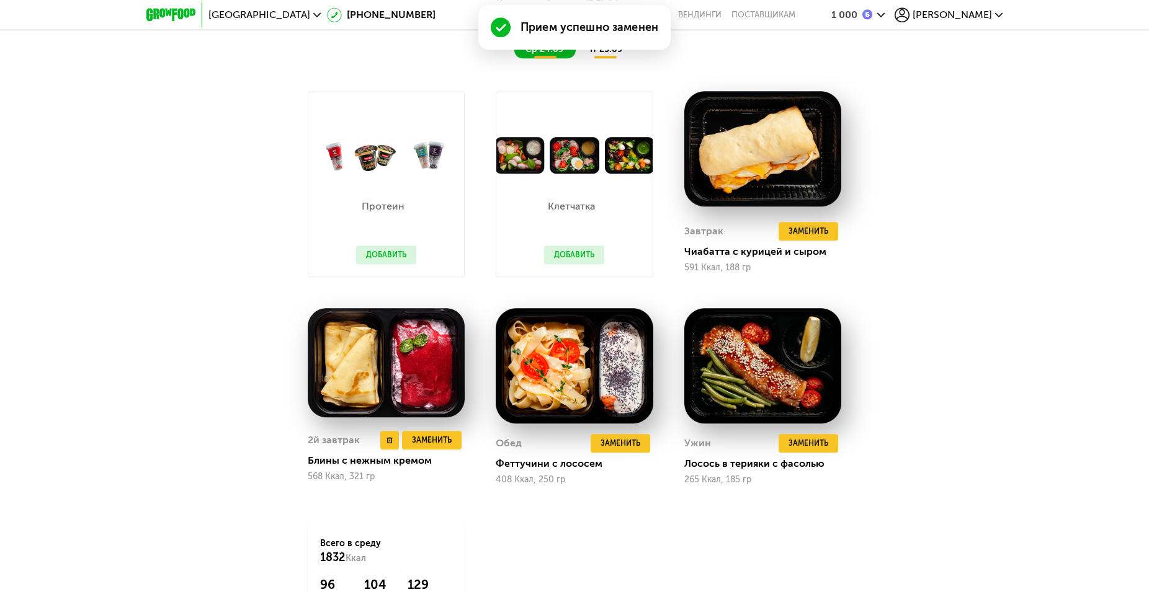
scroll to position [1265, 0]
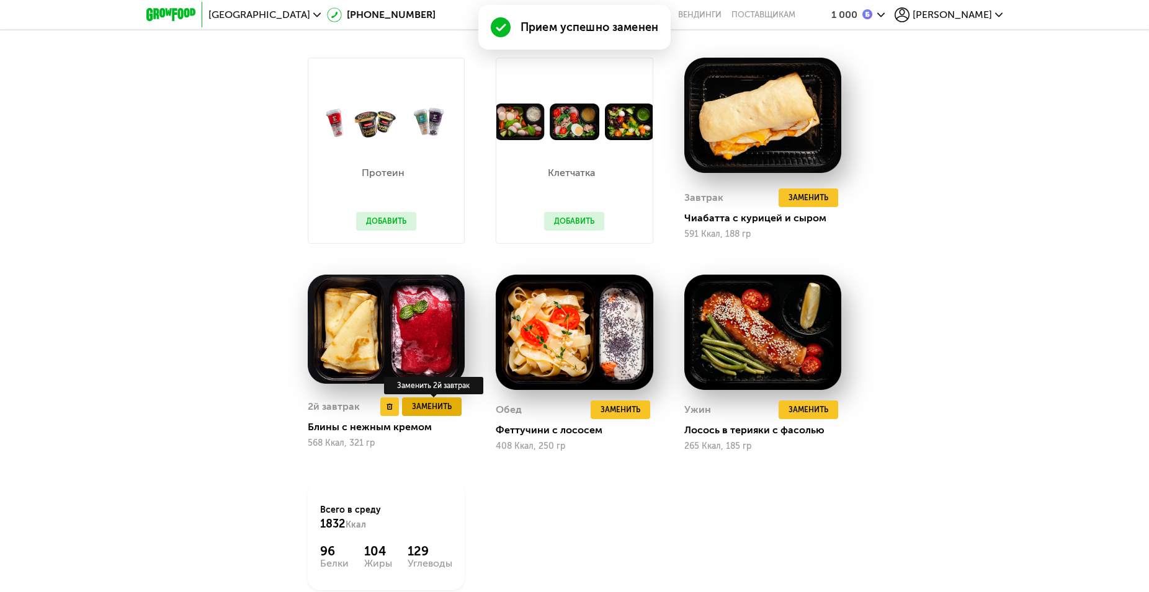
click at [432, 412] on span "Заменить" at bounding box center [432, 407] width 40 height 12
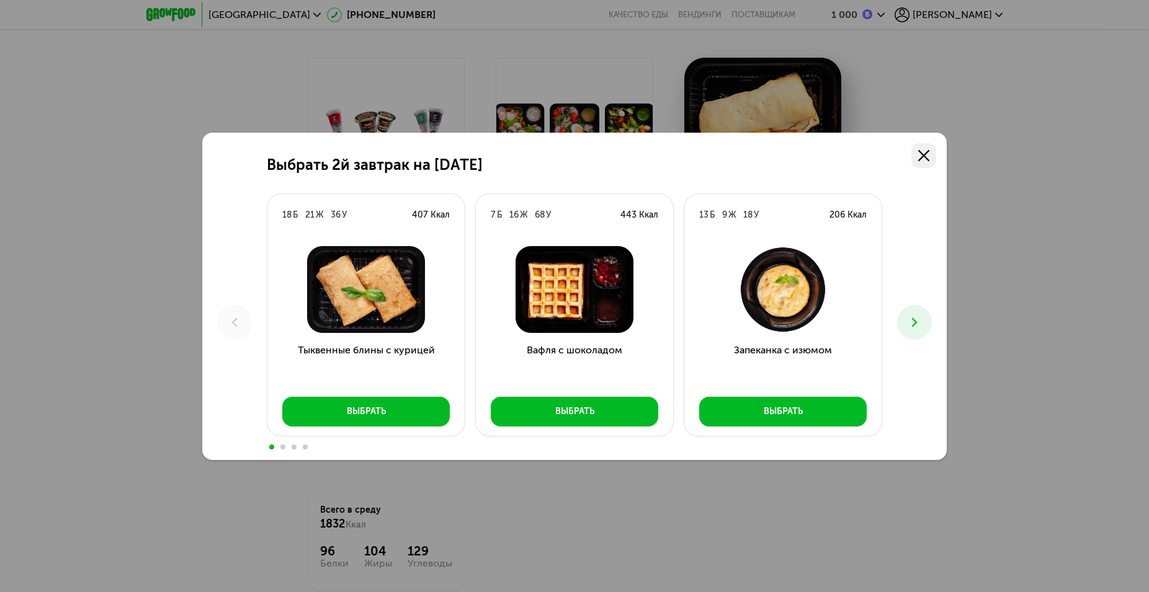
click at [929, 155] on link at bounding box center [923, 155] width 25 height 25
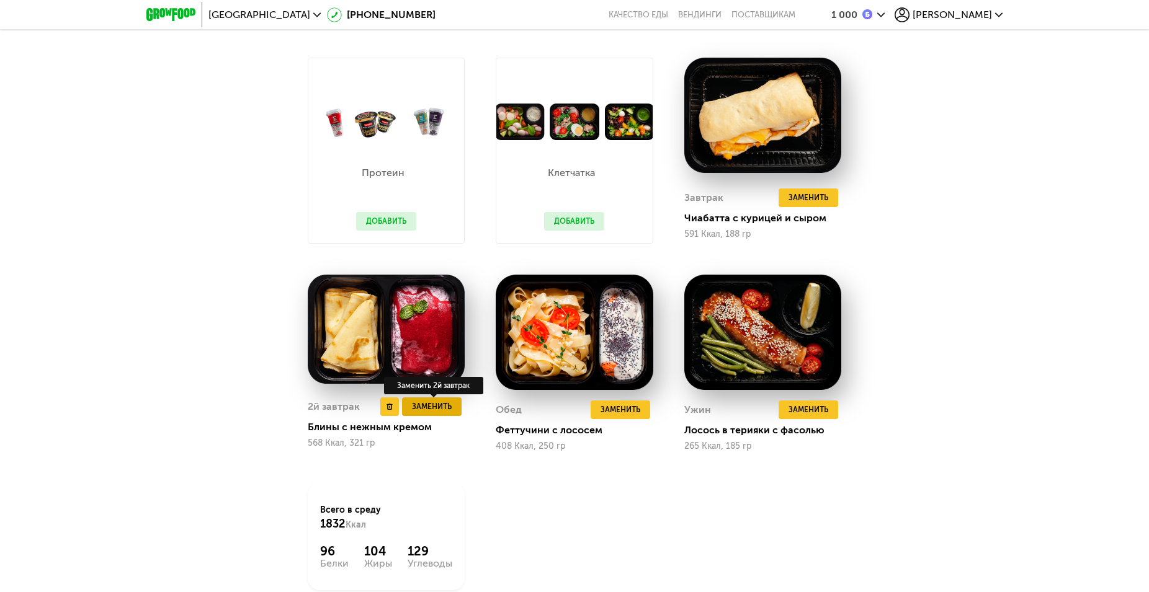
click at [427, 412] on span "Заменить" at bounding box center [432, 407] width 40 height 12
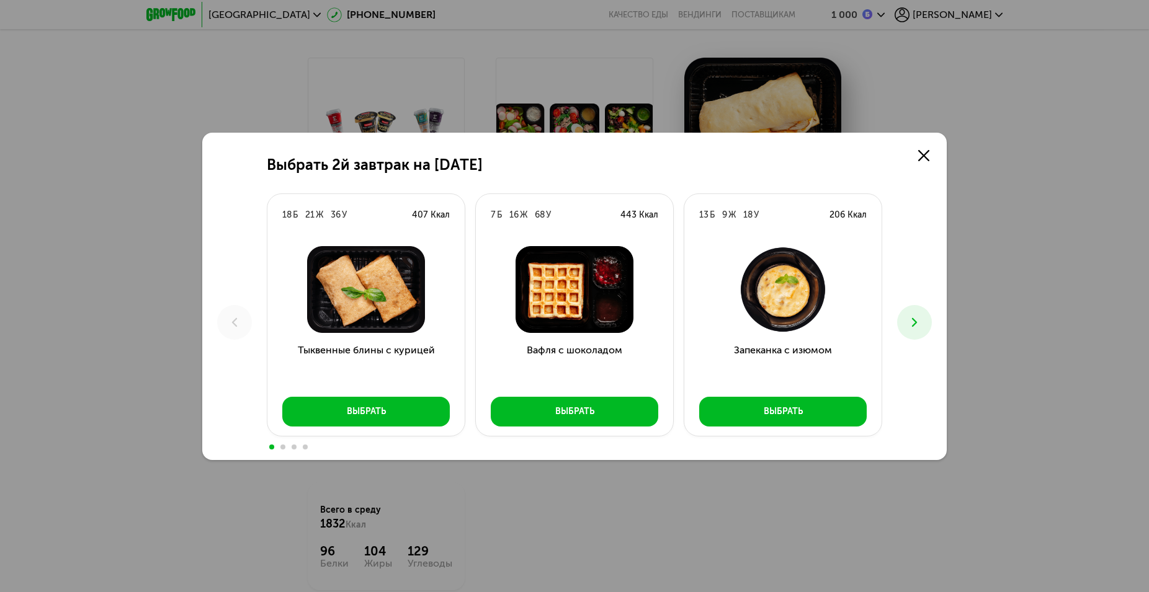
click at [917, 323] on icon at bounding box center [914, 322] width 15 height 15
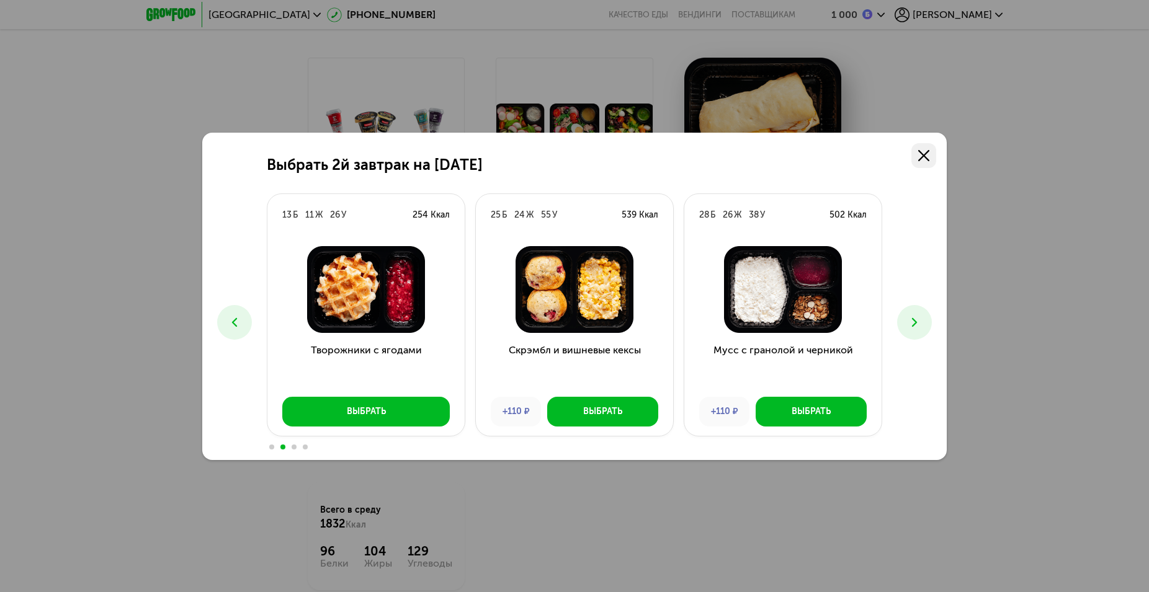
click at [929, 155] on link at bounding box center [923, 155] width 25 height 25
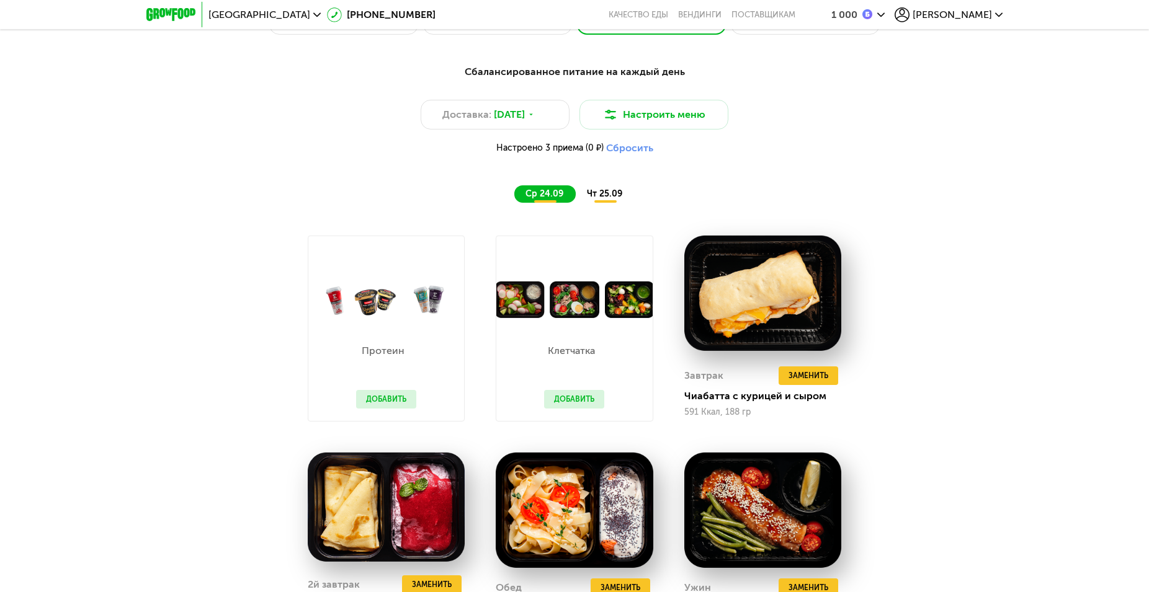
scroll to position [1075, 0]
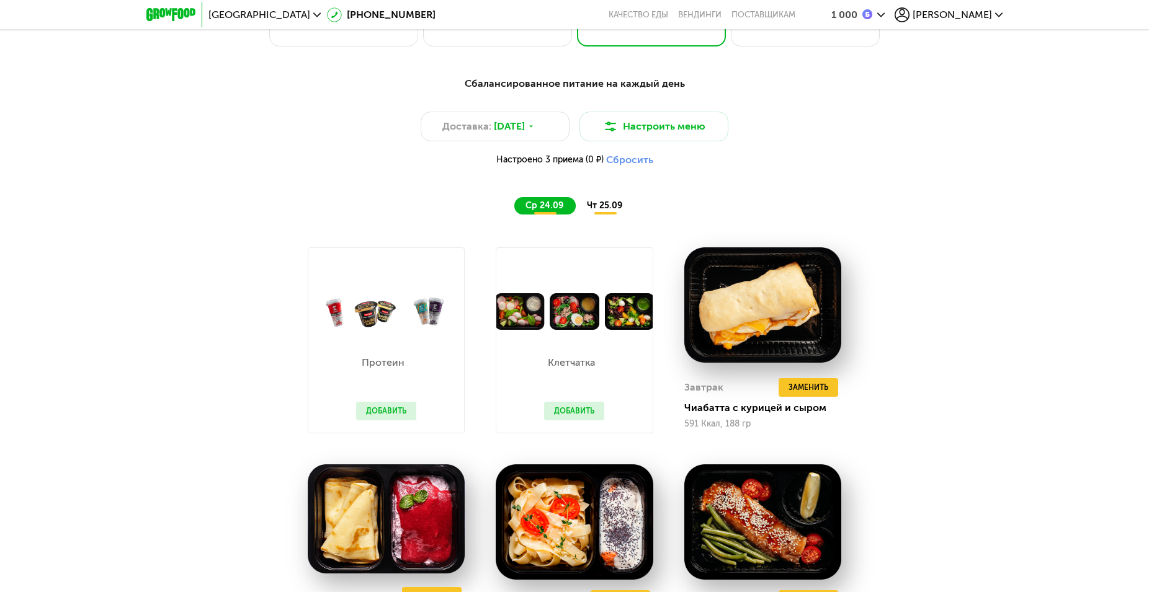
click at [600, 211] on span "чт 25.09" at bounding box center [604, 205] width 35 height 11
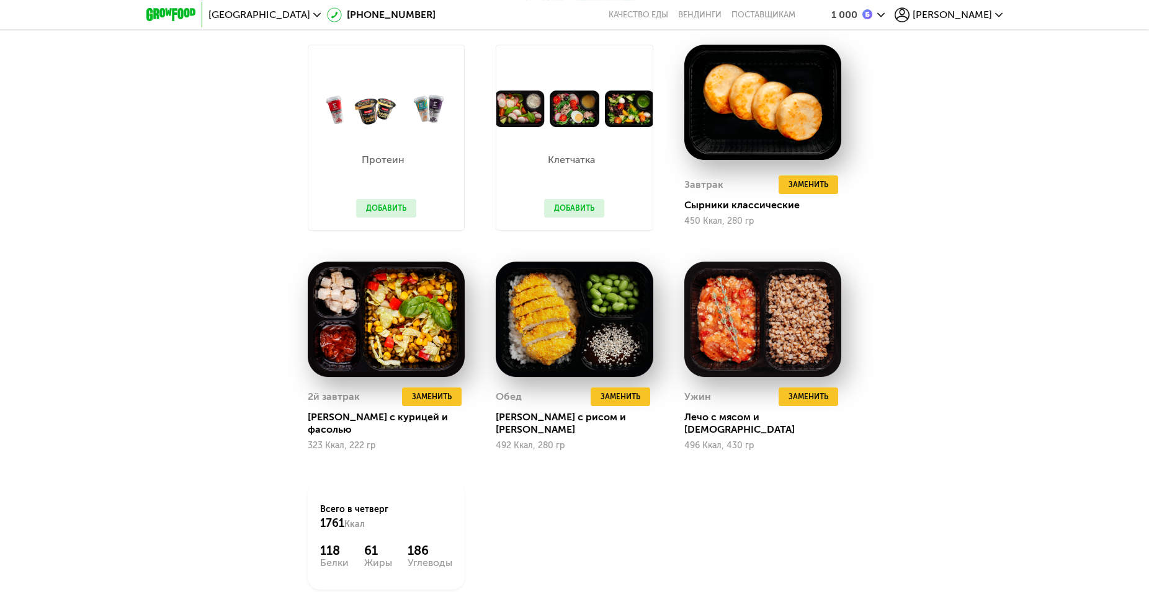
scroll to position [1328, 0]
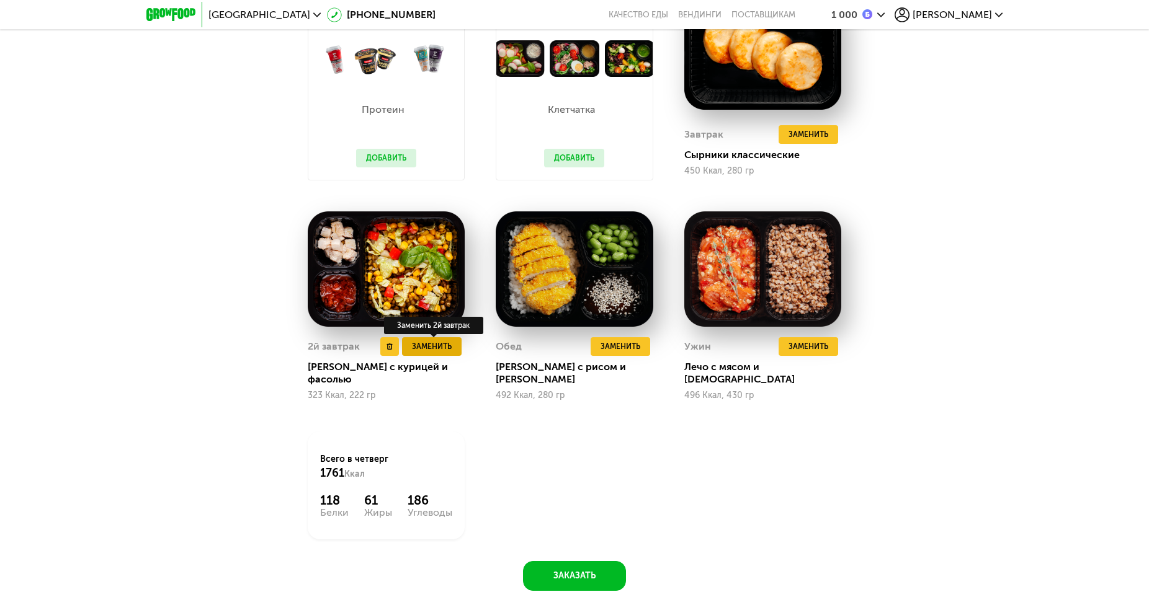
click at [432, 353] on span "Заменить" at bounding box center [432, 346] width 40 height 12
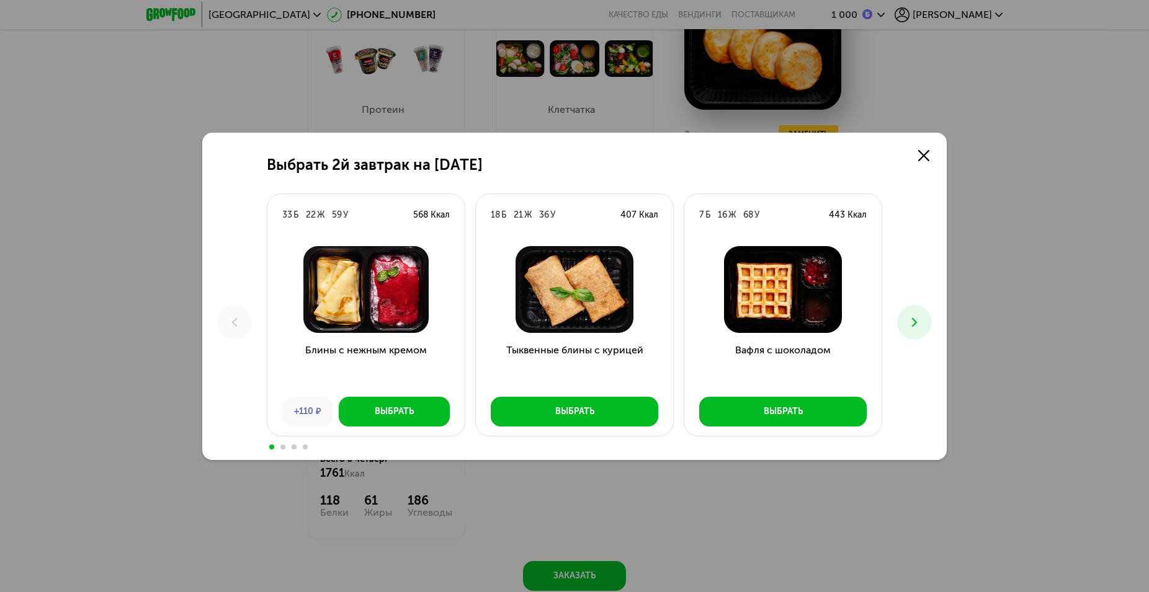
click at [891, 321] on div "Выбрать 2й завтрак на 25 сентября 33 Б 22 Ж 59 У 568 Ккал Блины с нежным кремом…" at bounding box center [574, 296] width 744 height 327
click at [904, 323] on button at bounding box center [914, 322] width 35 height 35
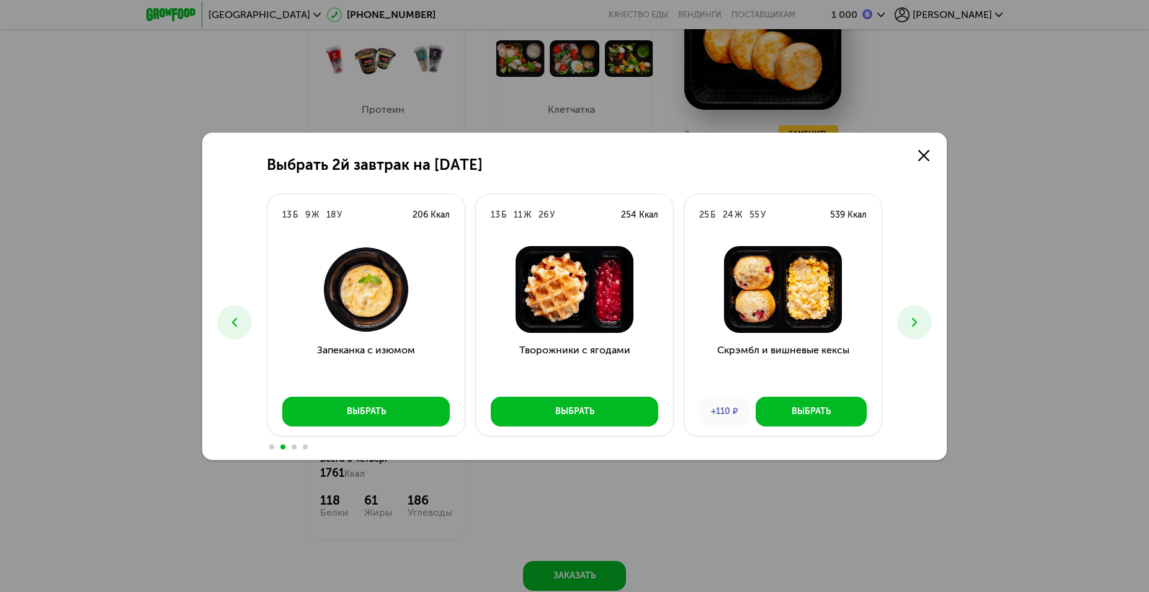
click at [907, 321] on icon at bounding box center [914, 322] width 15 height 15
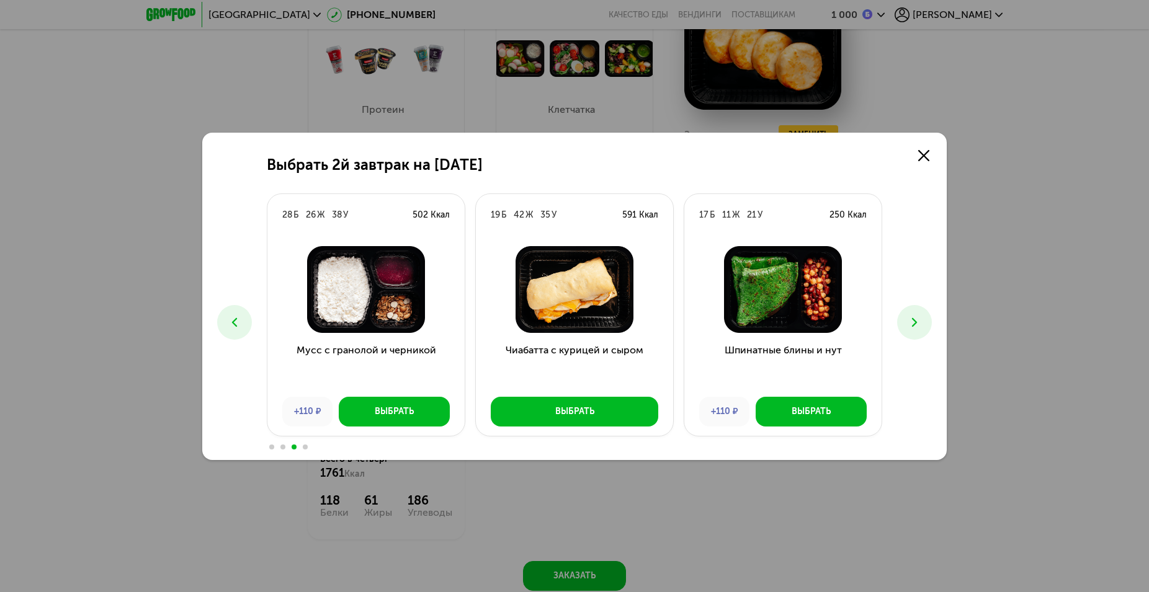
click at [907, 321] on icon at bounding box center [914, 322] width 15 height 15
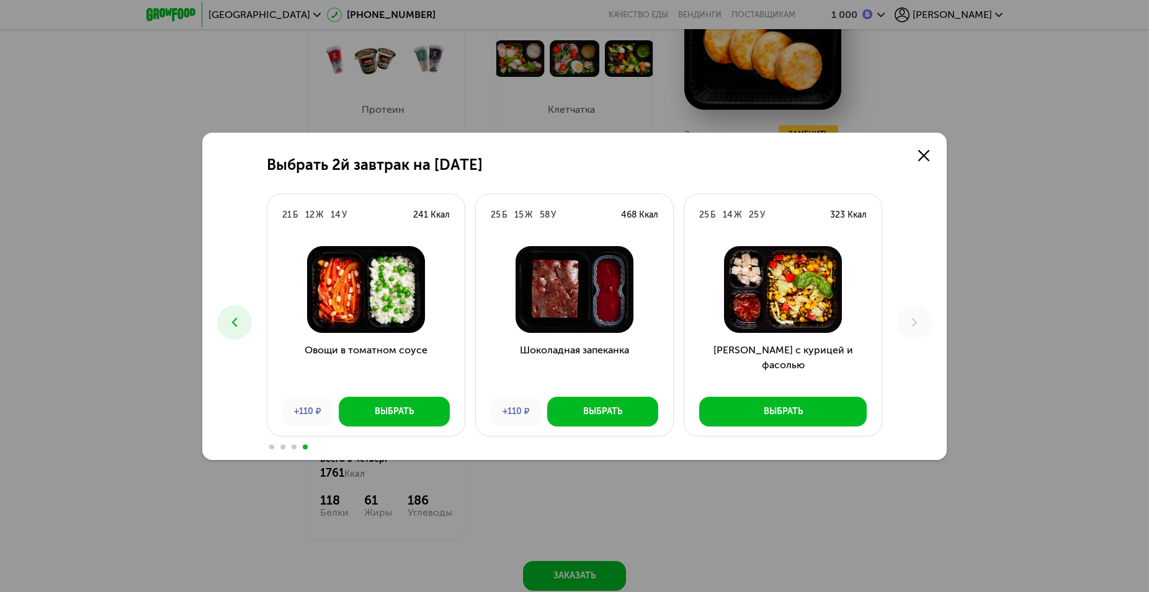
click at [231, 316] on icon at bounding box center [234, 322] width 15 height 15
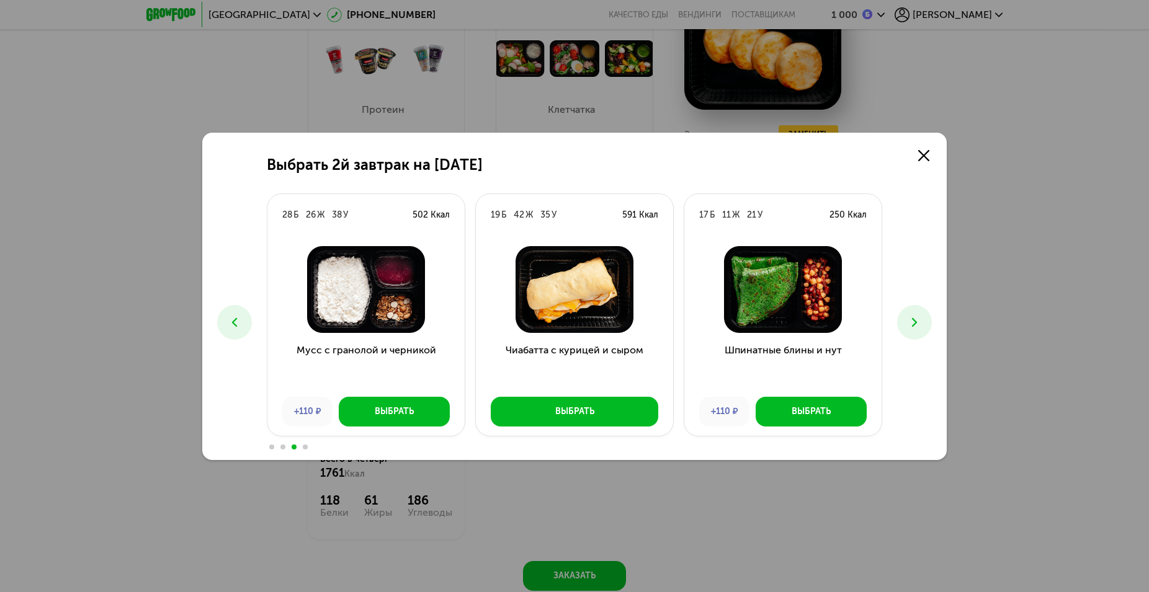
click at [226, 318] on button at bounding box center [234, 322] width 35 height 35
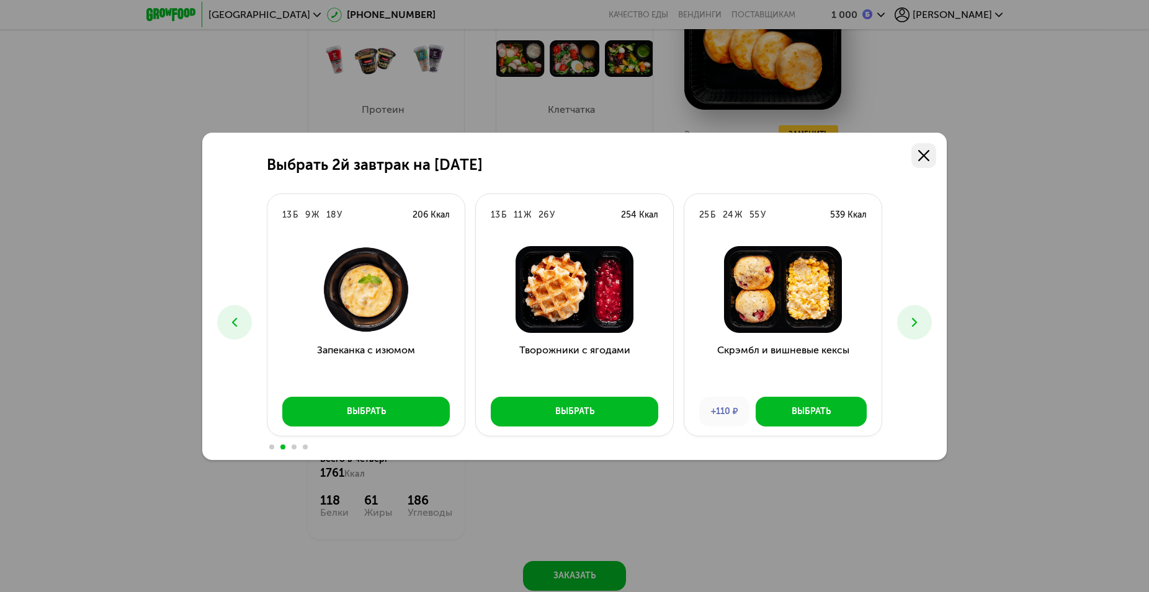
click at [924, 151] on icon at bounding box center [923, 155] width 11 height 11
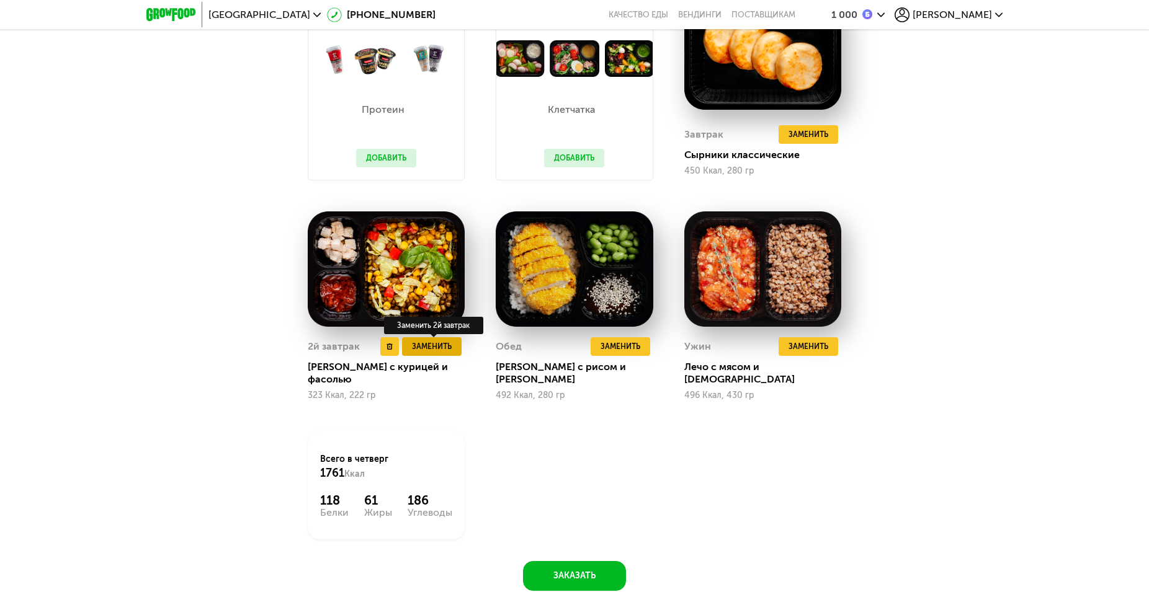
click at [442, 352] on span "Заменить" at bounding box center [432, 346] width 40 height 12
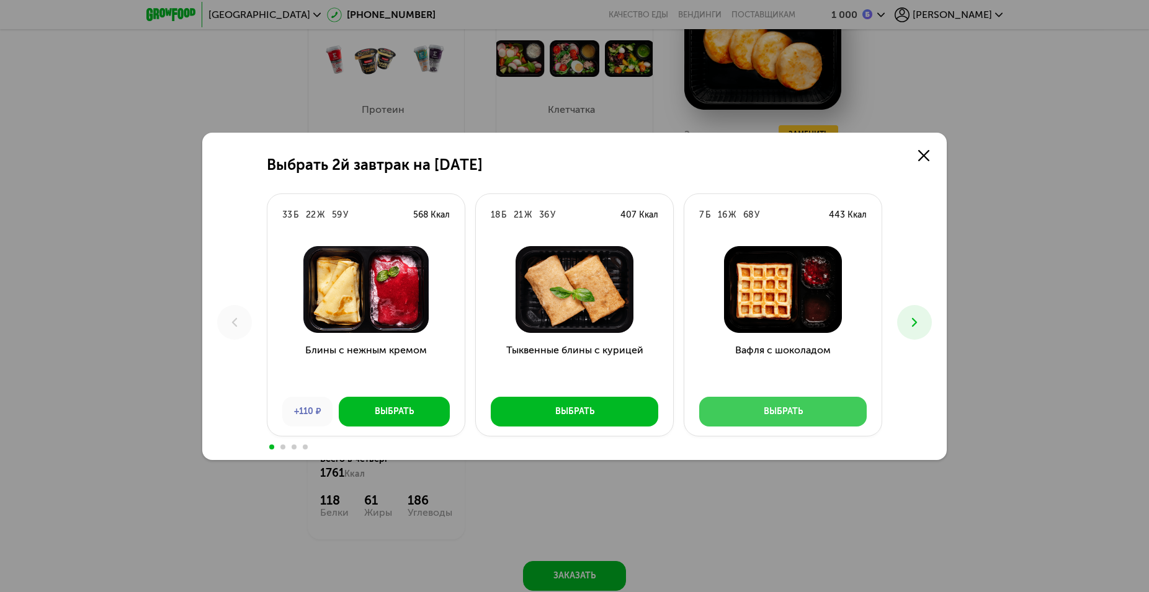
click at [796, 408] on div "Выбрать" at bounding box center [782, 412] width 39 height 12
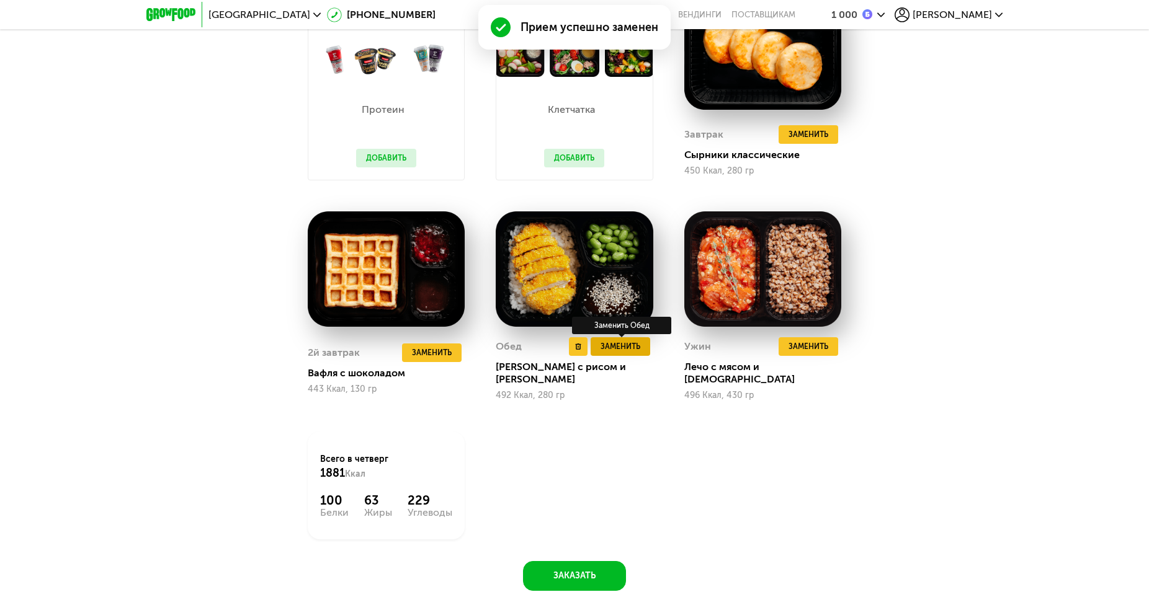
click at [631, 352] on span "Заменить" at bounding box center [620, 346] width 40 height 12
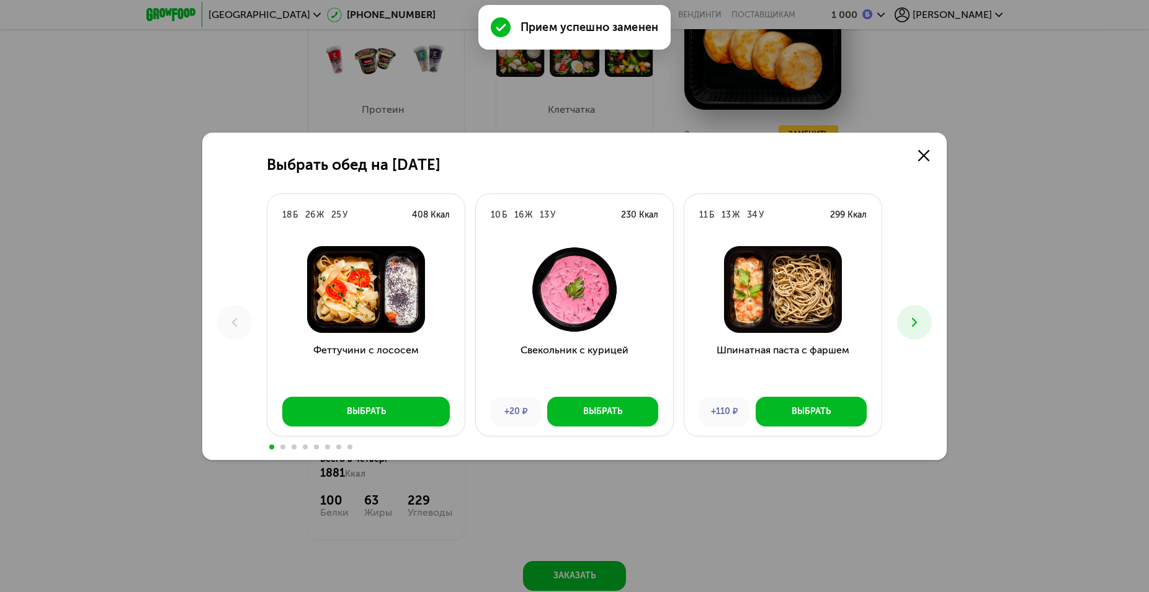
click at [914, 313] on button at bounding box center [914, 322] width 35 height 35
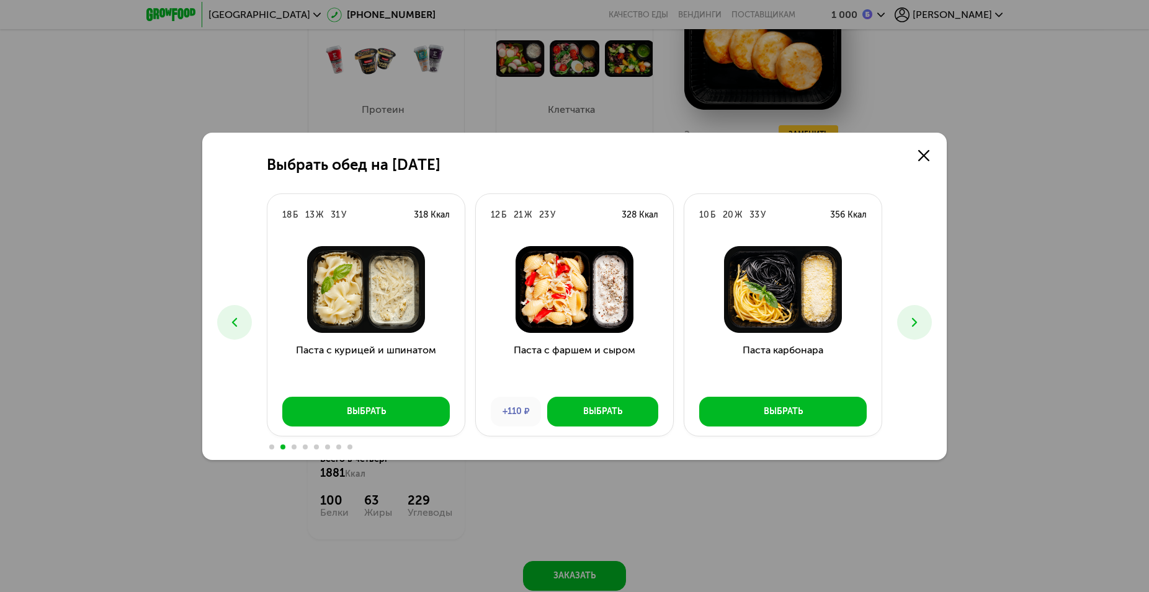
click at [919, 318] on icon at bounding box center [914, 322] width 15 height 15
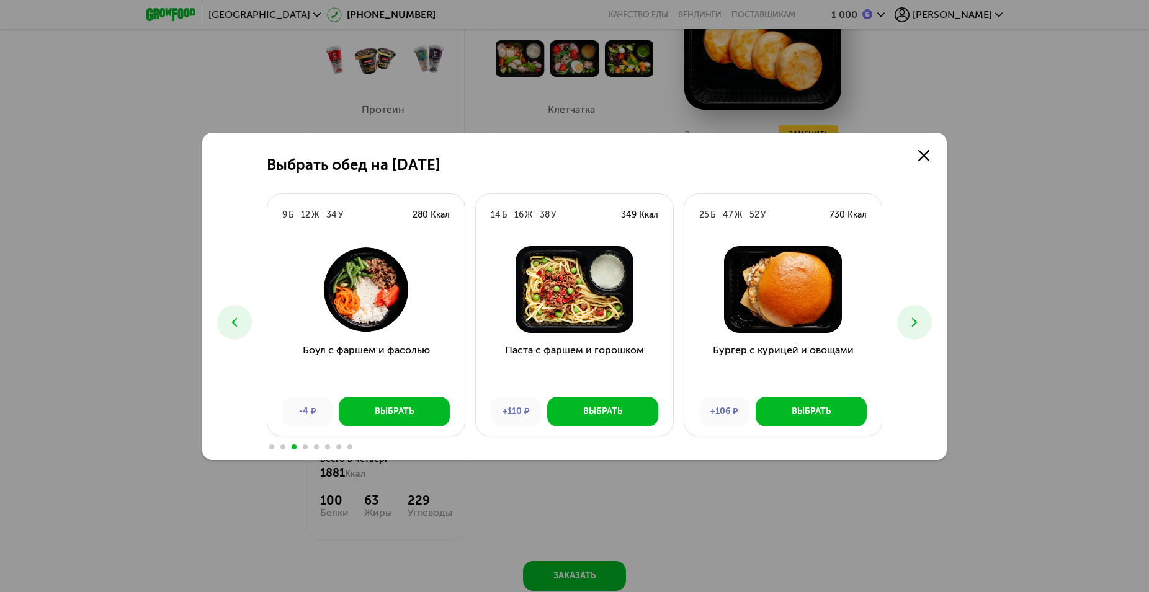
click at [919, 318] on icon at bounding box center [914, 322] width 15 height 15
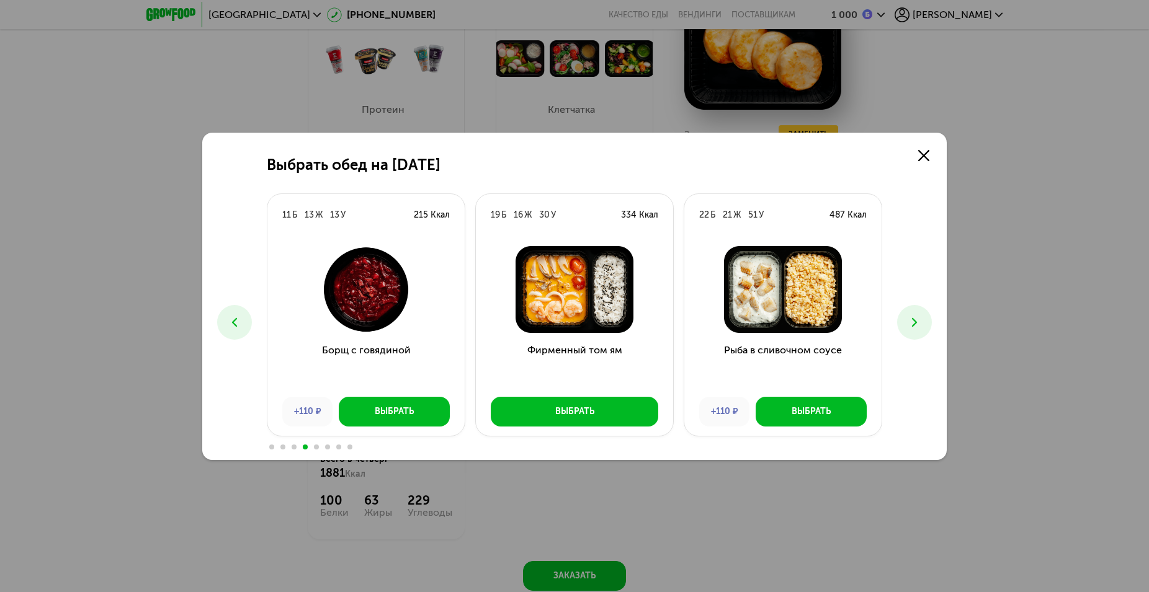
click at [242, 318] on button at bounding box center [234, 322] width 35 height 35
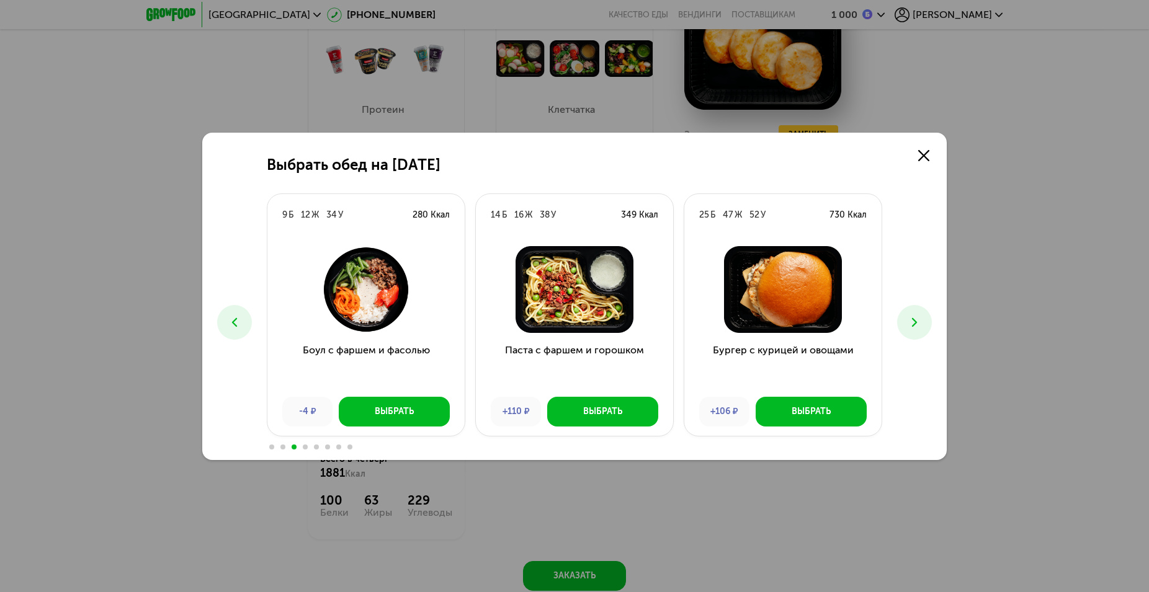
click at [913, 321] on icon at bounding box center [914, 322] width 15 height 15
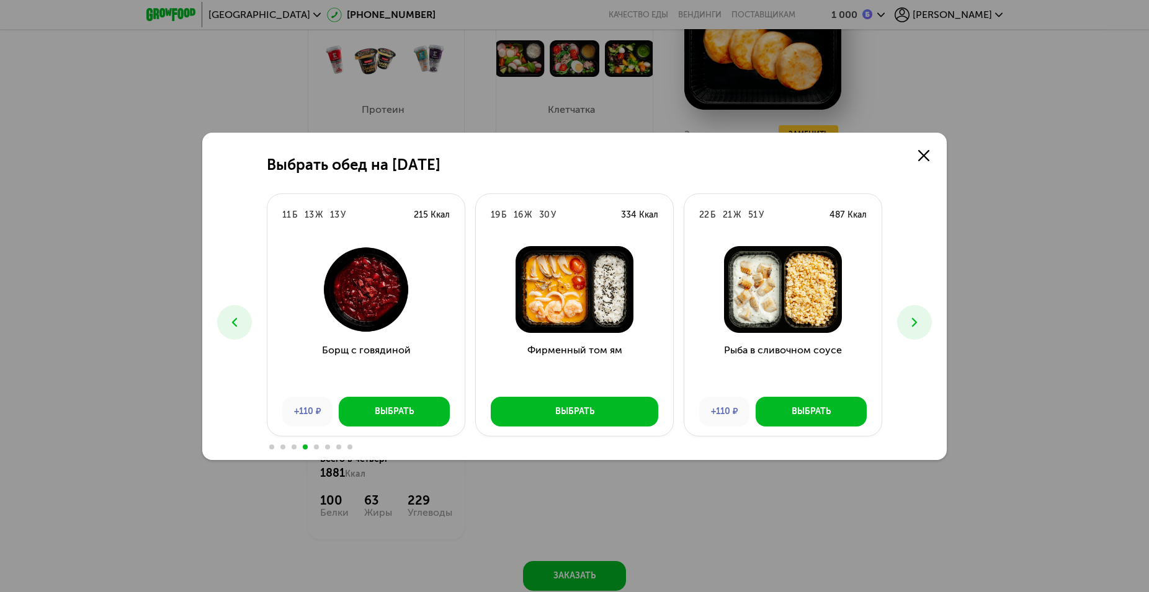
click at [913, 321] on icon at bounding box center [914, 322] width 15 height 15
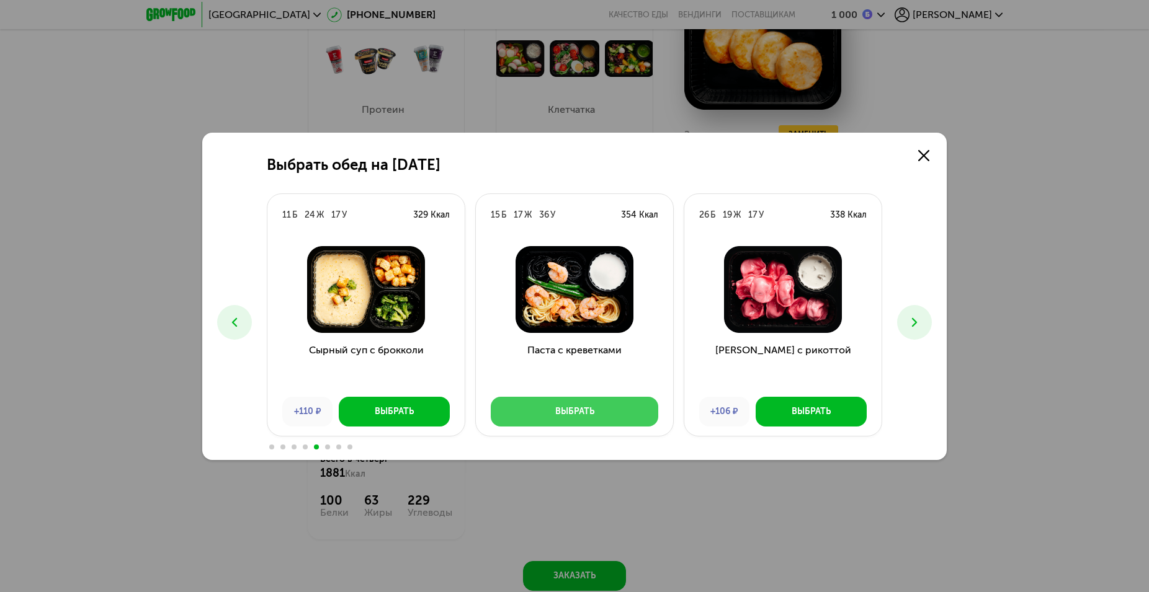
click at [598, 409] on button "Выбрать" at bounding box center [574, 412] width 167 height 30
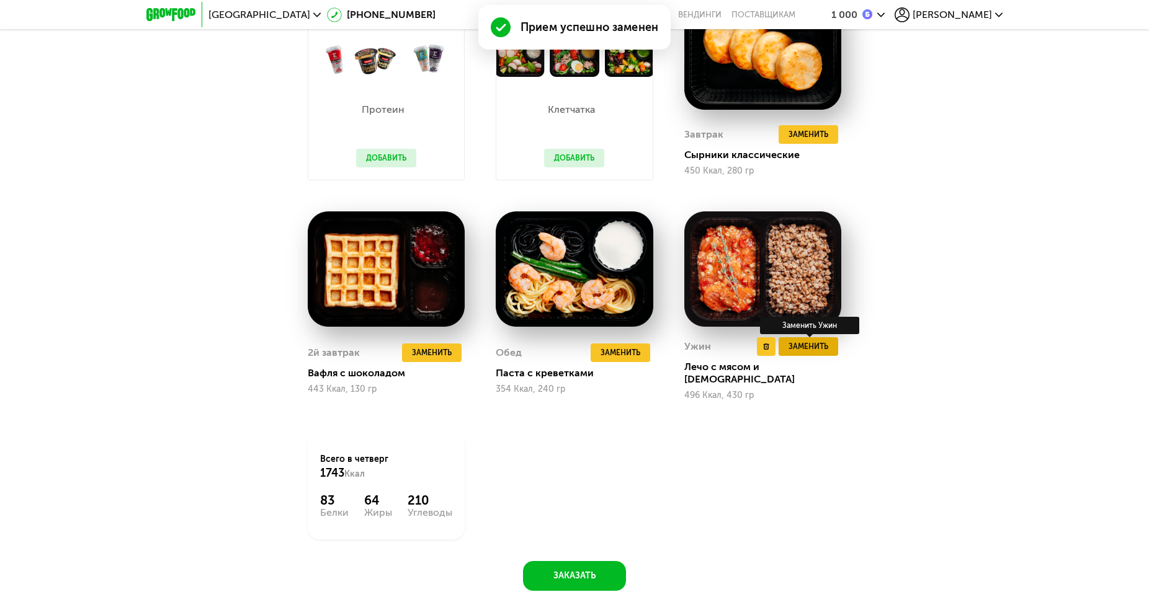
click at [814, 353] on span "Заменить" at bounding box center [808, 346] width 40 height 12
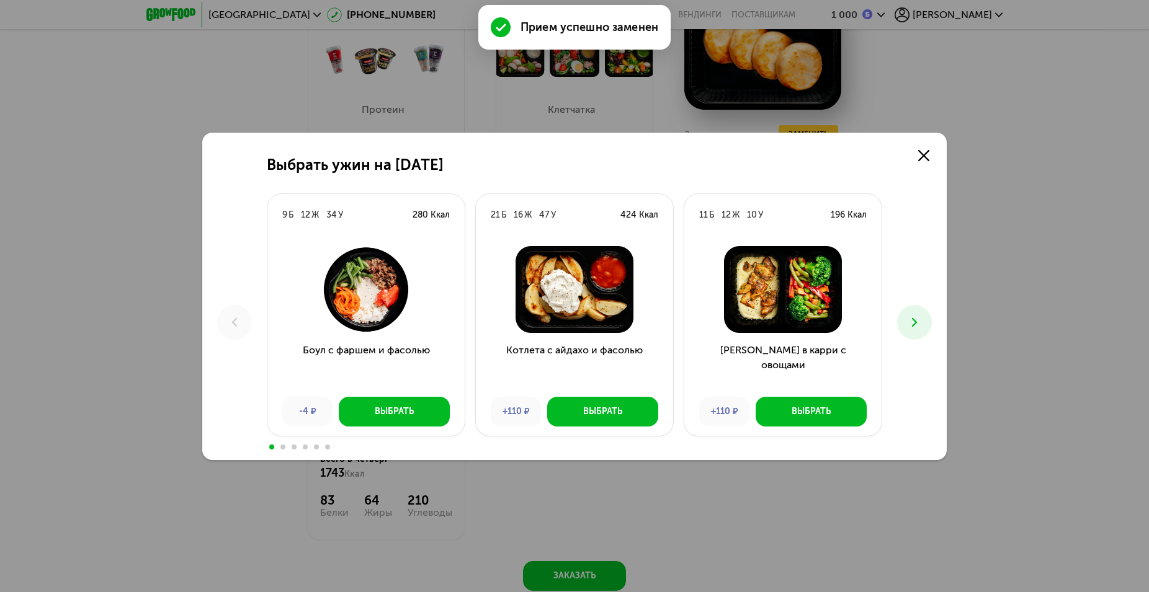
click at [897, 321] on button at bounding box center [914, 322] width 35 height 35
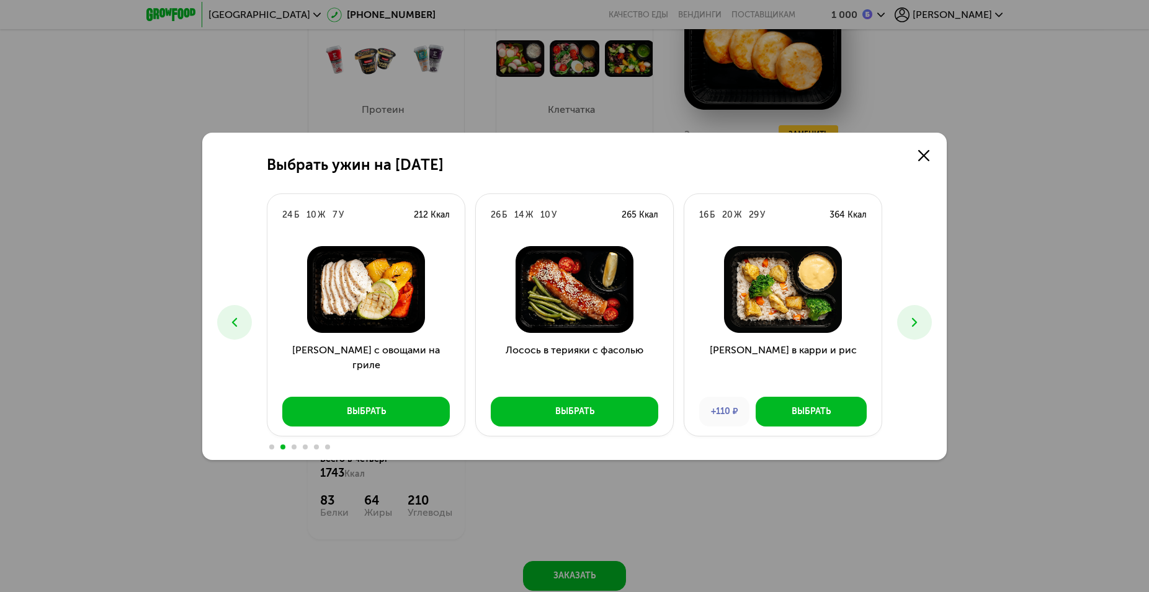
click at [902, 327] on button at bounding box center [914, 322] width 35 height 35
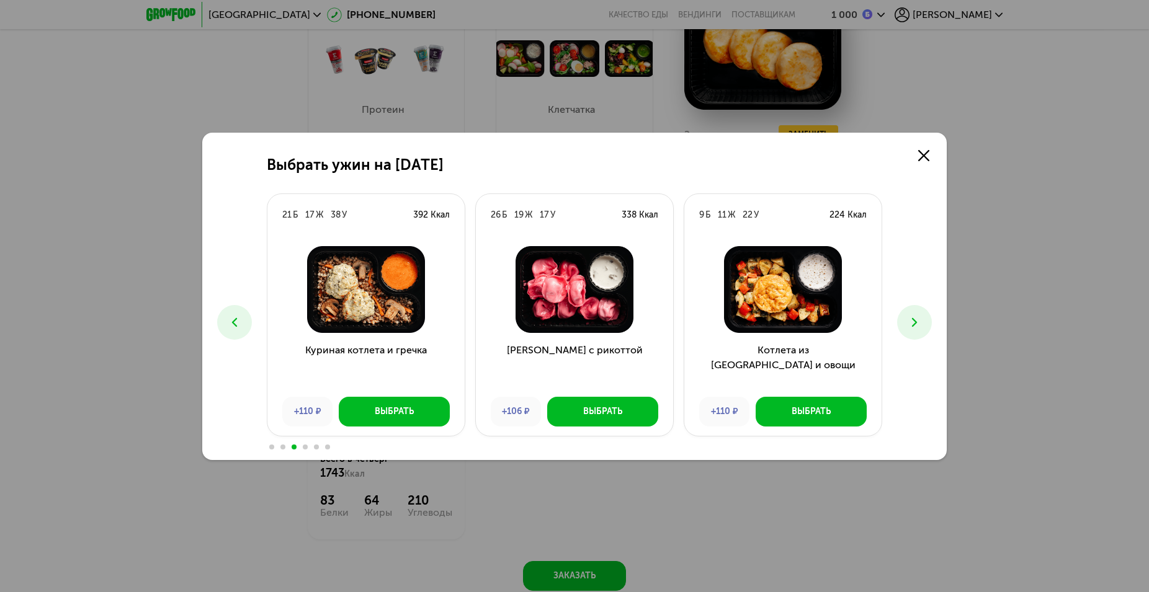
click at [908, 326] on icon at bounding box center [914, 322] width 15 height 15
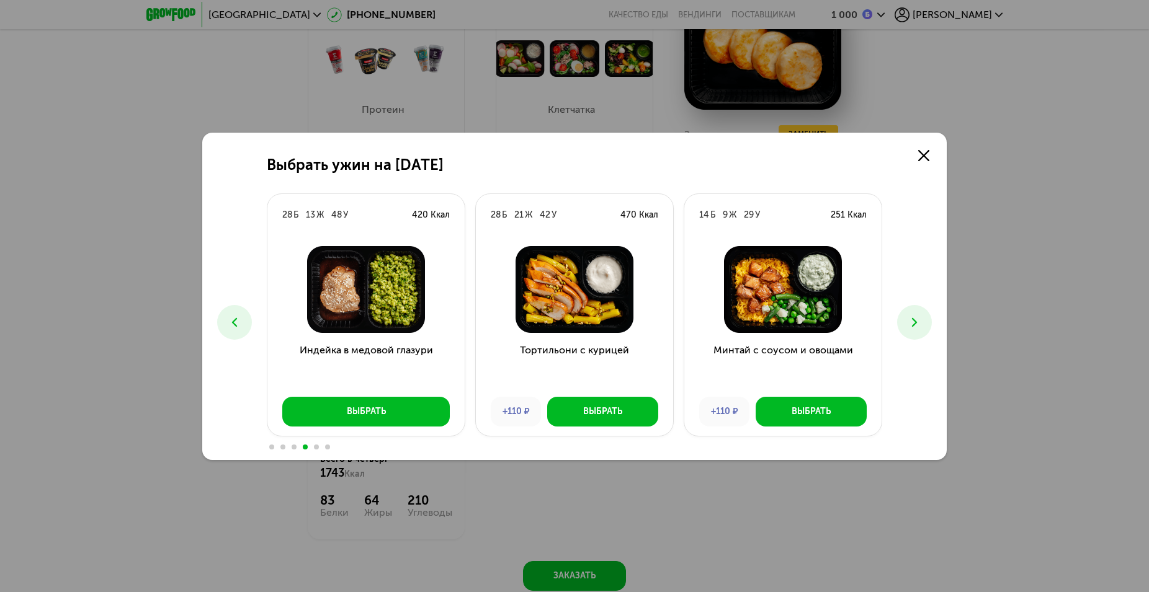
click at [908, 326] on icon at bounding box center [914, 322] width 15 height 15
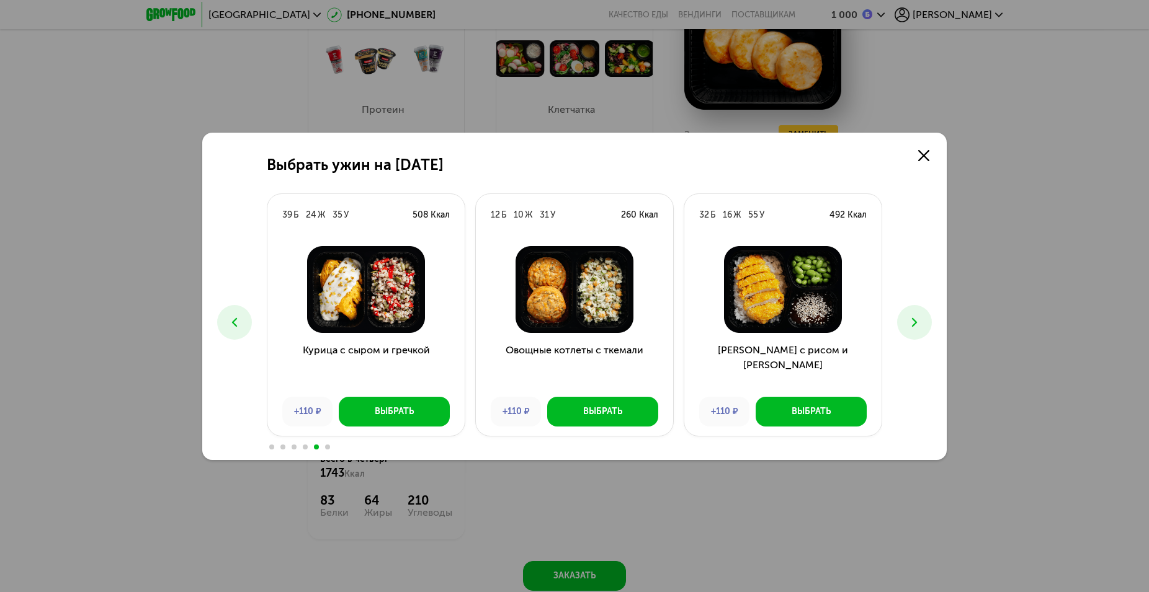
click at [908, 326] on icon at bounding box center [914, 322] width 15 height 15
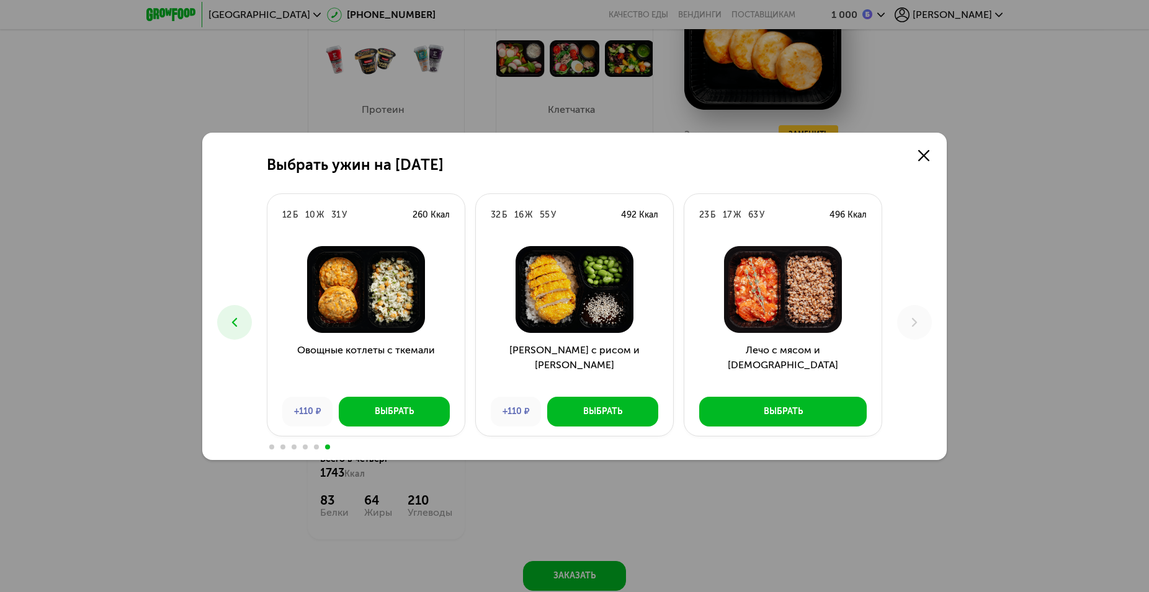
click at [230, 321] on icon at bounding box center [234, 322] width 15 height 15
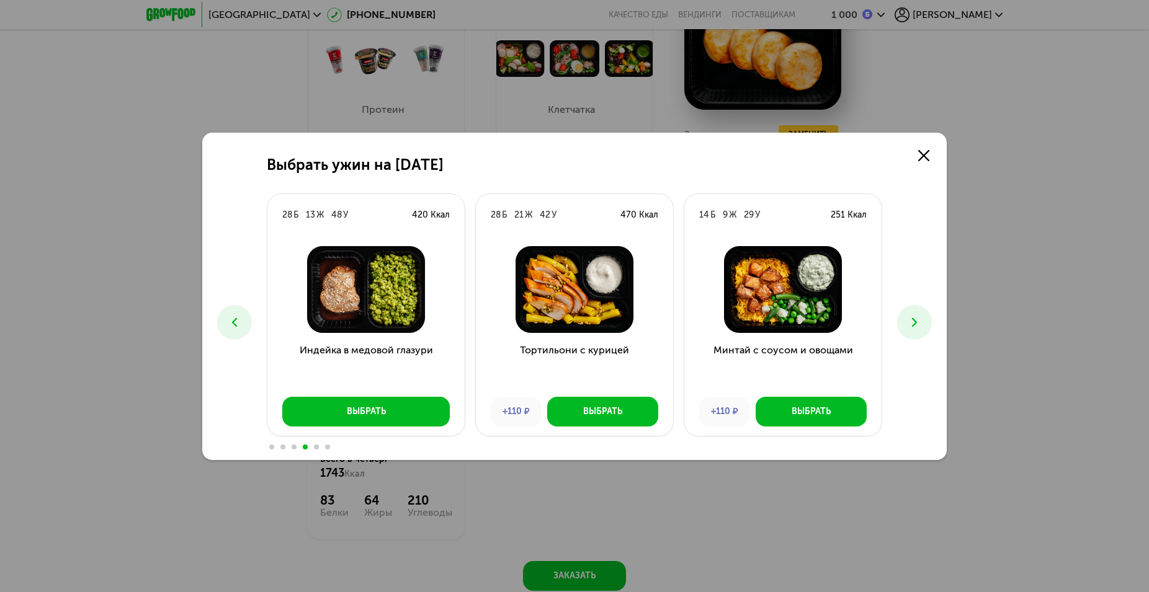
click at [230, 321] on icon at bounding box center [234, 322] width 15 height 15
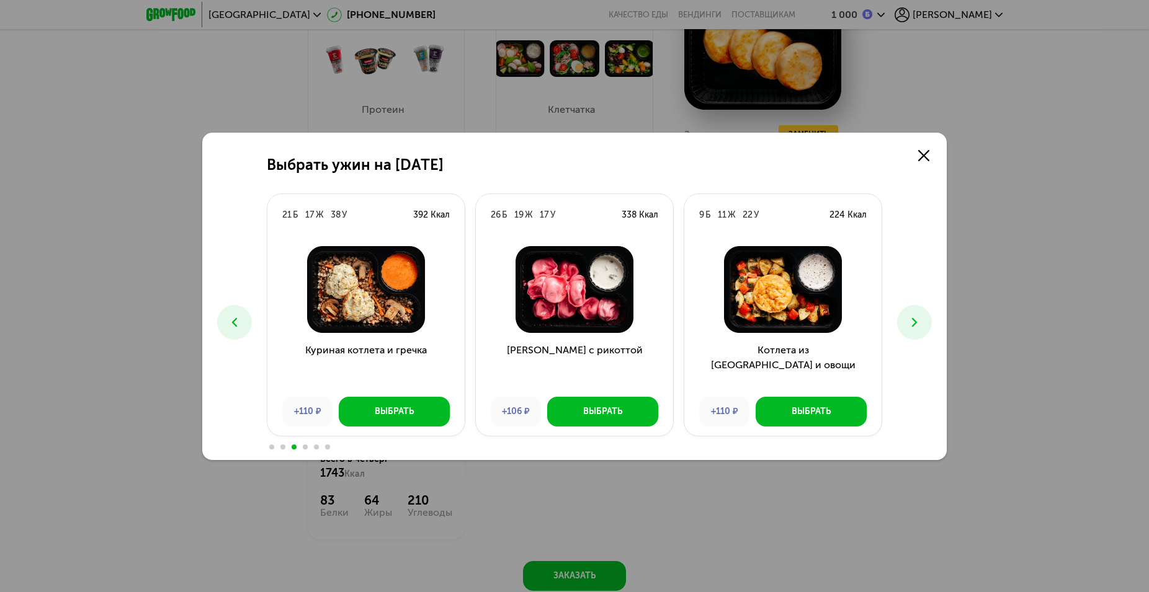
click at [230, 321] on icon at bounding box center [234, 322] width 15 height 15
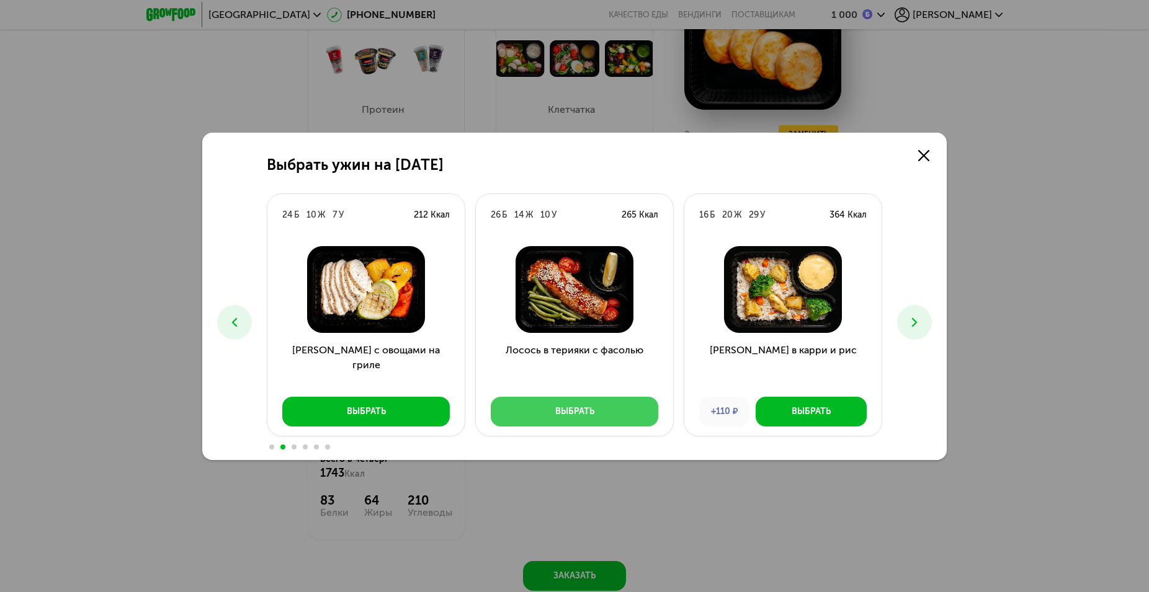
click at [550, 414] on button "Выбрать" at bounding box center [574, 412] width 167 height 30
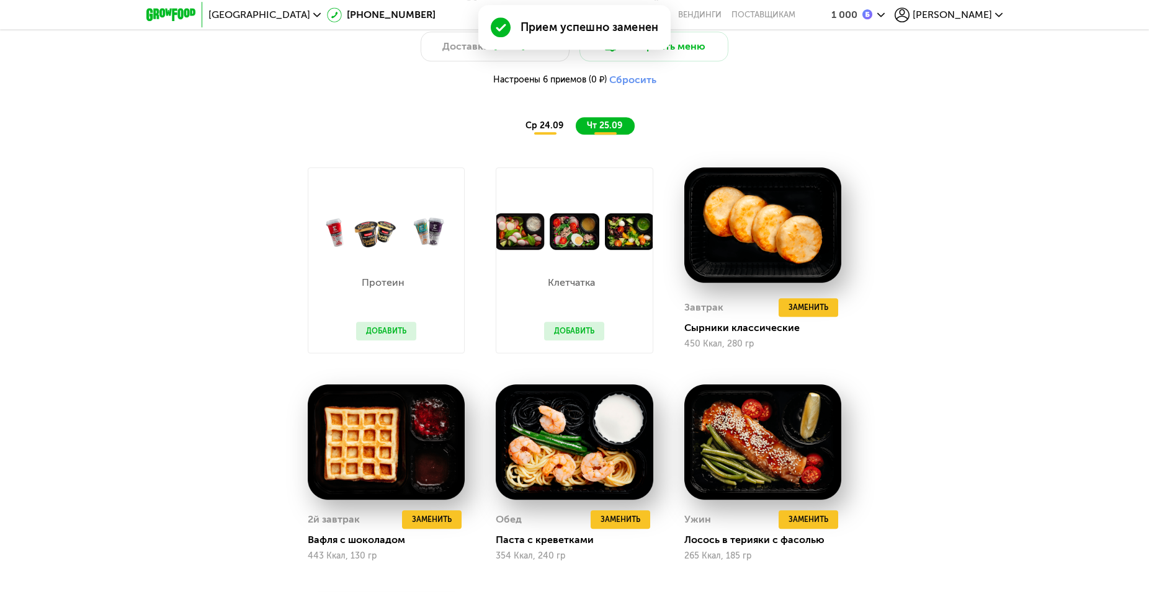
scroll to position [1139, 0]
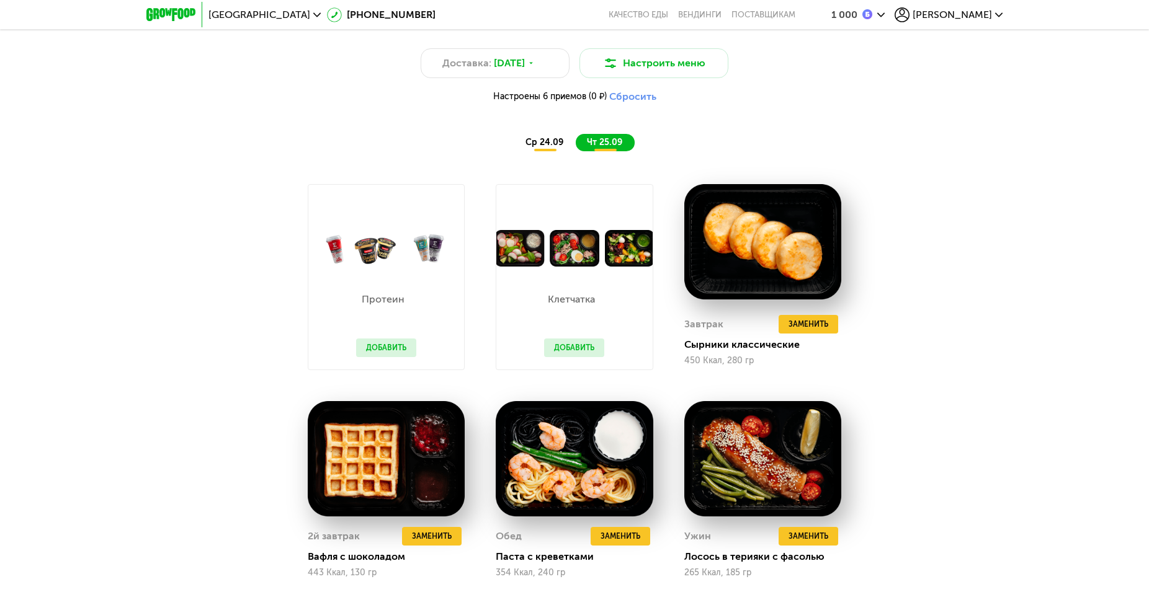
click at [551, 140] on div "ср 24.09" at bounding box center [544, 142] width 61 height 17
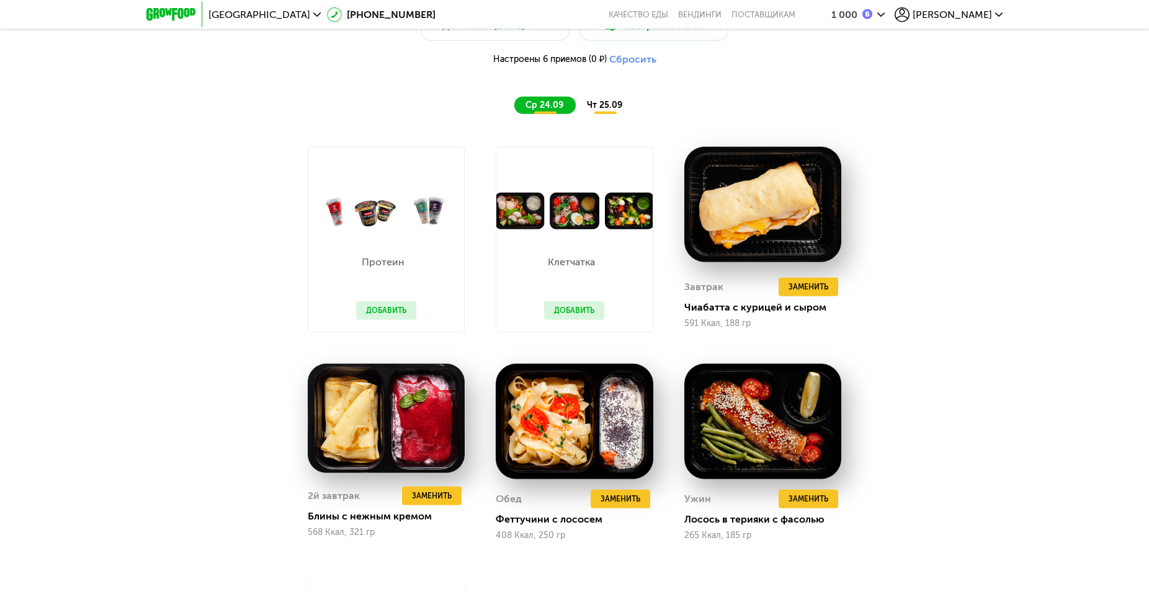
scroll to position [1202, 0]
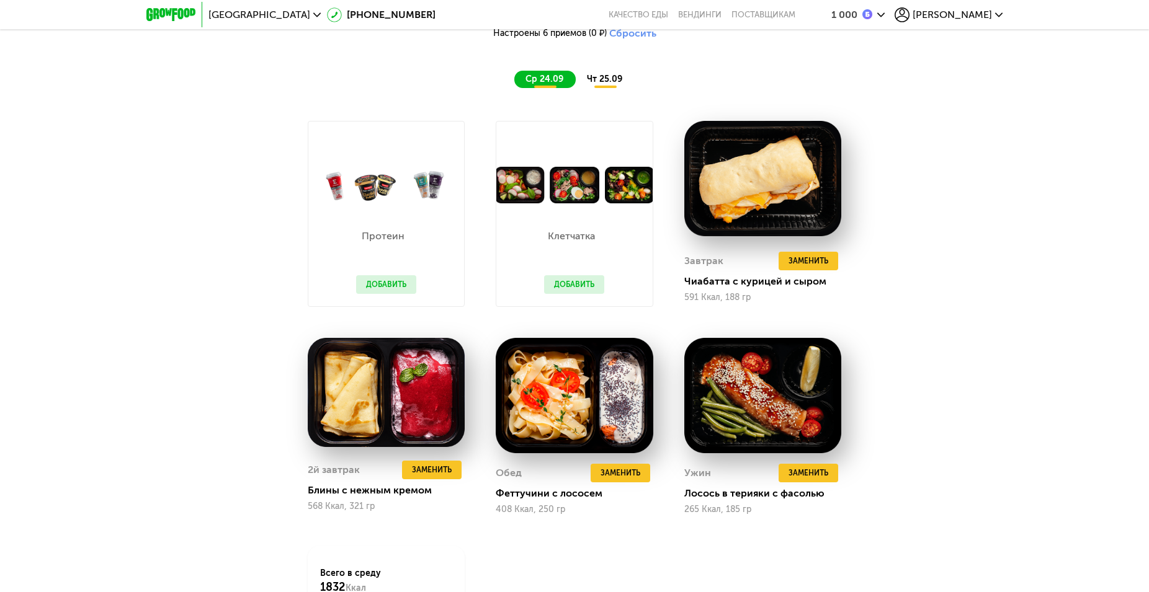
click at [600, 84] on span "чт 25.09" at bounding box center [604, 79] width 35 height 11
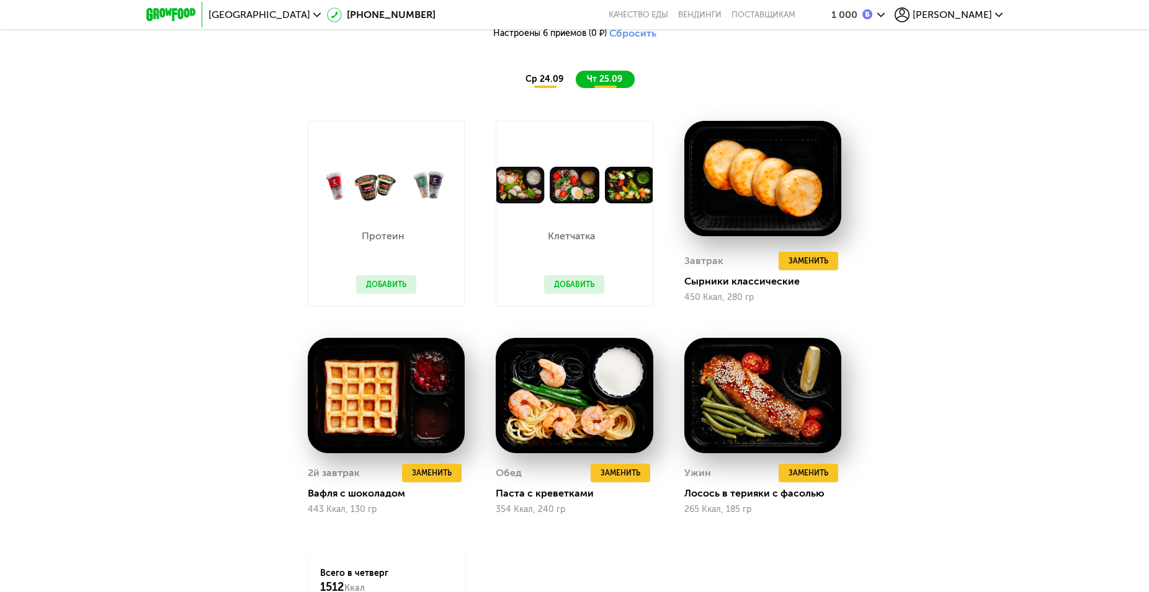
click at [545, 82] on span "ср 24.09" at bounding box center [544, 79] width 38 height 11
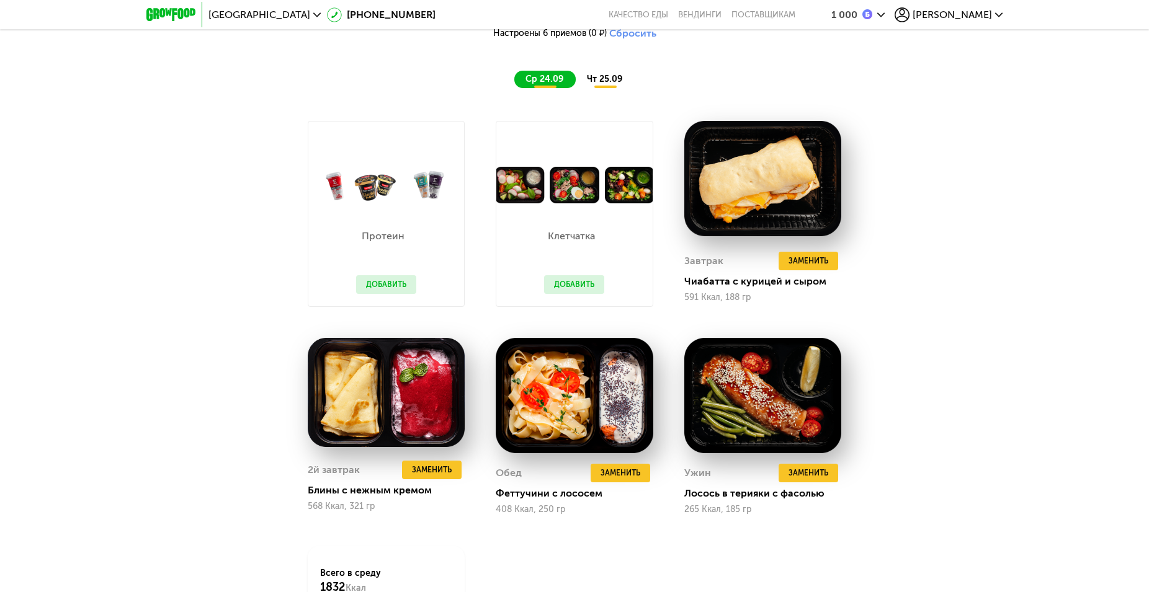
click at [602, 81] on span "чт 25.09" at bounding box center [604, 79] width 35 height 11
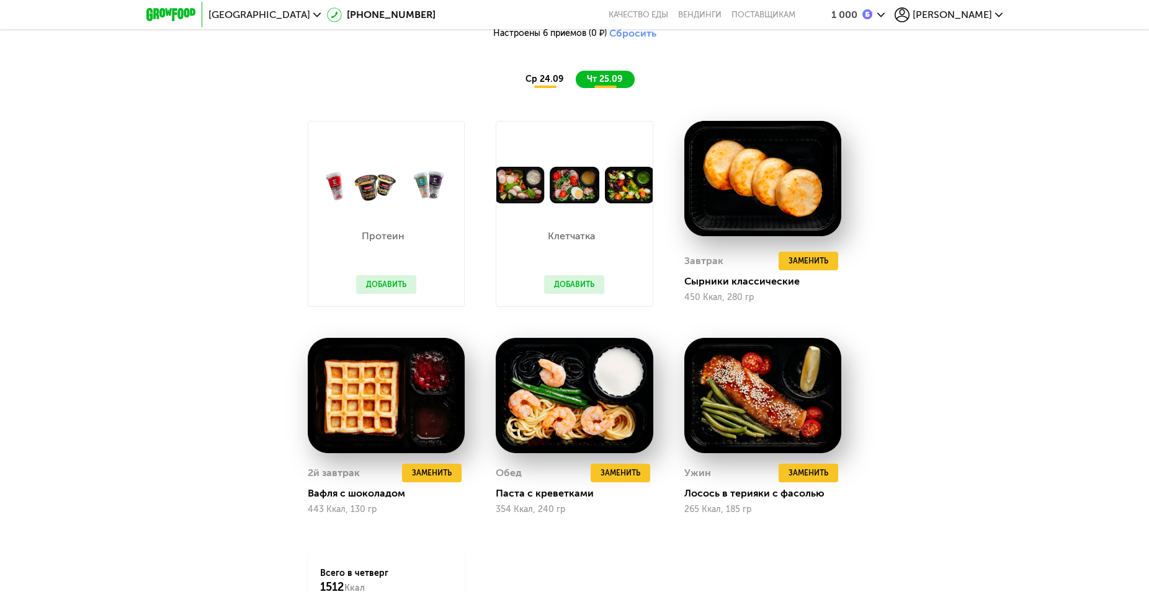
click at [554, 83] on span "ср 24.09" at bounding box center [544, 79] width 38 height 11
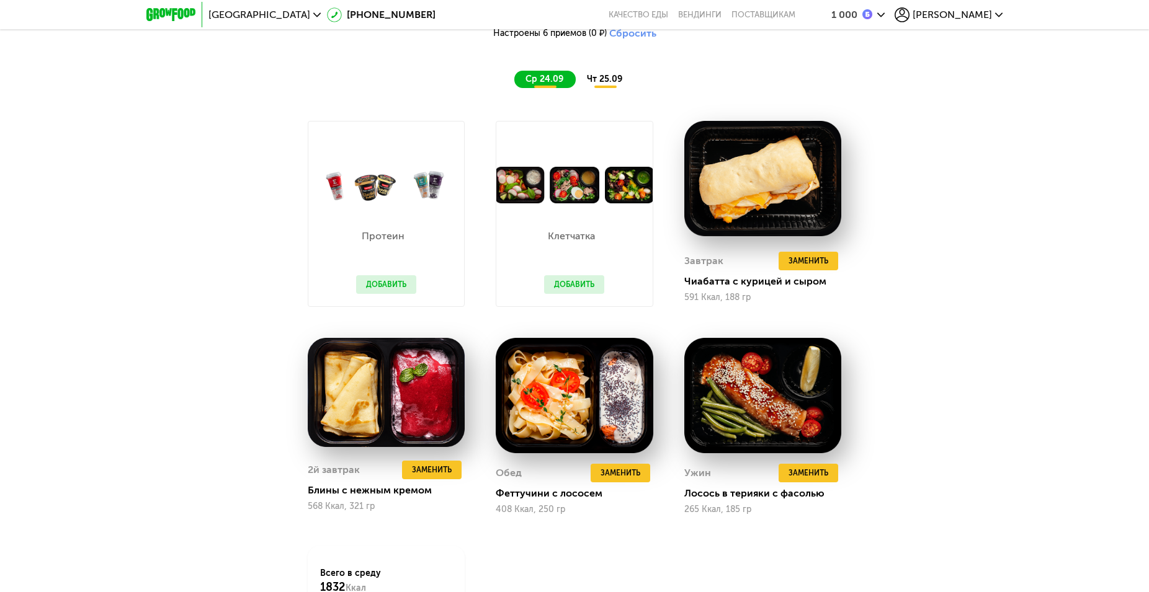
click at [590, 84] on span "чт 25.09" at bounding box center [604, 79] width 35 height 11
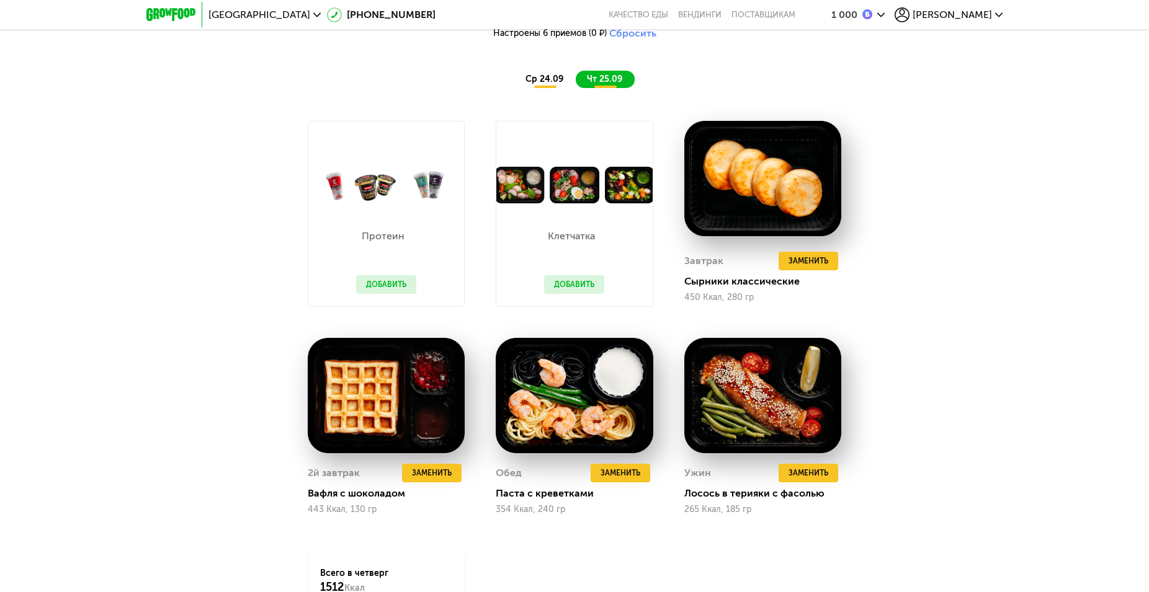
click at [551, 84] on span "ср 24.09" at bounding box center [544, 79] width 38 height 11
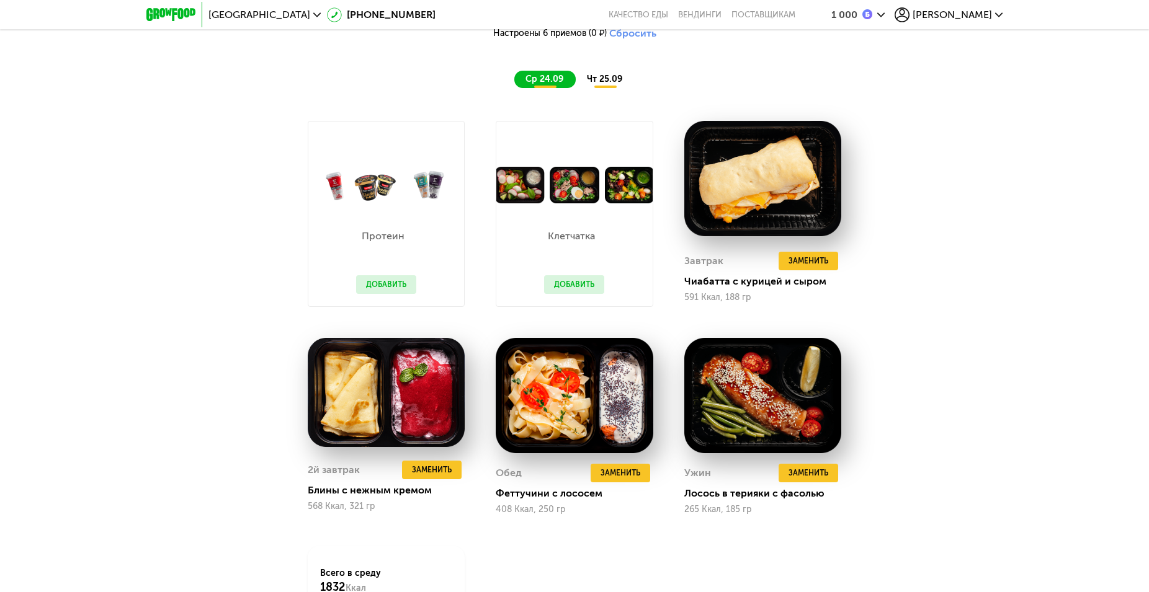
click at [599, 84] on span "чт 25.09" at bounding box center [604, 79] width 35 height 11
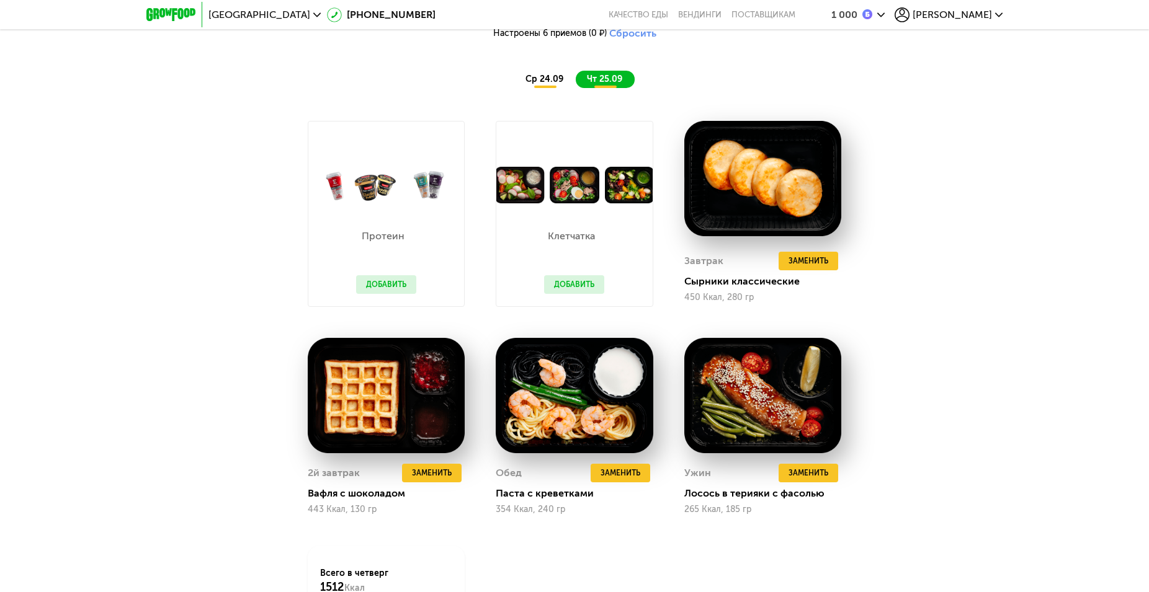
click at [547, 81] on span "ср 24.09" at bounding box center [544, 79] width 38 height 11
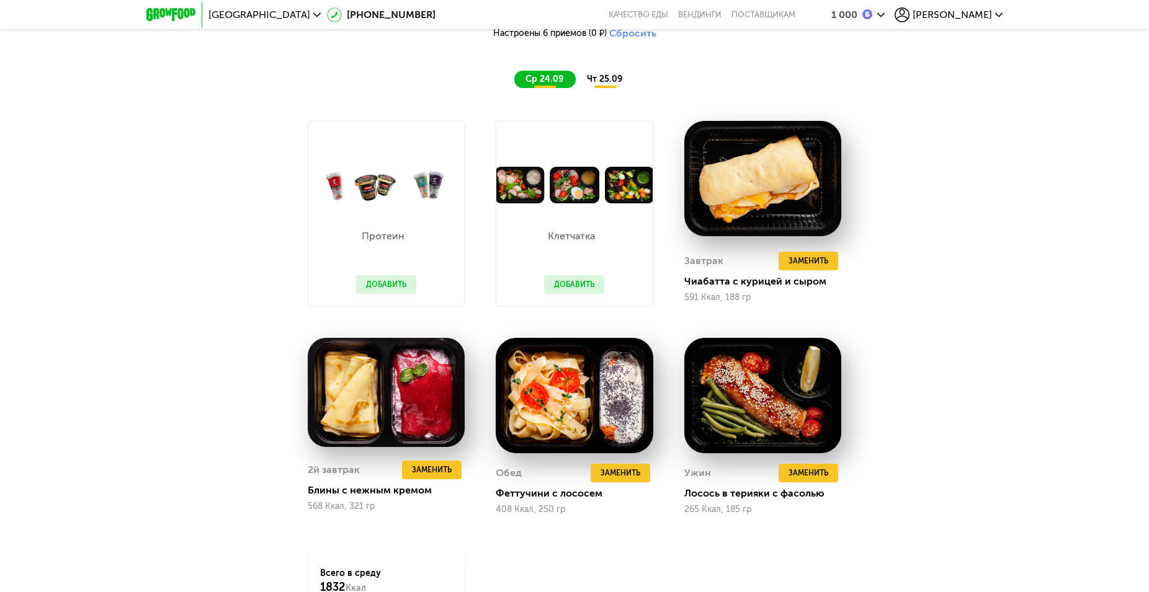
click at [372, 287] on button "Добавить" at bounding box center [386, 284] width 60 height 19
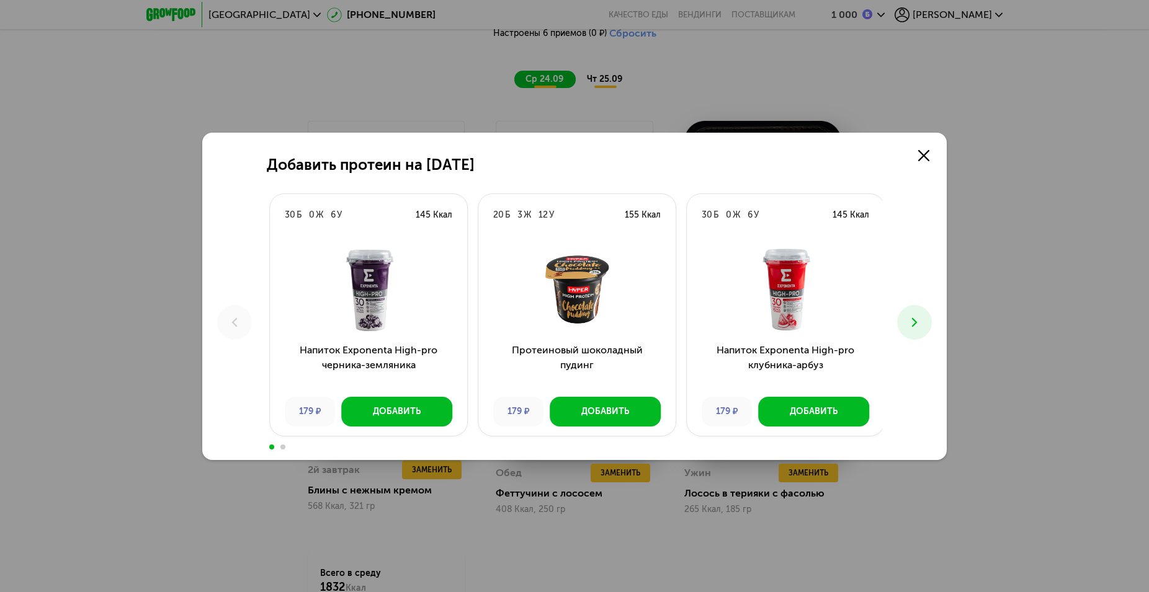
click at [520, 414] on div "179 ₽" at bounding box center [518, 412] width 50 height 30
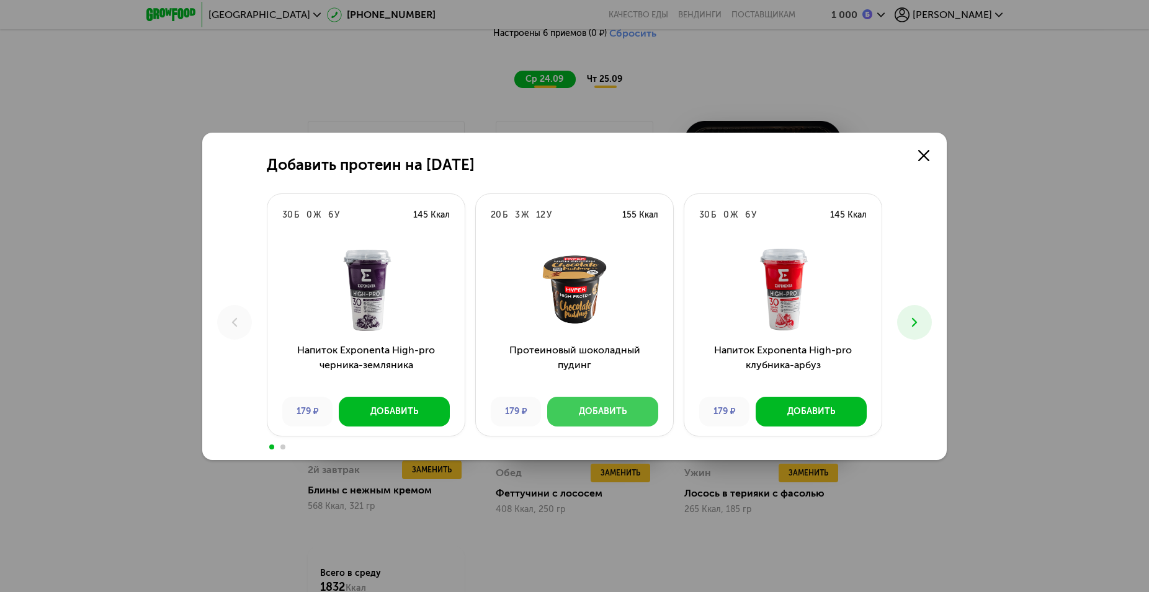
click at [597, 414] on div "Добавить" at bounding box center [603, 412] width 48 height 12
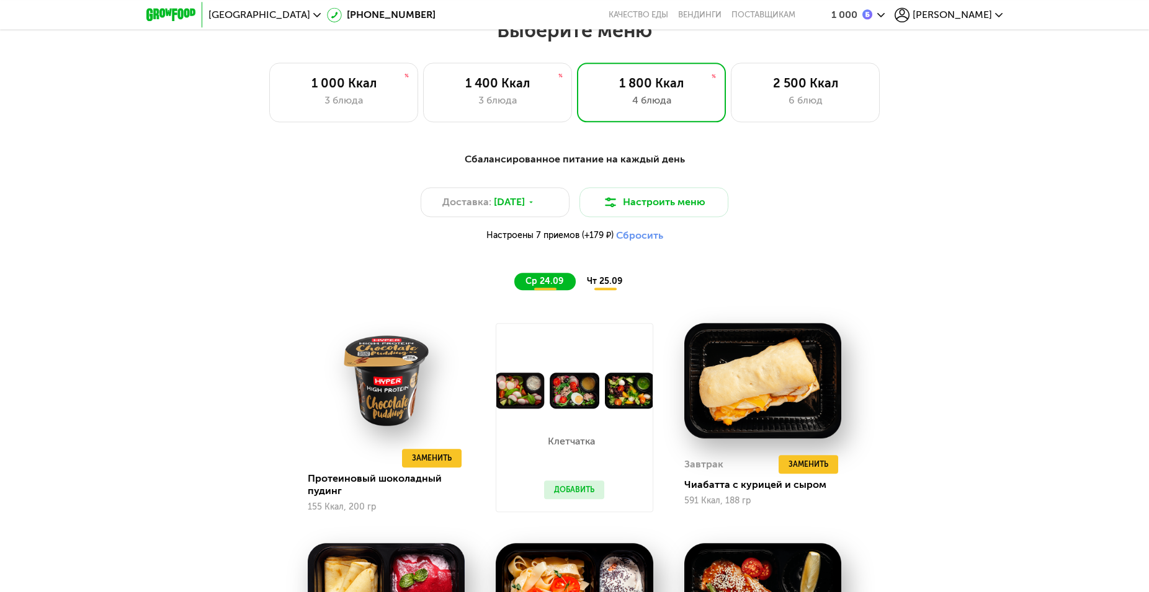
scroll to position [1012, 0]
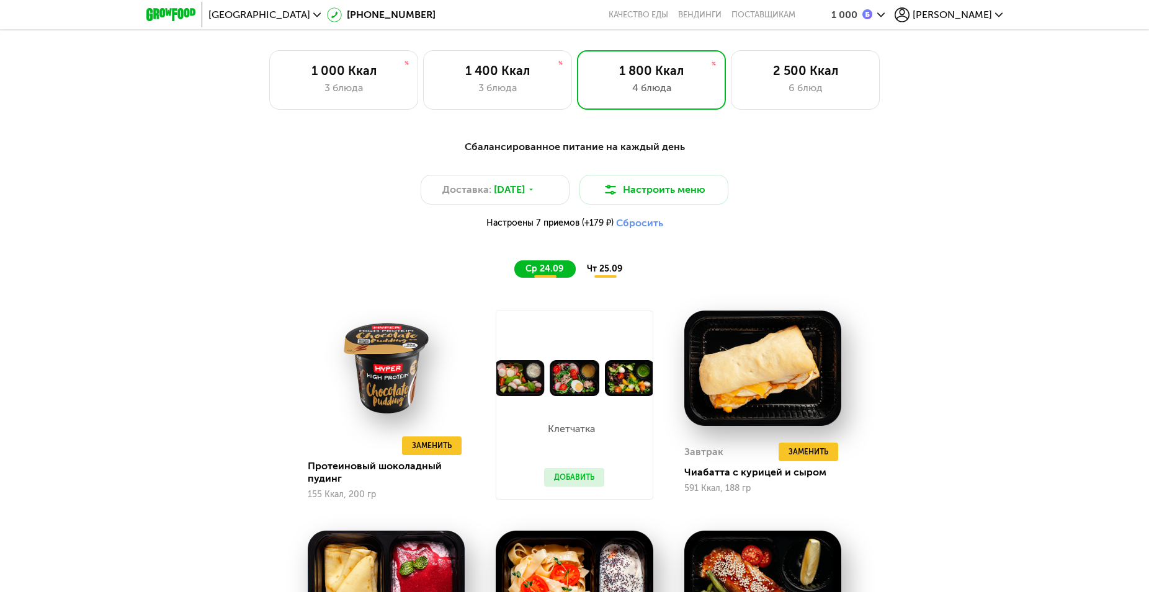
click at [606, 274] on span "чт 25.09" at bounding box center [604, 269] width 35 height 11
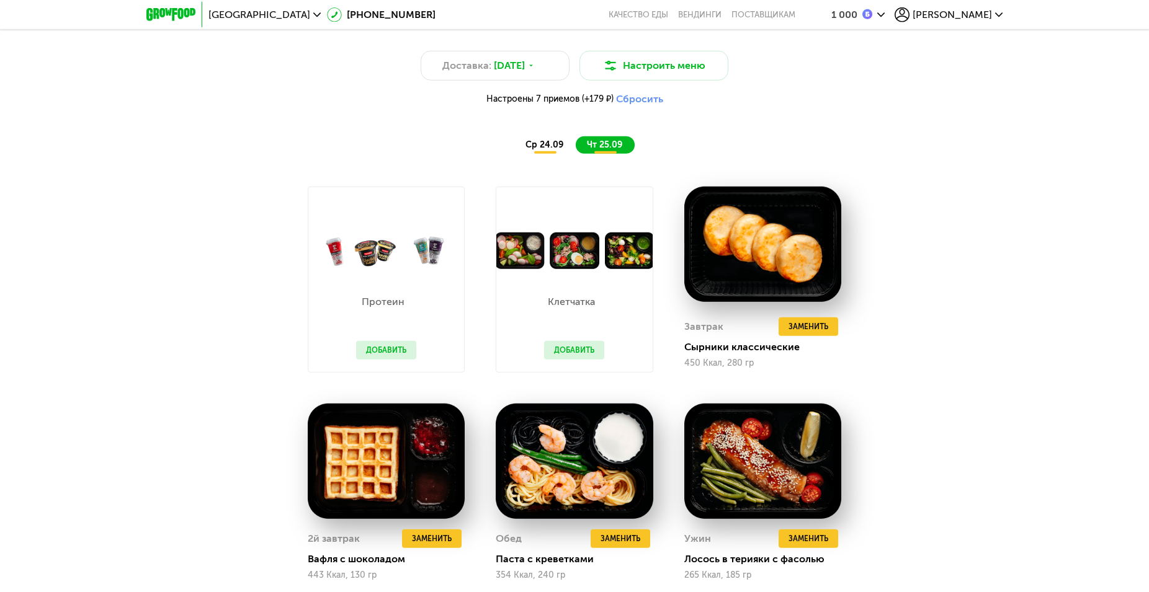
scroll to position [1139, 0]
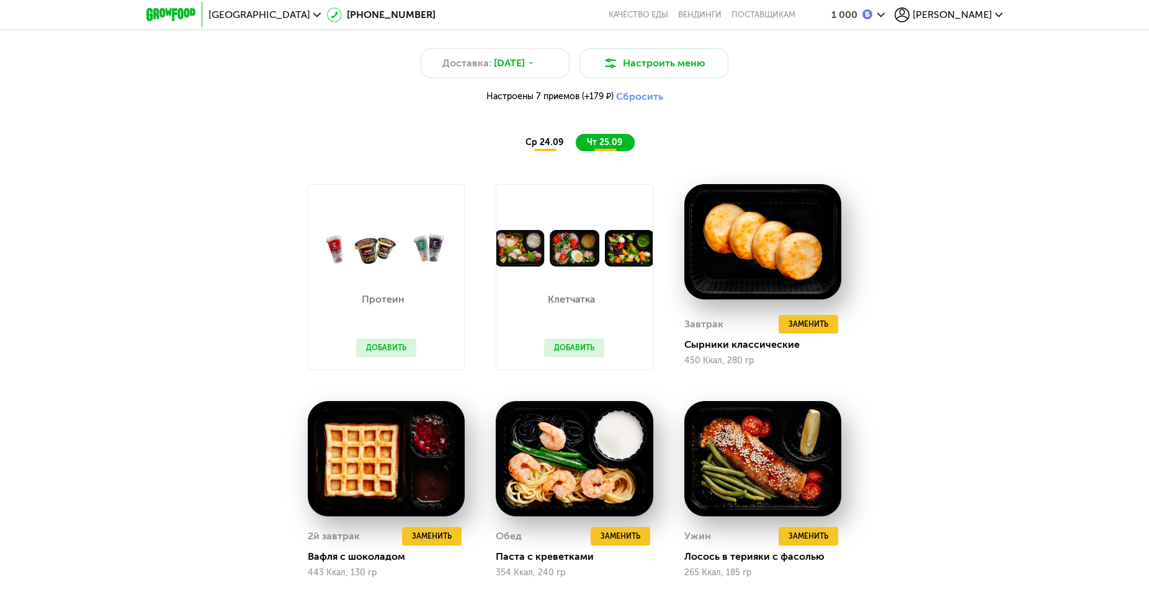
click at [393, 353] on button "Добавить" at bounding box center [386, 348] width 60 height 19
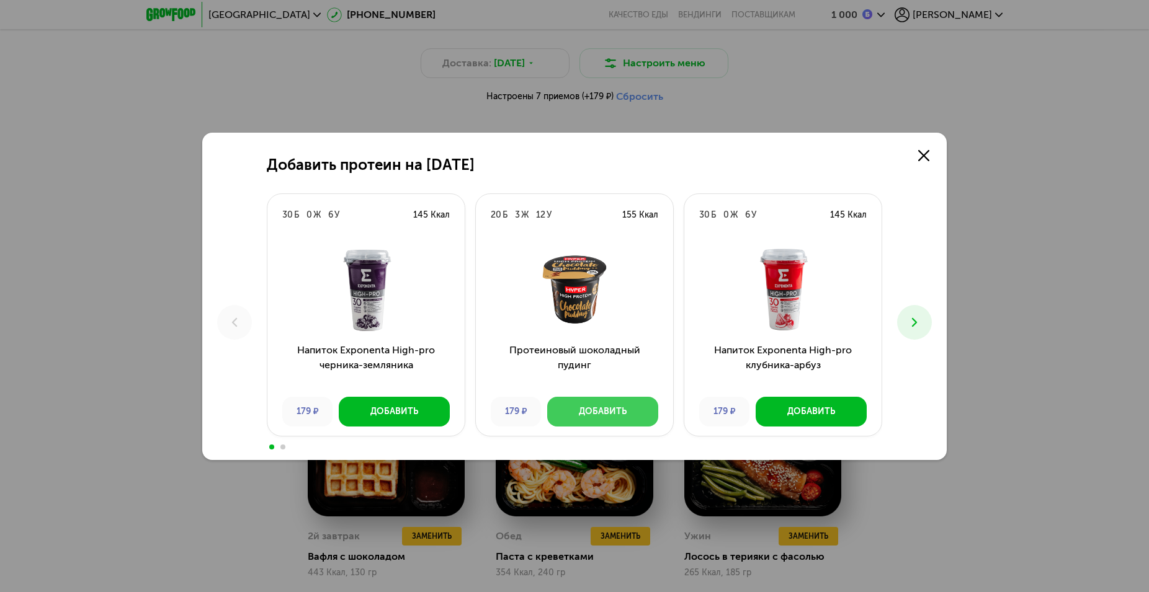
click at [605, 415] on div "Добавить" at bounding box center [603, 412] width 48 height 12
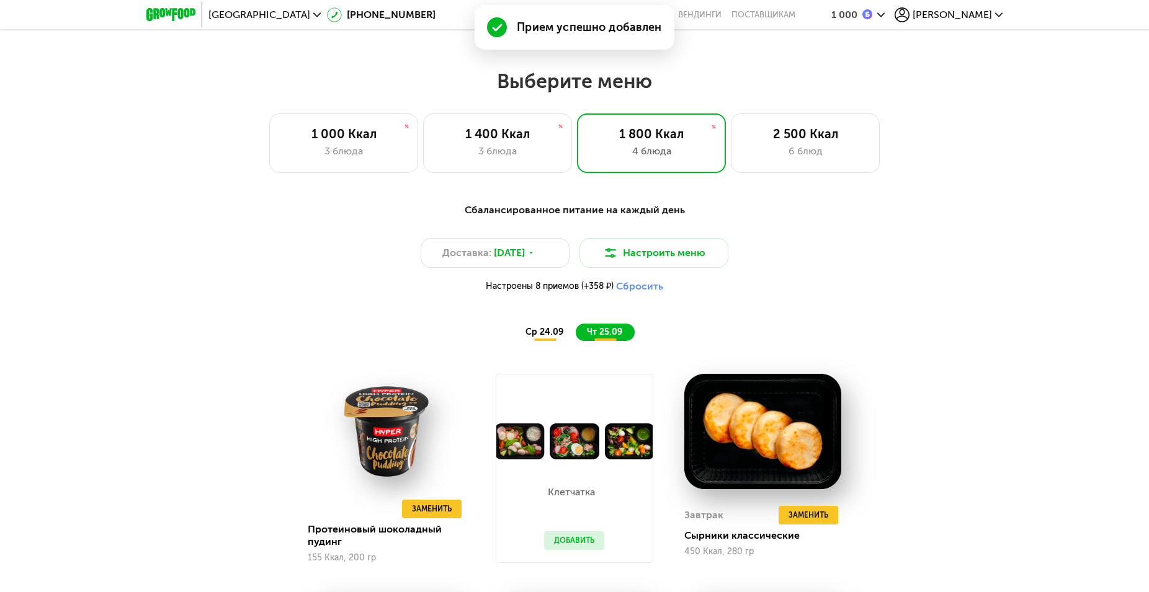
scroll to position [822, 0]
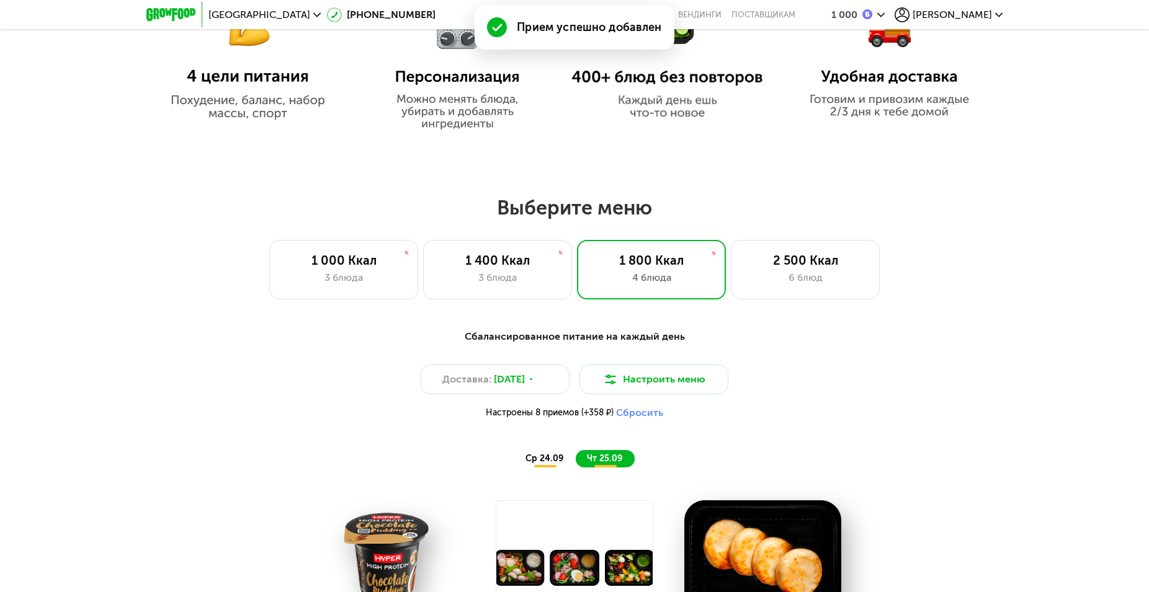
click at [547, 460] on span "ср 24.09" at bounding box center [544, 458] width 38 height 11
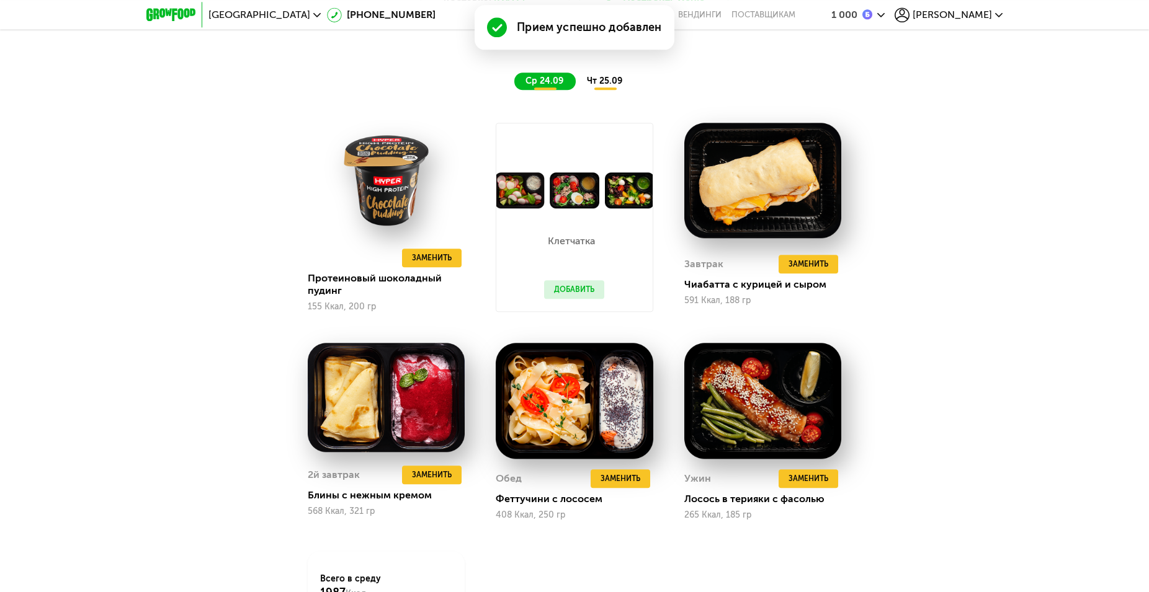
scroll to position [1202, 0]
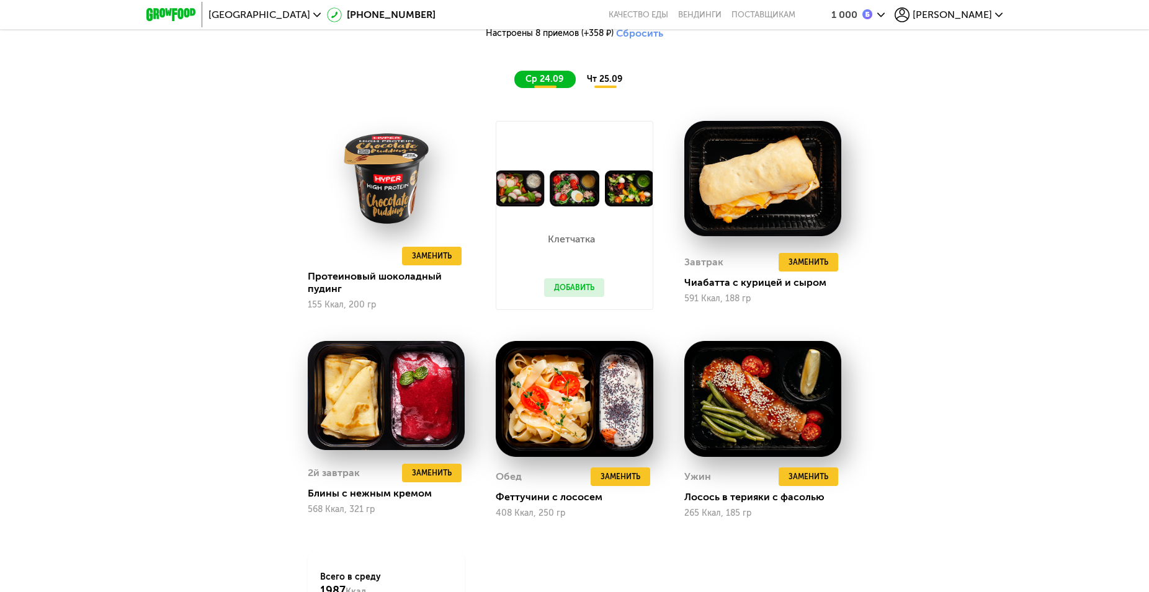
click at [606, 81] on span "чт 25.09" at bounding box center [604, 79] width 35 height 11
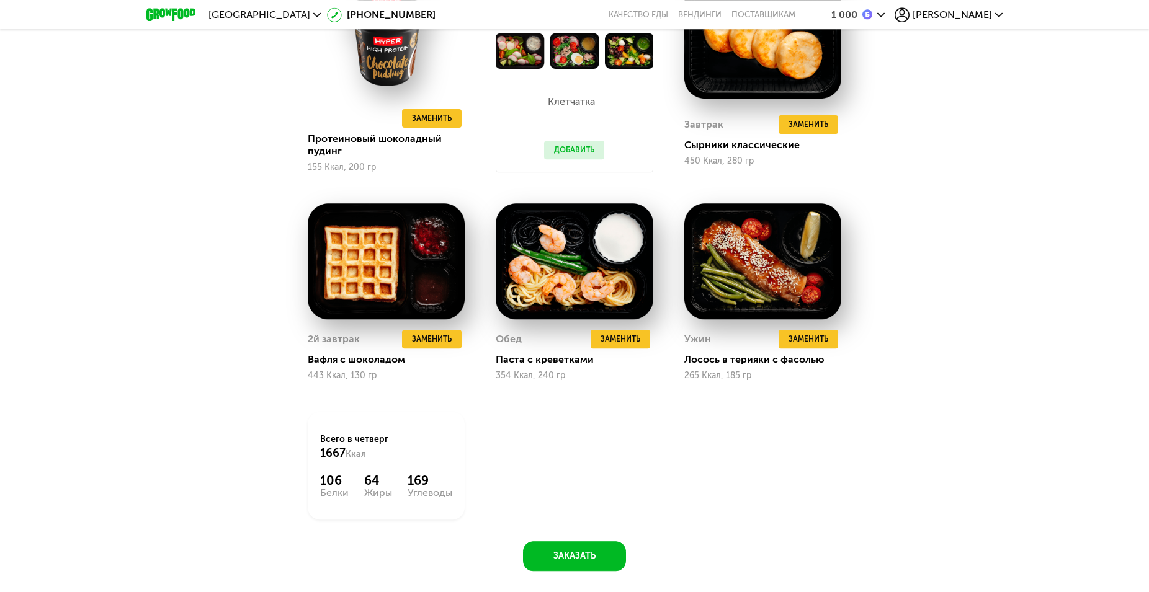
scroll to position [1518, 0]
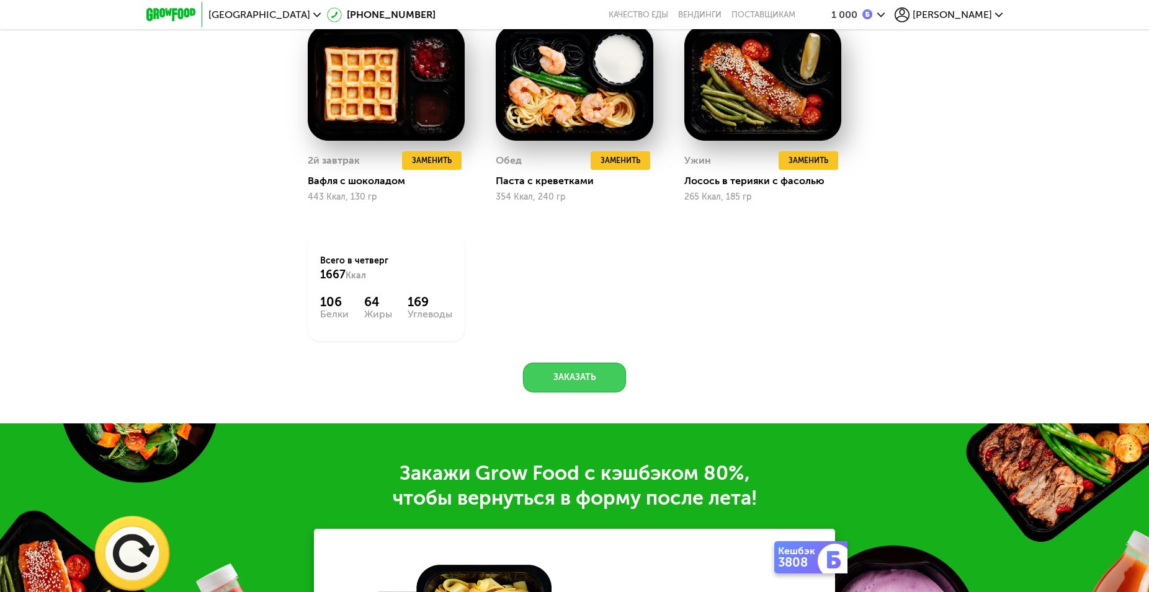
click at [570, 380] on button "Заказать" at bounding box center [574, 378] width 103 height 30
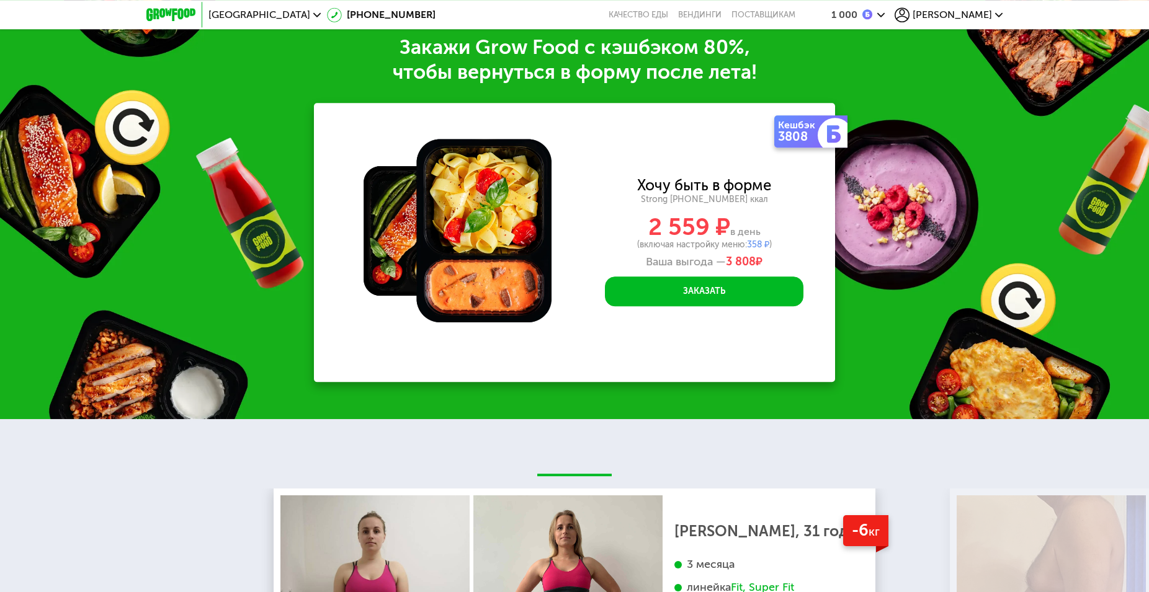
scroll to position [1946, 0]
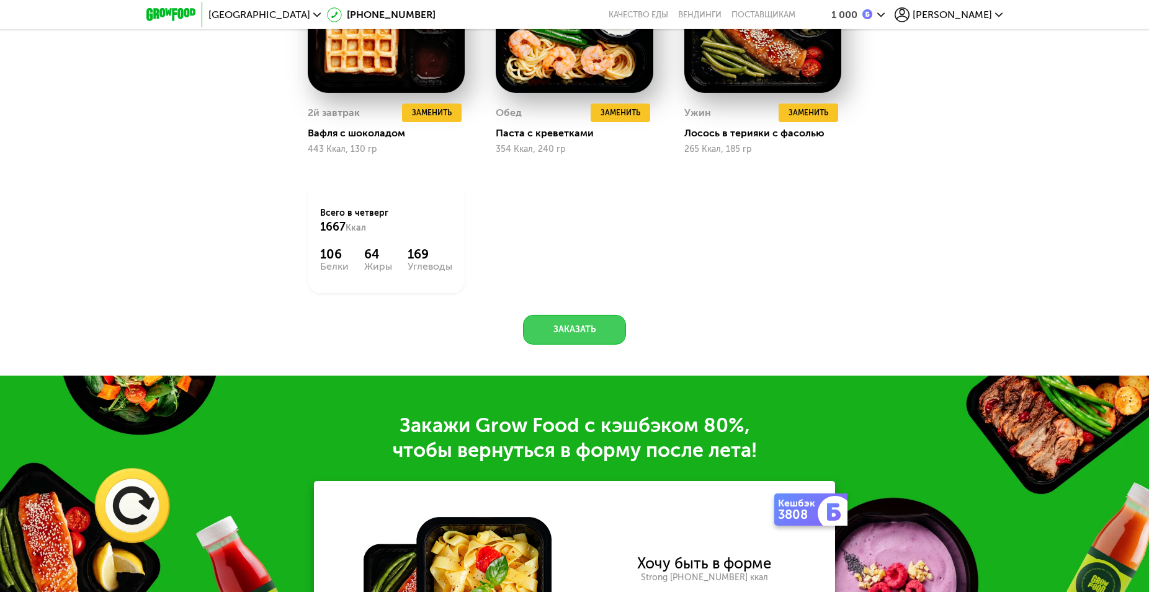
click at [573, 331] on button "Заказать" at bounding box center [574, 330] width 103 height 30
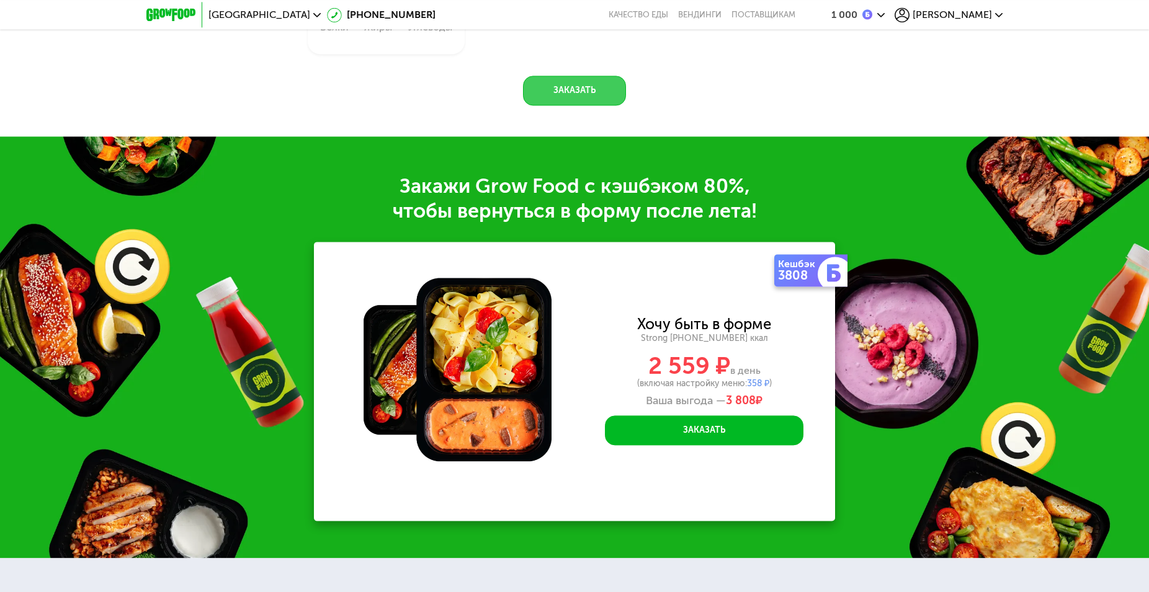
scroll to position [1882, 0]
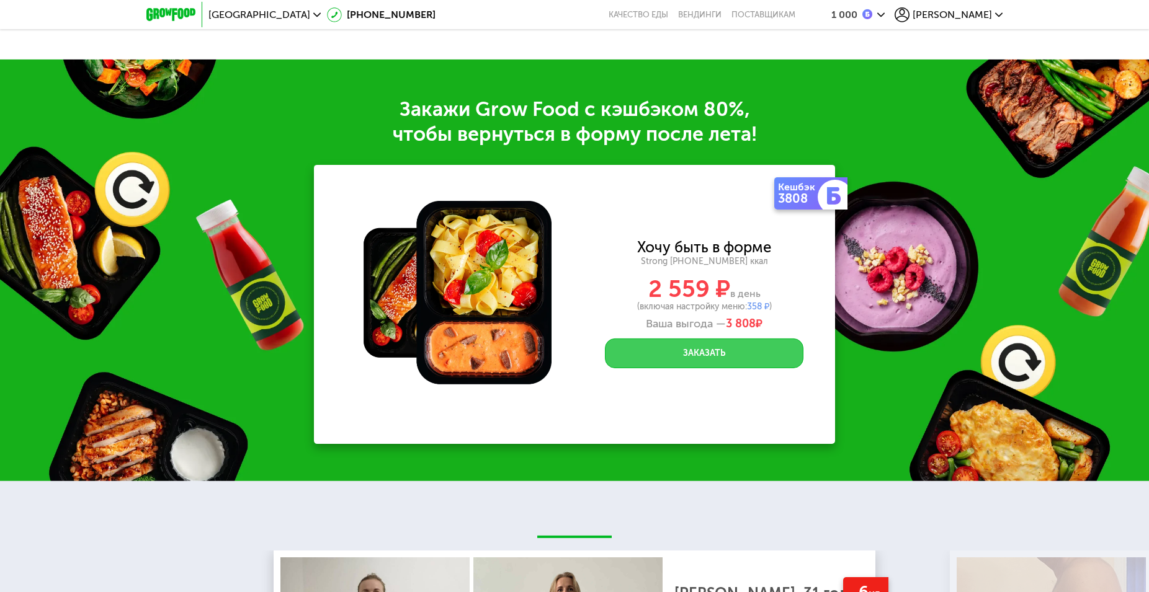
click at [710, 360] on button "Заказать" at bounding box center [704, 354] width 198 height 30
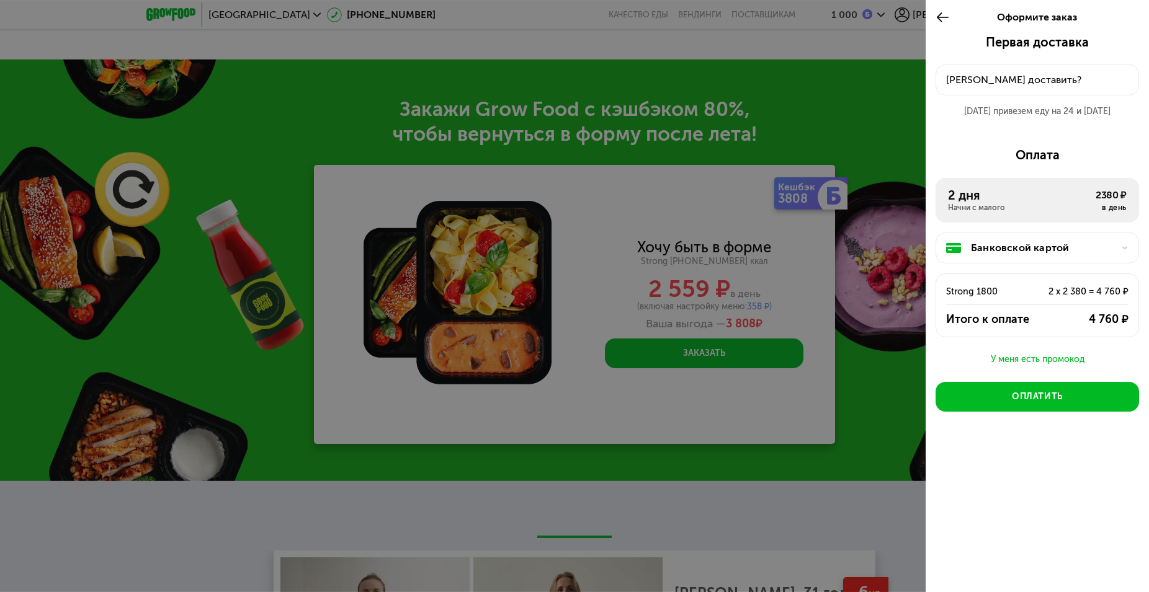
click at [1017, 82] on div "Куда доставить?" at bounding box center [1037, 80] width 182 height 15
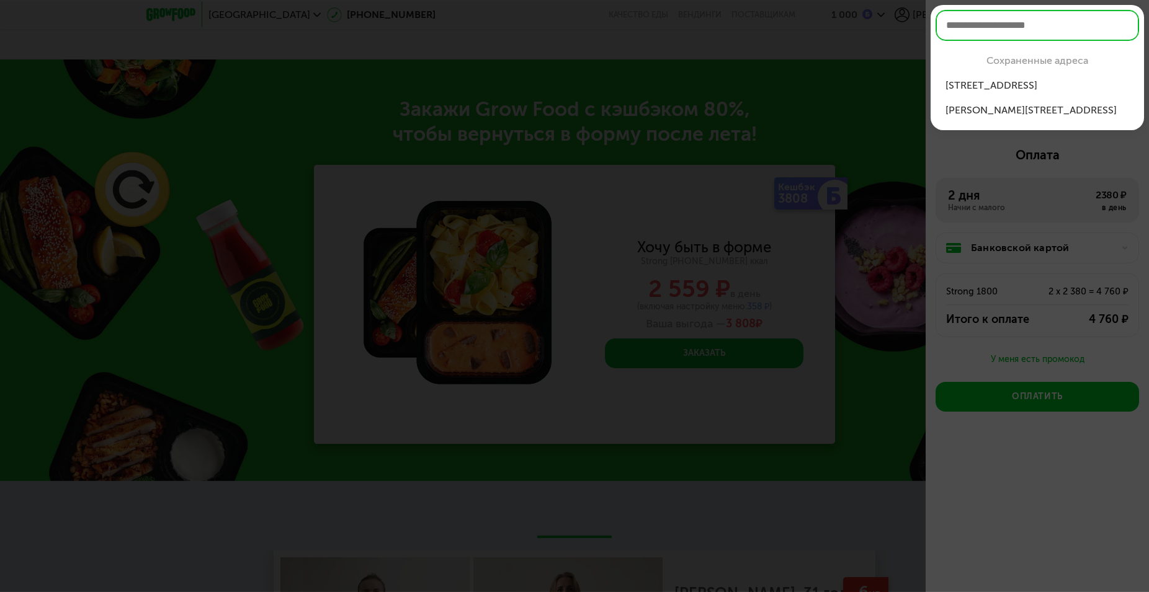
click at [1018, 90] on div "ул Наличная, 40к4" at bounding box center [1037, 85] width 184 height 15
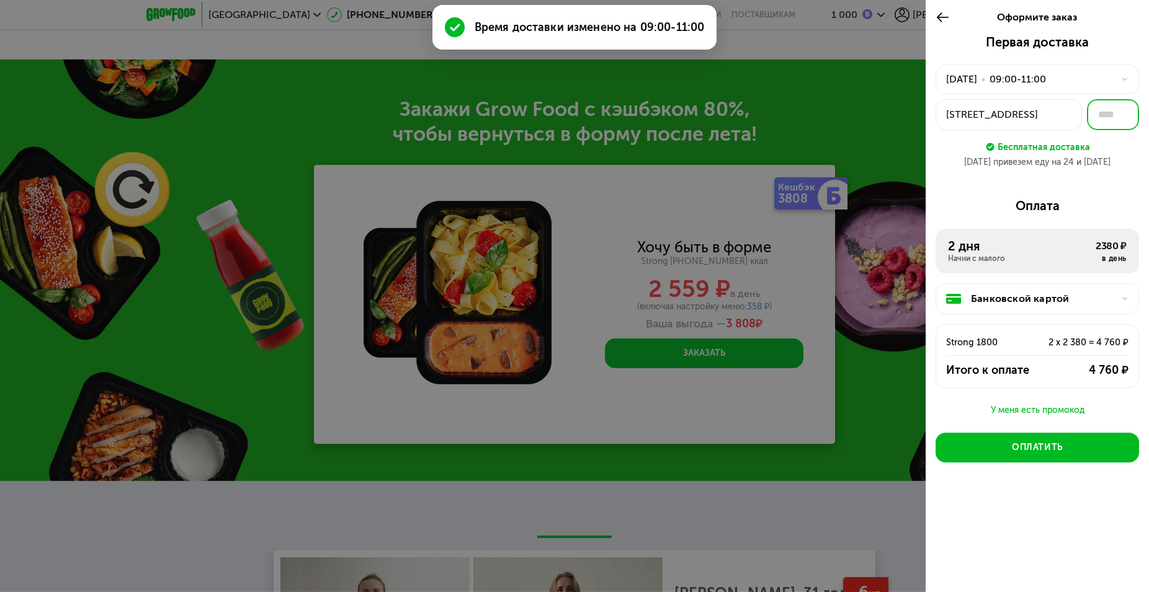
click at [1106, 124] on input "text" at bounding box center [1113, 114] width 52 height 31
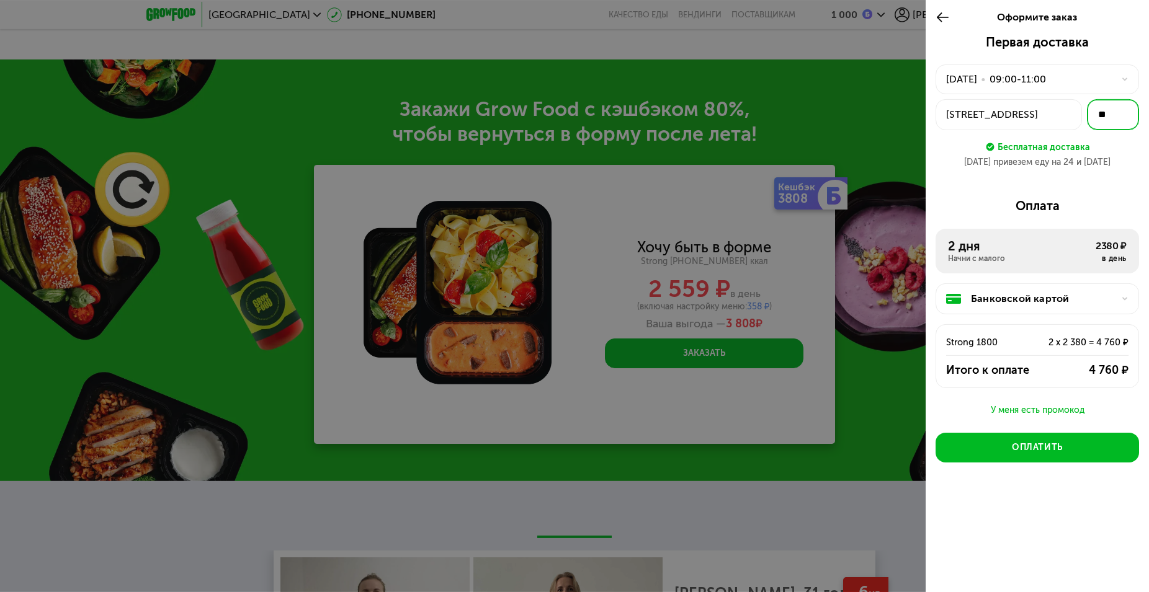
type input "**"
click at [966, 190] on div "Первая доставка 24 сен, ср • 09:00-11:00 ул Наличная, 40к4 ** Бесплатная достав…" at bounding box center [1036, 285] width 223 height 500
click at [1016, 411] on div "У меня есть промокод" at bounding box center [1036, 410] width 203 height 15
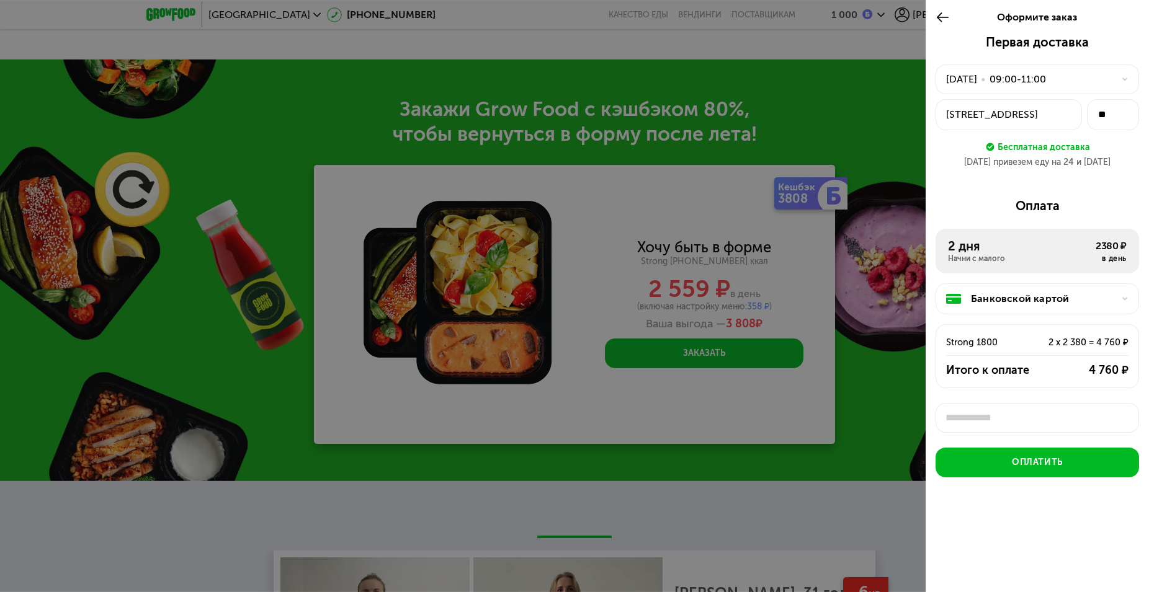
click at [988, 414] on input "text" at bounding box center [1036, 418] width 203 height 30
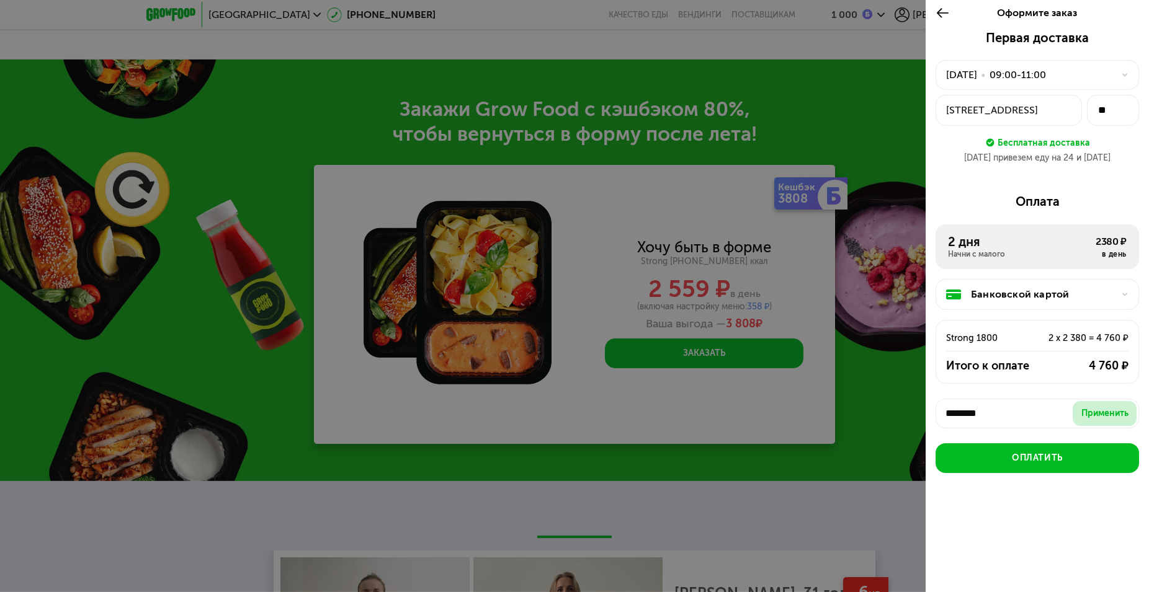
type input "********"
click at [1099, 417] on div "Применить" at bounding box center [1104, 413] width 47 height 12
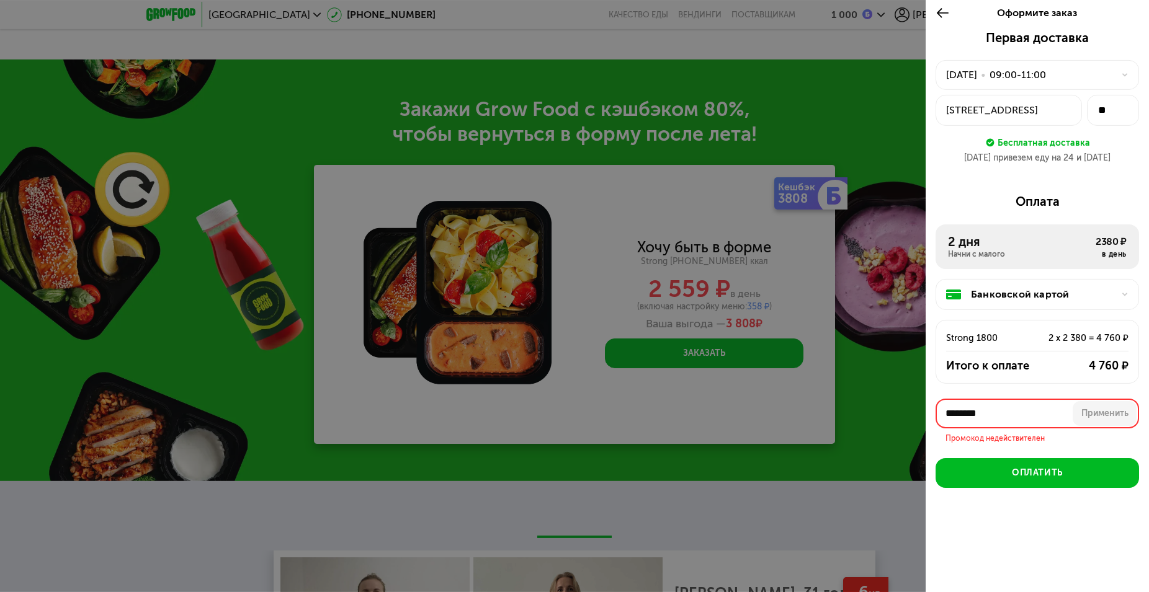
click at [1018, 274] on div "Банковской картой Strong 1800 2 x 2 380 = 4 760 ₽ Итого к оплате 4 760 ₽" at bounding box center [1036, 334] width 203 height 130
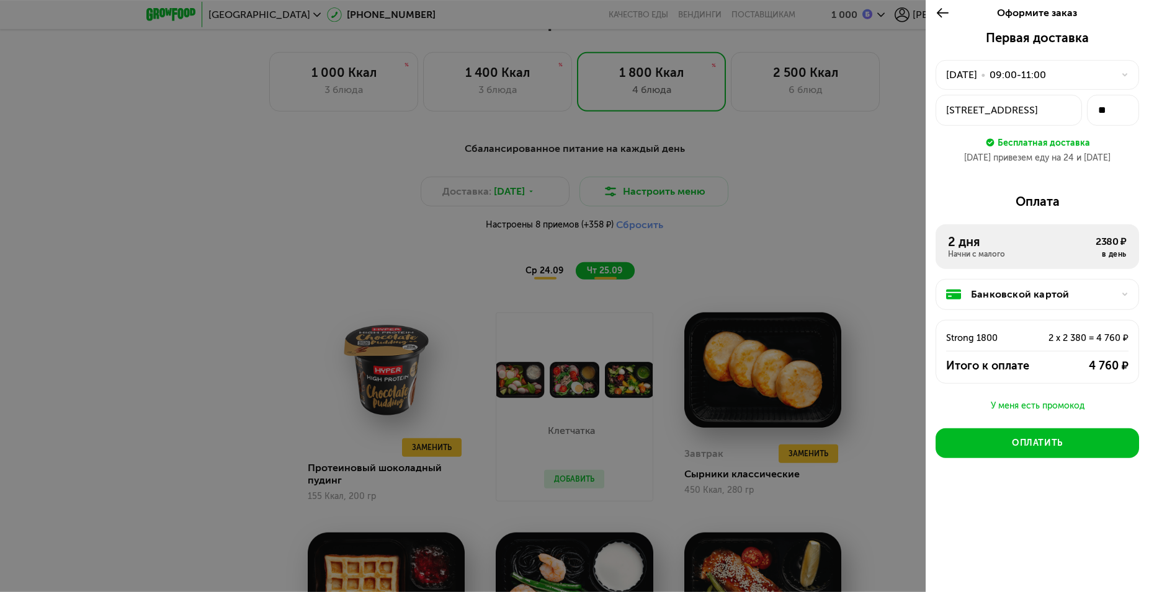
scroll to position [997, 0]
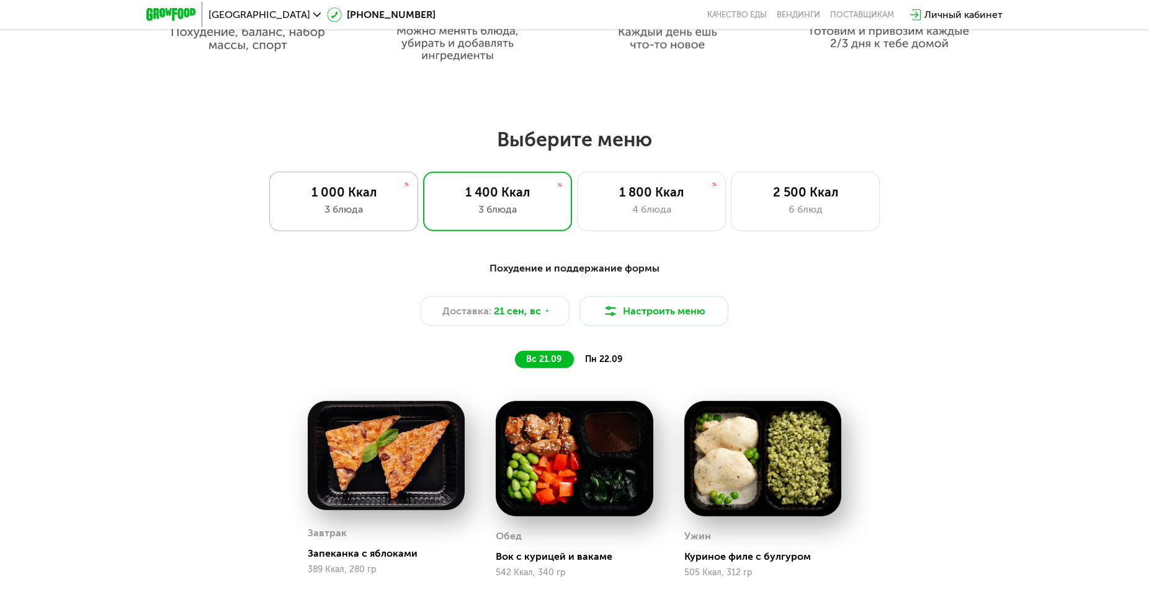
scroll to position [949, 0]
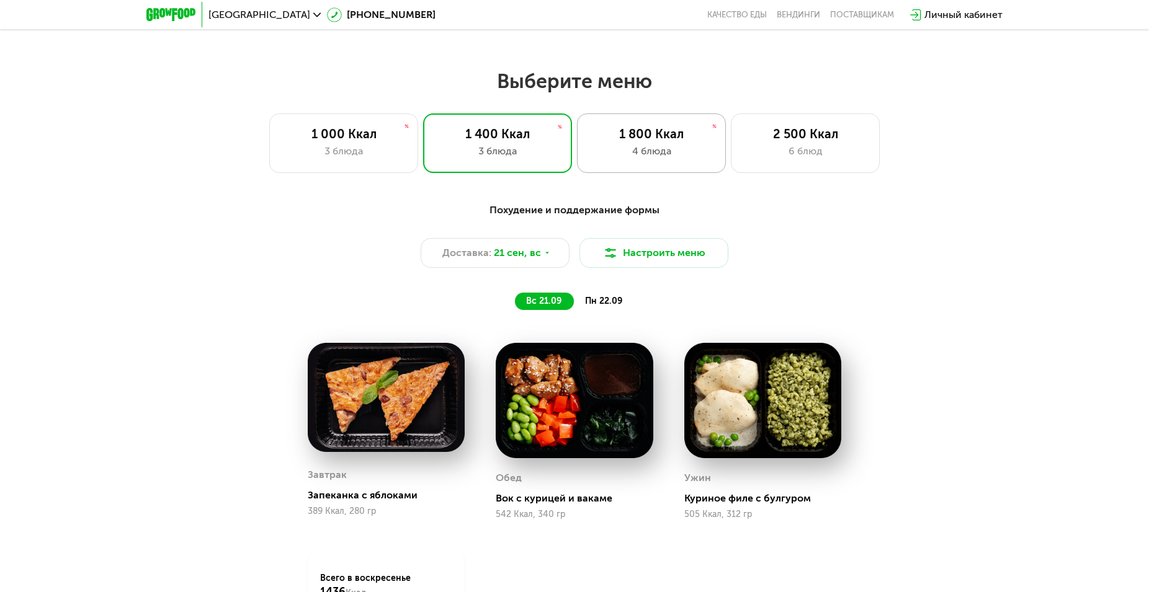
click at [648, 149] on div "4 блюда" at bounding box center [651, 151] width 123 height 15
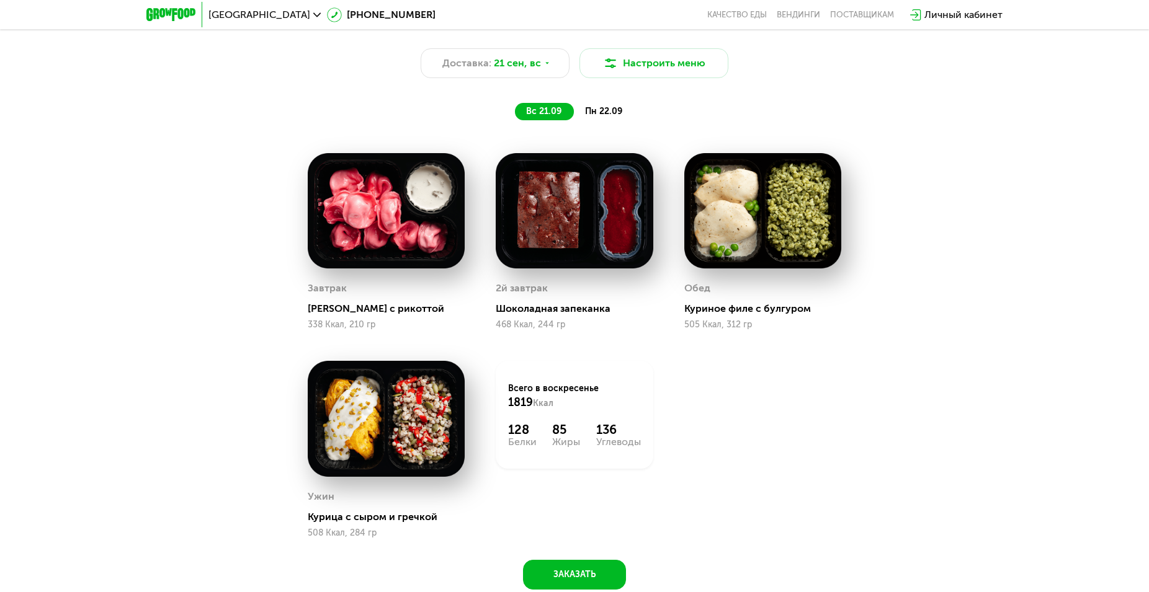
scroll to position [1075, 0]
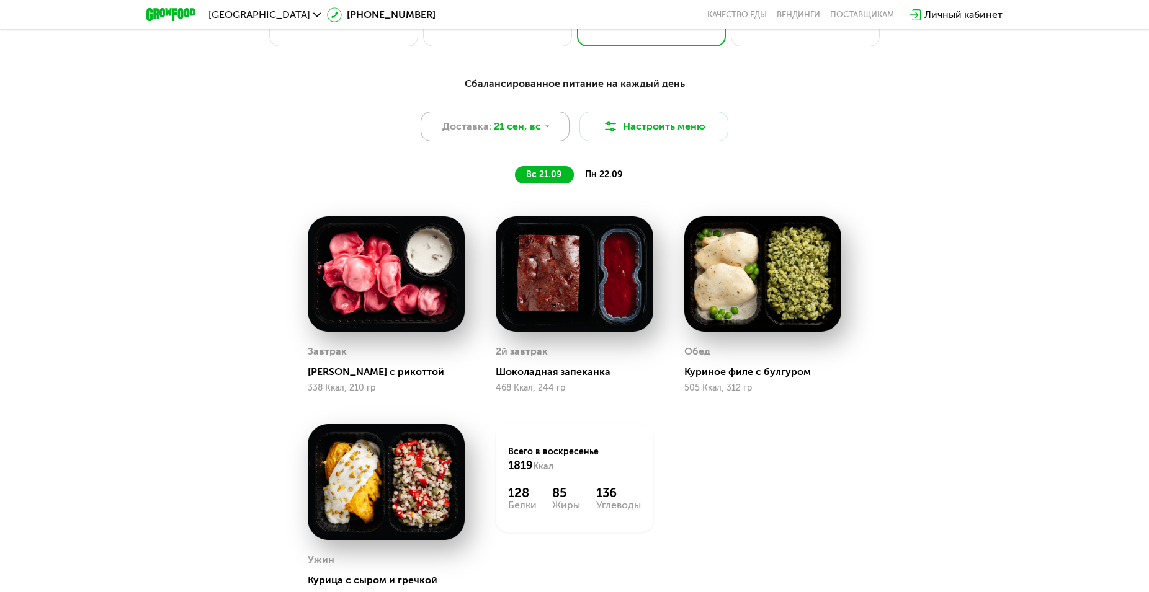
click at [518, 125] on span "21 сен, вс" at bounding box center [517, 126] width 47 height 15
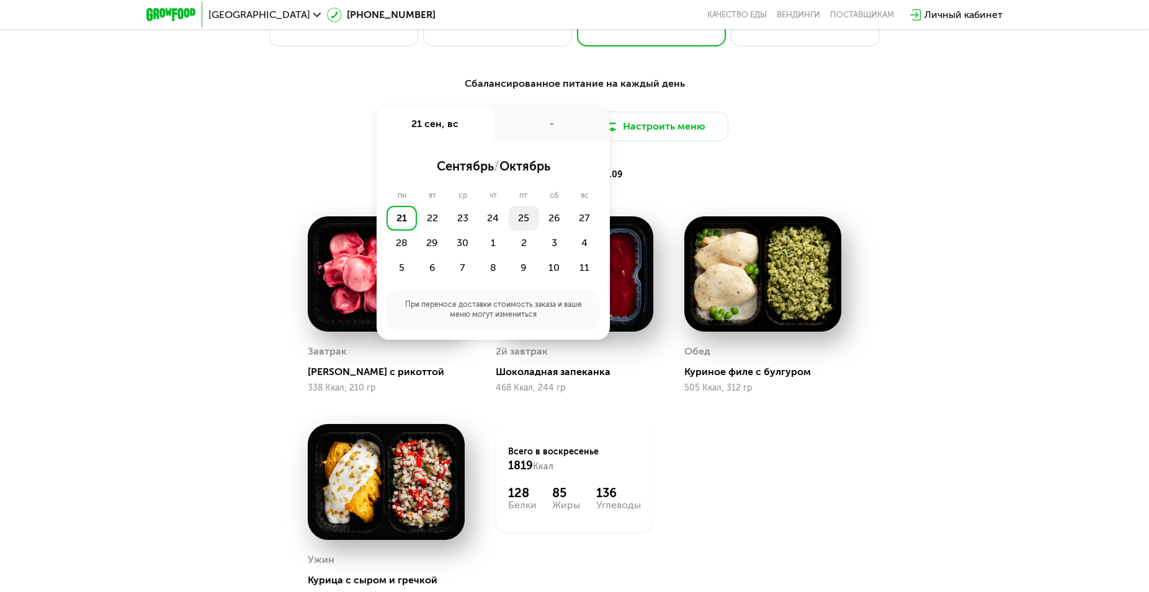
click at [526, 220] on div "25" at bounding box center [524, 218] width 30 height 25
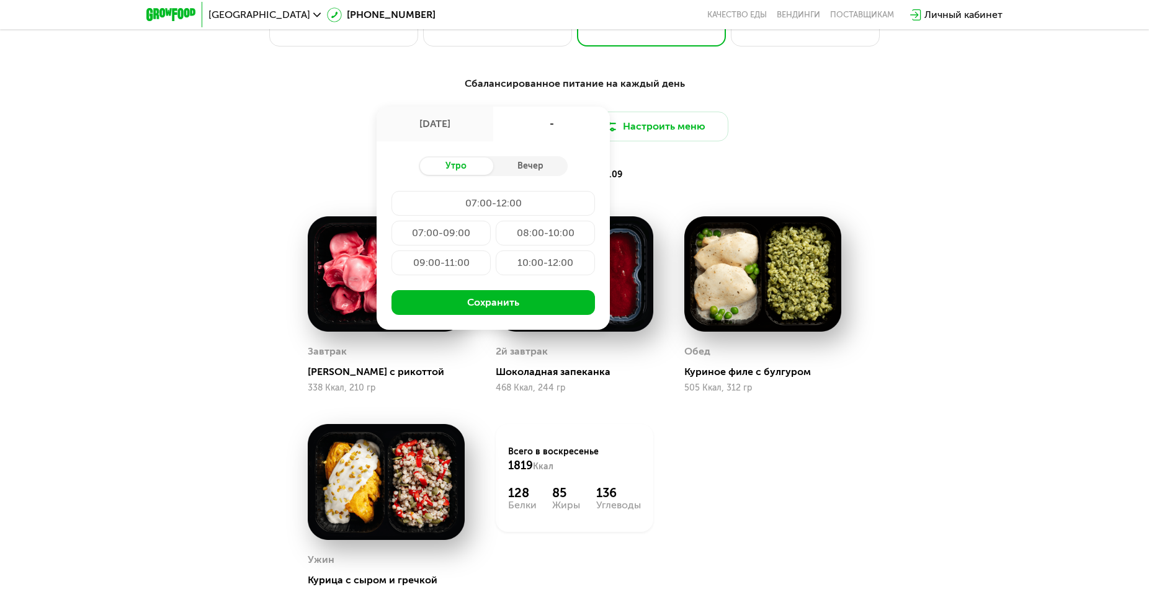
drag, startPoint x: 443, startPoint y: 269, endPoint x: 465, endPoint y: 291, distance: 31.1
click at [442, 269] on div "09:00-11:00" at bounding box center [440, 263] width 99 height 25
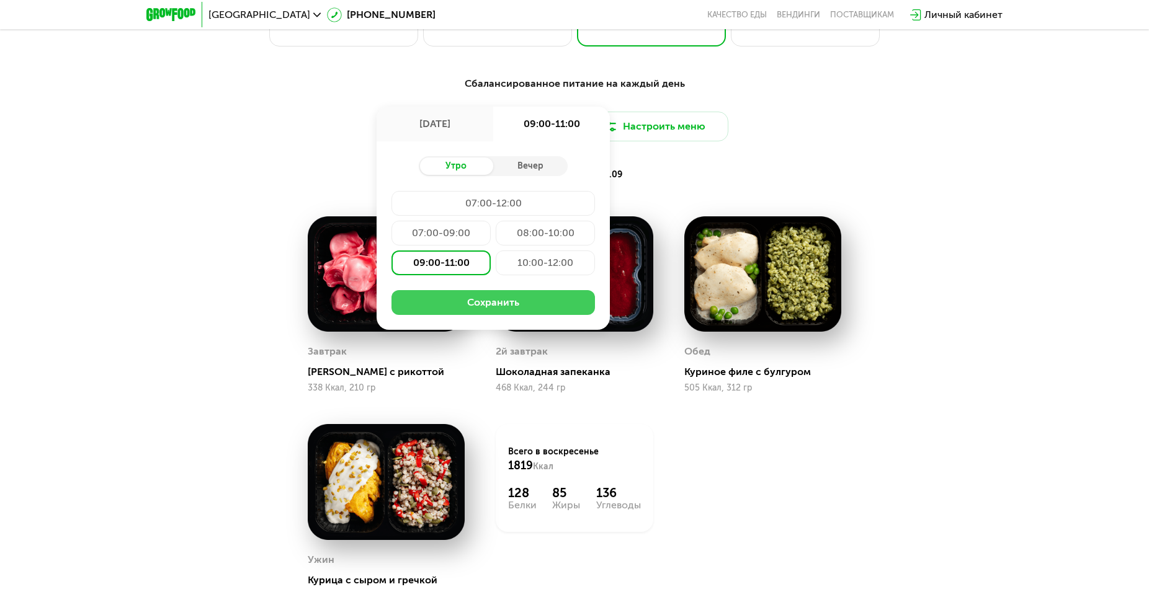
click at [479, 310] on button "Сохранить" at bounding box center [492, 302] width 203 height 25
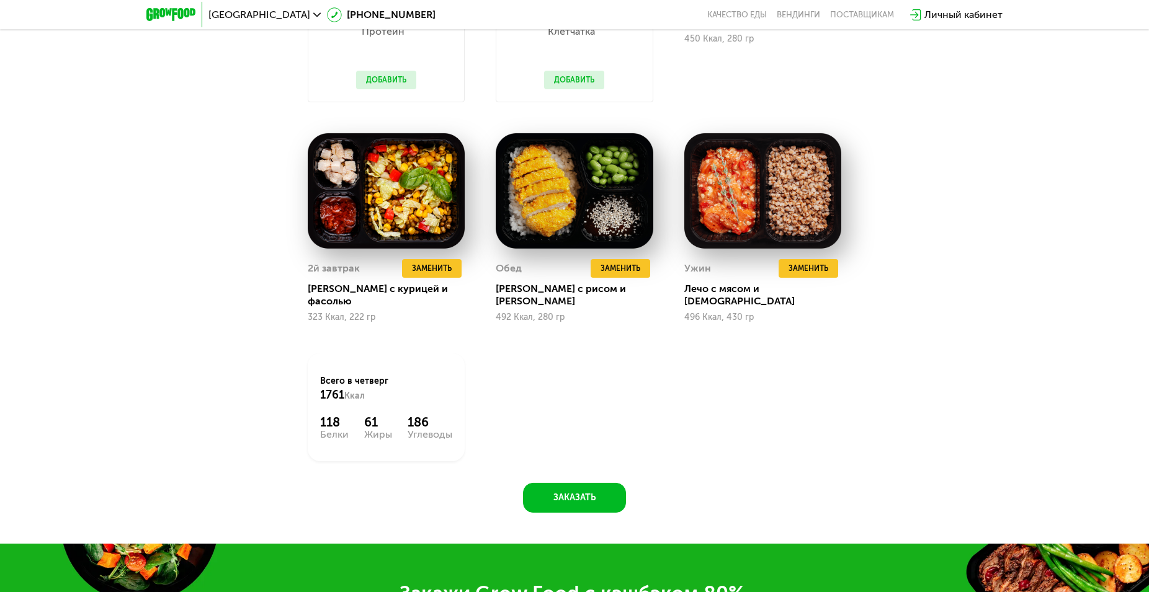
scroll to position [1392, 0]
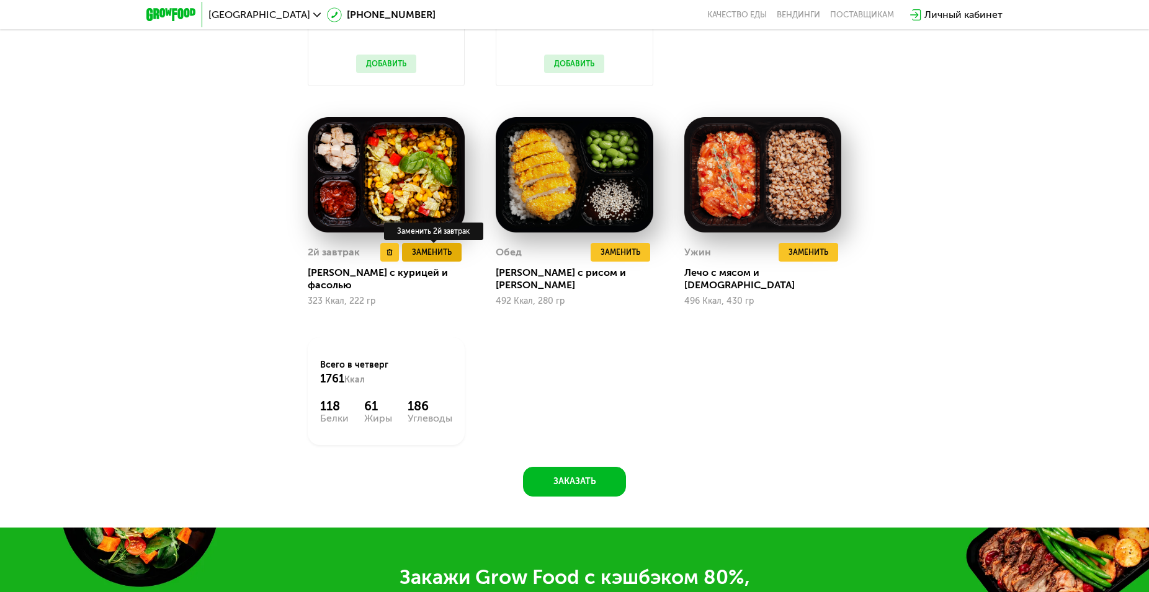
click at [437, 255] on span "Заменить" at bounding box center [432, 252] width 40 height 12
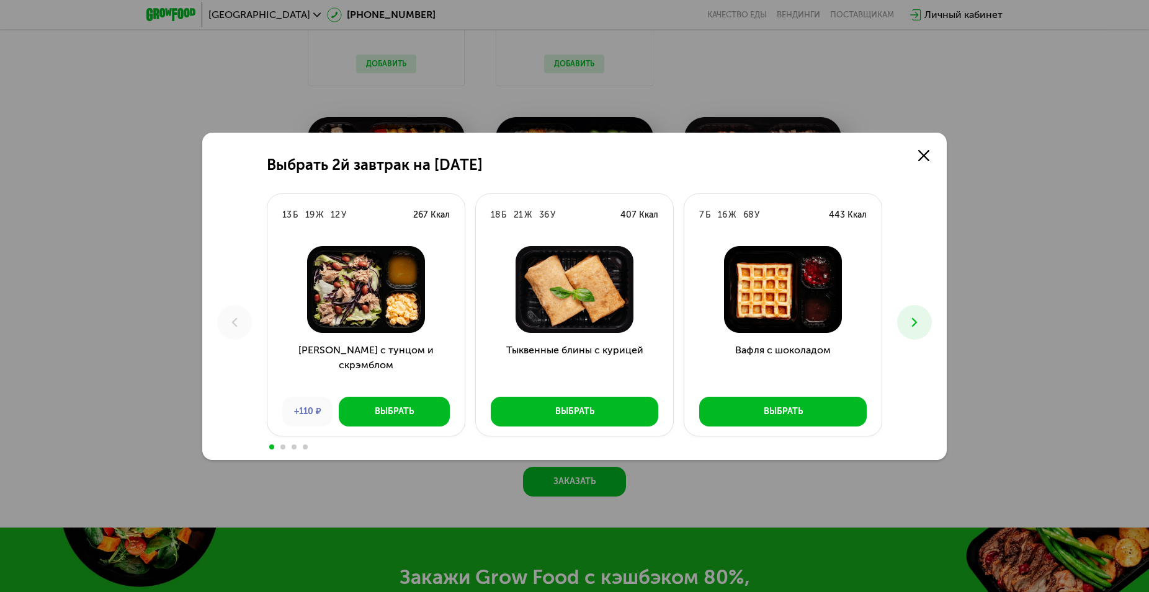
click at [914, 327] on icon at bounding box center [914, 322] width 15 height 15
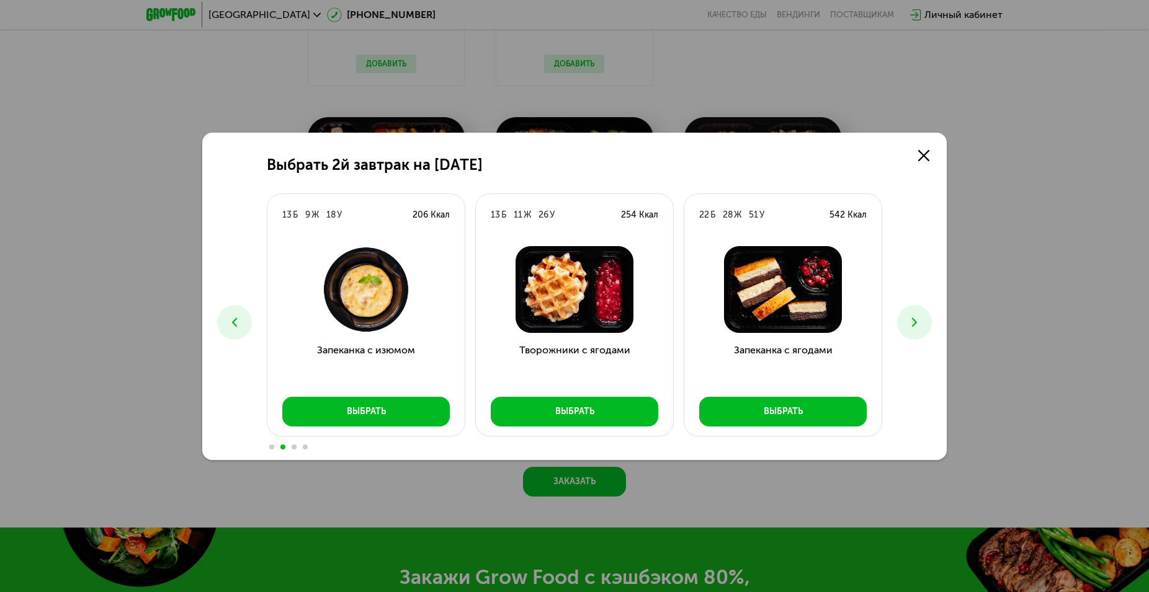
click at [914, 327] on icon at bounding box center [914, 322] width 15 height 15
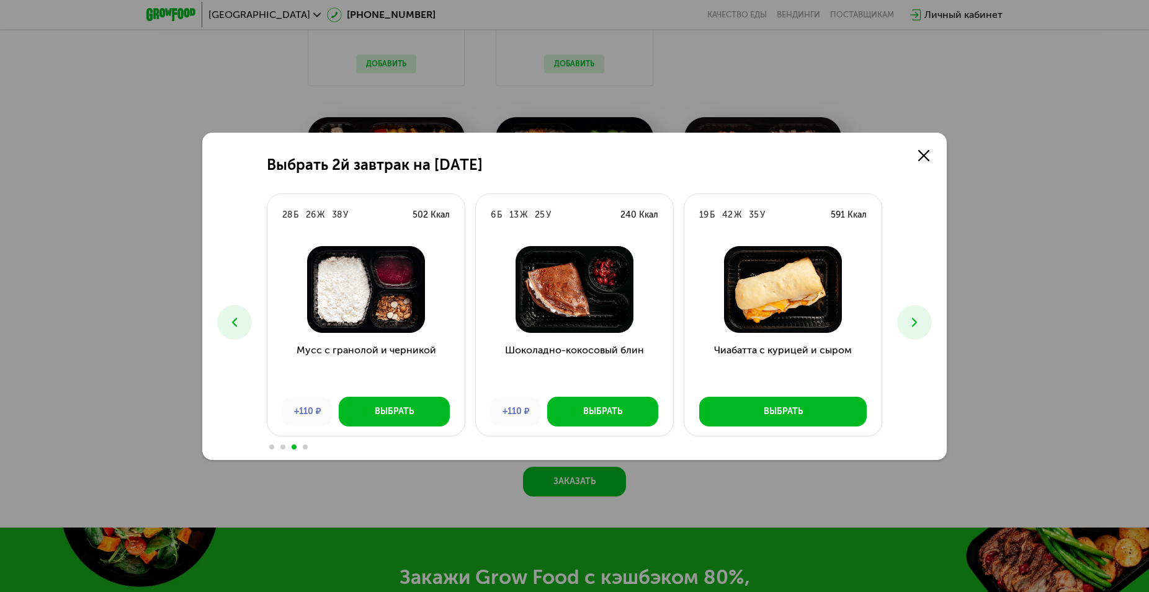
click at [914, 327] on icon at bounding box center [914, 322] width 15 height 15
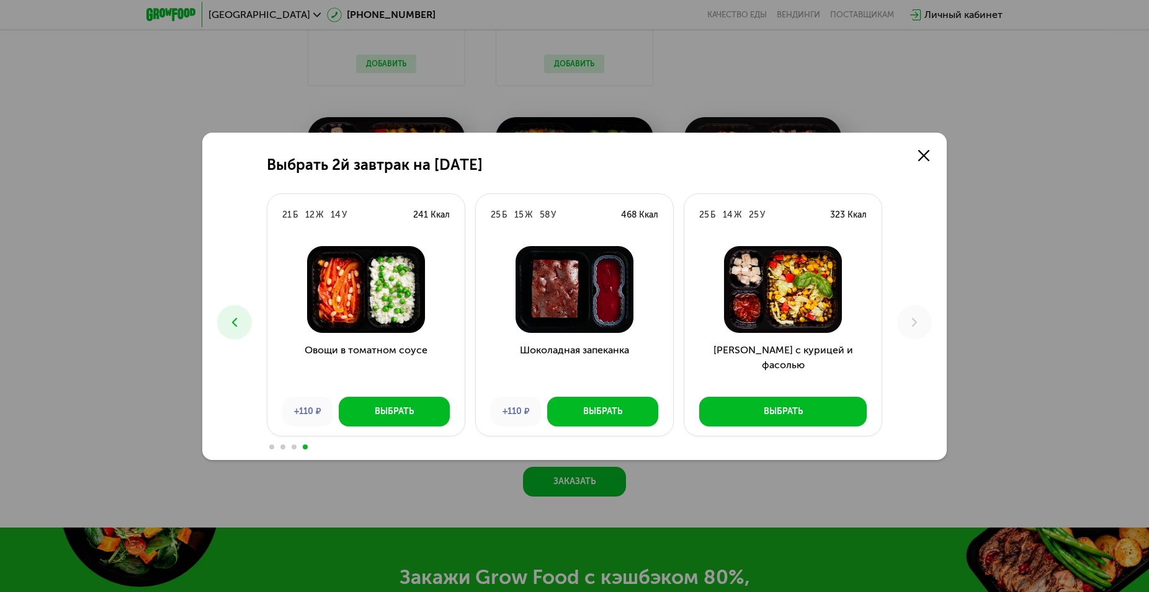
click at [243, 314] on button at bounding box center [234, 322] width 35 height 35
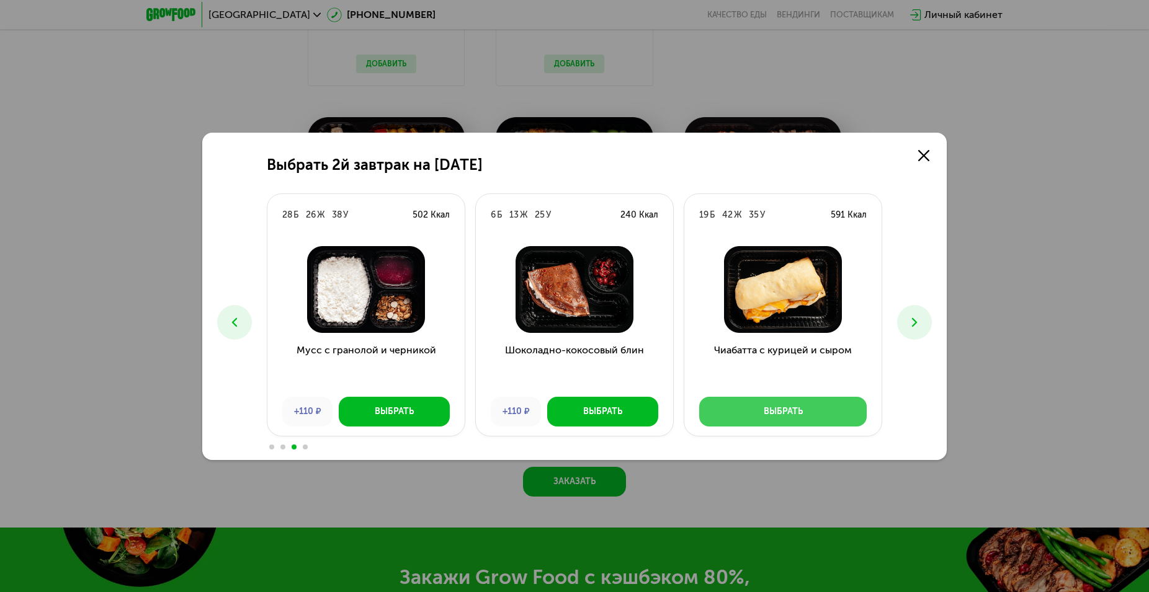
click at [795, 411] on div "Выбрать" at bounding box center [782, 412] width 39 height 12
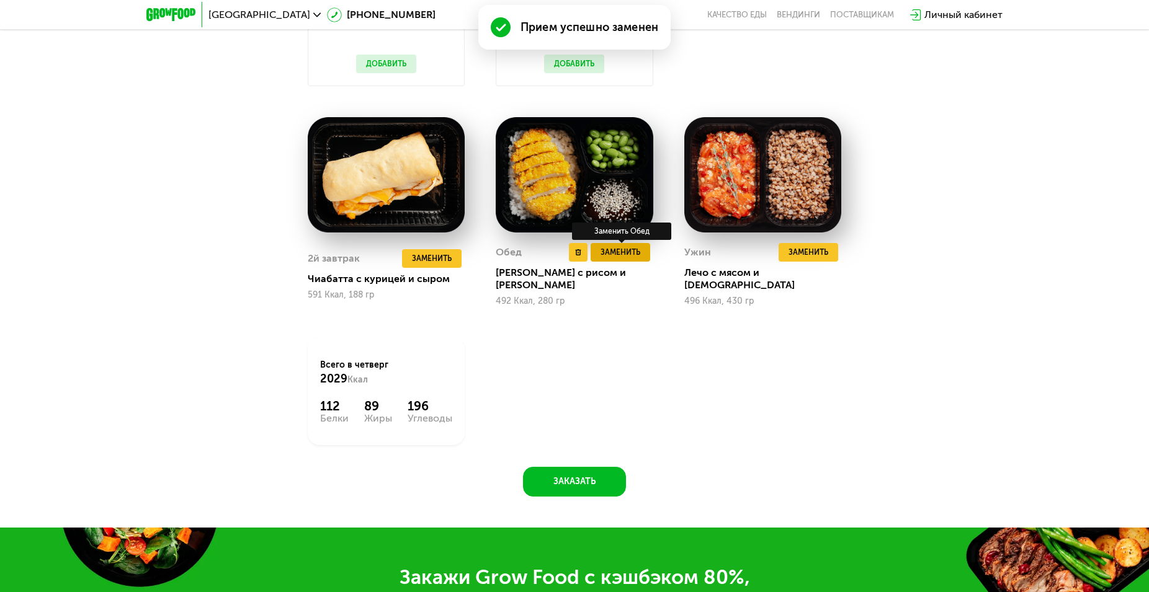
click at [625, 259] on span "Заменить" at bounding box center [620, 252] width 40 height 12
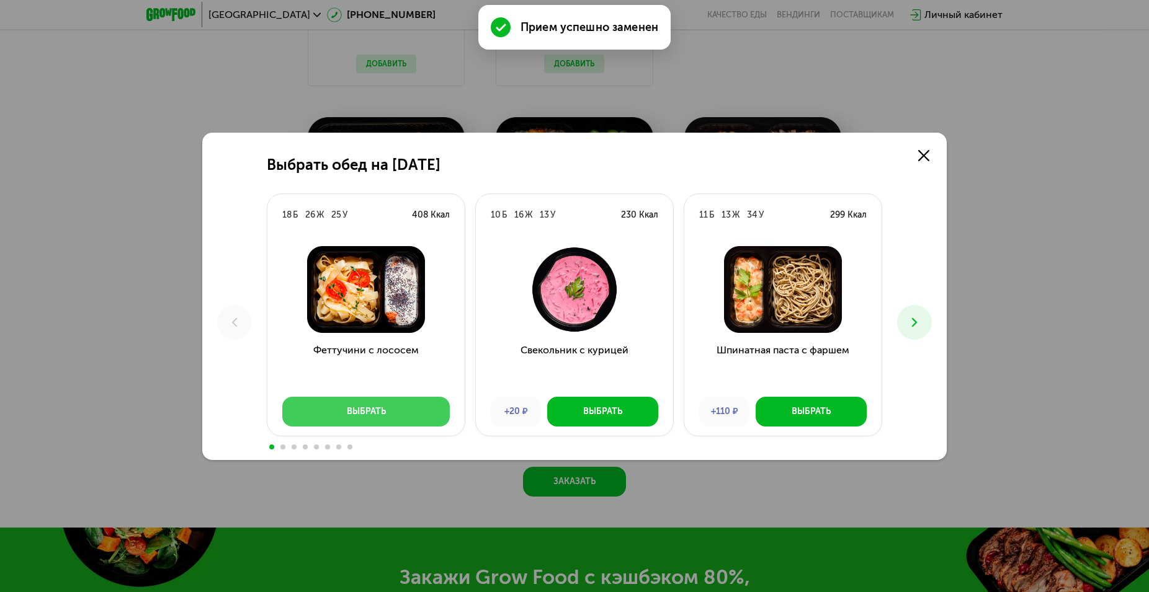
click at [368, 413] on div "Выбрать" at bounding box center [366, 412] width 39 height 12
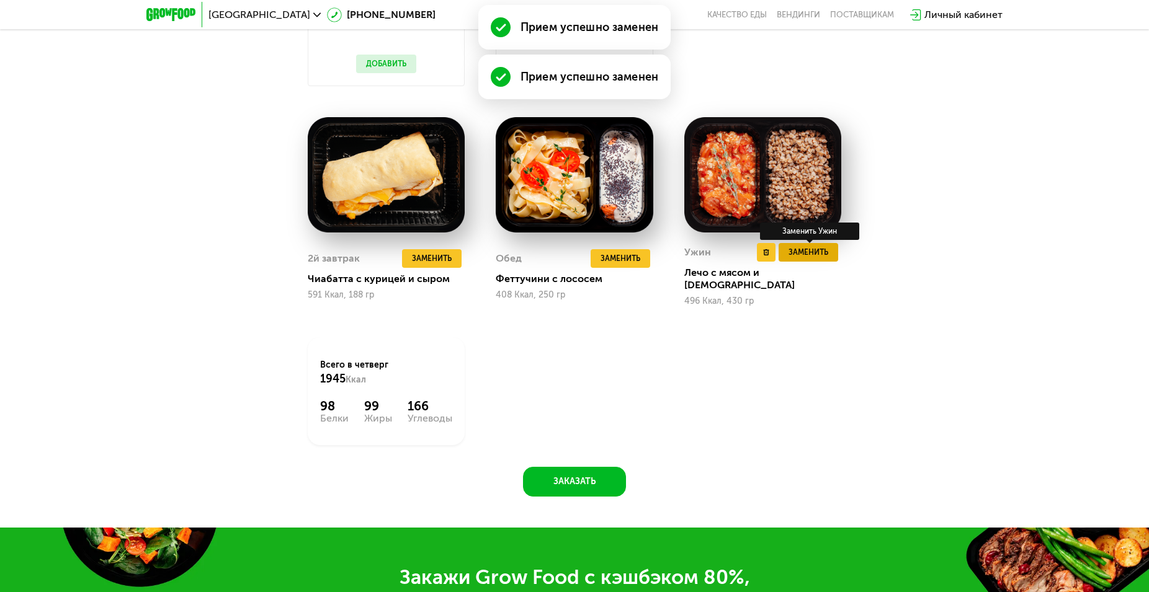
click at [812, 256] on span "Заменить" at bounding box center [808, 252] width 40 height 12
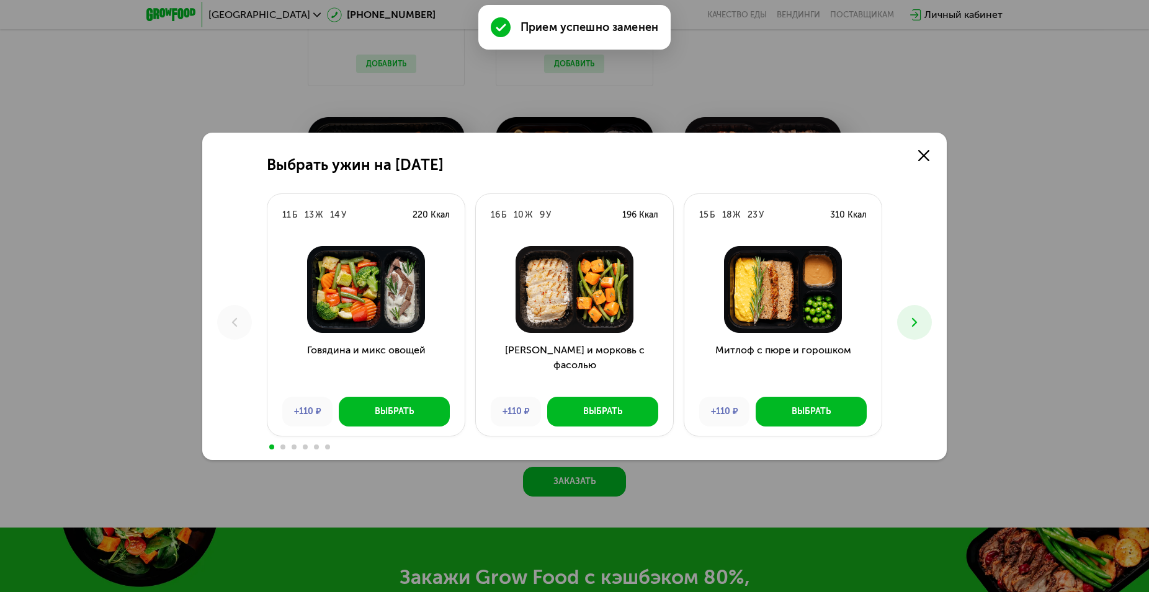
click at [929, 325] on button at bounding box center [914, 322] width 35 height 35
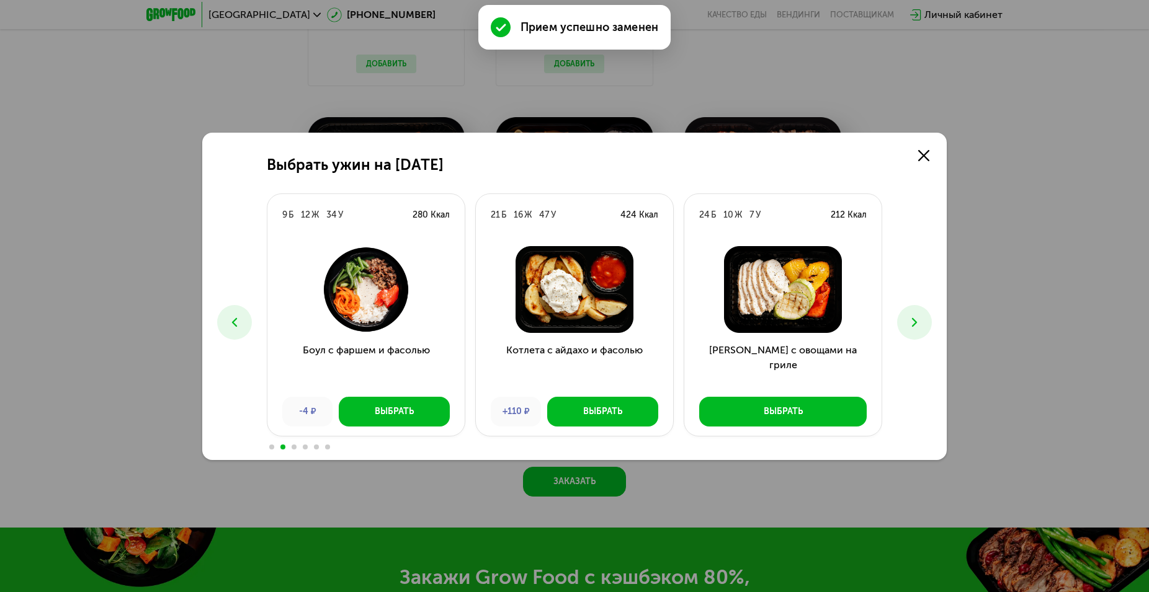
click at [922, 324] on button at bounding box center [914, 322] width 35 height 35
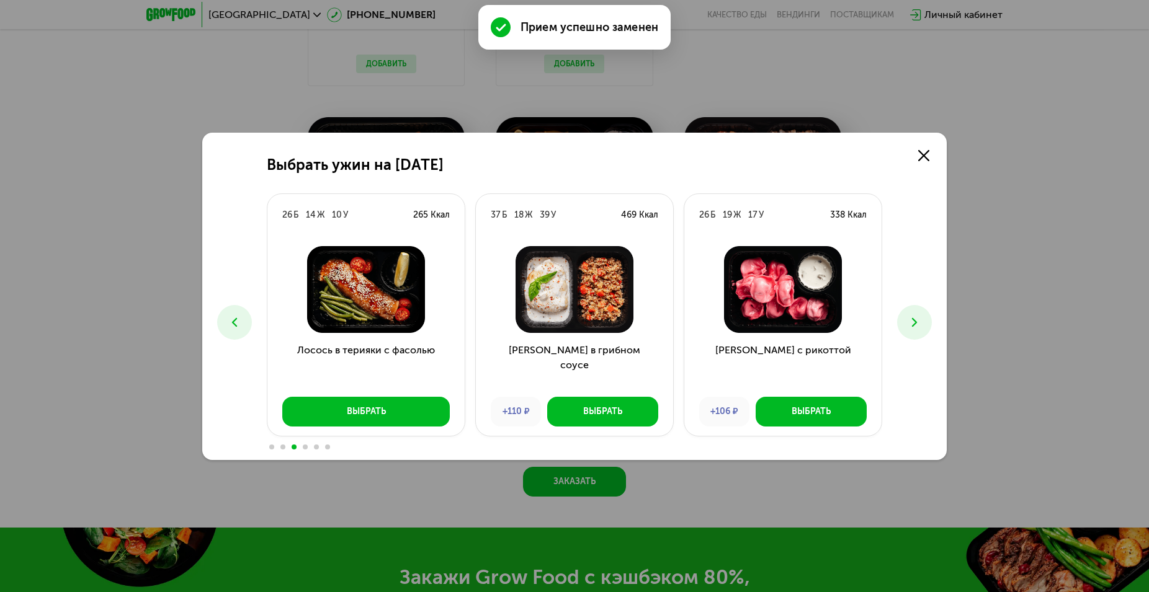
click at [922, 324] on button at bounding box center [914, 322] width 35 height 35
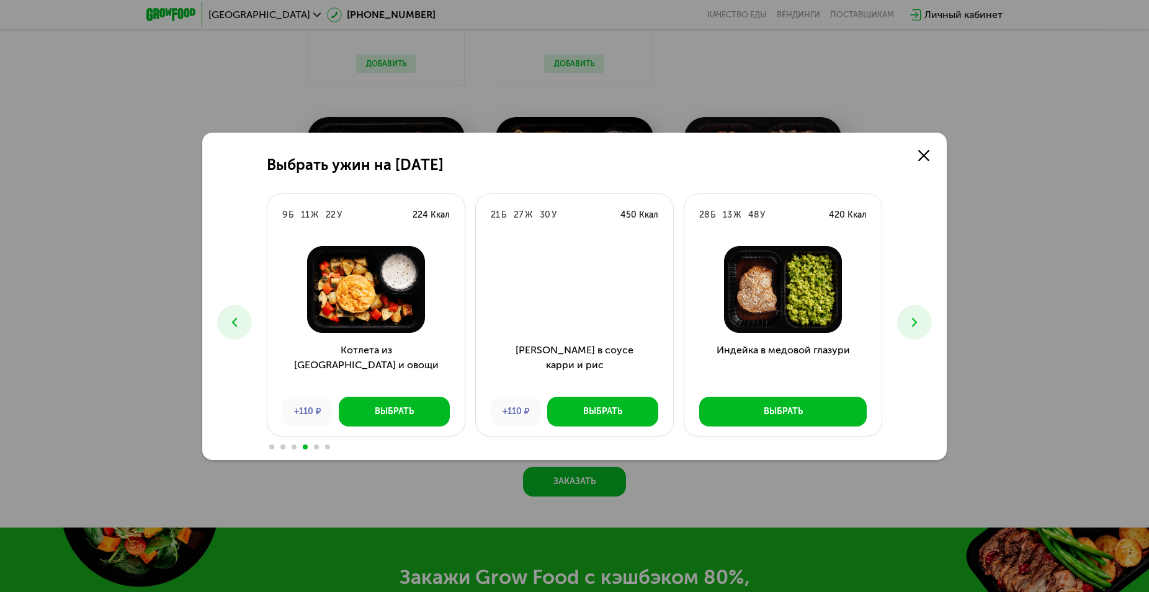
click at [919, 323] on icon at bounding box center [914, 322] width 15 height 15
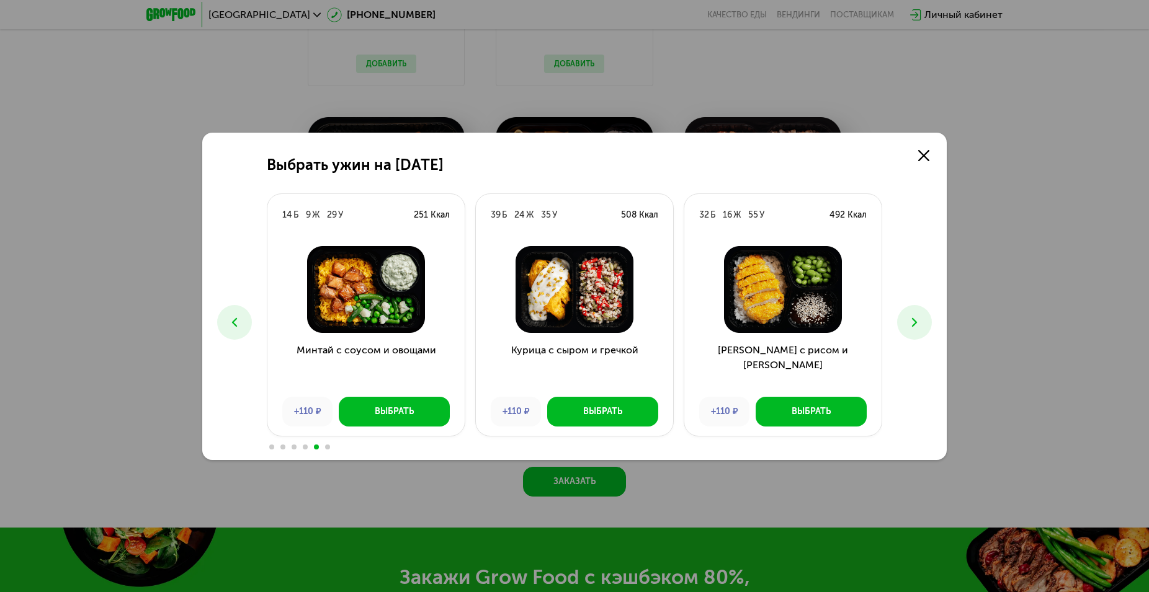
click at [919, 323] on icon at bounding box center [914, 322] width 15 height 15
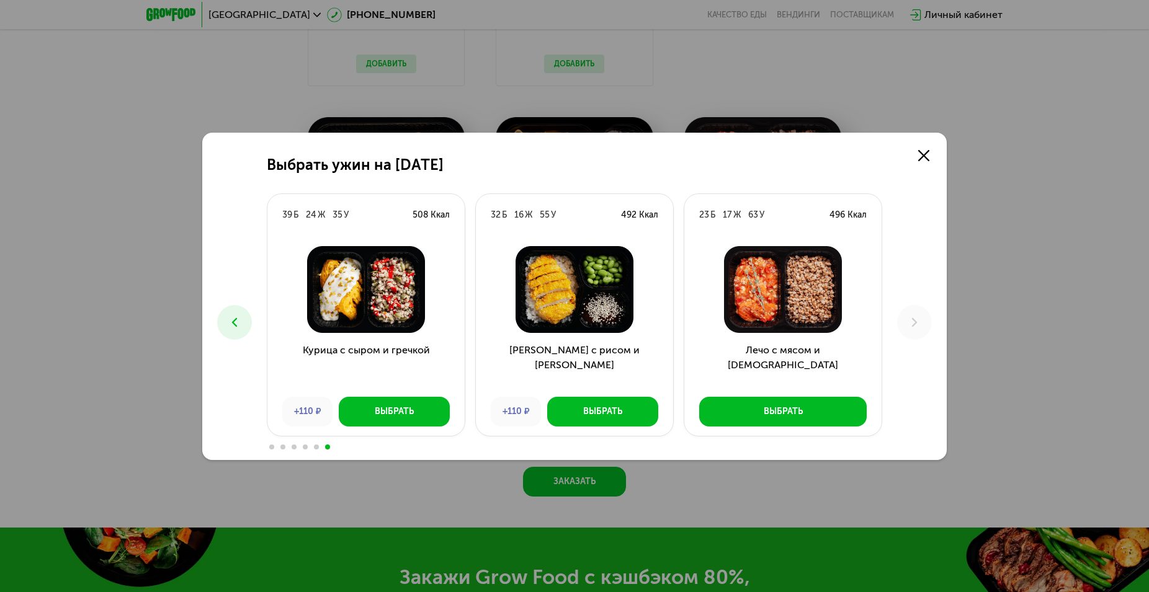
click at [202, 317] on div "Выбрать ужин на 25 сентября 11 Б 13 Ж 14 У 220 Ккал Говядина и микс овощей +110…" at bounding box center [574, 296] width 744 height 327
click at [225, 324] on button at bounding box center [234, 322] width 35 height 35
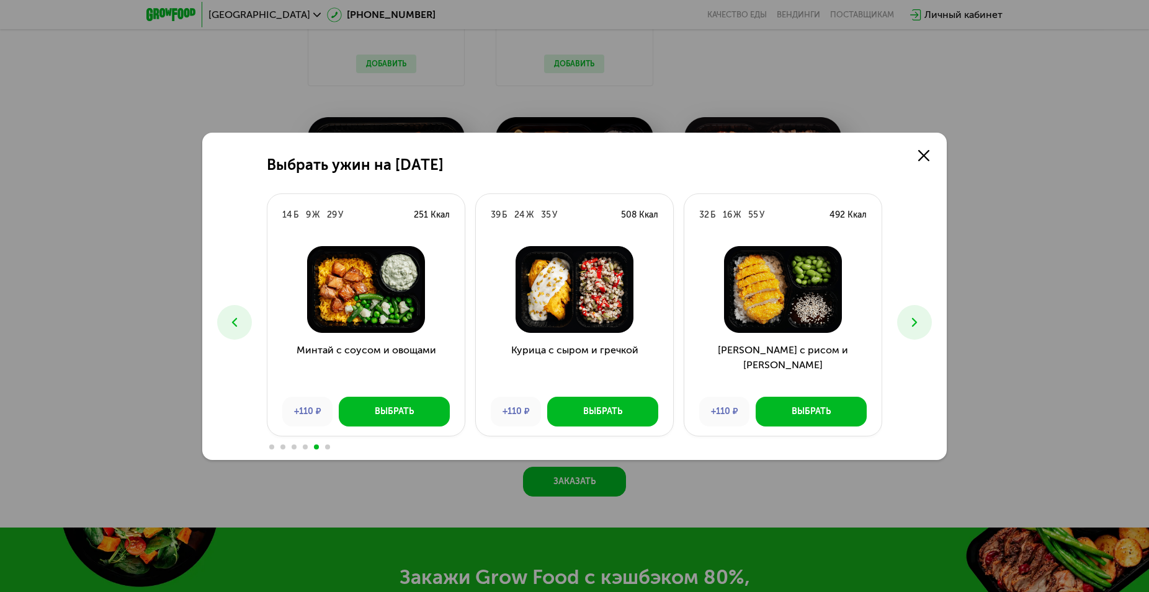
click at [236, 321] on icon at bounding box center [234, 322] width 15 height 15
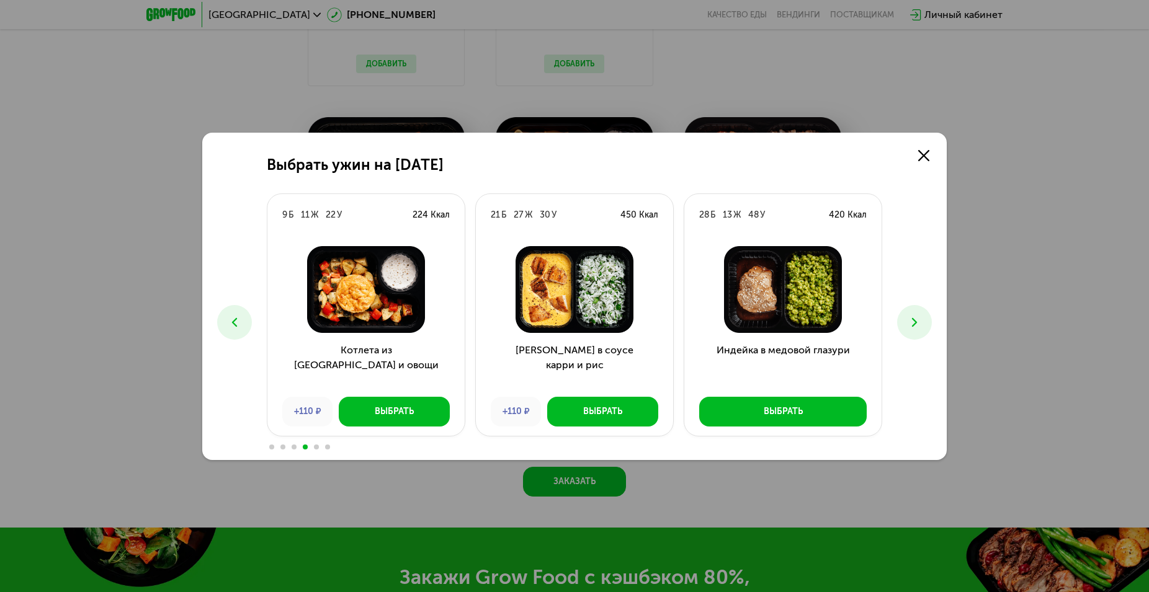
click at [236, 321] on icon at bounding box center [234, 322] width 15 height 15
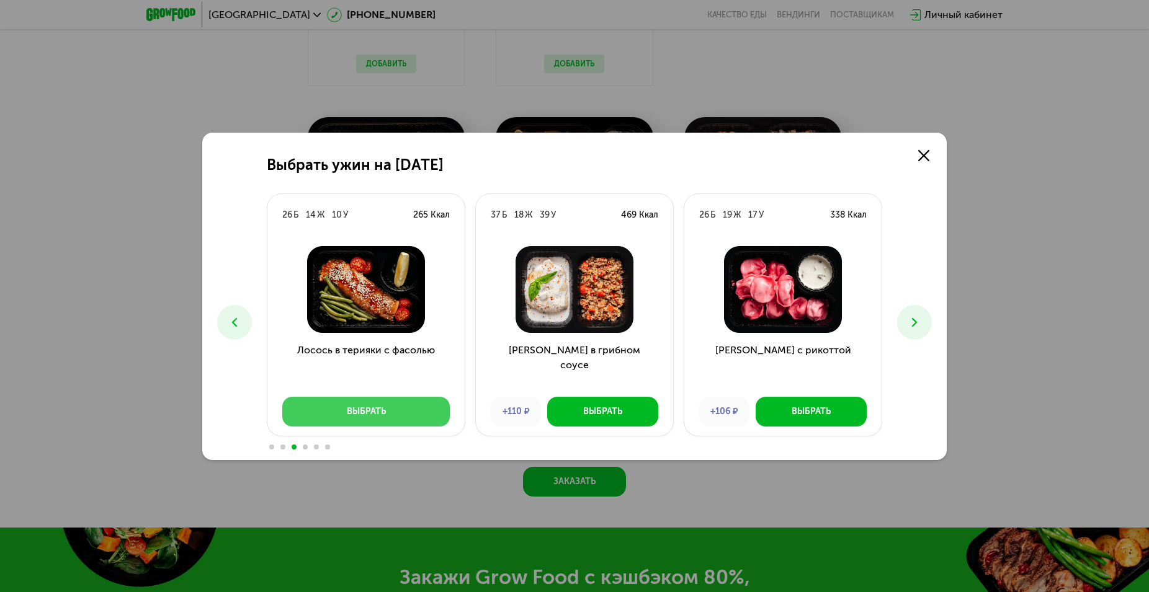
click at [399, 417] on button "Выбрать" at bounding box center [365, 412] width 167 height 30
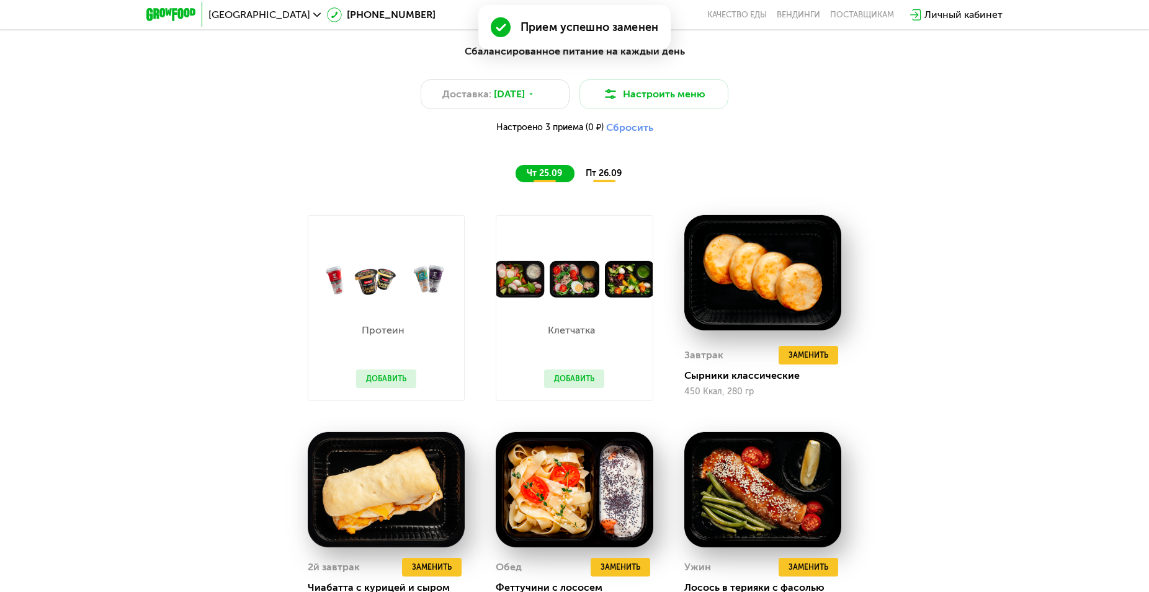
scroll to position [1106, 0]
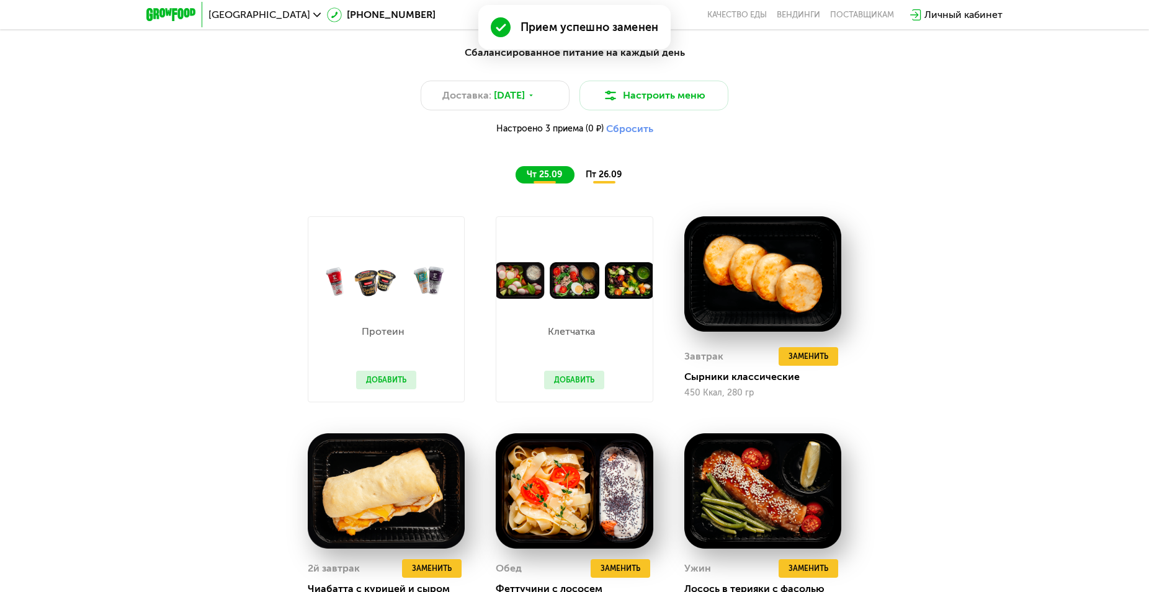
click at [611, 180] on span "пт 26.09" at bounding box center [603, 174] width 36 height 11
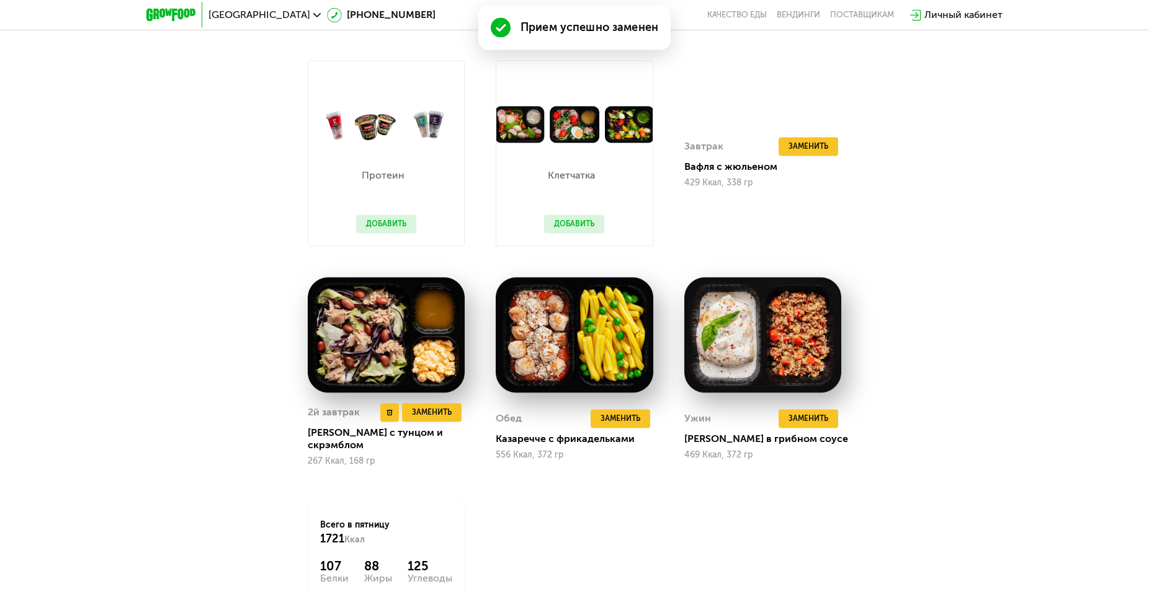
scroll to position [1296, 0]
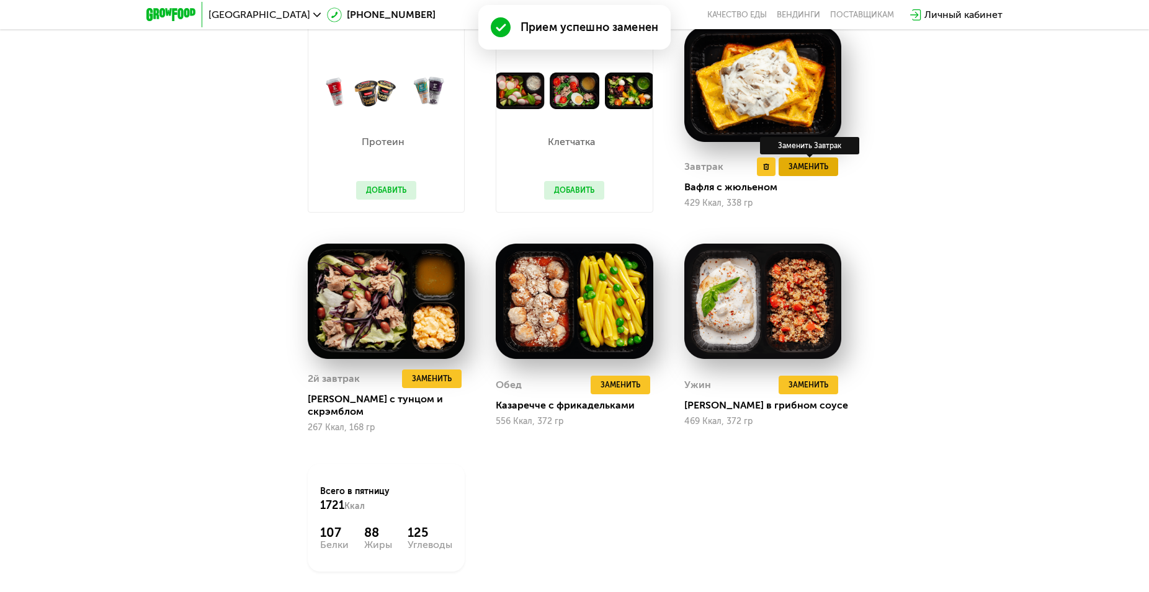
click at [814, 168] on span "Заменить" at bounding box center [808, 167] width 40 height 12
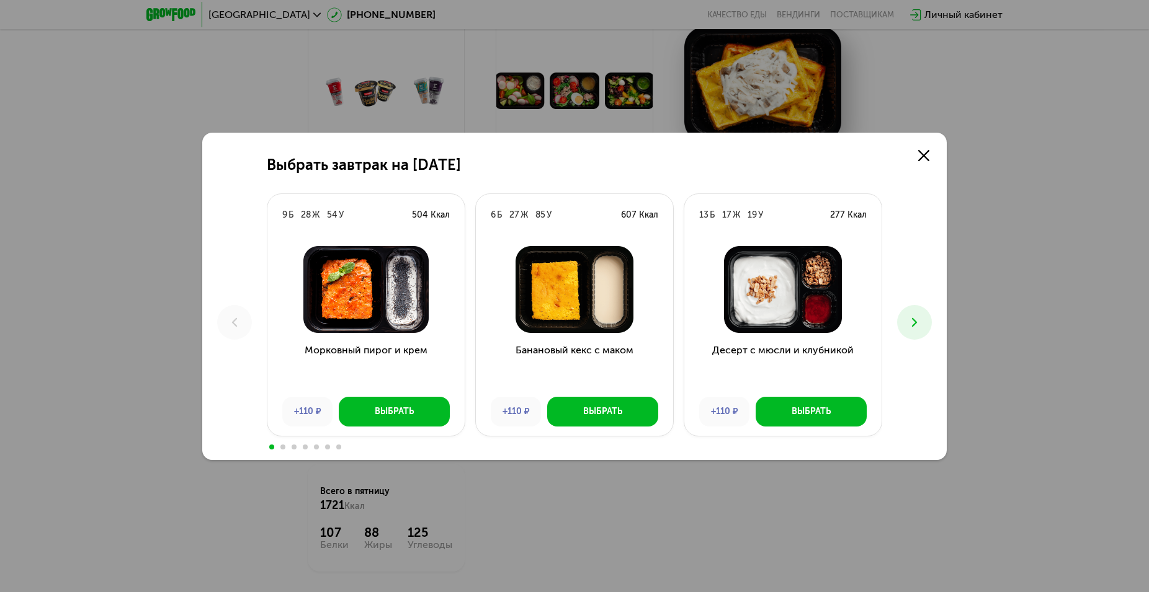
click at [909, 324] on icon at bounding box center [914, 322] width 15 height 15
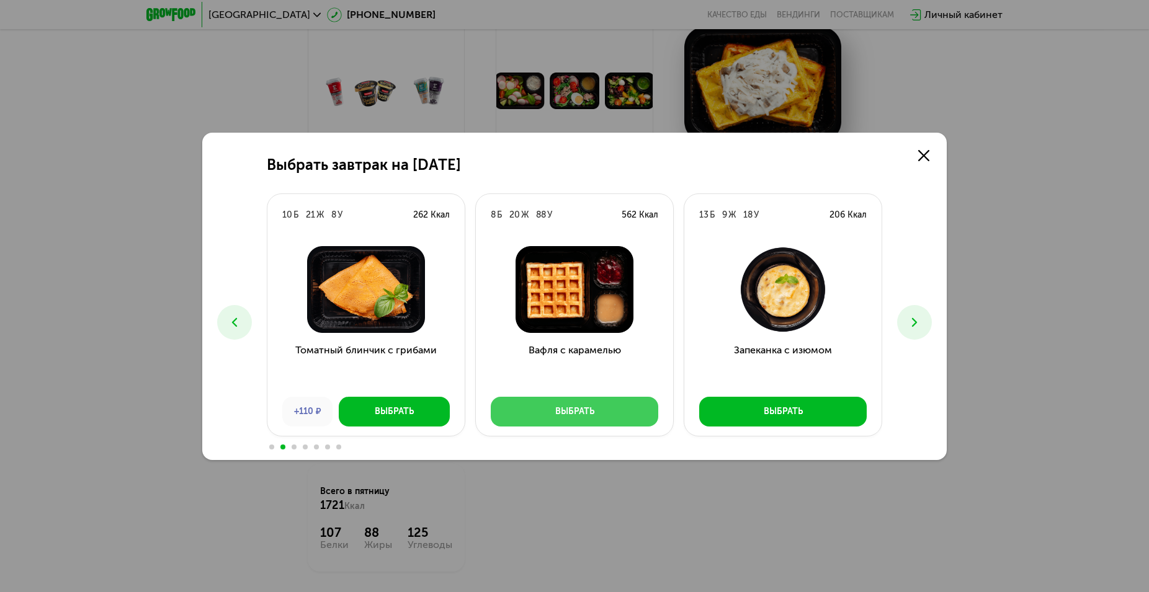
click at [564, 414] on div "Выбрать" at bounding box center [574, 412] width 39 height 12
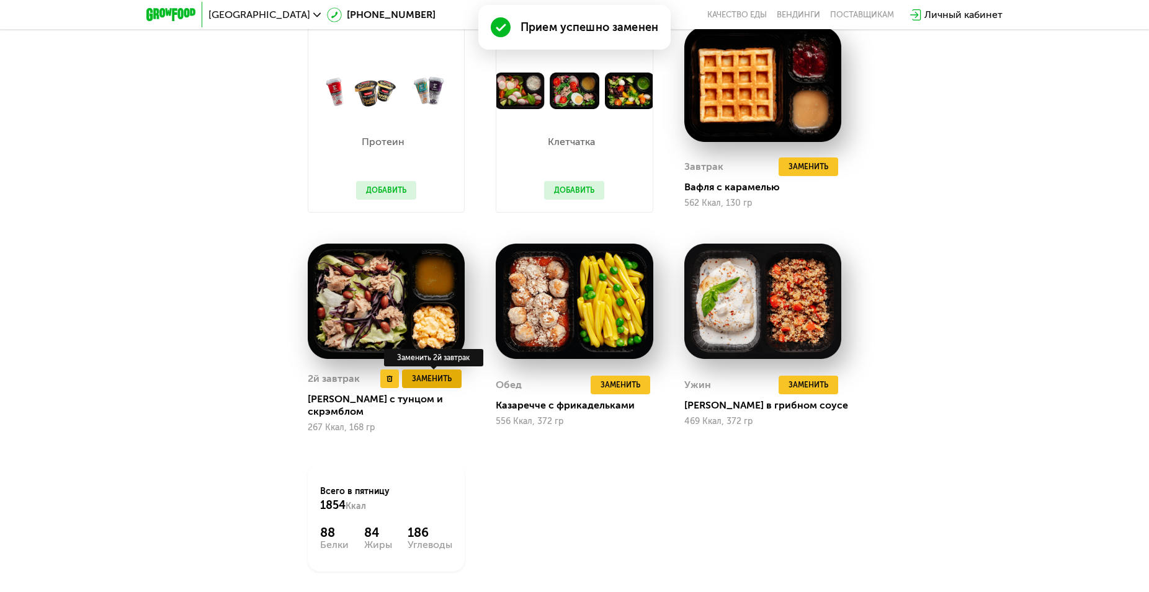
click at [447, 383] on span "Заменить" at bounding box center [432, 379] width 40 height 12
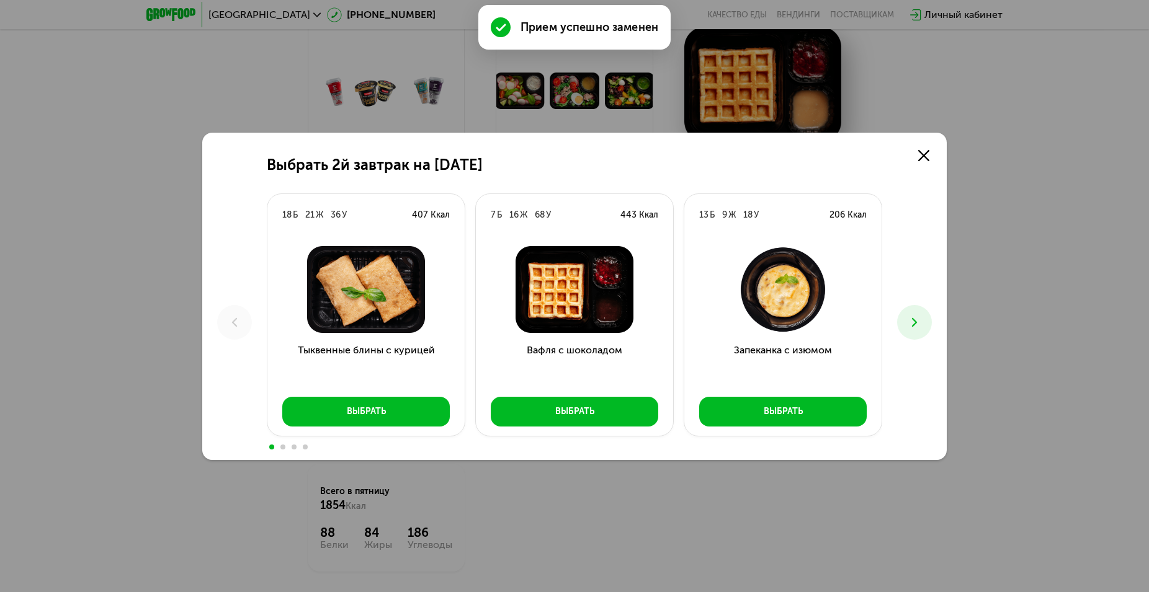
click at [928, 327] on button at bounding box center [914, 322] width 35 height 35
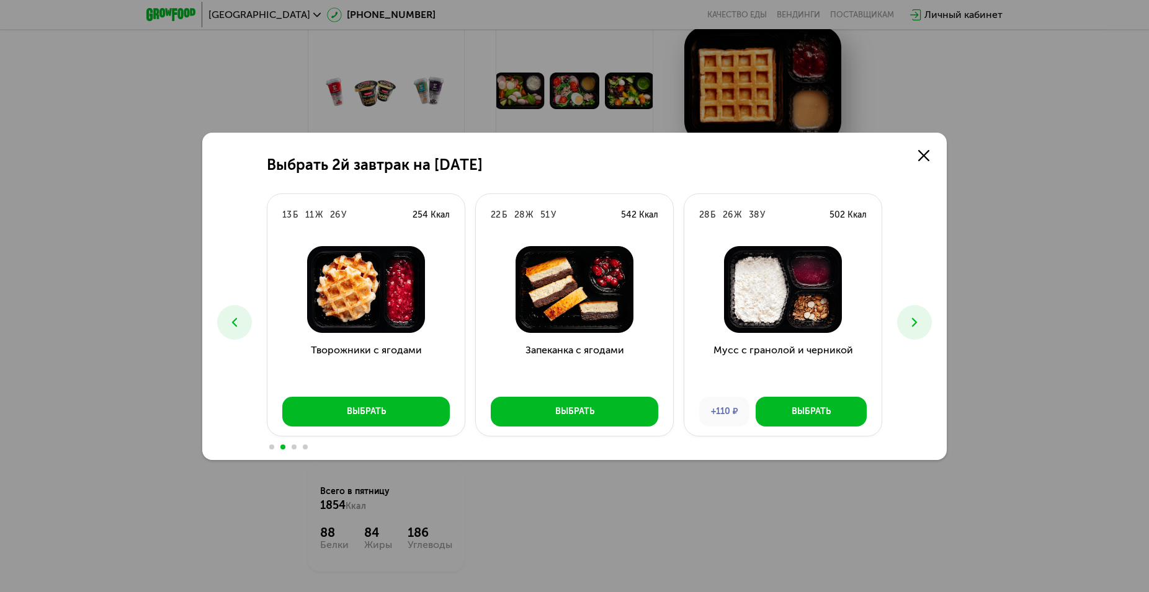
click at [920, 323] on icon at bounding box center [914, 322] width 15 height 15
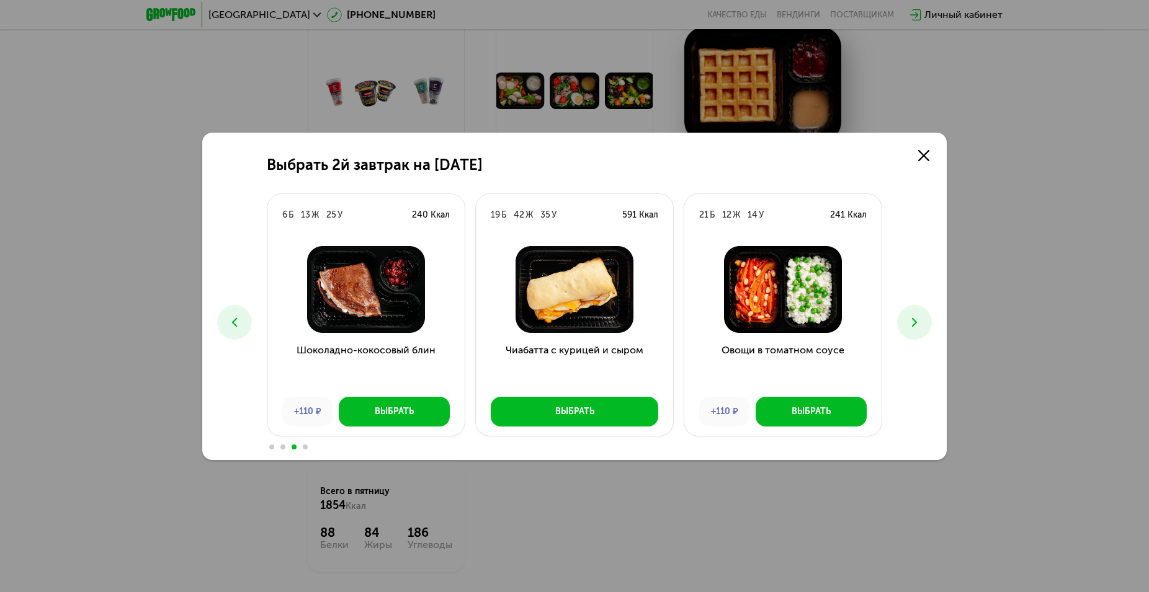
click at [920, 323] on icon at bounding box center [914, 322] width 15 height 15
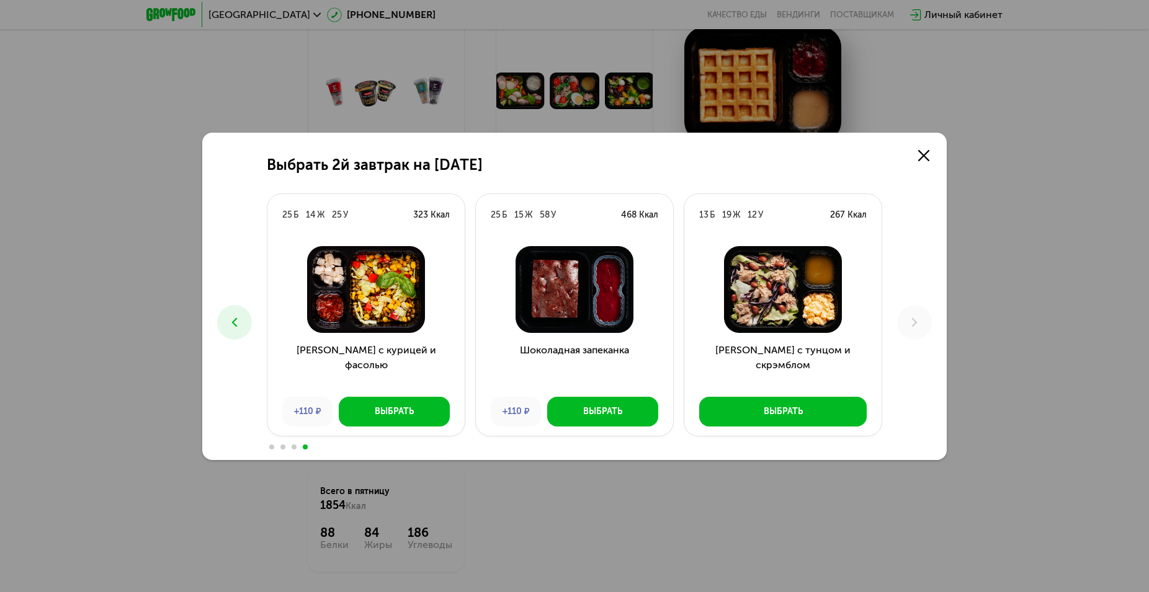
click at [236, 323] on icon at bounding box center [234, 322] width 15 height 15
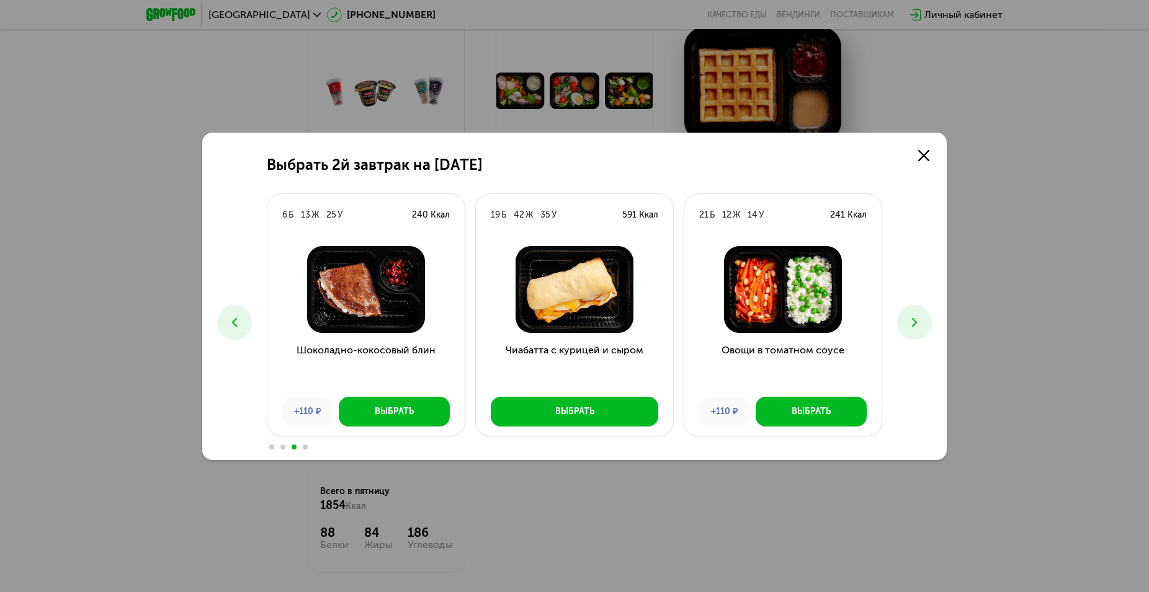
click at [235, 322] on icon at bounding box center [234, 322] width 15 height 15
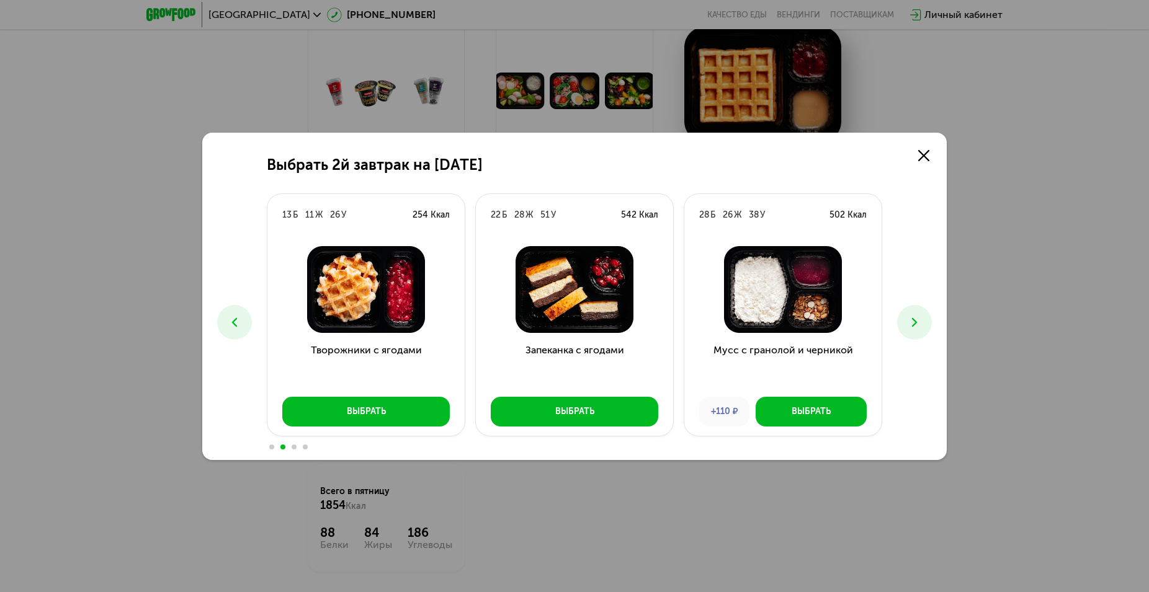
drag, startPoint x: 235, startPoint y: 322, endPoint x: 269, endPoint y: 385, distance: 71.6
click at [225, 405] on div "Выбрать 2й завтрак на 26 сентября 18 Б 21 Ж 36 У 407 Ккал Тыквенные блины с кур…" at bounding box center [574, 296] width 744 height 327
click at [237, 329] on icon at bounding box center [234, 322] width 15 height 15
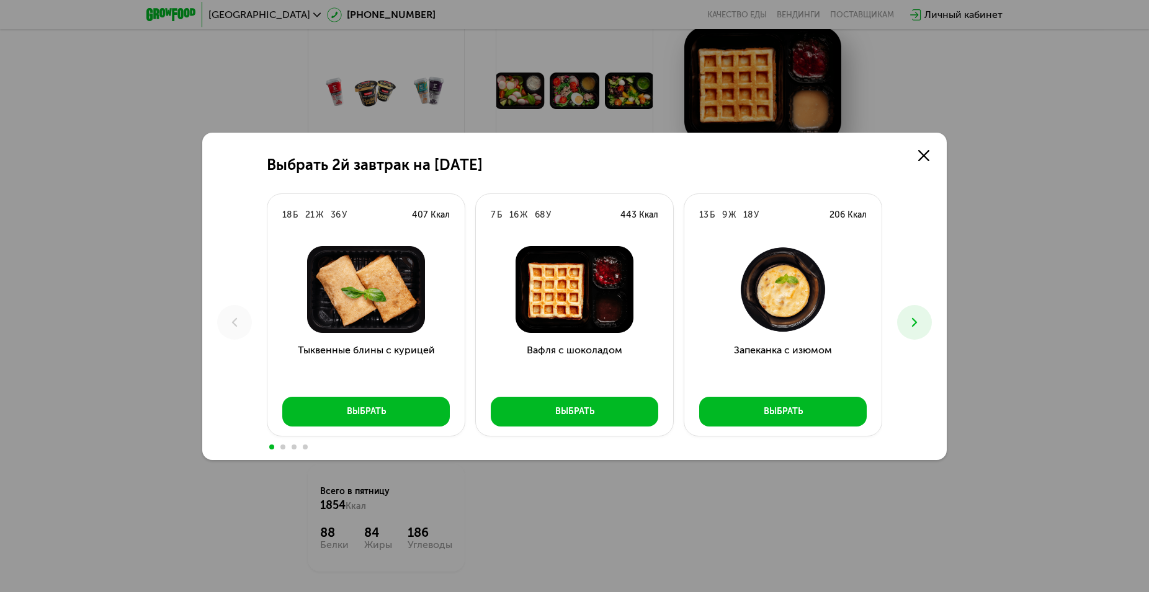
click at [917, 327] on icon at bounding box center [914, 322] width 15 height 15
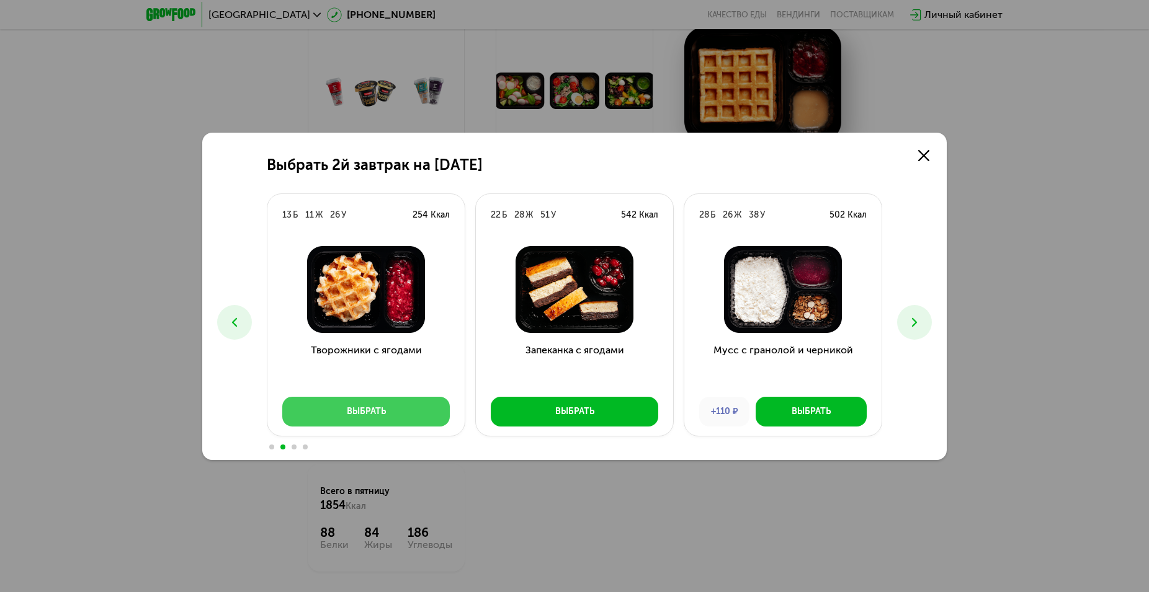
click at [336, 414] on button "Выбрать" at bounding box center [365, 412] width 167 height 30
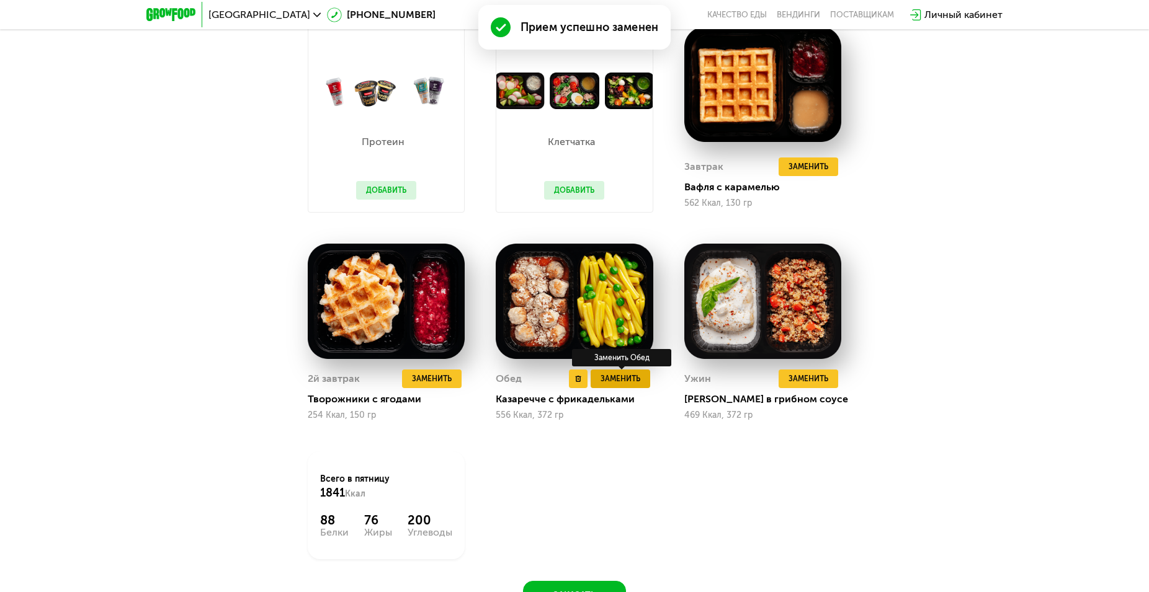
click at [619, 385] on span "Заменить" at bounding box center [620, 379] width 40 height 12
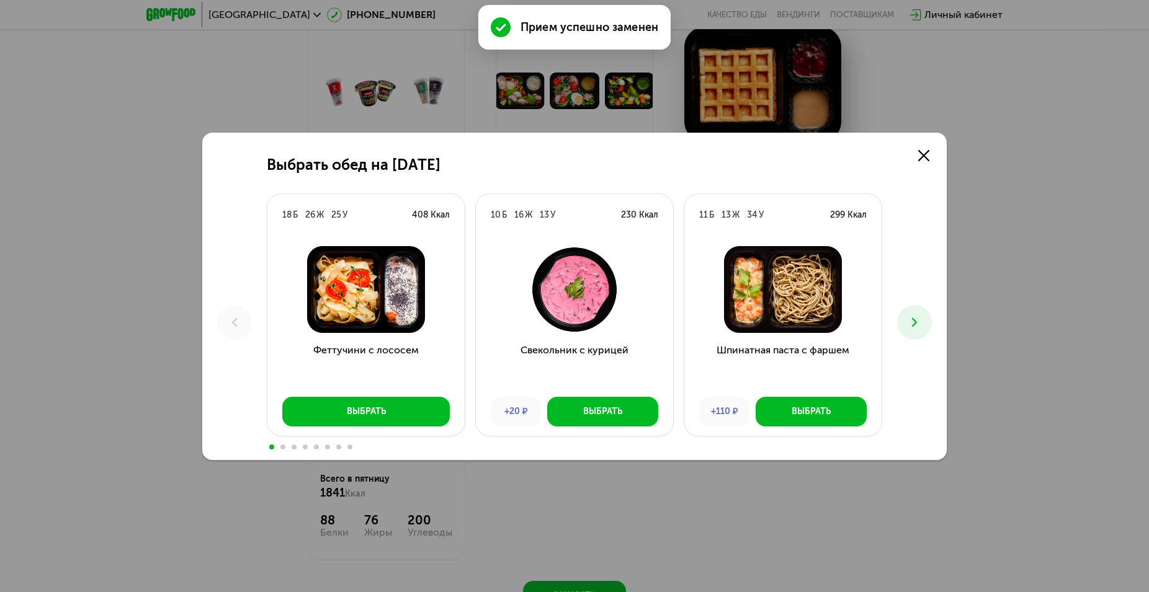
click at [910, 326] on icon at bounding box center [914, 322] width 15 height 15
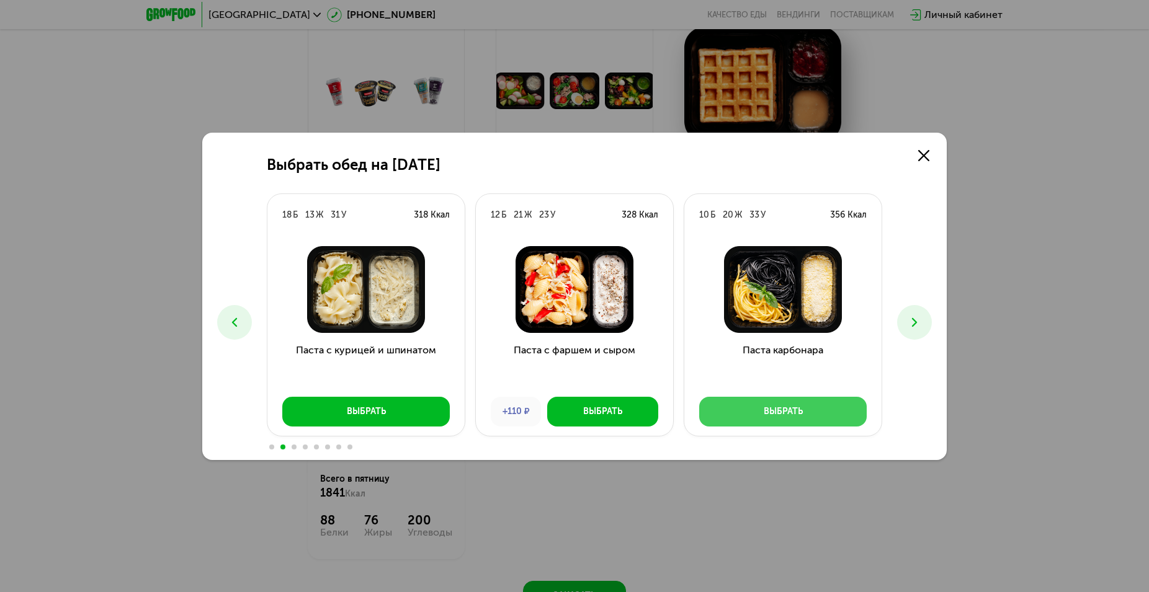
click at [796, 420] on button "Выбрать" at bounding box center [782, 412] width 167 height 30
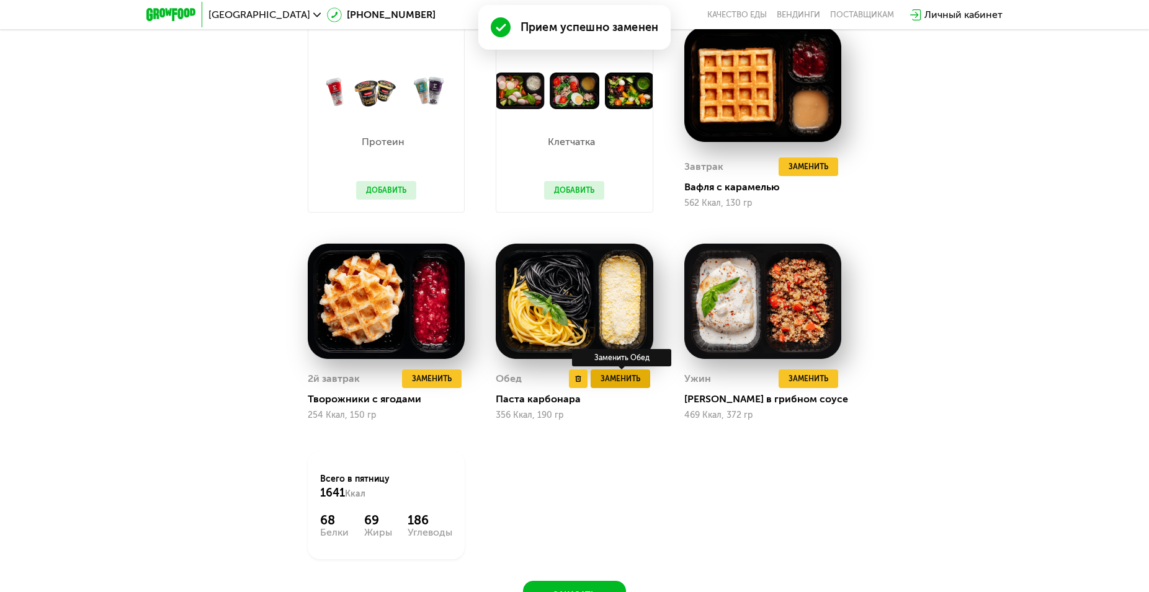
click at [629, 385] on span "Заменить" at bounding box center [620, 379] width 40 height 12
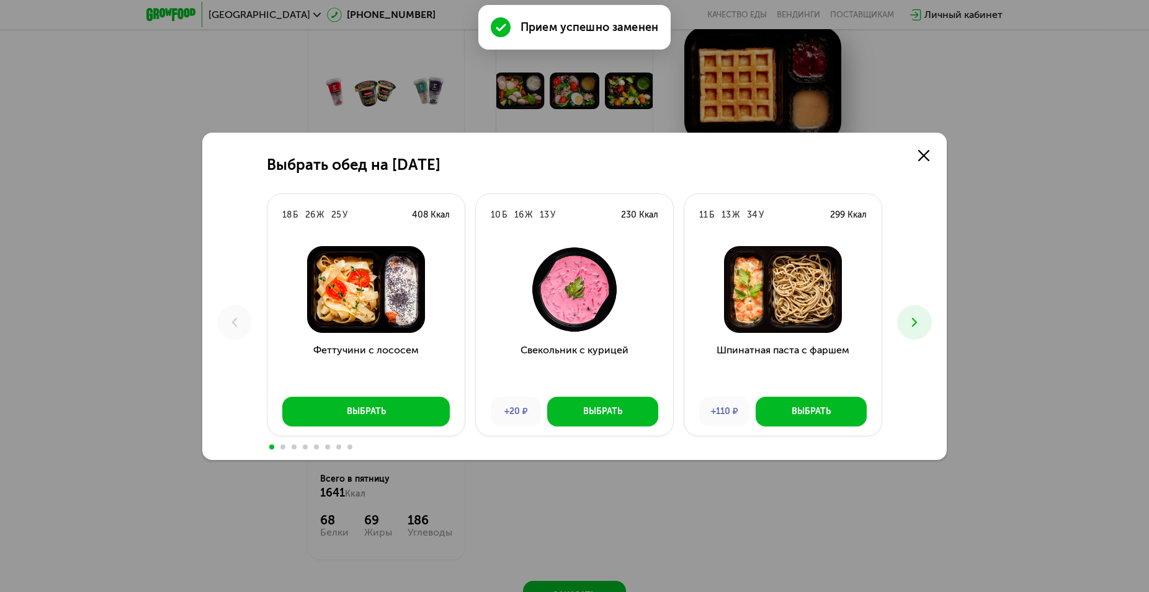
click at [912, 320] on icon at bounding box center [914, 322] width 15 height 15
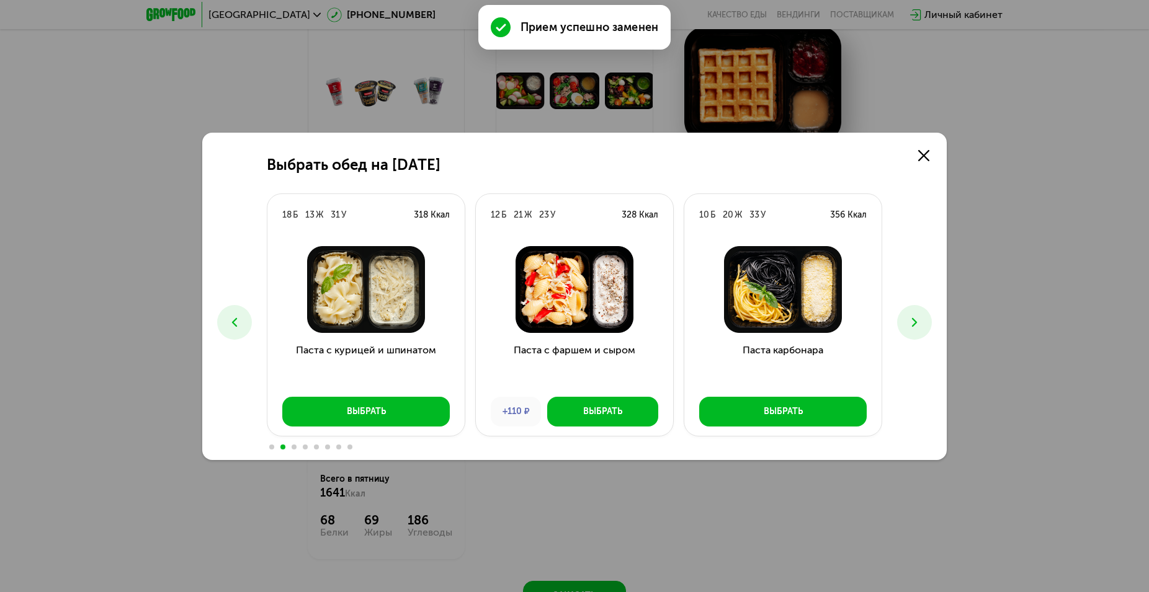
click at [912, 320] on icon at bounding box center [914, 322] width 15 height 15
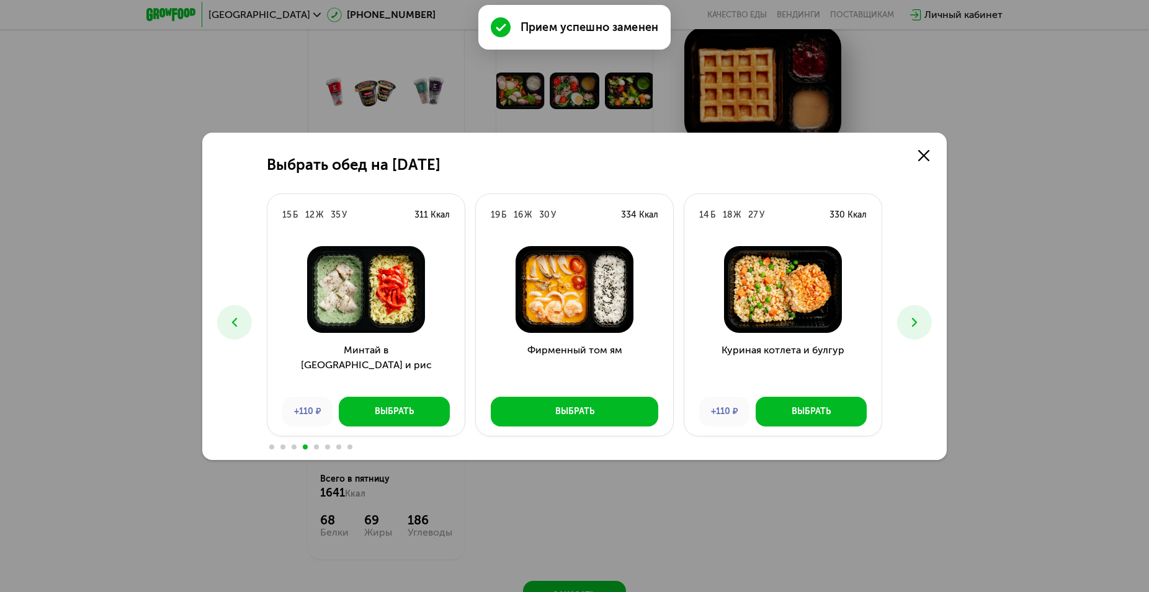
click at [912, 320] on icon at bounding box center [914, 322] width 15 height 15
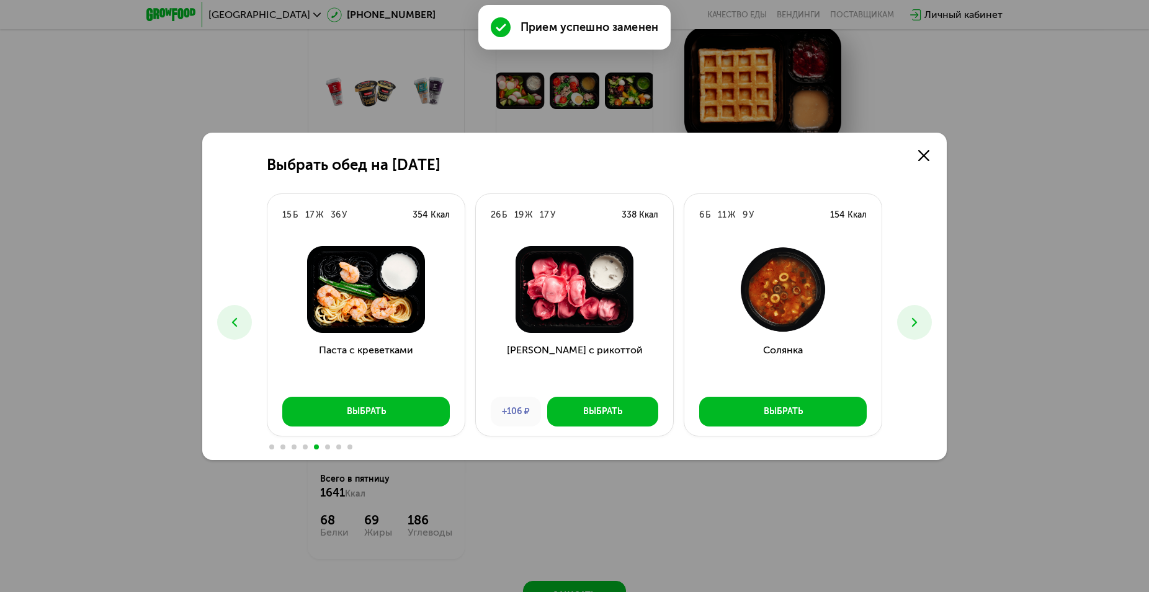
click at [912, 320] on icon at bounding box center [914, 322] width 15 height 15
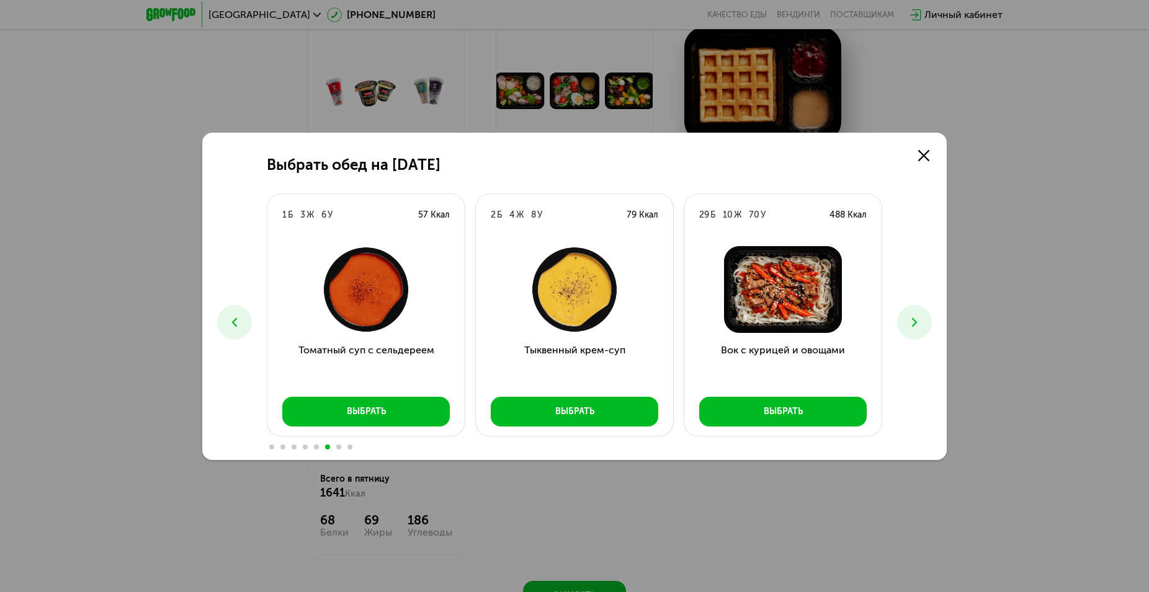
click at [245, 324] on button at bounding box center [234, 322] width 35 height 35
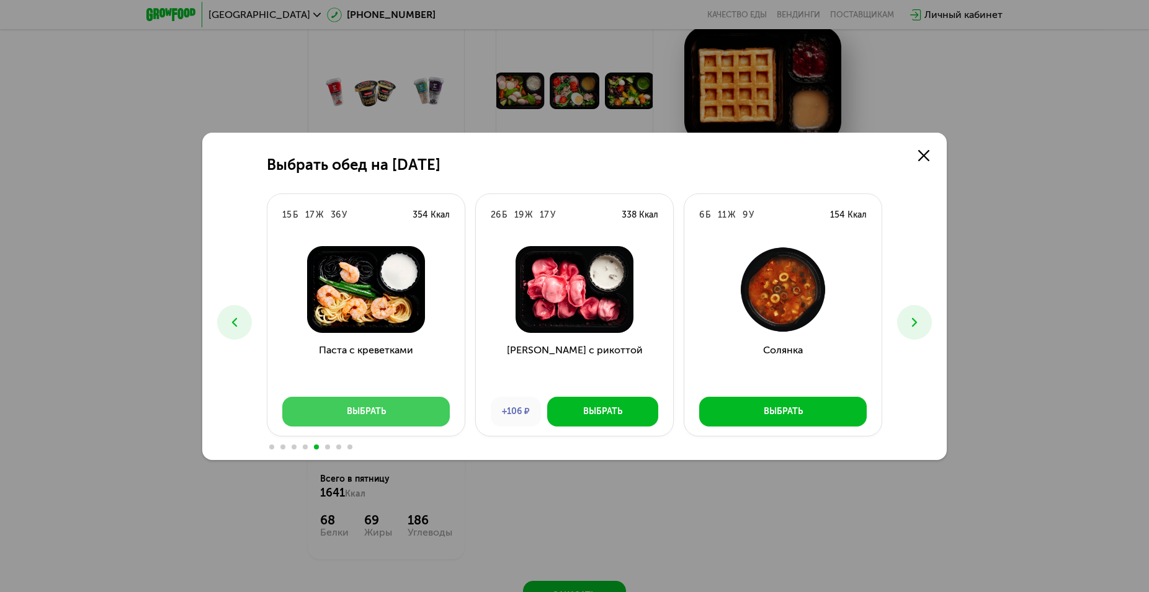
click at [381, 405] on button "Выбрать" at bounding box center [365, 412] width 167 height 30
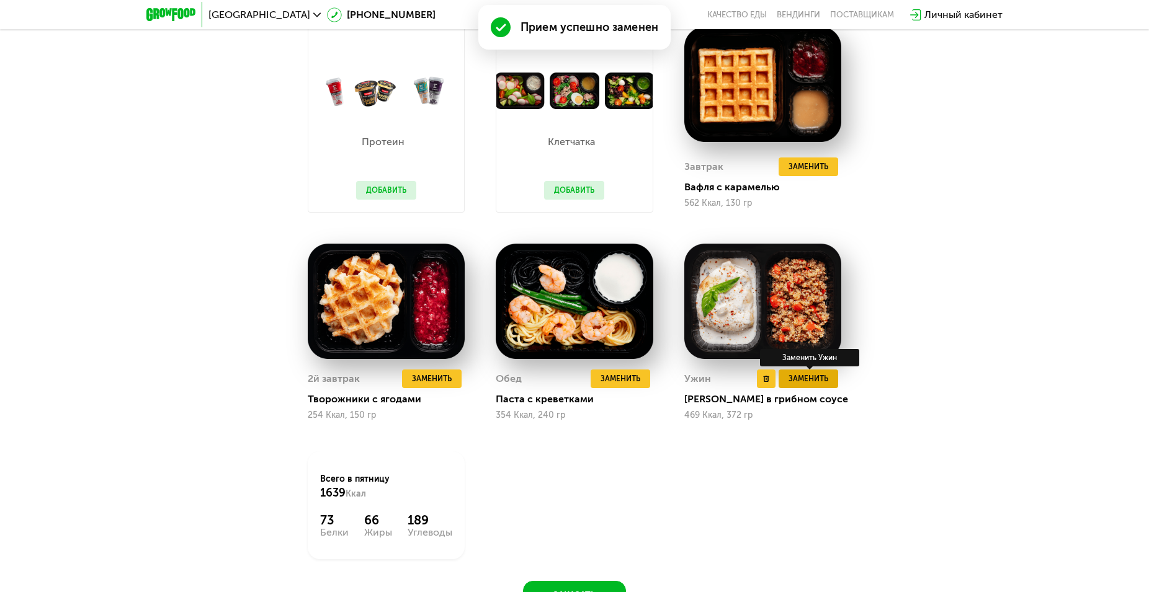
click at [812, 385] on span "Заменить" at bounding box center [808, 379] width 40 height 12
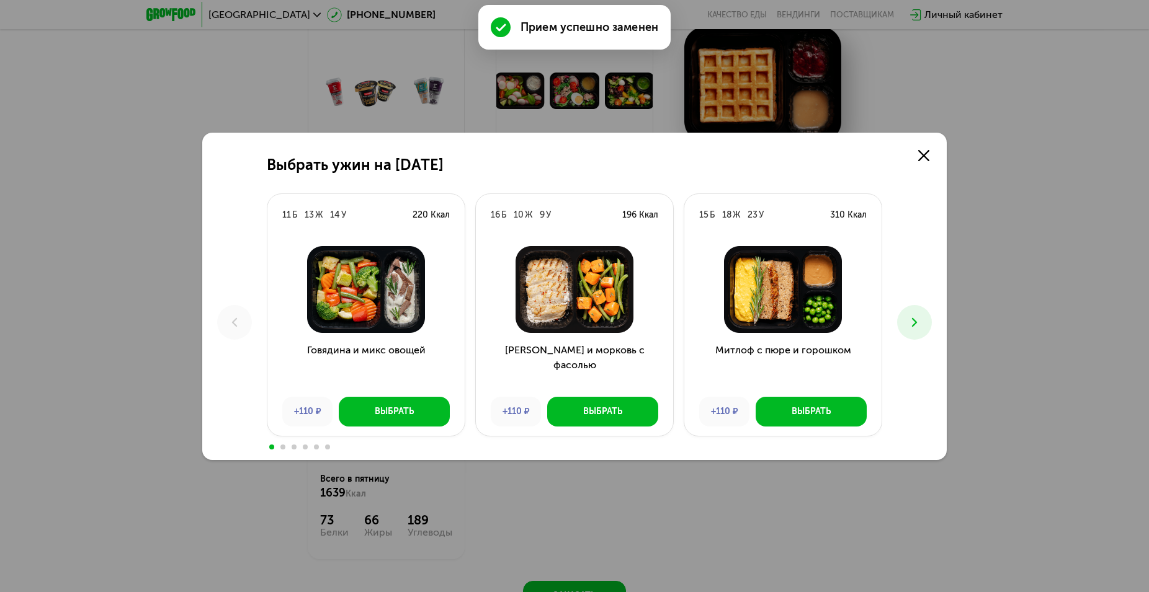
click at [909, 320] on icon at bounding box center [914, 322] width 15 height 15
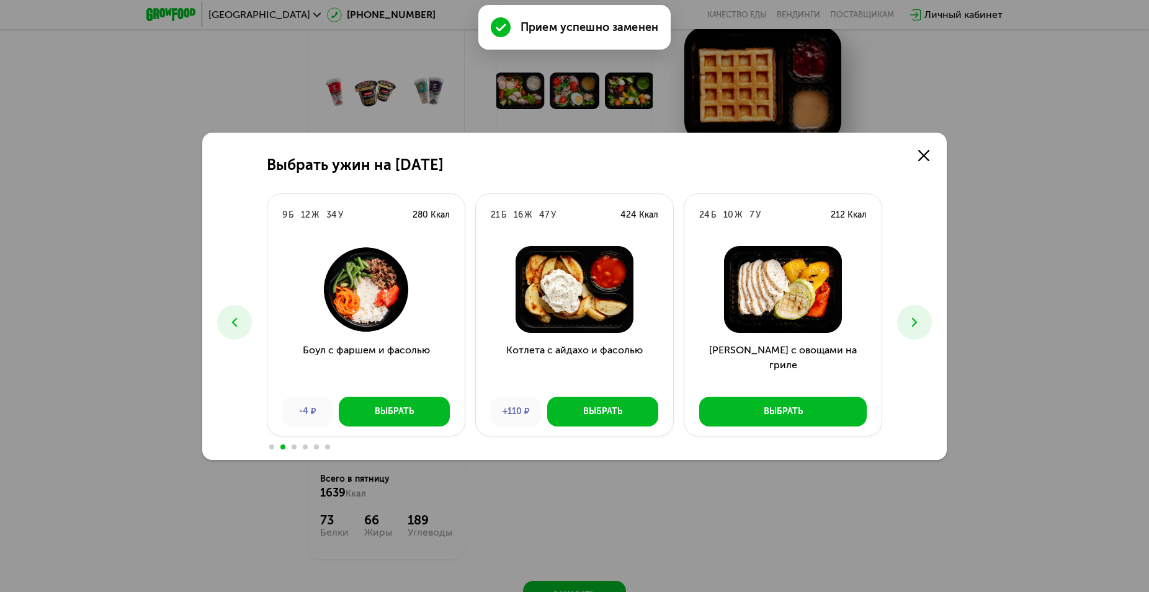
click at [915, 320] on icon at bounding box center [914, 322] width 15 height 15
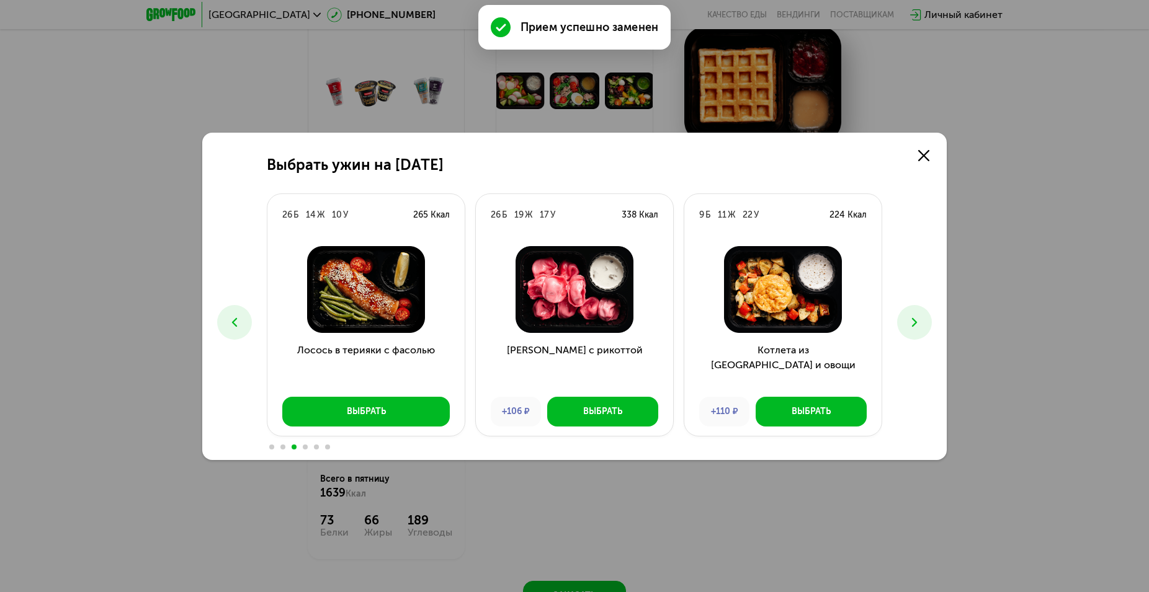
click at [915, 320] on icon at bounding box center [914, 322] width 15 height 15
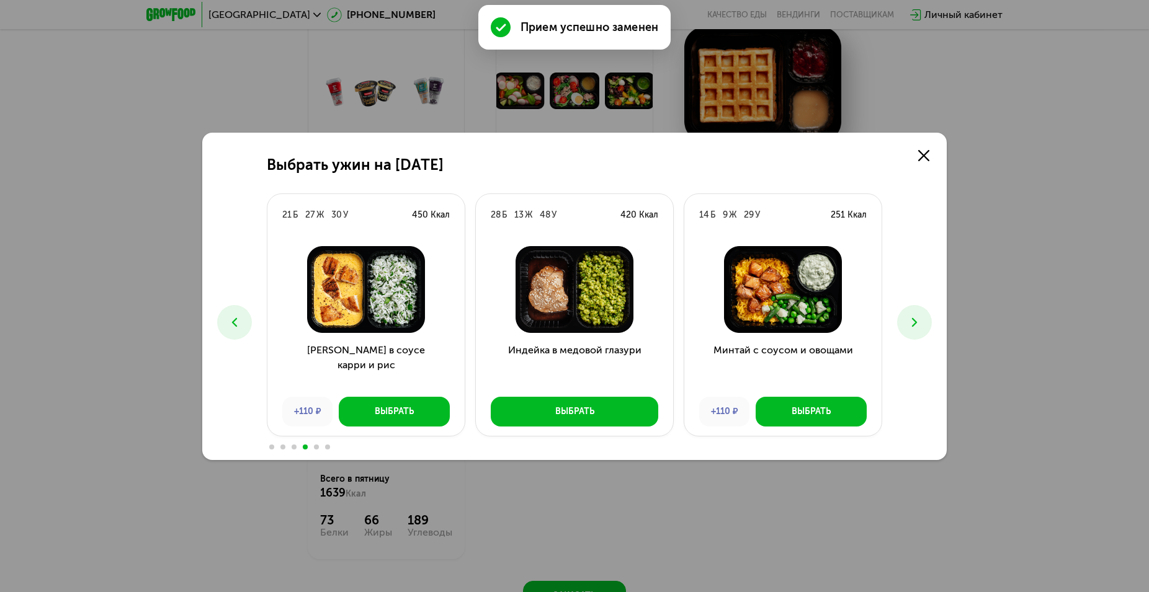
click at [909, 324] on icon at bounding box center [914, 322] width 15 height 15
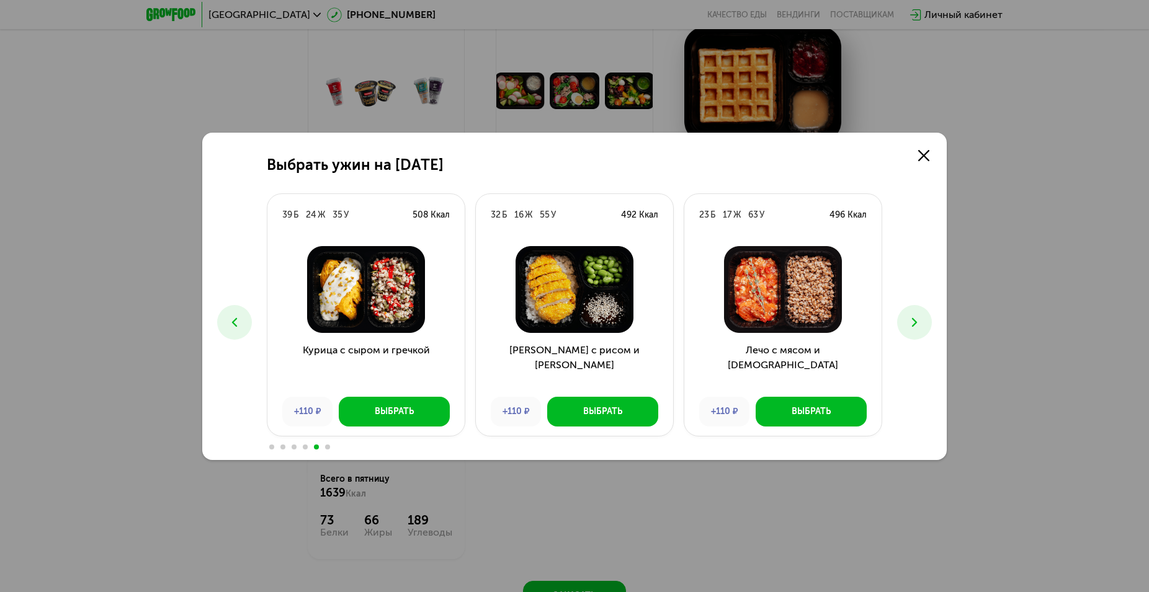
click at [234, 320] on icon at bounding box center [234, 322] width 15 height 15
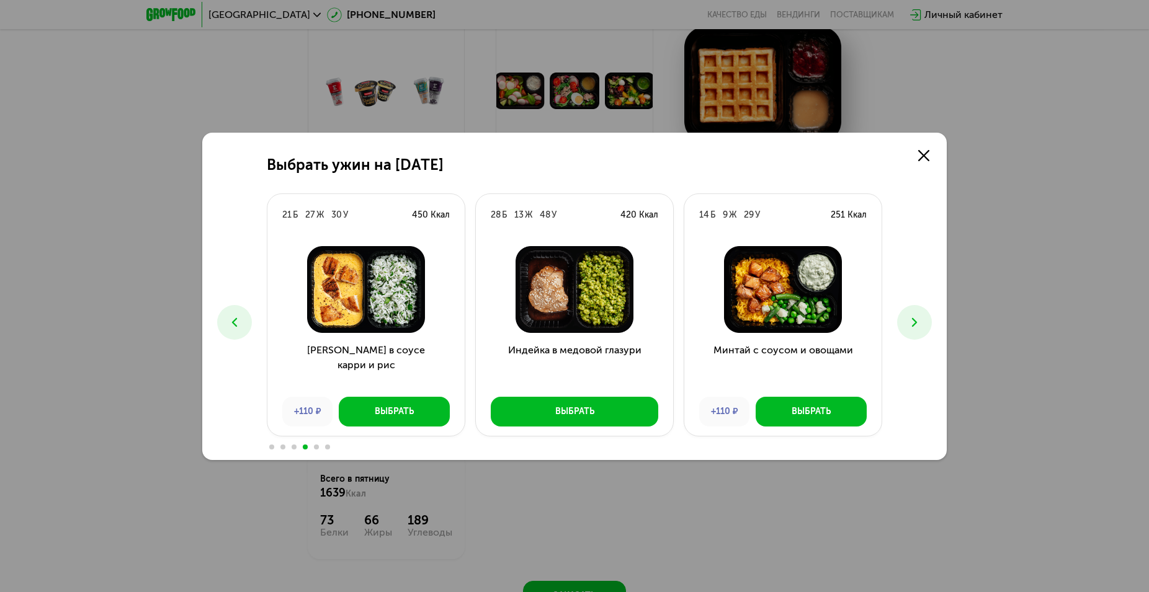
click at [233, 320] on icon at bounding box center [234, 322] width 15 height 15
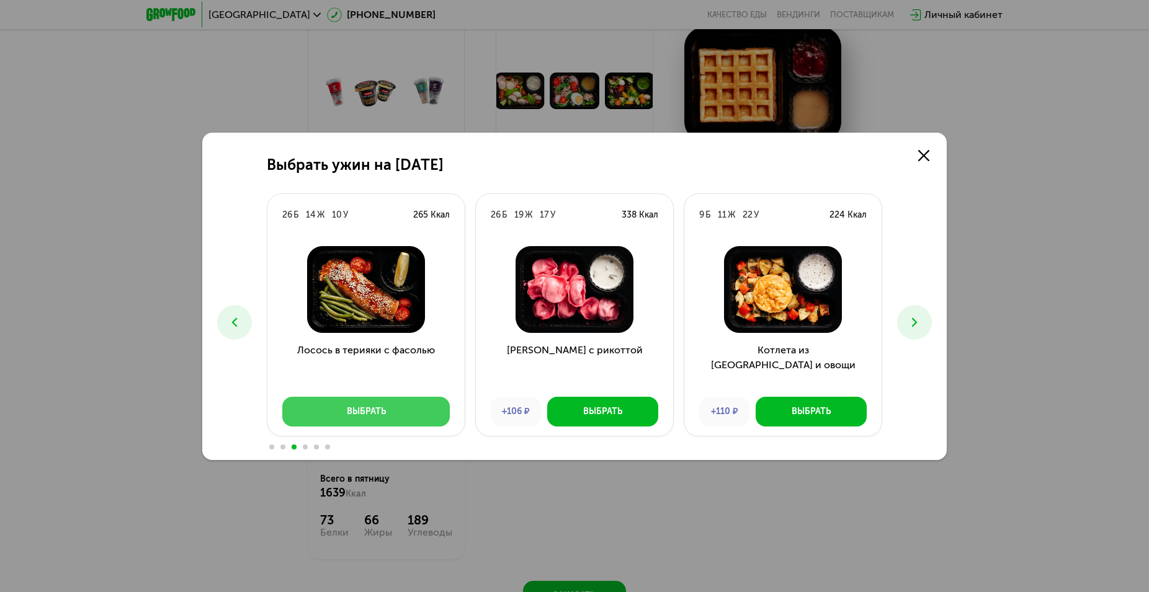
click at [399, 408] on button "Выбрать" at bounding box center [365, 412] width 167 height 30
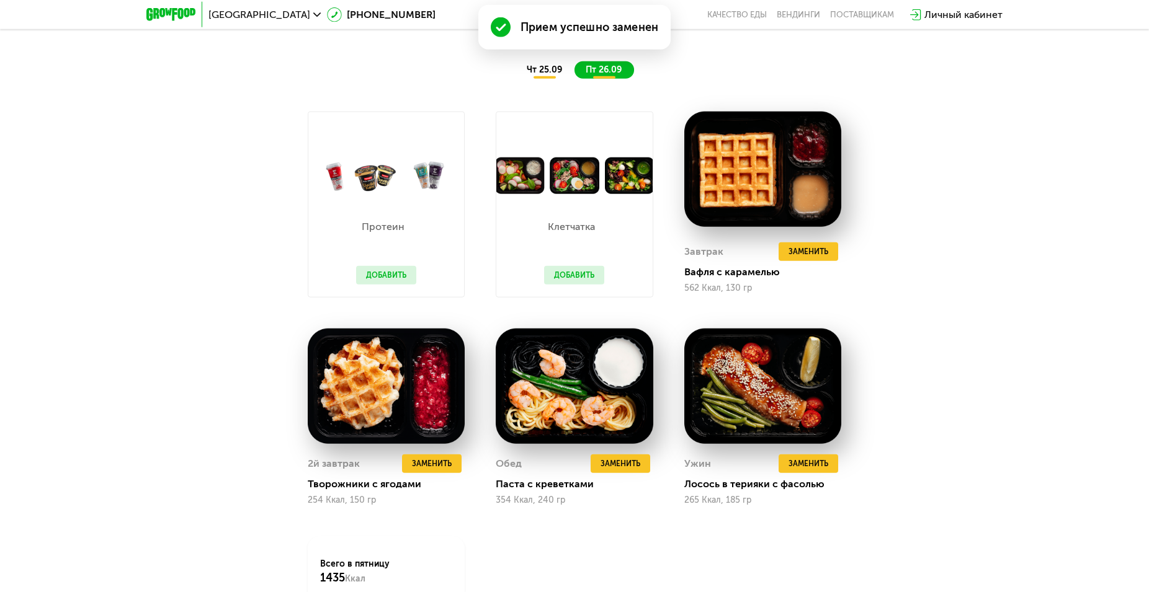
scroll to position [1233, 0]
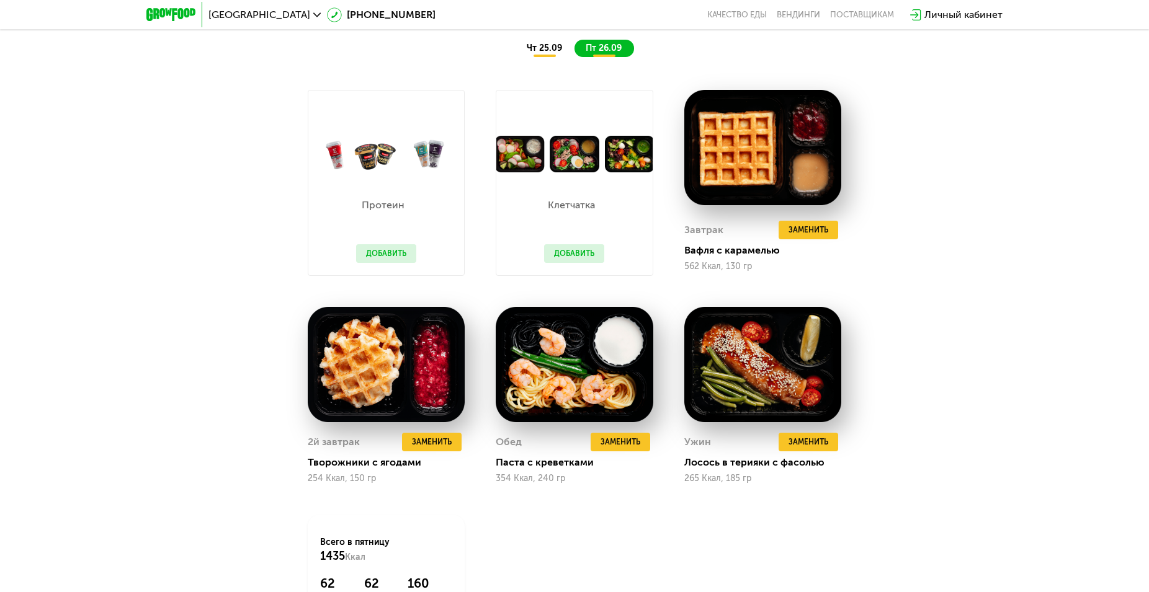
click at [546, 51] on span "чт 25.09" at bounding box center [544, 48] width 35 height 11
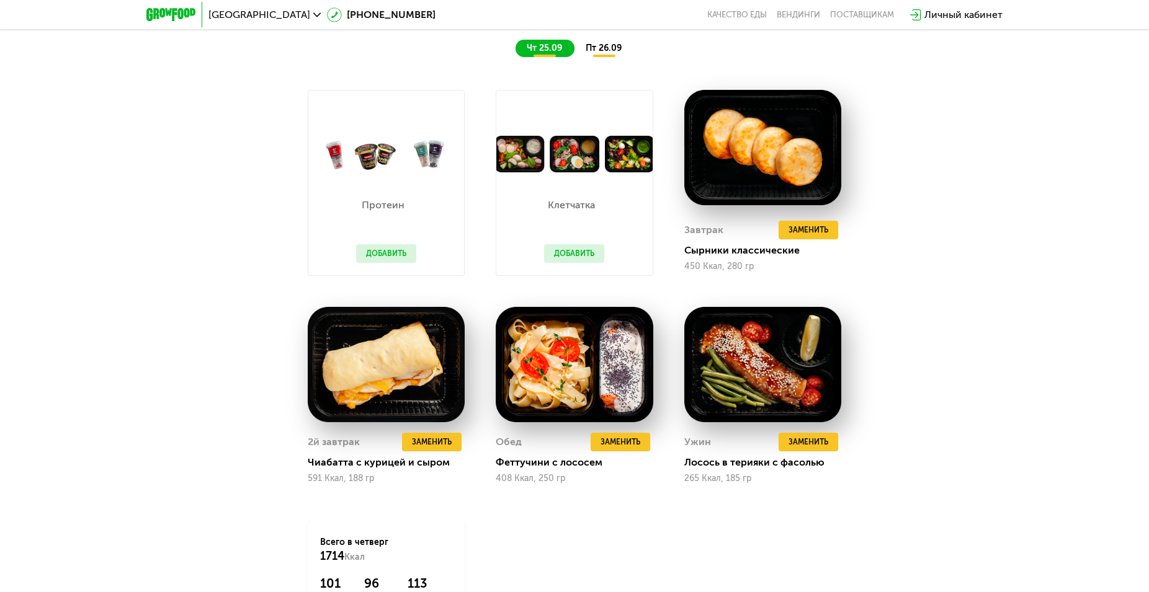
click at [620, 48] on div "пт 26.09" at bounding box center [604, 48] width 60 height 17
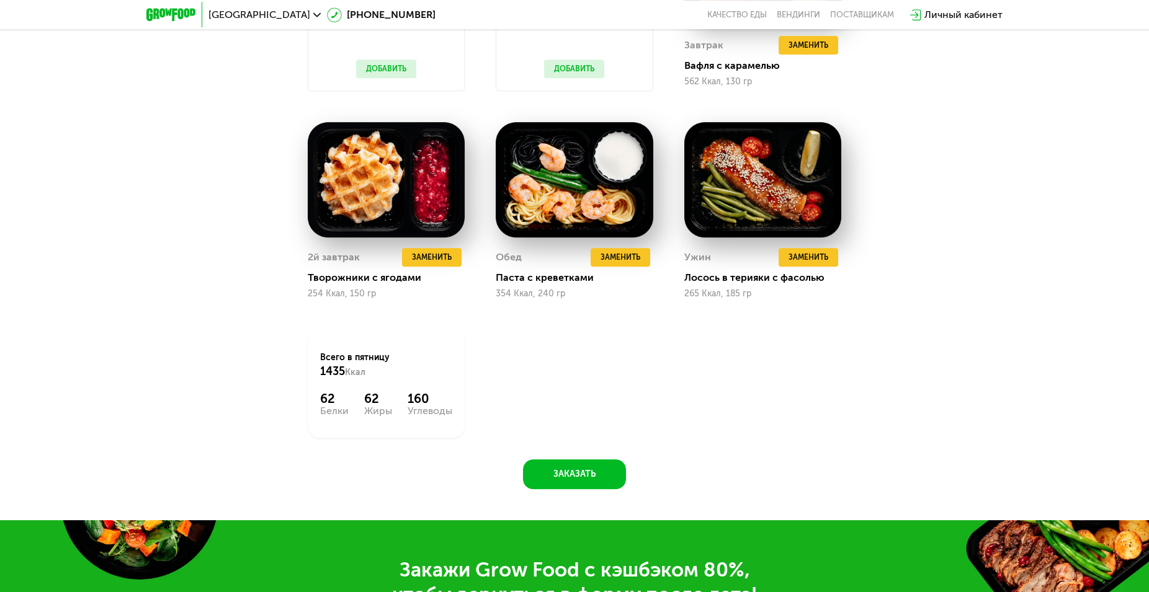
scroll to position [1423, 0]
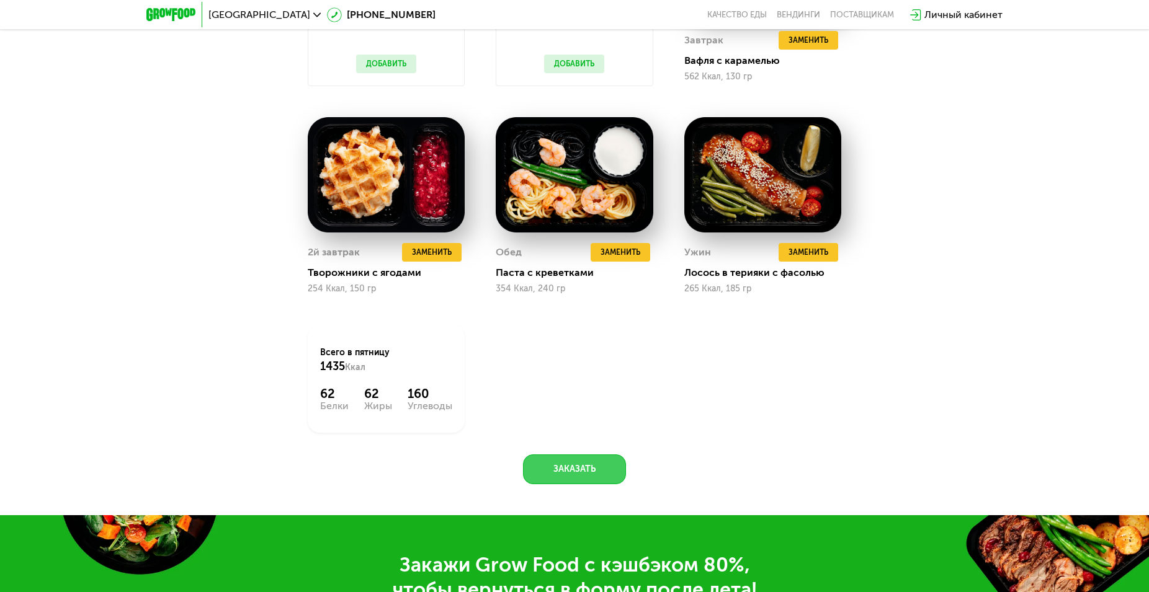
click at [587, 476] on button "Заказать" at bounding box center [574, 470] width 103 height 30
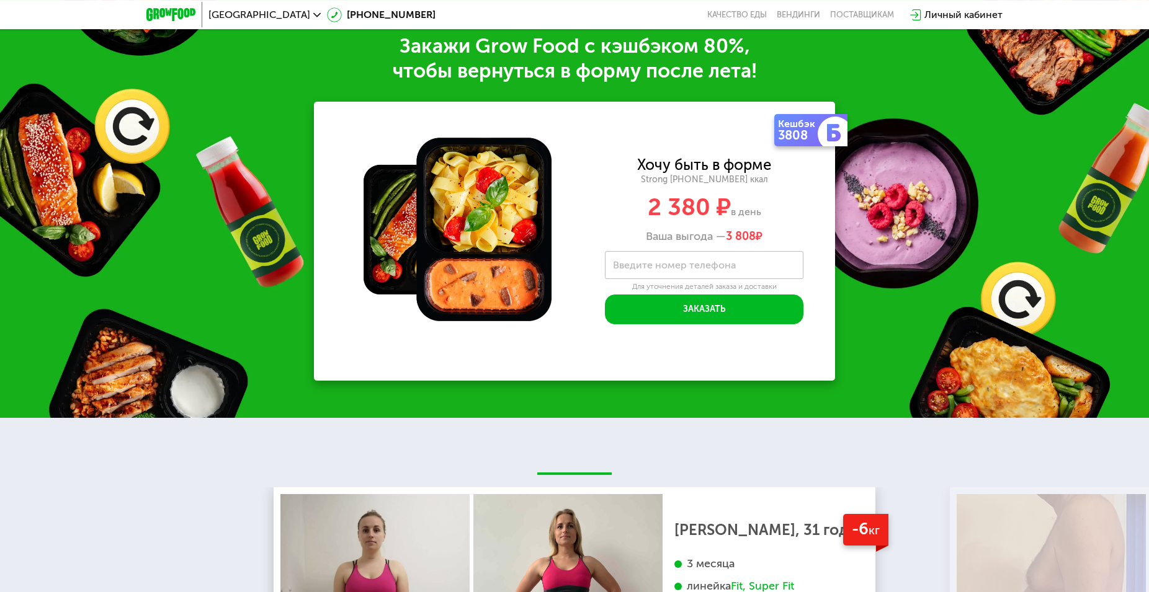
scroll to position [1943, 0]
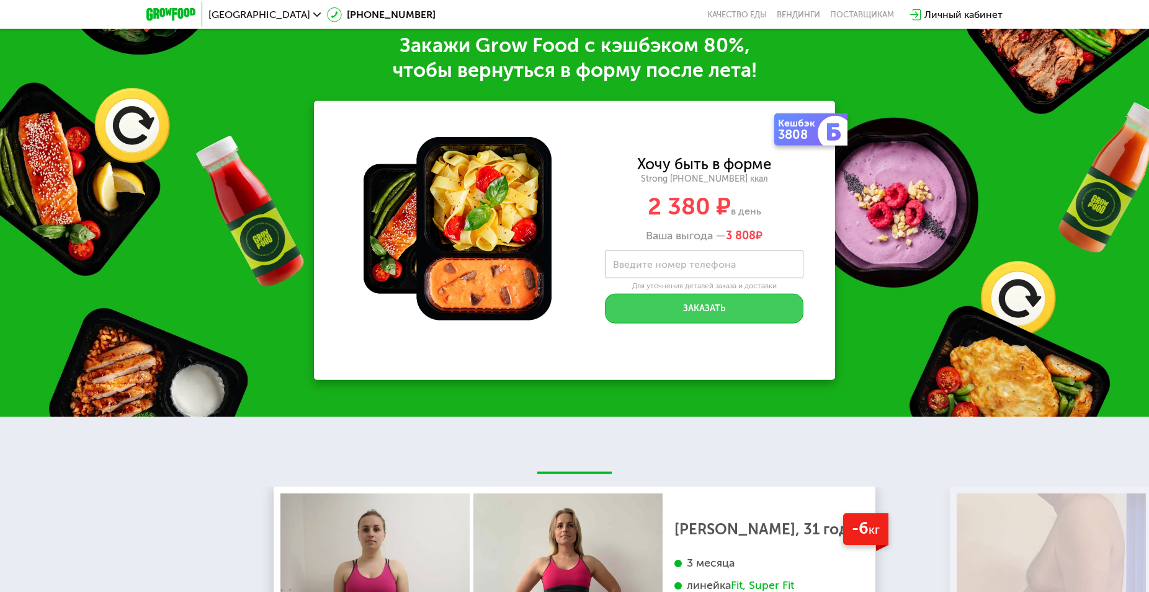
click at [694, 314] on button "Заказать" at bounding box center [704, 309] width 198 height 30
click at [696, 314] on button "Заказать" at bounding box center [704, 309] width 198 height 30
click at [692, 268] on label "Введите номер телефона" at bounding box center [674, 264] width 123 height 7
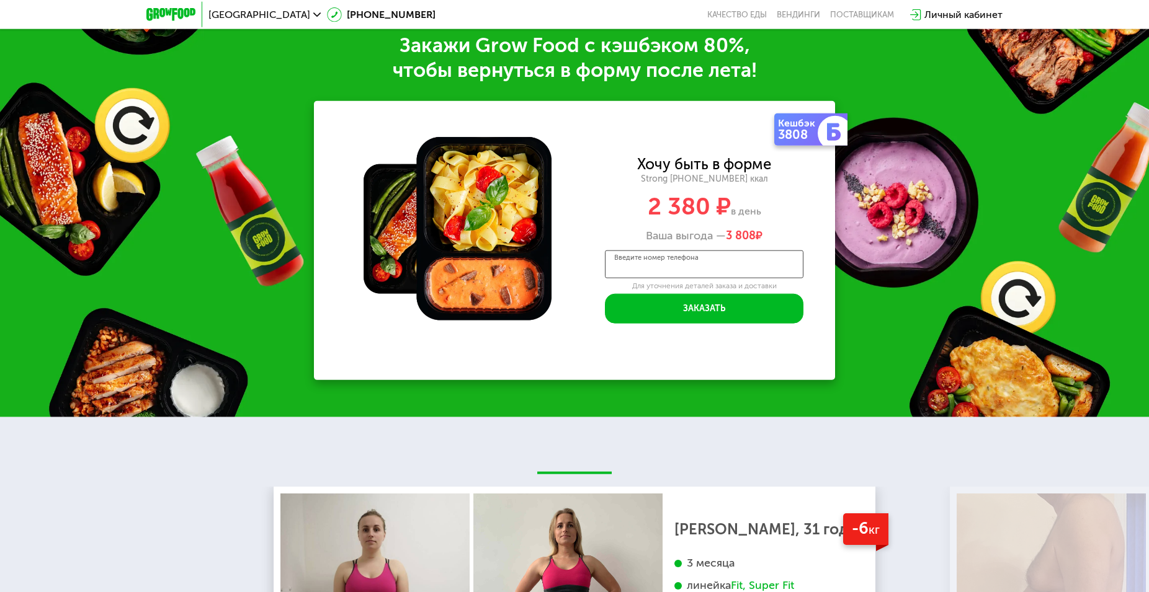
click at [692, 268] on input "Введите номер телефона" at bounding box center [704, 265] width 198 height 28
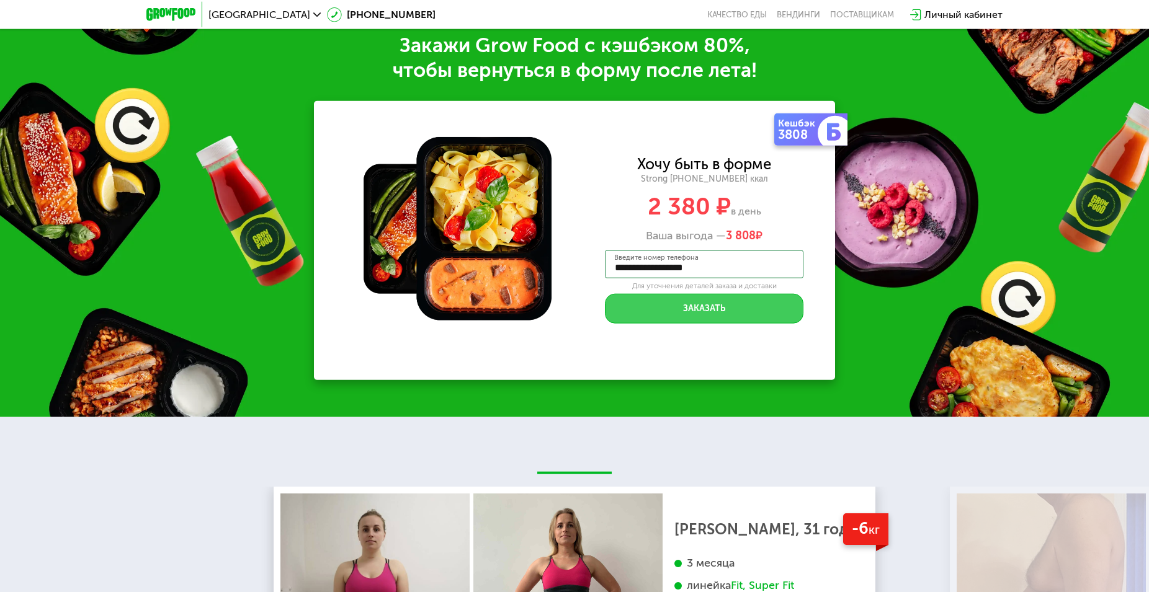
type input "**********"
click at [713, 315] on button "Заказать" at bounding box center [704, 309] width 198 height 30
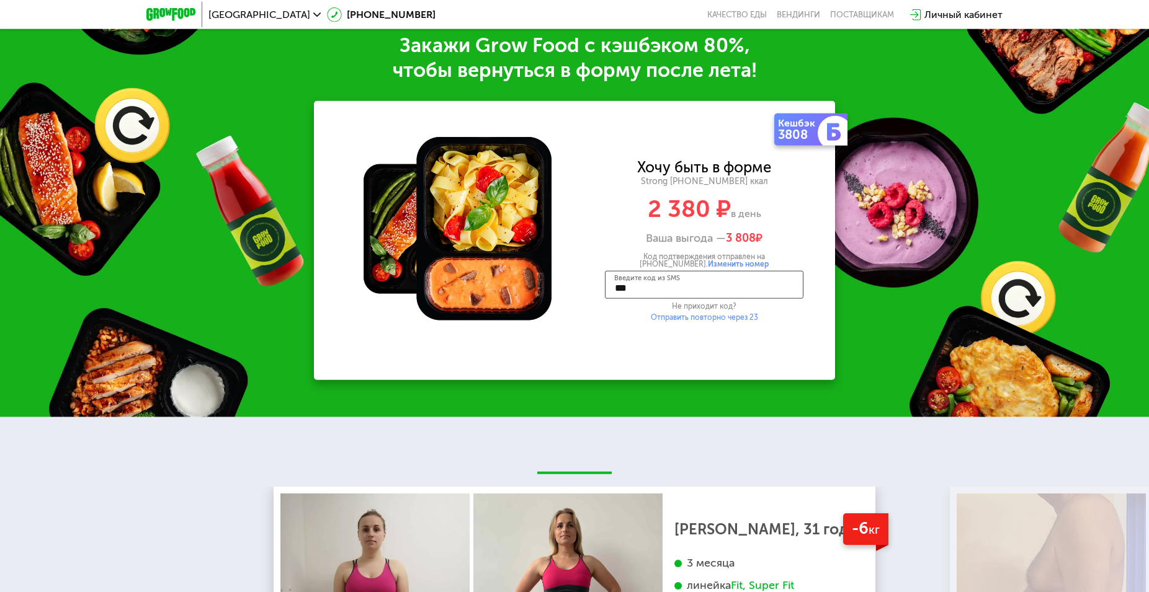
type input "****"
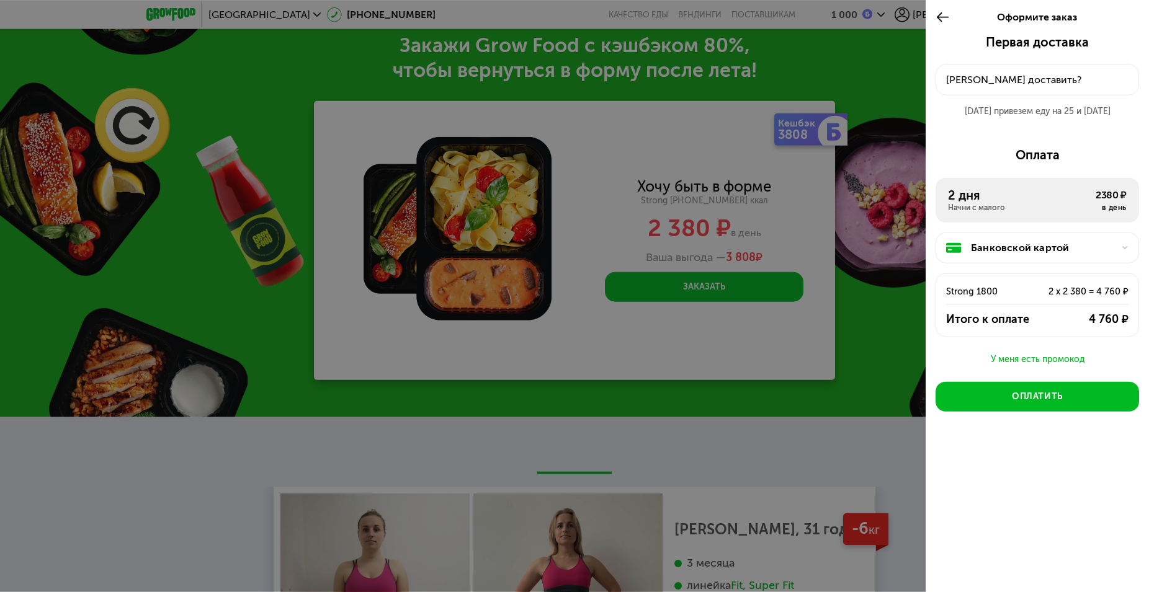
click at [1029, 76] on div "Куда доставить?" at bounding box center [1037, 80] width 182 height 15
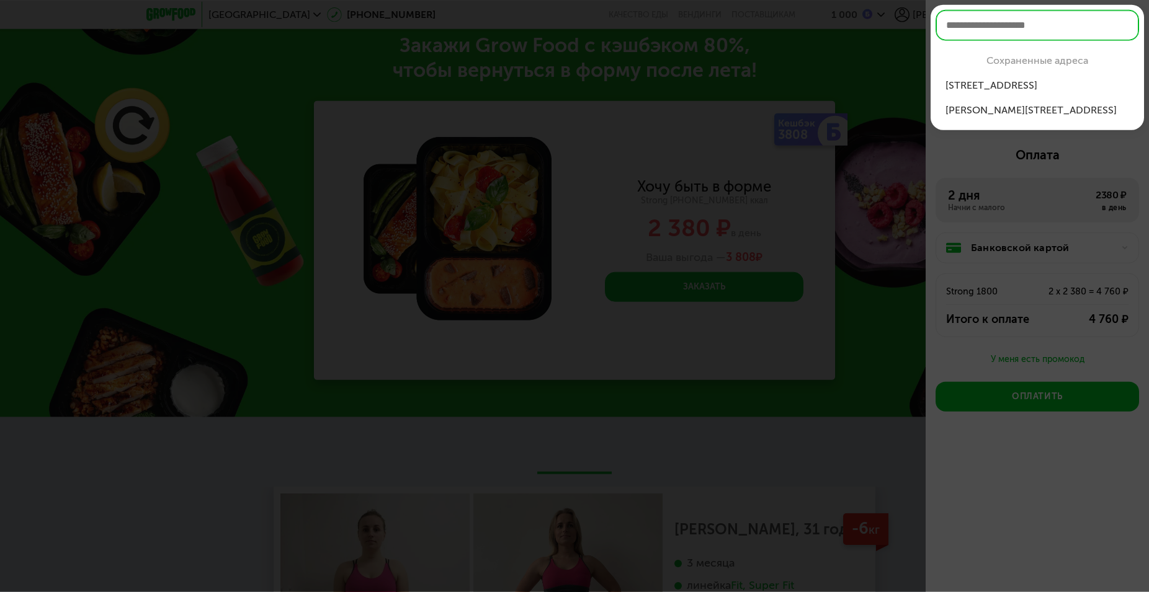
click at [1004, 87] on div "ул Наличная, 40к4, кв 54" at bounding box center [1037, 85] width 184 height 15
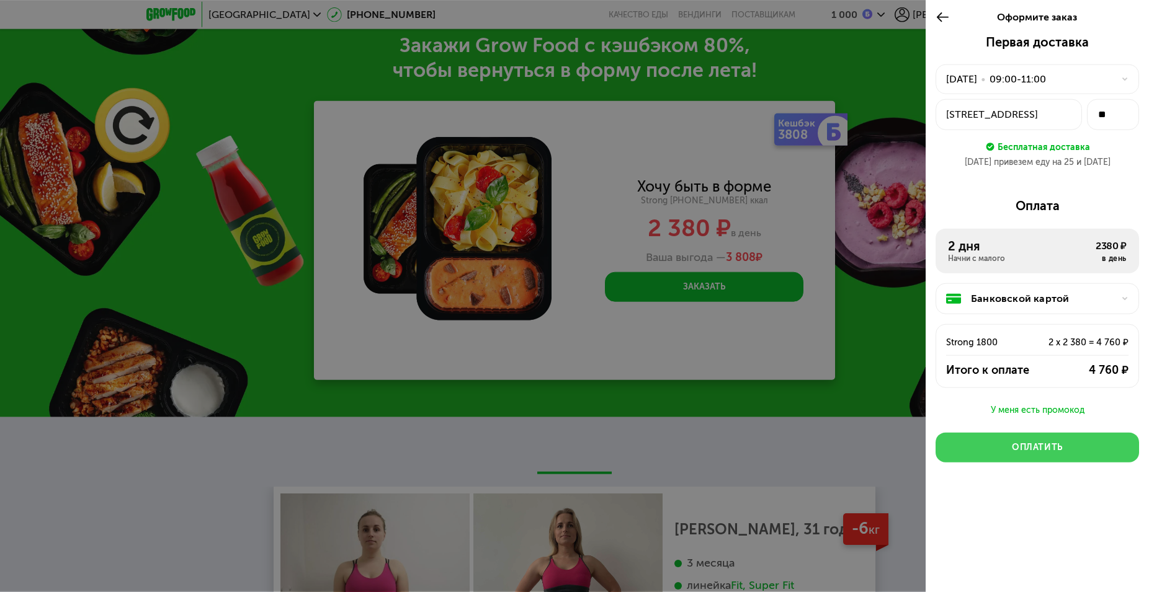
click at [1030, 443] on div "Оплатить" at bounding box center [1037, 448] width 51 height 12
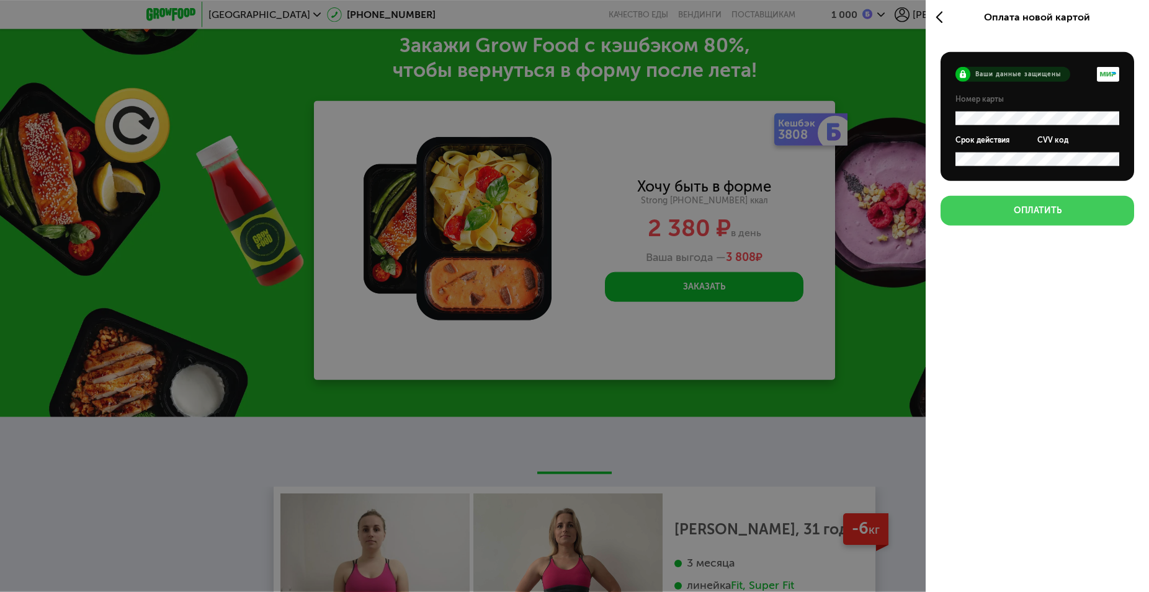
click at [1041, 210] on div "Оплатить" at bounding box center [1037, 211] width 48 height 12
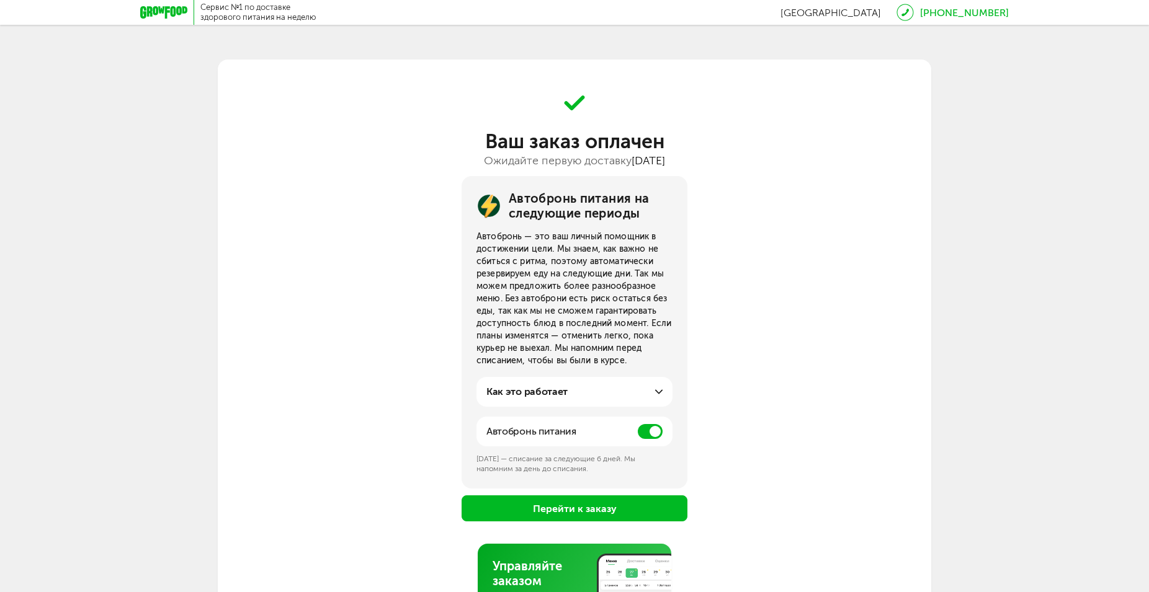
click at [644, 432] on span at bounding box center [650, 431] width 25 height 15
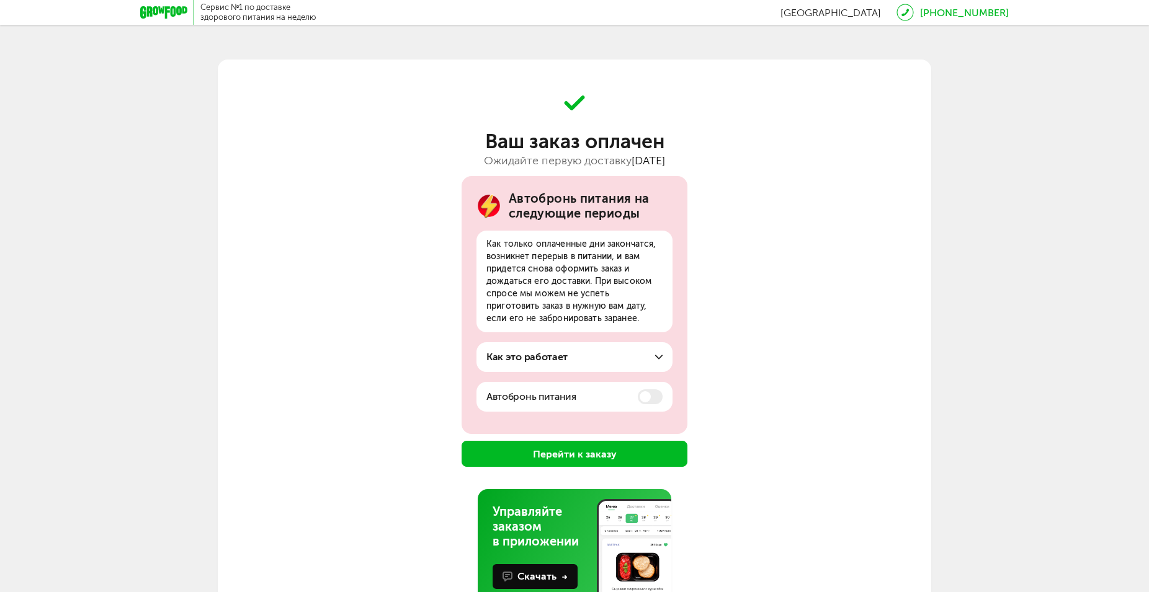
click at [603, 459] on button "Перейти к заказу" at bounding box center [574, 454] width 226 height 26
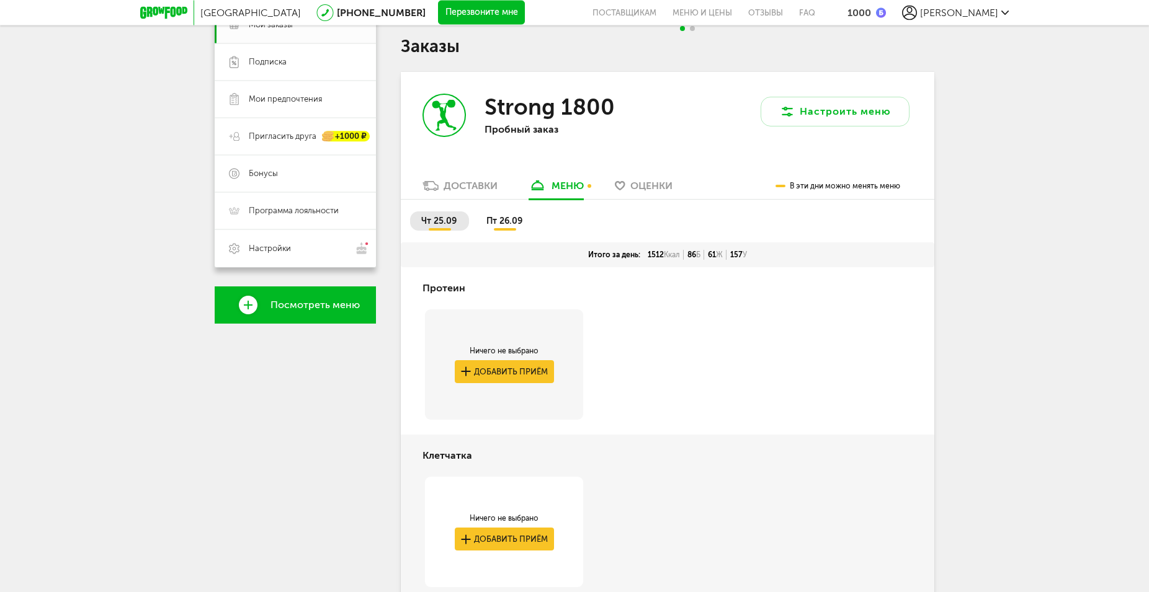
scroll to position [194, 0]
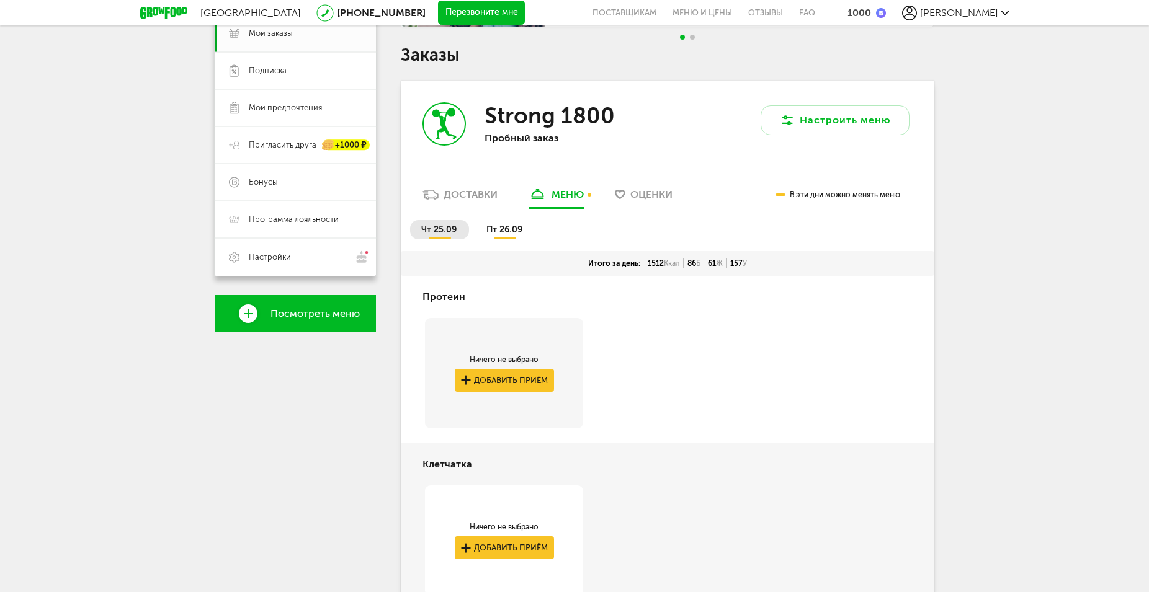
click at [498, 233] on span "пт 26.09" at bounding box center [504, 230] width 36 height 11
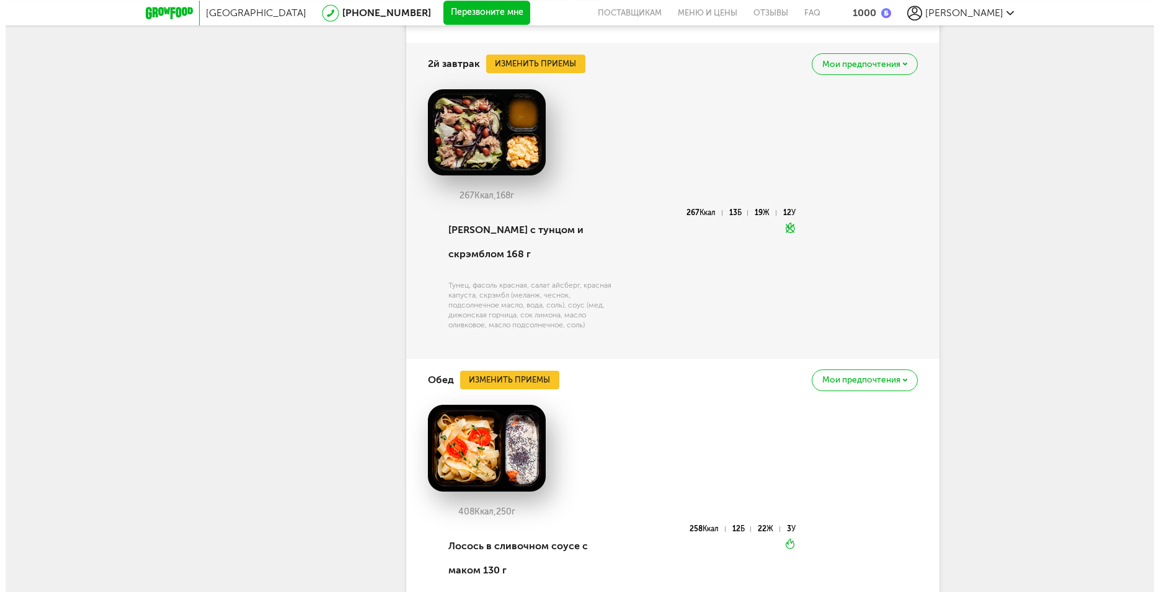
scroll to position [1279, 0]
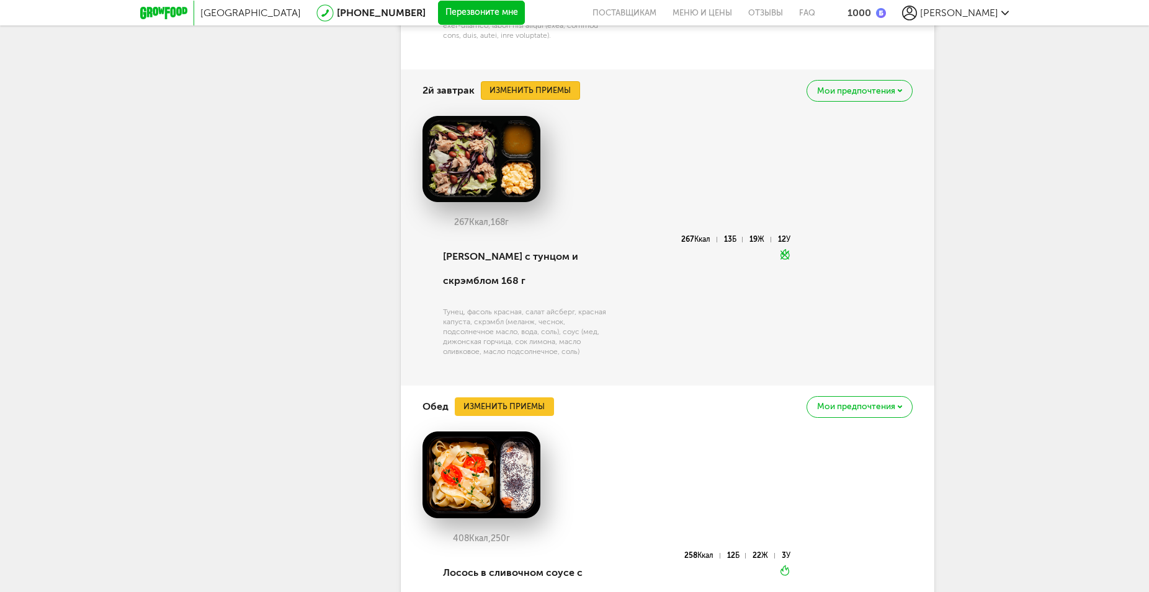
click at [530, 100] on button "Изменить приемы" at bounding box center [530, 90] width 99 height 19
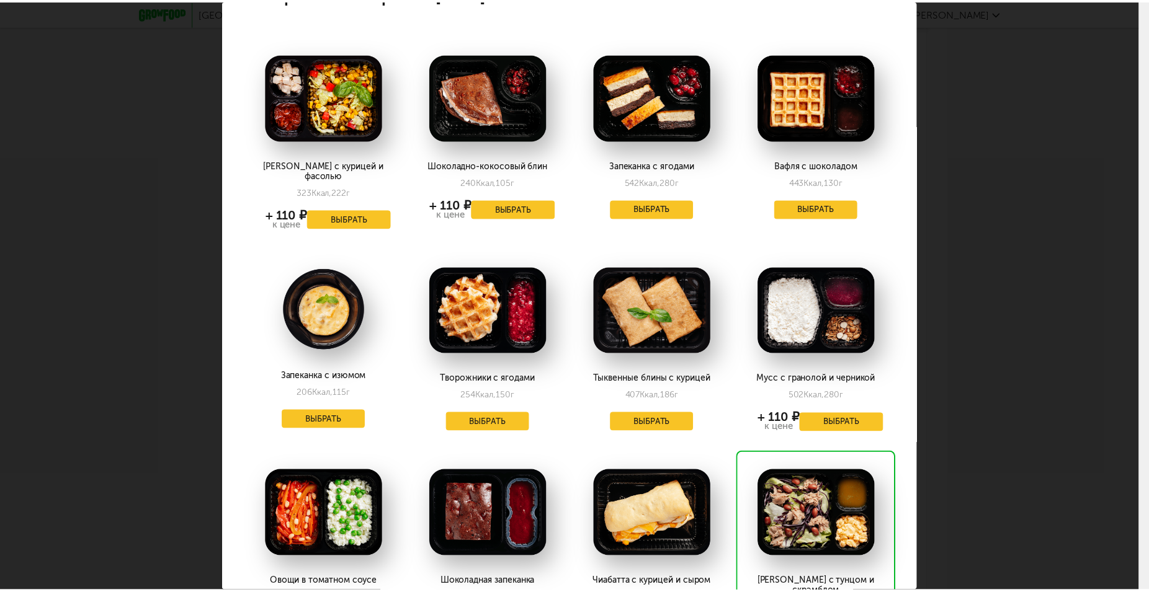
scroll to position [0, 0]
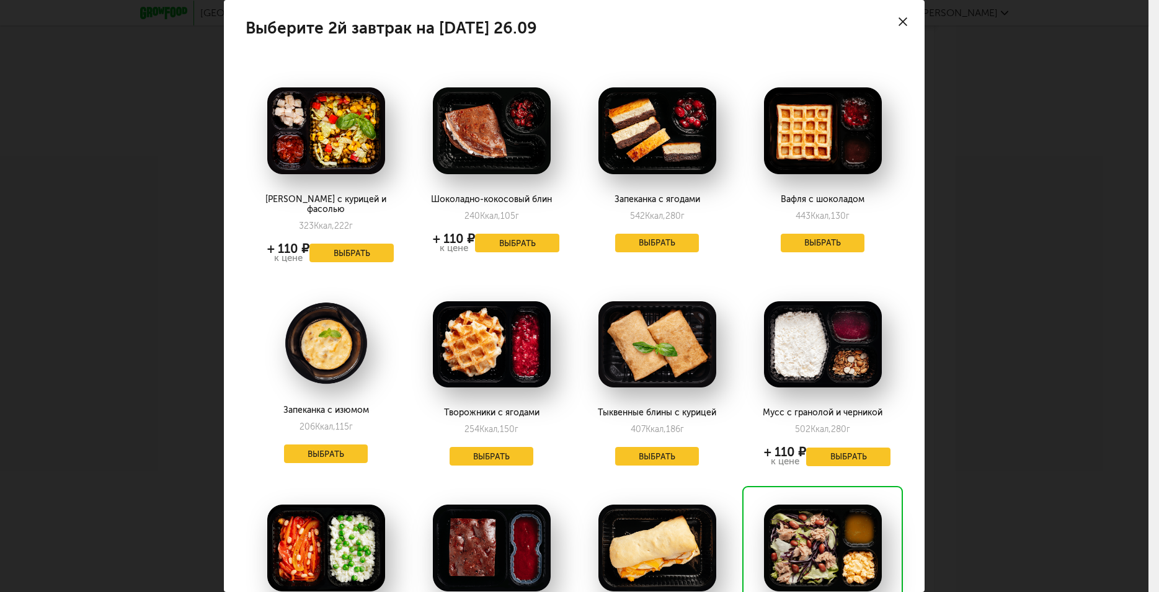
click at [899, 18] on use at bounding box center [903, 21] width 9 height 9
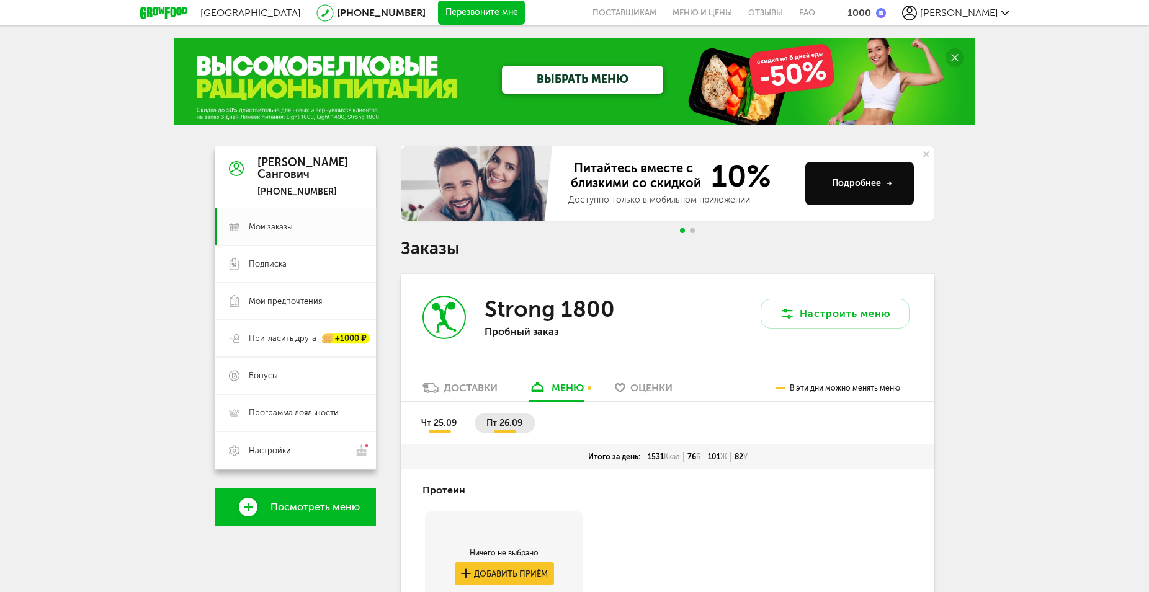
click at [462, 385] on div "Доставки" at bounding box center [470, 388] width 54 height 12
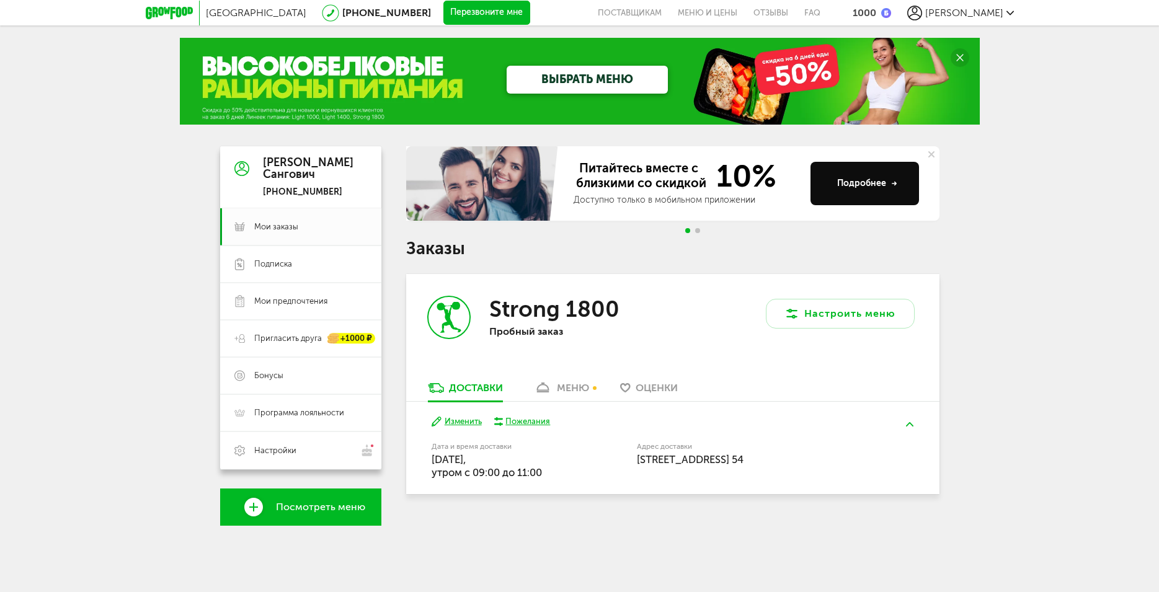
click at [554, 385] on link "меню" at bounding box center [562, 391] width 68 height 20
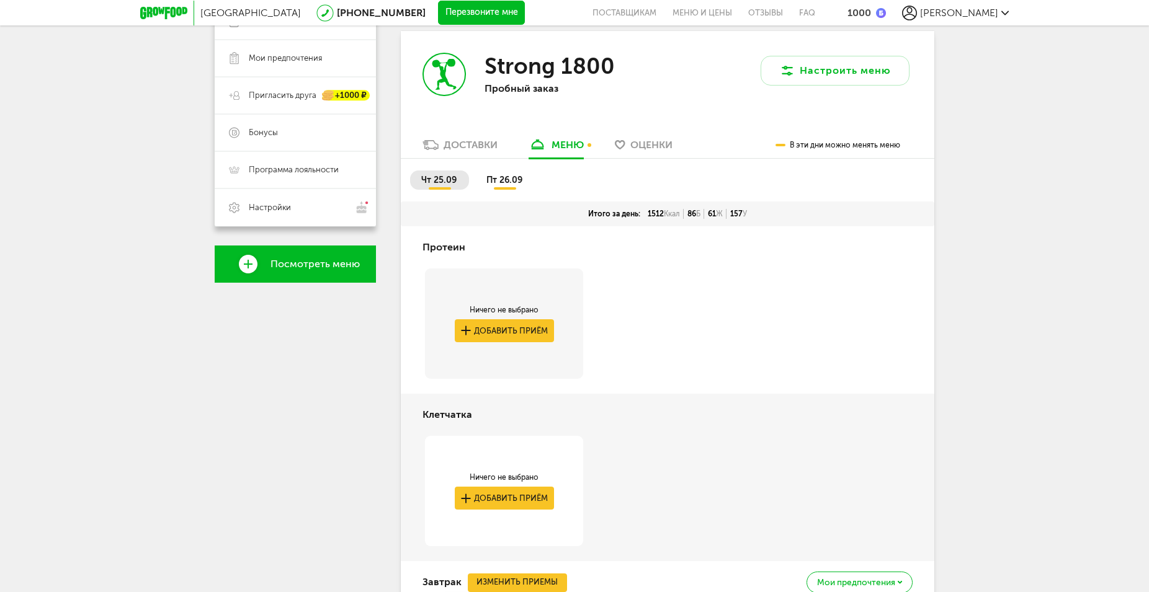
click at [646, 143] on span "Оценки" at bounding box center [651, 145] width 42 height 12
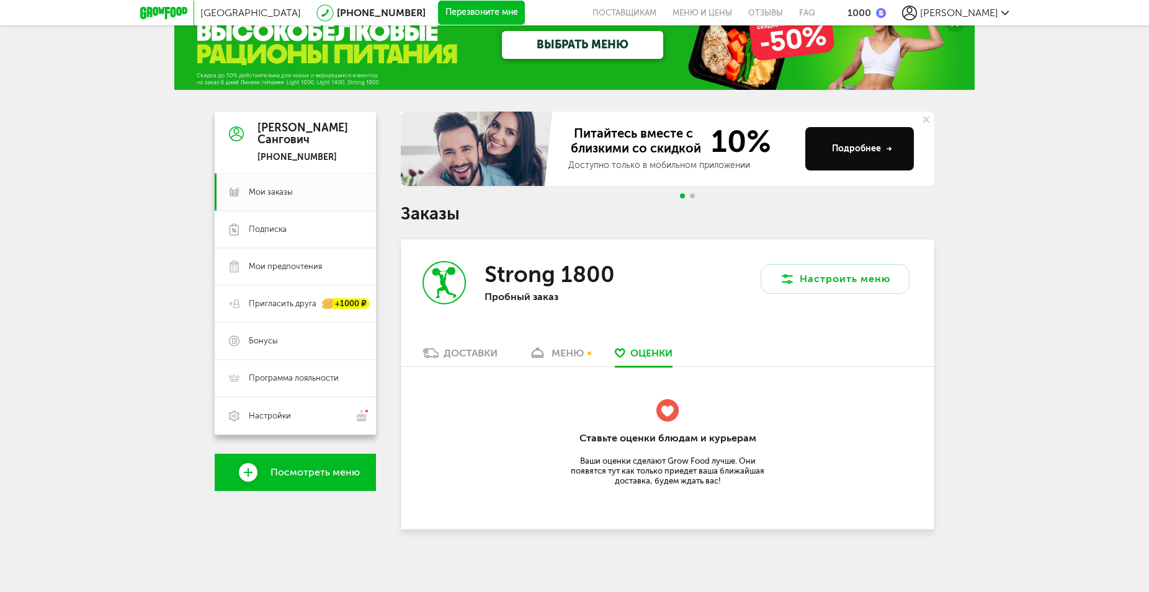
scroll to position [10, 0]
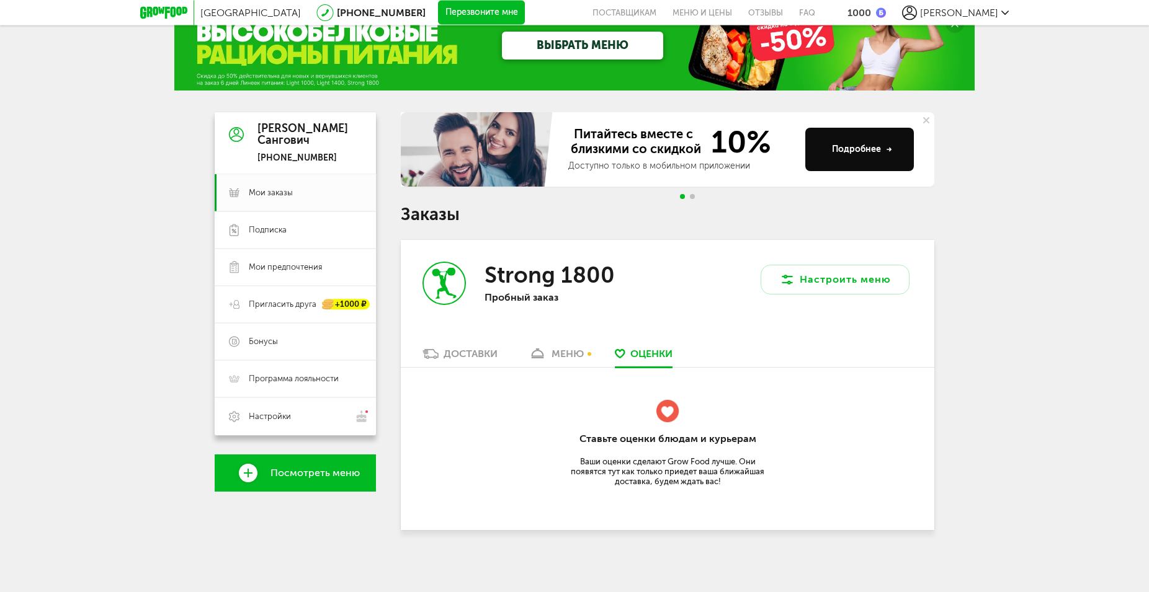
click at [553, 352] on div "меню" at bounding box center [567, 354] width 32 height 12
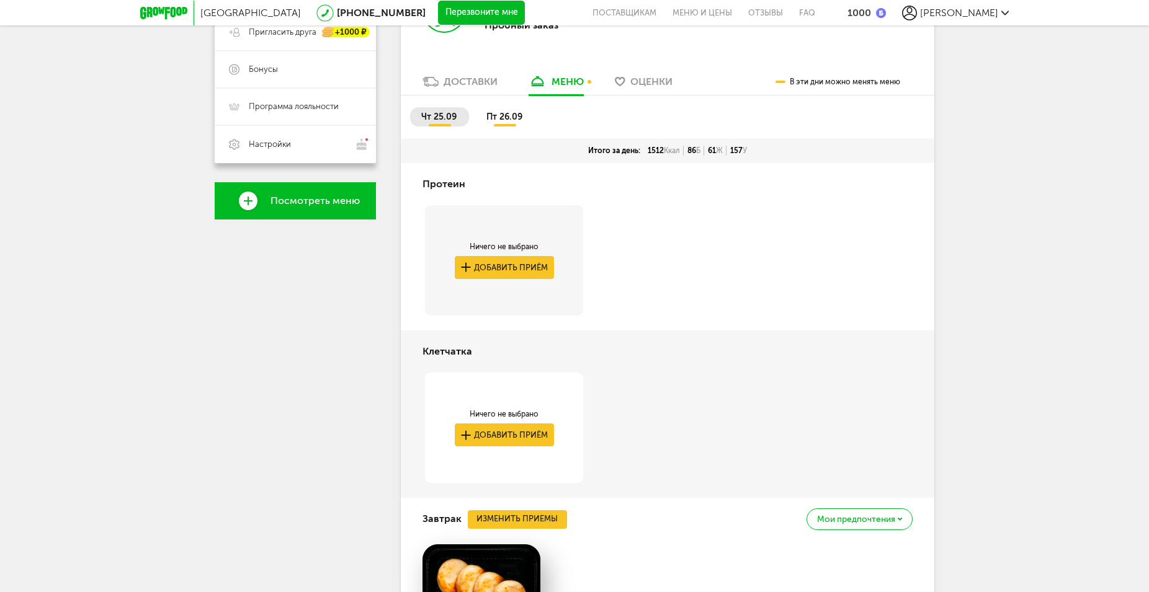
scroll to position [117, 0]
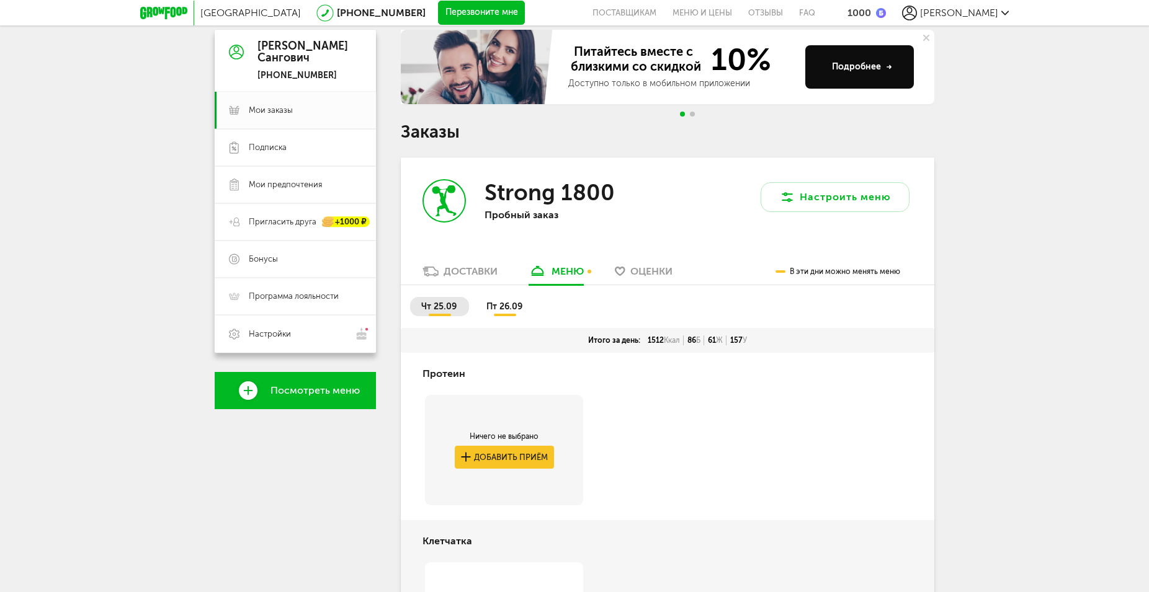
click at [515, 313] on li "пт 26.09" at bounding box center [505, 306] width 60 height 19
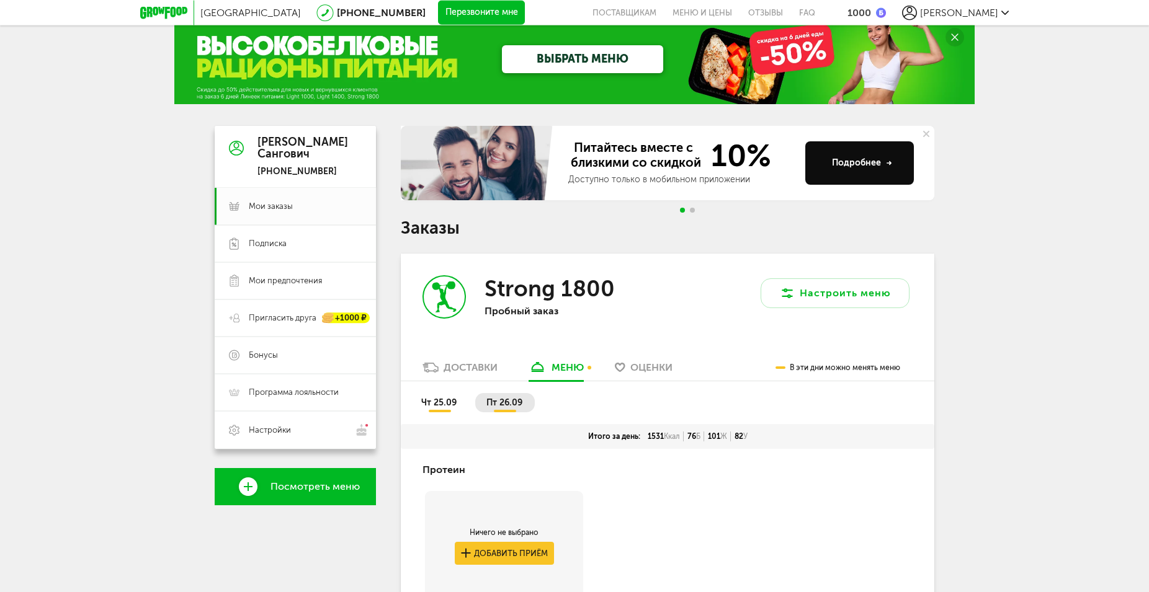
scroll to position [0, 0]
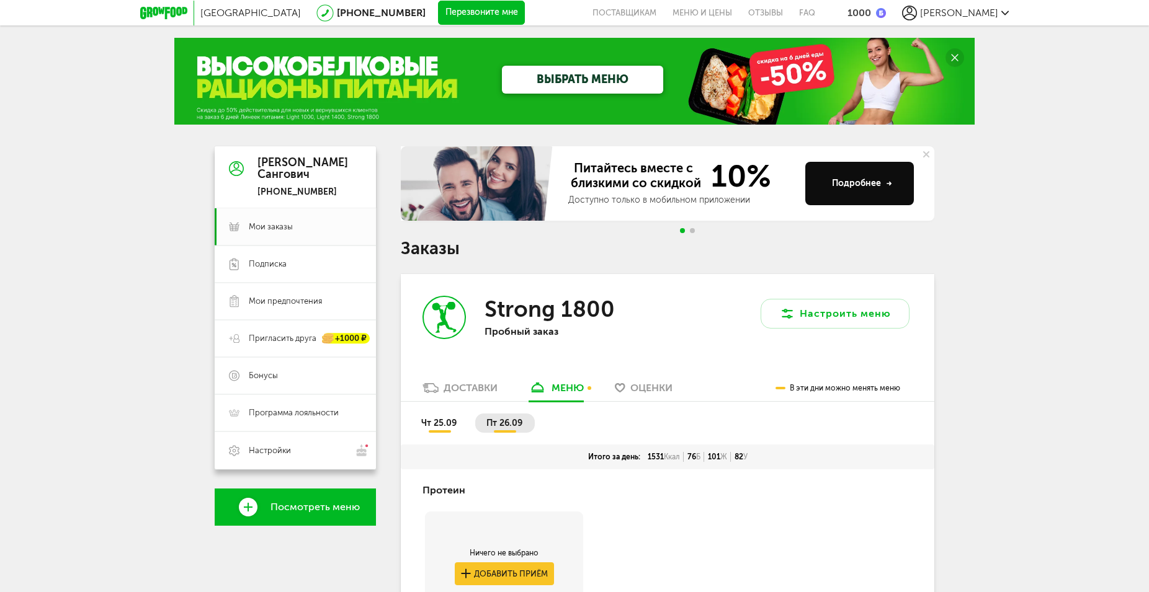
click at [896, 231] on div "Питайтесь вместе с близкими со скидкой 10% Доступно только в мобильном приложен…" at bounding box center [667, 193] width 533 height 94
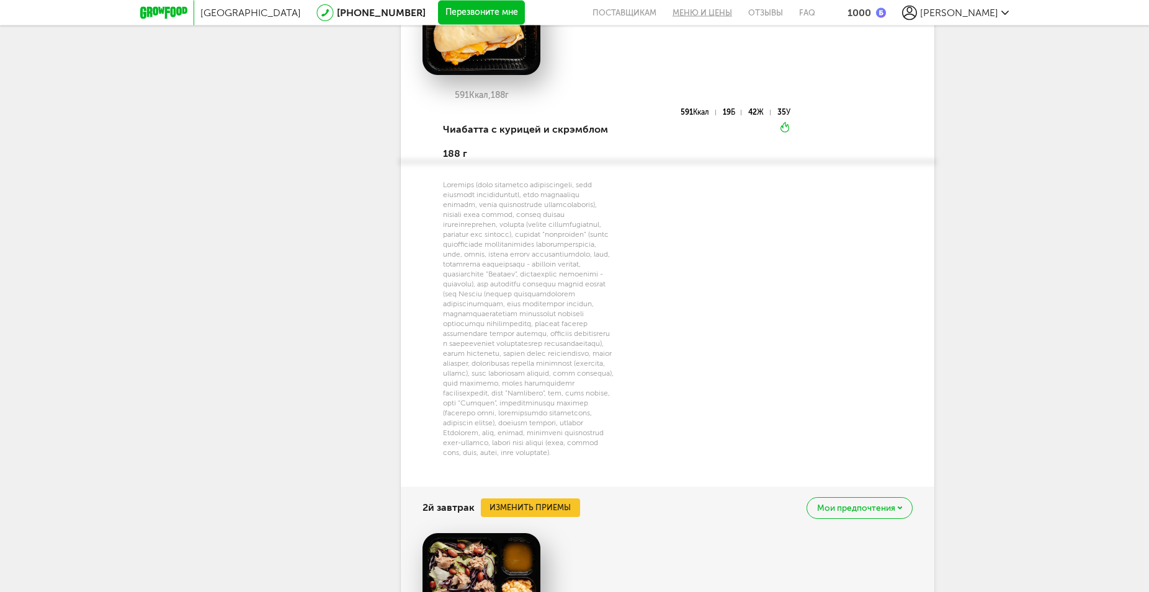
scroll to position [1139, 0]
